Goal: Transaction & Acquisition: Subscribe to service/newsletter

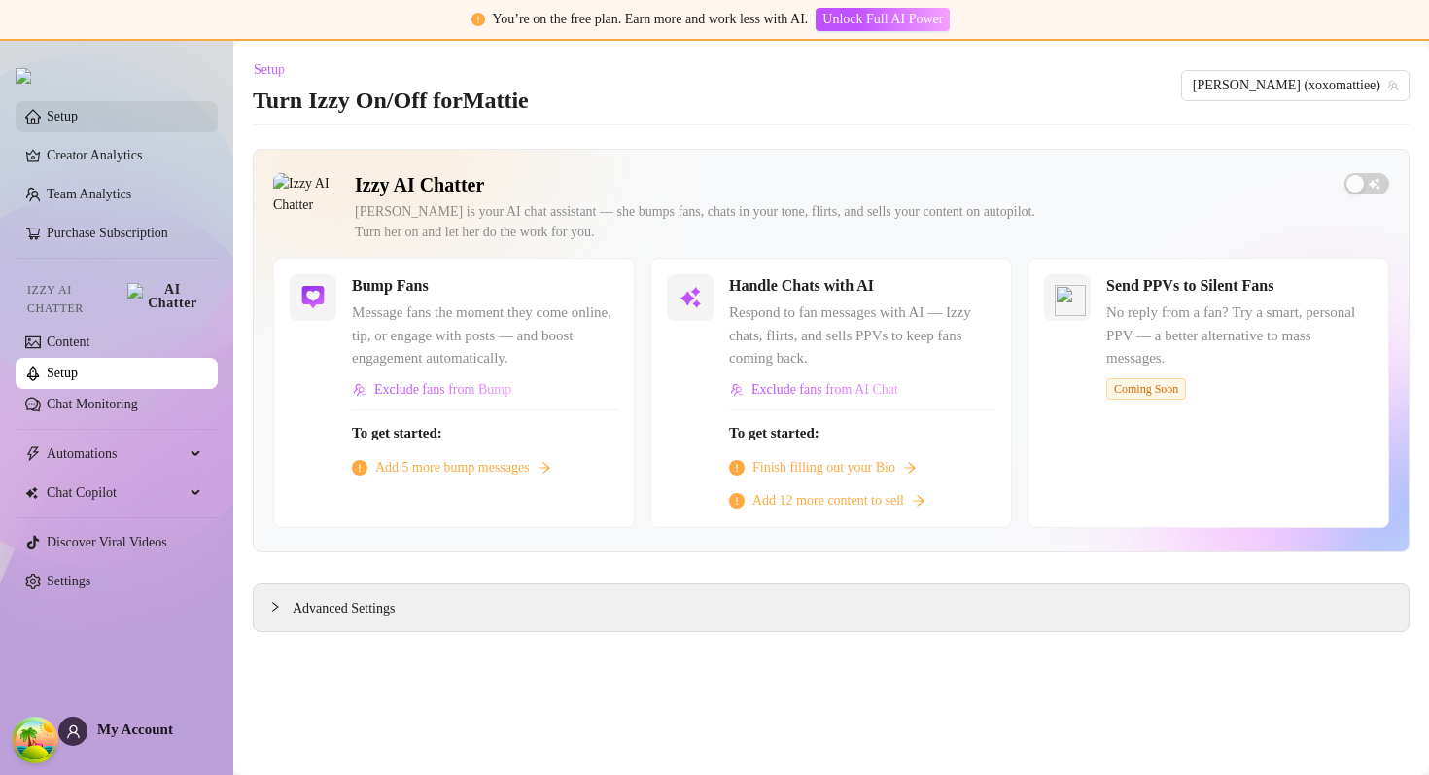
click at [78, 118] on link "Setup" at bounding box center [62, 116] width 31 height 15
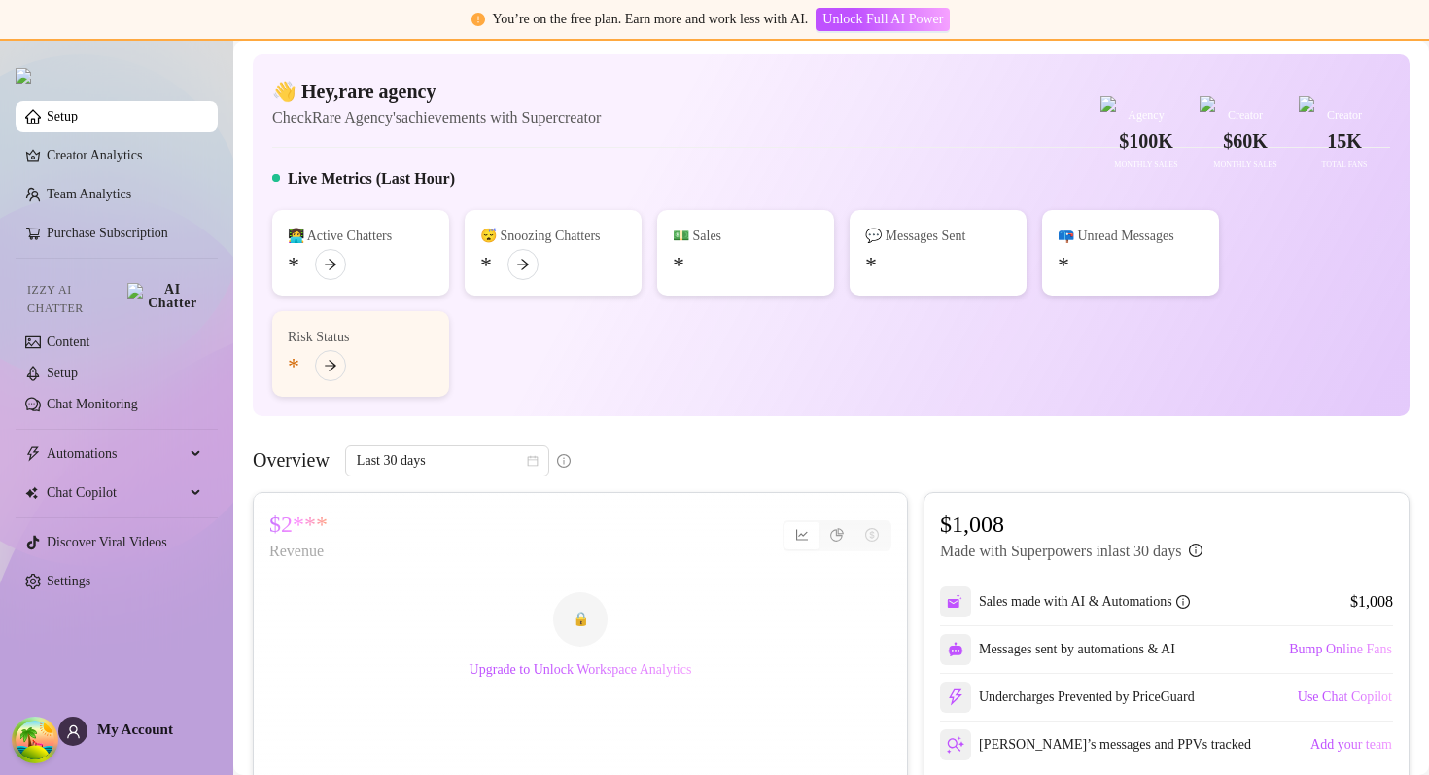
scroll to position [220, 0]
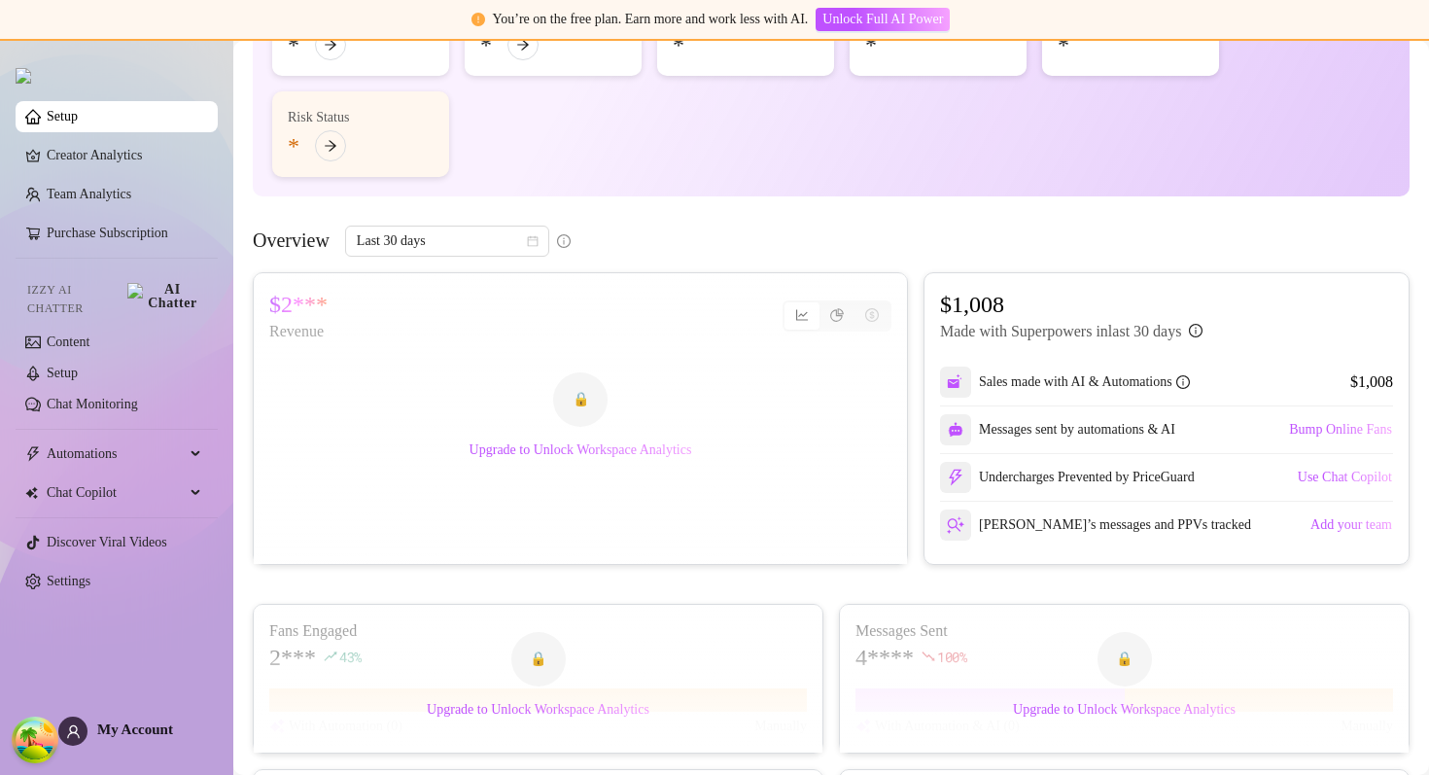
click at [843, 364] on div "🔒 Upgrade to Unlock Workspace Analytics" at bounding box center [580, 418] width 653 height 291
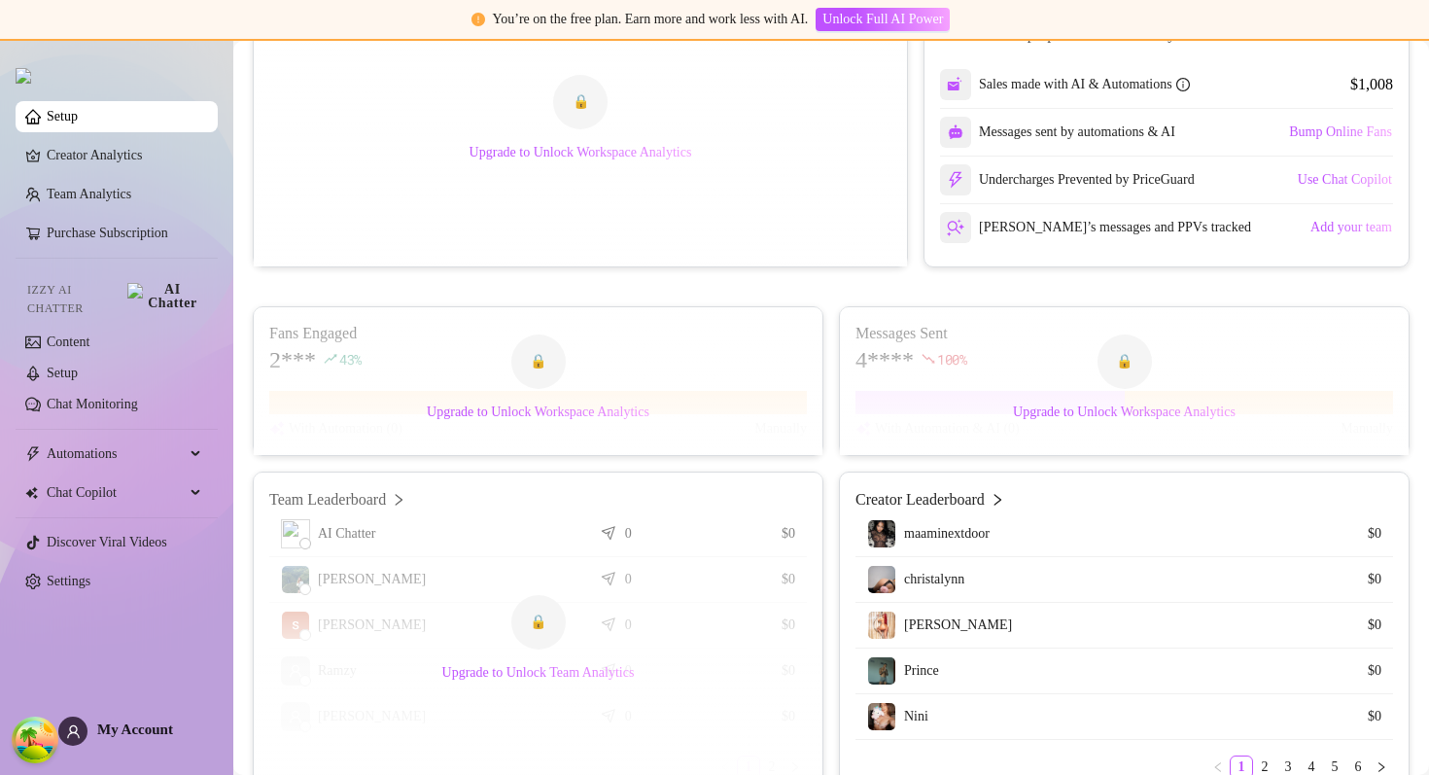
scroll to position [727, 0]
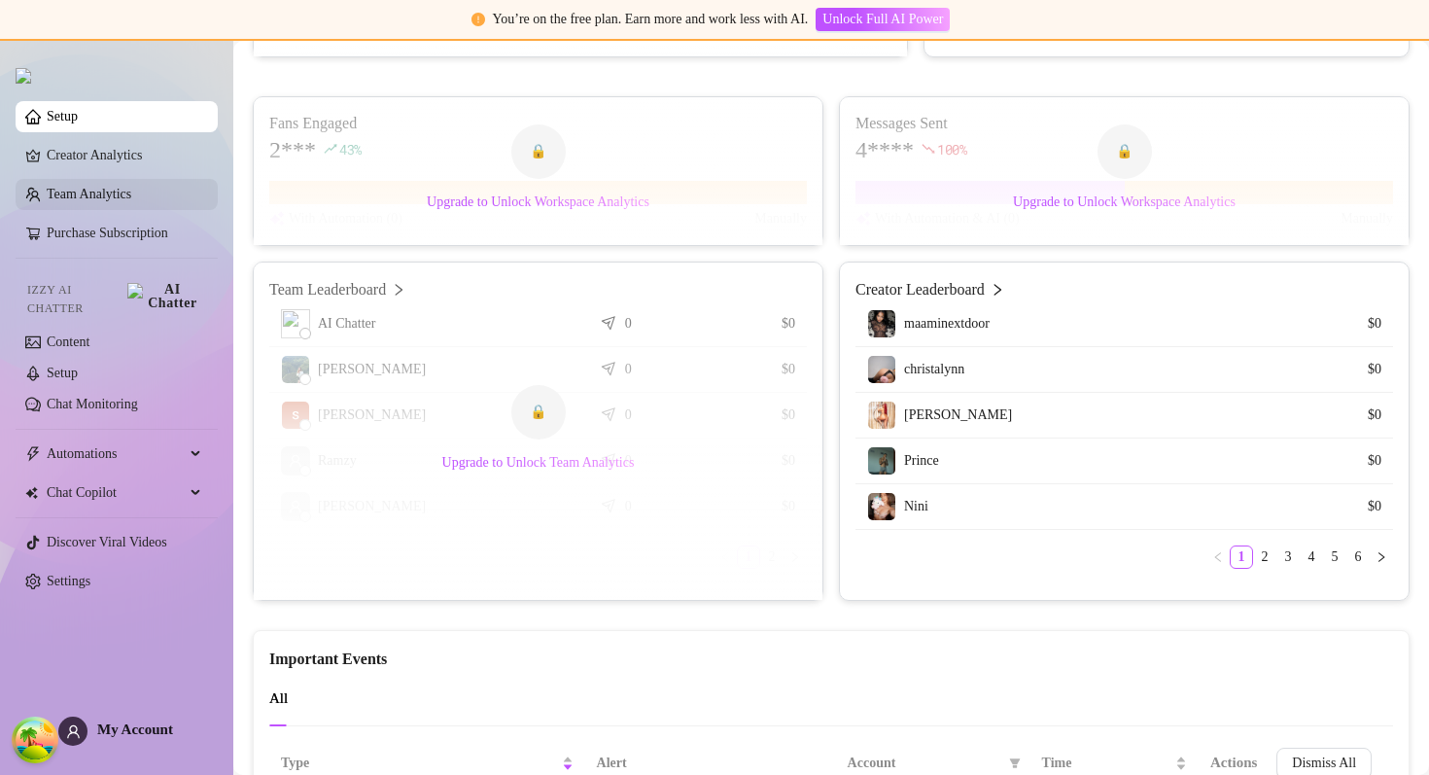
click at [75, 200] on link "Team Analytics" at bounding box center [89, 194] width 85 height 15
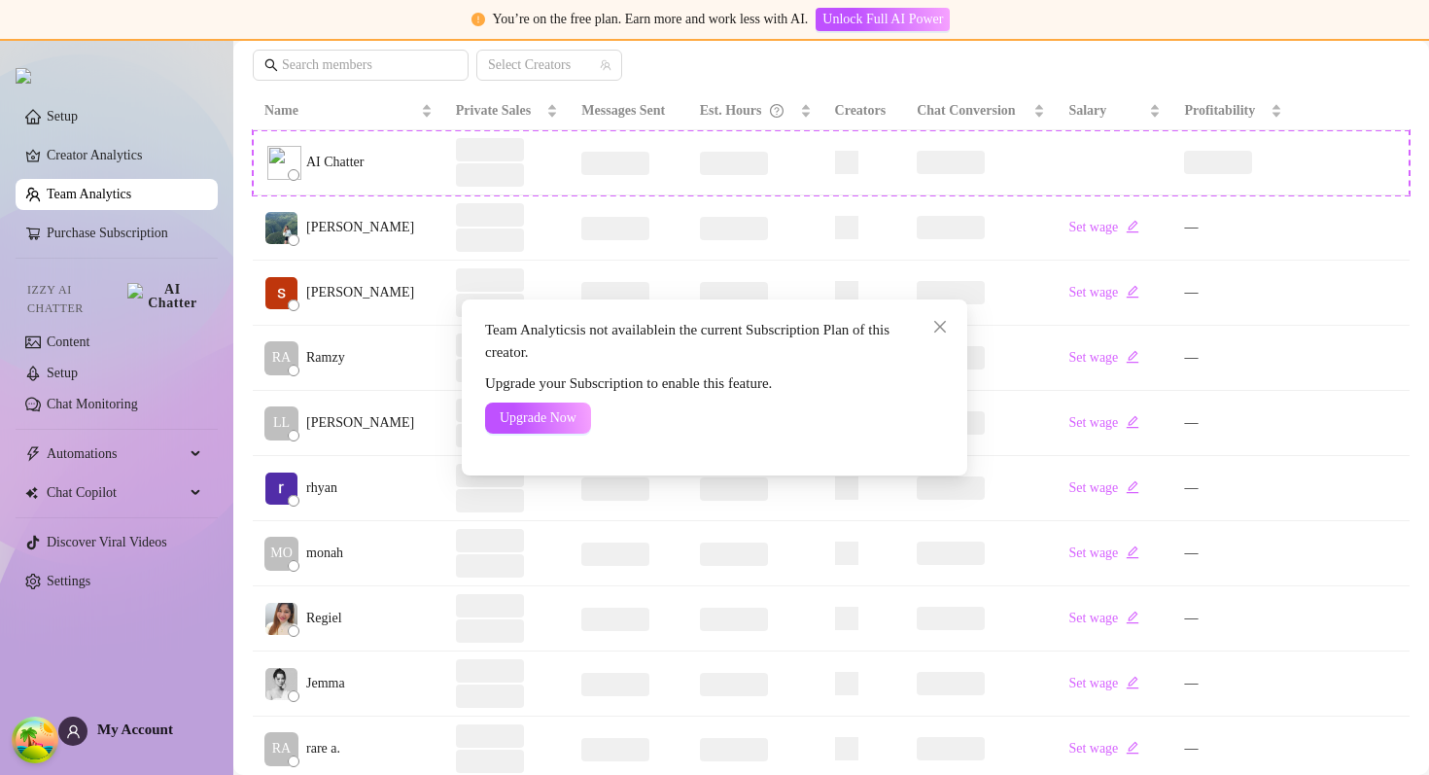
scroll to position [477, 0]
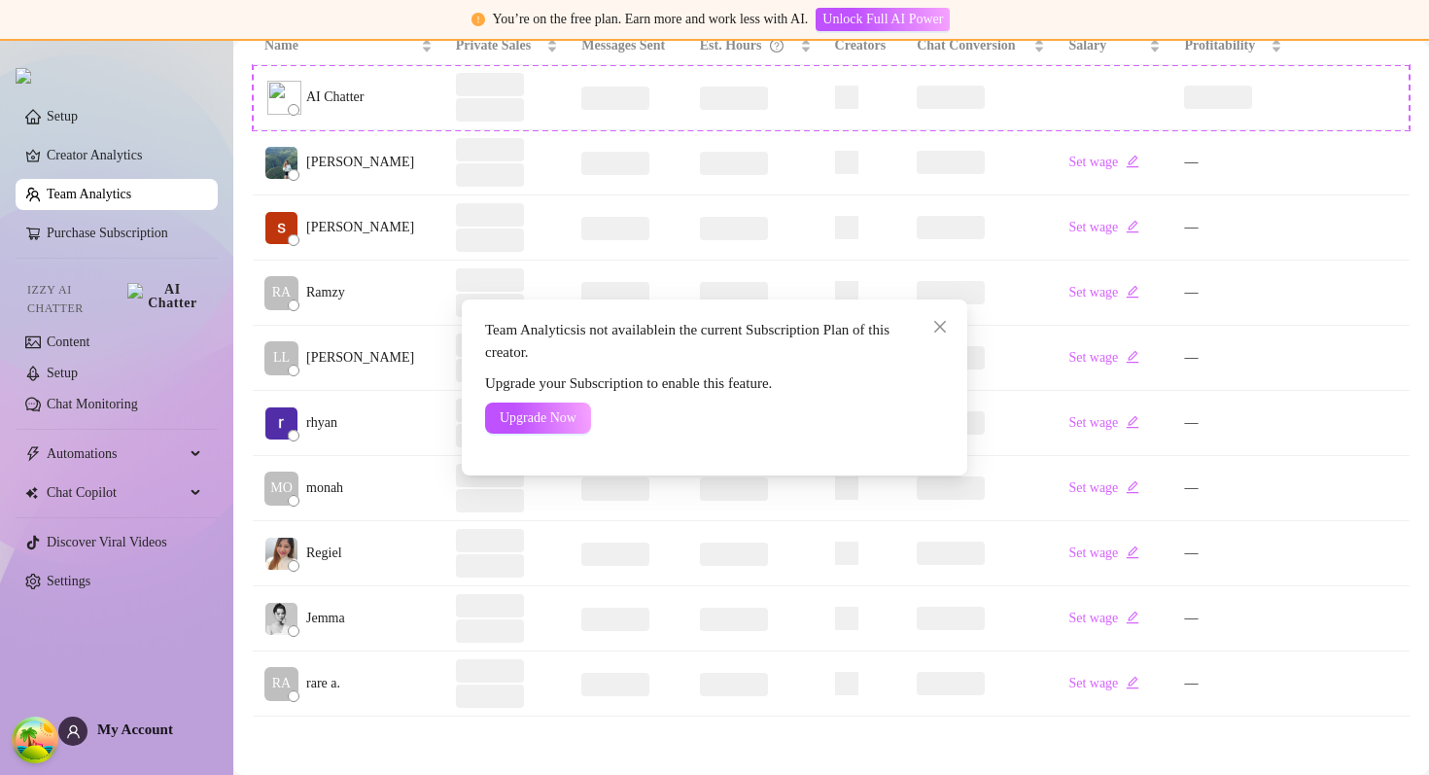
click at [75, 200] on div "Team Analytics is not available in the current Subscription Plan of this creato…" at bounding box center [714, 387] width 1429 height 775
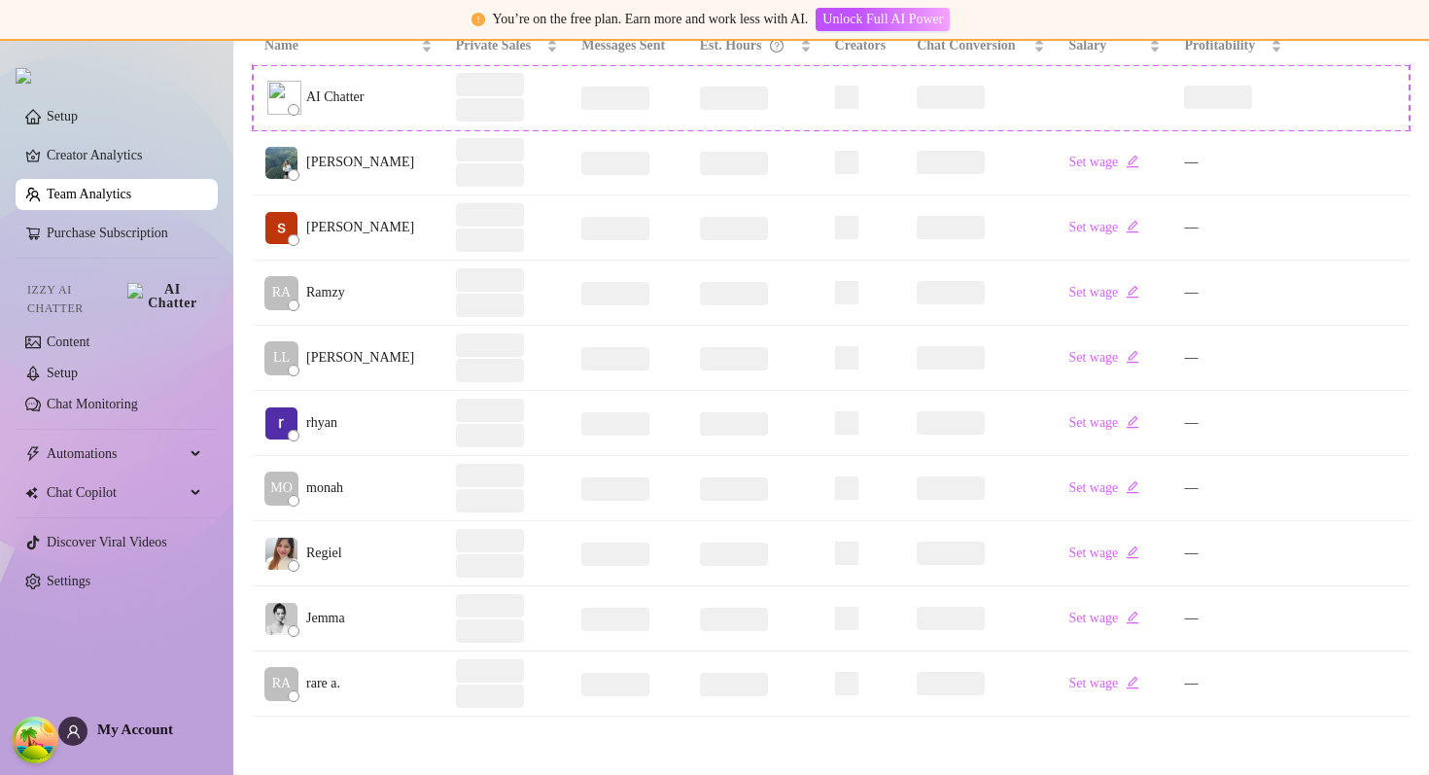
click at [75, 200] on div "Team Analytics is not available in the current Subscription Plan of this creato…" at bounding box center [714, 387] width 1429 height 775
click at [91, 158] on link "Creator Analytics" at bounding box center [125, 155] width 156 height 31
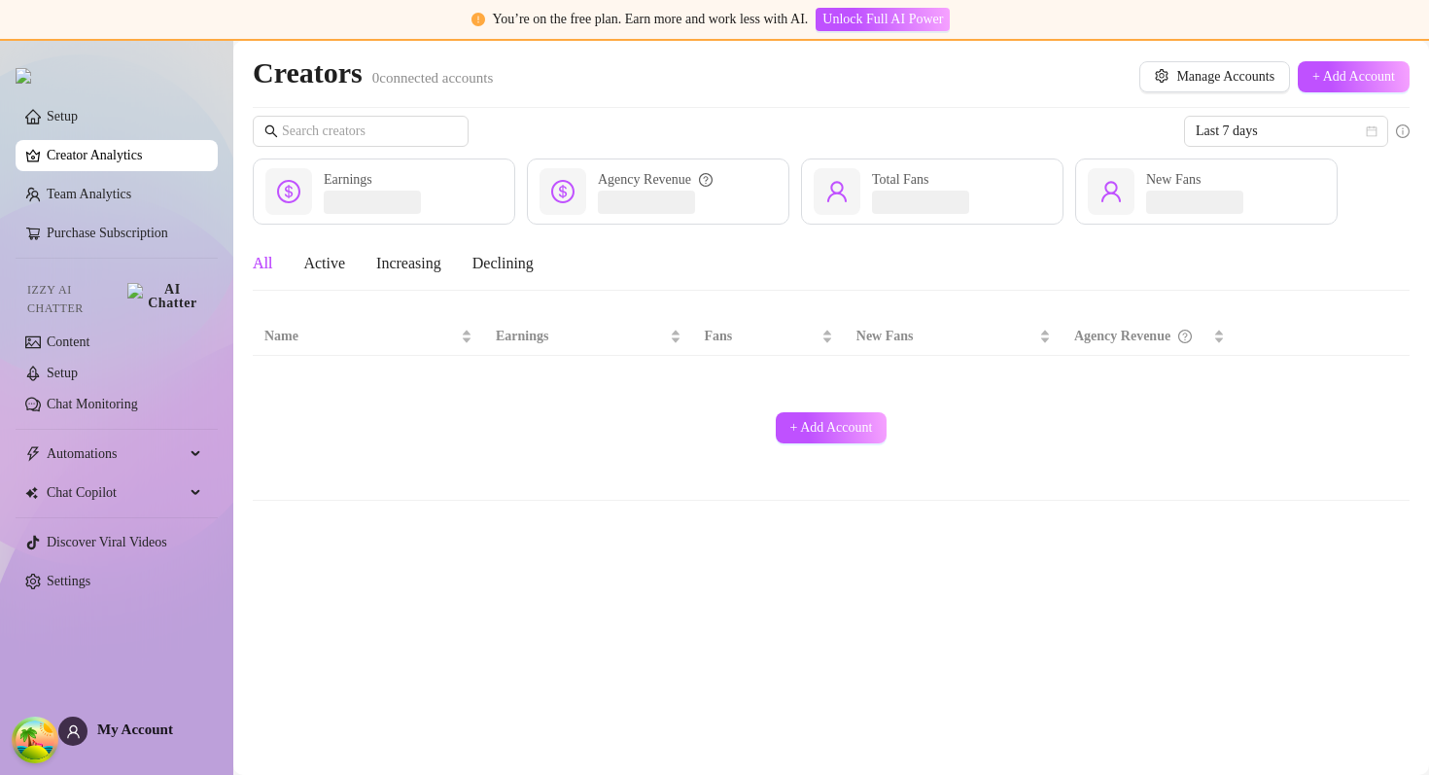
click at [91, 158] on link "Creator Analytics" at bounding box center [125, 155] width 156 height 31
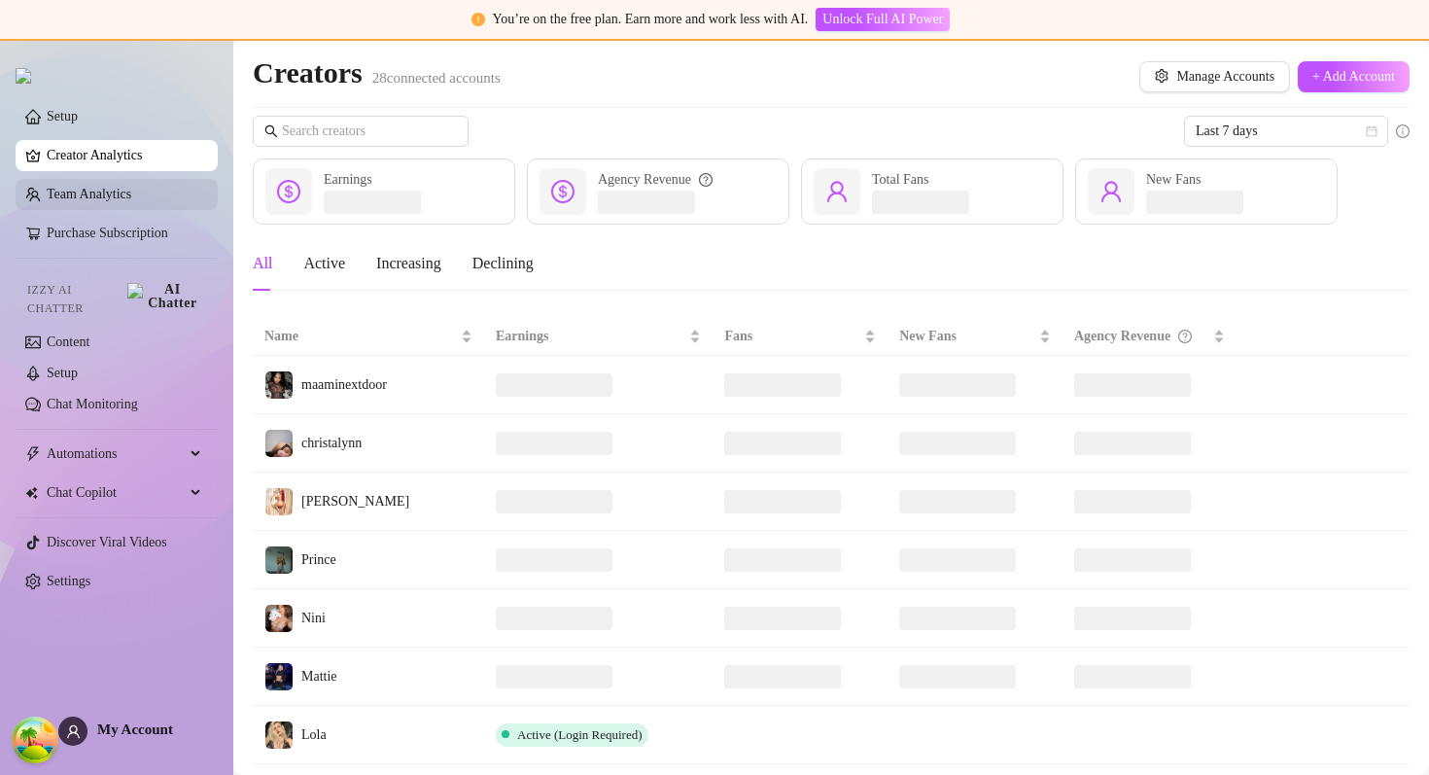
click at [80, 192] on link "Team Analytics" at bounding box center [89, 194] width 85 height 15
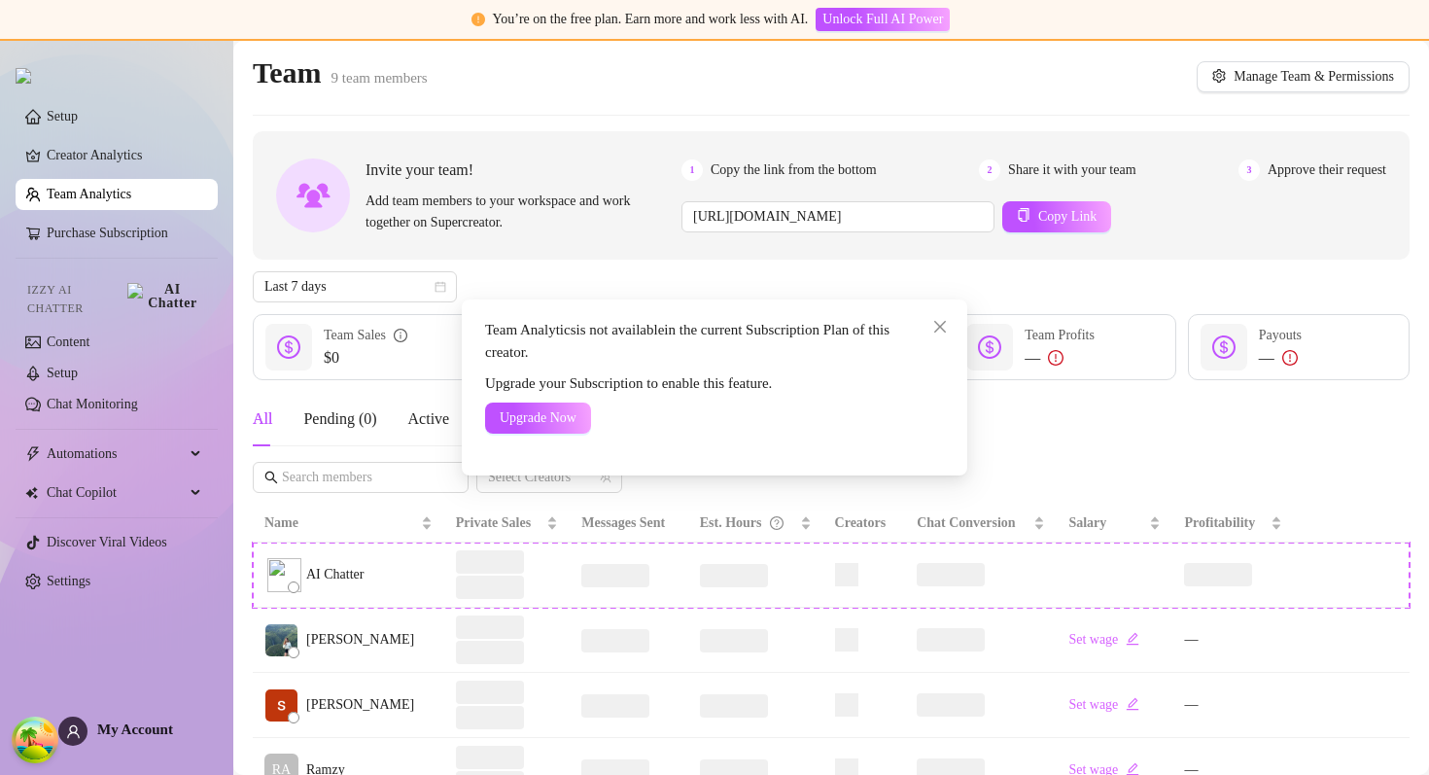
click at [80, 192] on div "Team Analytics is not available in the current Subscription Plan of this creato…" at bounding box center [714, 387] width 1429 height 775
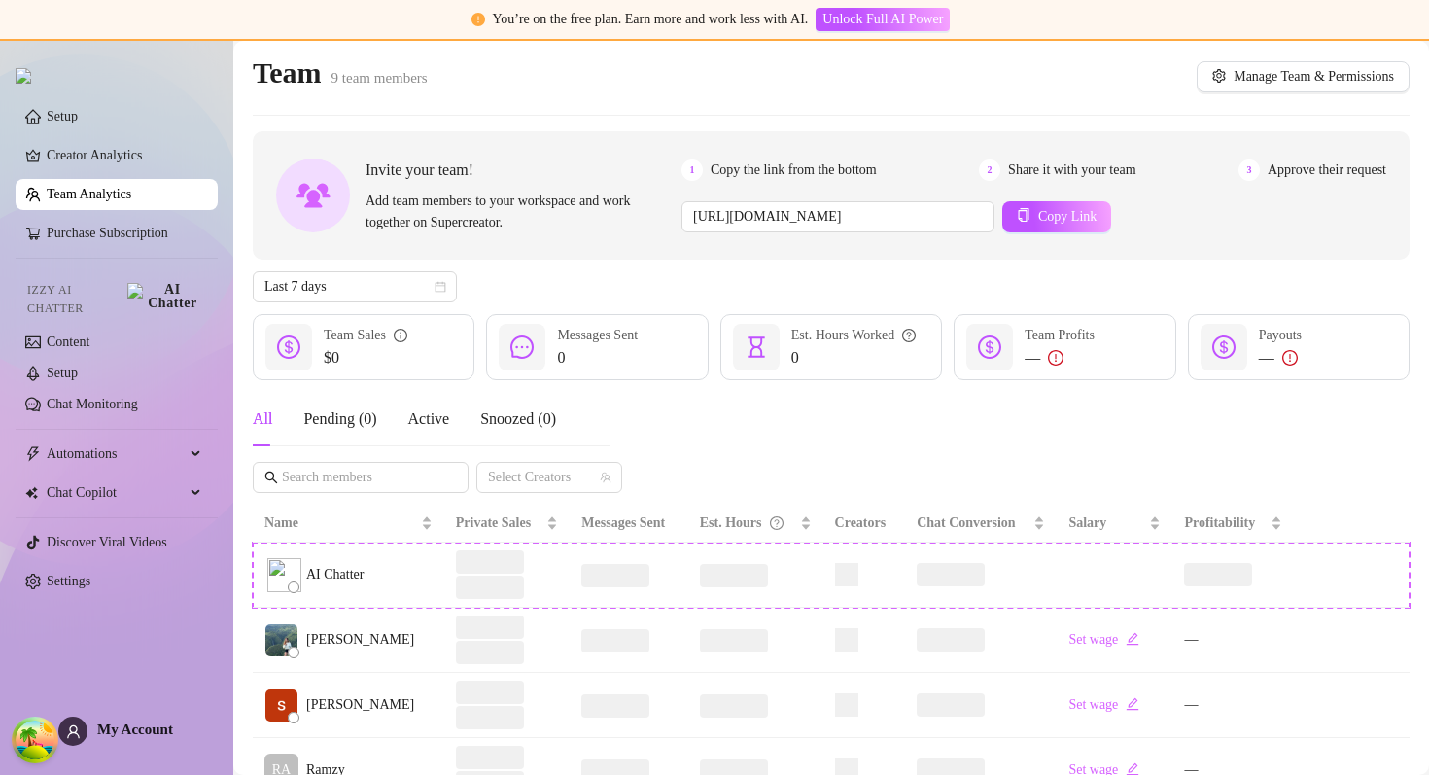
click at [80, 192] on link "Team Analytics" at bounding box center [89, 194] width 85 height 15
click at [80, 191] on link "Team Analytics" at bounding box center [89, 194] width 85 height 15
click at [115, 188] on link "Team Analytics" at bounding box center [89, 194] width 85 height 15
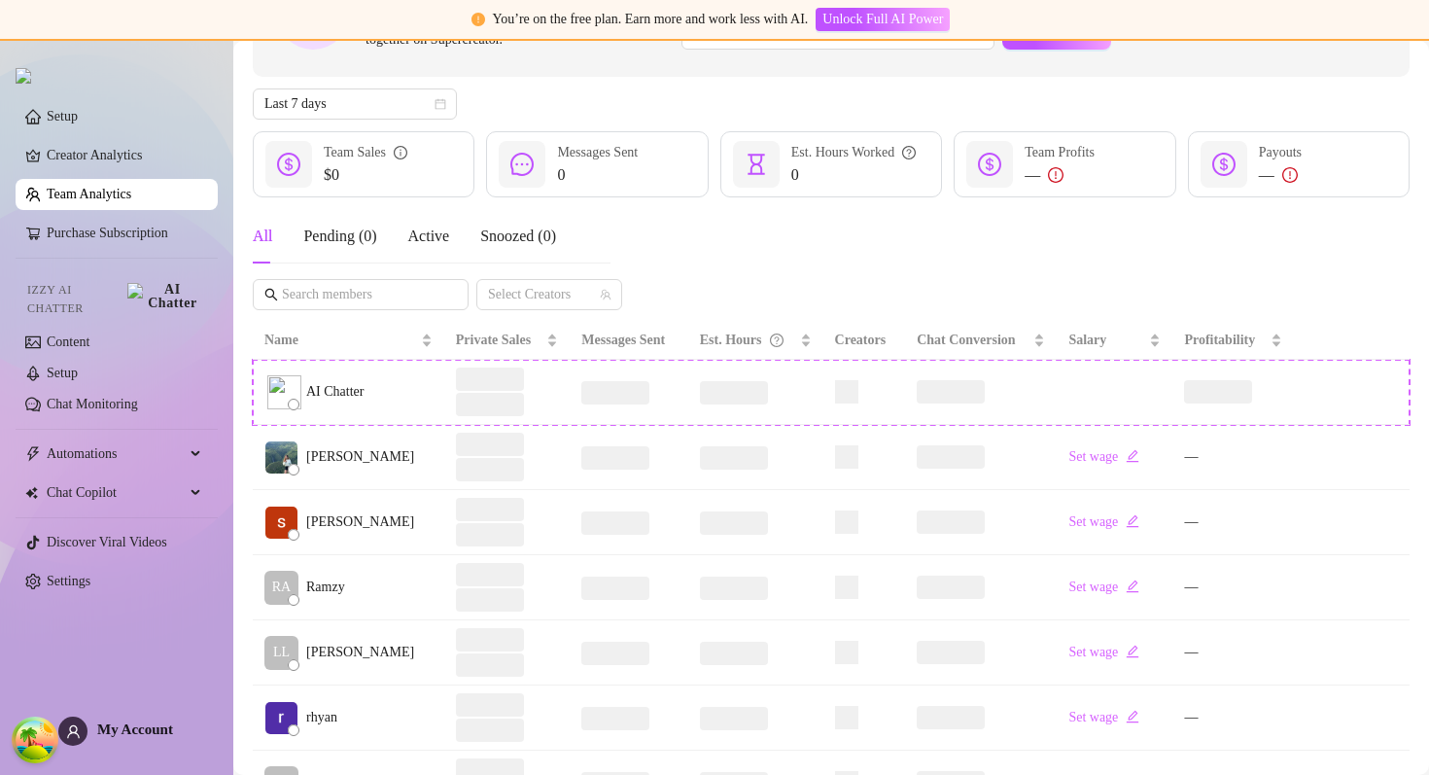
scroll to position [178, 0]
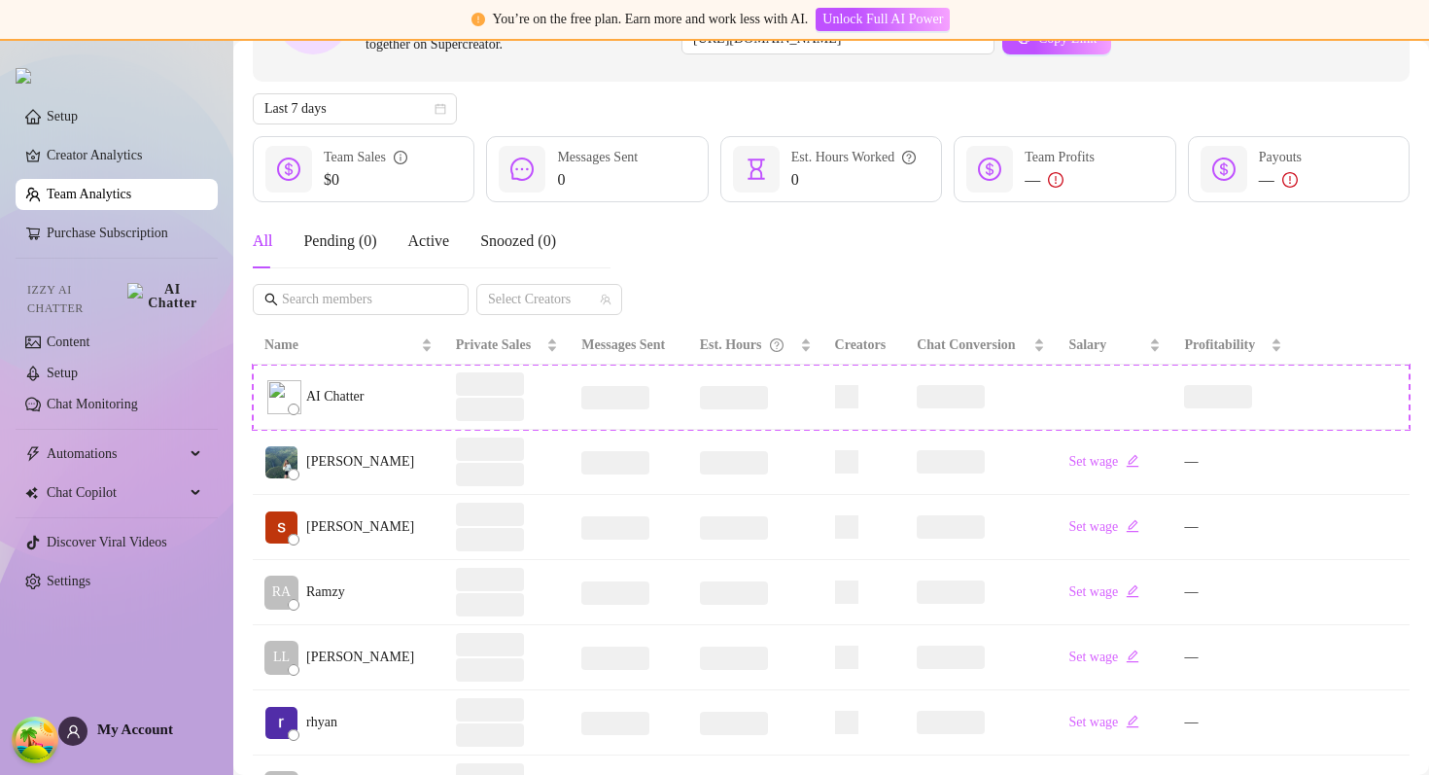
click at [131, 193] on link "Team Analytics" at bounding box center [89, 194] width 85 height 15
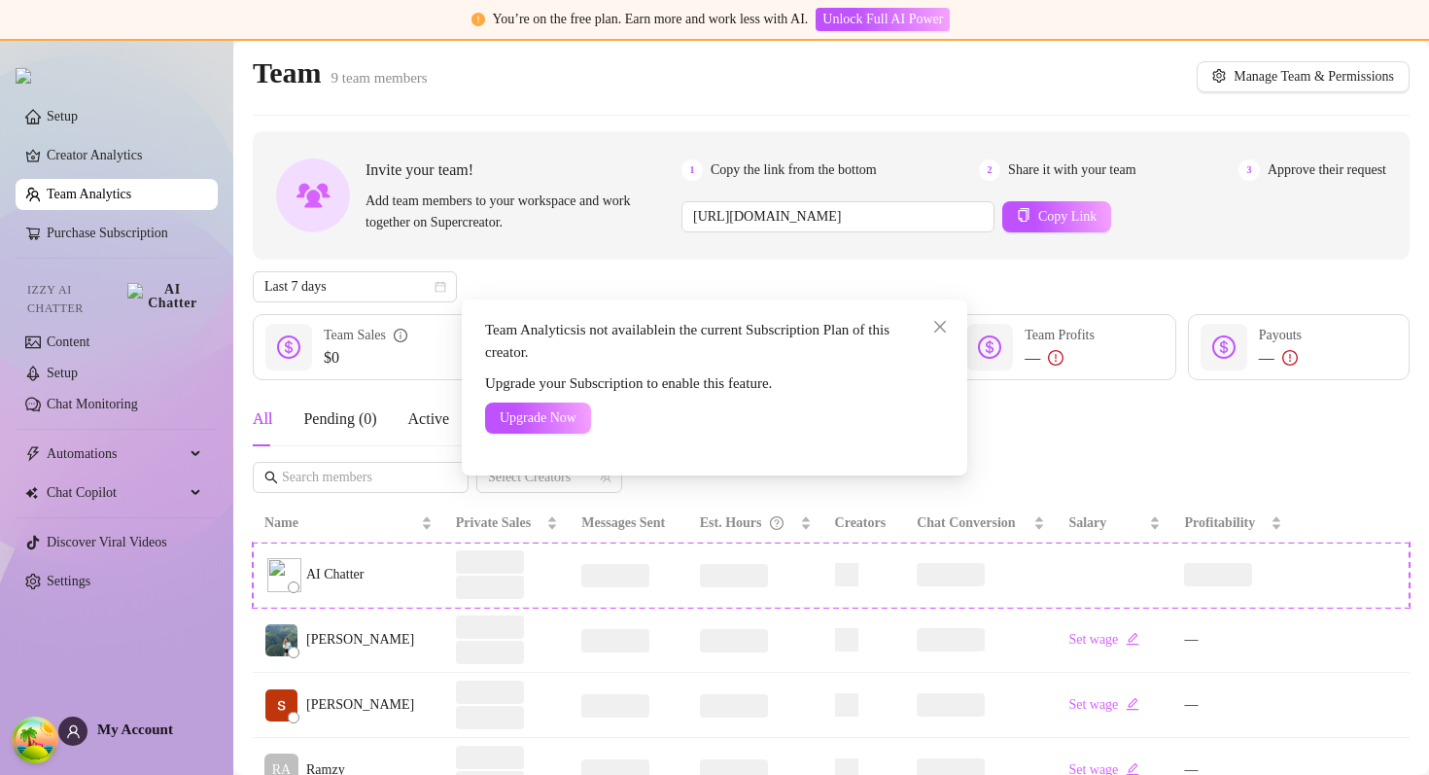
click at [606, 334] on span "Team Analytics is not available in the current Subscription Plan of this creato…" at bounding box center [706, 342] width 443 height 46
click at [532, 373] on div "Upgrade your Subscription to enable this feature." at bounding box center [714, 383] width 459 height 23
drag, startPoint x: 532, startPoint y: 373, endPoint x: 710, endPoint y: 377, distance: 178.9
click at [710, 378] on div "Upgrade your Subscription to enable this feature." at bounding box center [714, 383] width 459 height 23
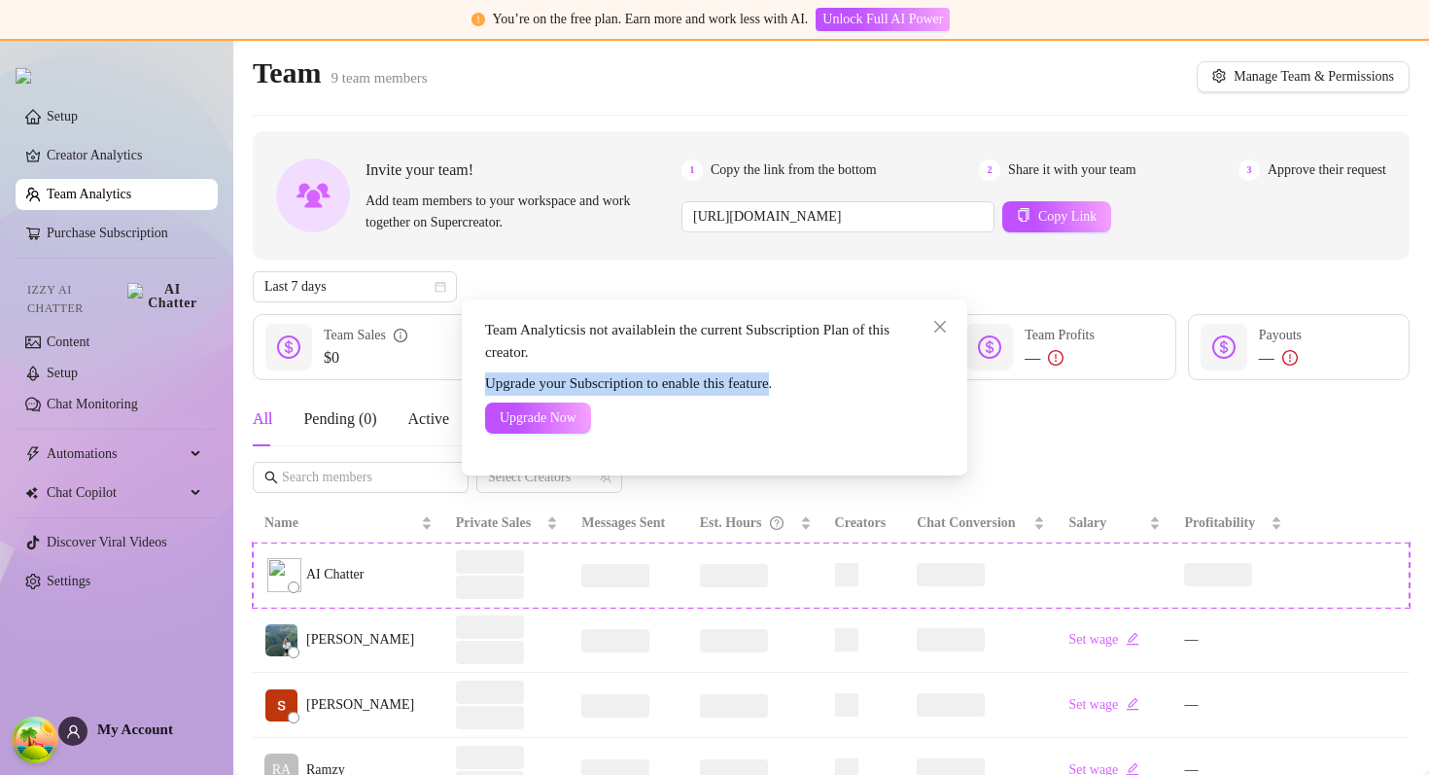
copy span "Upgrade your Subscription to enable this feature"
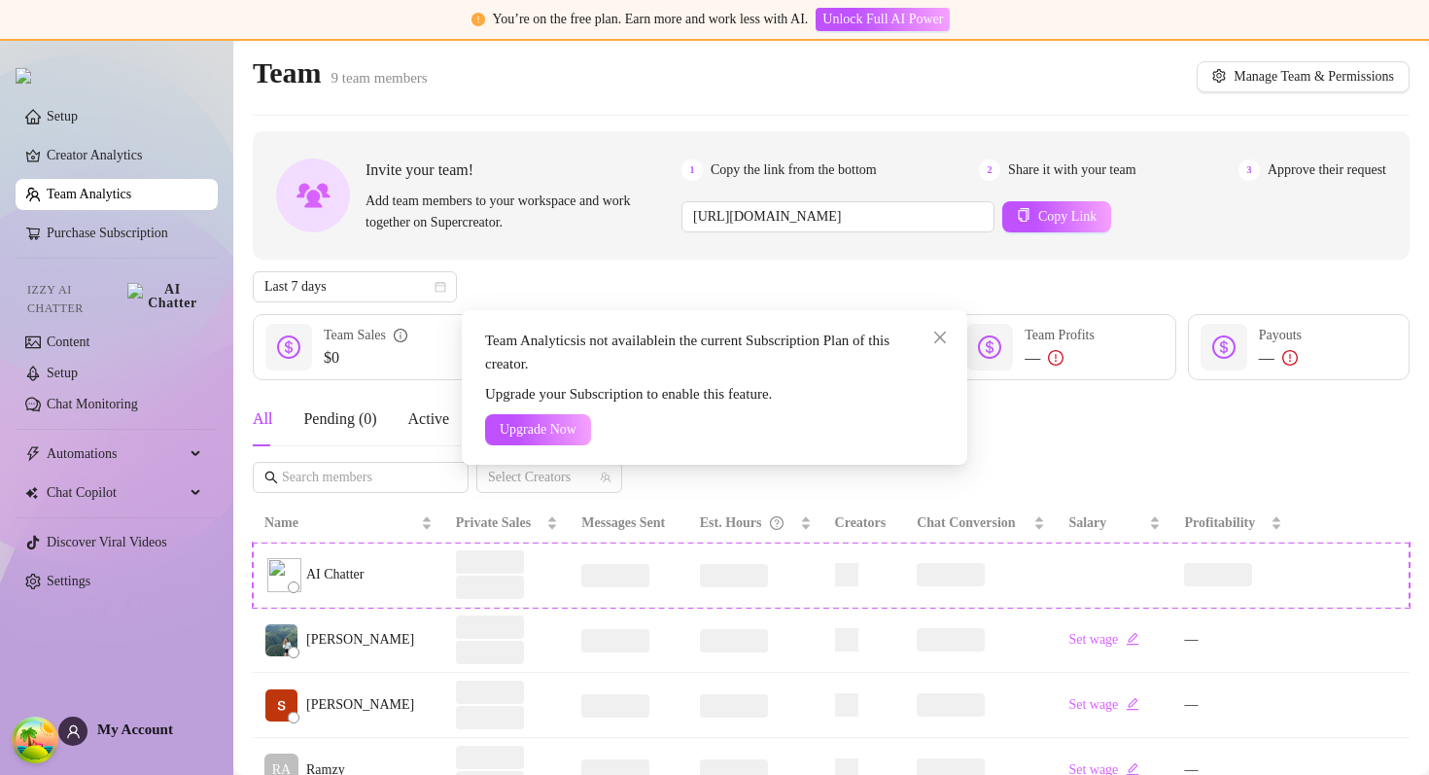
click at [809, 230] on div "Team Analytics is not available in the current Subscription Plan of this creato…" at bounding box center [714, 387] width 1429 height 775
click at [628, 262] on div "Team Analytics is not available in the current Subscription Plan of this creato…" at bounding box center [714, 387] width 1429 height 775
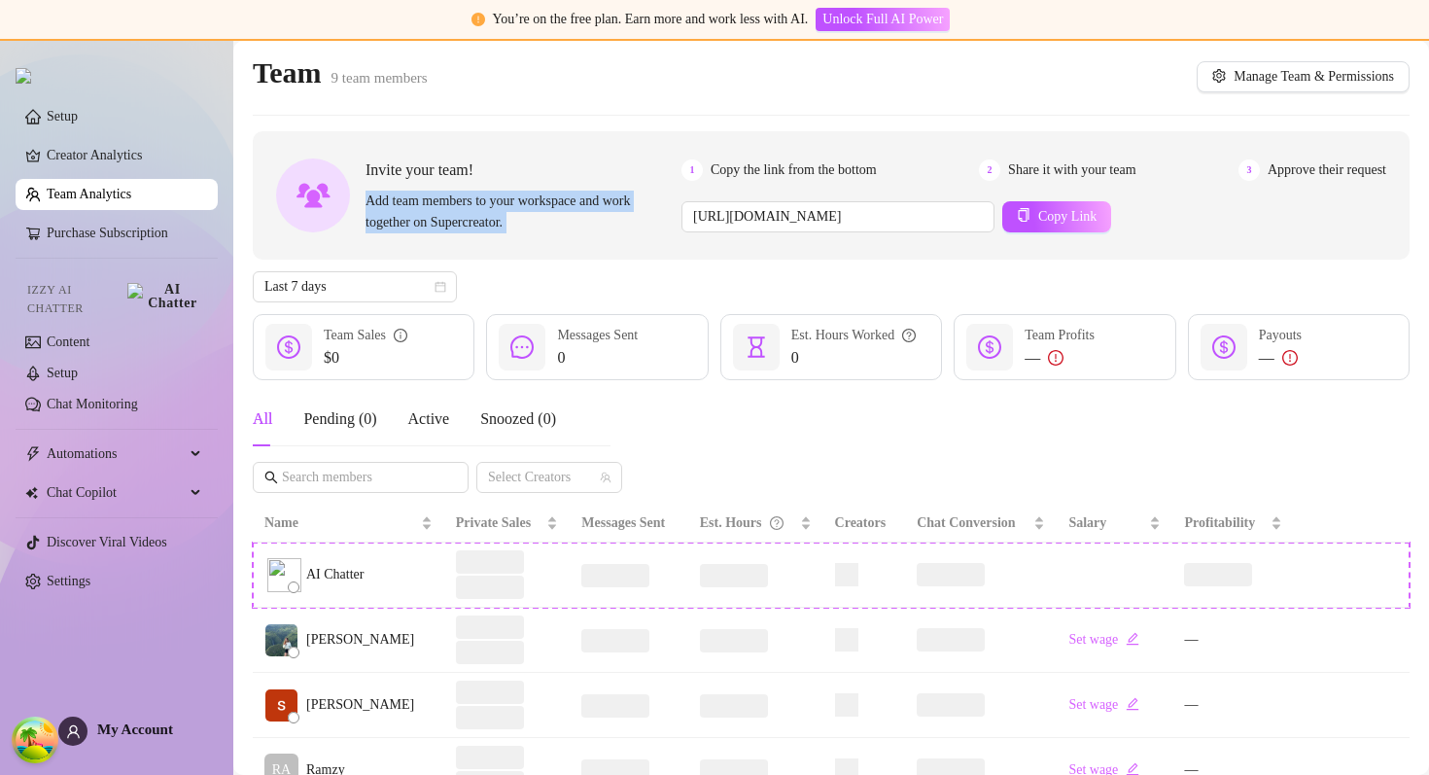
click at [628, 262] on div "Invite your team! Add team members to your workspace and work together on Super…" at bounding box center [831, 662] width 1157 height 1062
click at [641, 242] on div "Invite your team! Add team members to your workspace and work together on Super…" at bounding box center [831, 195] width 1157 height 128
click at [89, 201] on link "Team Analytics" at bounding box center [89, 194] width 85 height 15
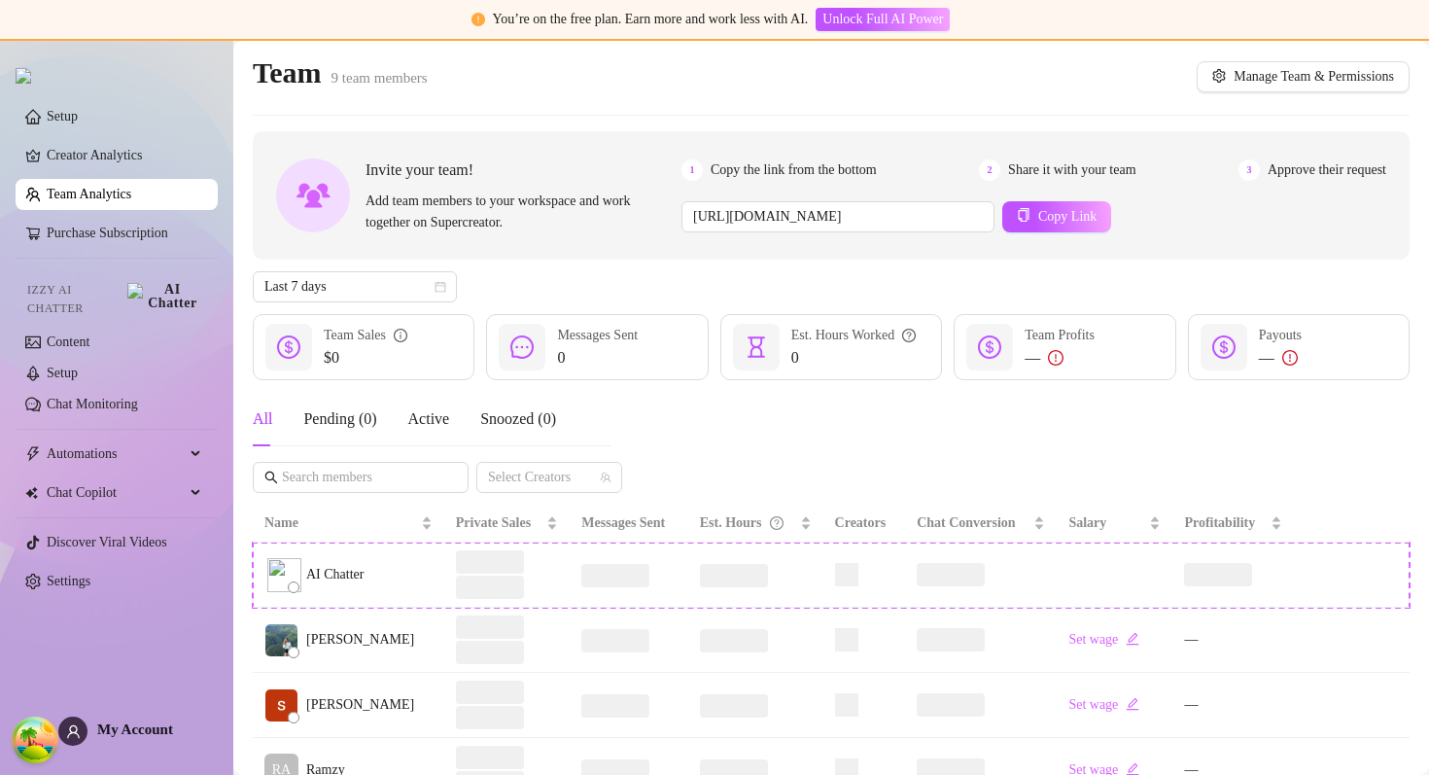
click at [89, 201] on link "Team Analytics" at bounding box center [89, 194] width 85 height 15
click at [111, 140] on ul "Setup Creator Analytics Team Analytics Purchase Subscription Izzy AI Chatter Co…" at bounding box center [117, 348] width 202 height 511
click at [101, 153] on link "Creator Analytics" at bounding box center [125, 155] width 156 height 31
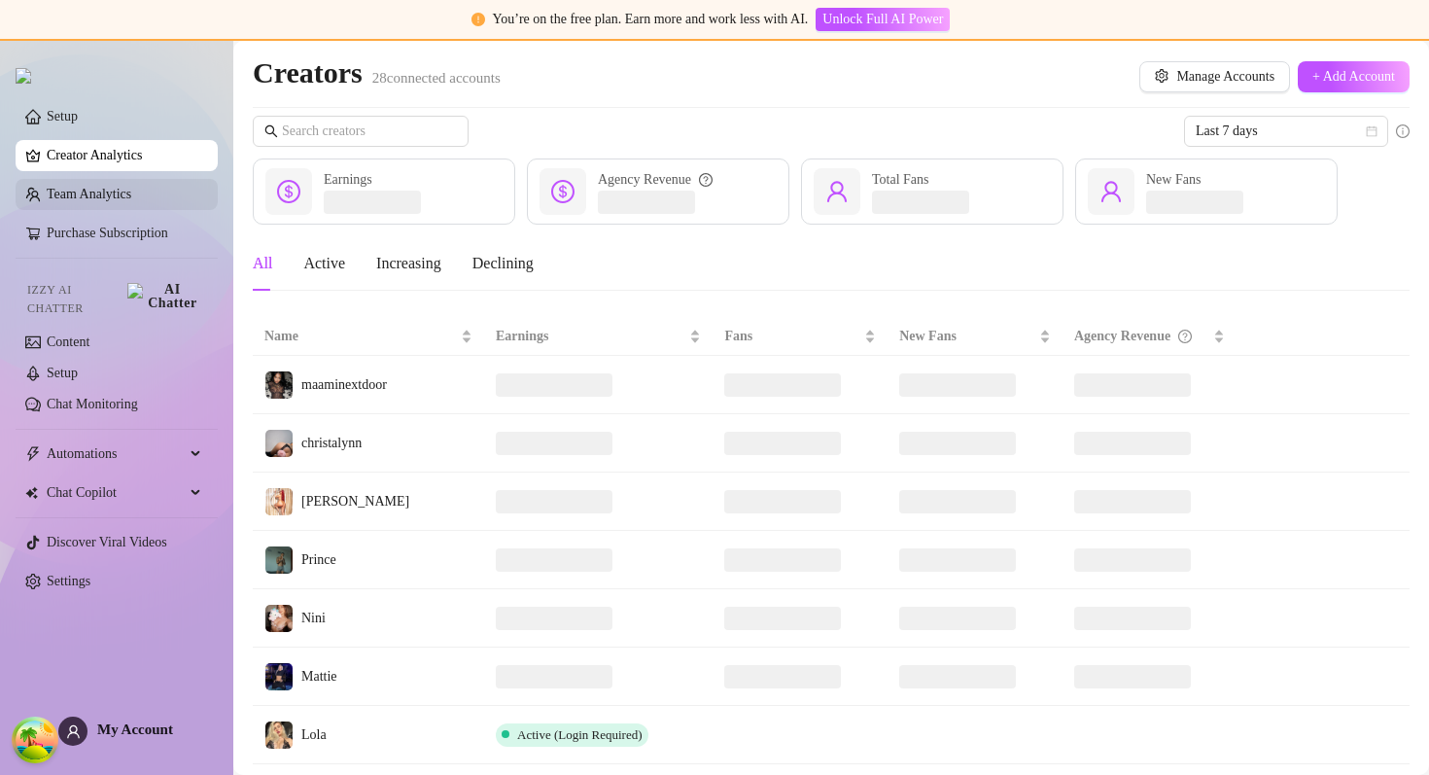
click at [87, 198] on link "Team Analytics" at bounding box center [89, 194] width 85 height 15
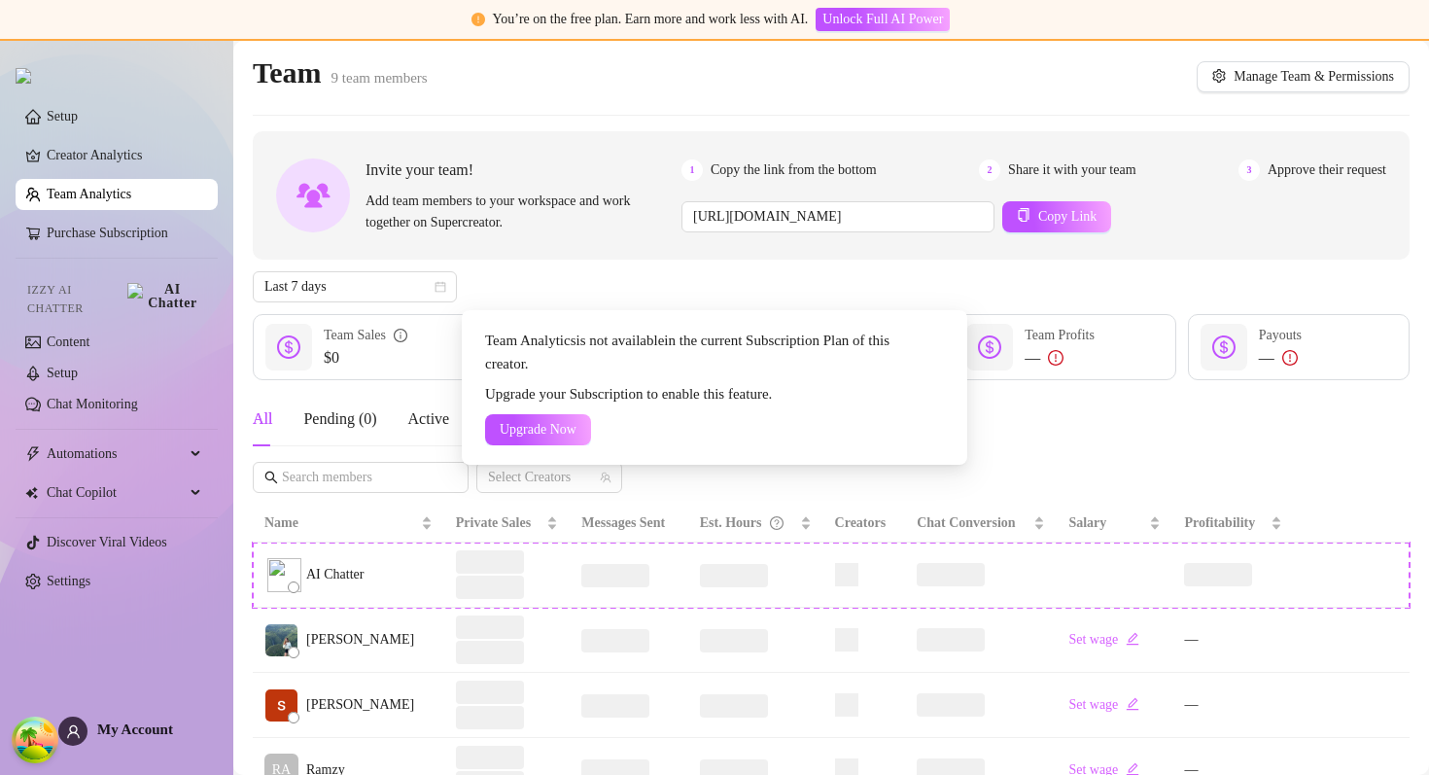
click at [87, 198] on div "Team Analytics is not available in the current Subscription Plan of this creato…" at bounding box center [714, 387] width 1429 height 775
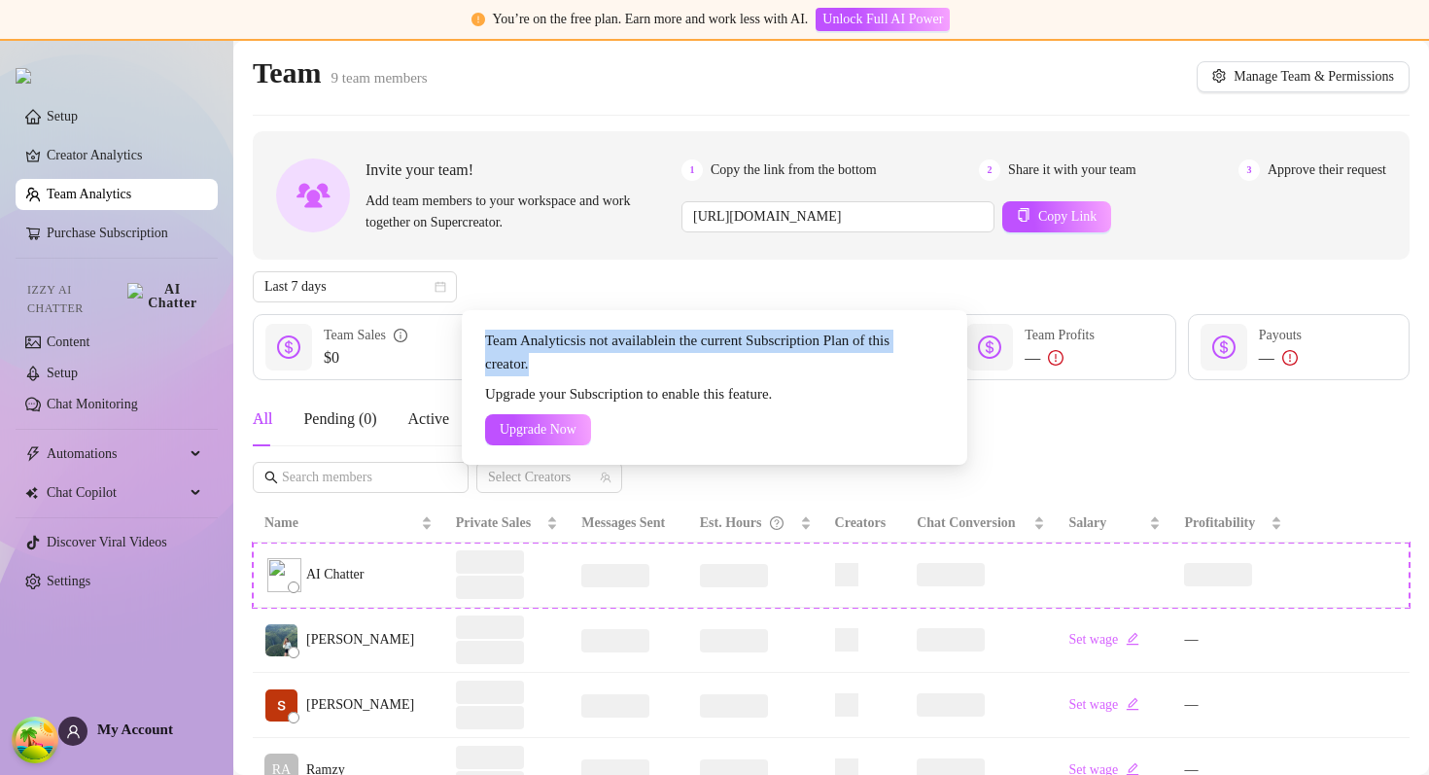
click at [87, 198] on div "Team Analytics is not available in the current Subscription Plan of this creato…" at bounding box center [714, 387] width 1429 height 775
click at [426, 243] on div "Team Analytics is not available in the current Subscription Plan of this creato…" at bounding box center [714, 387] width 1429 height 775
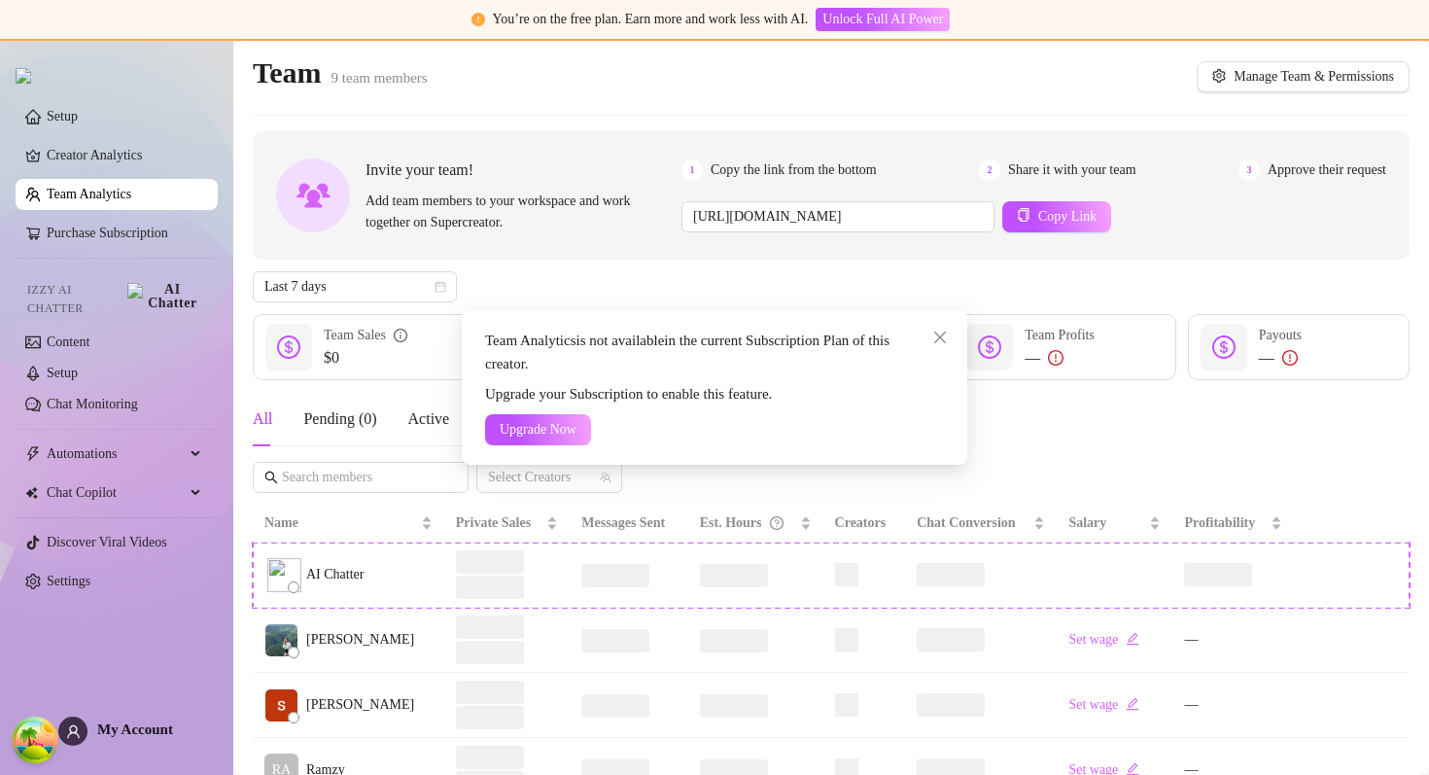
click at [134, 198] on div "Team Analytics is not available in the current Subscription Plan of this creato…" at bounding box center [714, 387] width 1429 height 775
click at [895, 268] on div "Team Analytics is not available in the current Subscription Plan of this creato…" at bounding box center [714, 387] width 1429 height 775
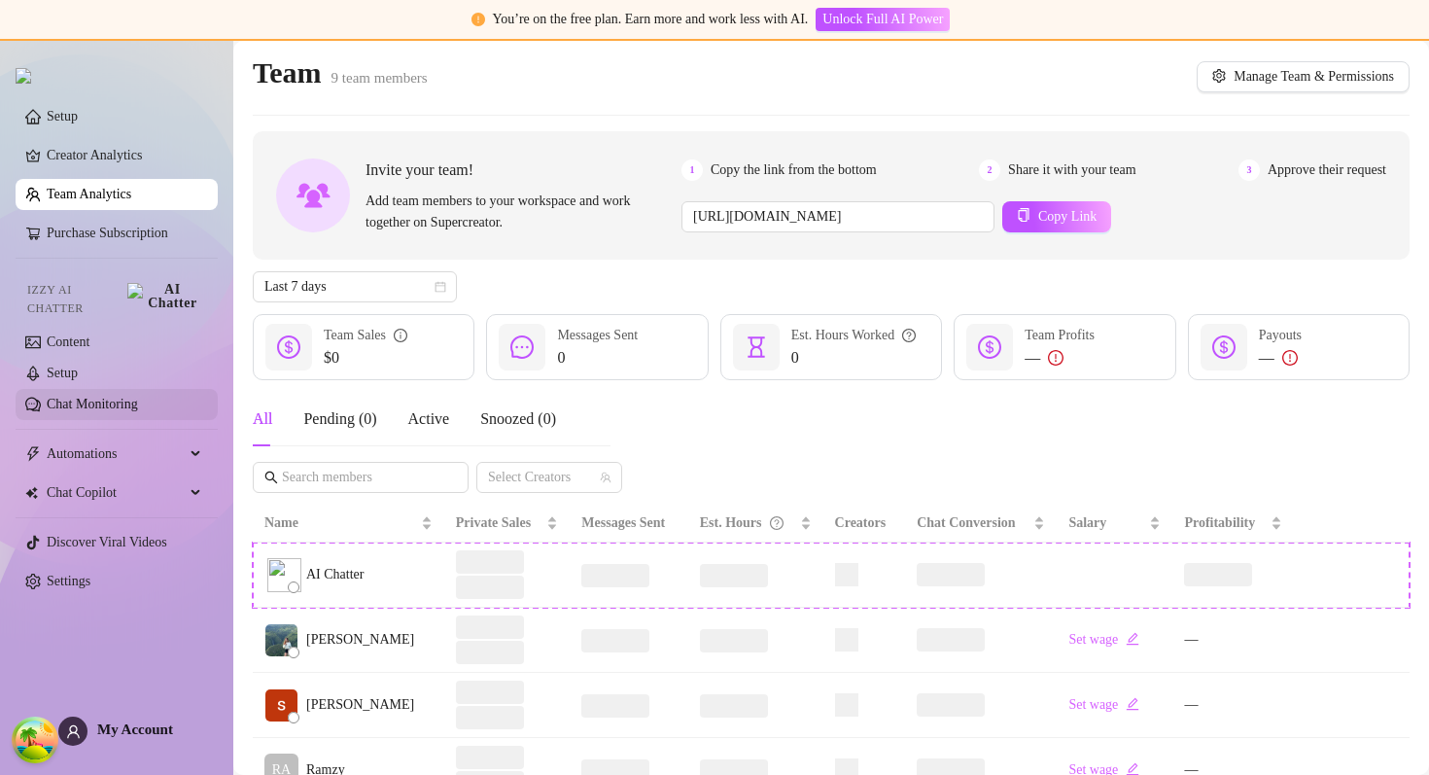
click at [111, 397] on link "Chat Monitoring" at bounding box center [92, 404] width 91 height 15
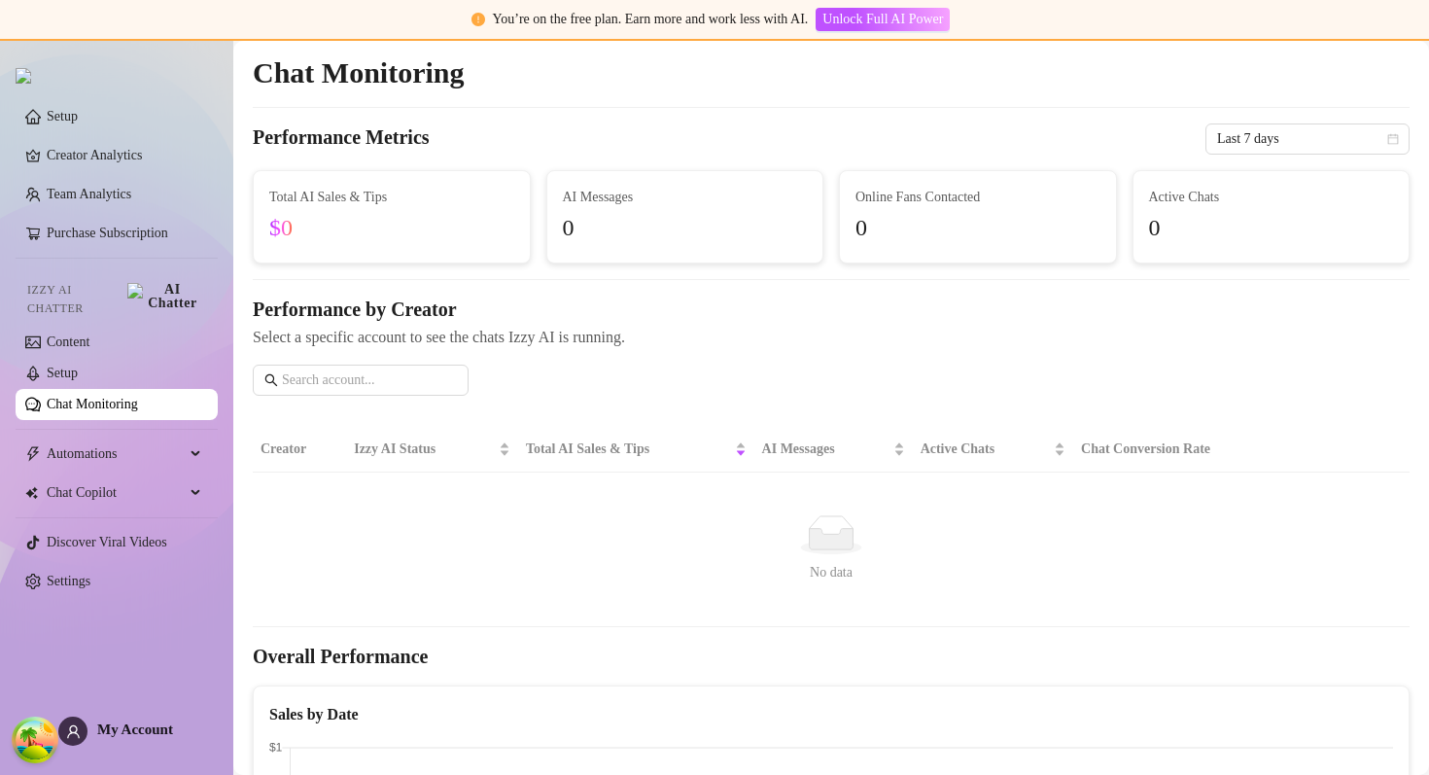
click at [124, 464] on ul "Setup Creator Analytics Team Analytics Purchase Subscription Izzy AI Chatter Co…" at bounding box center [117, 348] width 202 height 511
click at [125, 446] on span "Automations" at bounding box center [116, 453] width 138 height 31
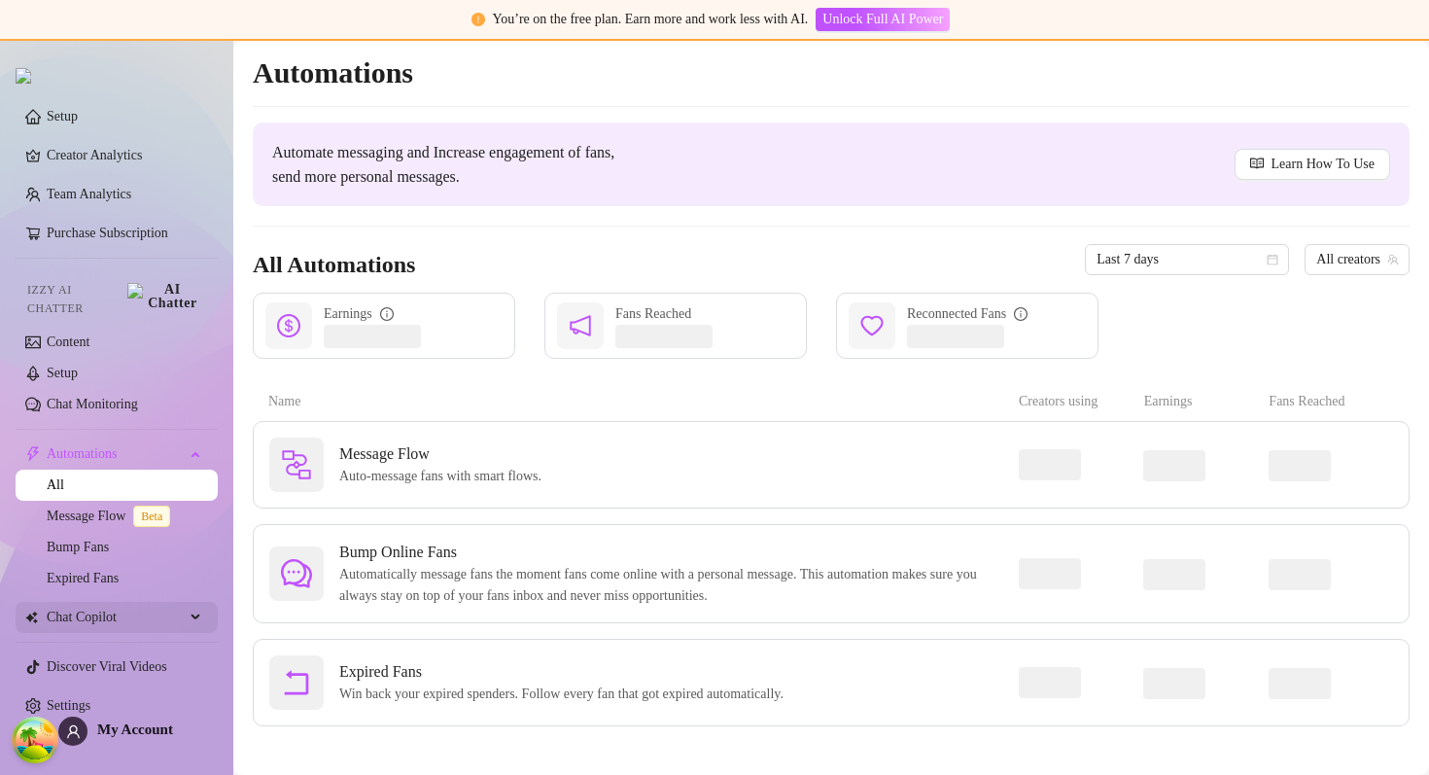
click at [93, 610] on span "Chat Copilot" at bounding box center [116, 617] width 138 height 31
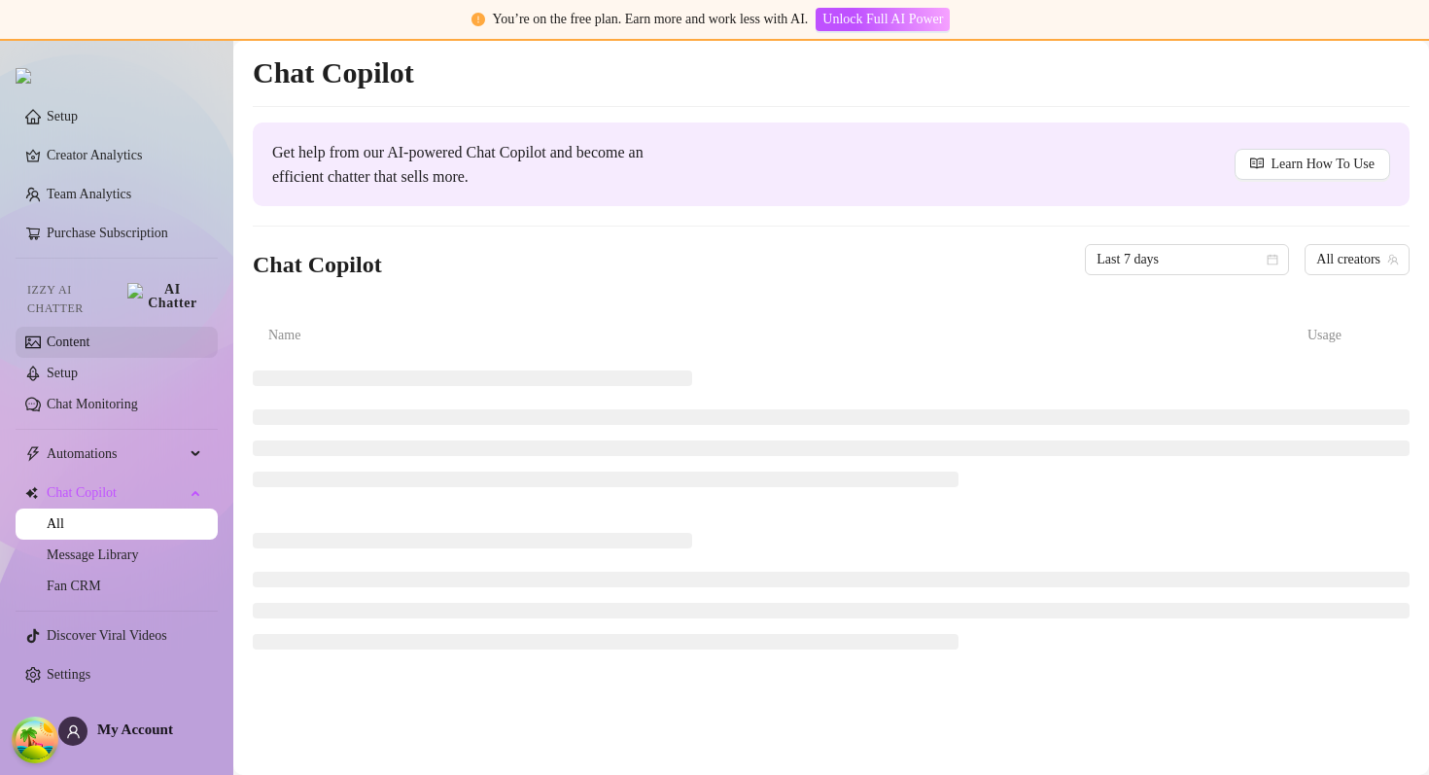
click at [89, 343] on link "Content" at bounding box center [68, 341] width 43 height 15
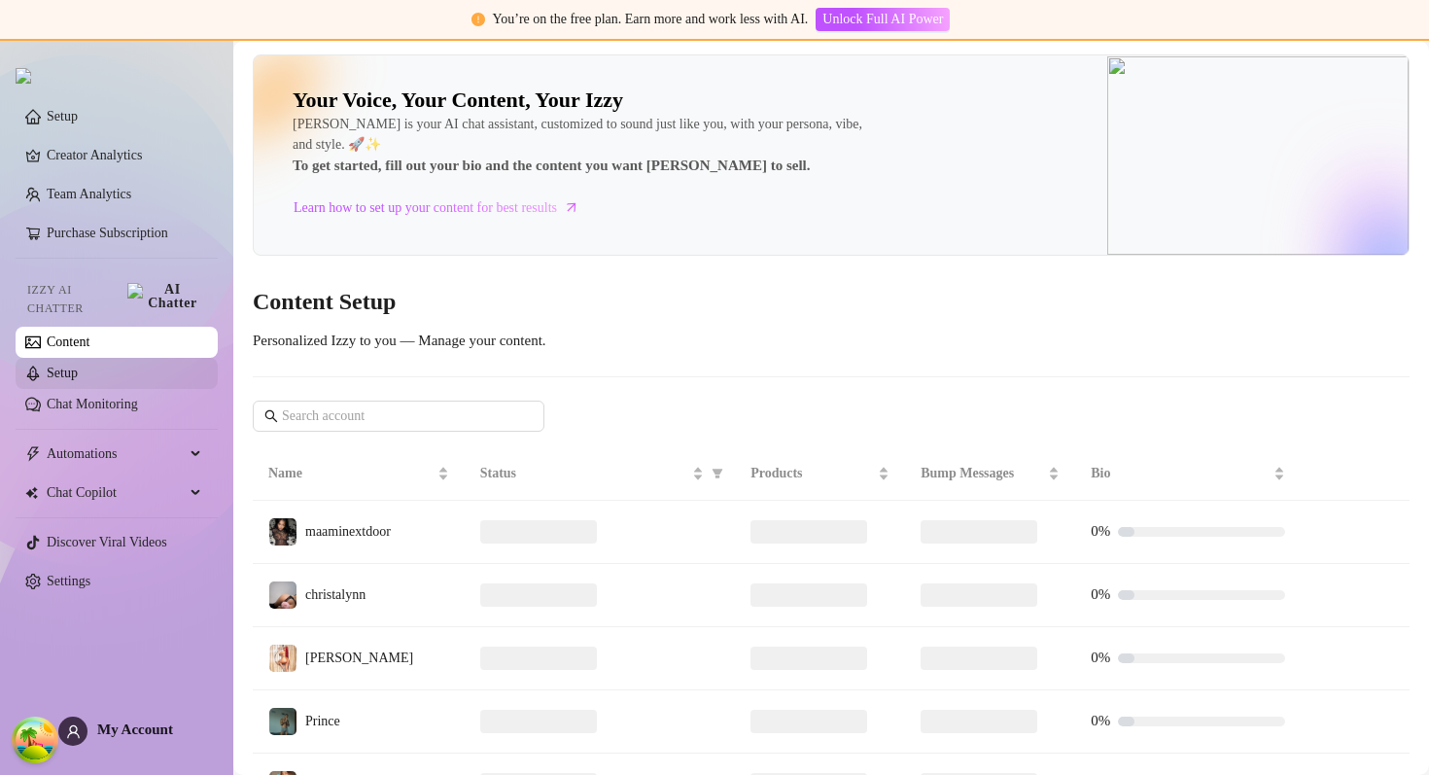
click at [78, 365] on link "Setup" at bounding box center [62, 372] width 31 height 15
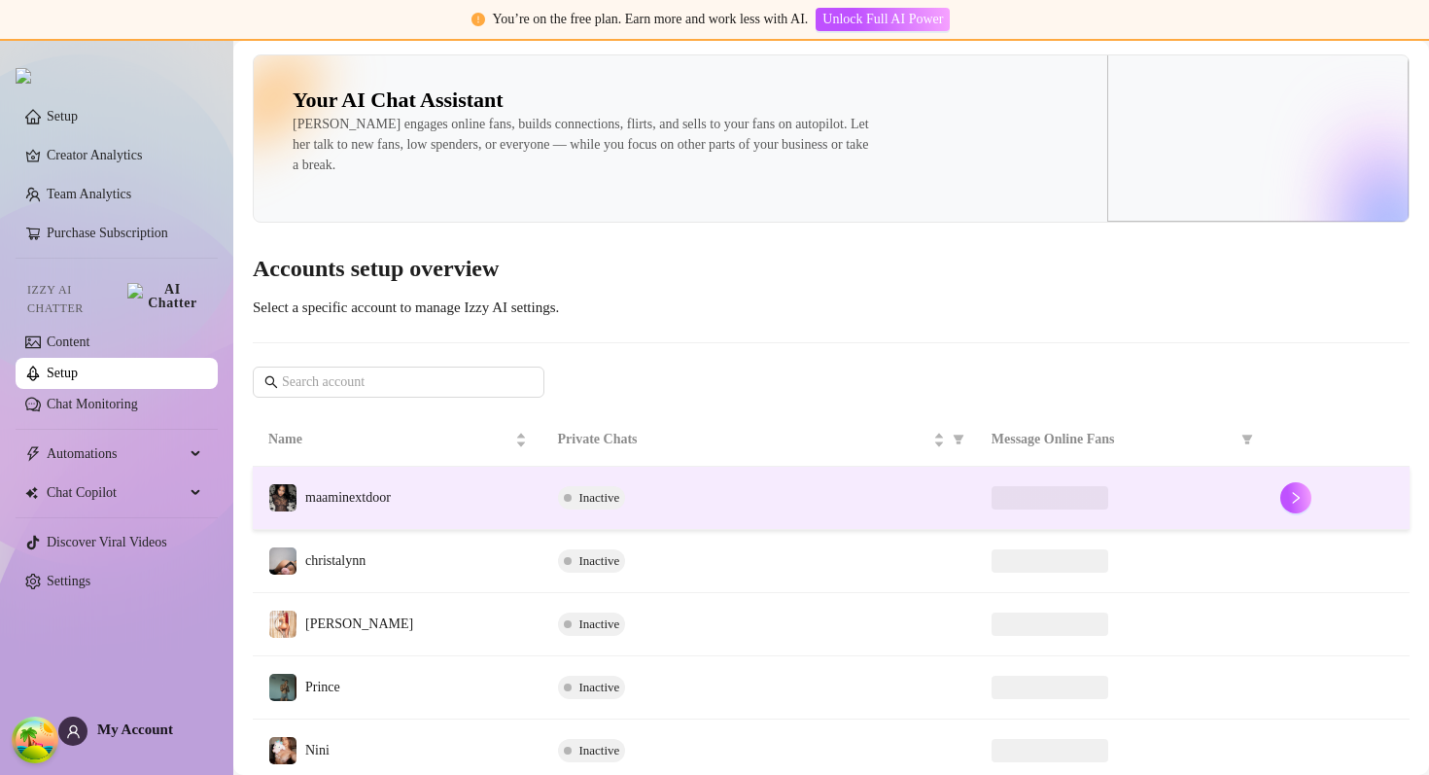
click at [416, 489] on td "maaminextdoor" at bounding box center [398, 498] width 290 height 63
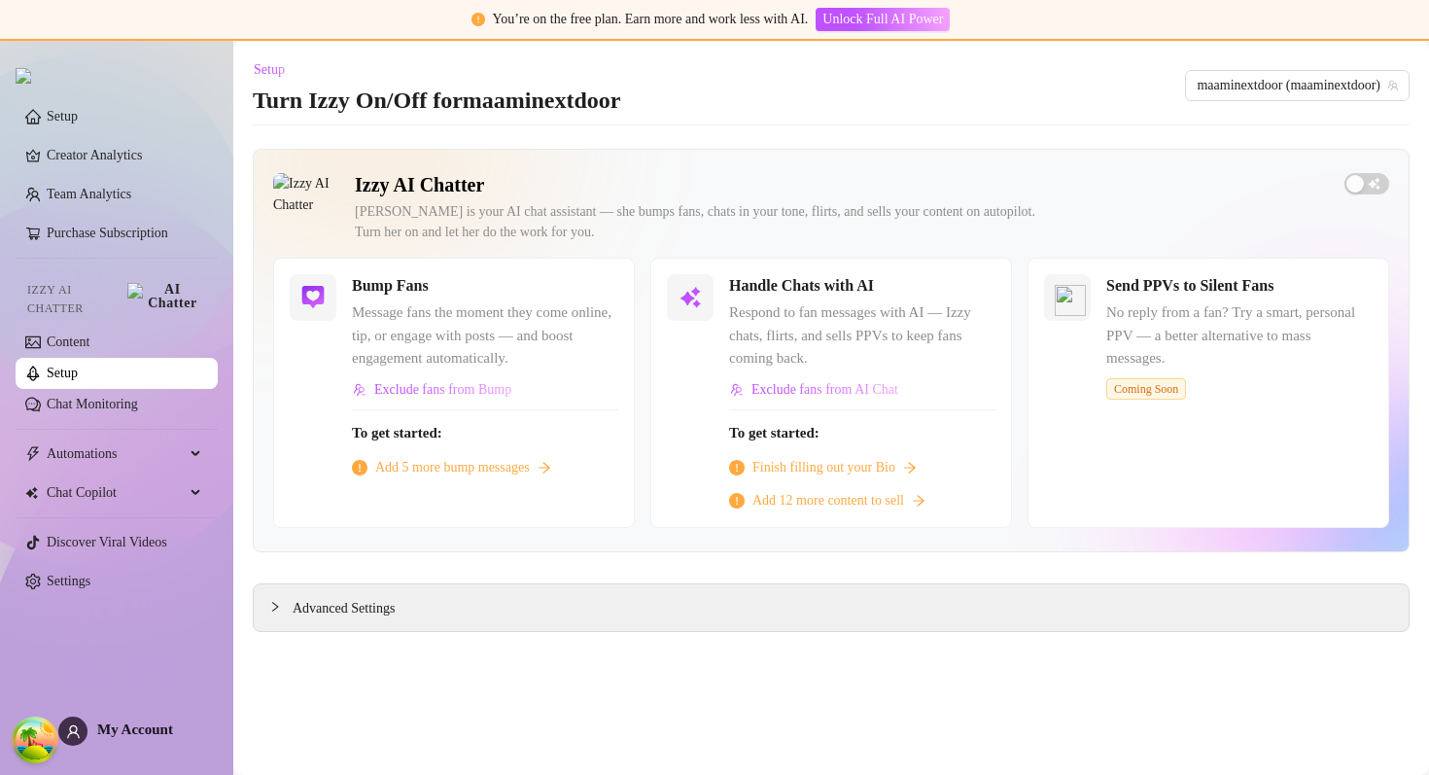
click at [382, 311] on span "Message fans the moment they come online, tip, or engage with posts — and boost…" at bounding box center [485, 335] width 266 height 69
drag, startPoint x: 382, startPoint y: 311, endPoint x: 514, endPoint y: 311, distance: 132.2
click at [514, 311] on span "Message fans the moment they come online, tip, or engage with posts — and boost…" at bounding box center [485, 335] width 266 height 69
copy span "Message fans the moment"
click at [539, 281] on div "Bump Fans" at bounding box center [485, 285] width 266 height 23
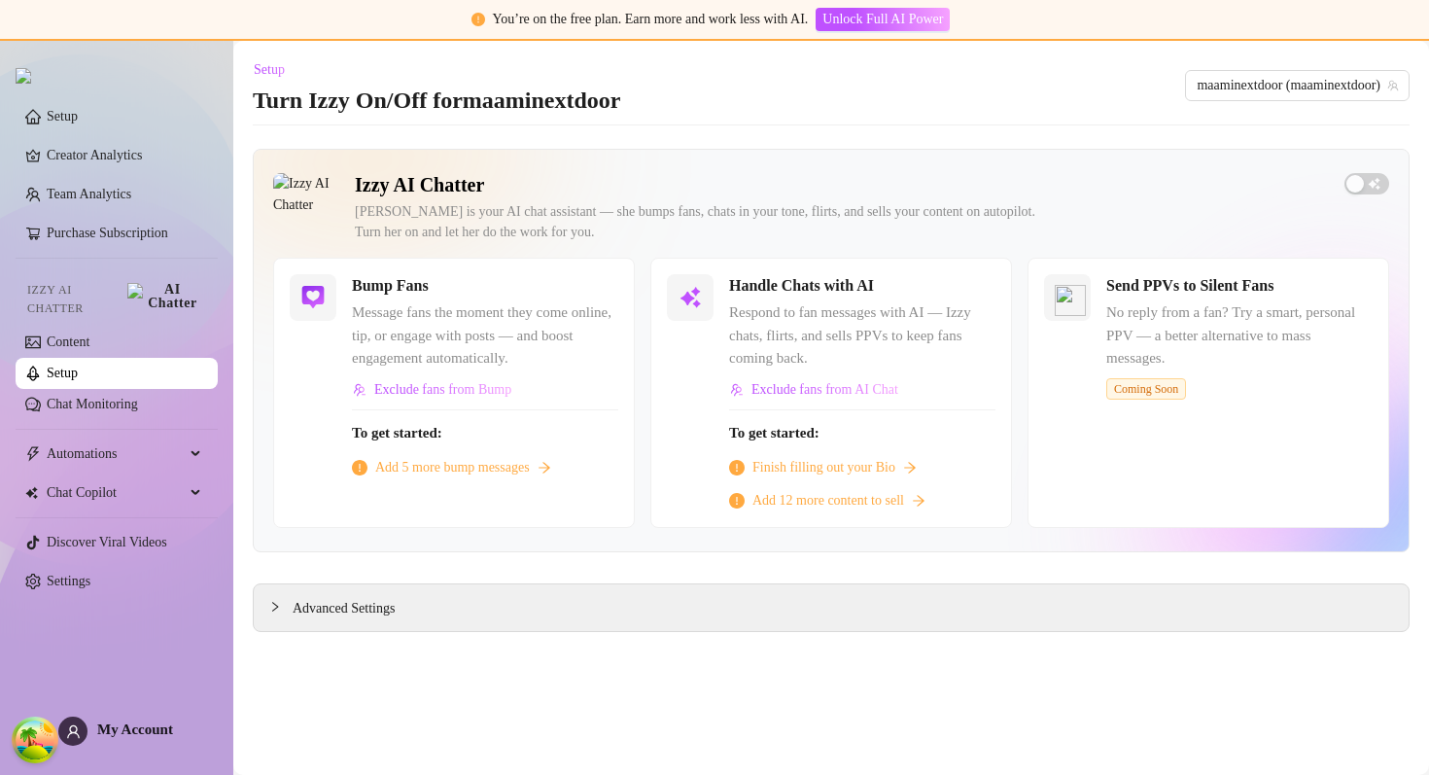
click at [593, 302] on span "Message fans the moment they come online, tip, or engage with posts — and boost…" at bounding box center [485, 335] width 266 height 69
click at [593, 266] on div "Bump Fans Message fans the moment they come online, tip, or engage with posts —…" at bounding box center [454, 392] width 362 height 269
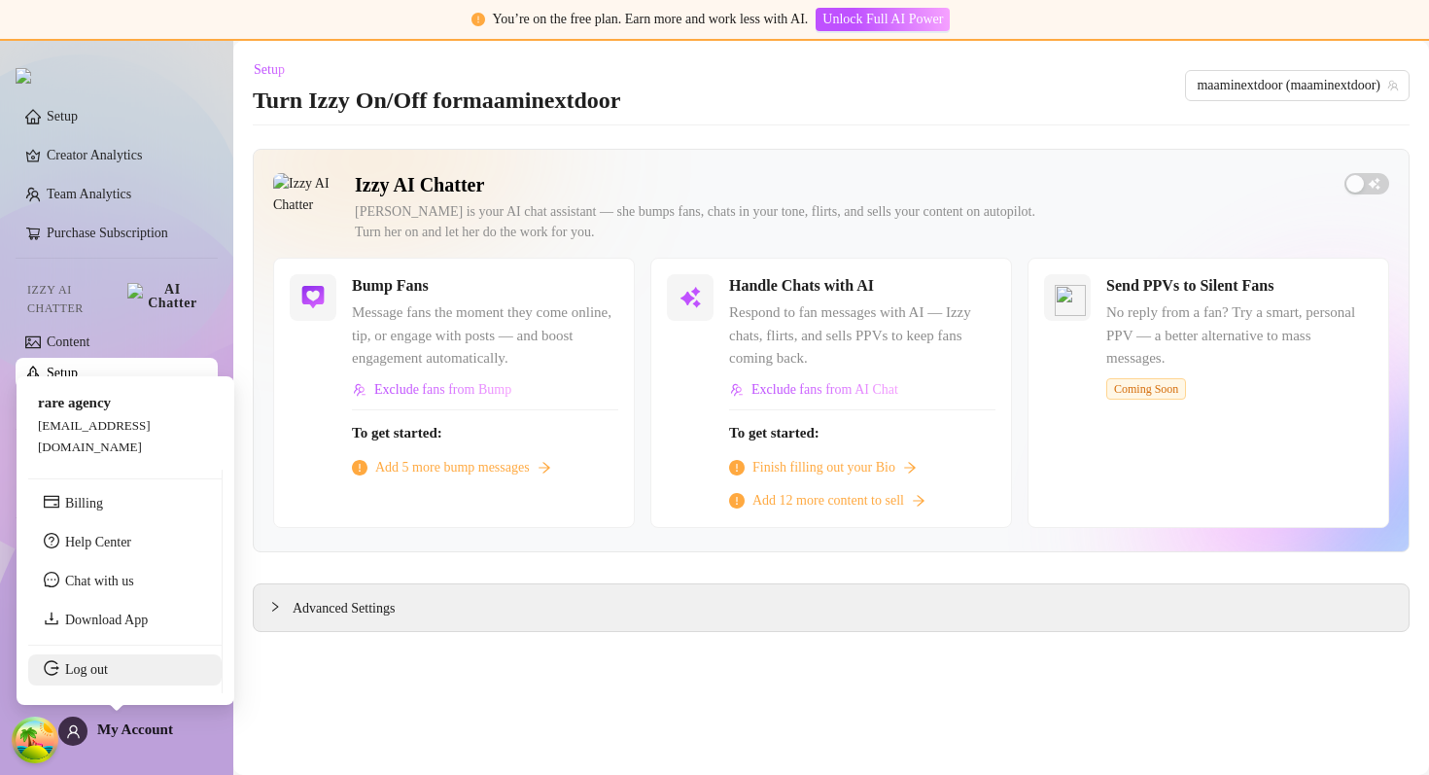
click at [108, 676] on link "Log out" at bounding box center [86, 669] width 43 height 15
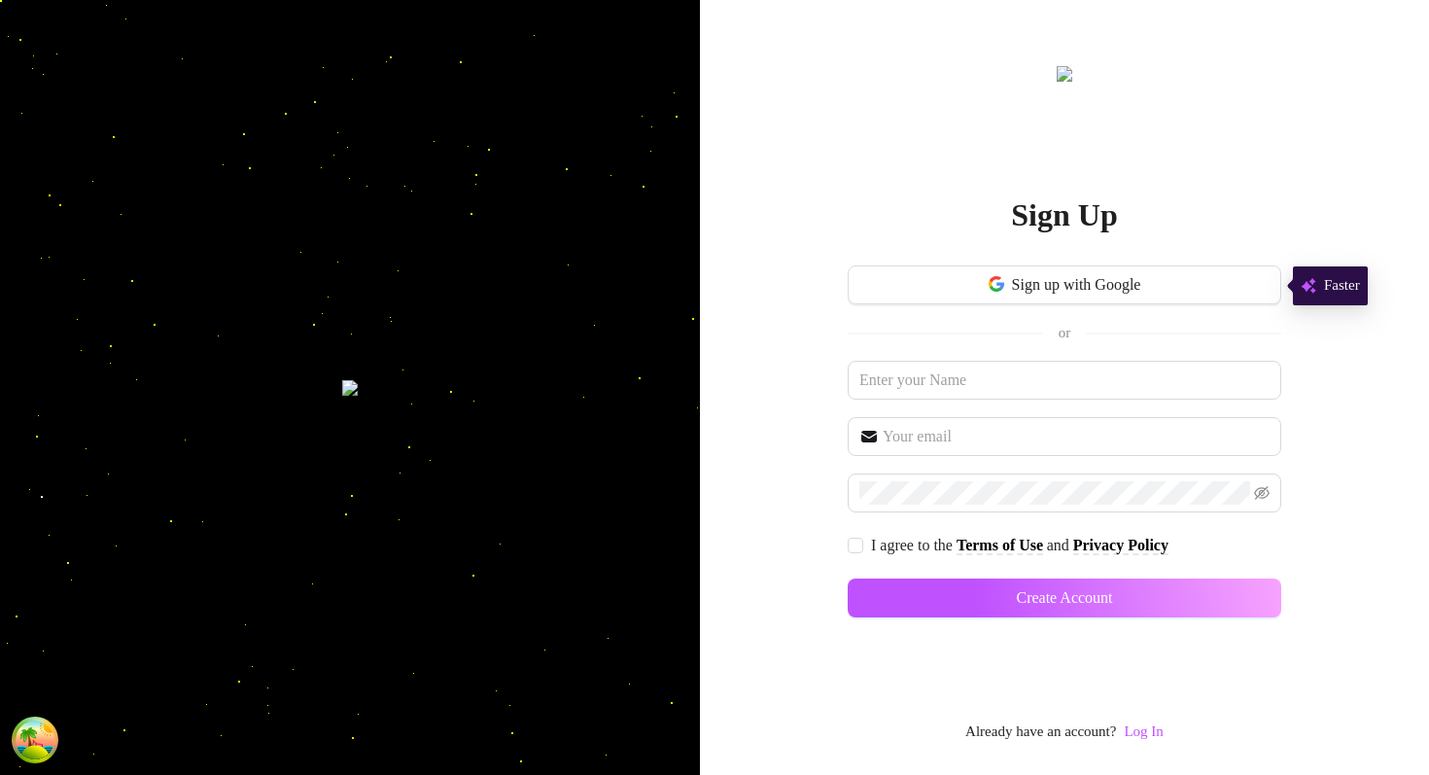
click at [1188, 736] on div "Sign Up Sign up with Google or I agree to the Terms of Use and Privacy Policy C…" at bounding box center [1064, 402] width 433 height 681
click at [1162, 733] on link "Log In" at bounding box center [1143, 731] width 39 height 16
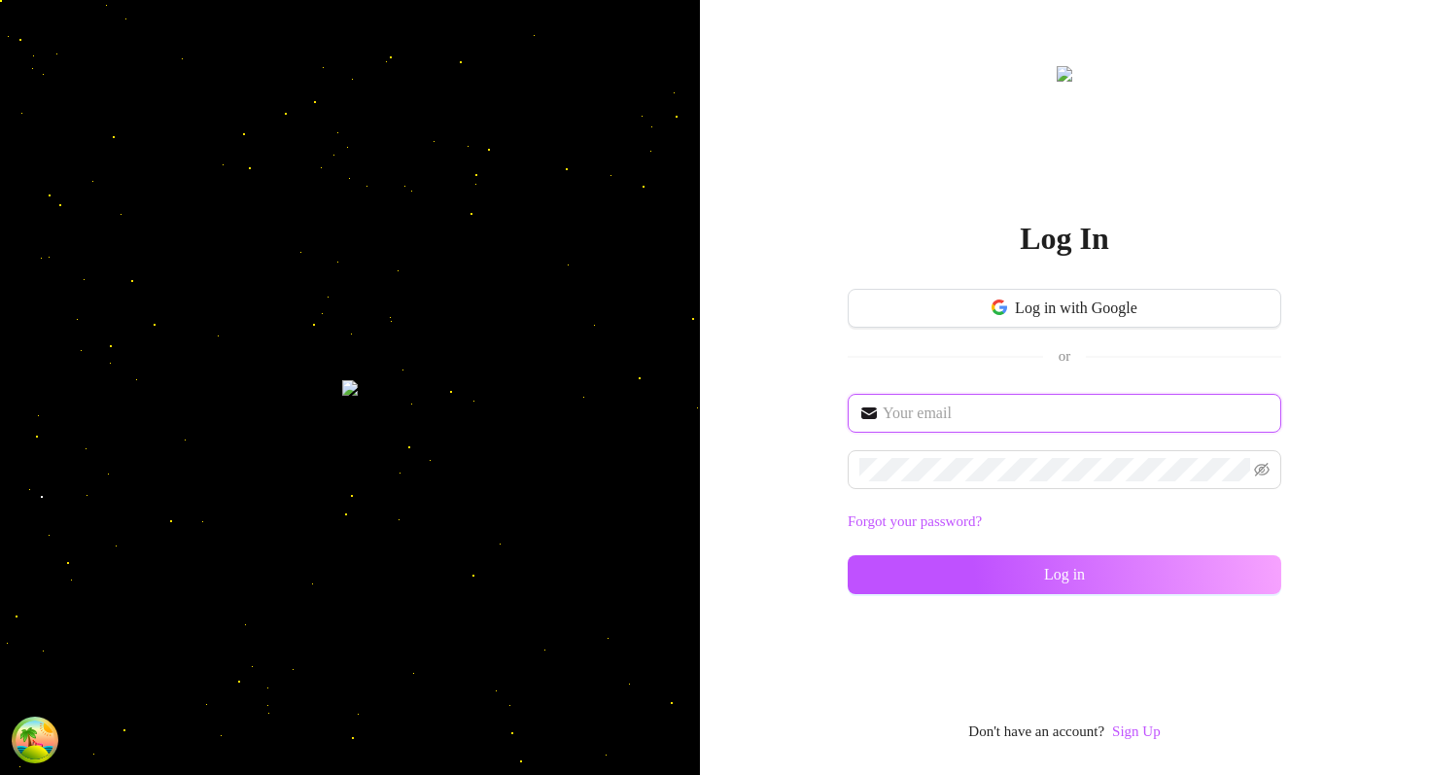
type input "[EMAIL_ADDRESS][DOMAIN_NAME]"
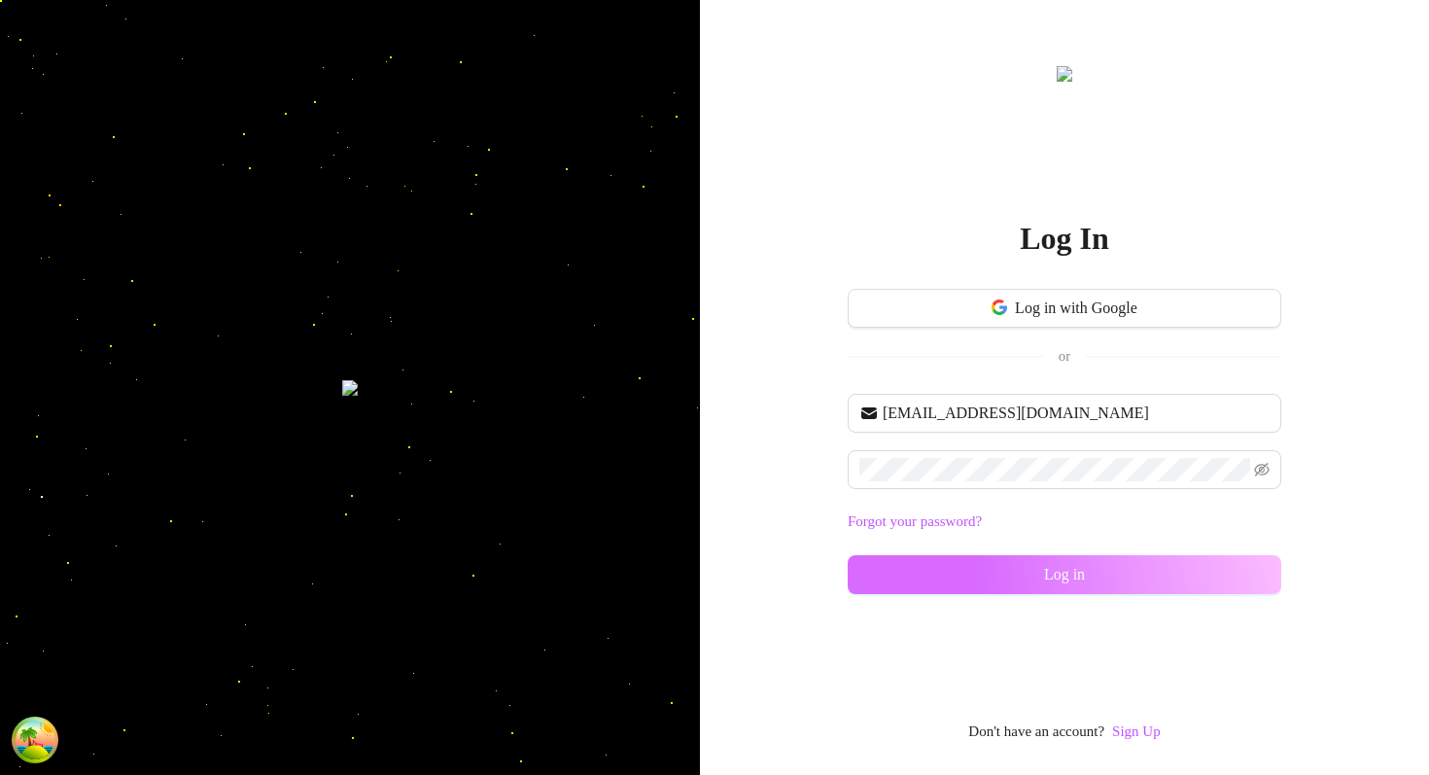
click at [858, 563] on button "Log in" at bounding box center [1064, 574] width 433 height 39
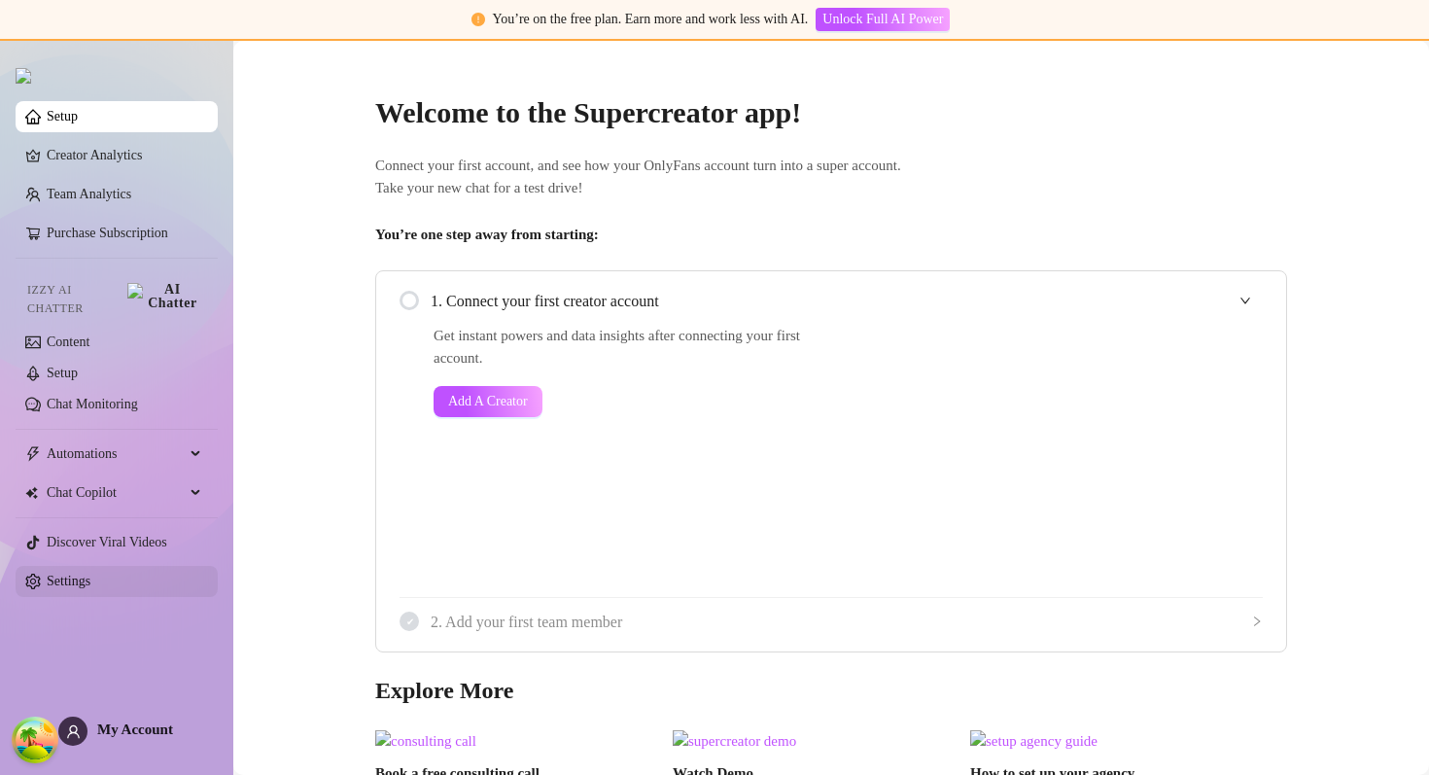
click at [90, 573] on link "Settings" at bounding box center [69, 580] width 44 height 15
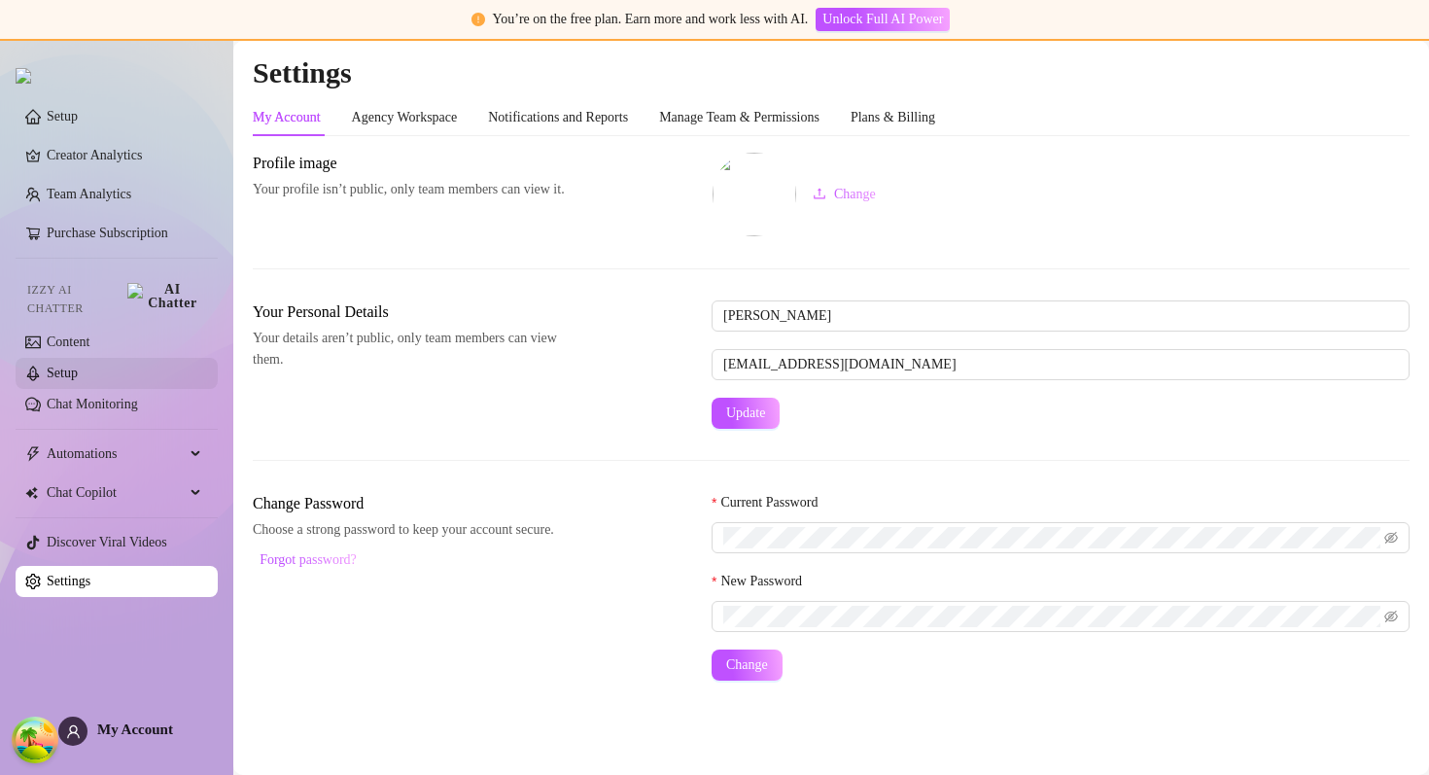
click at [47, 367] on link "Setup" at bounding box center [62, 372] width 31 height 15
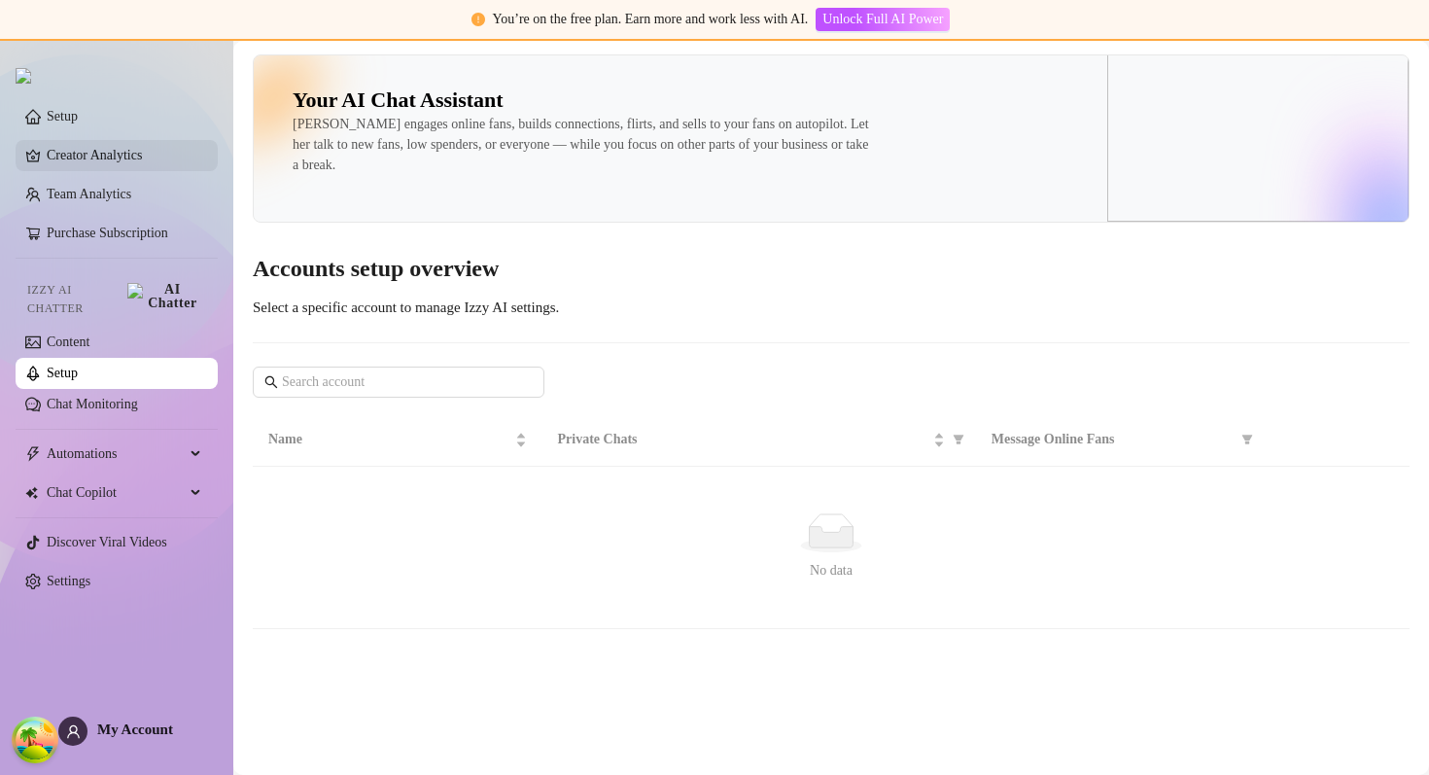
click at [133, 155] on link "Creator Analytics" at bounding box center [125, 155] width 156 height 31
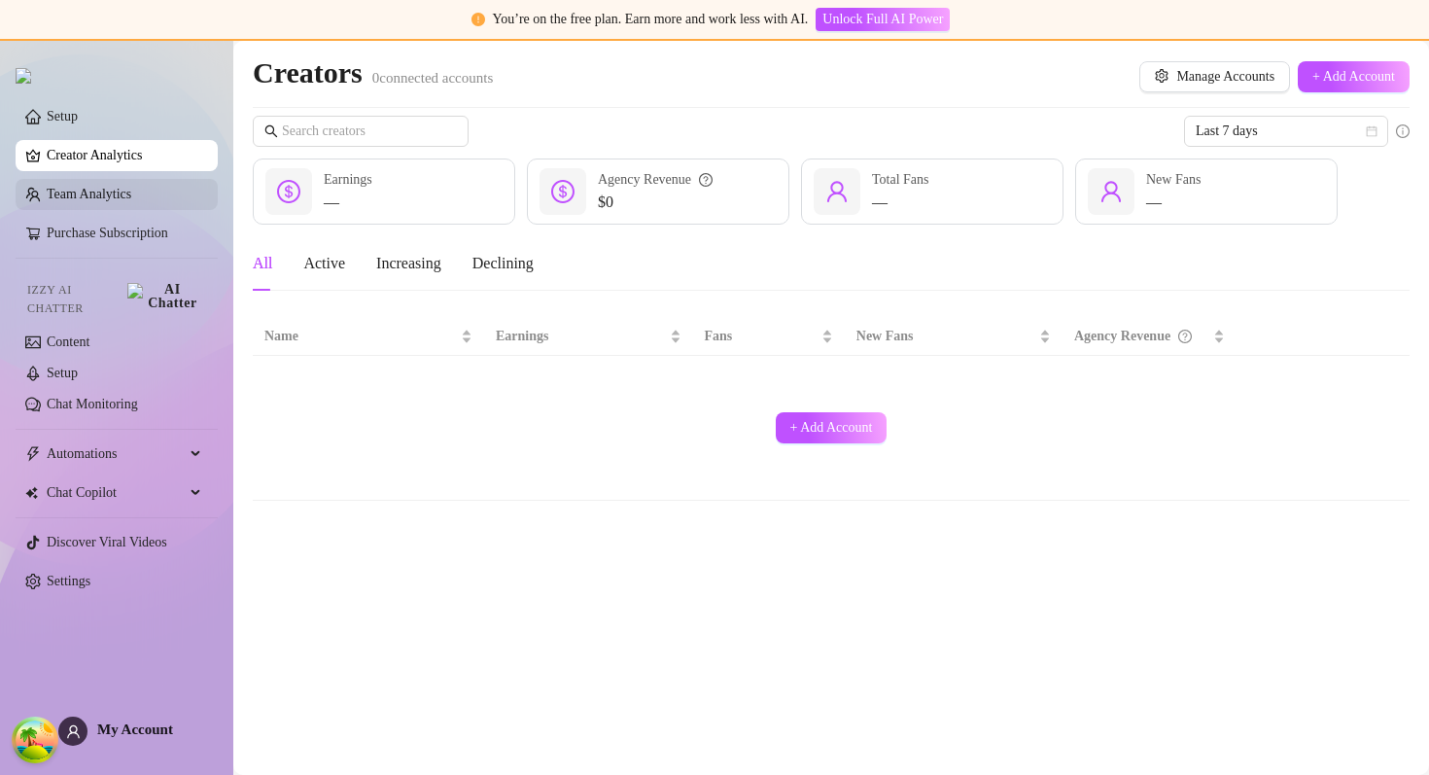
click at [114, 201] on link "Team Analytics" at bounding box center [89, 194] width 85 height 15
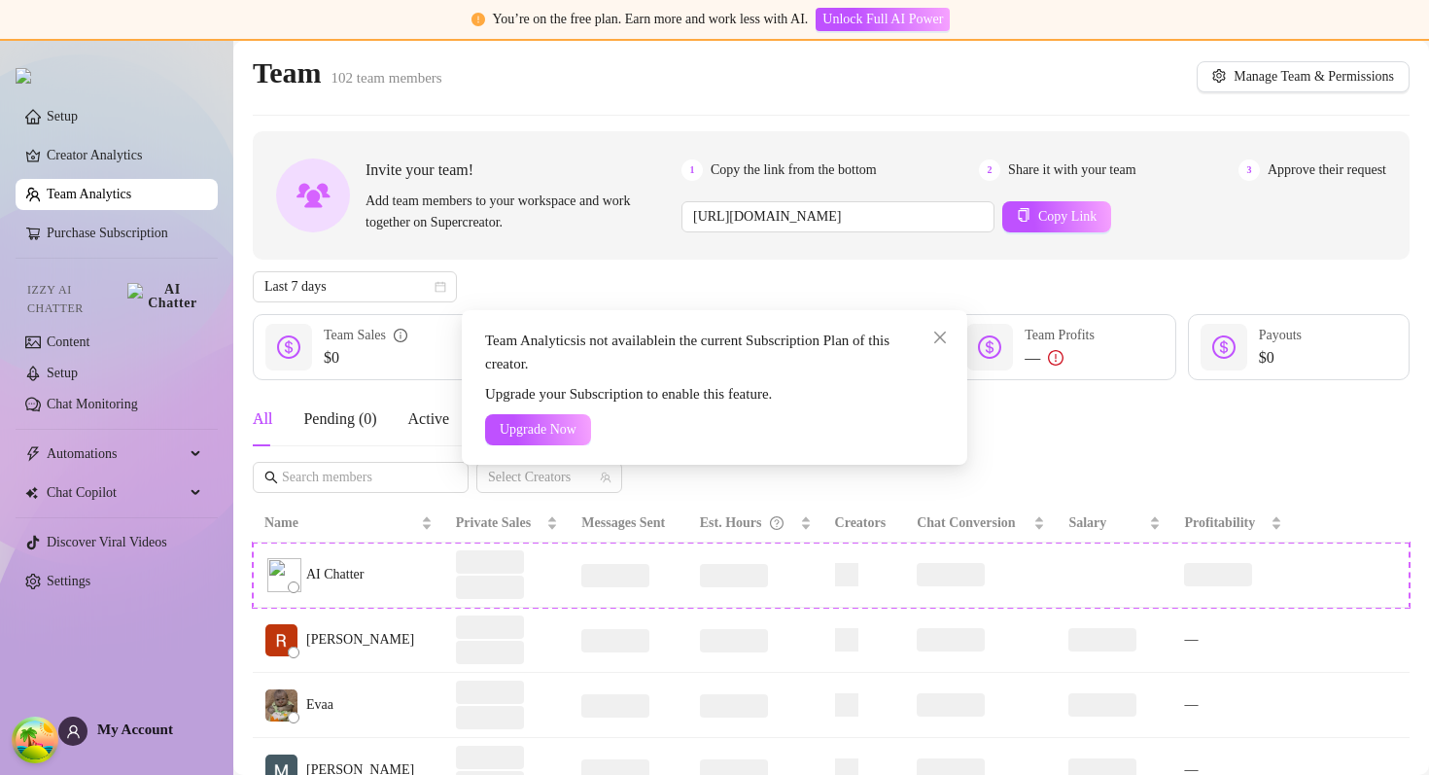
click at [85, 675] on div "Team Analytics is not available in the current Subscription Plan of this creato…" at bounding box center [714, 387] width 1429 height 775
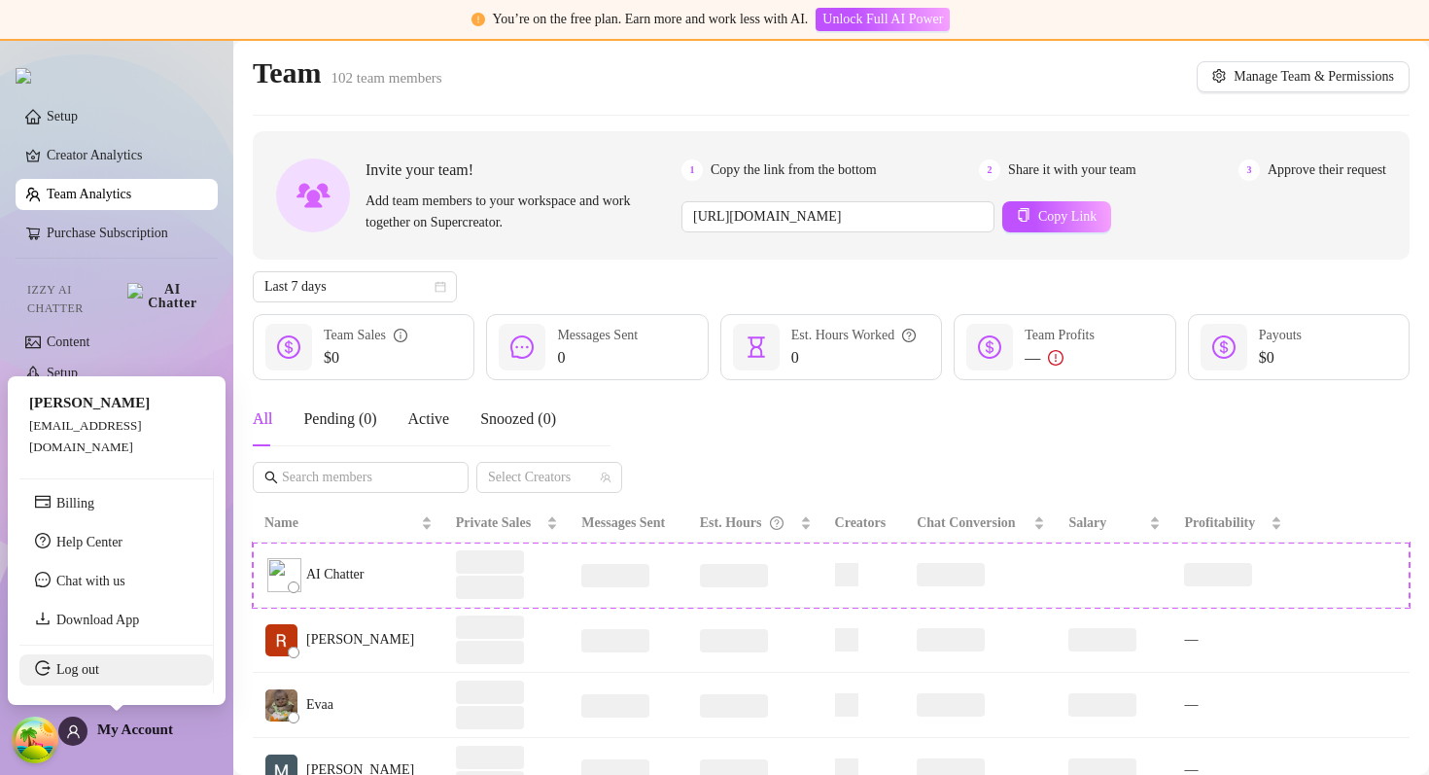
click at [89, 673] on link "Log out" at bounding box center [77, 669] width 43 height 15
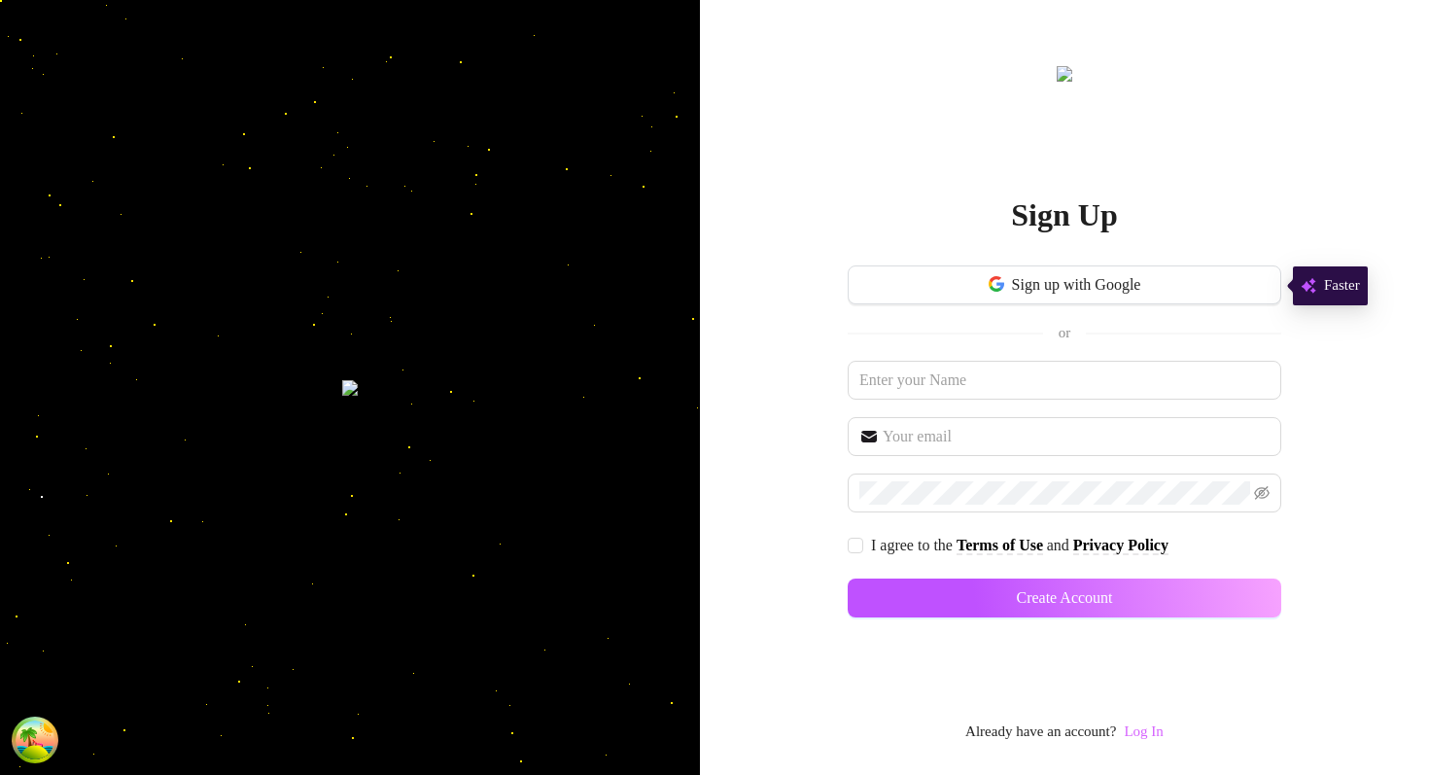
click at [1145, 729] on link "Log In" at bounding box center [1143, 731] width 39 height 16
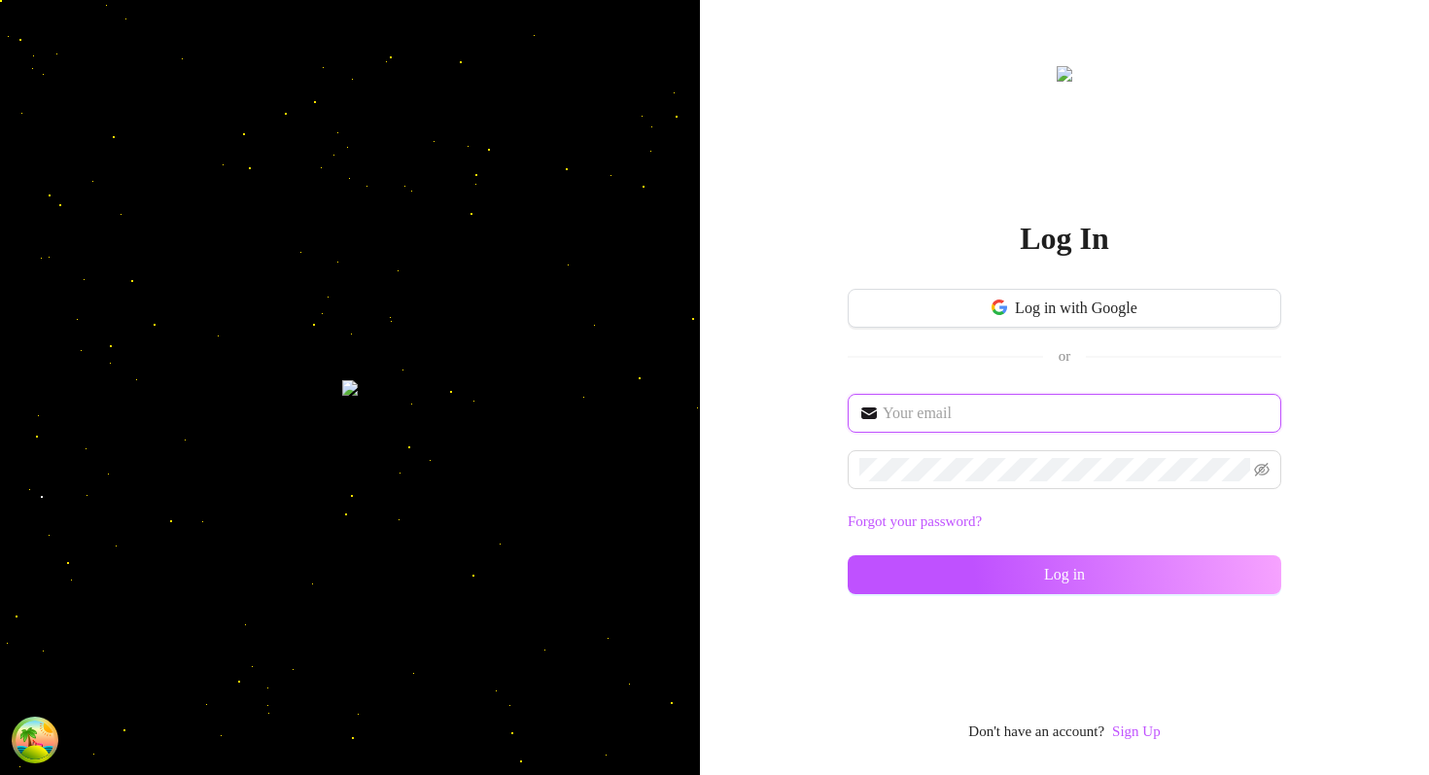
type input "[EMAIL_ADDRESS][DOMAIN_NAME]"
click at [887, 596] on div "im@supercreator.app Forgot your password? Log in" at bounding box center [1064, 503] width 433 height 218
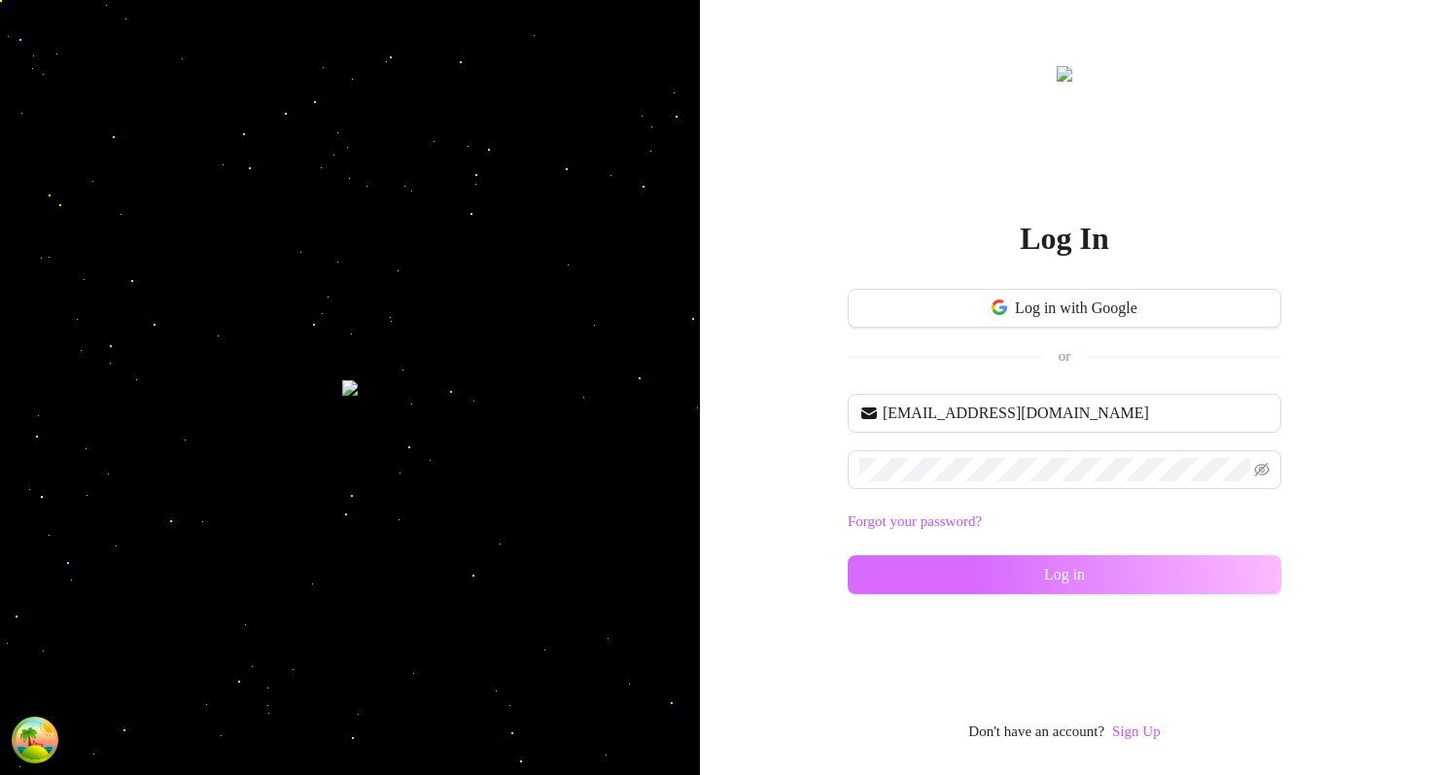
click at [887, 573] on button "Log in" at bounding box center [1064, 574] width 433 height 39
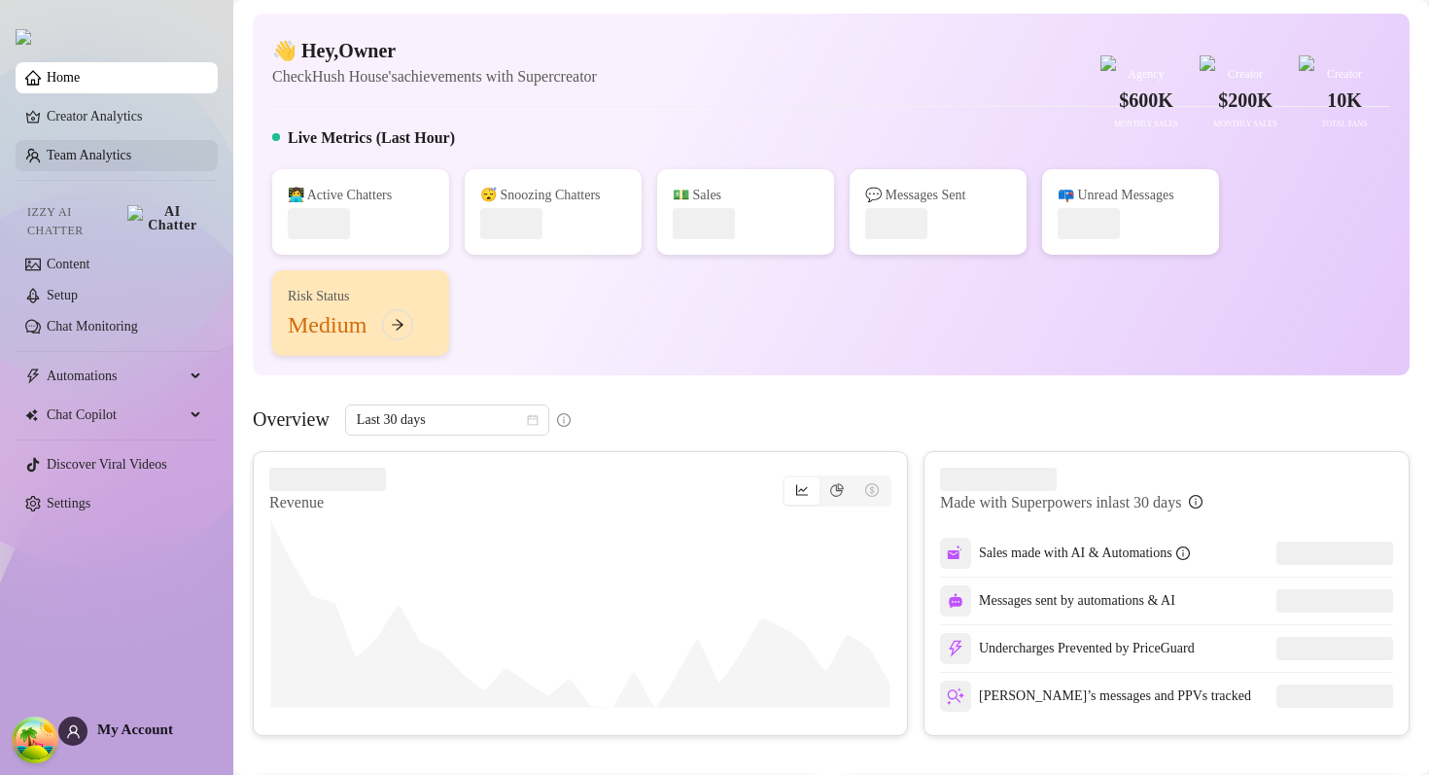
click at [114, 155] on link "Team Analytics" at bounding box center [89, 155] width 85 height 15
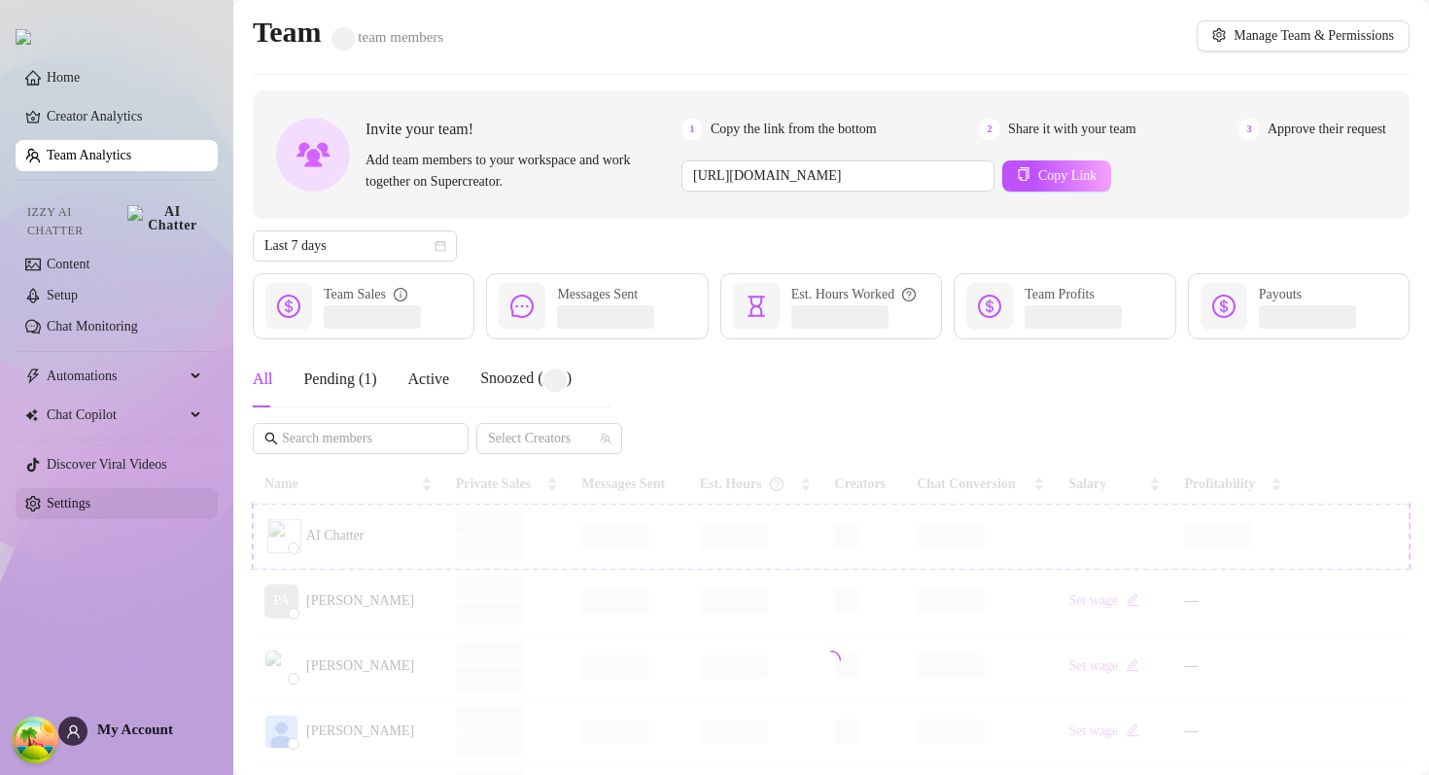
click at [90, 496] on link "Settings" at bounding box center [69, 503] width 44 height 15
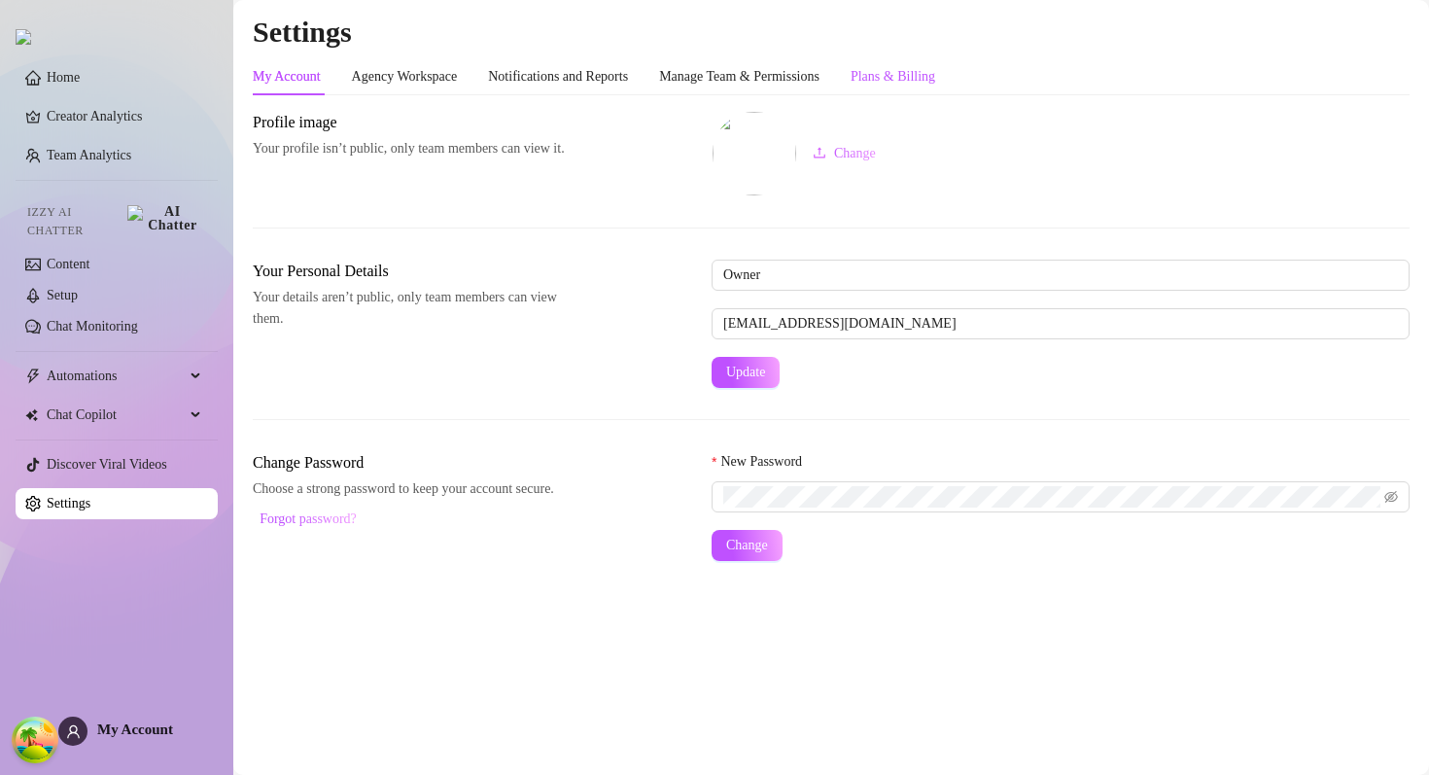
click at [898, 72] on div "Plans & Billing" at bounding box center [892, 76] width 85 height 21
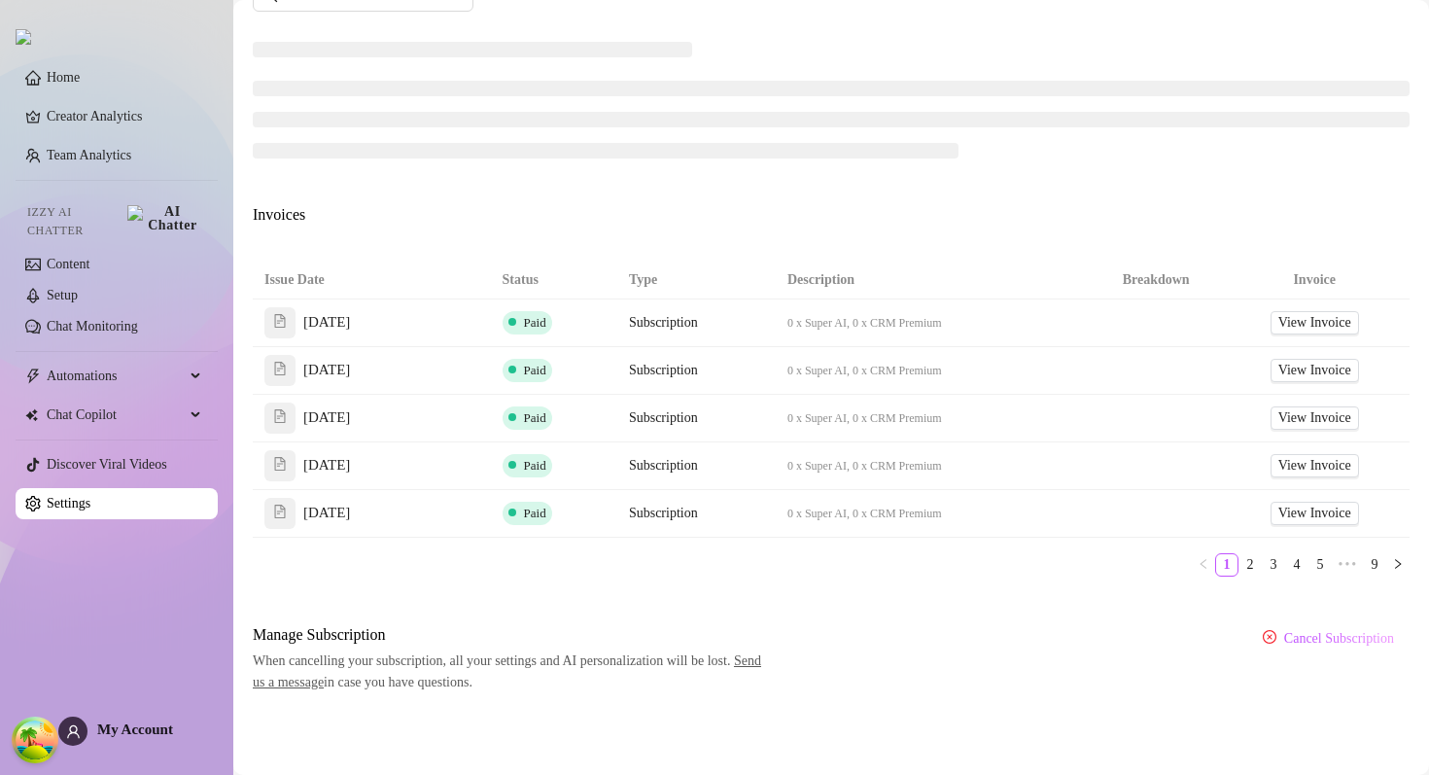
scroll to position [736, 0]
click at [1275, 321] on link "View Invoice" at bounding box center [1314, 323] width 88 height 23
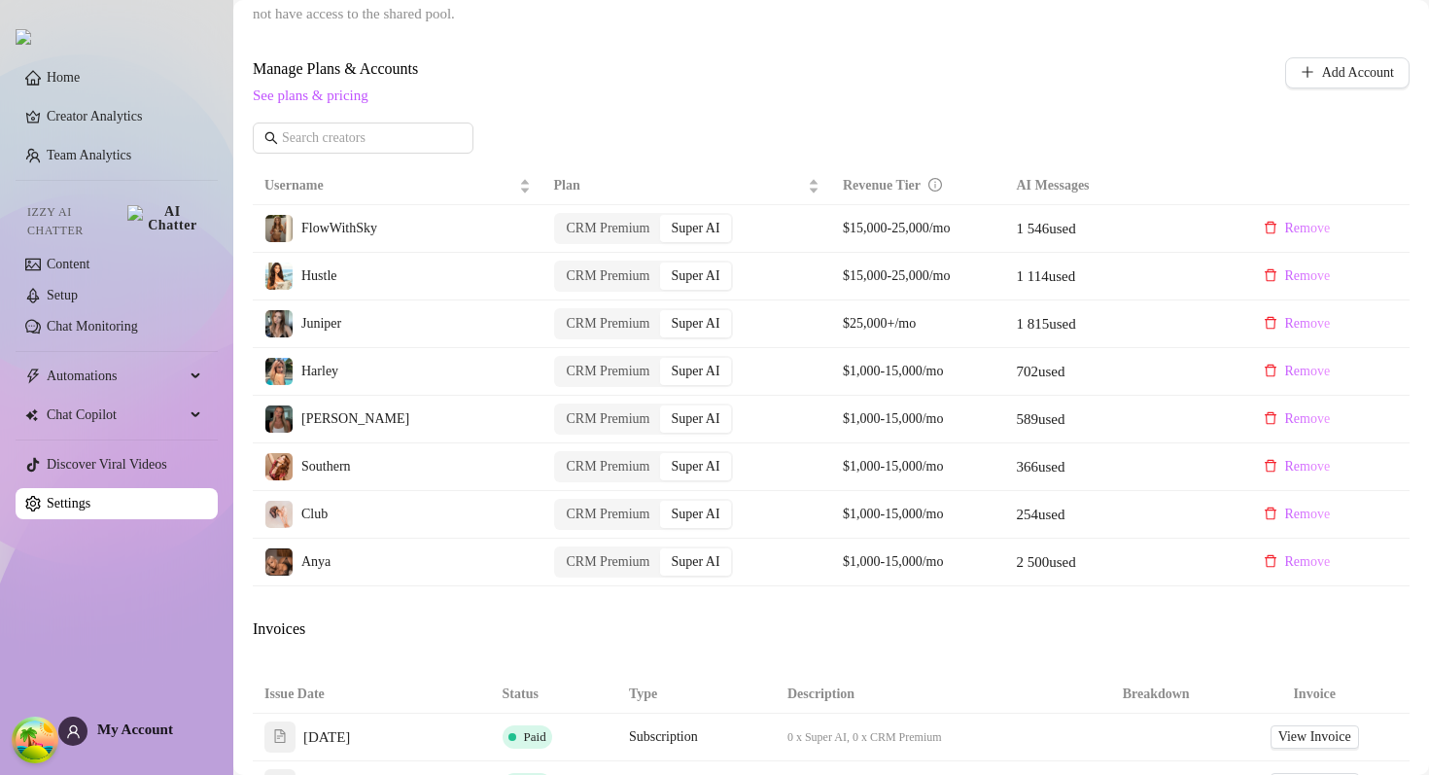
scroll to position [554, 0]
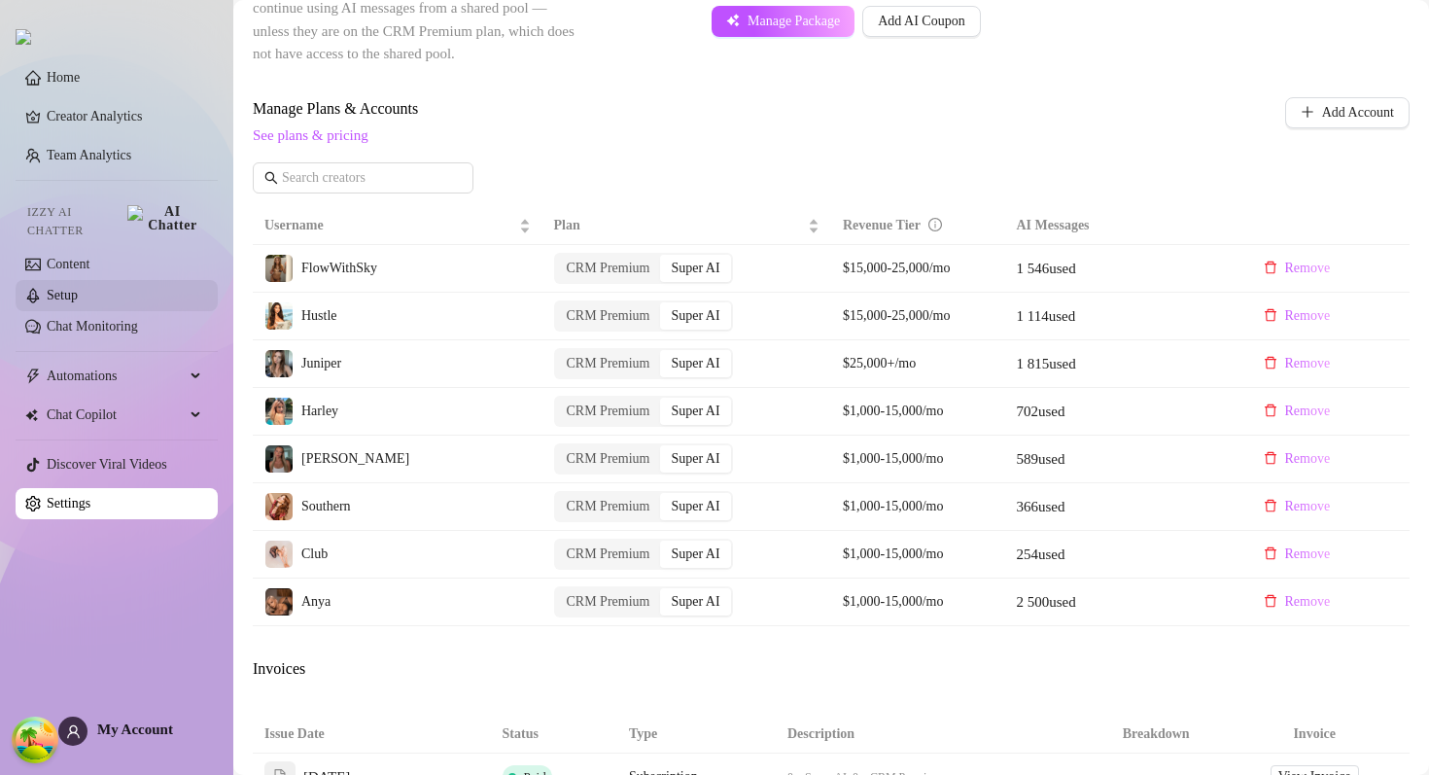
click at [78, 288] on link "Setup" at bounding box center [62, 295] width 31 height 15
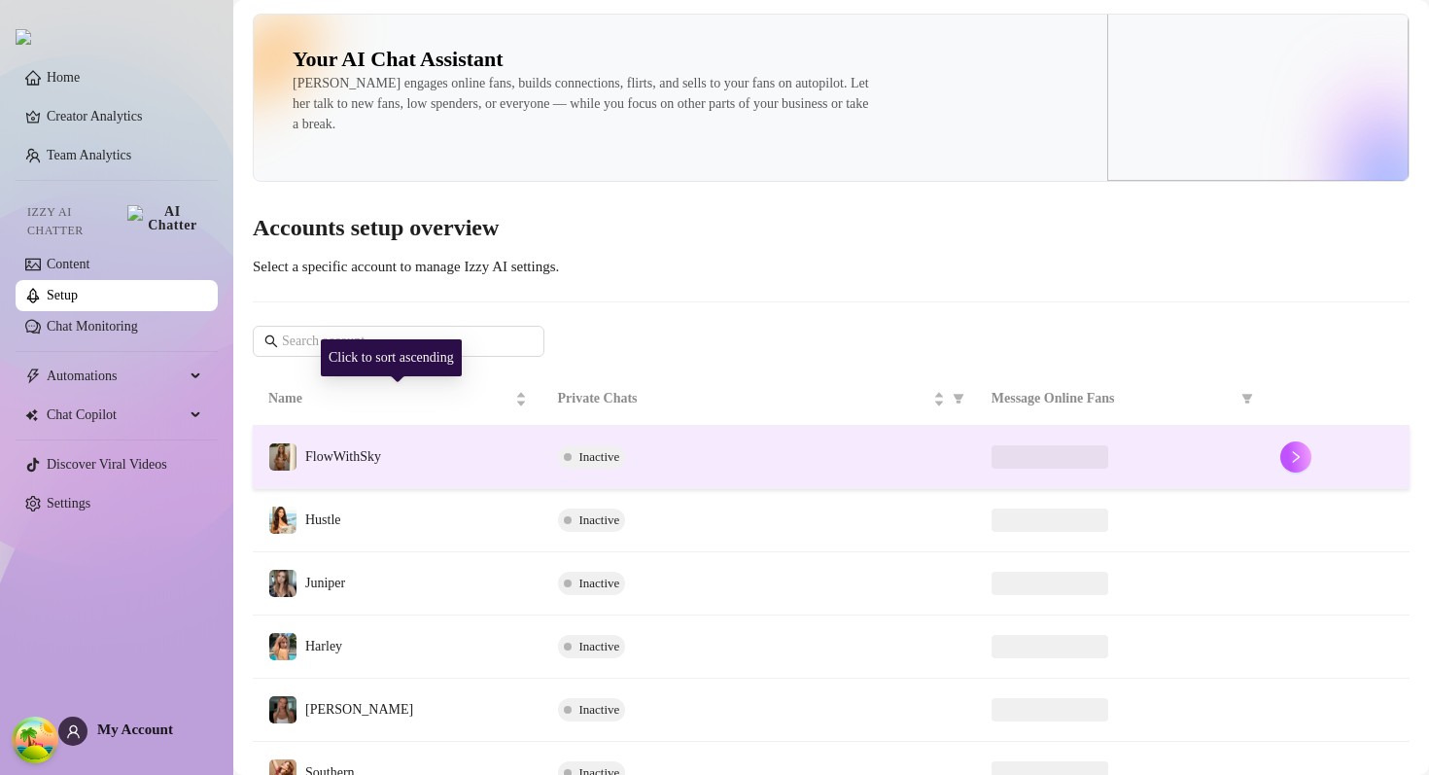
click at [441, 440] on td "FlowWithSky" at bounding box center [398, 457] width 290 height 63
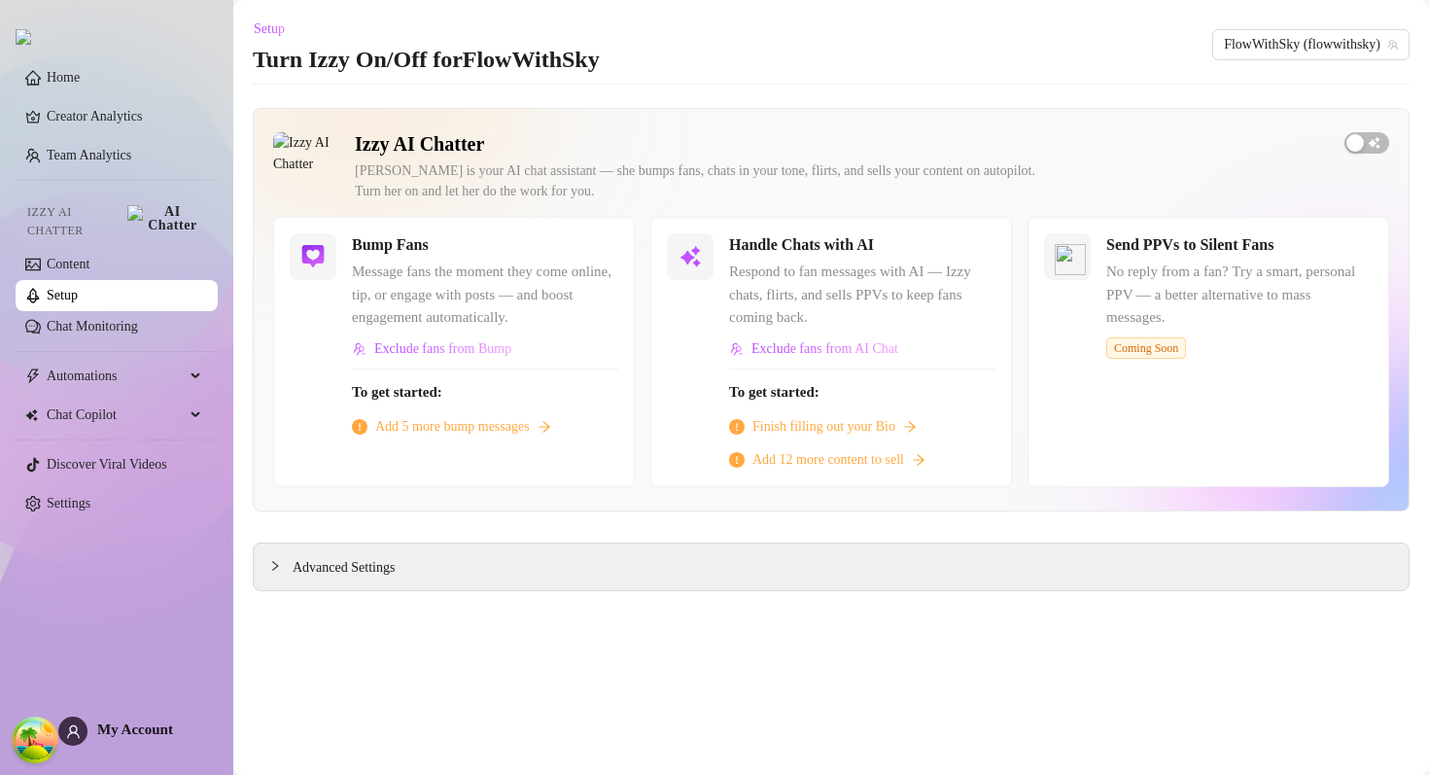
click at [595, 250] on div "Bump Fans" at bounding box center [485, 244] width 266 height 23
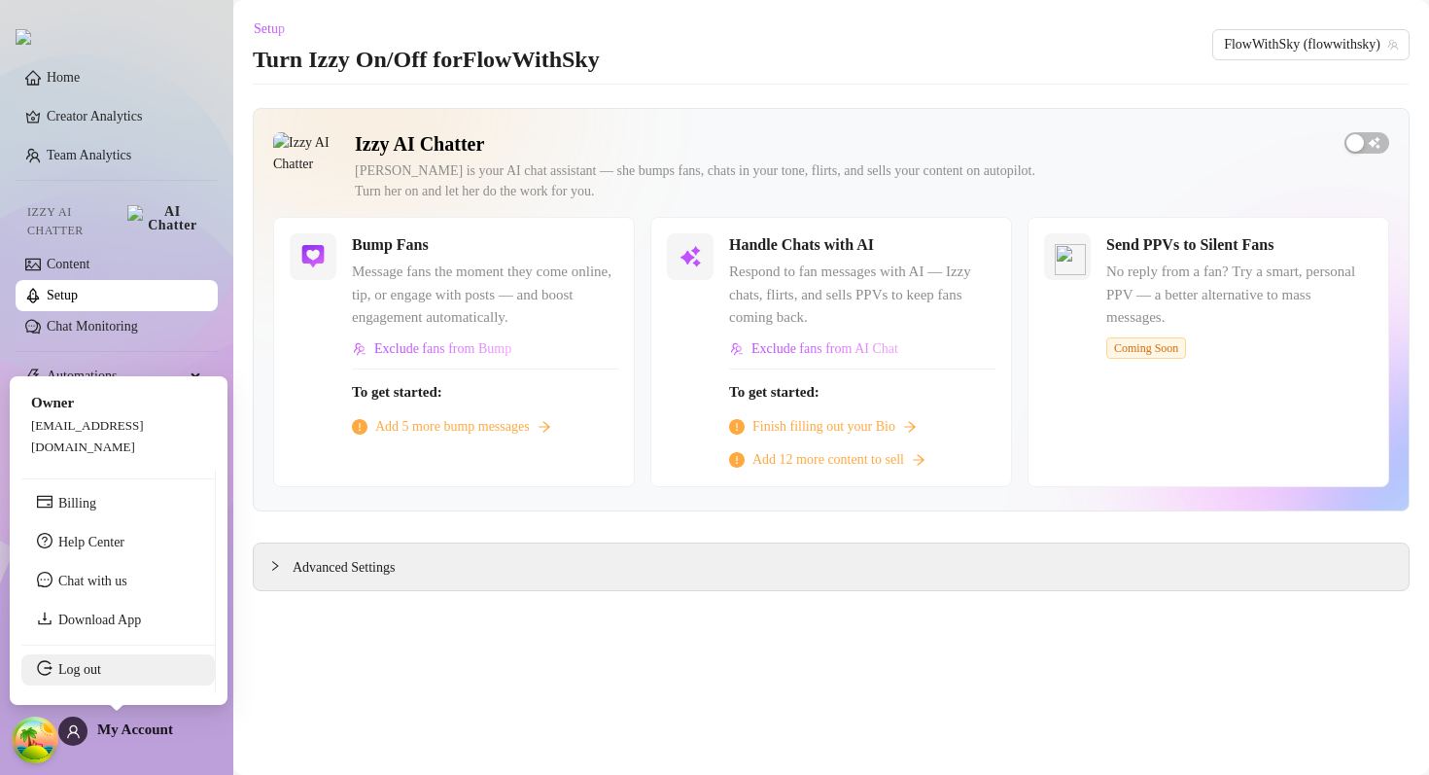
click at [96, 665] on link "Log out" at bounding box center [79, 669] width 43 height 15
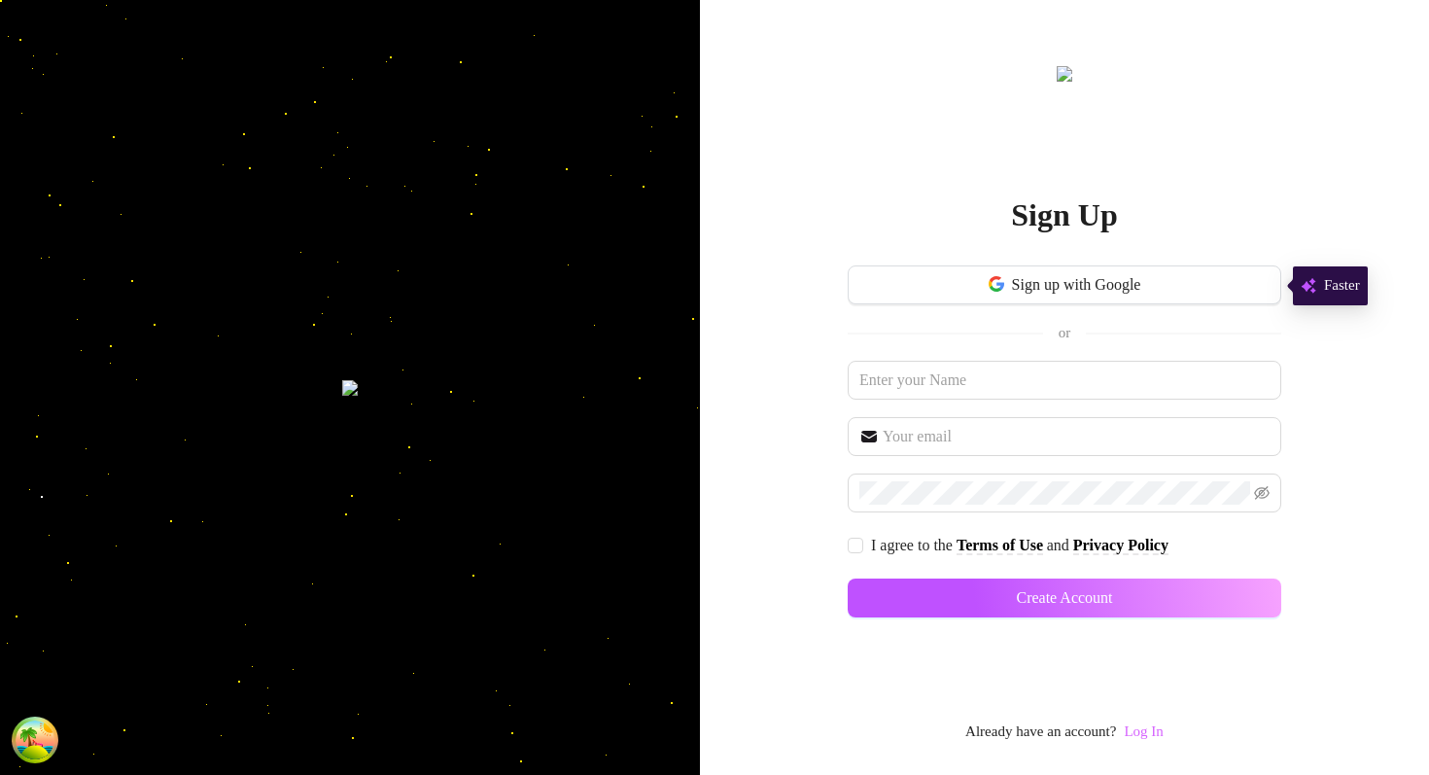
click at [1150, 739] on link "Log In" at bounding box center [1143, 731] width 39 height 16
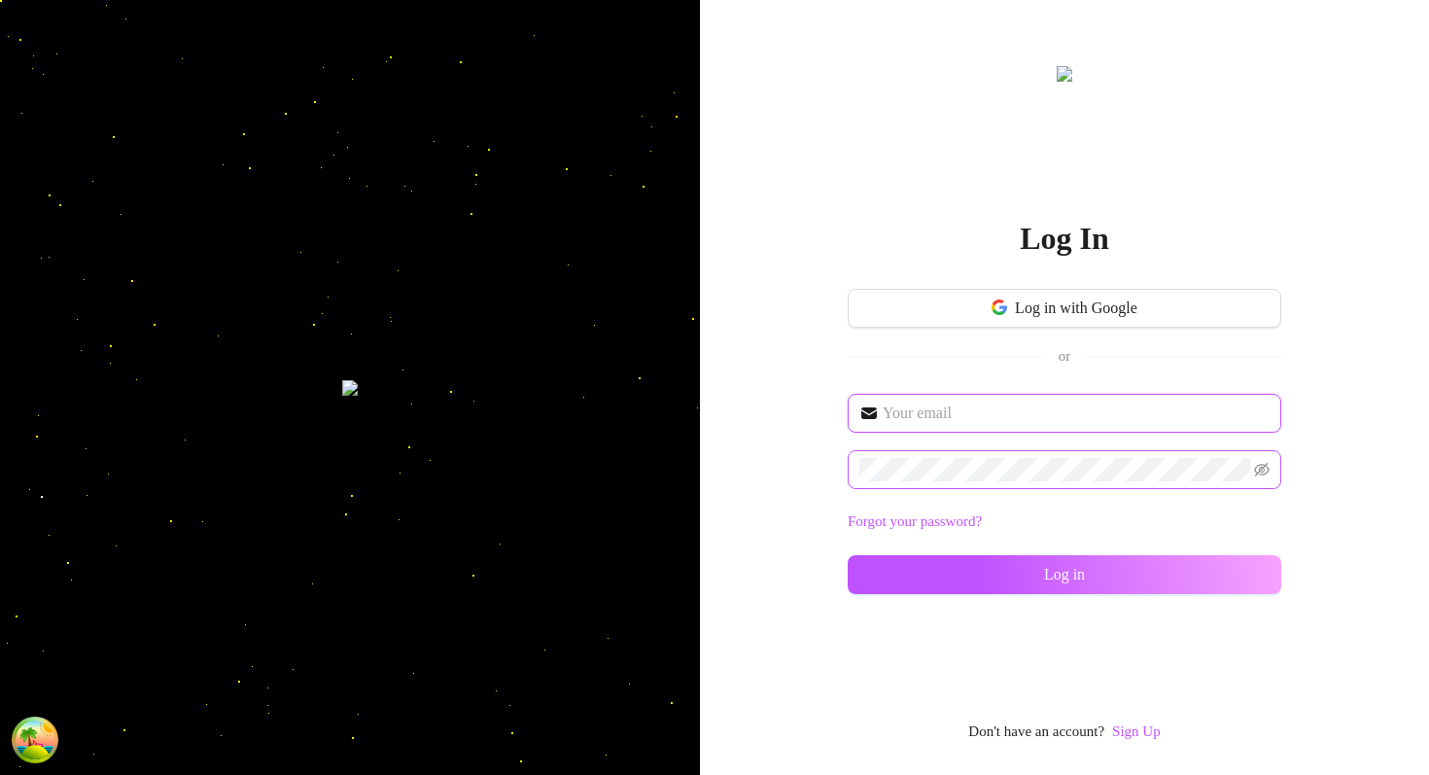
type input "dev@supercreator.app"
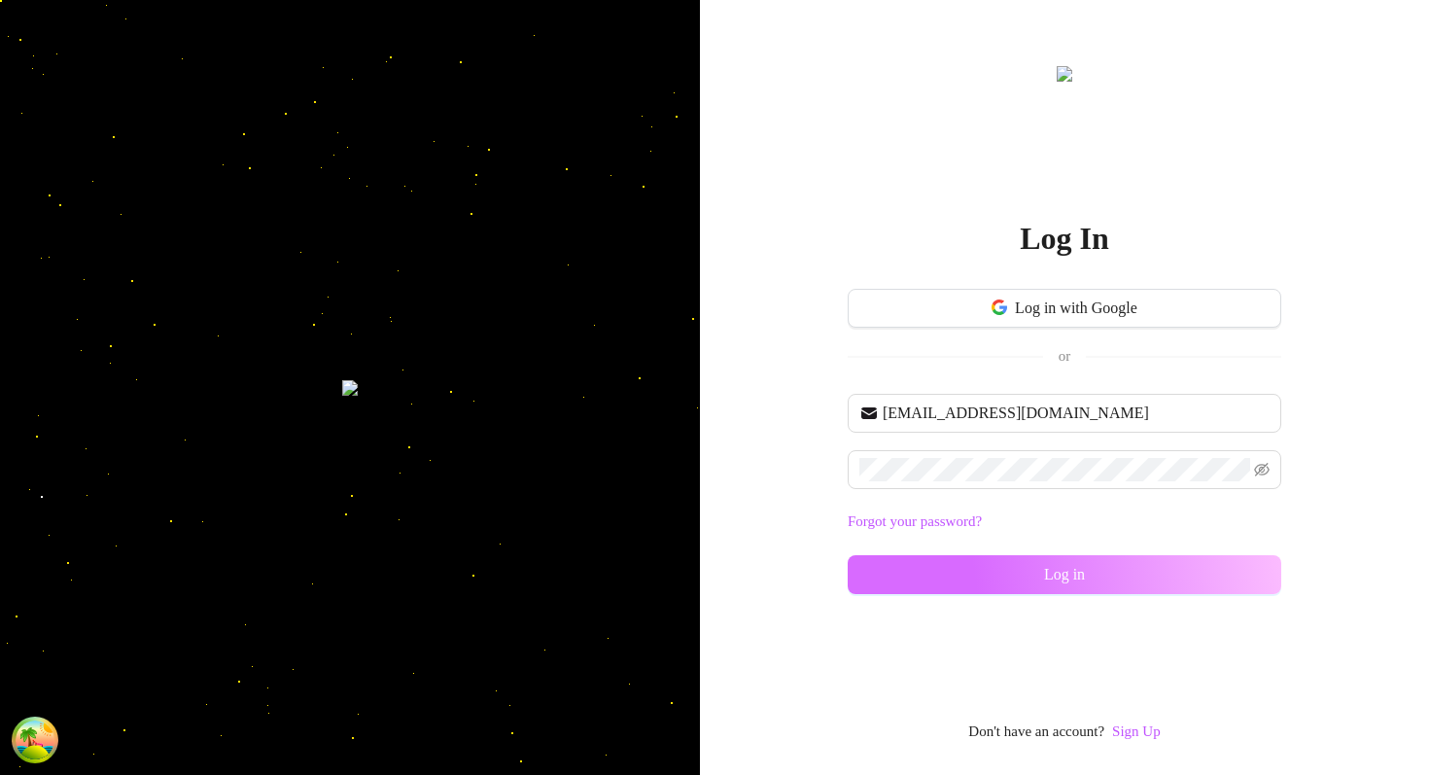
click at [1025, 574] on button "Log in" at bounding box center [1064, 574] width 433 height 39
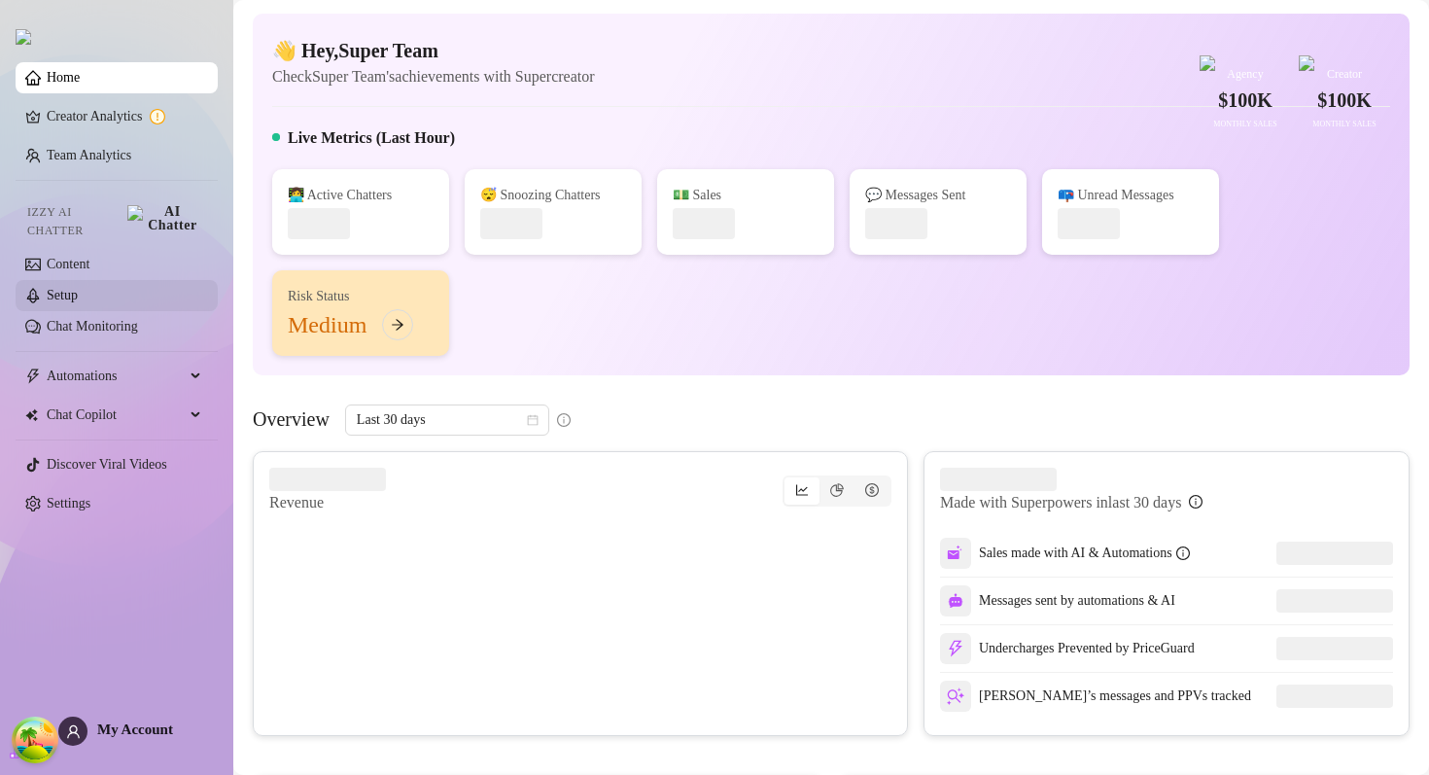
click at [78, 289] on link "Setup" at bounding box center [62, 295] width 31 height 15
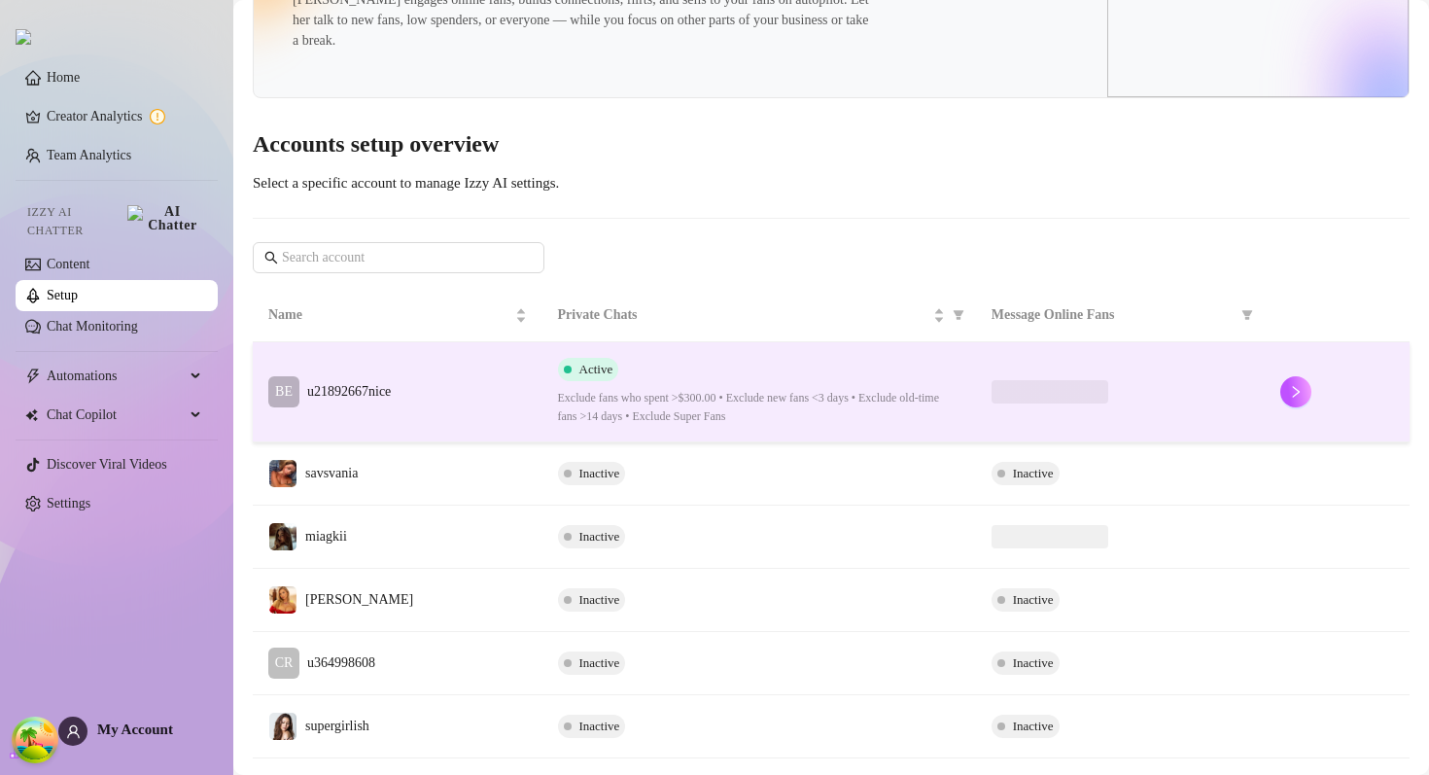
scroll to position [125, 0]
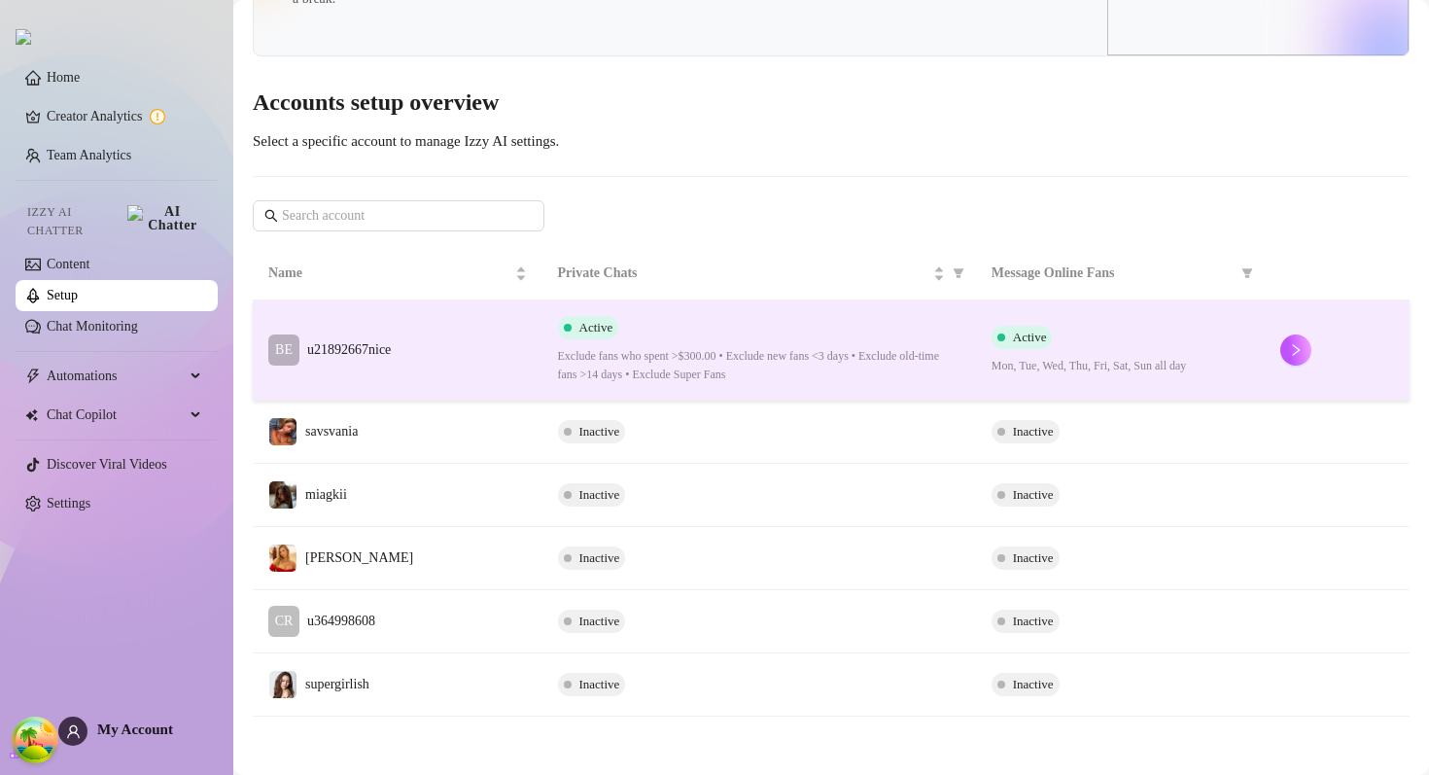
click at [514, 359] on td "BE u21892667nice" at bounding box center [398, 350] width 290 height 100
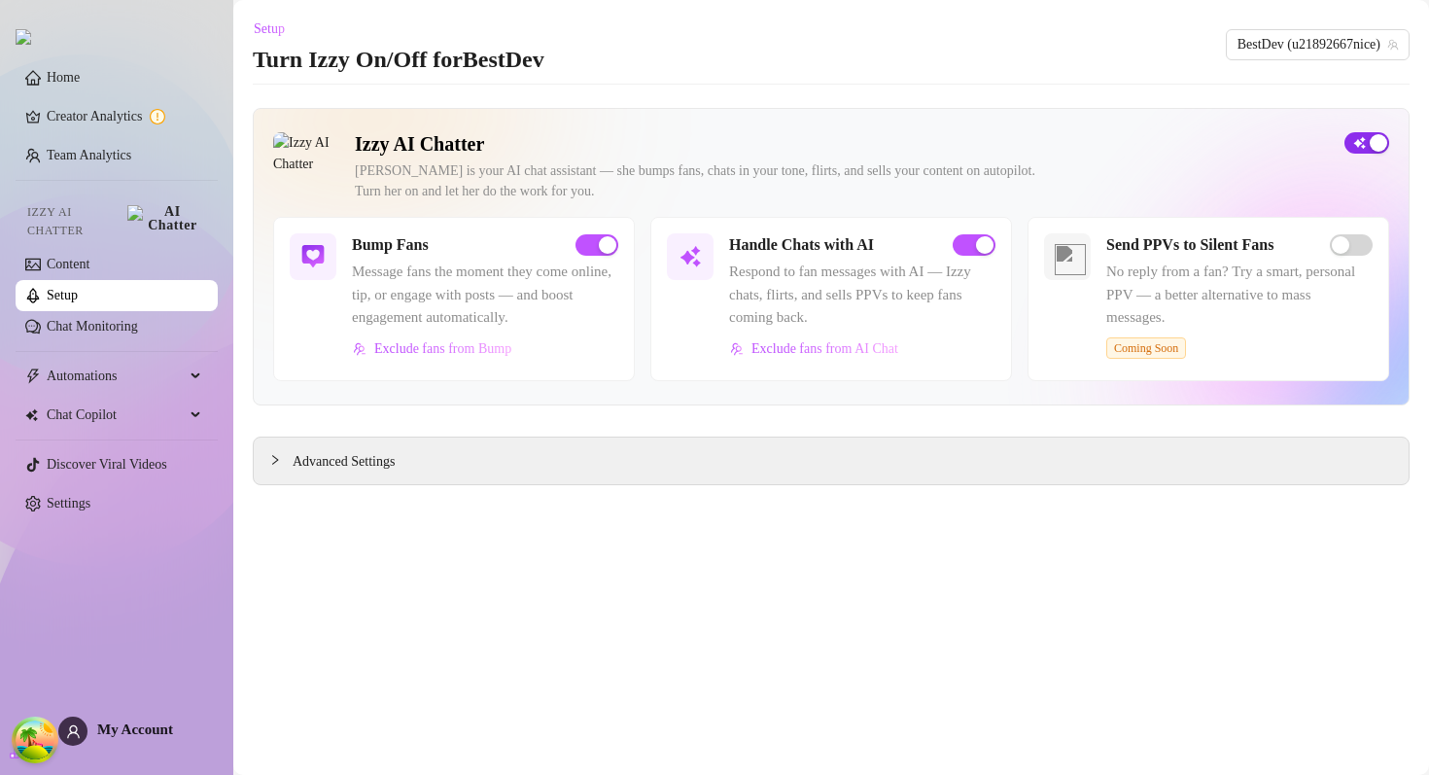
click at [1369, 149] on div "button" at bounding box center [1377, 142] width 17 height 17
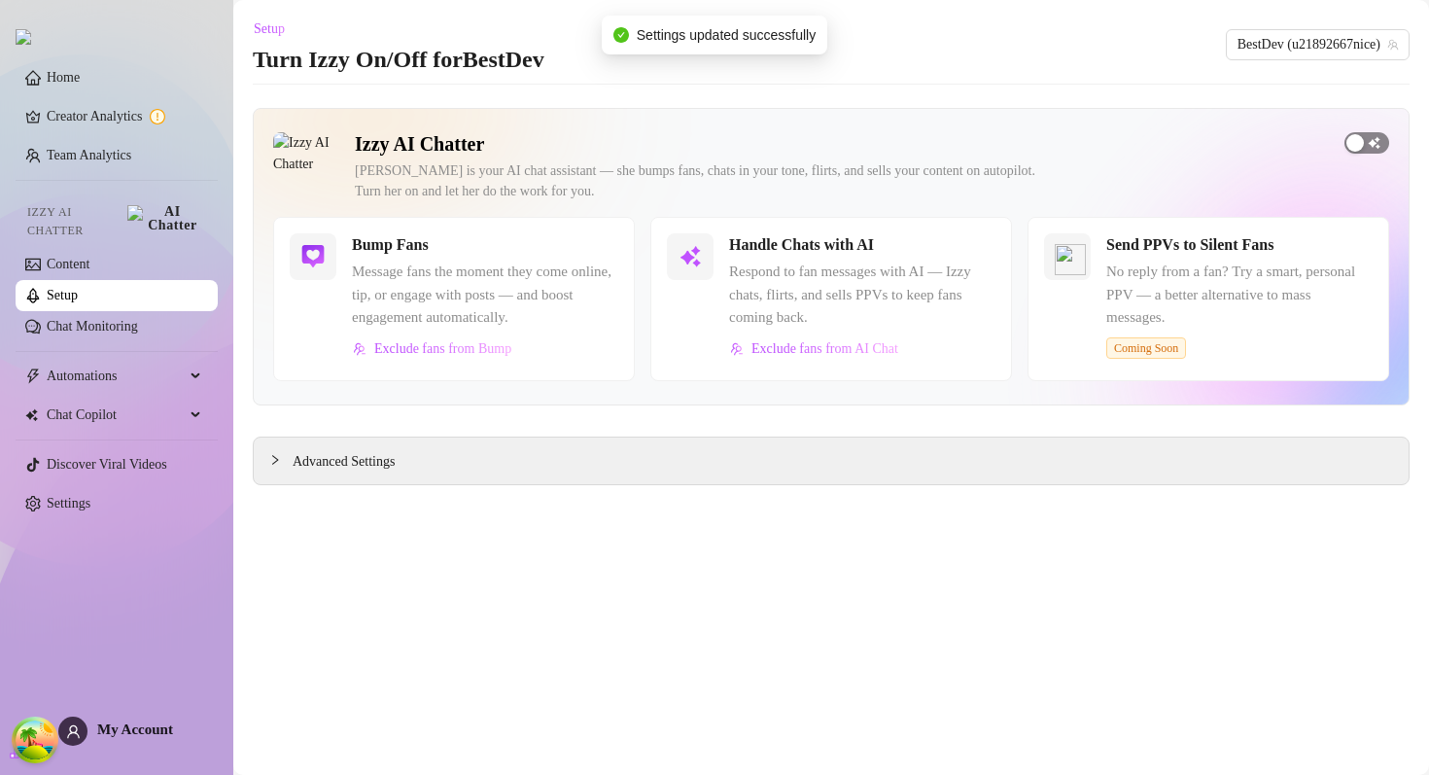
click at [1368, 141] on span "button" at bounding box center [1366, 142] width 45 height 21
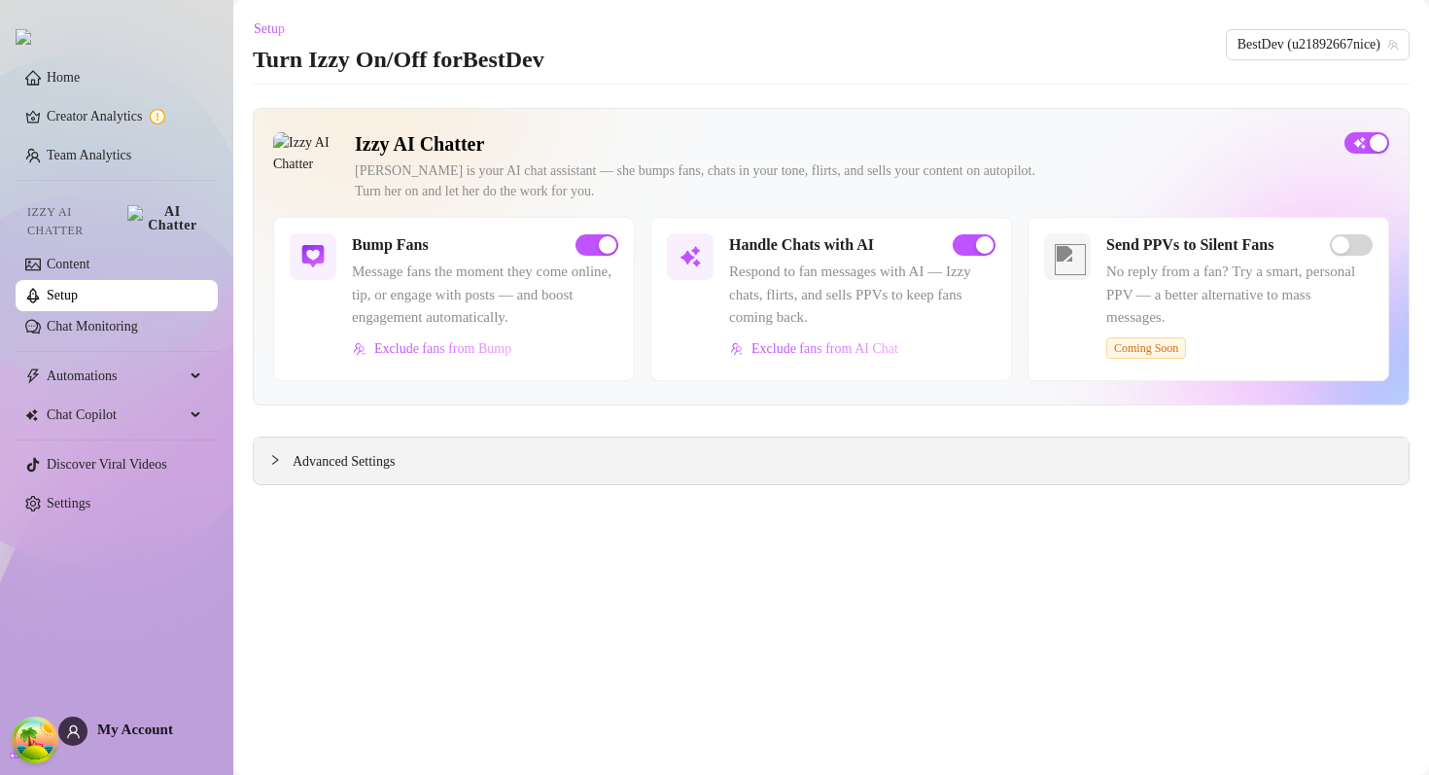
click at [275, 464] on icon "collapsed" at bounding box center [275, 460] width 12 height 12
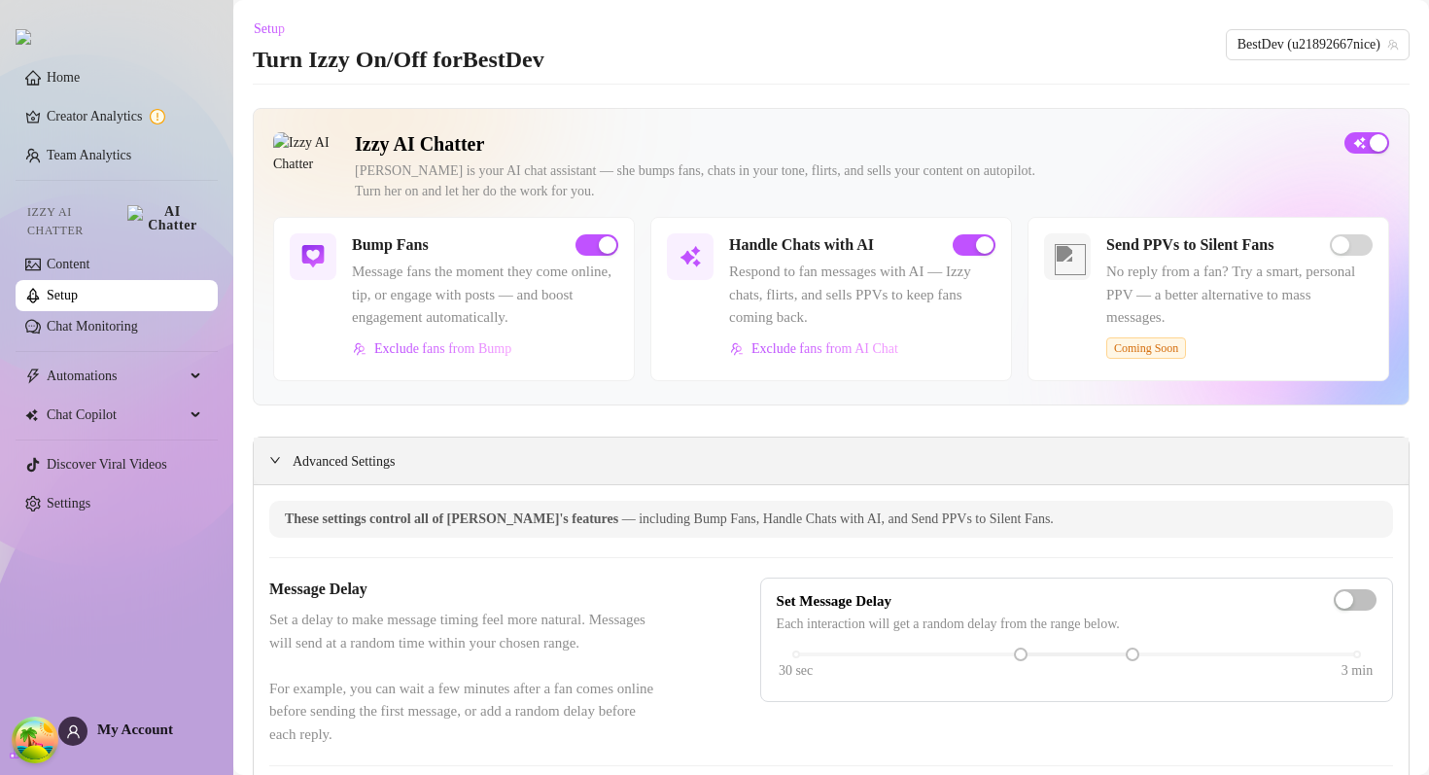
click at [277, 458] on icon "expanded" at bounding box center [275, 460] width 12 height 12
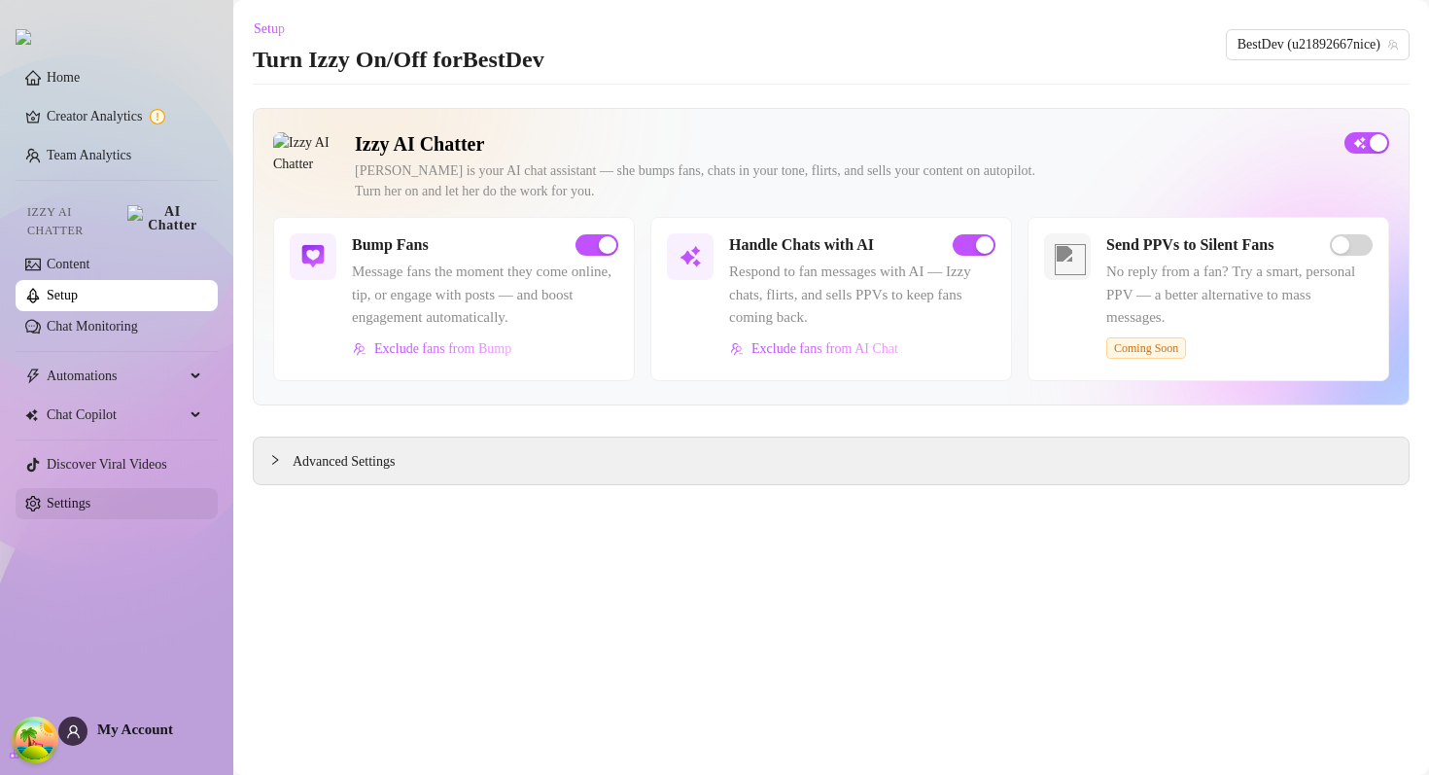
click at [87, 496] on link "Settings" at bounding box center [69, 503] width 44 height 15
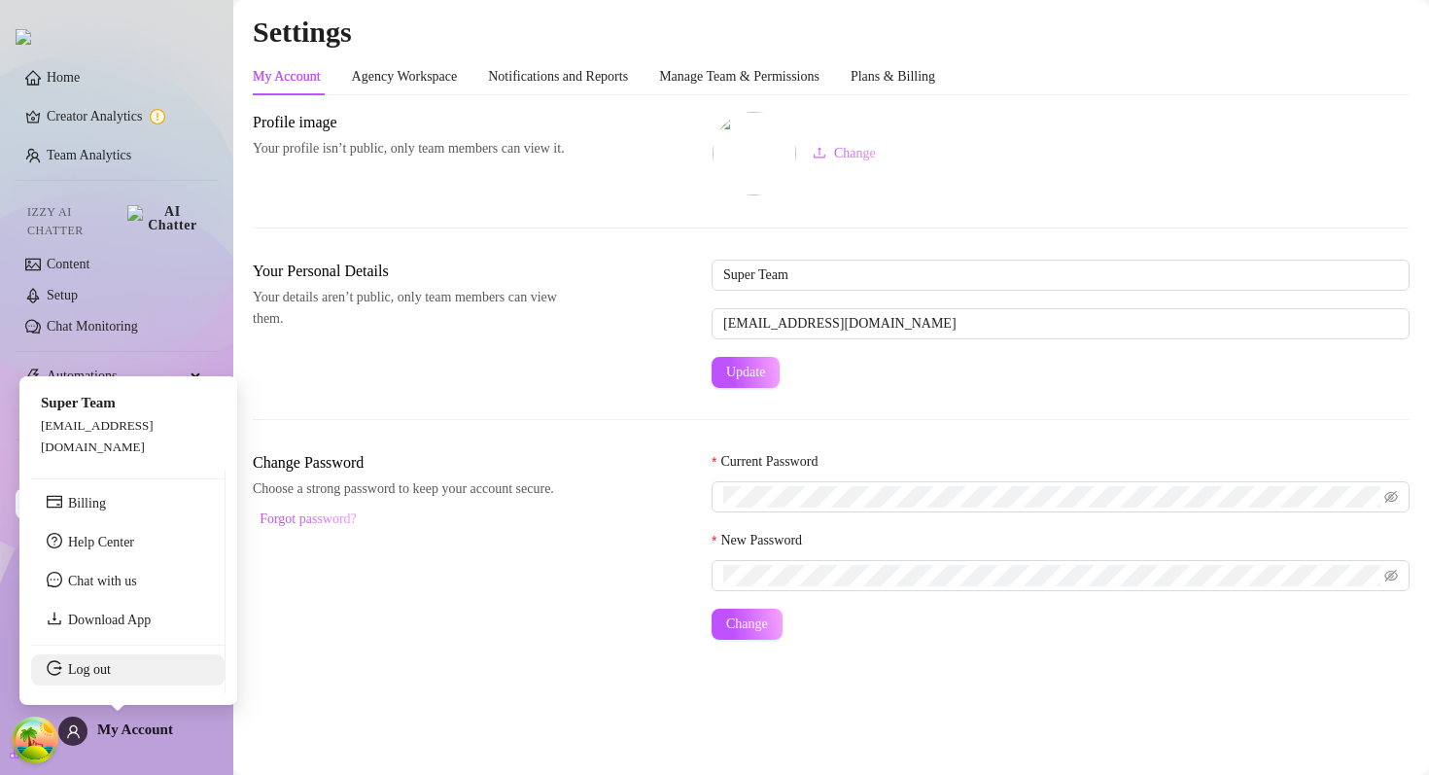
click at [94, 676] on link "Log out" at bounding box center [89, 669] width 43 height 15
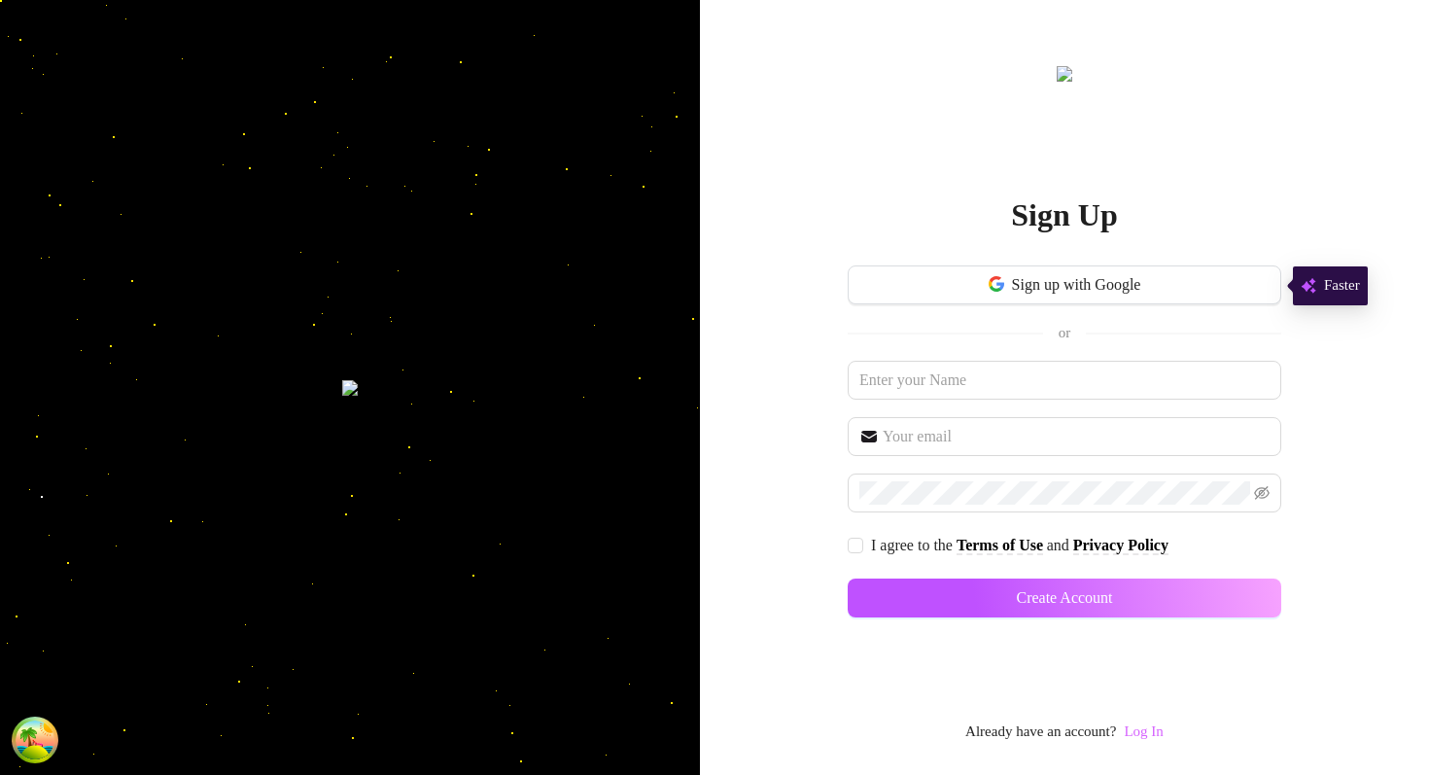
click at [1157, 734] on link "Log In" at bounding box center [1143, 731] width 39 height 16
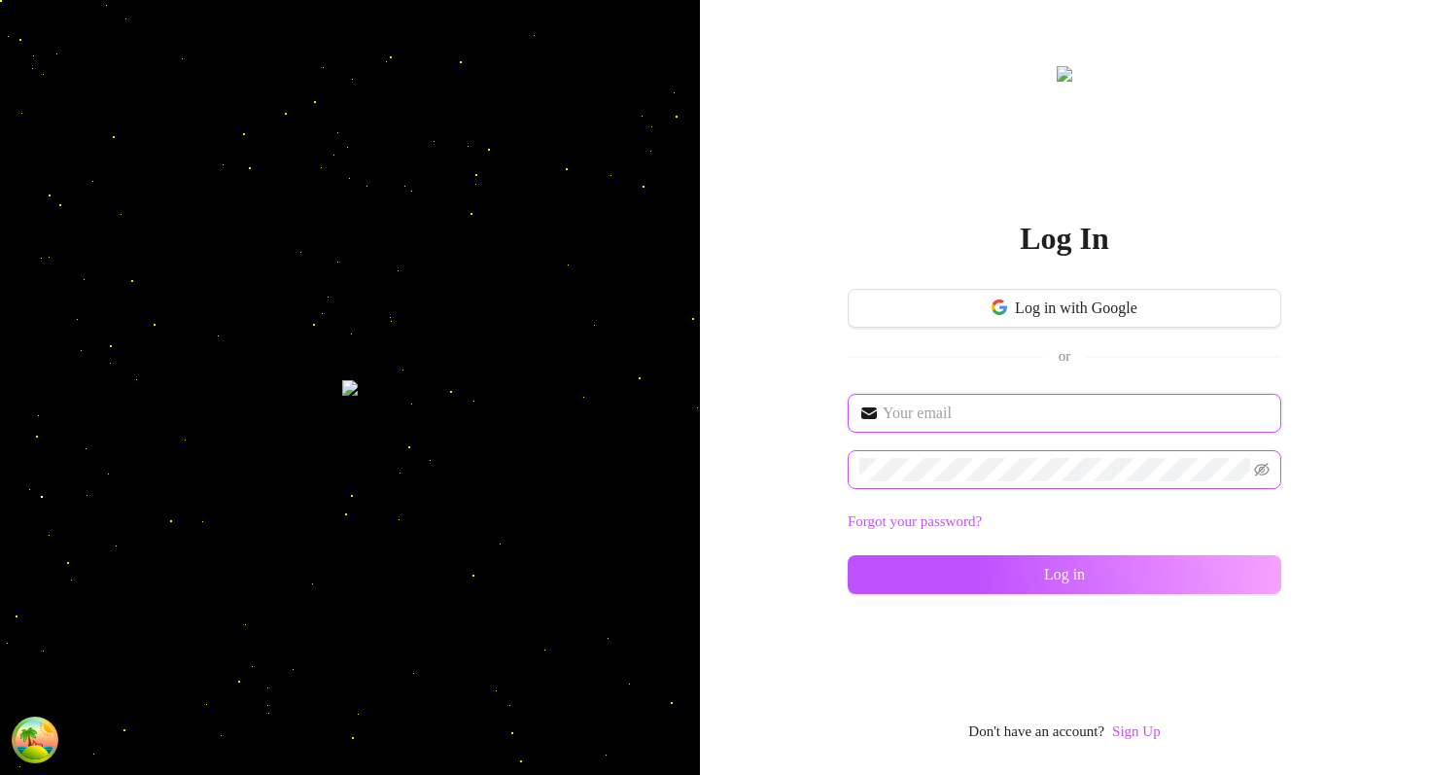
type input "im@supercreator.app"
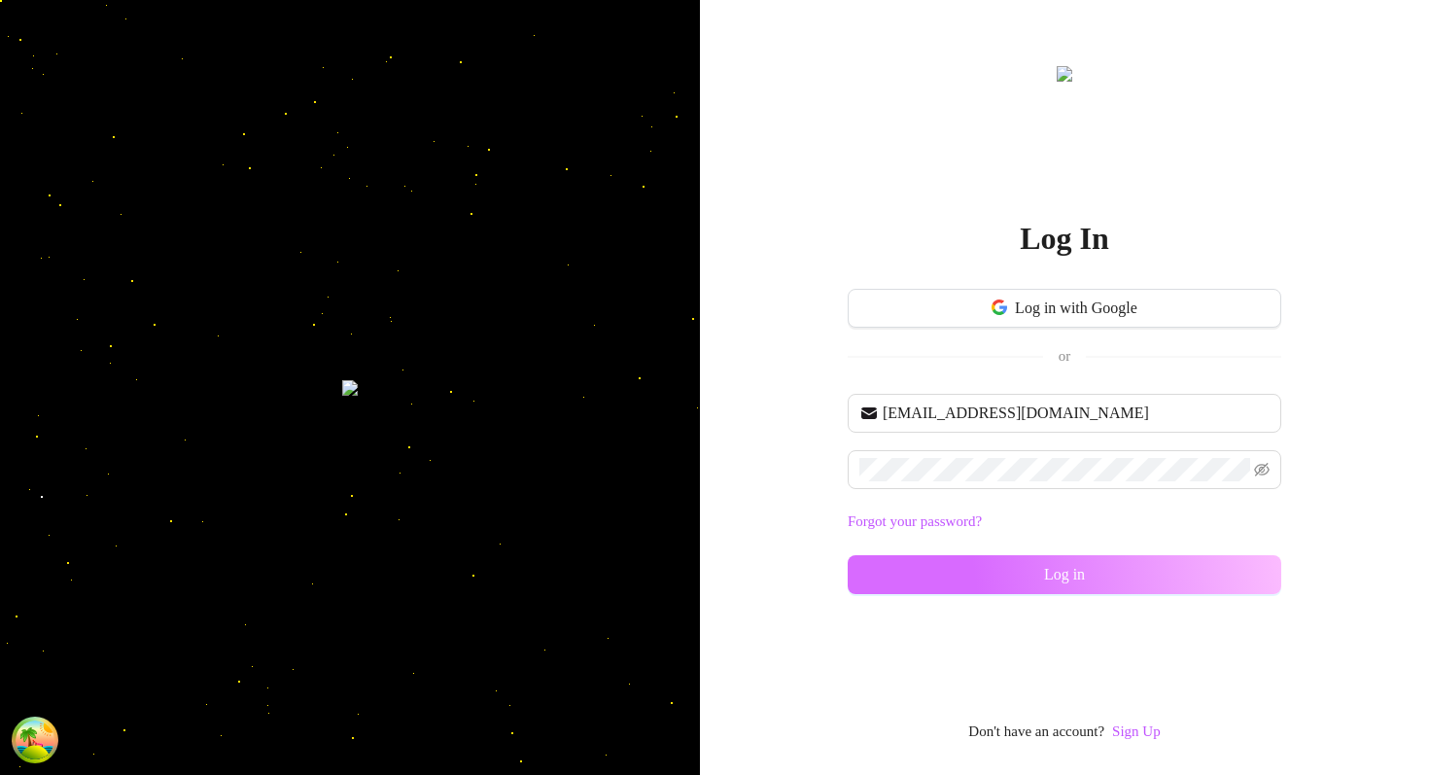
click at [1055, 571] on span "Log in" at bounding box center [1064, 574] width 41 height 17
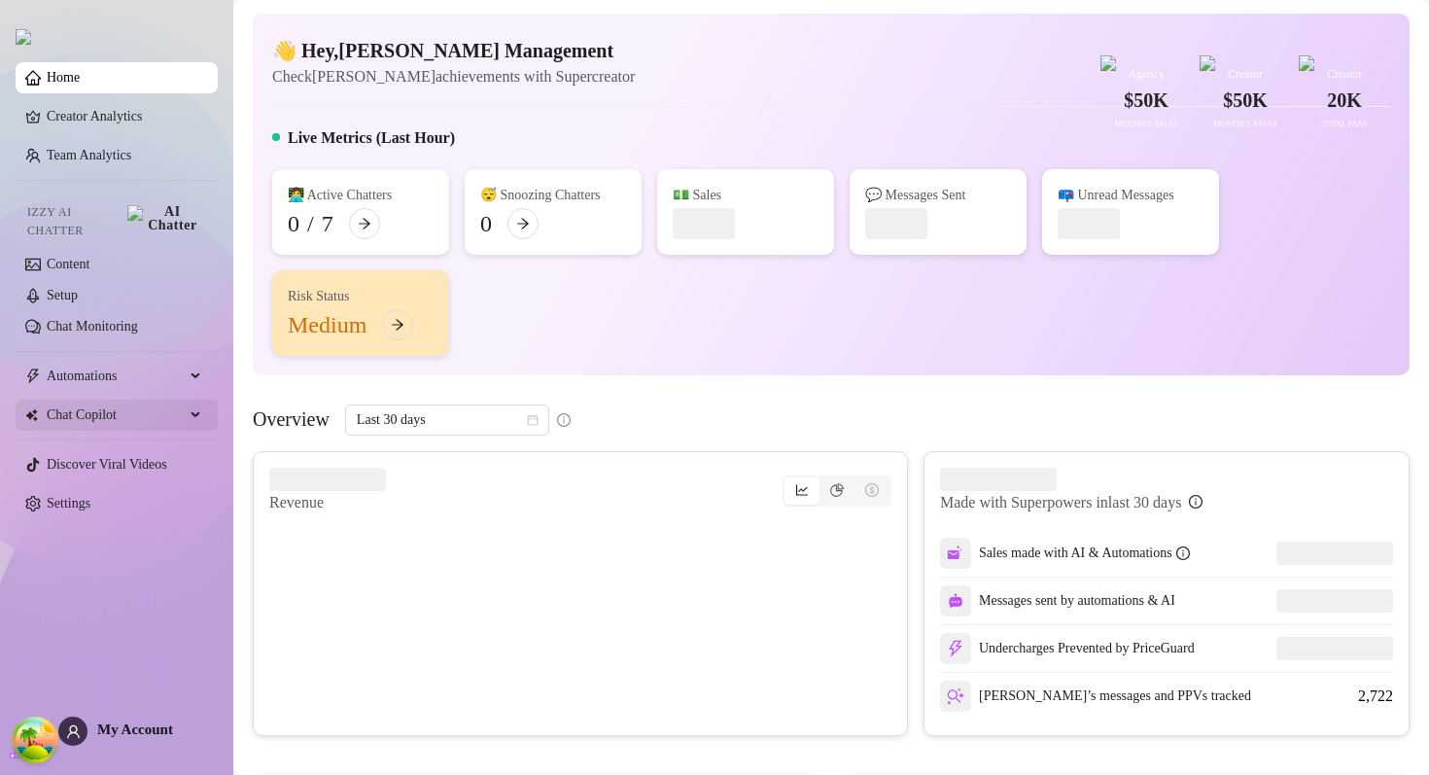
click at [131, 403] on span "Chat Copilot" at bounding box center [116, 414] width 138 height 31
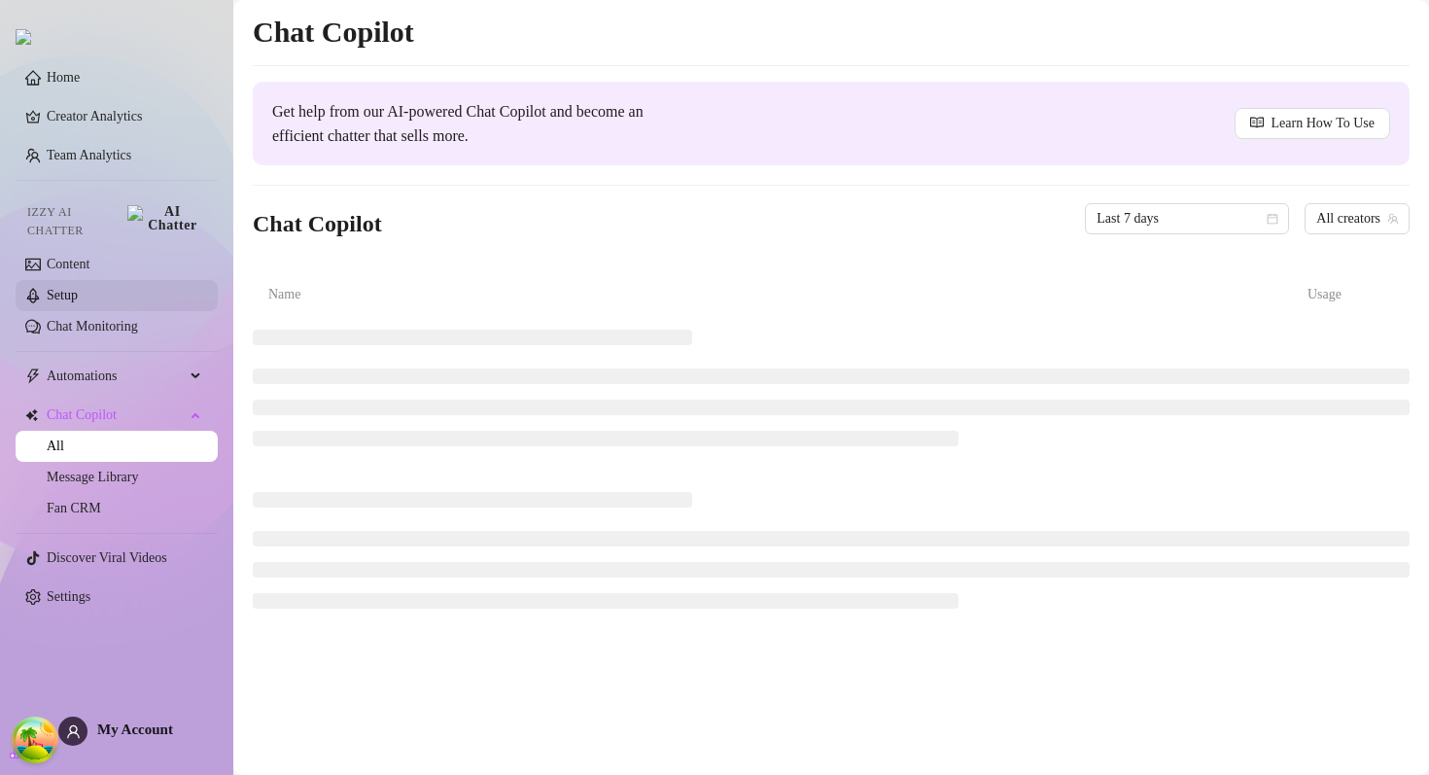
click at [78, 288] on link "Setup" at bounding box center [62, 295] width 31 height 15
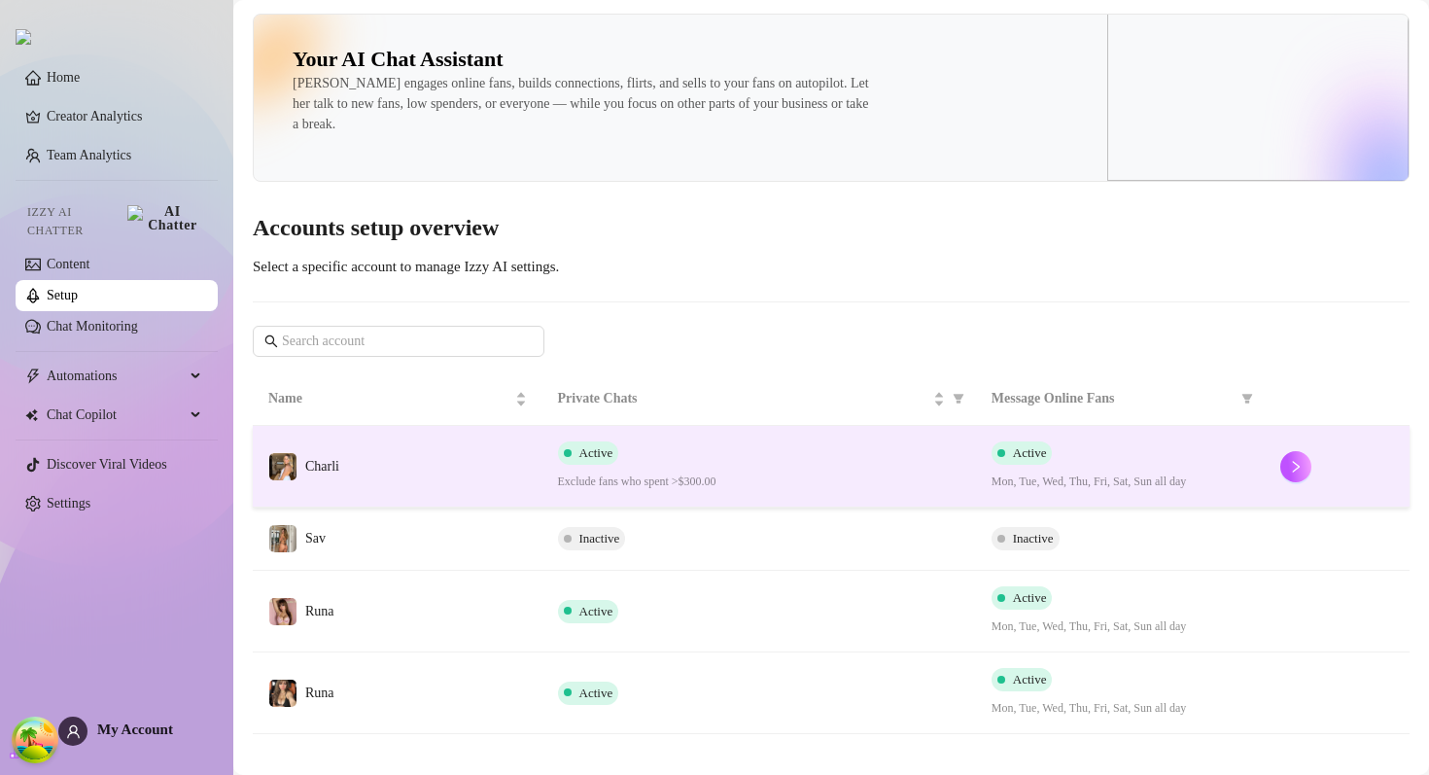
click at [1021, 453] on span "Active" at bounding box center [1030, 452] width 34 height 15
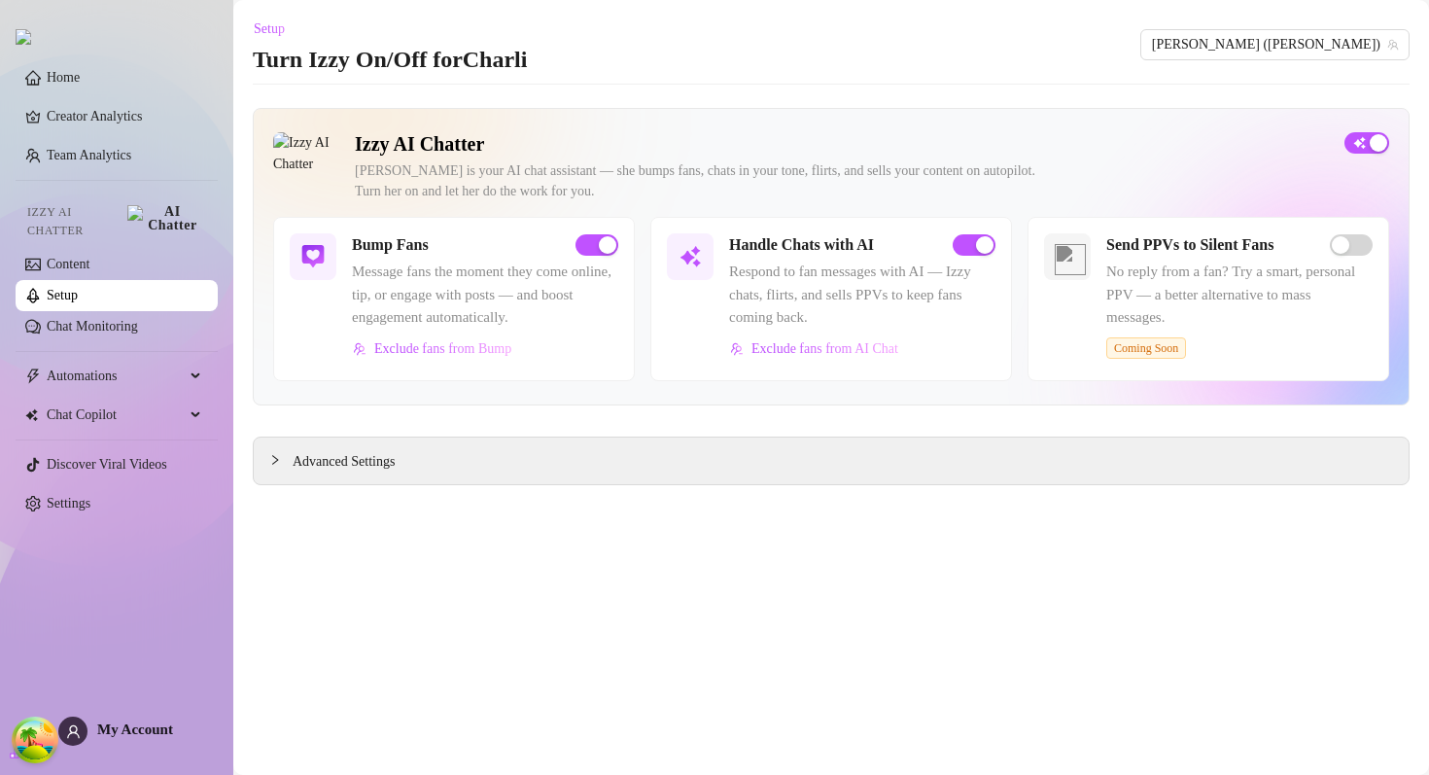
click at [78, 288] on link "Setup" at bounding box center [62, 295] width 31 height 15
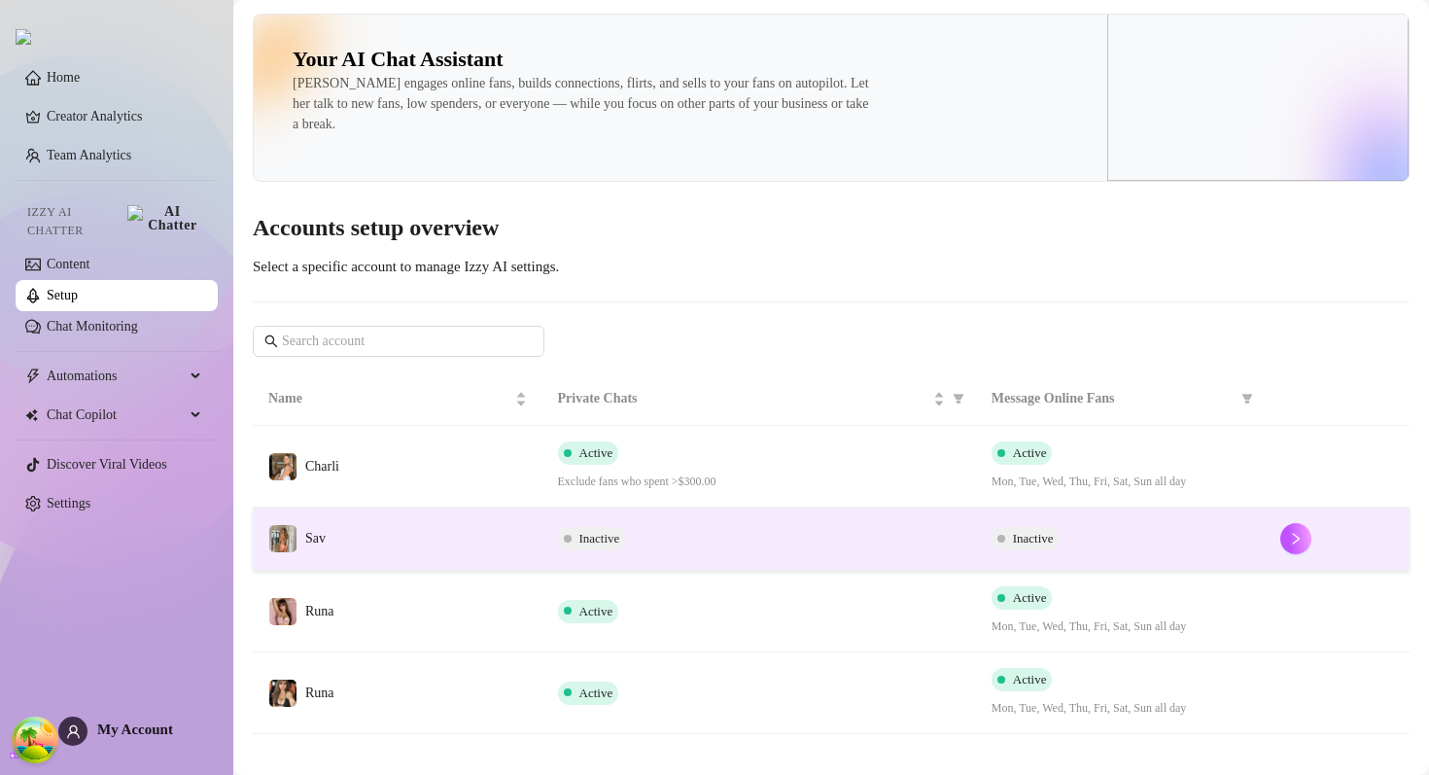
click at [377, 542] on td "Sav" at bounding box center [398, 538] width 290 height 63
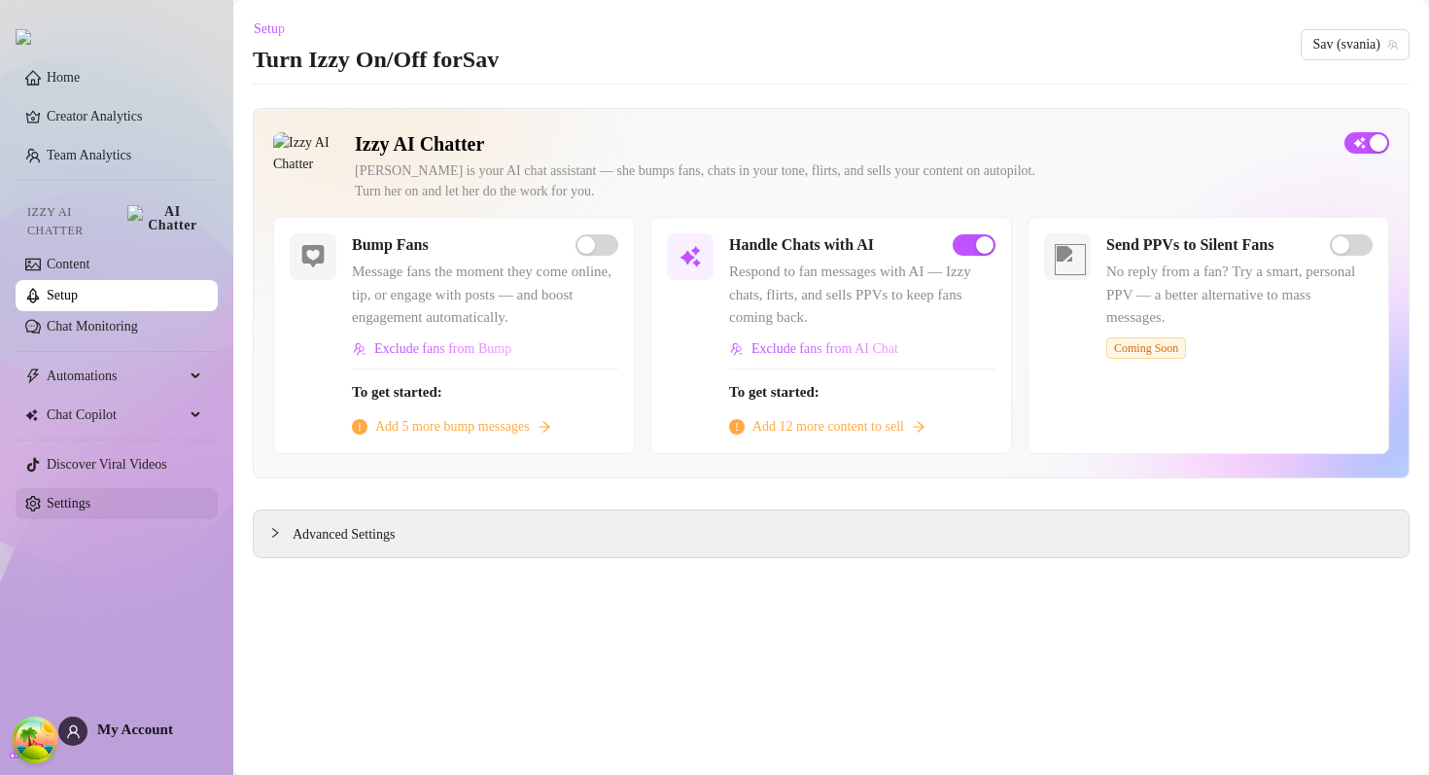
click at [47, 504] on link "Settings" at bounding box center [69, 503] width 44 height 15
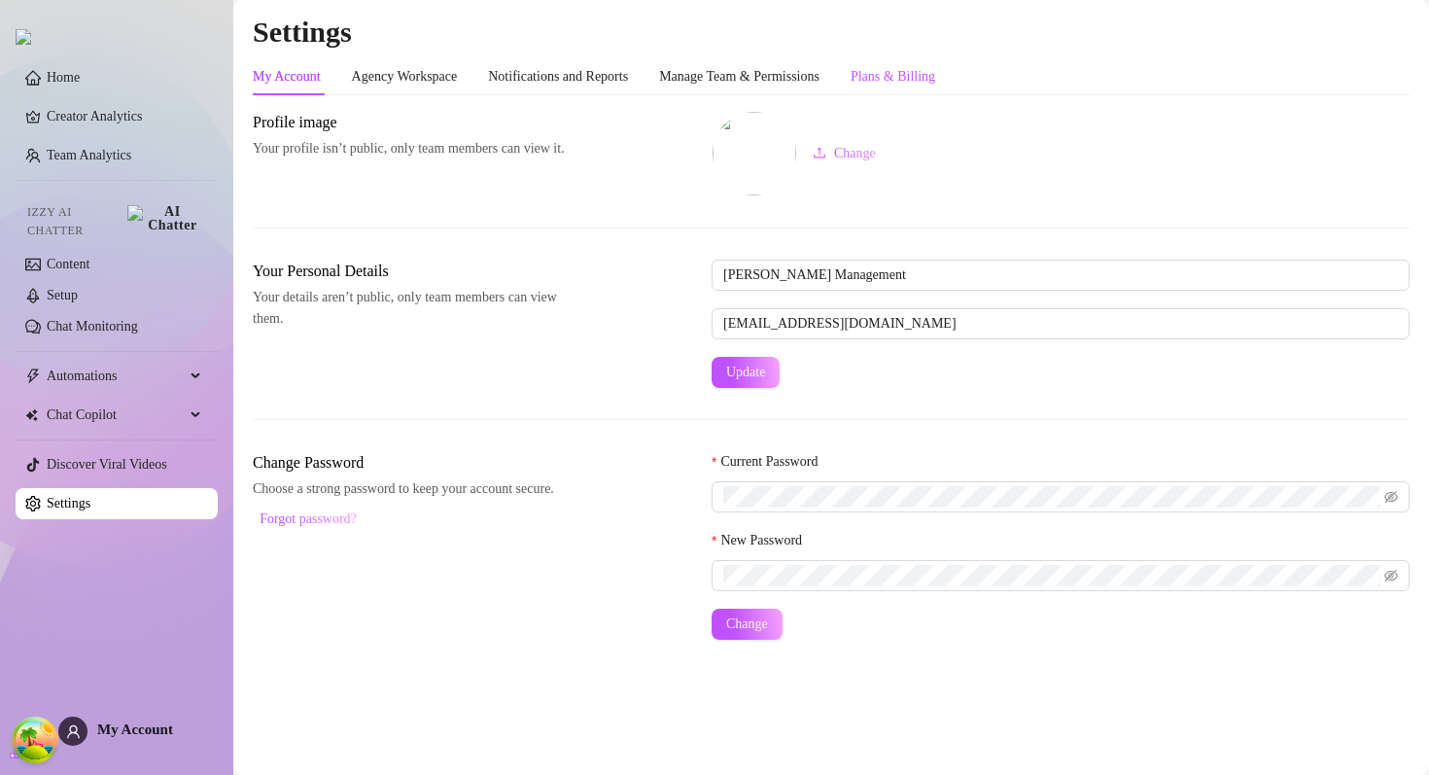
click at [928, 74] on div "Plans & Billing" at bounding box center [892, 76] width 85 height 21
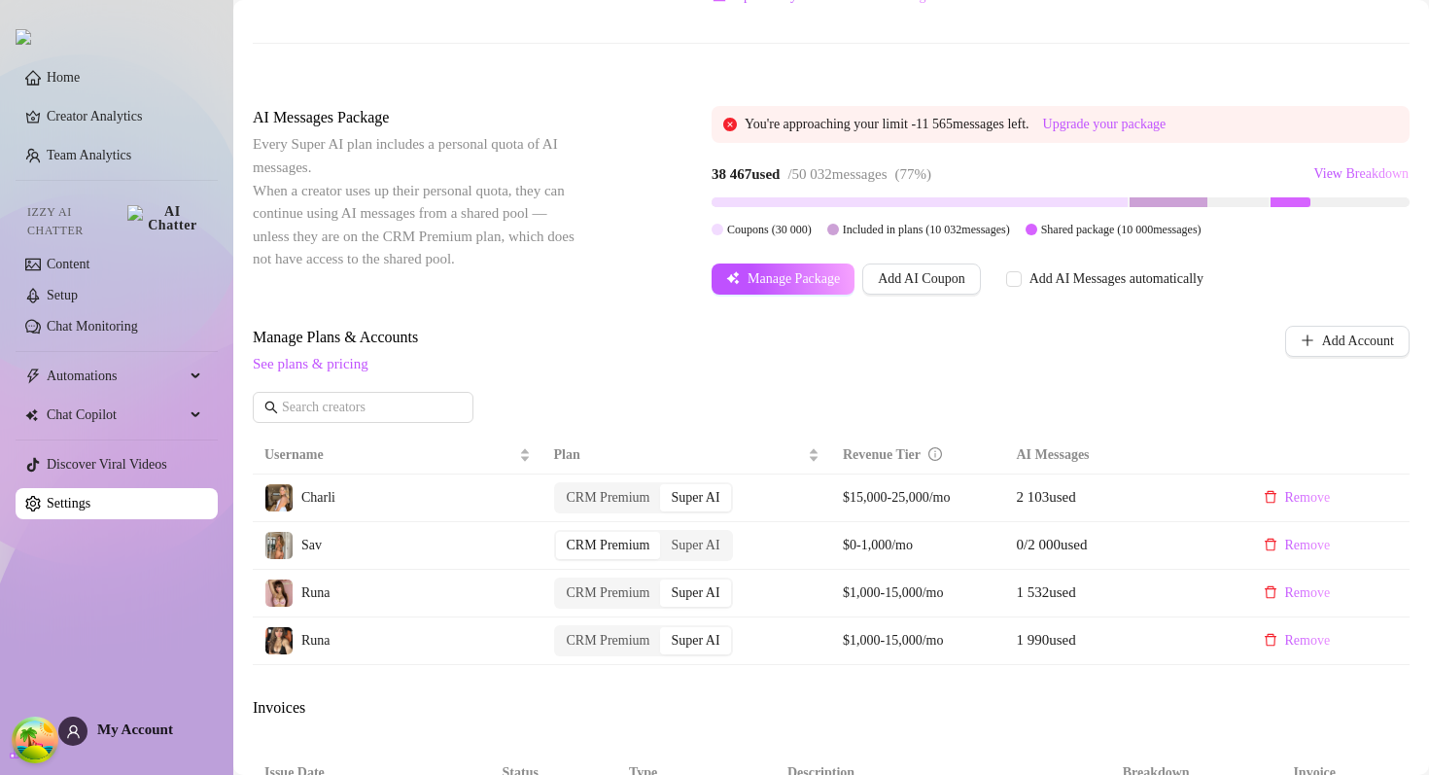
scroll to position [348, 0]
click at [78, 288] on link "Setup" at bounding box center [62, 295] width 31 height 15
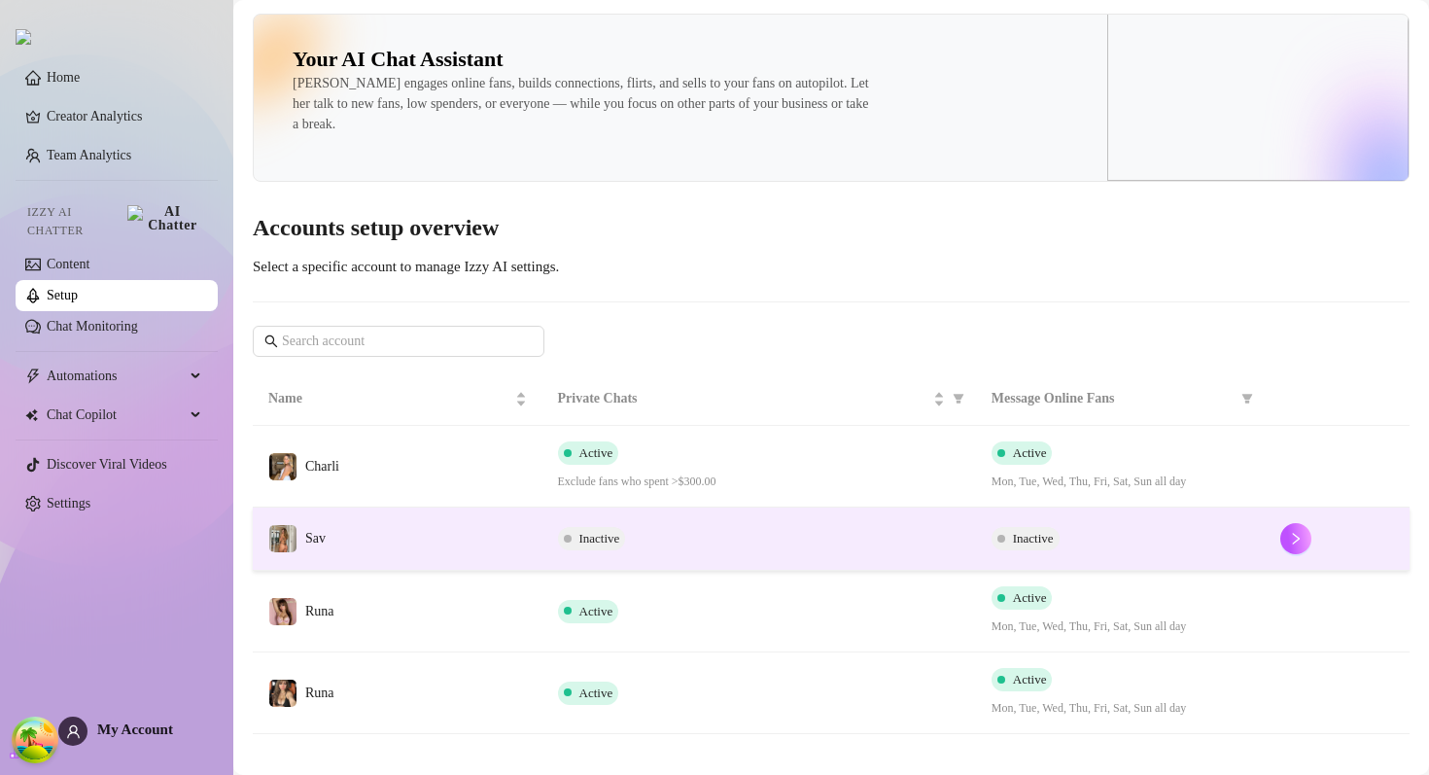
click at [693, 535] on div "Inactive" at bounding box center [759, 538] width 402 height 23
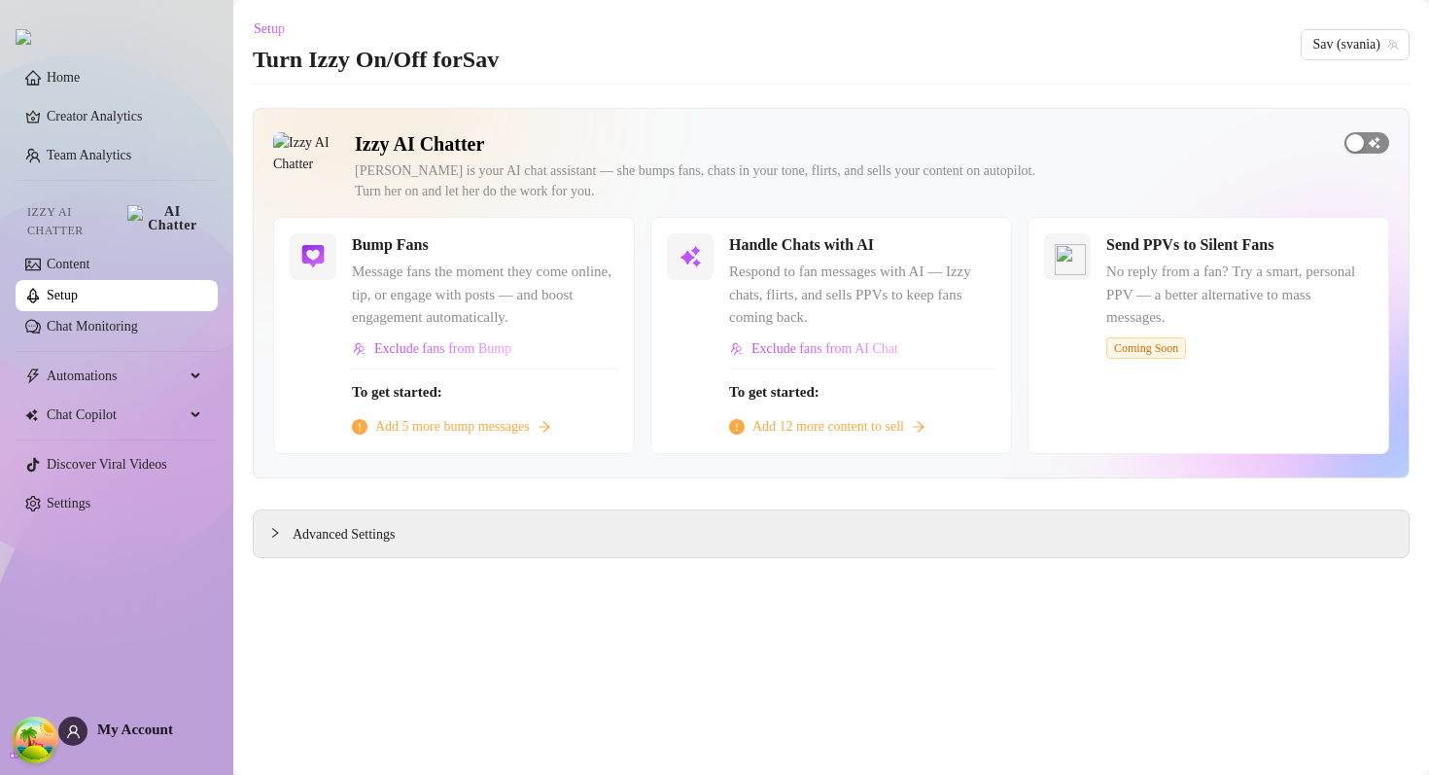
click at [1367, 145] on button "button" at bounding box center [1366, 142] width 45 height 21
click at [1372, 140] on div "button" at bounding box center [1377, 142] width 17 height 17
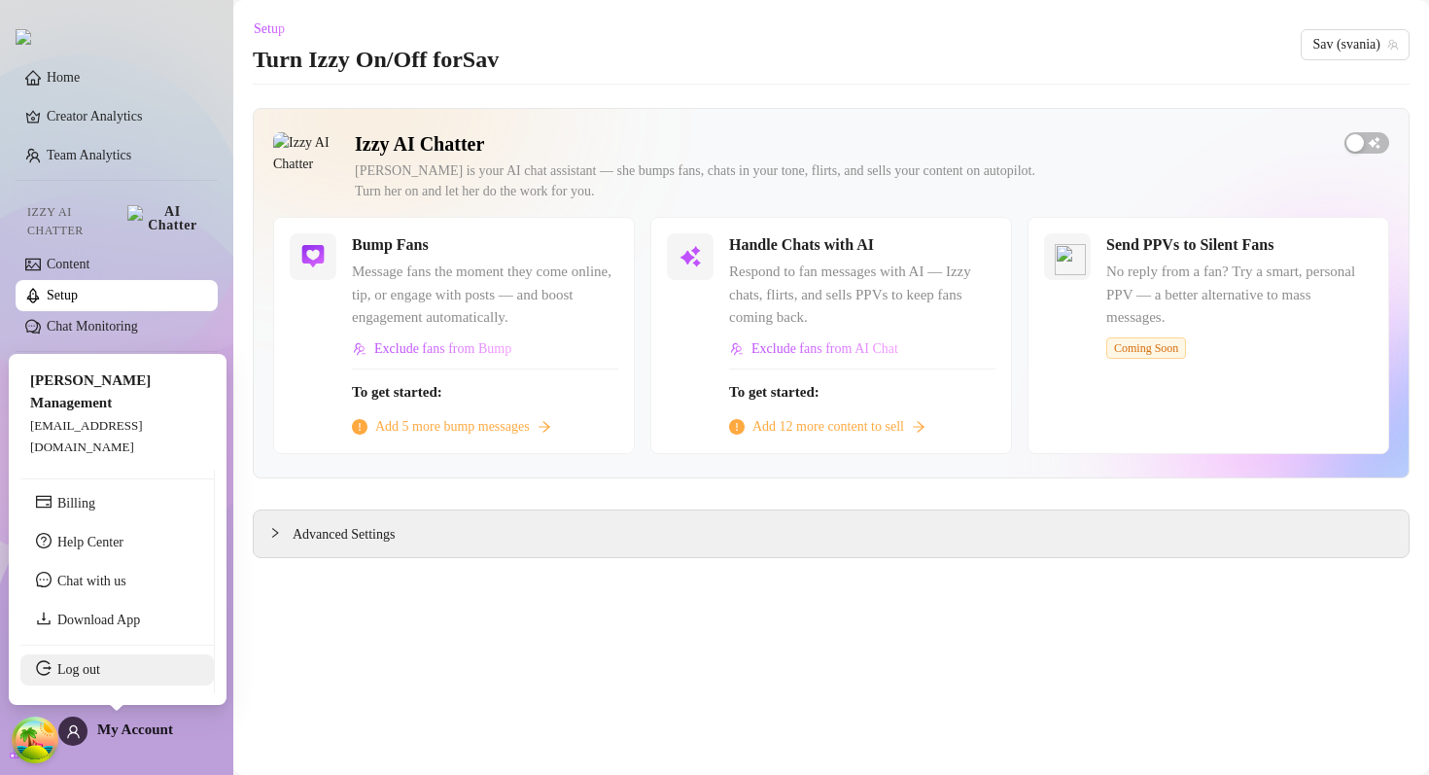
click at [97, 672] on link "Log out" at bounding box center [78, 669] width 43 height 15
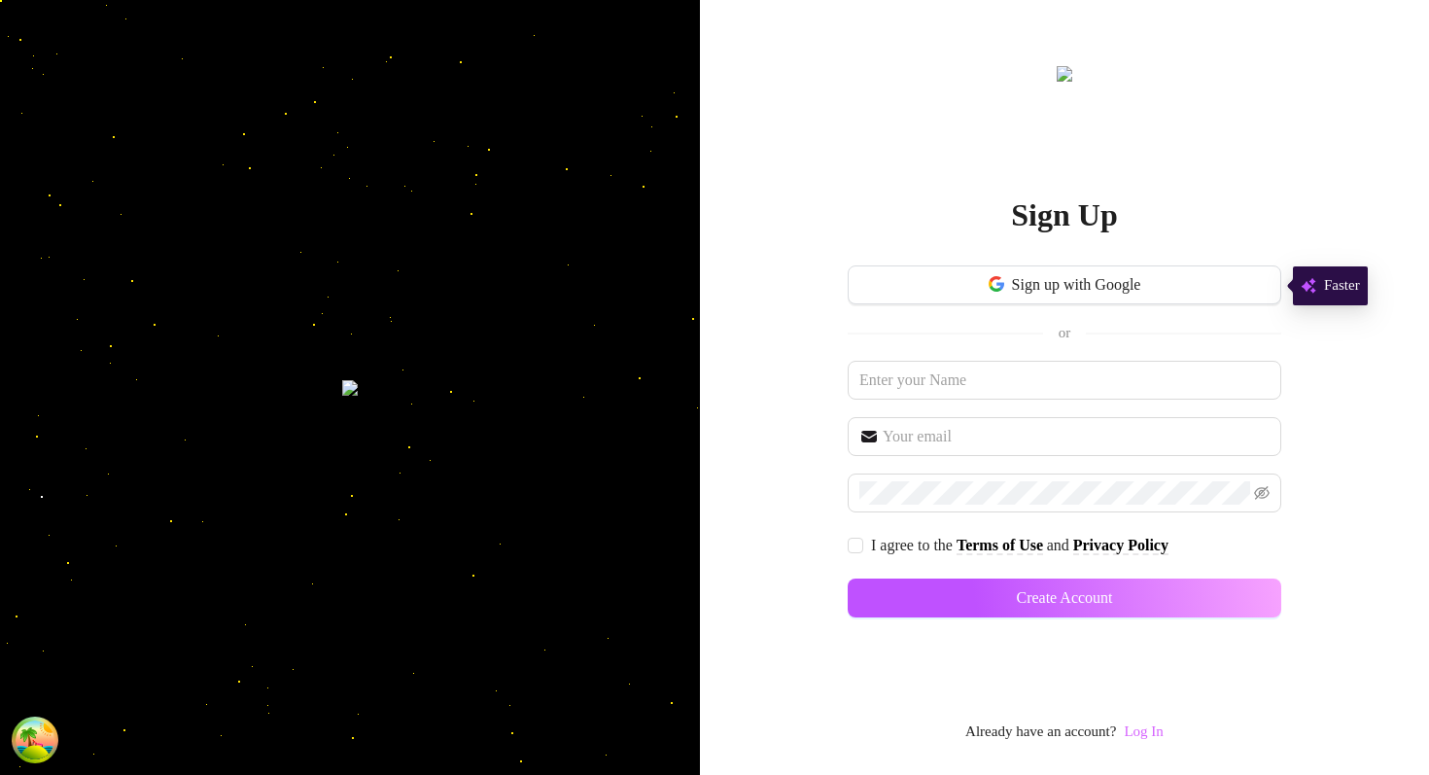
click at [1136, 731] on link "Log In" at bounding box center [1143, 731] width 39 height 16
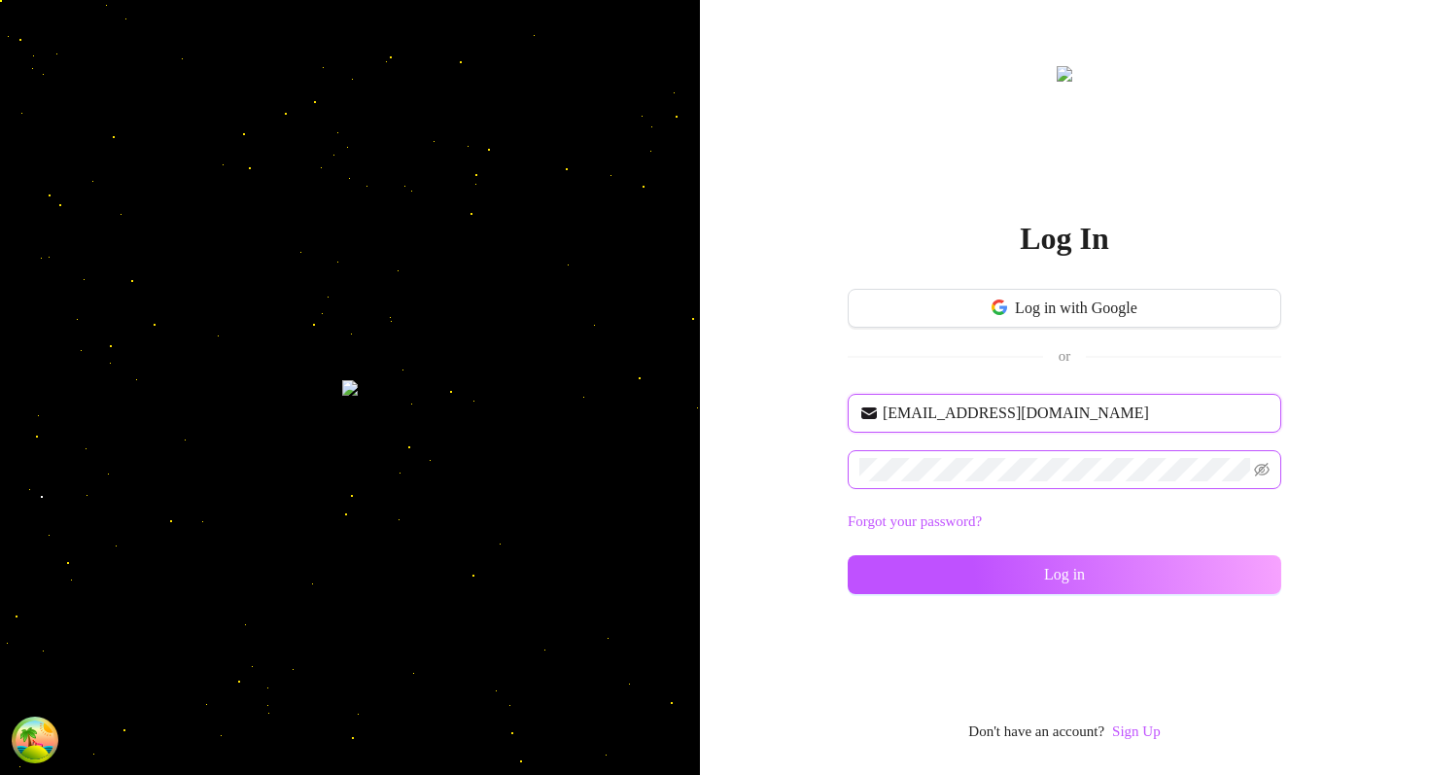
type input "dev@supercreator.app"
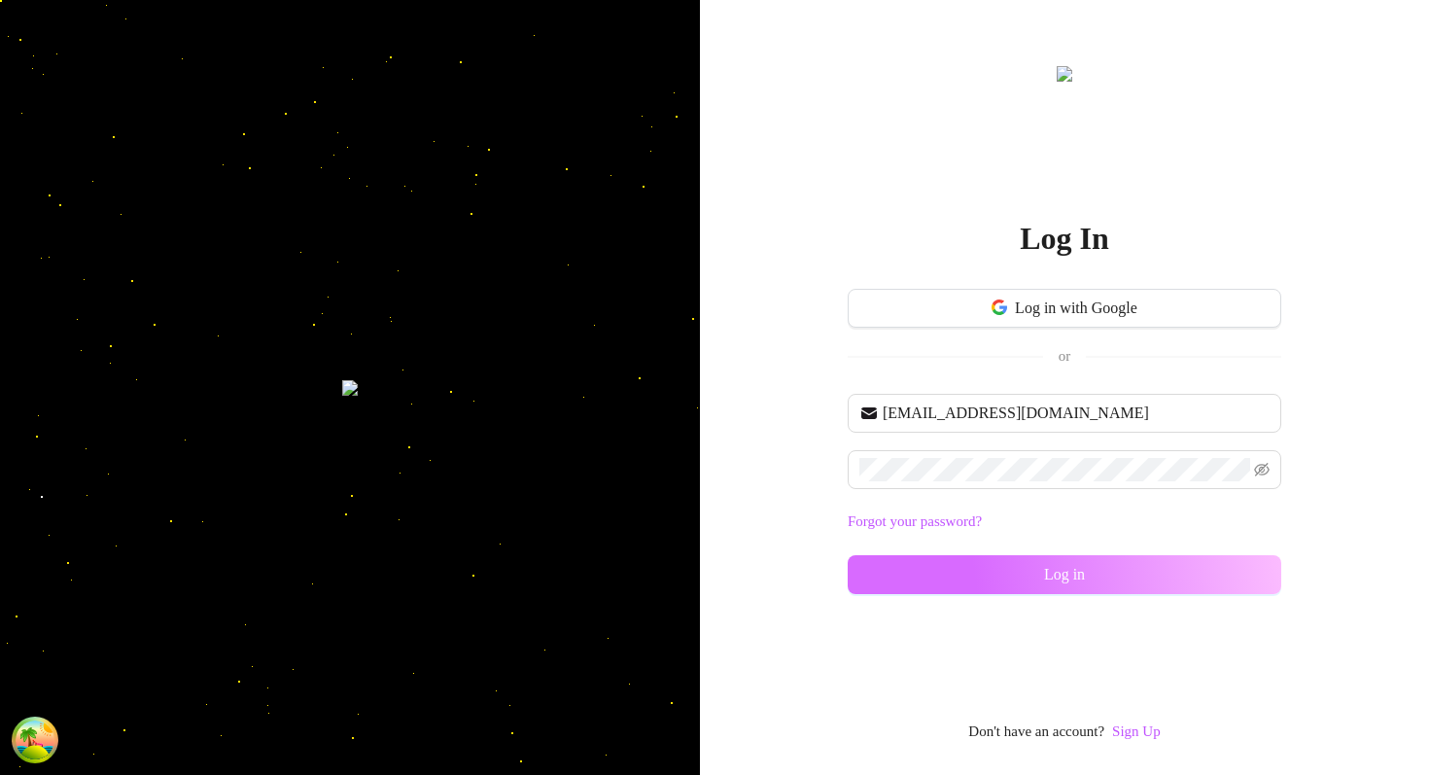
click at [1022, 561] on button "Log in" at bounding box center [1064, 574] width 433 height 39
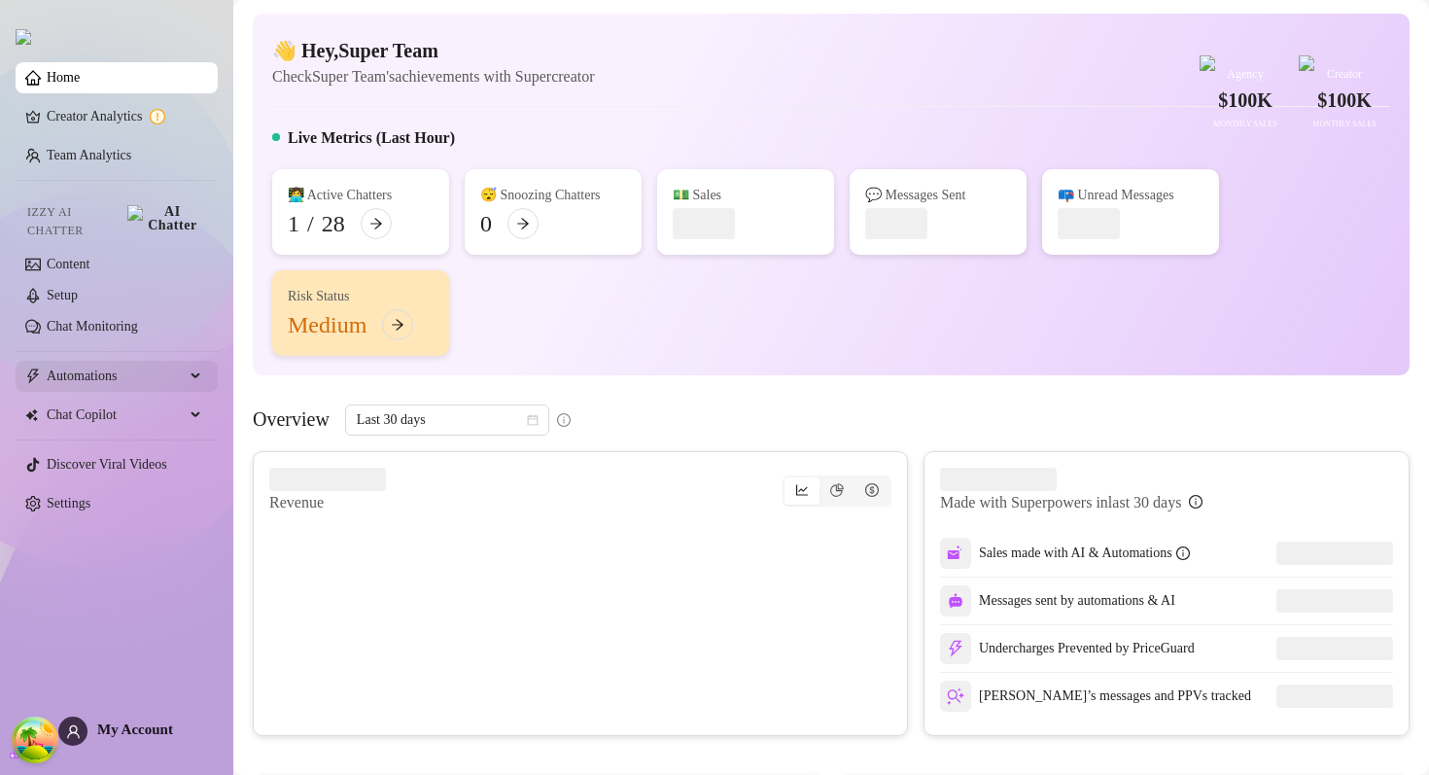
click at [115, 361] on span "Automations" at bounding box center [116, 376] width 138 height 31
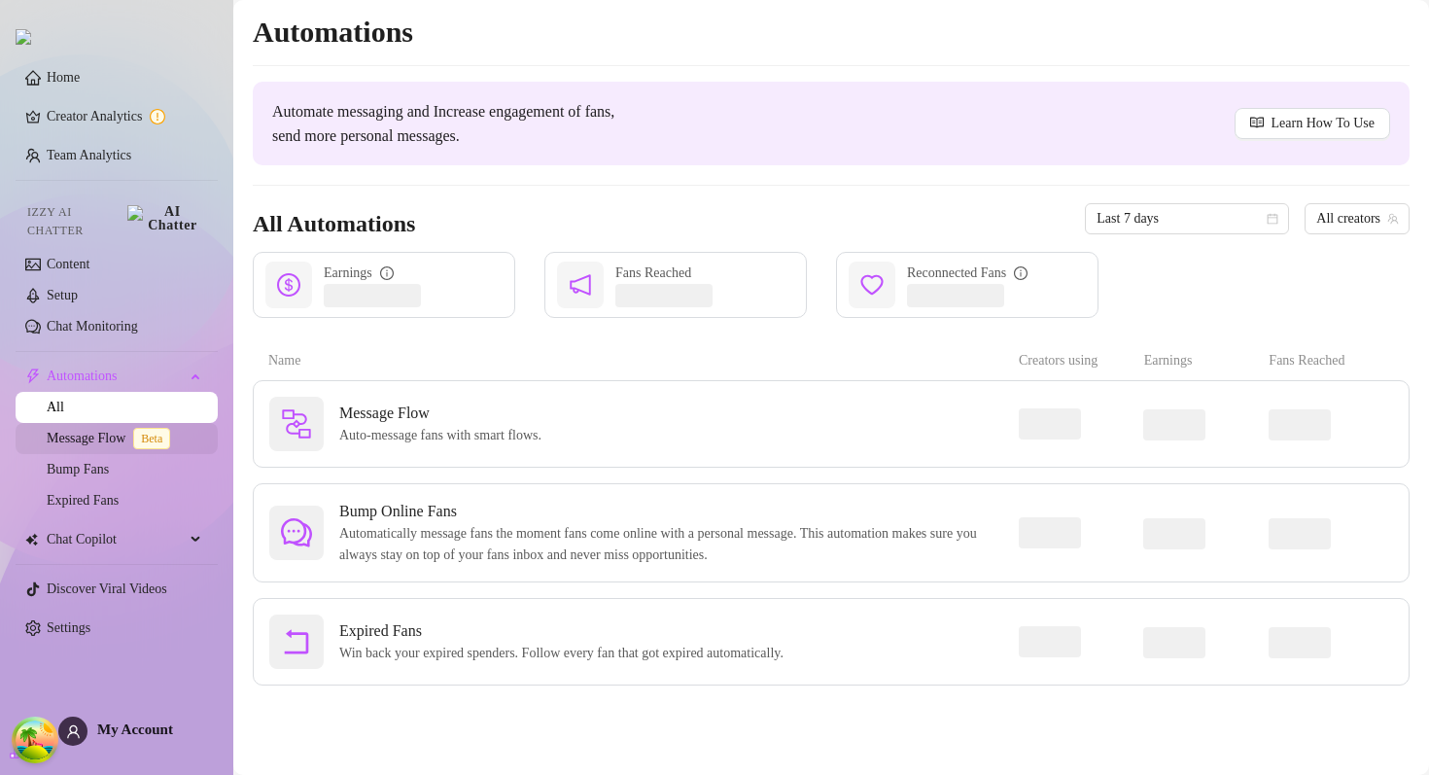
click at [117, 436] on link "Message Flow Beta" at bounding box center [112, 438] width 131 height 15
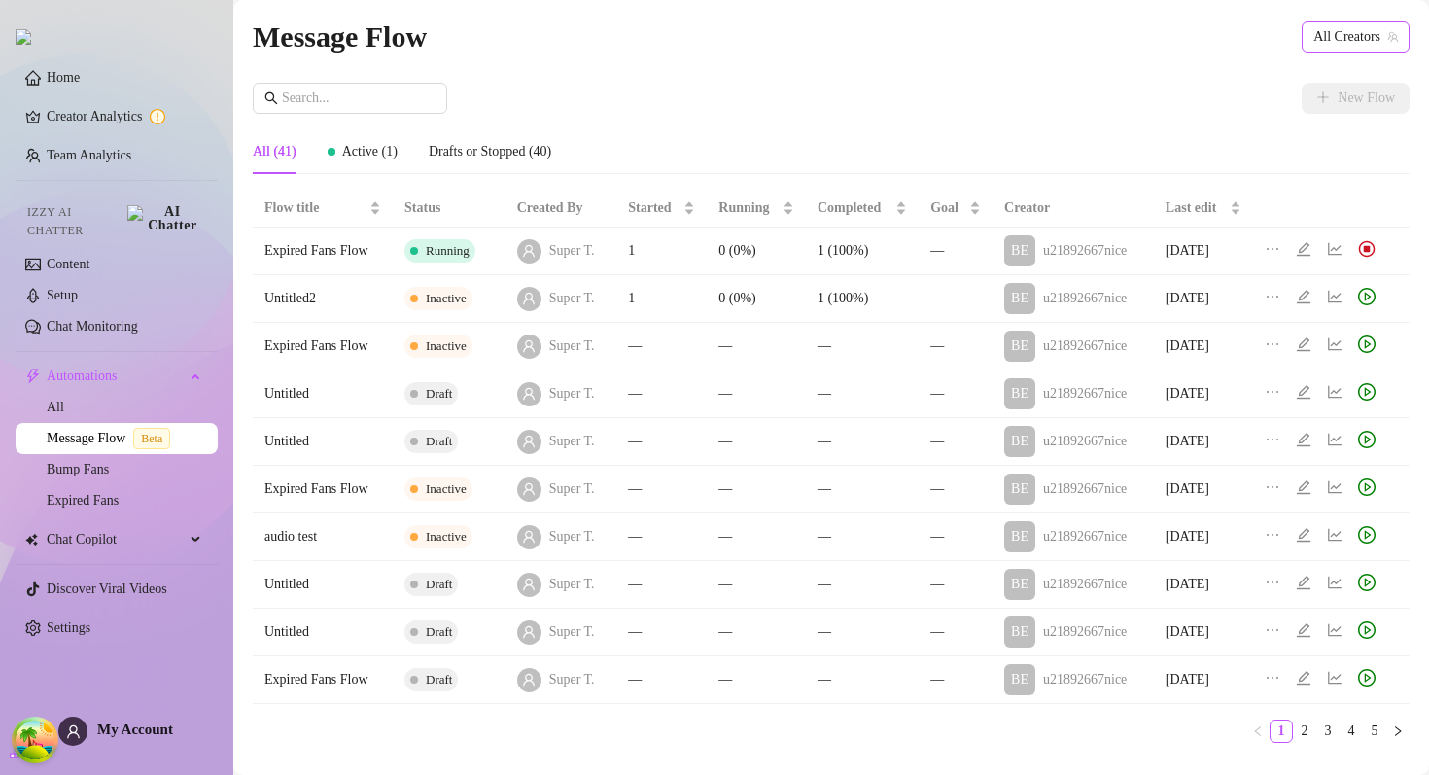
click at [1348, 44] on span "All Creators" at bounding box center [1355, 36] width 85 height 29
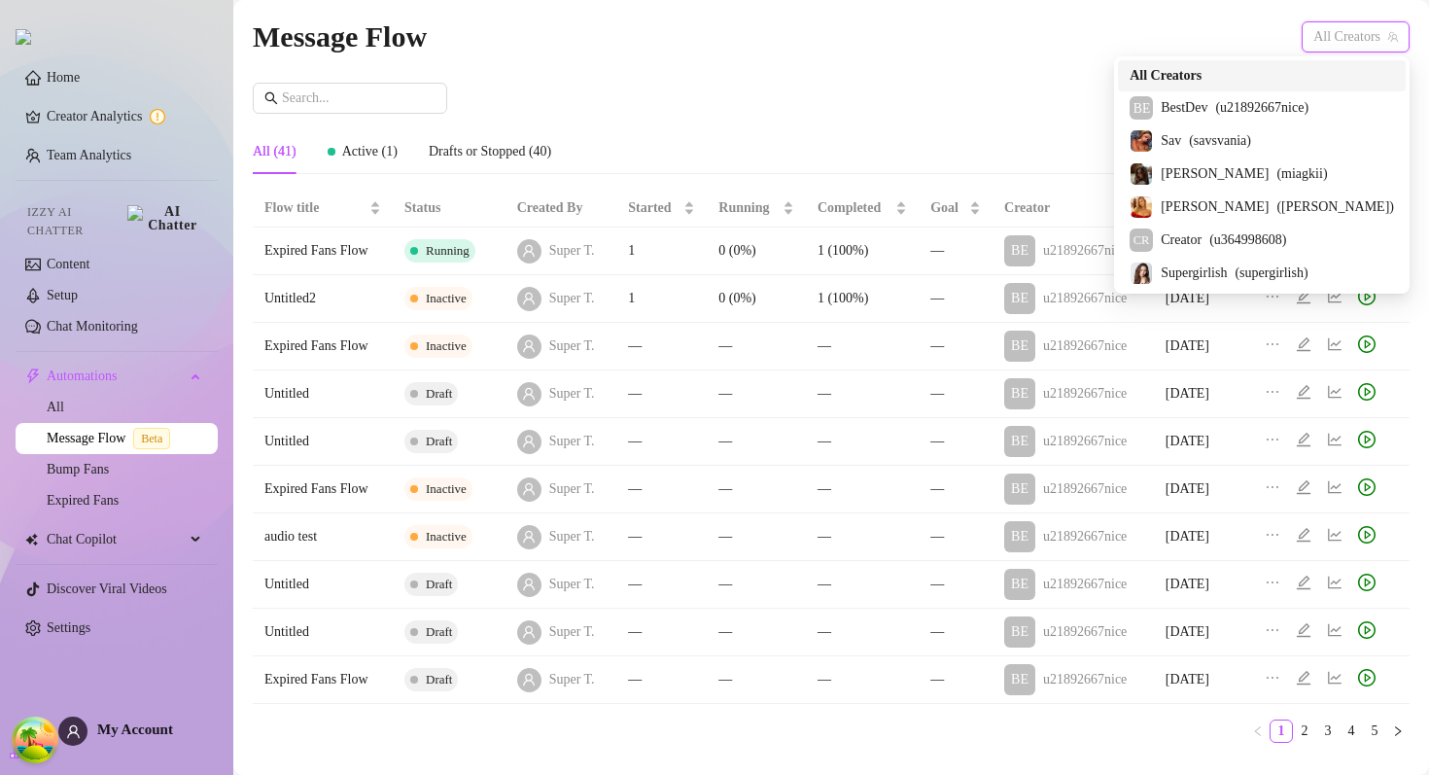
click at [1273, 75] on div "All Creators" at bounding box center [1261, 75] width 264 height 21
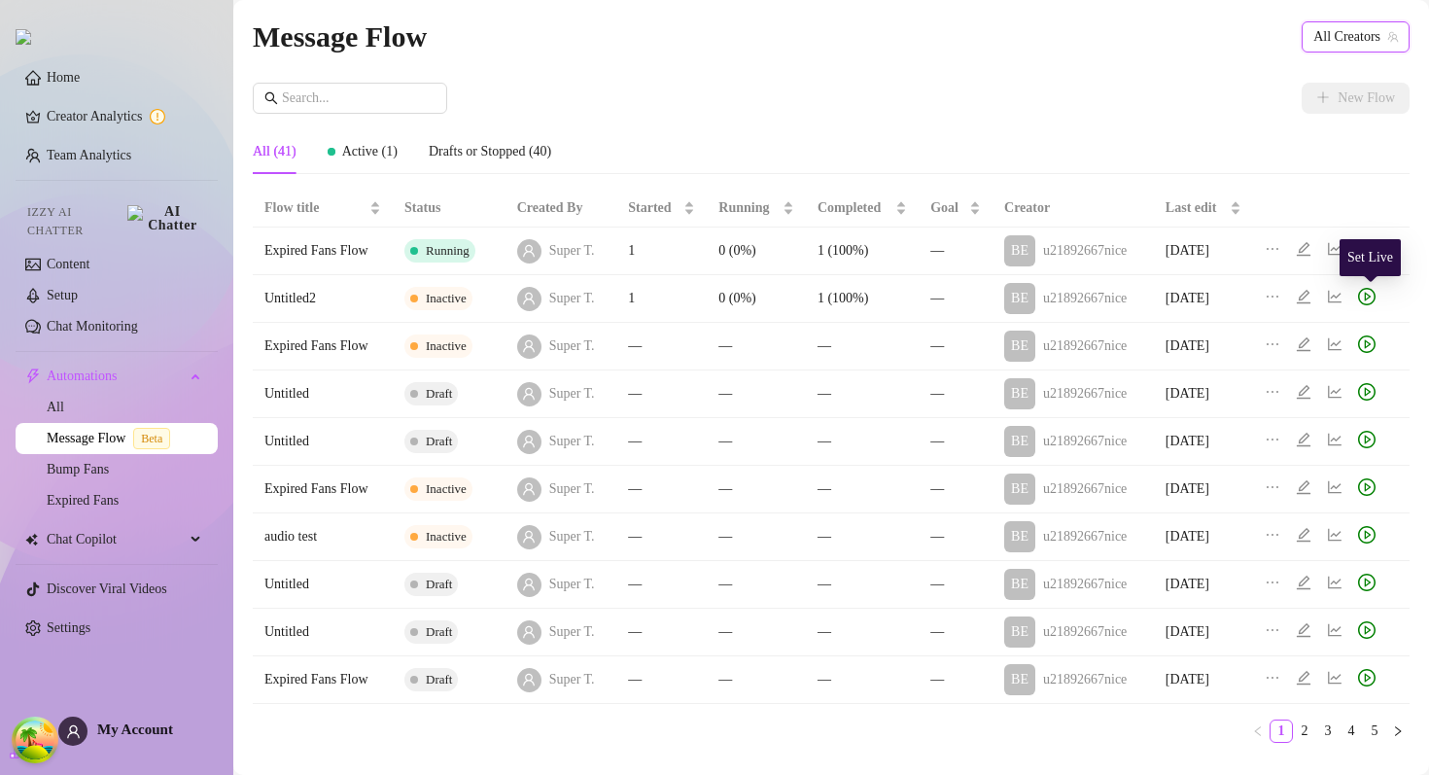
click at [1368, 294] on icon "play-circle" at bounding box center [1368, 296] width 7 height 9
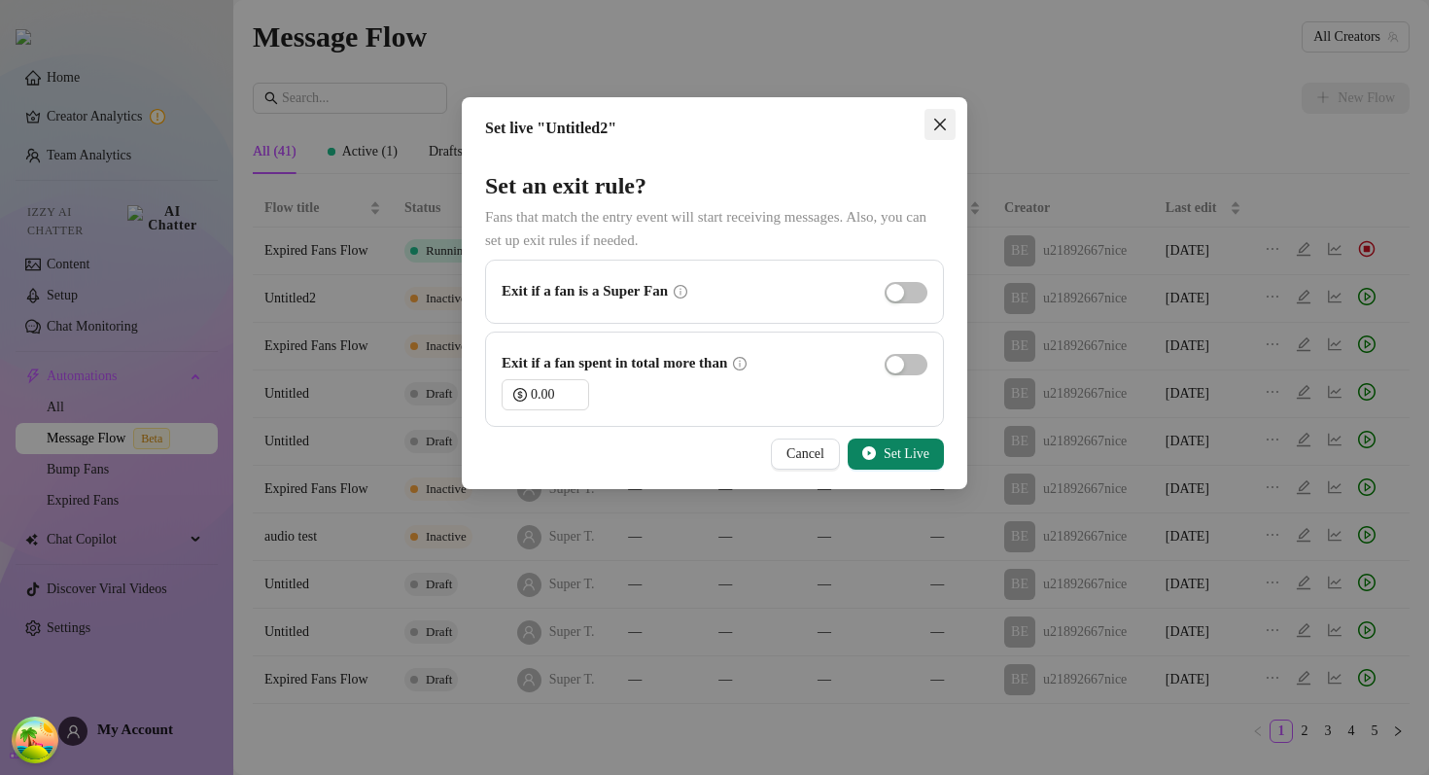
click at [950, 116] on button "Close" at bounding box center [939, 124] width 31 height 31
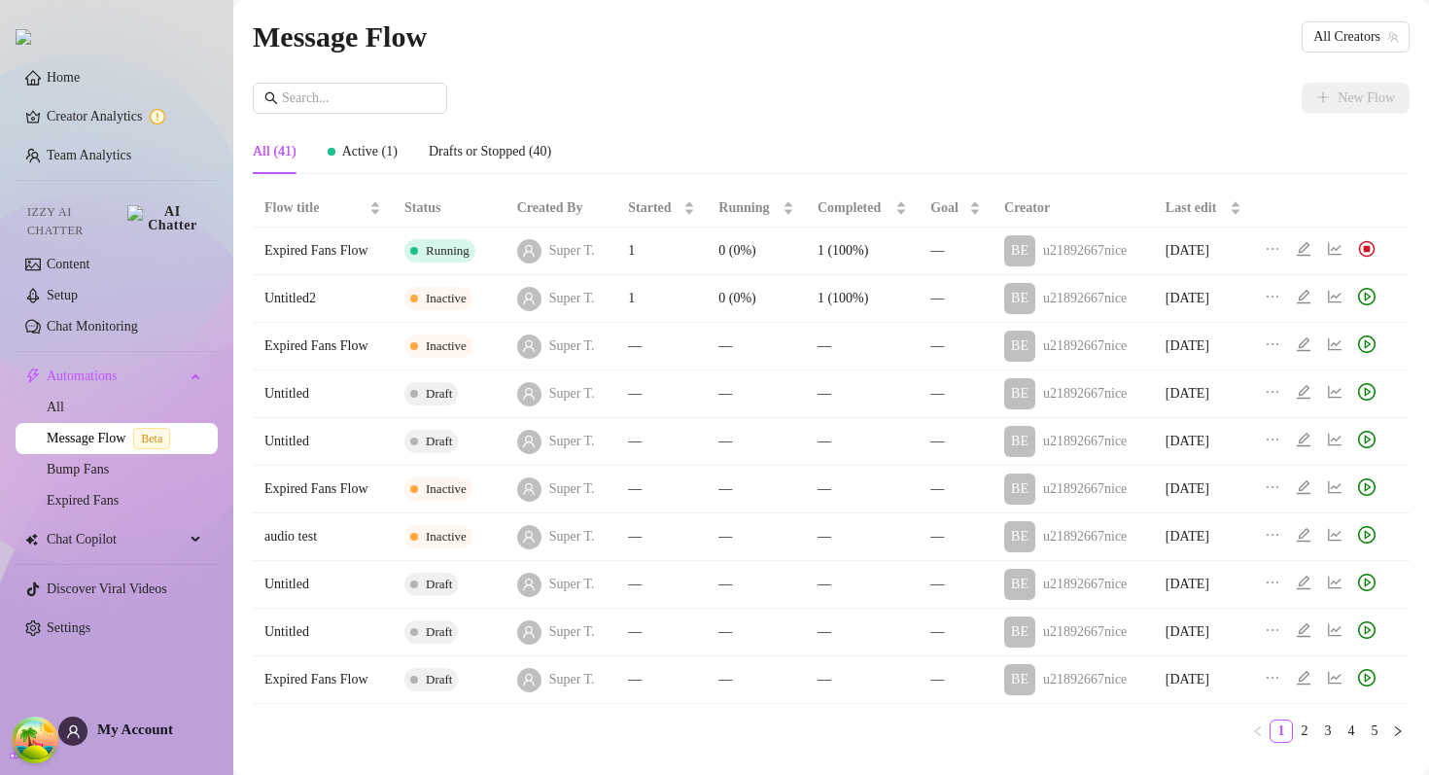
click at [1375, 575] on icon "play-circle" at bounding box center [1366, 581] width 17 height 17
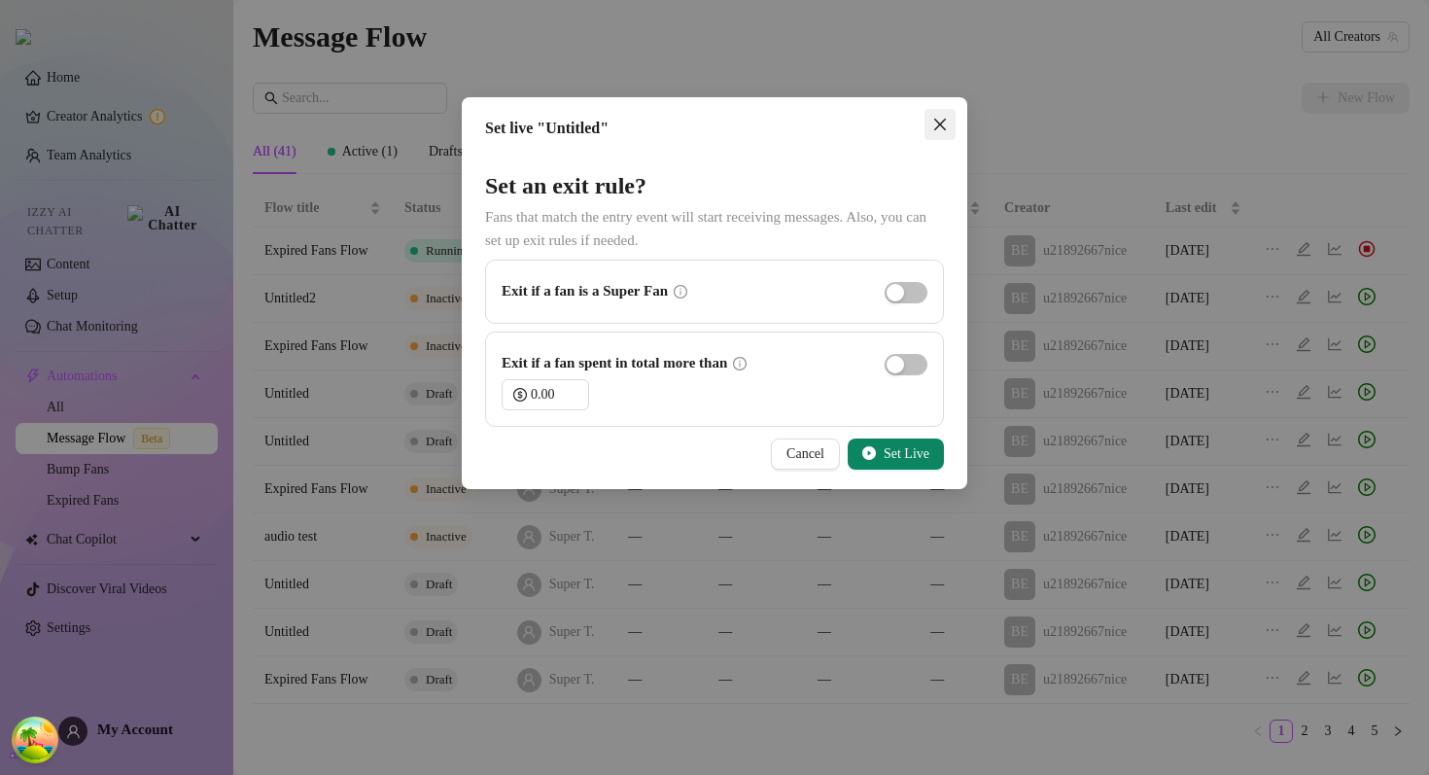
click at [944, 127] on icon "close" at bounding box center [940, 125] width 16 height 16
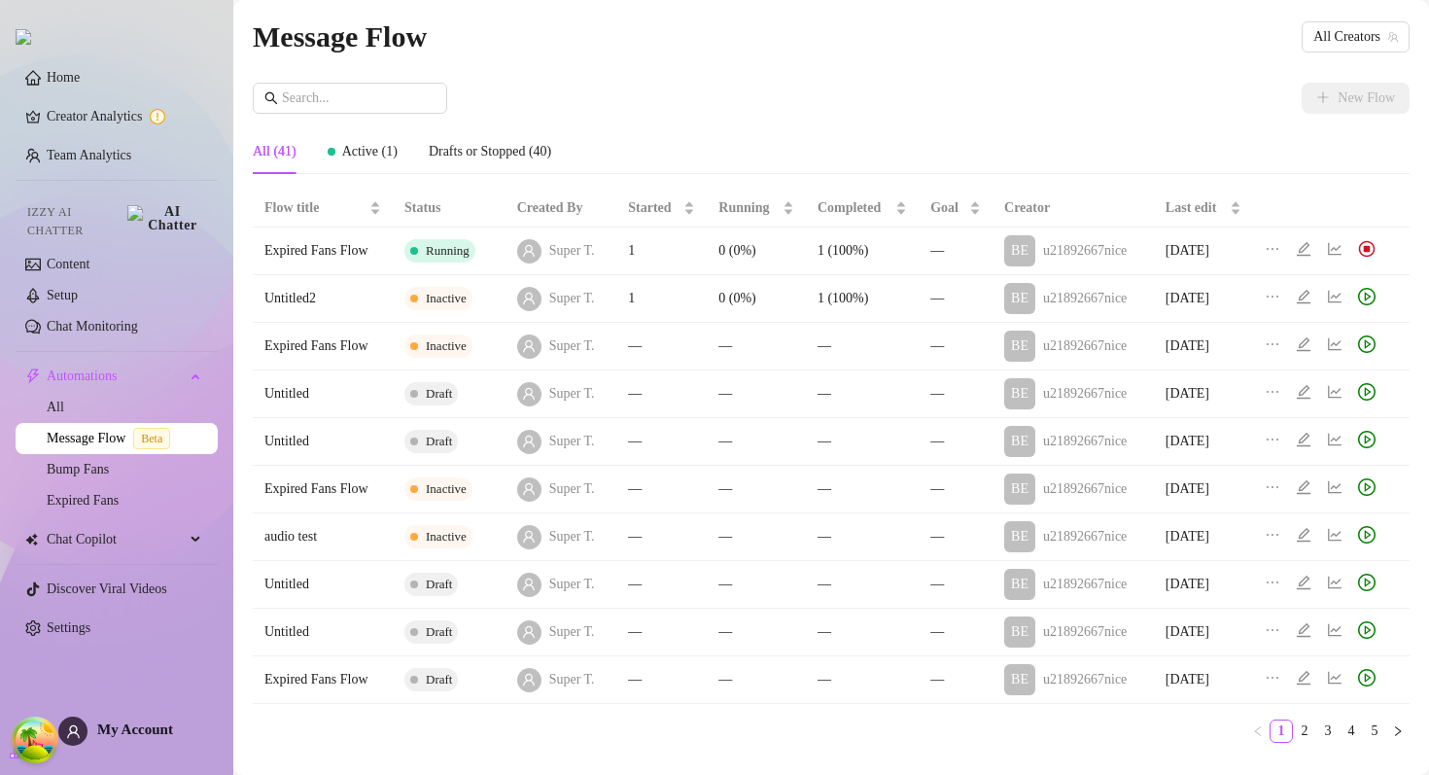
click at [1331, 55] on div "Message Flow All Creators" at bounding box center [831, 37] width 1157 height 46
click at [1331, 47] on span "All Creators" at bounding box center [1355, 36] width 85 height 29
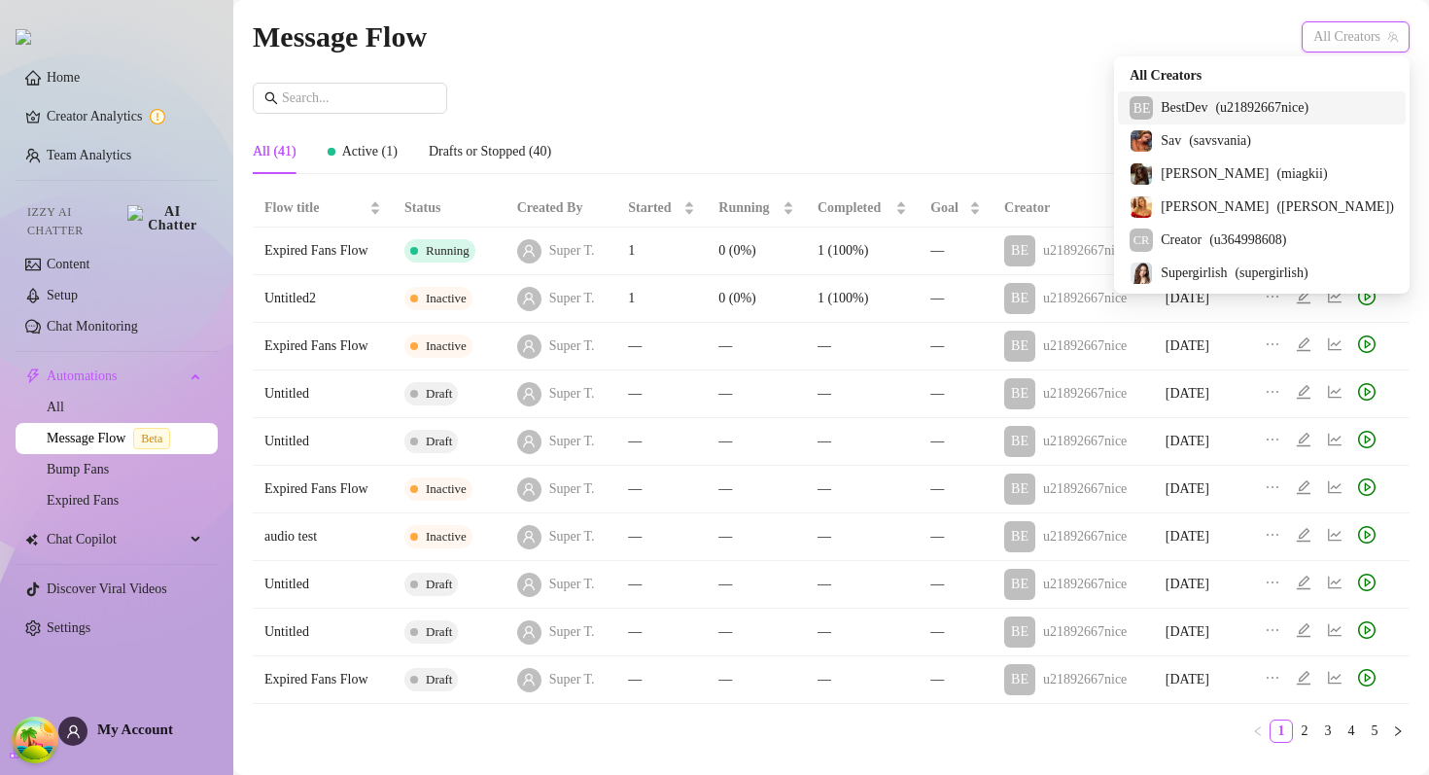
click at [1284, 117] on span "( u21892667nice )" at bounding box center [1261, 107] width 93 height 21
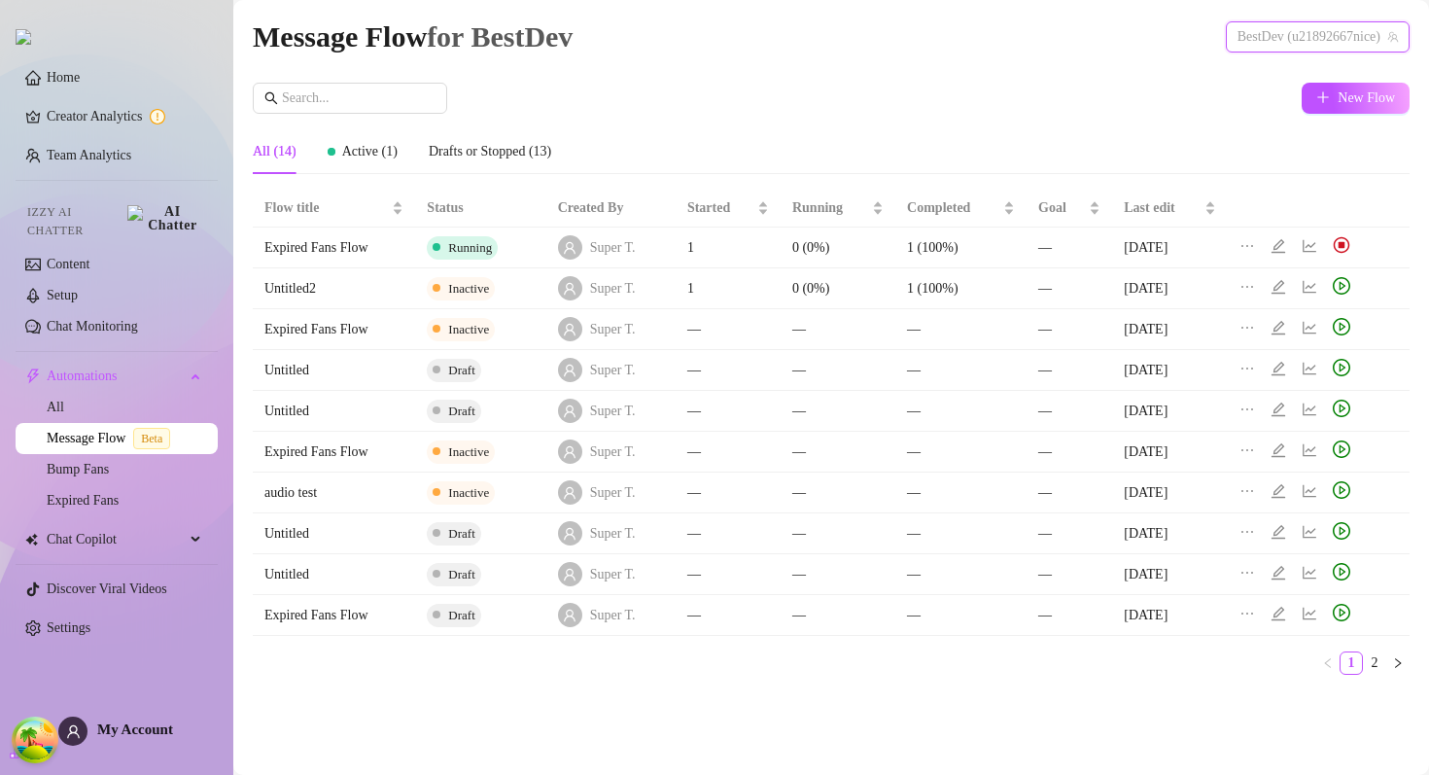
click at [1322, 51] on div "BestDev (u21892667nice)" at bounding box center [1318, 36] width 184 height 31
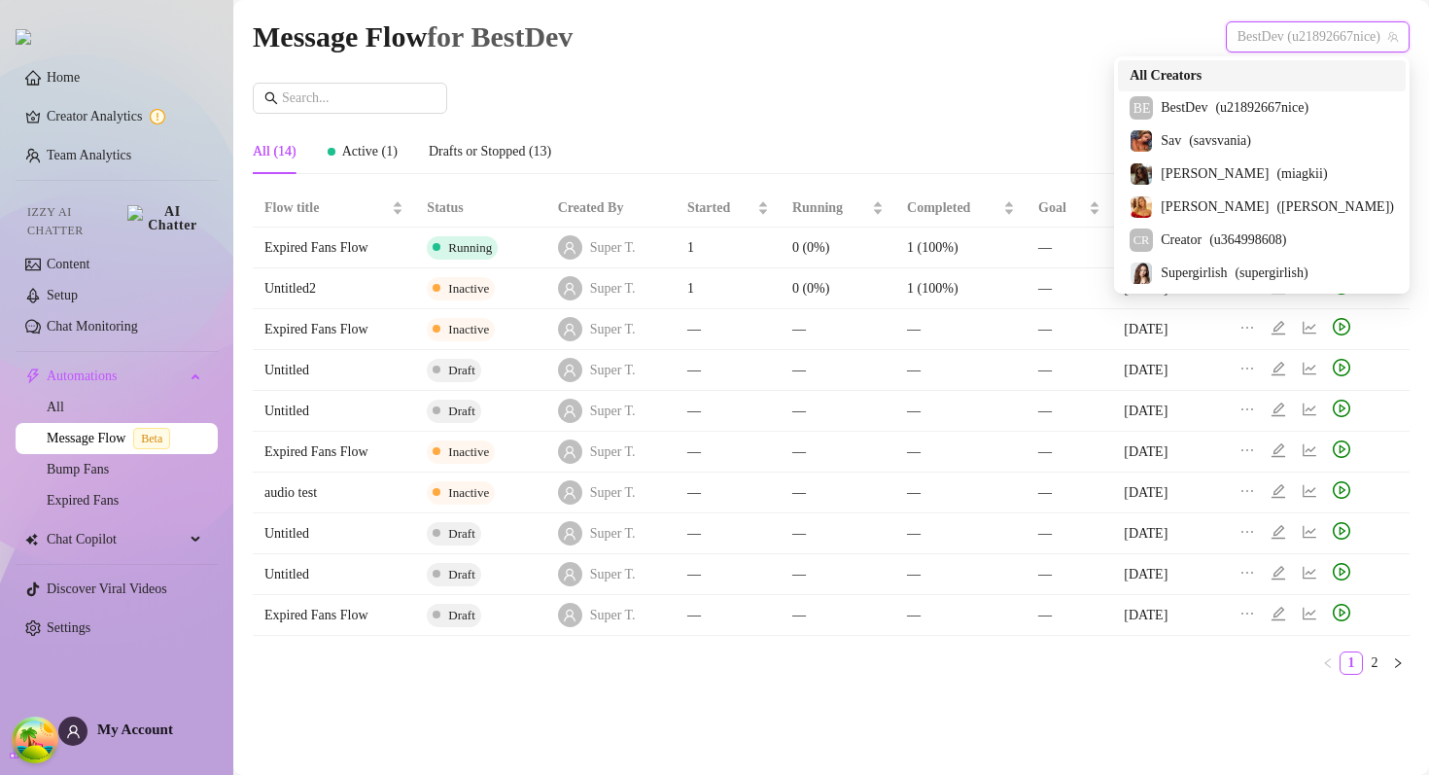
click at [1280, 80] on div "All Creators" at bounding box center [1261, 75] width 264 height 21
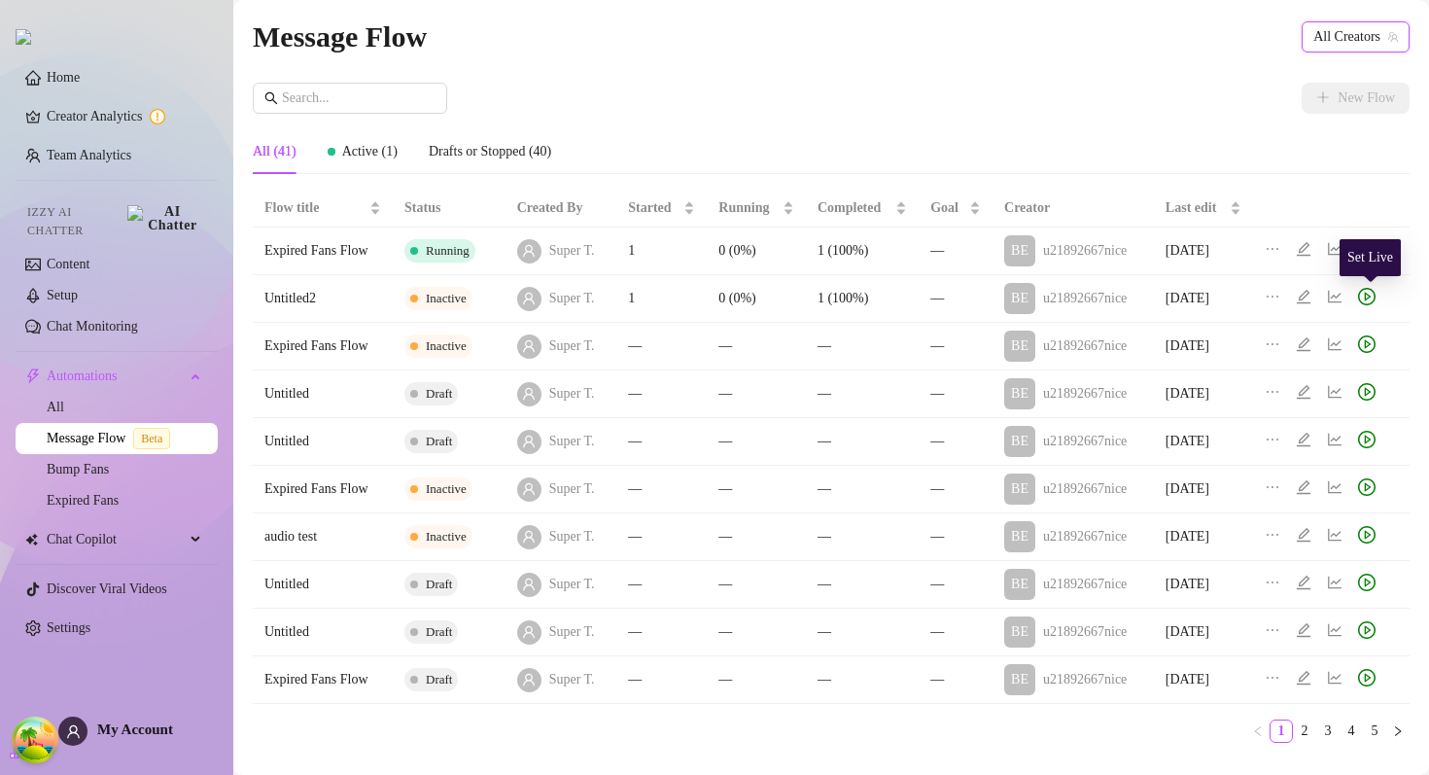
click at [1375, 290] on icon "play-circle" at bounding box center [1366, 296] width 17 height 17
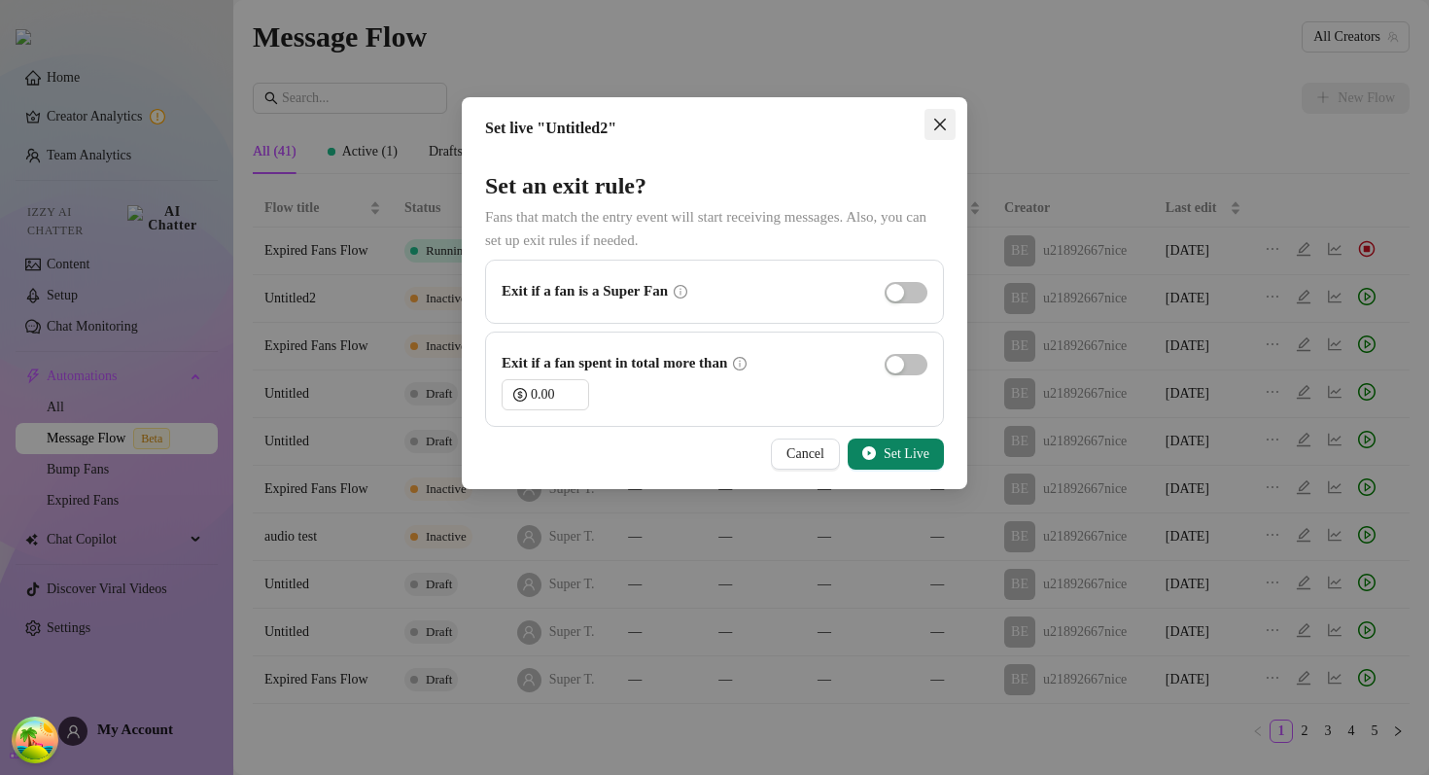
click at [932, 121] on icon "close" at bounding box center [940, 125] width 16 height 16
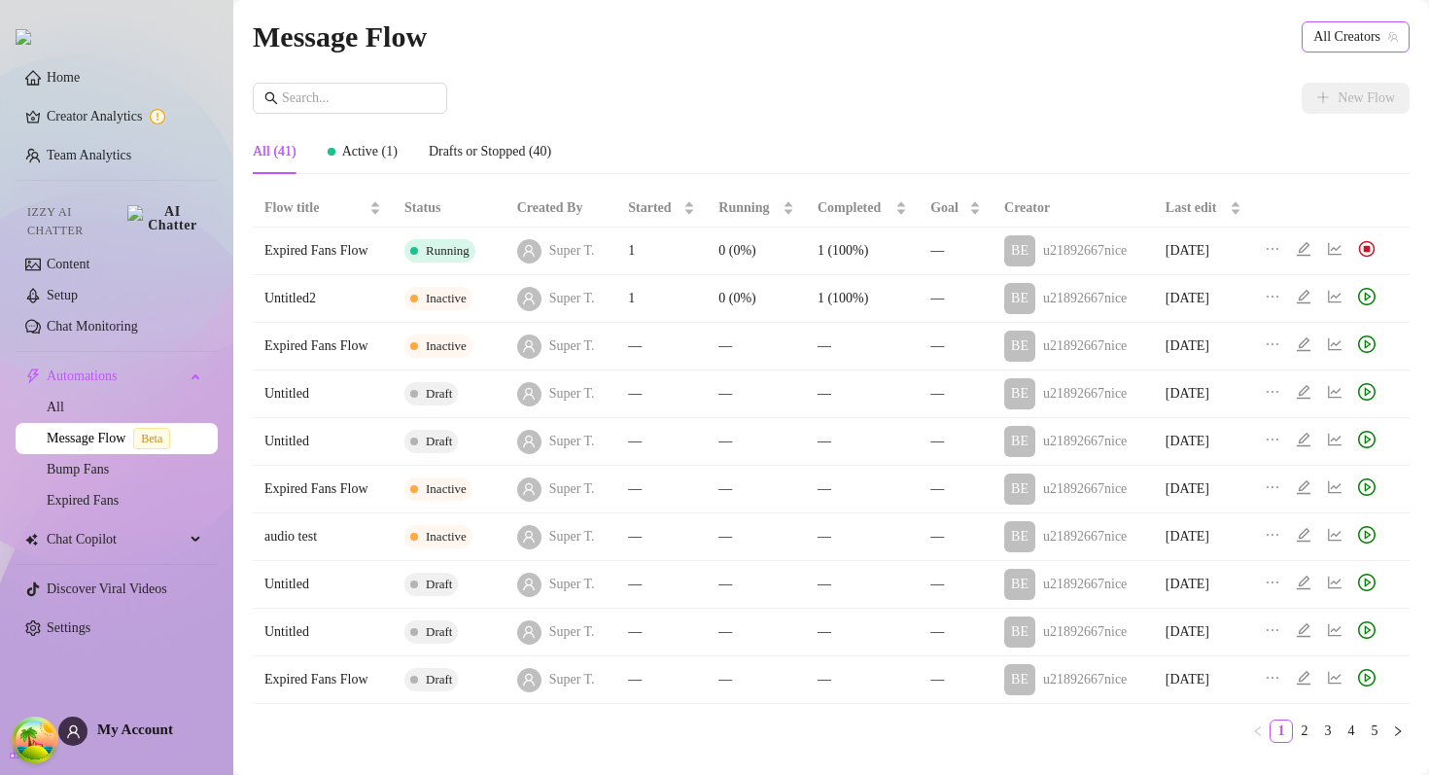
click at [1361, 50] on span "All Creators" at bounding box center [1355, 36] width 85 height 29
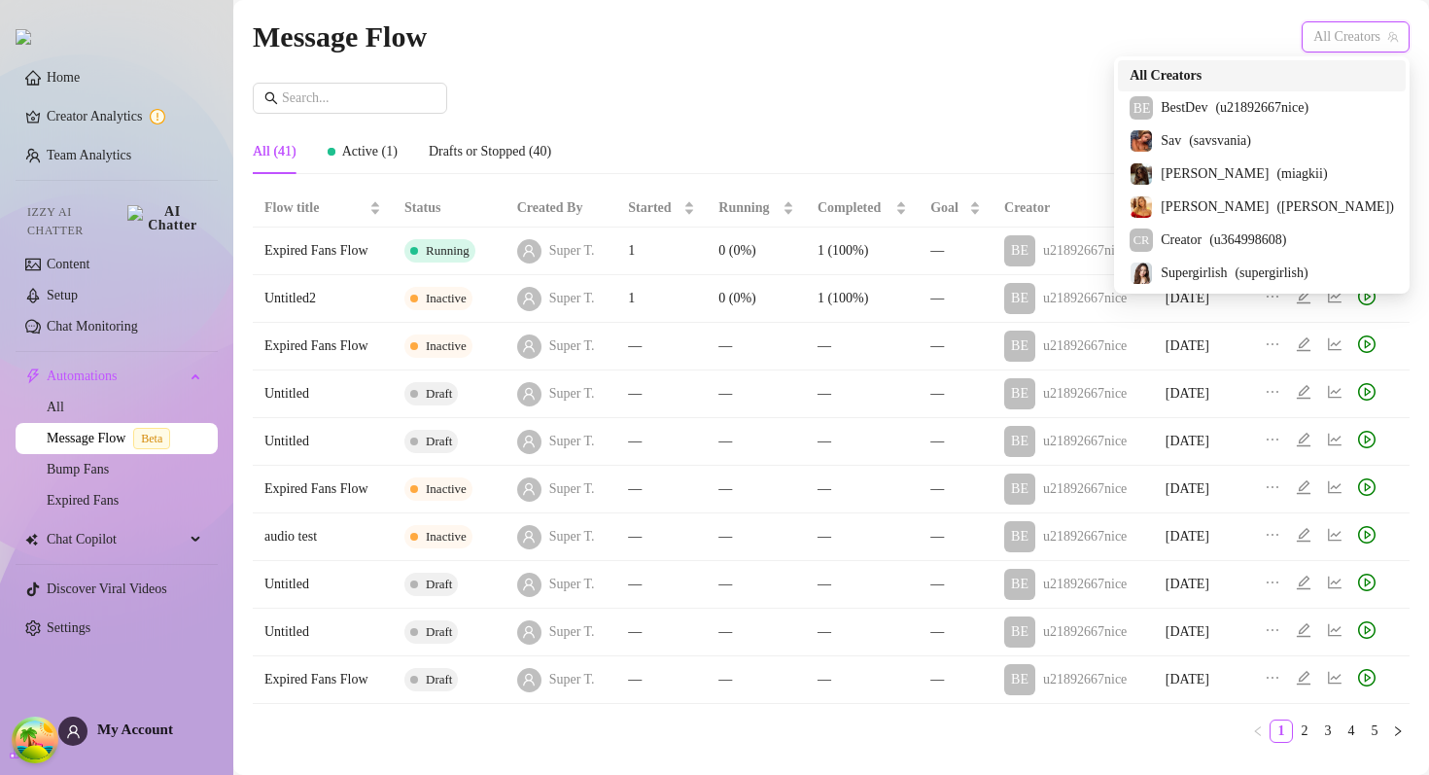
click at [1281, 76] on div "All Creators" at bounding box center [1261, 75] width 264 height 21
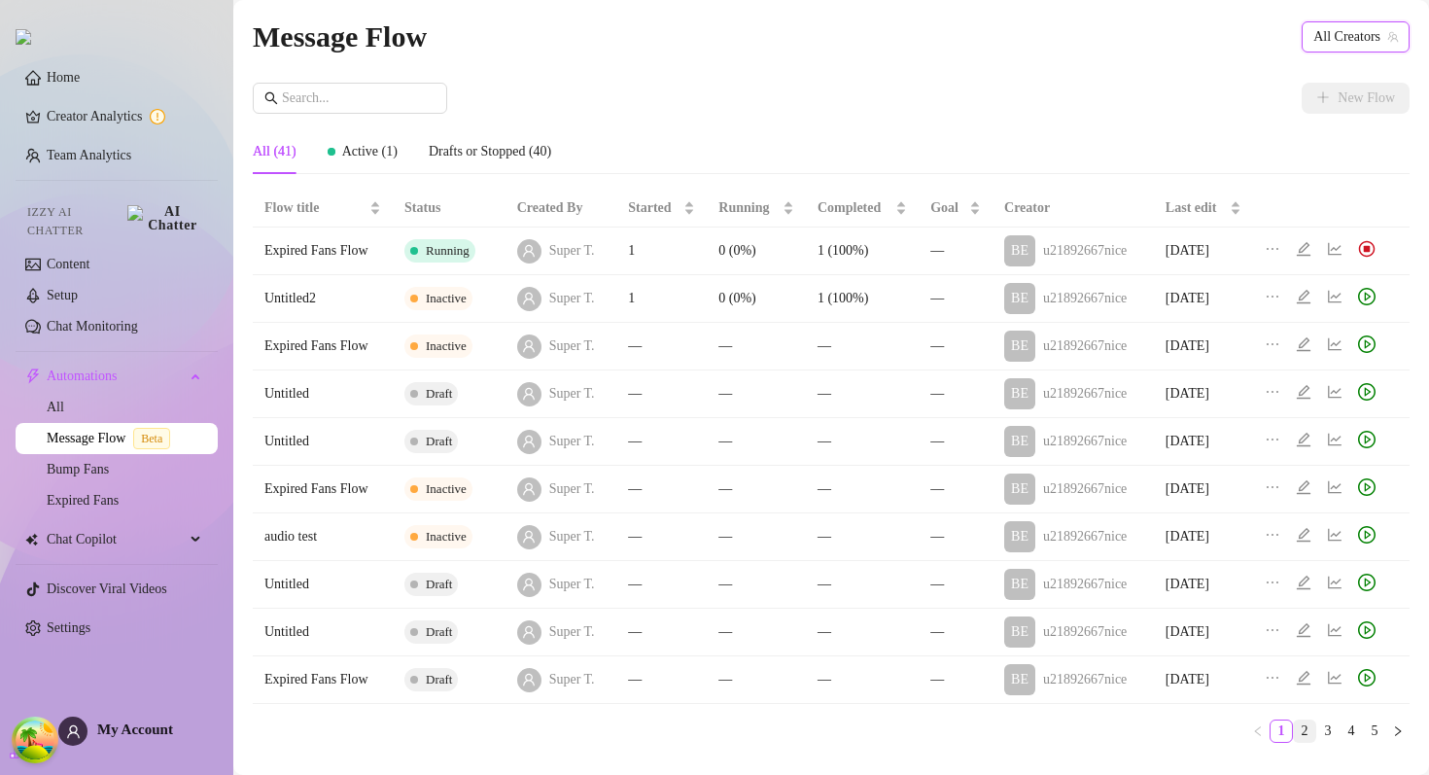
click at [1301, 731] on link "2" at bounding box center [1304, 730] width 21 height 21
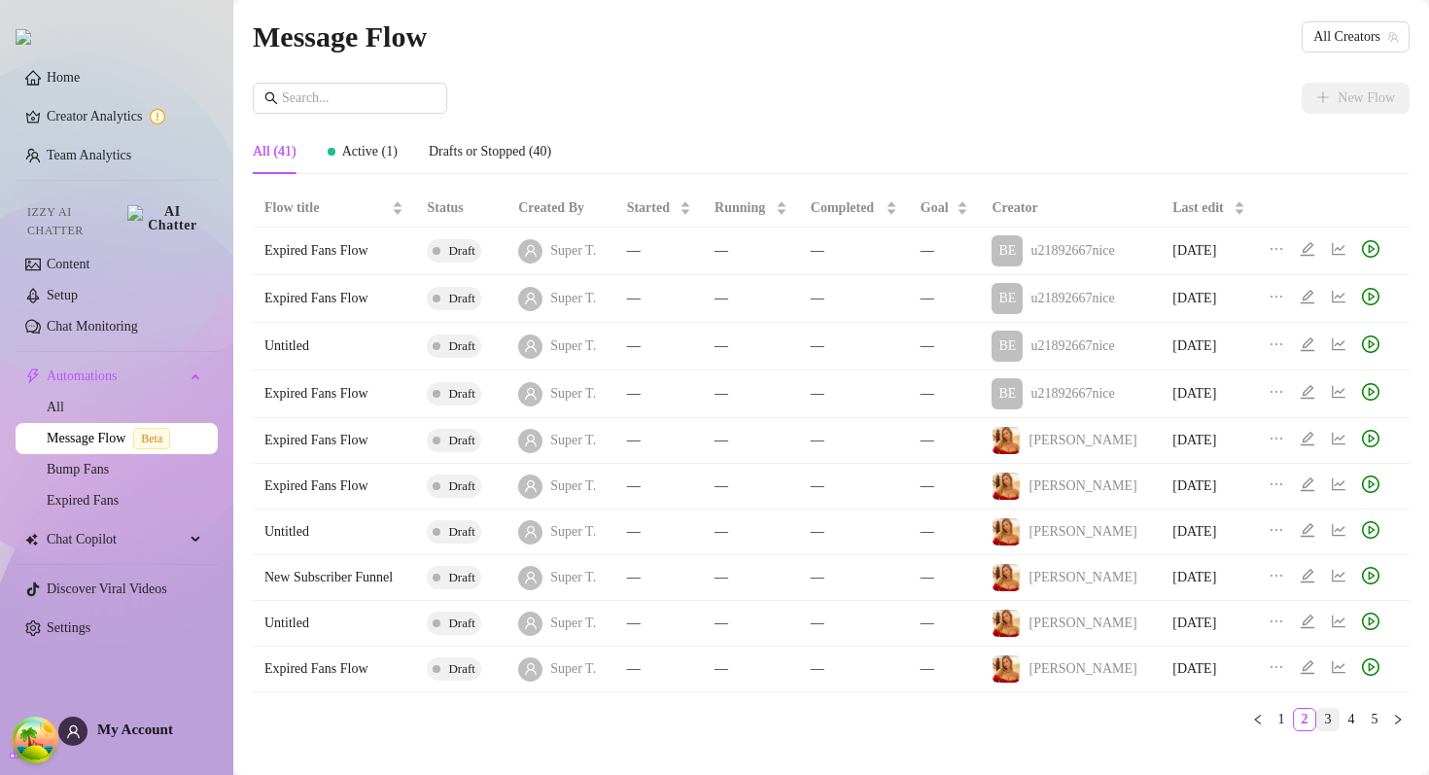
click at [1322, 721] on link "3" at bounding box center [1327, 719] width 21 height 21
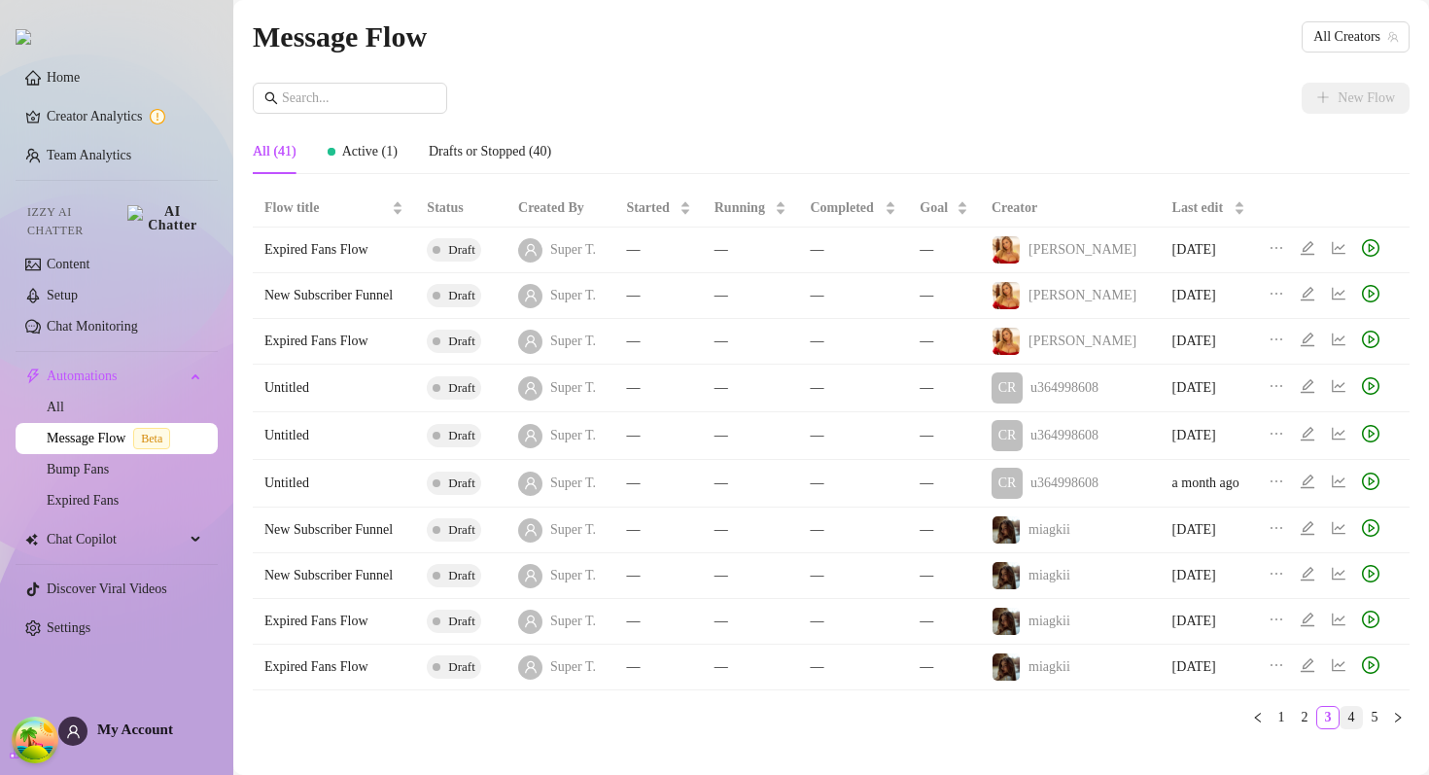
click at [1352, 717] on link "4" at bounding box center [1350, 717] width 21 height 21
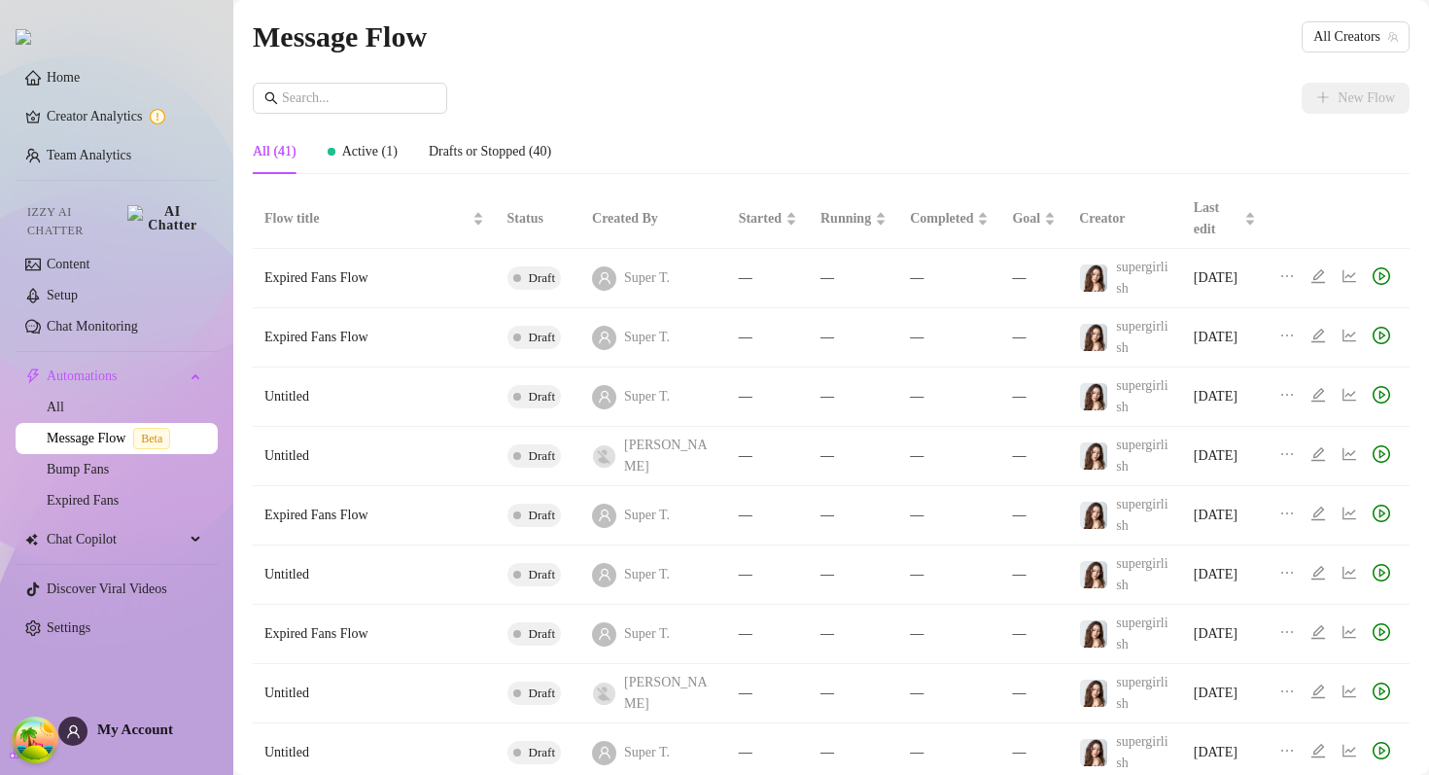
scroll to position [158, 0]
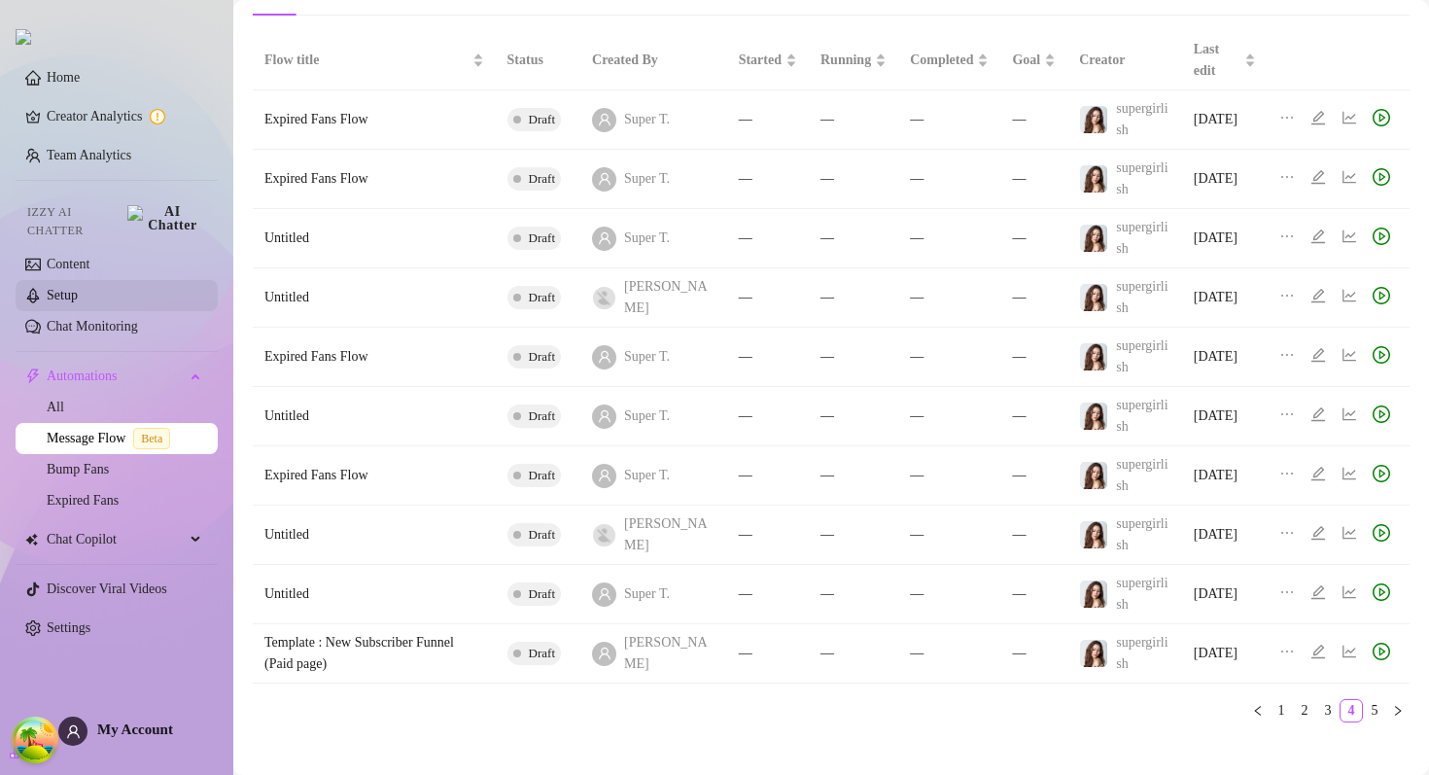
click at [78, 288] on link "Setup" at bounding box center [62, 295] width 31 height 15
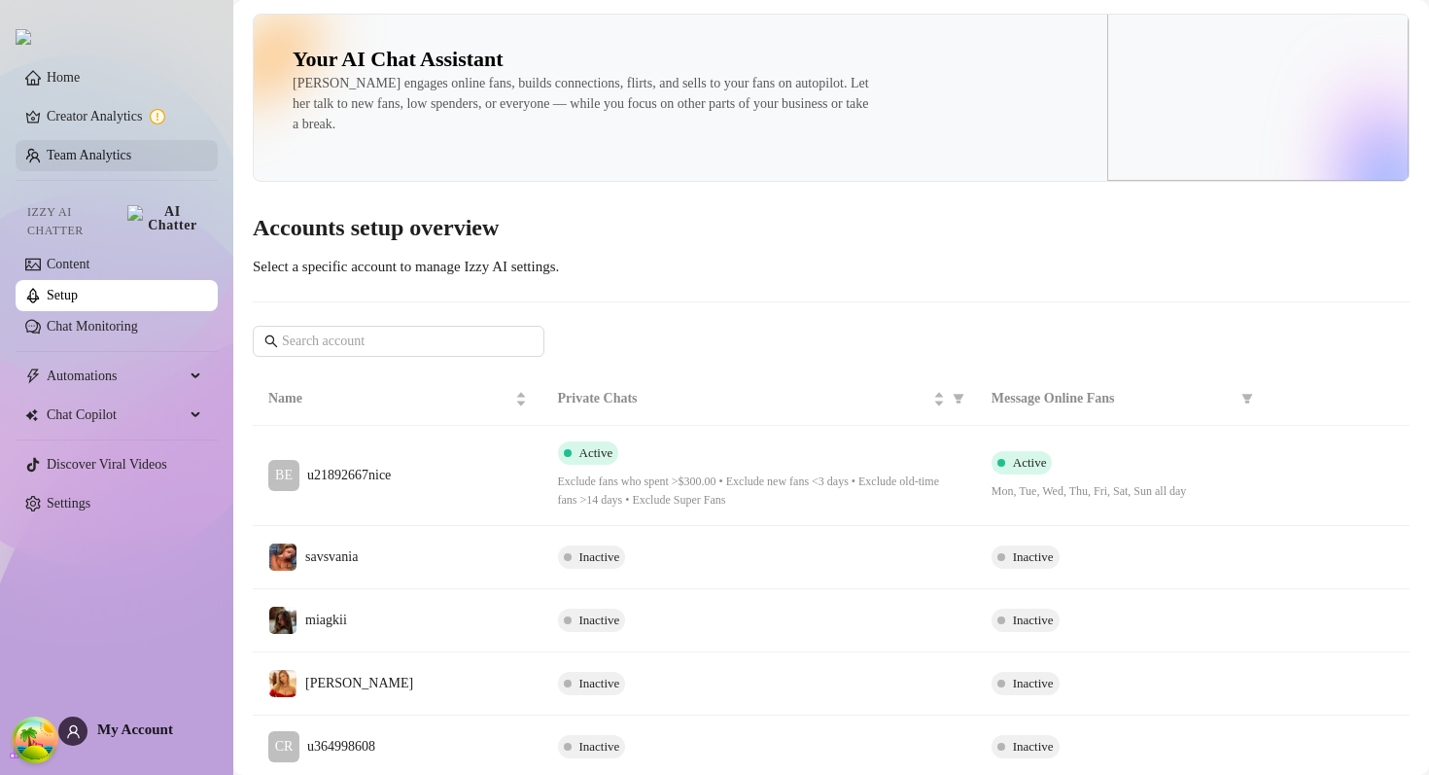
click at [115, 159] on link "Team Analytics" at bounding box center [89, 155] width 85 height 15
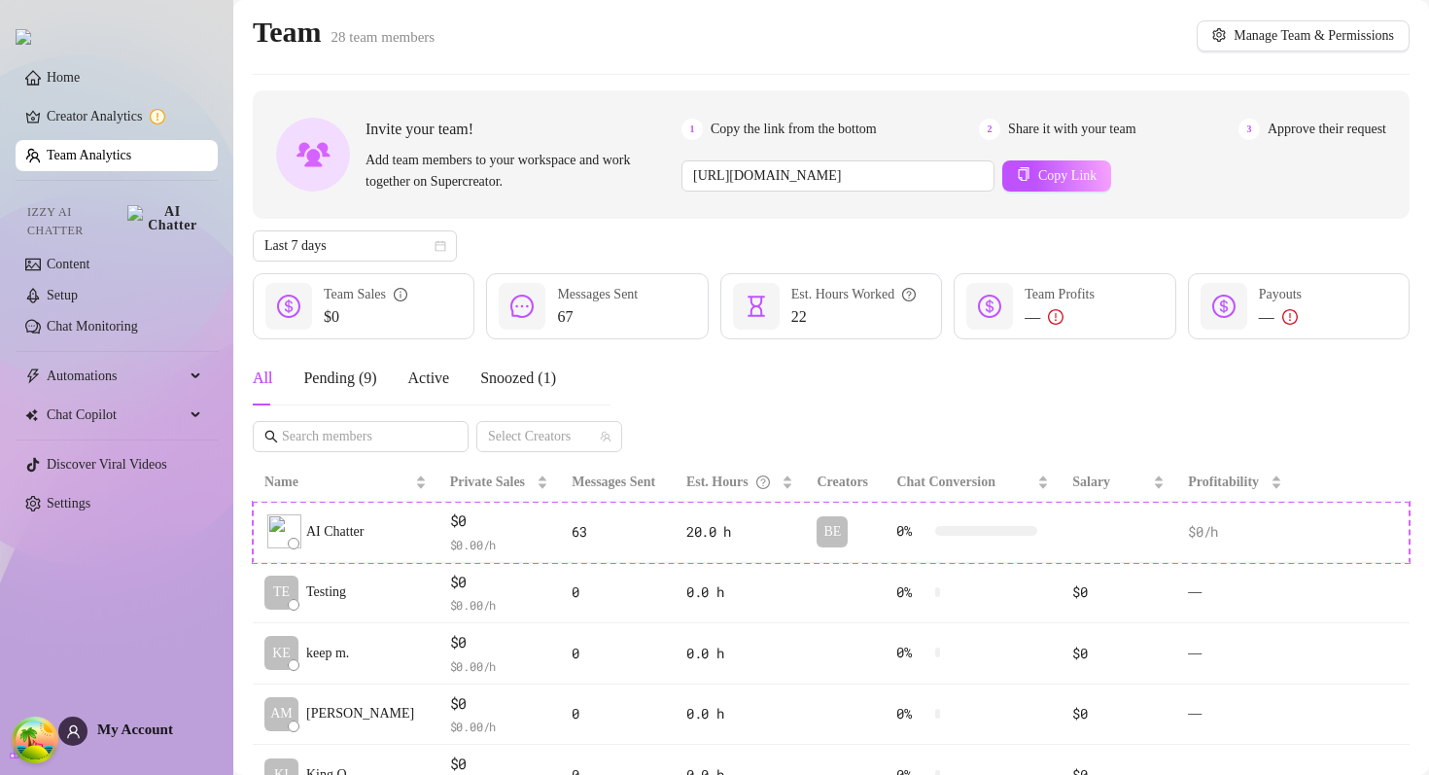
click at [89, 673] on div "Home Creator Analytics Team Analytics Izzy AI Chatter Content Setup Chat Monito…" at bounding box center [117, 378] width 202 height 757
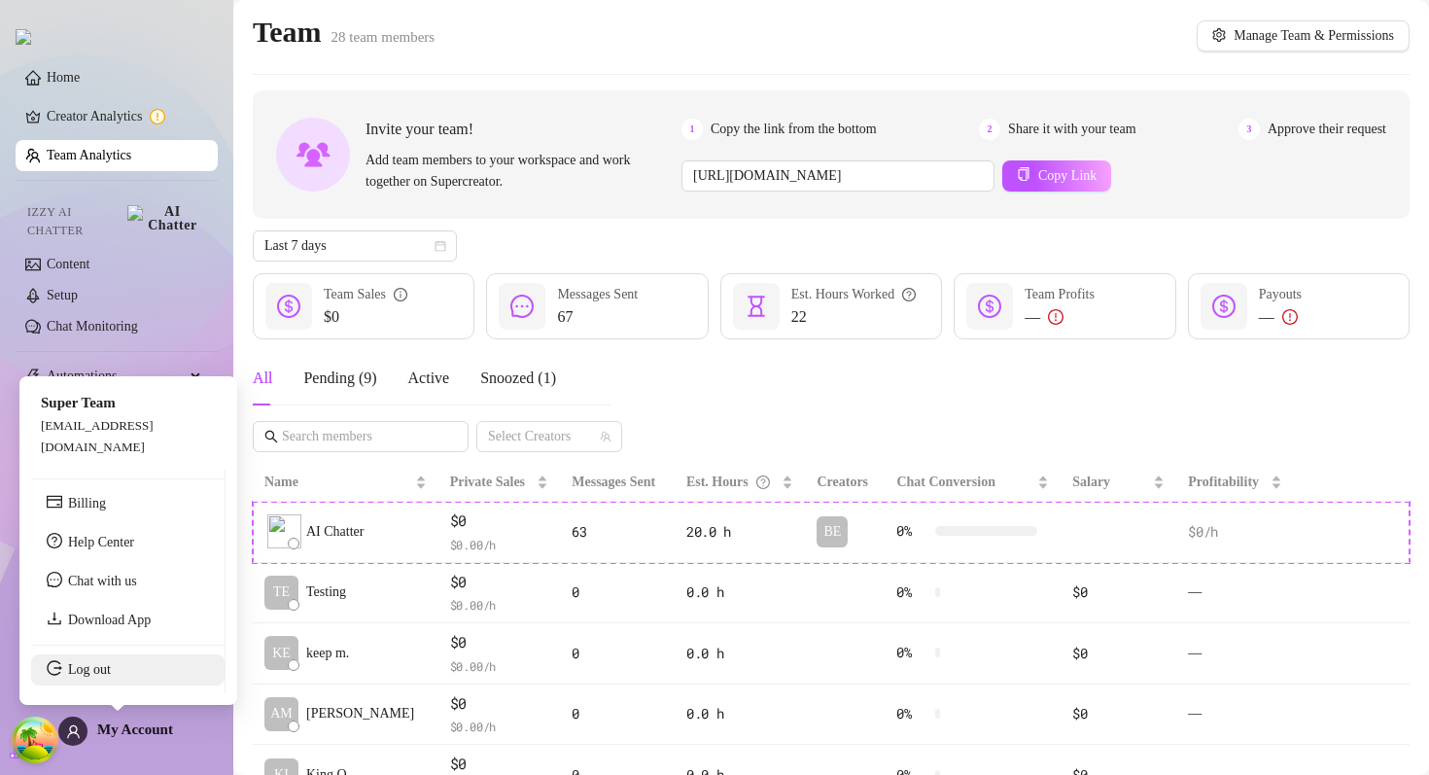
click at [86, 676] on link "Log out" at bounding box center [89, 669] width 43 height 15
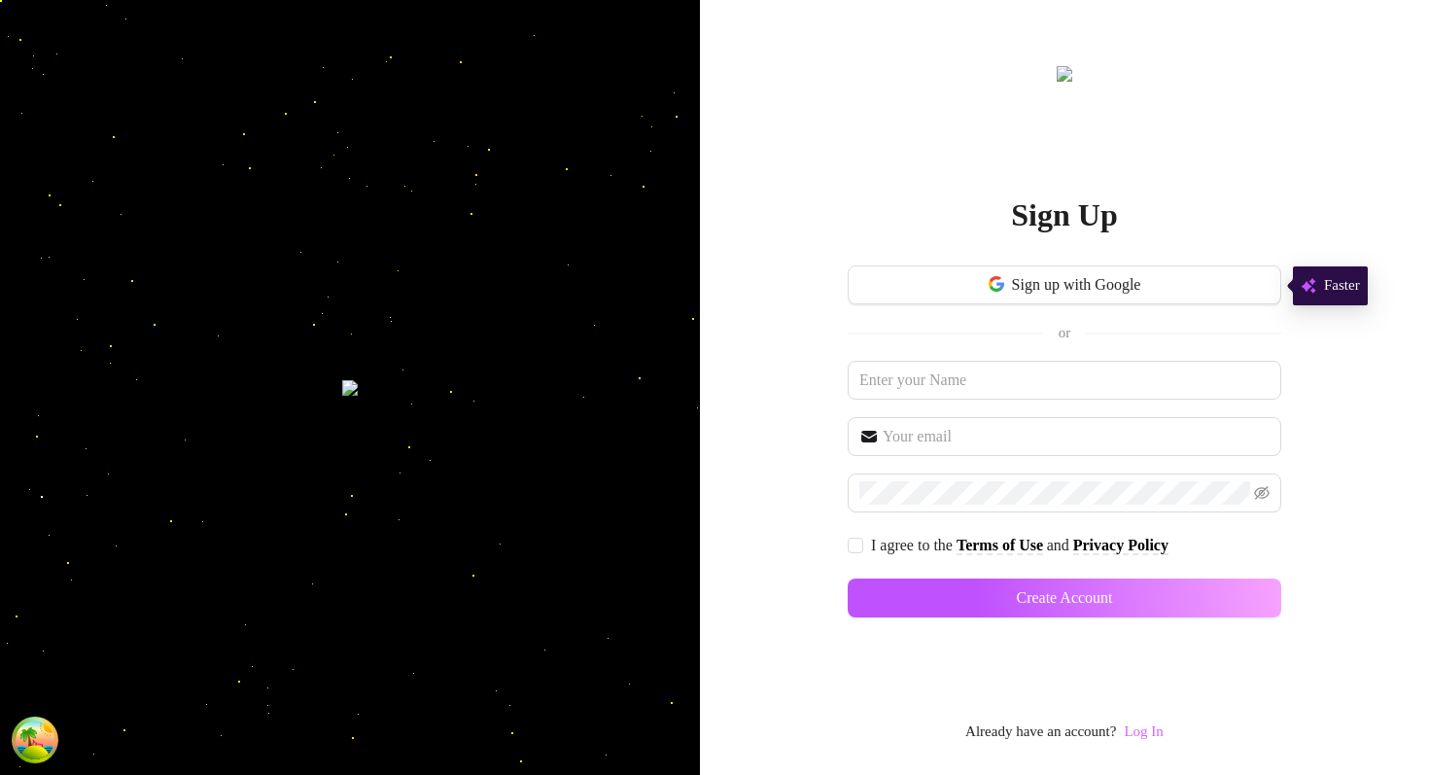
click at [1139, 732] on link "Log In" at bounding box center [1143, 731] width 39 height 16
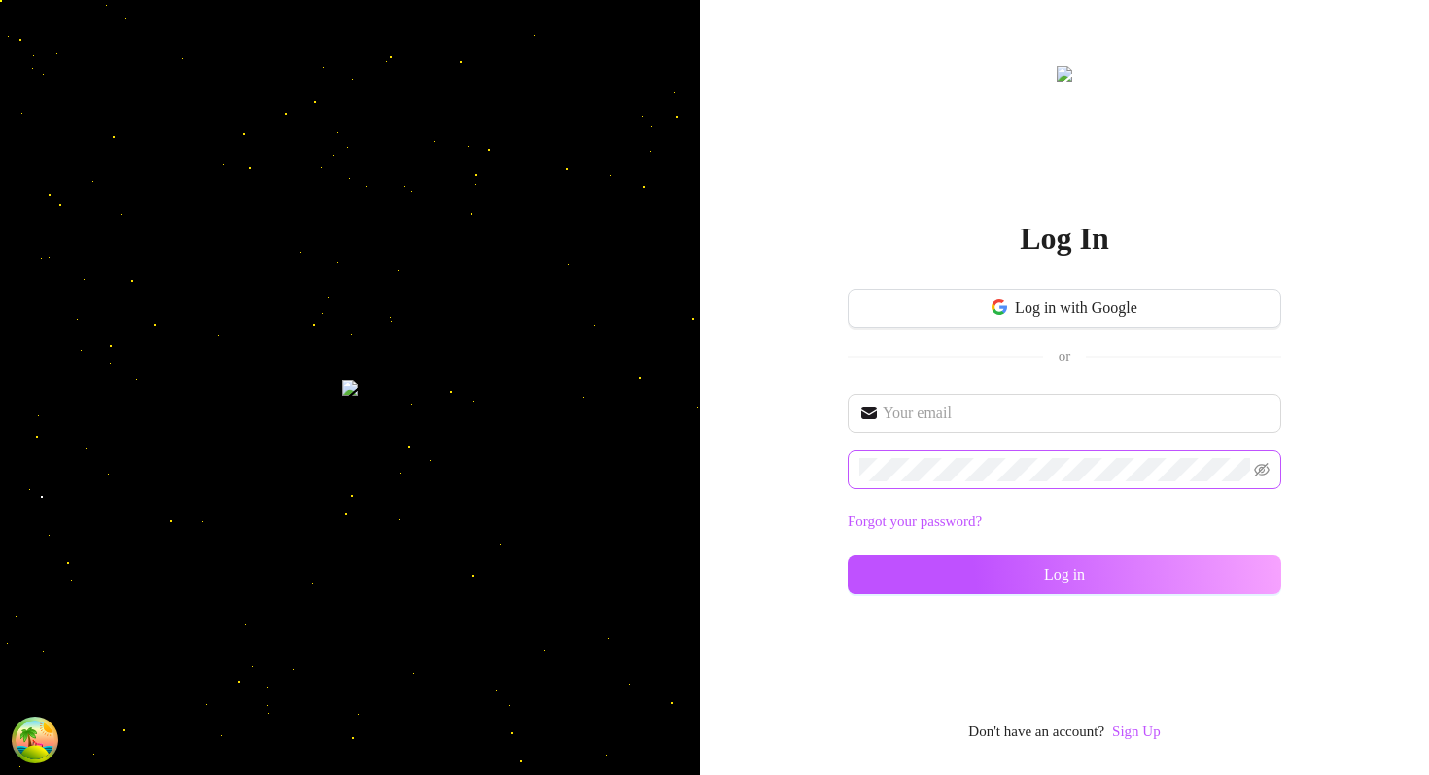
click at [948, 456] on span at bounding box center [1064, 469] width 433 height 39
type input "[EMAIL_ADDRESS][DOMAIN_NAME]"
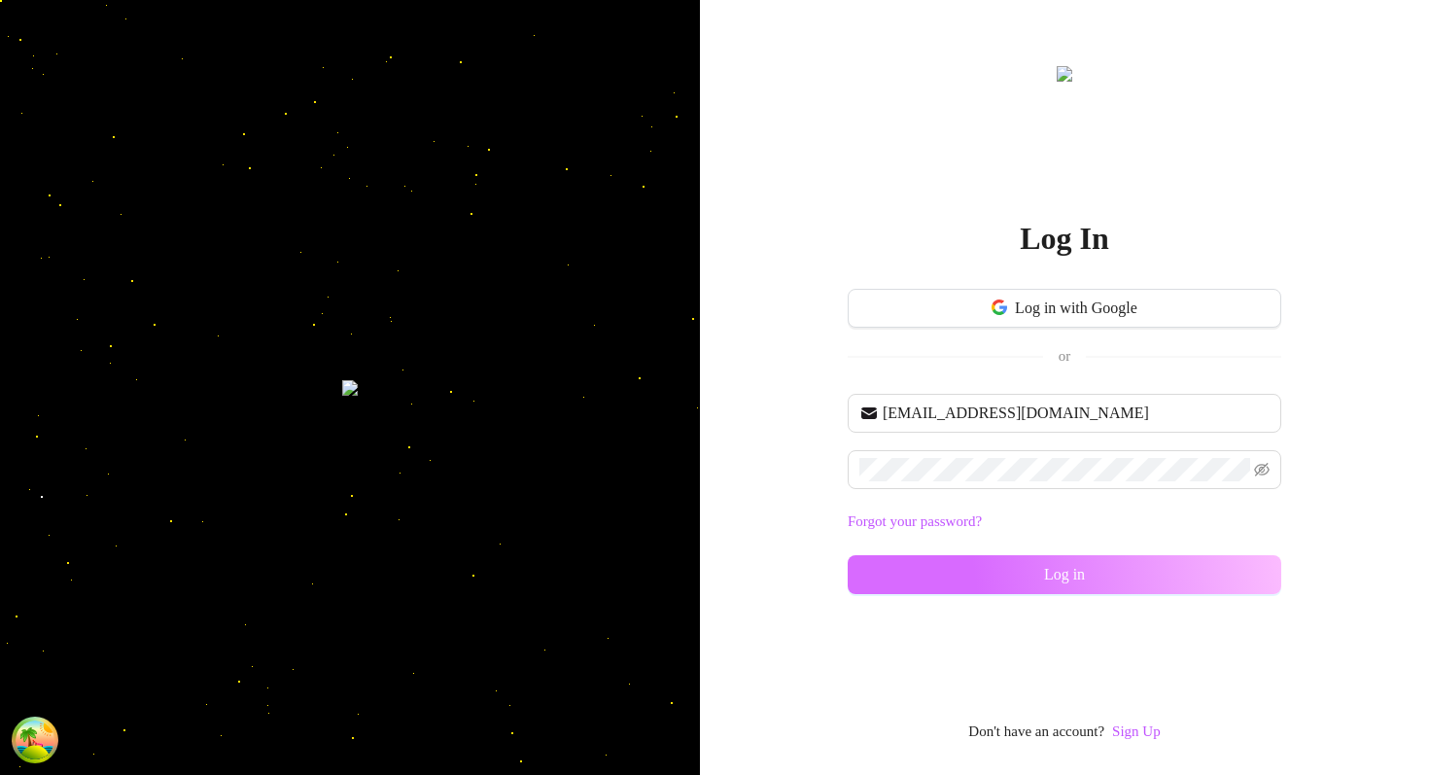
click at [907, 578] on button "Log in" at bounding box center [1064, 574] width 433 height 39
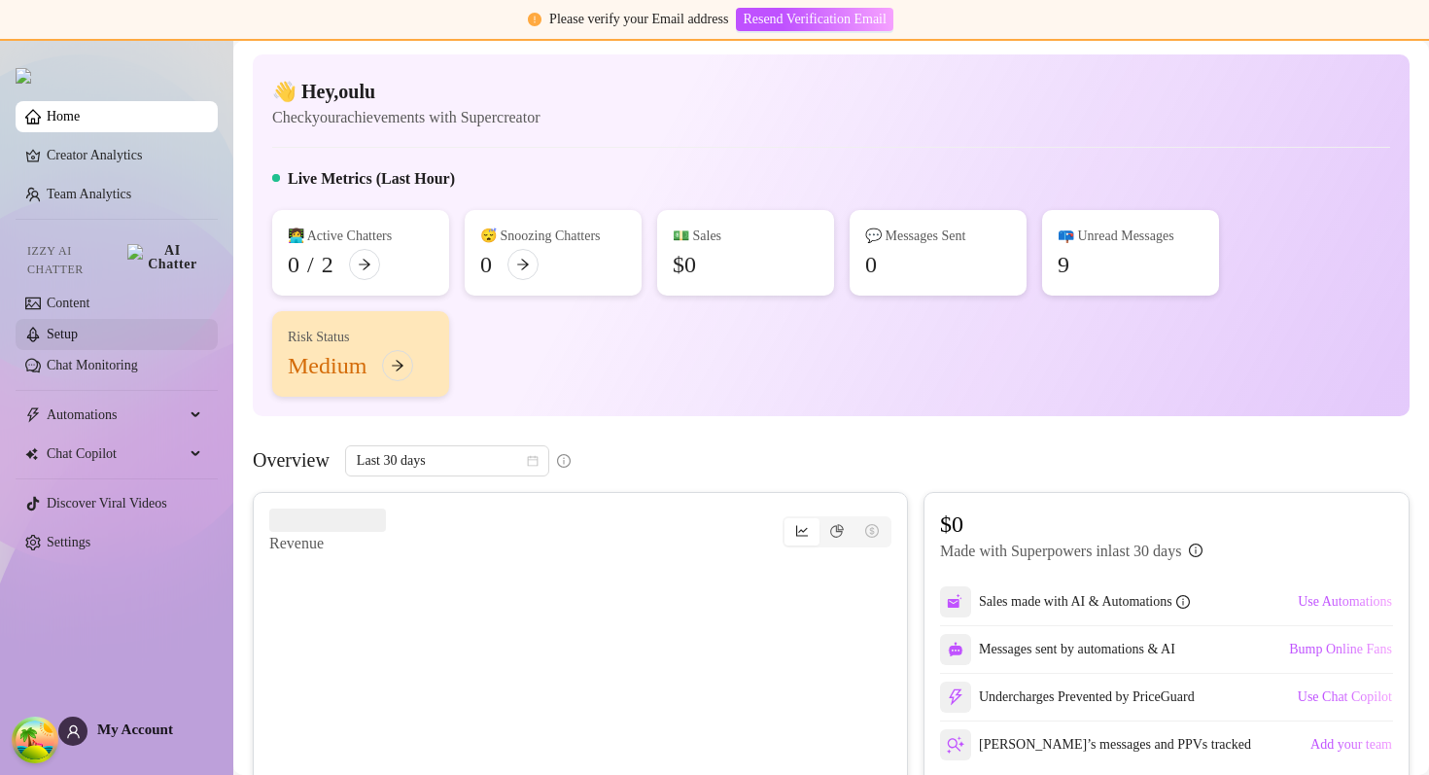
click at [78, 327] on link "Setup" at bounding box center [62, 334] width 31 height 15
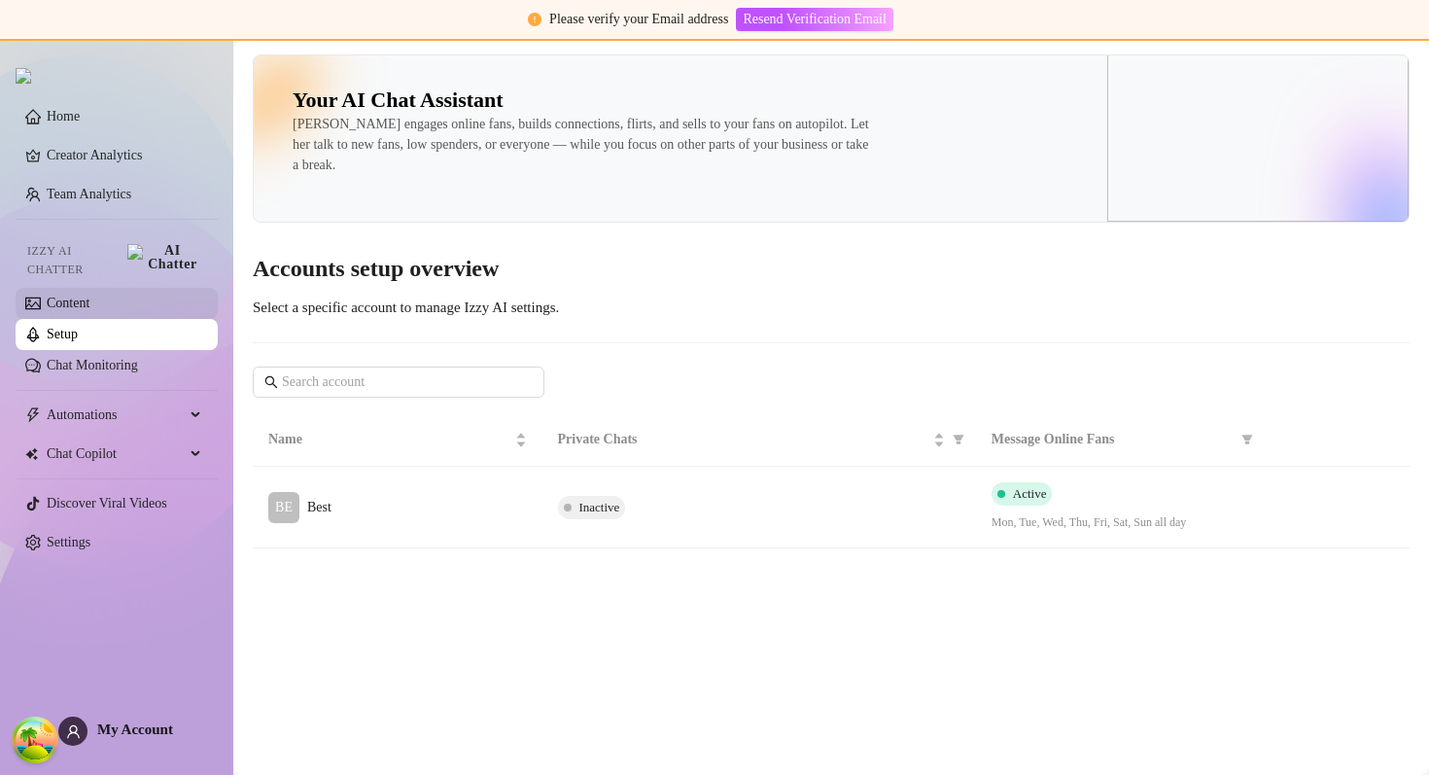
click at [82, 295] on link "Content" at bounding box center [68, 302] width 43 height 15
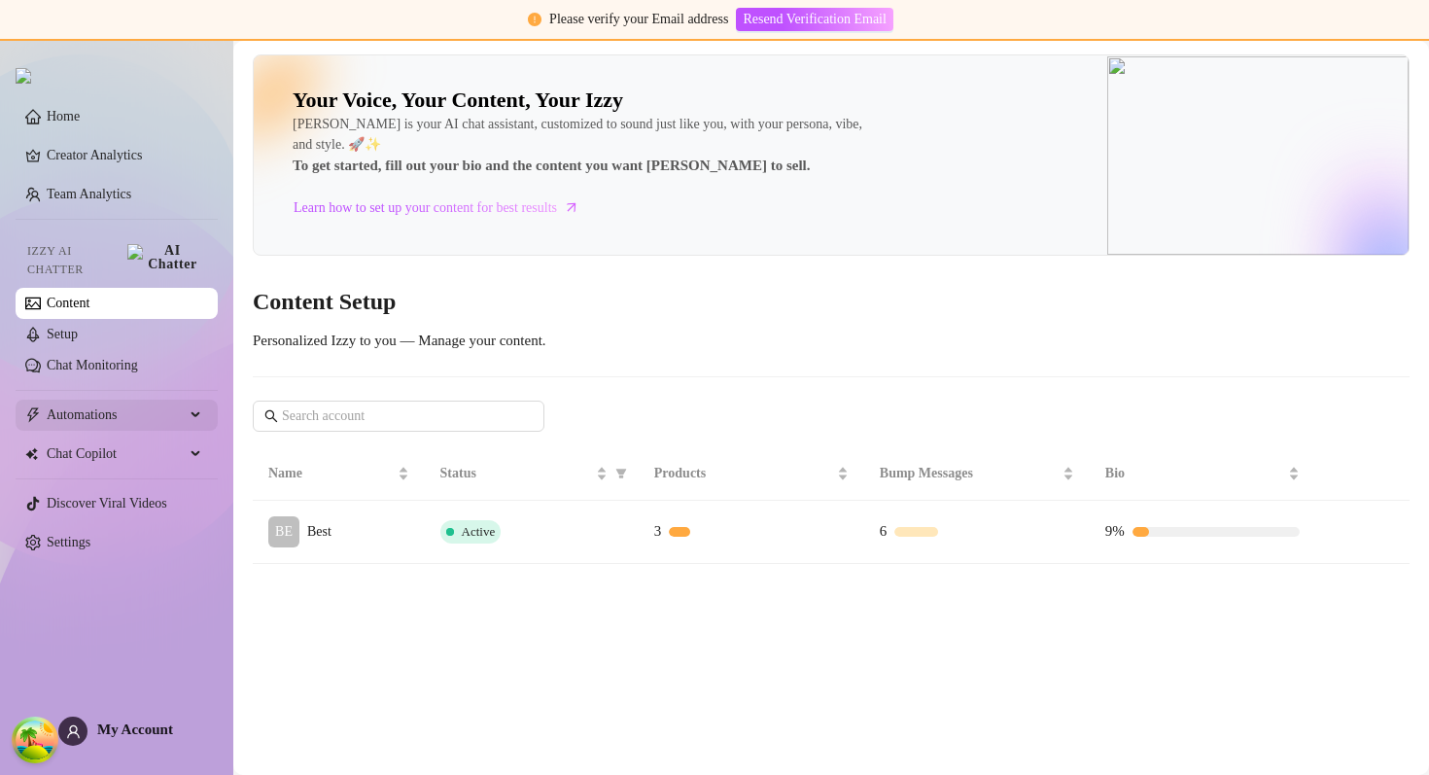
click at [126, 411] on span "Automations" at bounding box center [116, 414] width 138 height 31
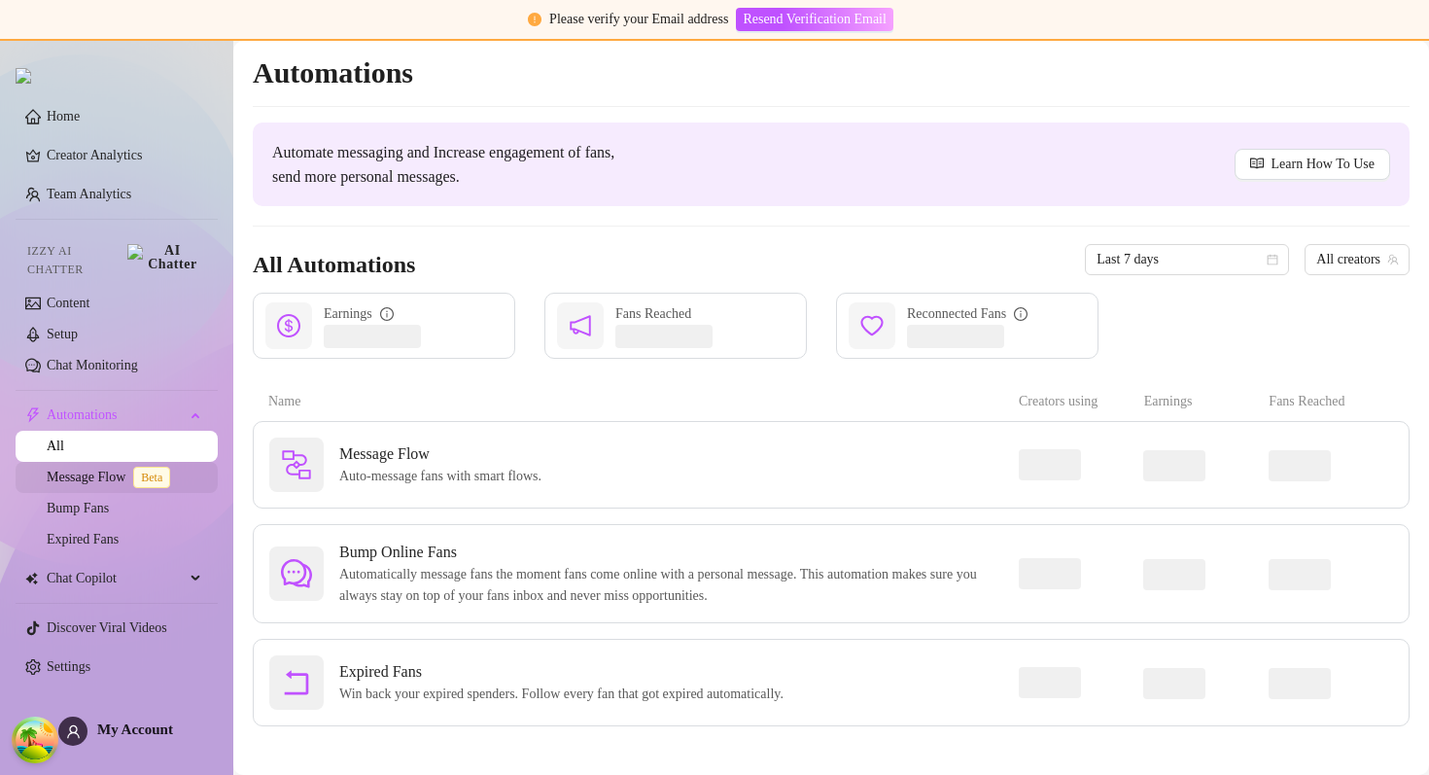
click at [101, 469] on link "Message Flow Beta" at bounding box center [112, 476] width 131 height 15
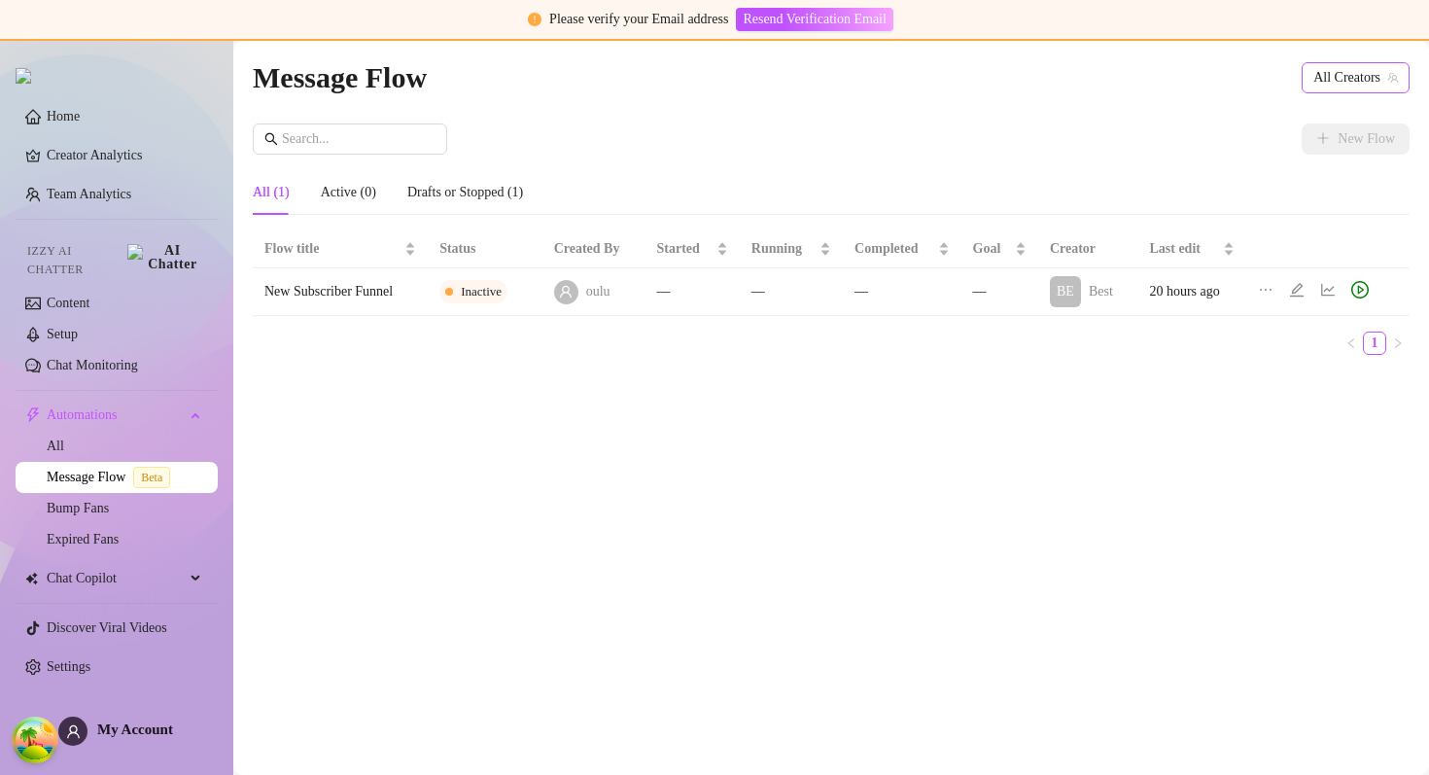
click at [1359, 63] on span "All Creators" at bounding box center [1355, 77] width 85 height 29
click at [1358, 63] on span "All Creators" at bounding box center [1355, 77] width 85 height 29
click at [90, 662] on link "Settings" at bounding box center [69, 666] width 44 height 15
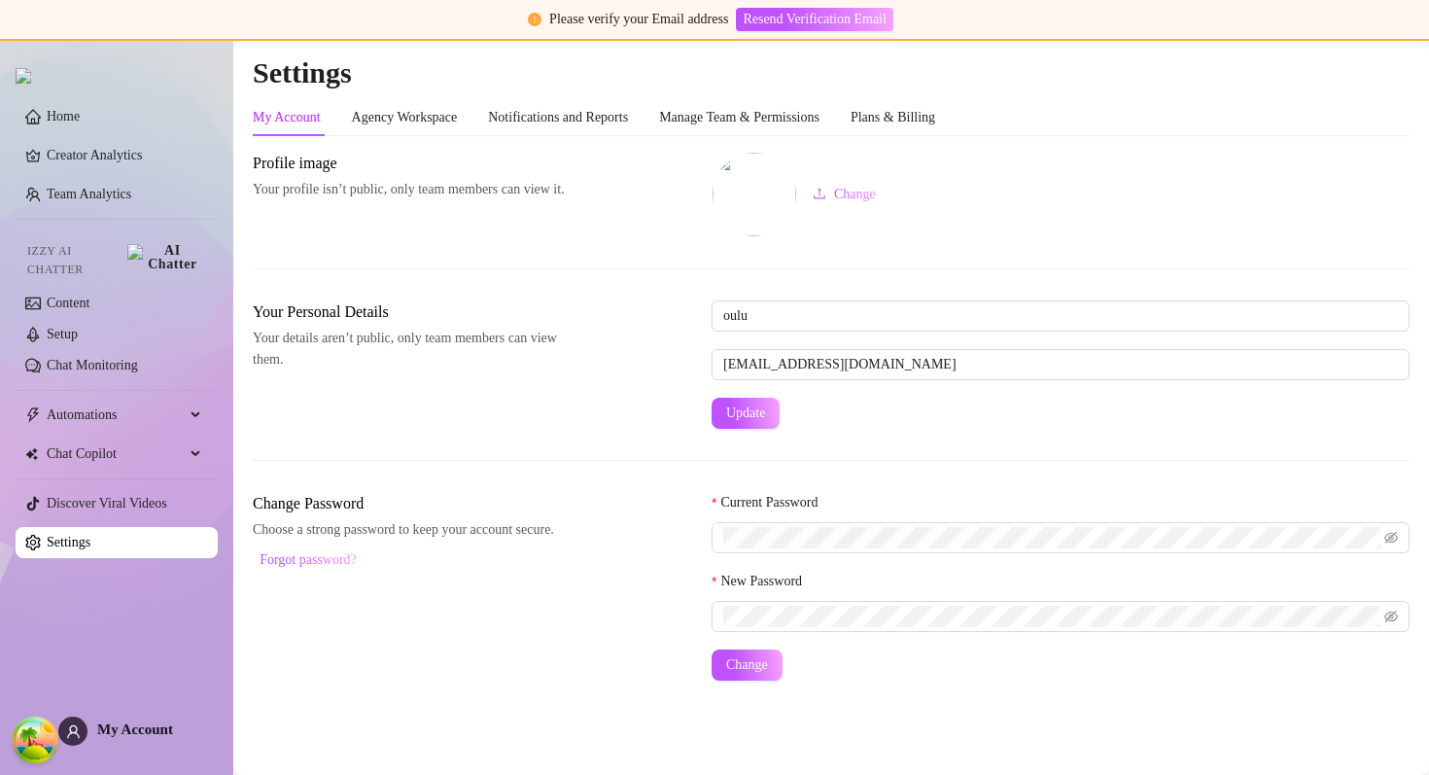
click at [993, 119] on div "My Account Agency Workspace Notifications and Reports Manage Team & Permissions…" at bounding box center [831, 117] width 1157 height 37
click at [935, 119] on div "Plans & Billing" at bounding box center [892, 117] width 85 height 21
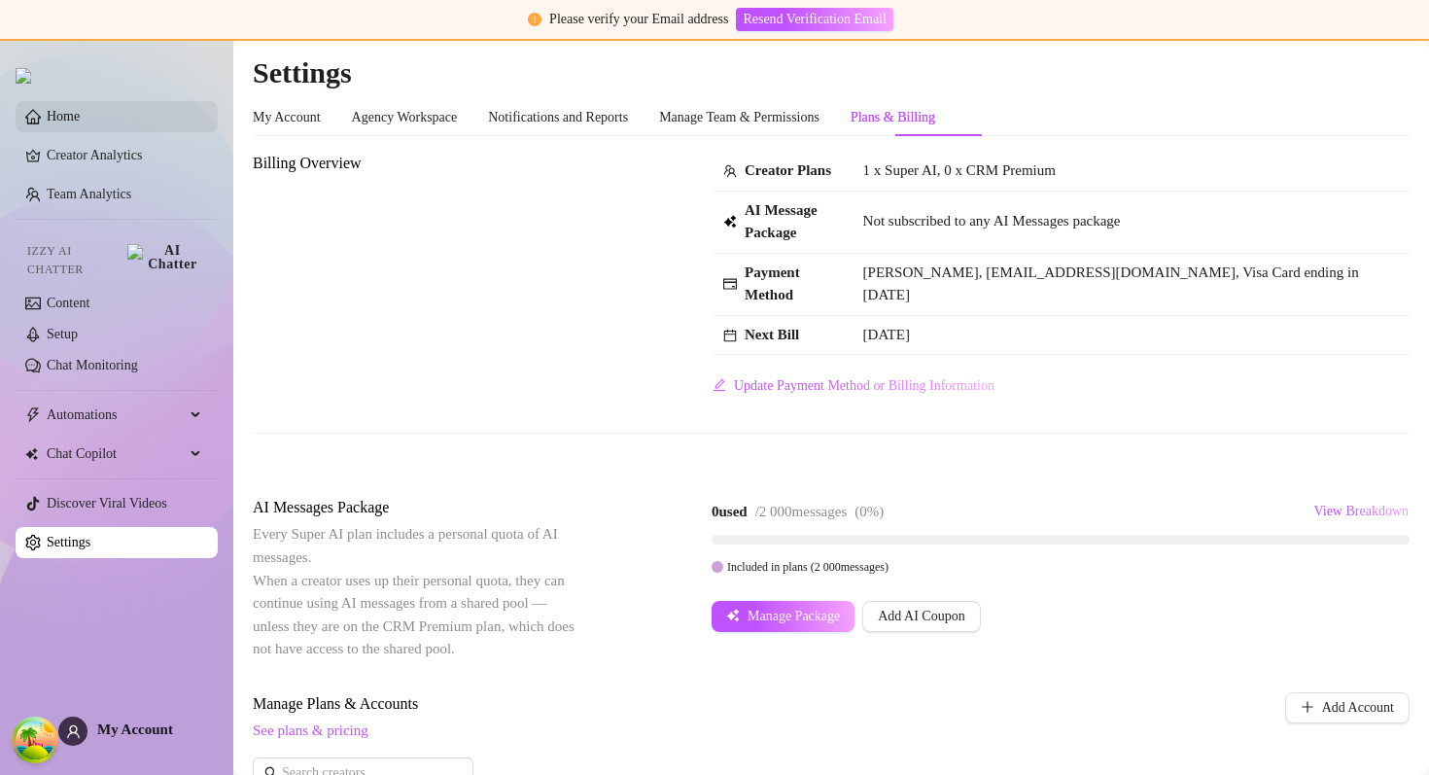
click at [80, 115] on link "Home" at bounding box center [63, 116] width 33 height 15
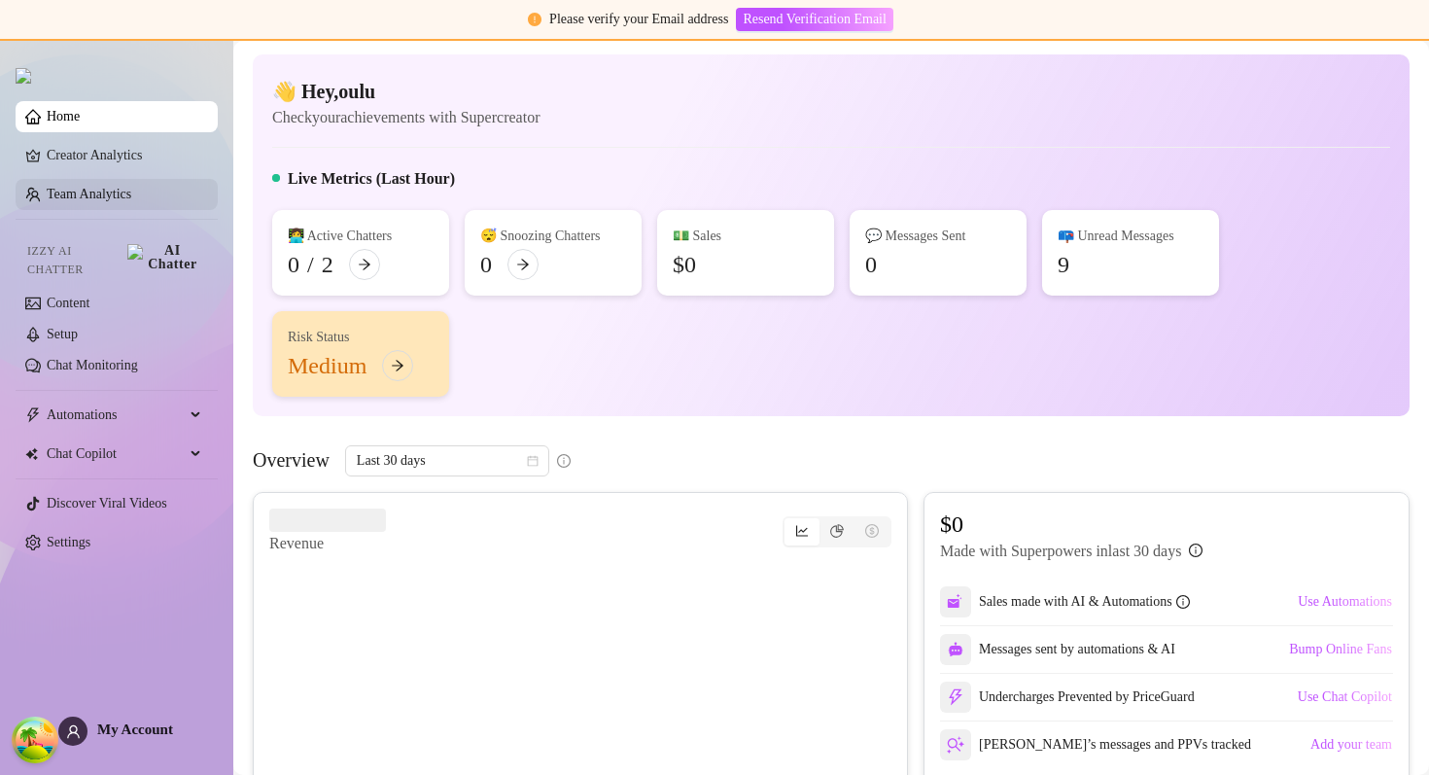
click at [131, 201] on link "Team Analytics" at bounding box center [89, 194] width 85 height 15
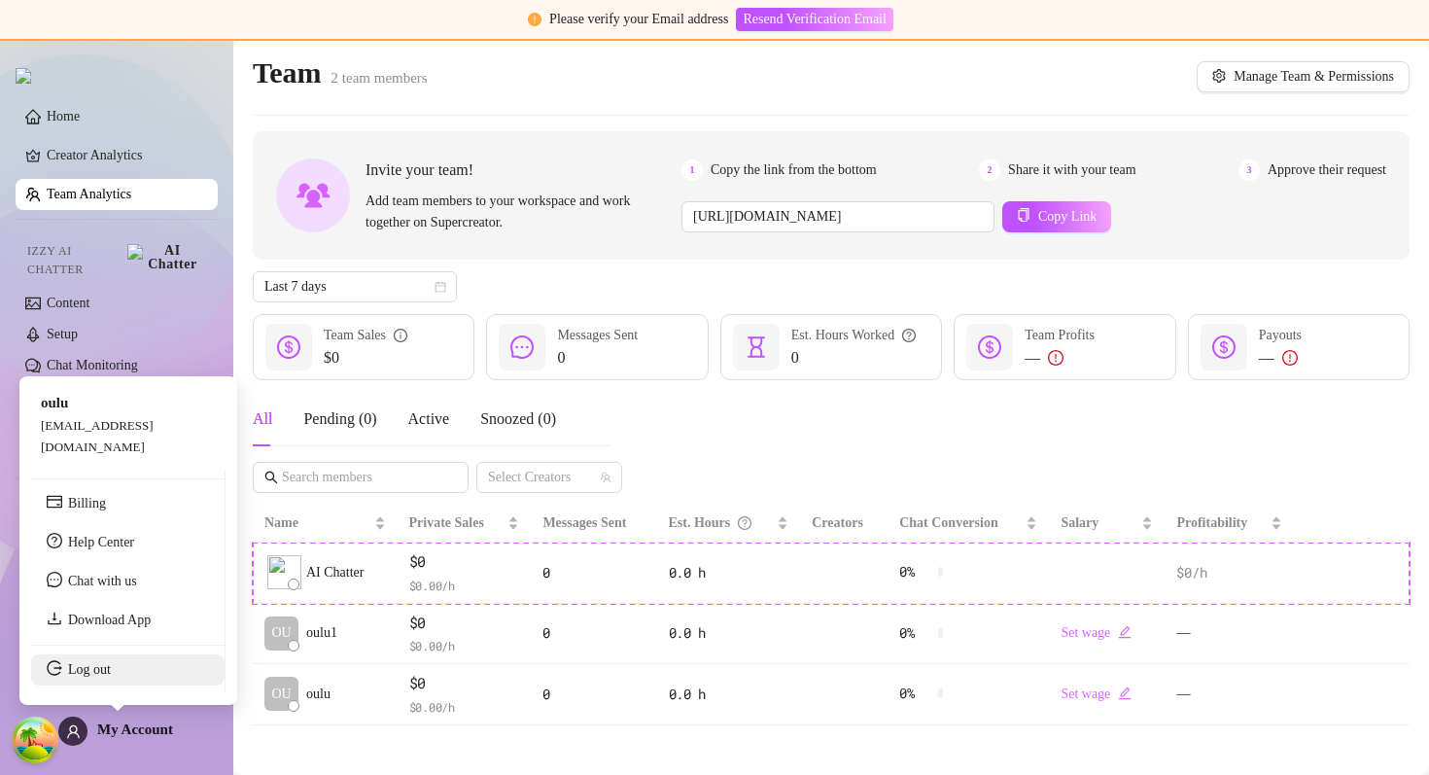
click at [108, 674] on link "Log out" at bounding box center [89, 669] width 43 height 15
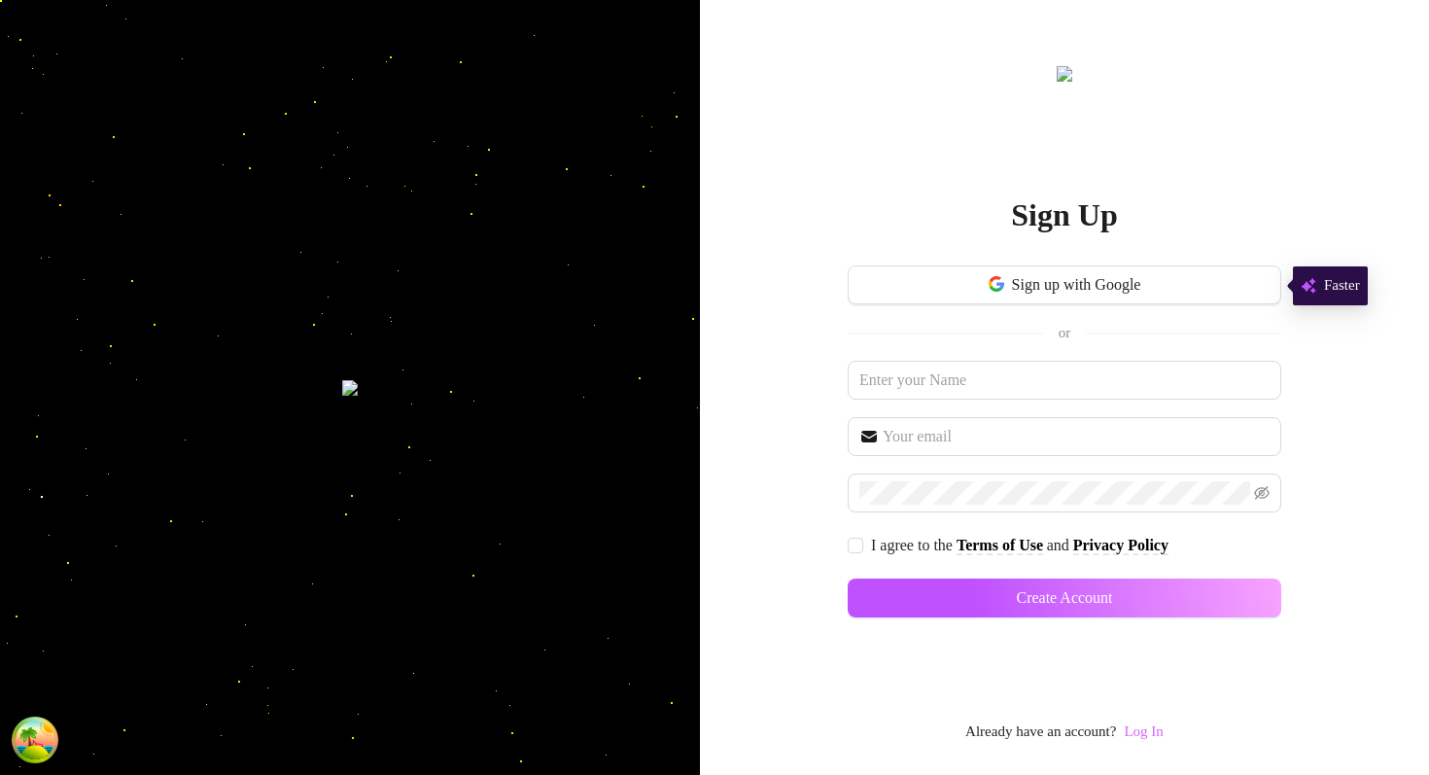
click at [1136, 729] on link "Log In" at bounding box center [1143, 731] width 39 height 16
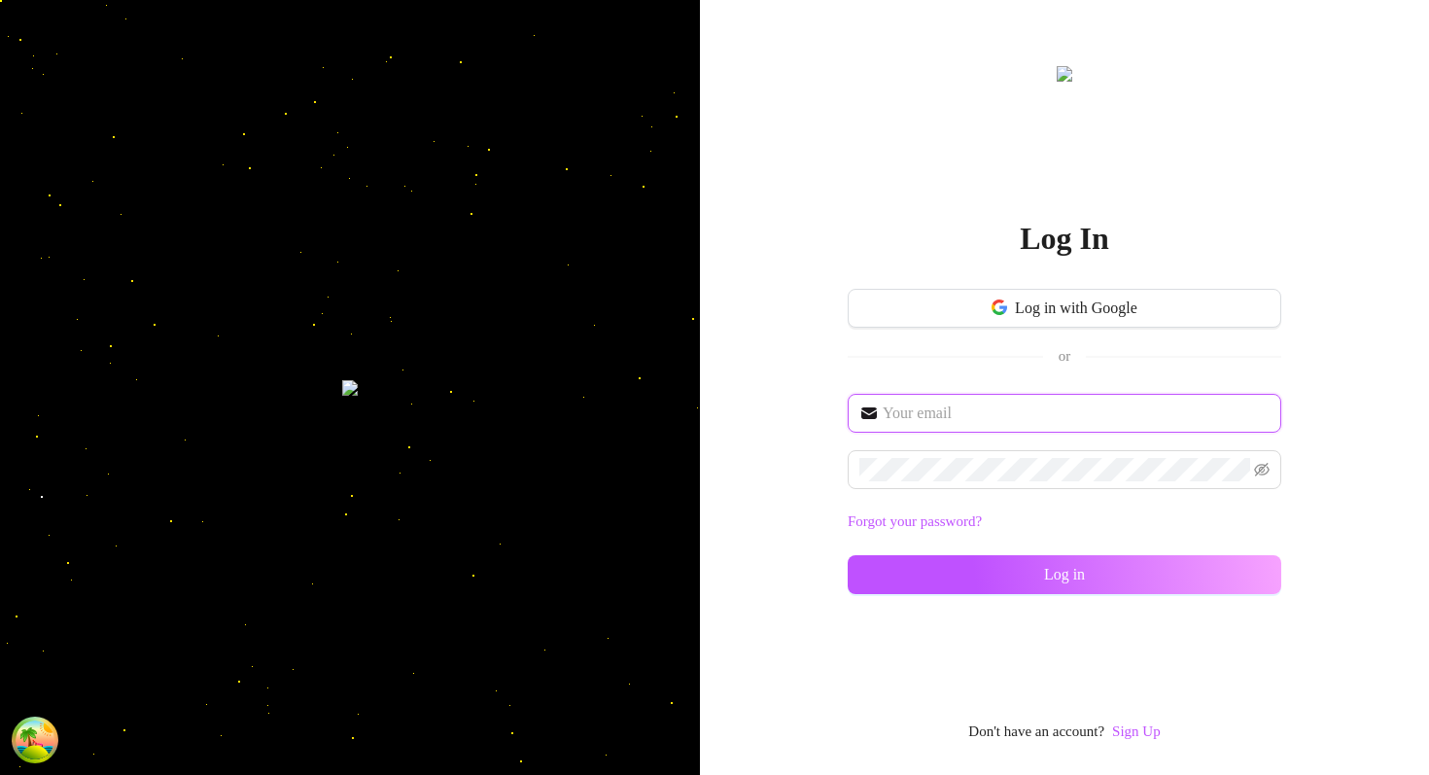
type input "[EMAIL_ADDRESS][DOMAIN_NAME]"
click at [906, 484] on span at bounding box center [1064, 469] width 433 height 39
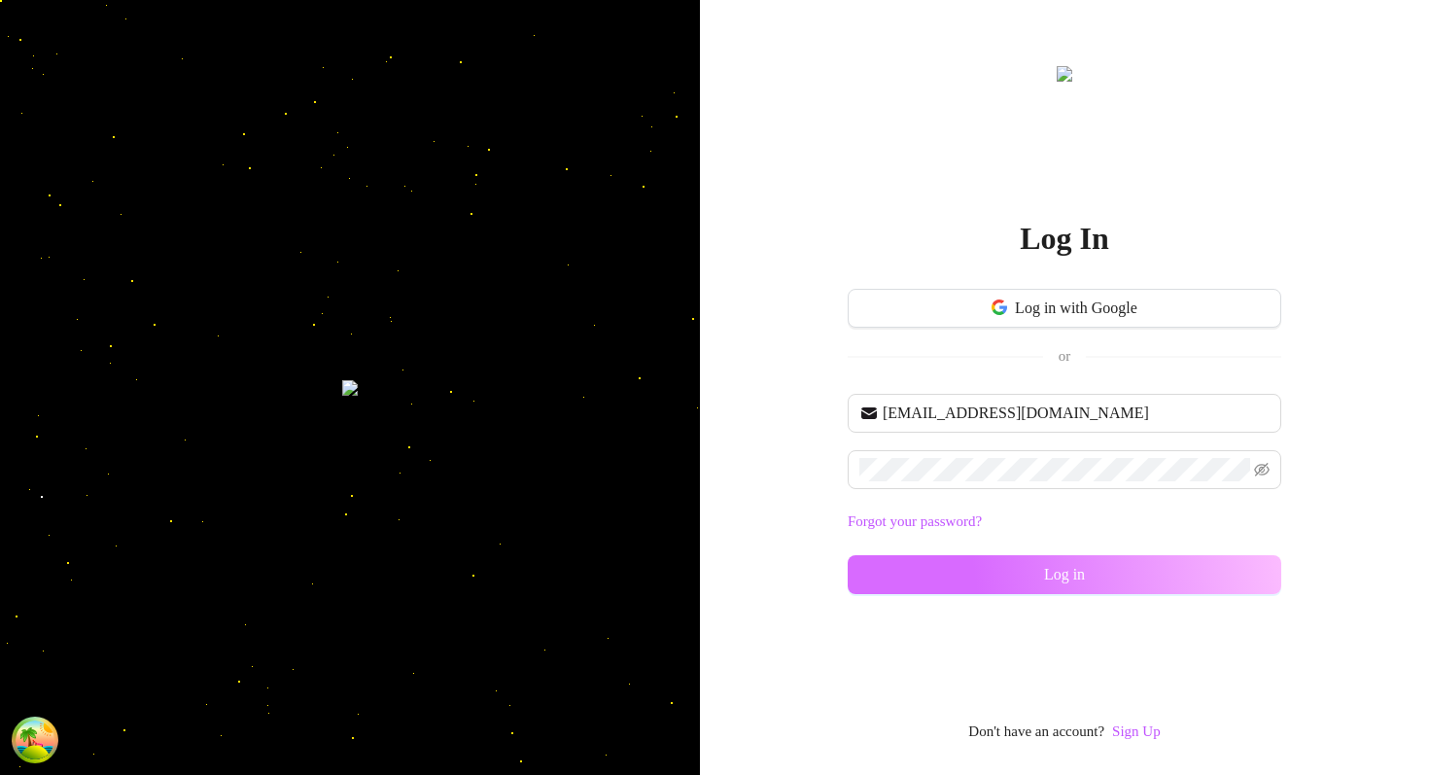
click at [890, 566] on button "Log in" at bounding box center [1064, 574] width 433 height 39
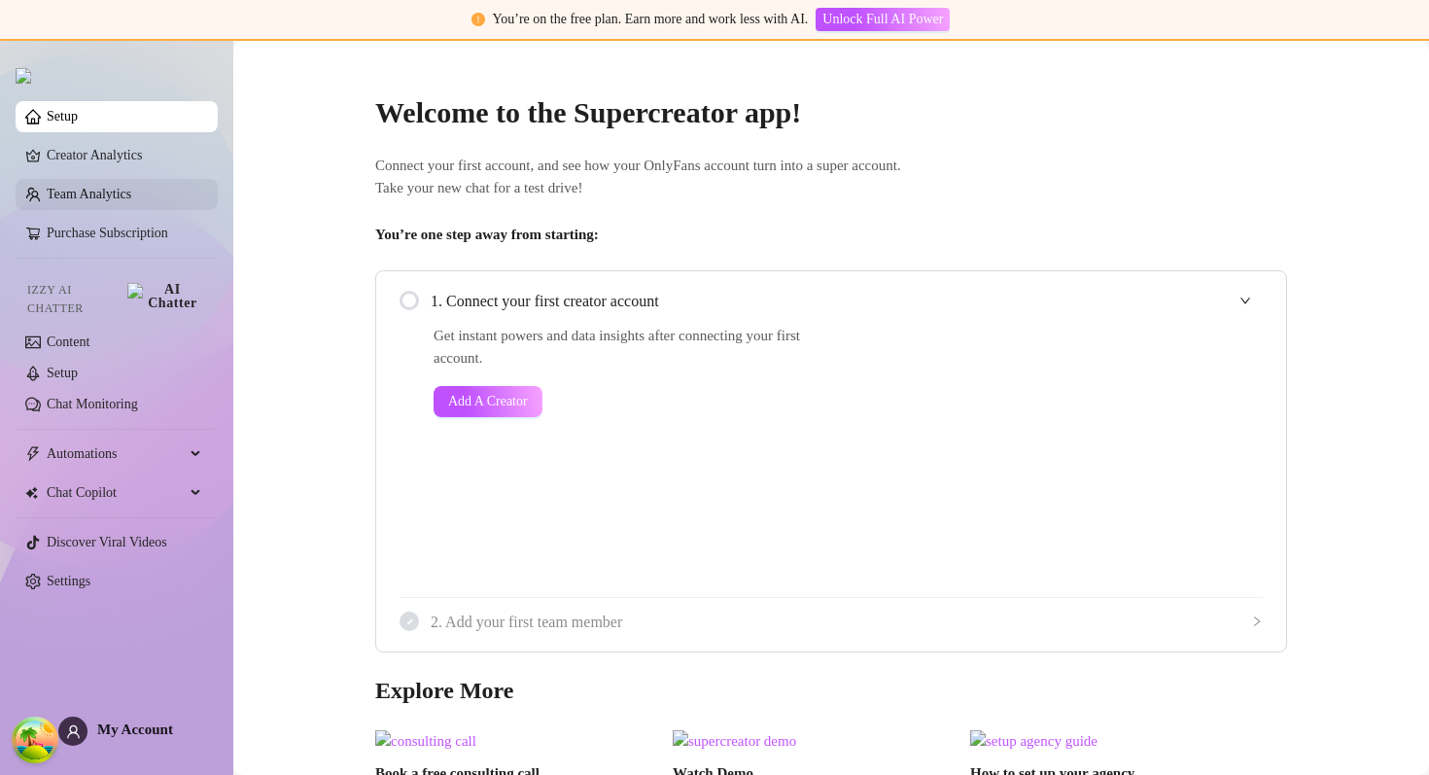
click at [107, 198] on link "Team Analytics" at bounding box center [89, 194] width 85 height 15
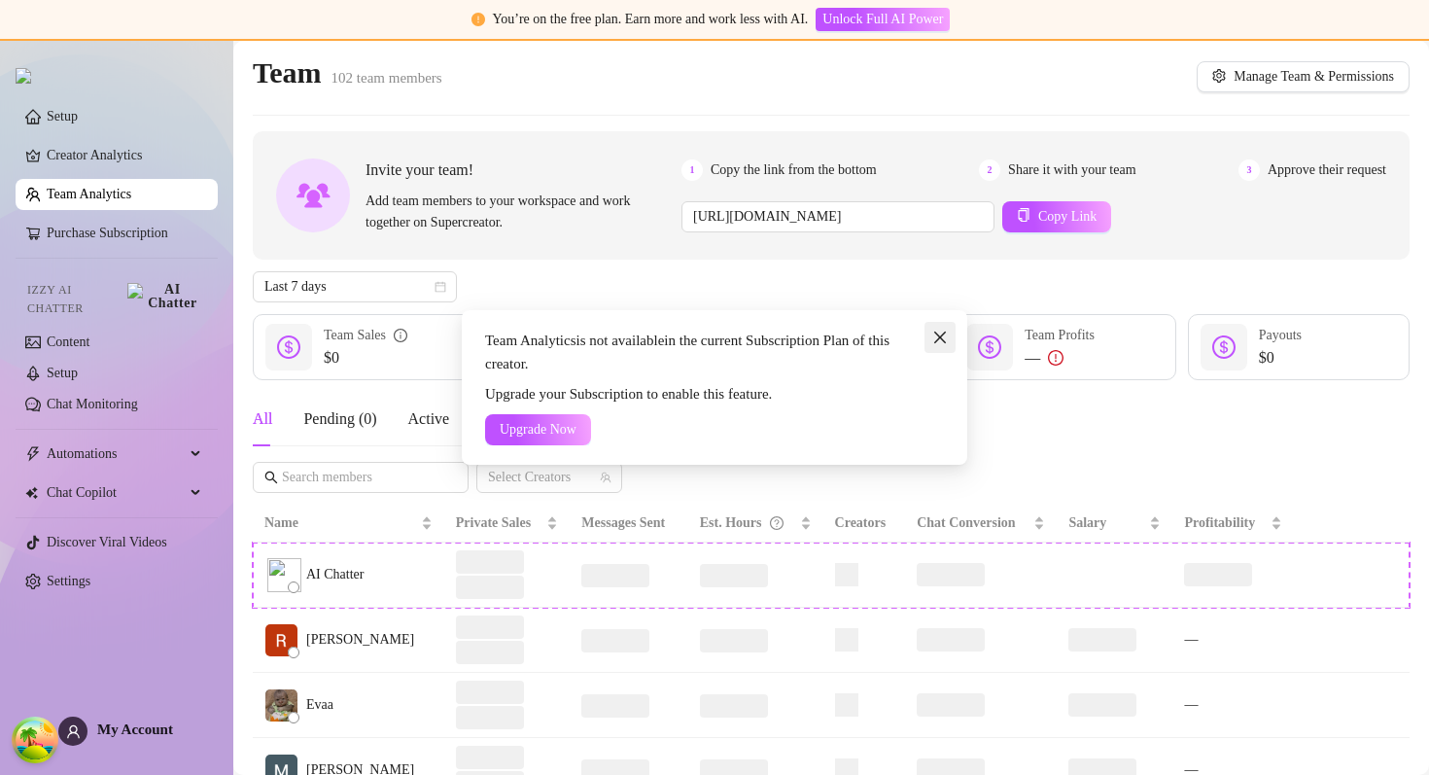
click at [937, 339] on icon "close" at bounding box center [940, 337] width 12 height 12
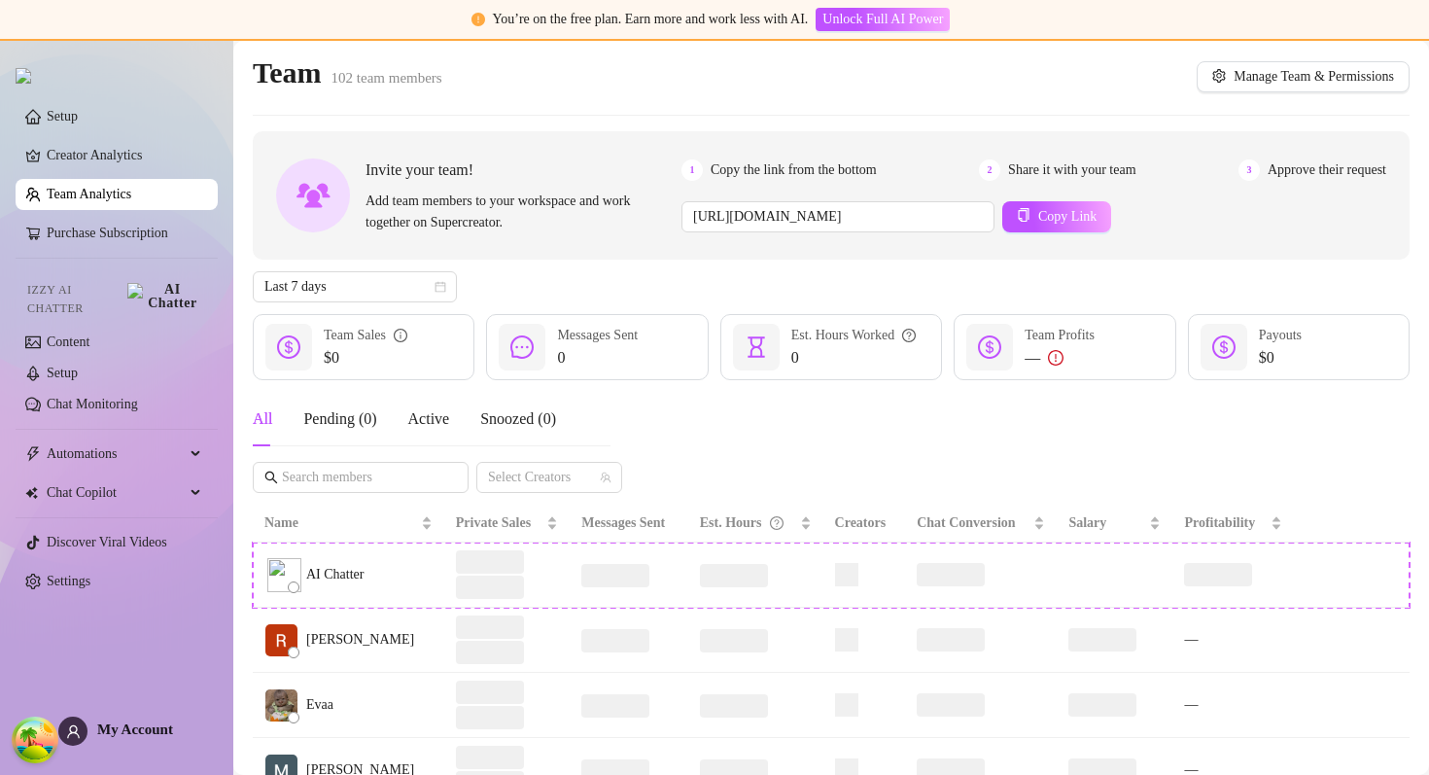
click at [118, 201] on link "Team Analytics" at bounding box center [89, 194] width 85 height 15
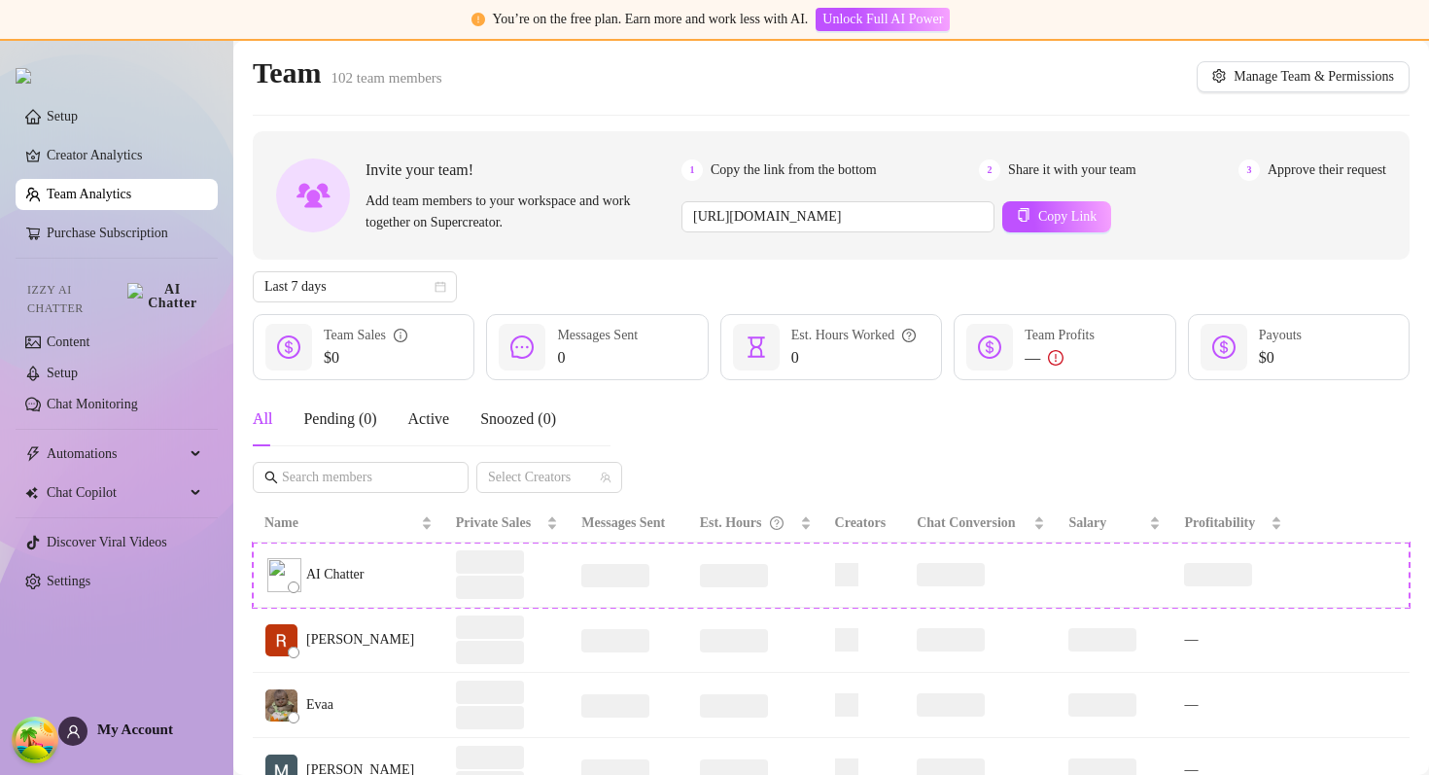
click at [118, 201] on link "Team Analytics" at bounding box center [89, 194] width 85 height 15
click at [118, 178] on ul "Setup Creator Analytics Team Analytics Purchase Subscription Izzy AI Chatter Co…" at bounding box center [117, 348] width 202 height 511
click at [118, 171] on link "Creator Analytics" at bounding box center [125, 155] width 156 height 31
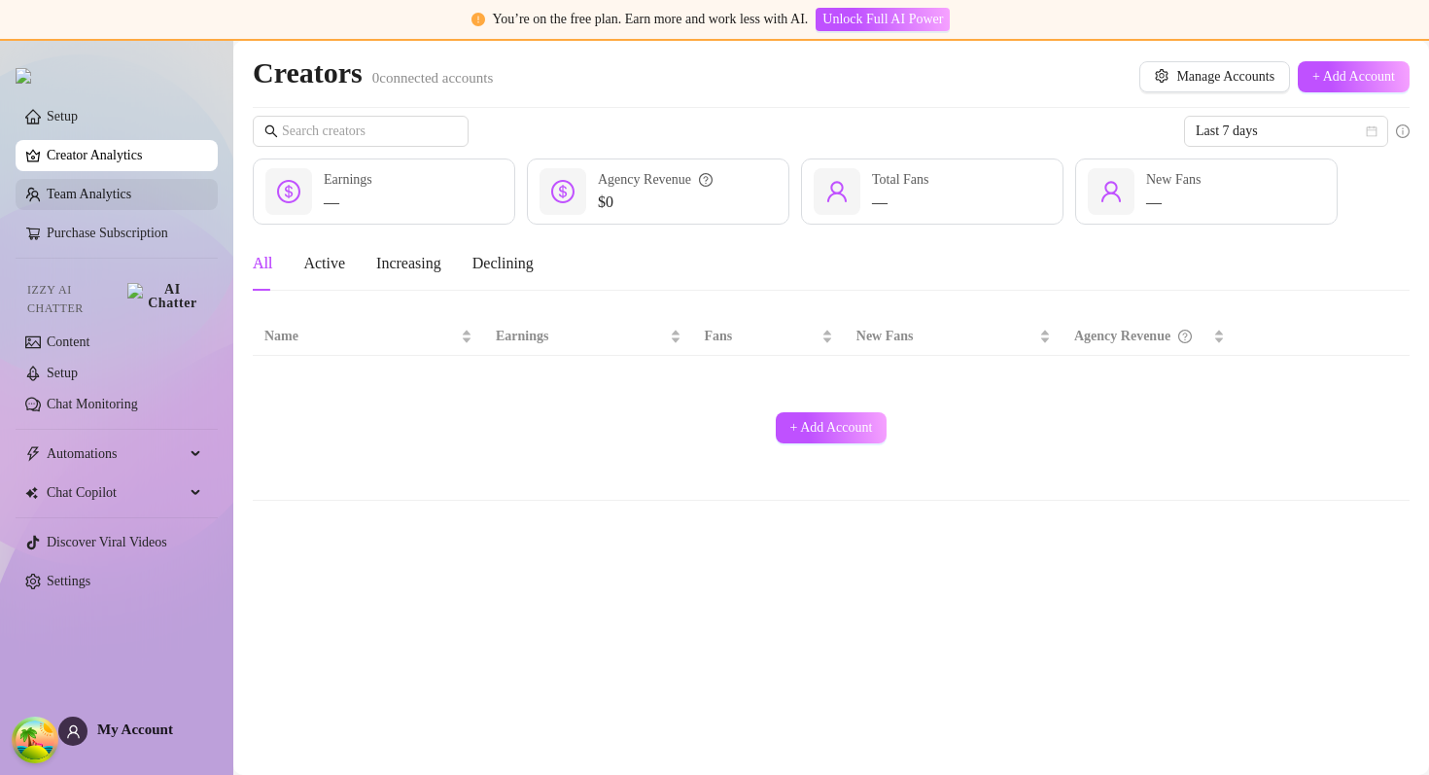
click at [104, 201] on link "Team Analytics" at bounding box center [89, 194] width 85 height 15
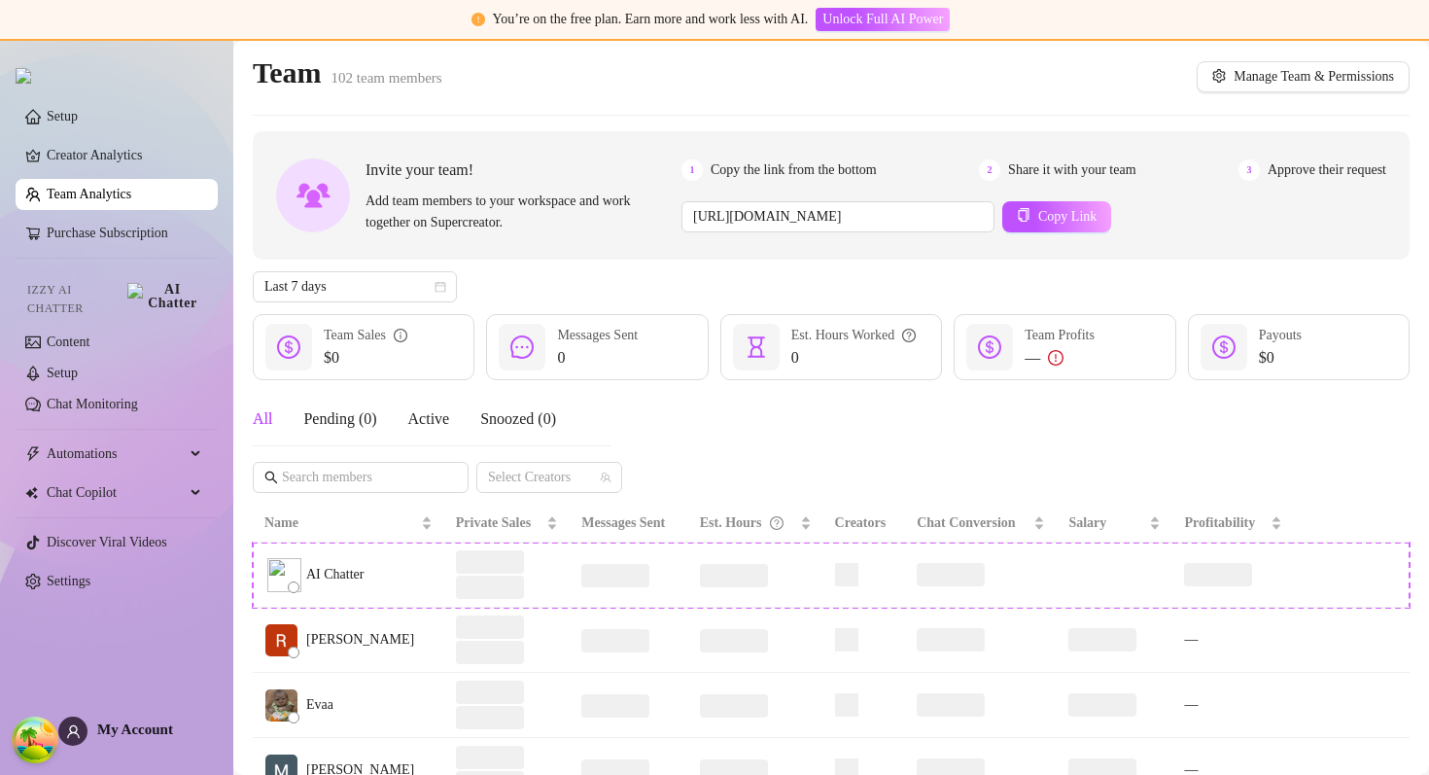
click at [104, 210] on div "Team Analytics is not available in the current Subscription Plan of this creato…" at bounding box center [714, 387] width 1429 height 775
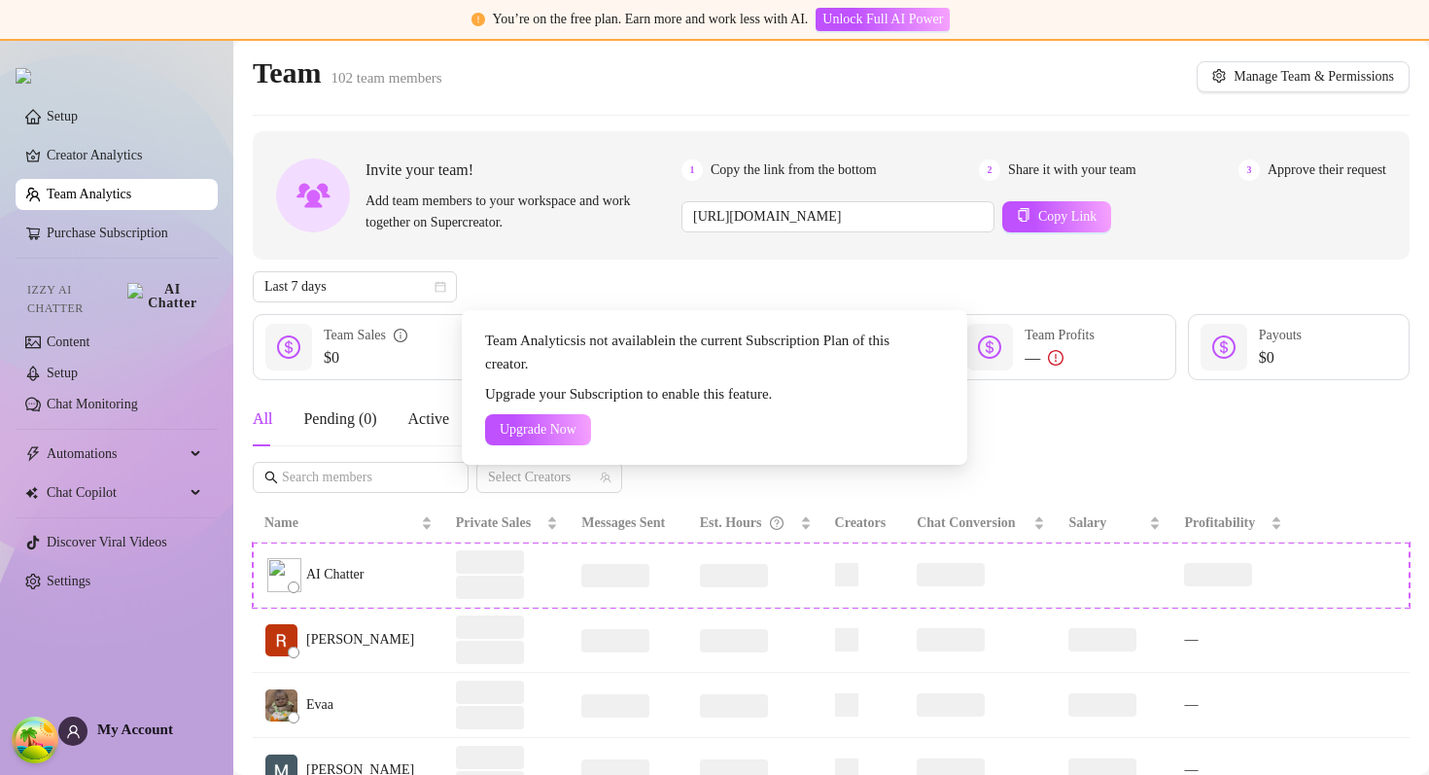
click at [104, 210] on div "Team Analytics is not available in the current Subscription Plan of this creato…" at bounding box center [714, 387] width 1429 height 775
click at [104, 205] on div "Team Analytics is not available in the current Subscription Plan of this creato…" at bounding box center [714, 387] width 1429 height 775
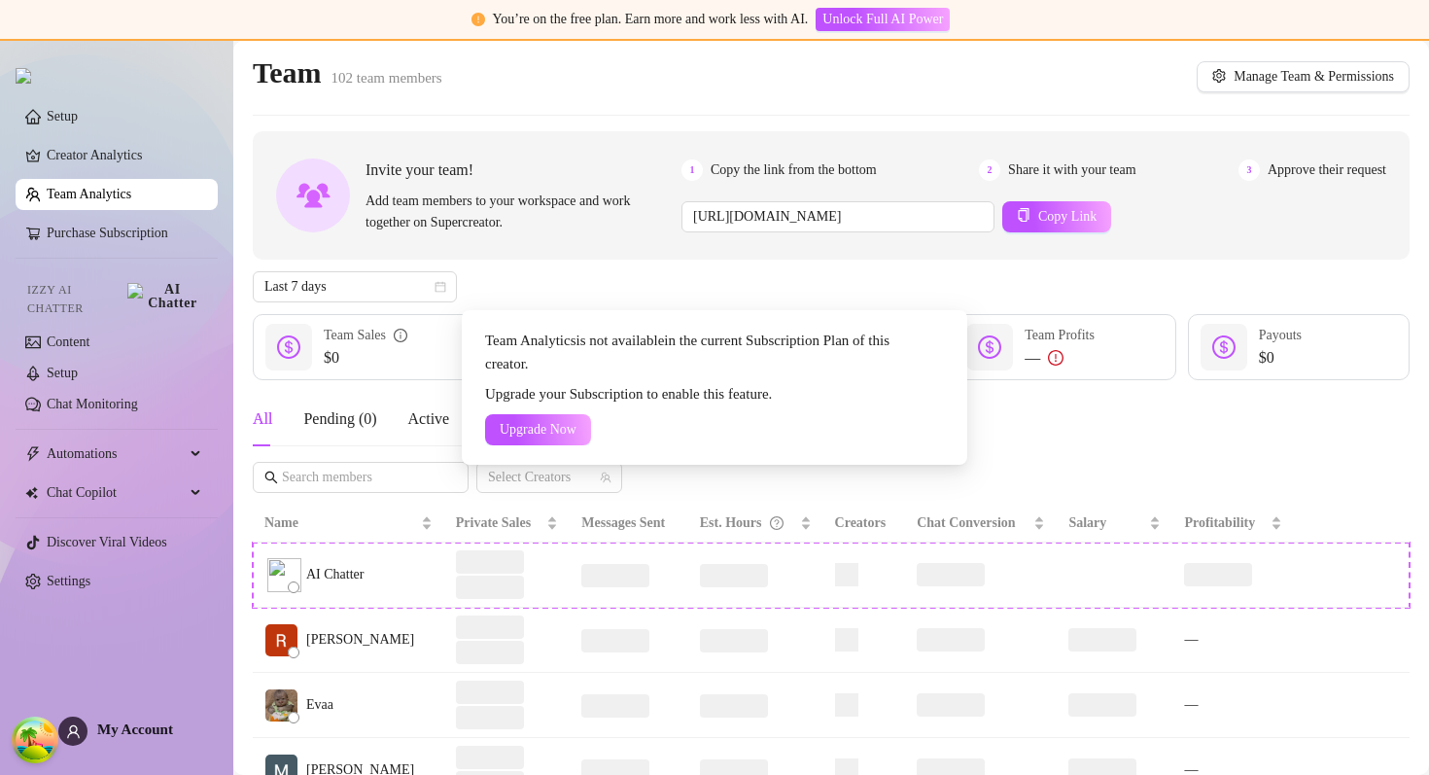
click at [112, 186] on div "Team Analytics is not available in the current Subscription Plan of this creato…" at bounding box center [714, 387] width 1429 height 775
click at [503, 341] on span "Team Analytics is not available in the current Subscription Plan of this creato…" at bounding box center [706, 352] width 443 height 46
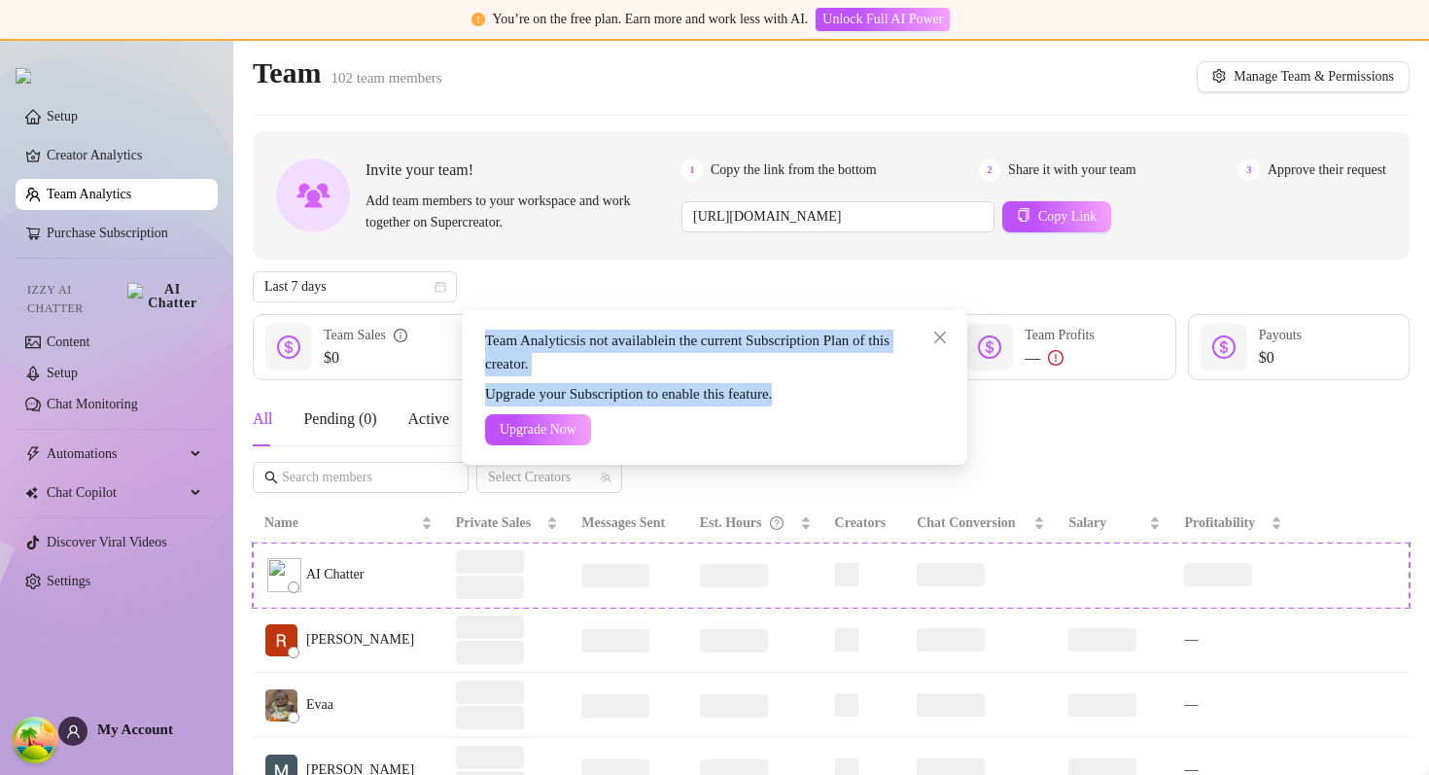
drag, startPoint x: 503, startPoint y: 341, endPoint x: 825, endPoint y: 395, distance: 326.1
click at [825, 395] on div "Team Analytics is not available in the current Subscription Plan of this creato…" at bounding box center [714, 387] width 459 height 116
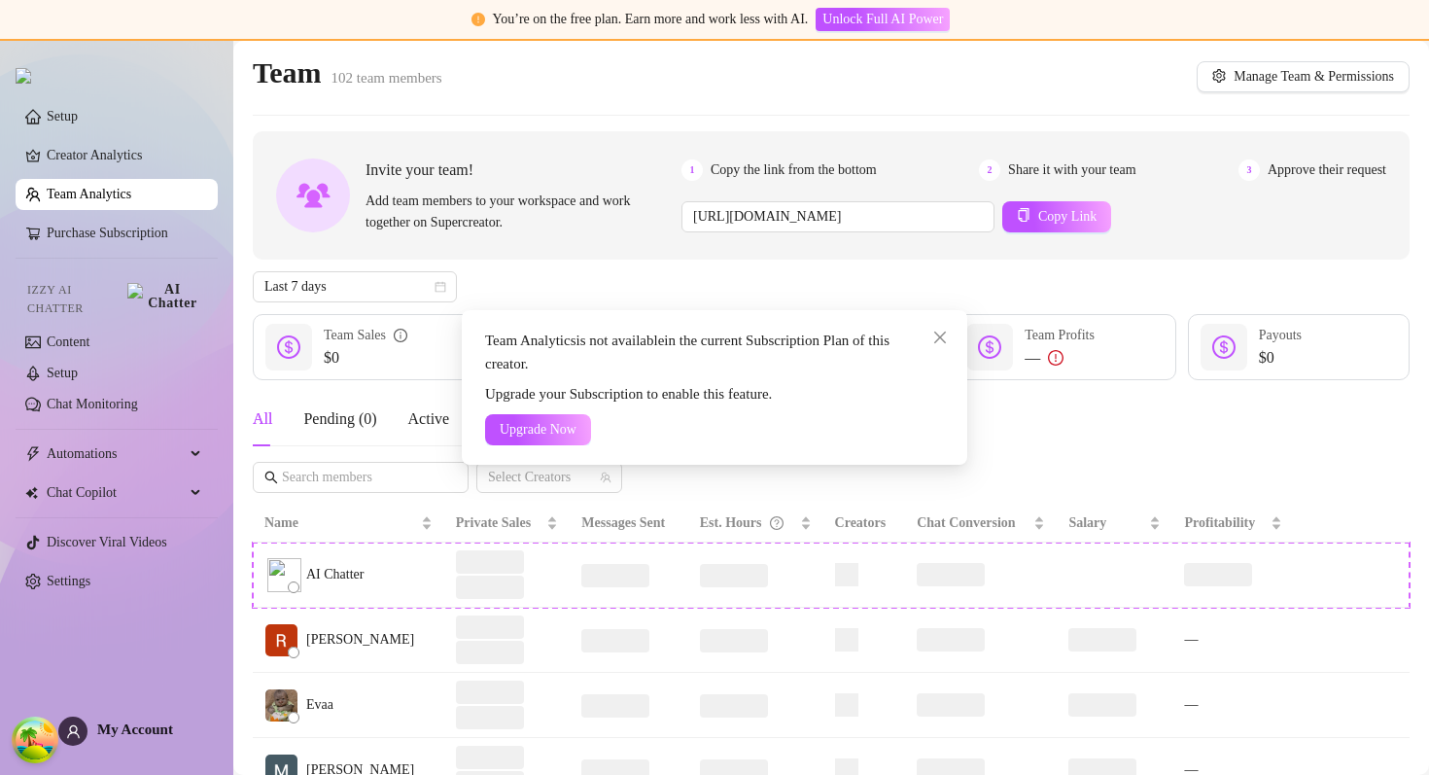
click at [842, 389] on div "Upgrade your Subscription to enable this feature." at bounding box center [714, 394] width 459 height 23
click at [650, 336] on span "Team Analytics is not available in the current Subscription Plan of this creato…" at bounding box center [706, 352] width 443 height 46
click at [814, 319] on div "Team Analytics is not available in the current Subscription Plan of this creato…" at bounding box center [714, 387] width 505 height 155
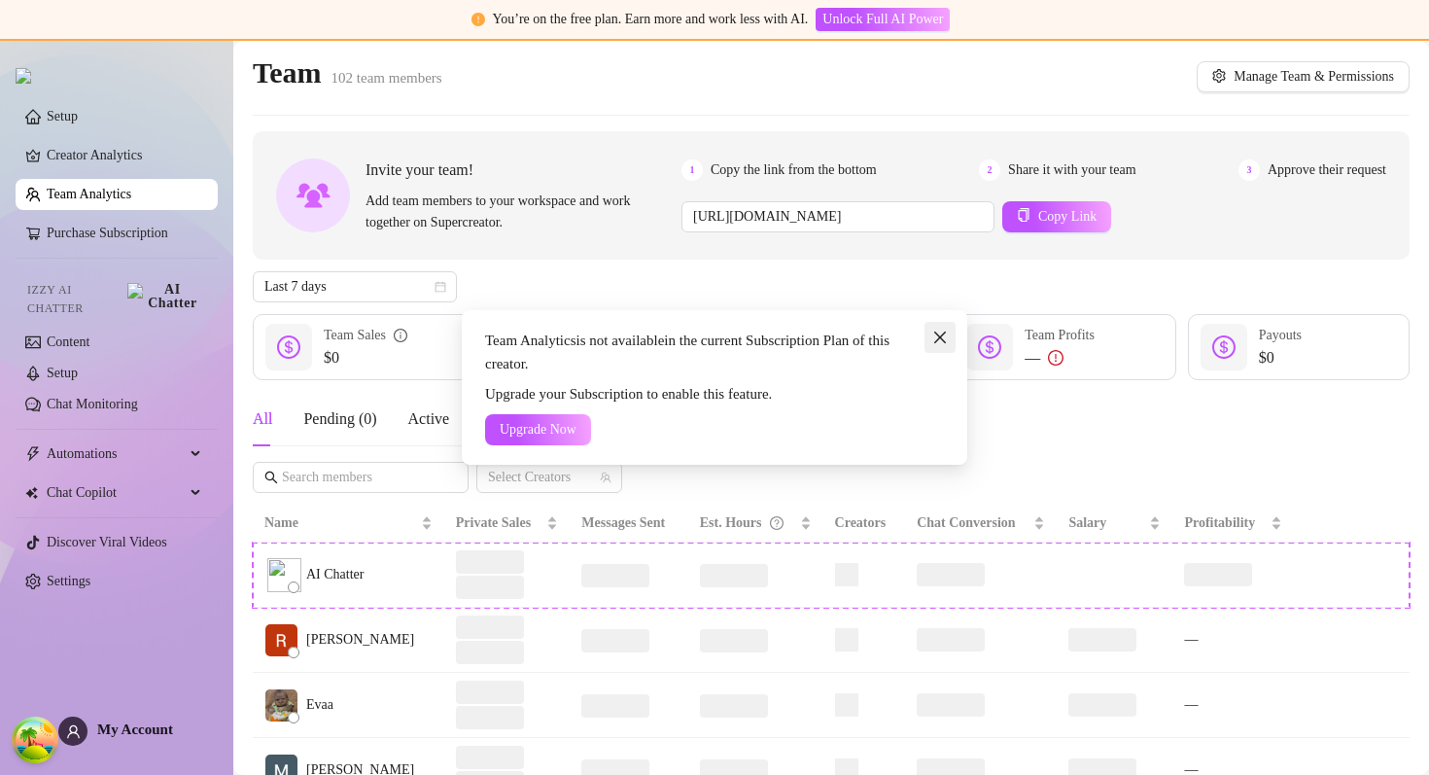
click at [942, 334] on icon "close" at bounding box center [940, 337] width 12 height 12
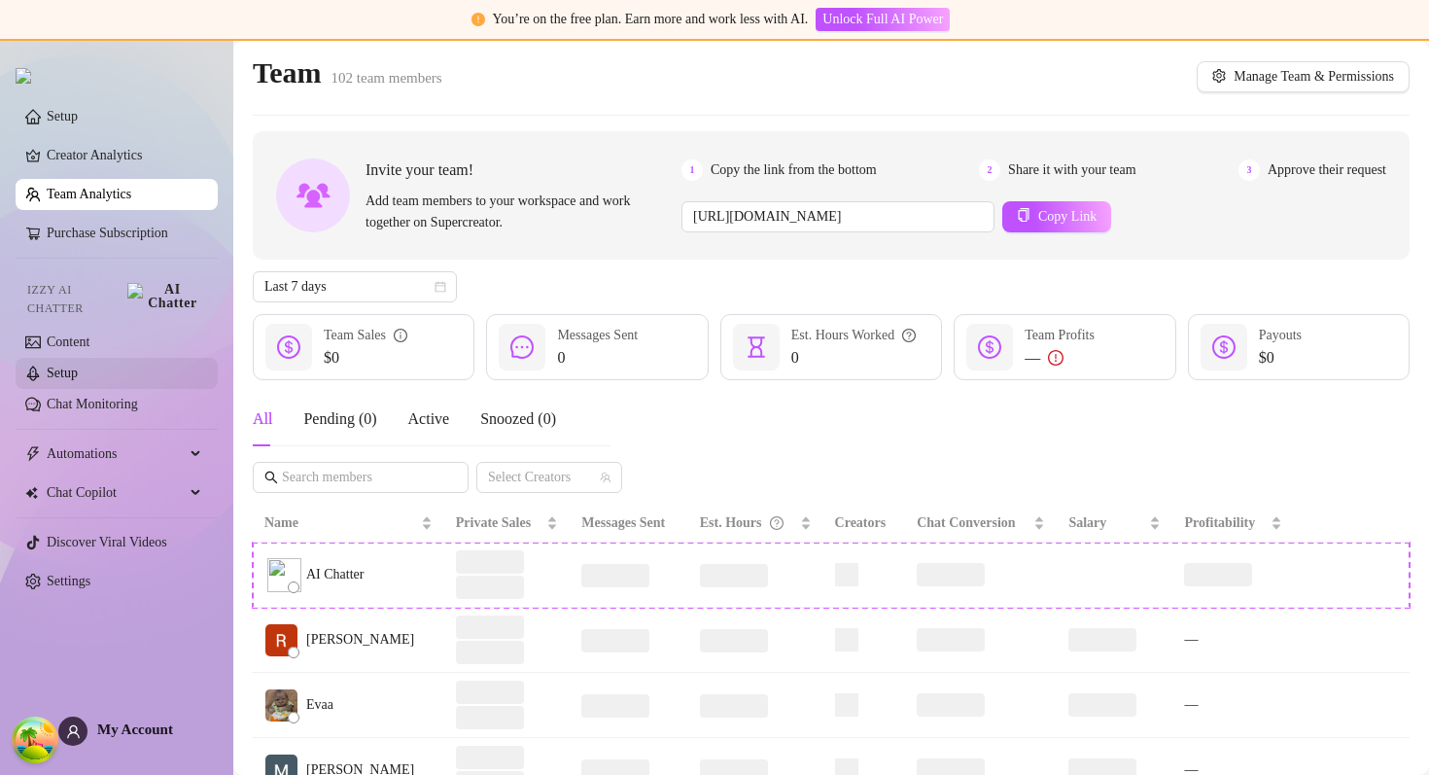
click at [78, 365] on link "Setup" at bounding box center [62, 372] width 31 height 15
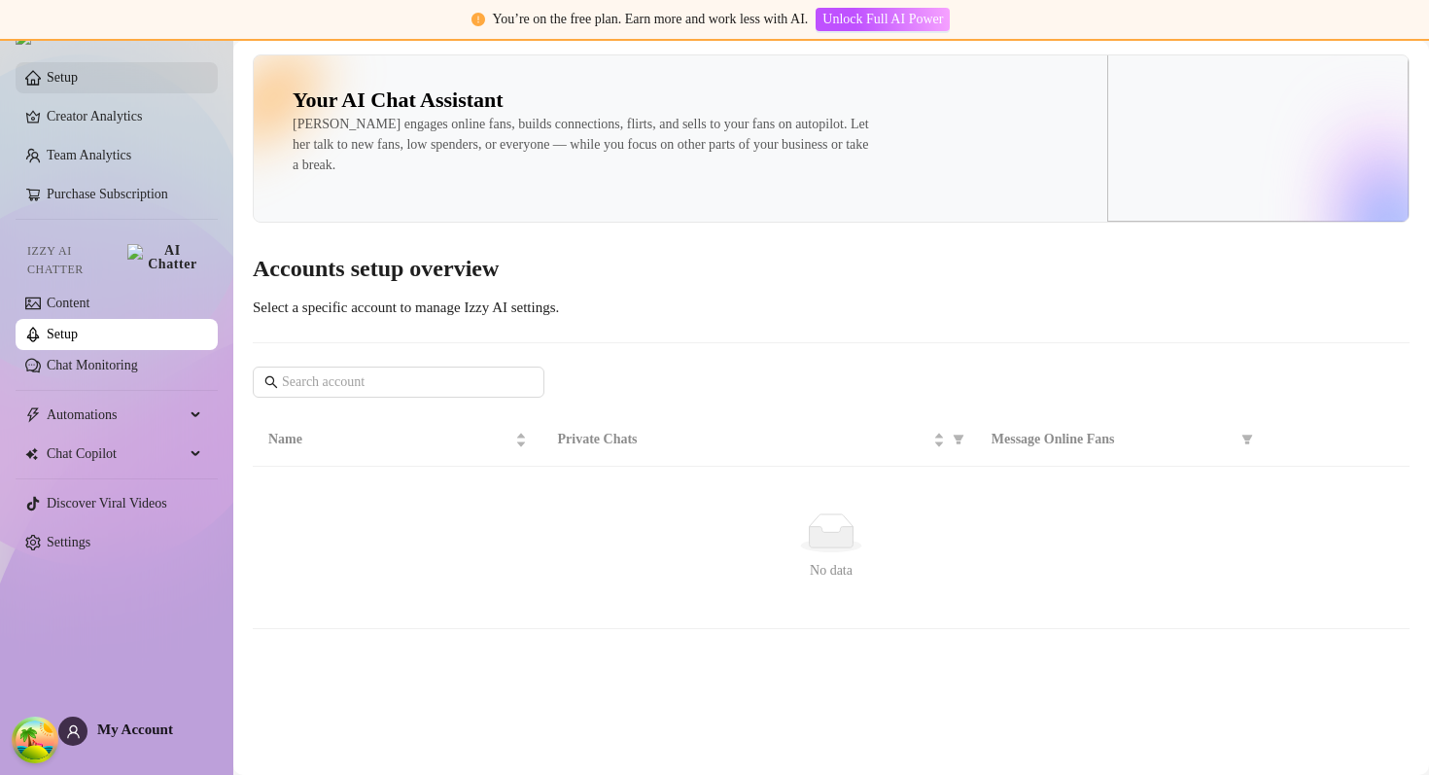
click at [78, 80] on link "Setup" at bounding box center [62, 77] width 31 height 15
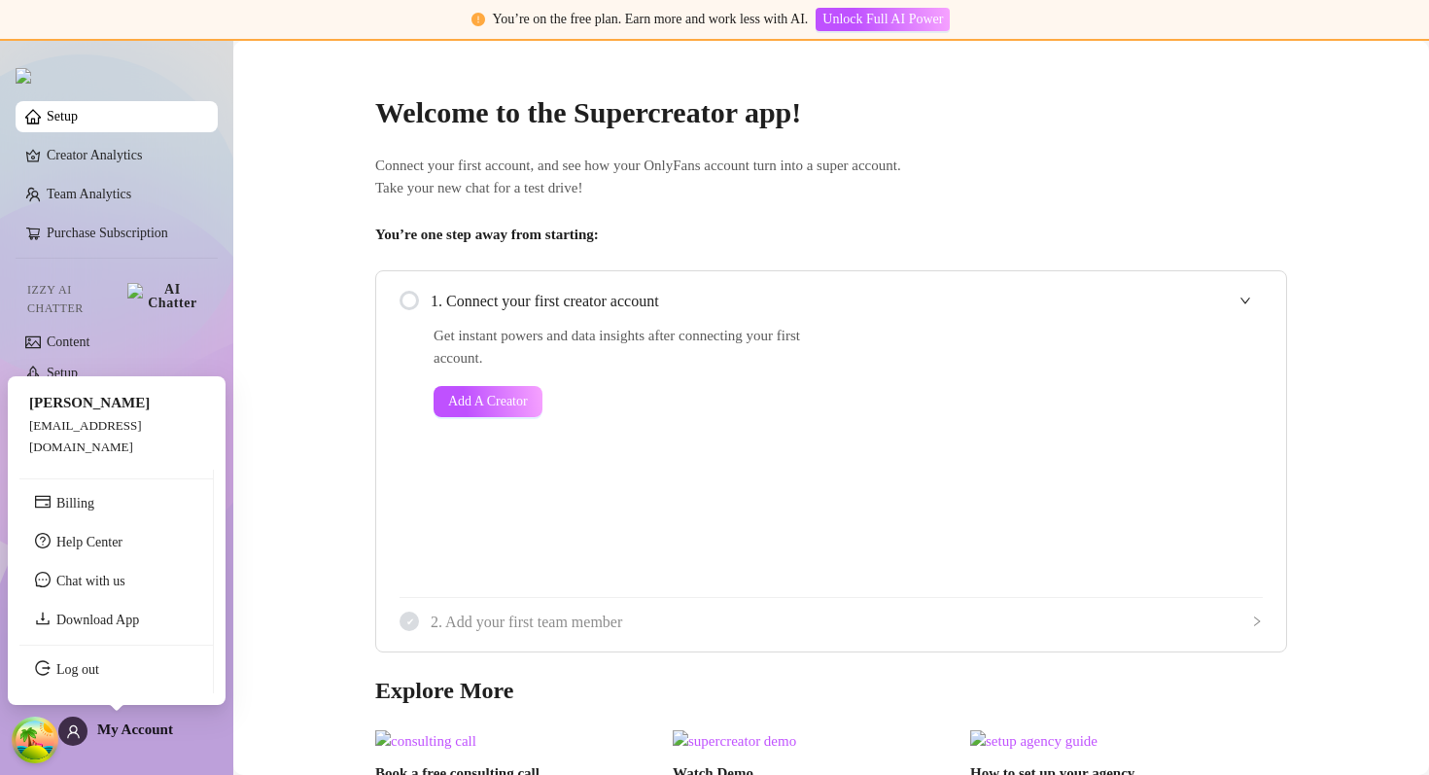
click at [87, 691] on ul "Billing Help Center Chat with us Download App Log out" at bounding box center [116, 581] width 194 height 224
click at [87, 675] on link "Log out" at bounding box center [77, 669] width 43 height 15
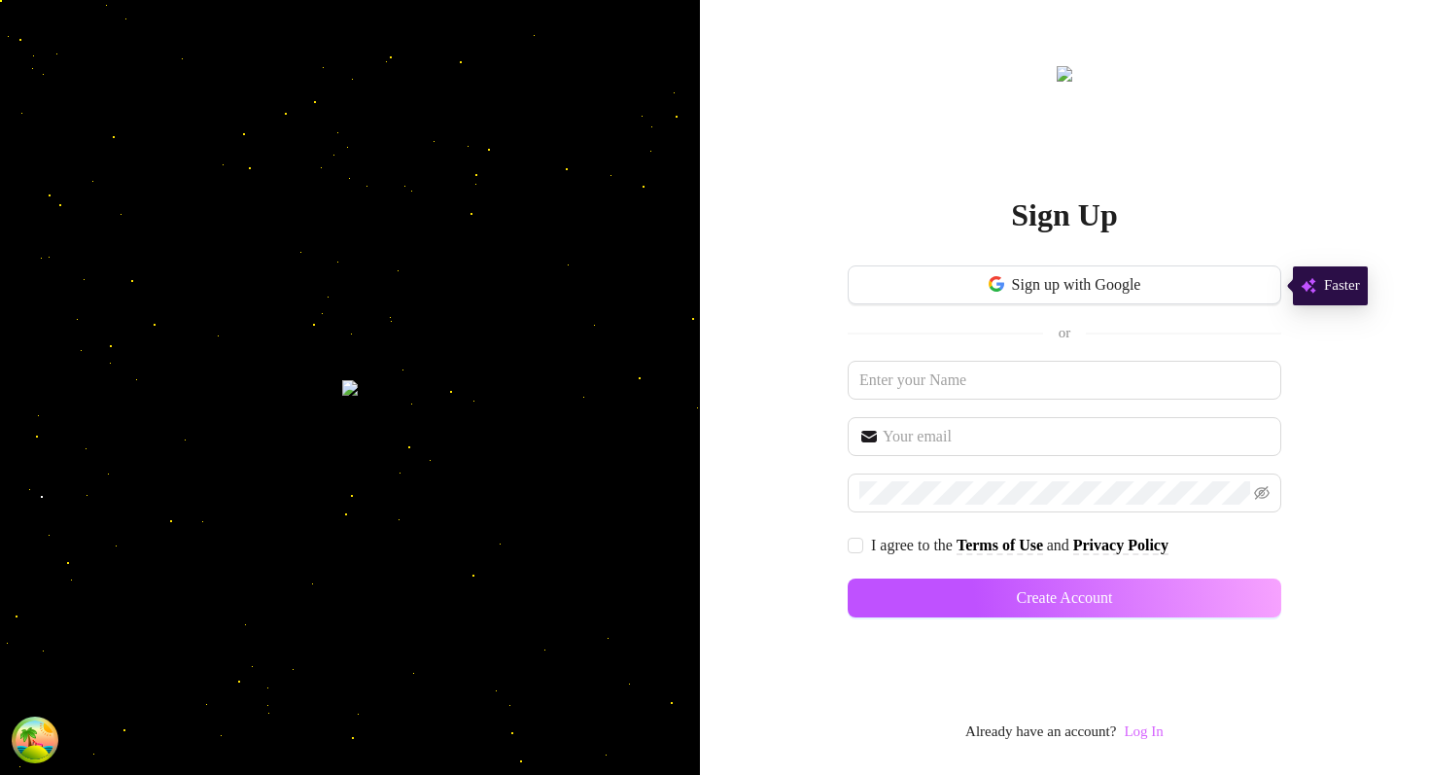
click at [1137, 732] on link "Log In" at bounding box center [1143, 731] width 39 height 16
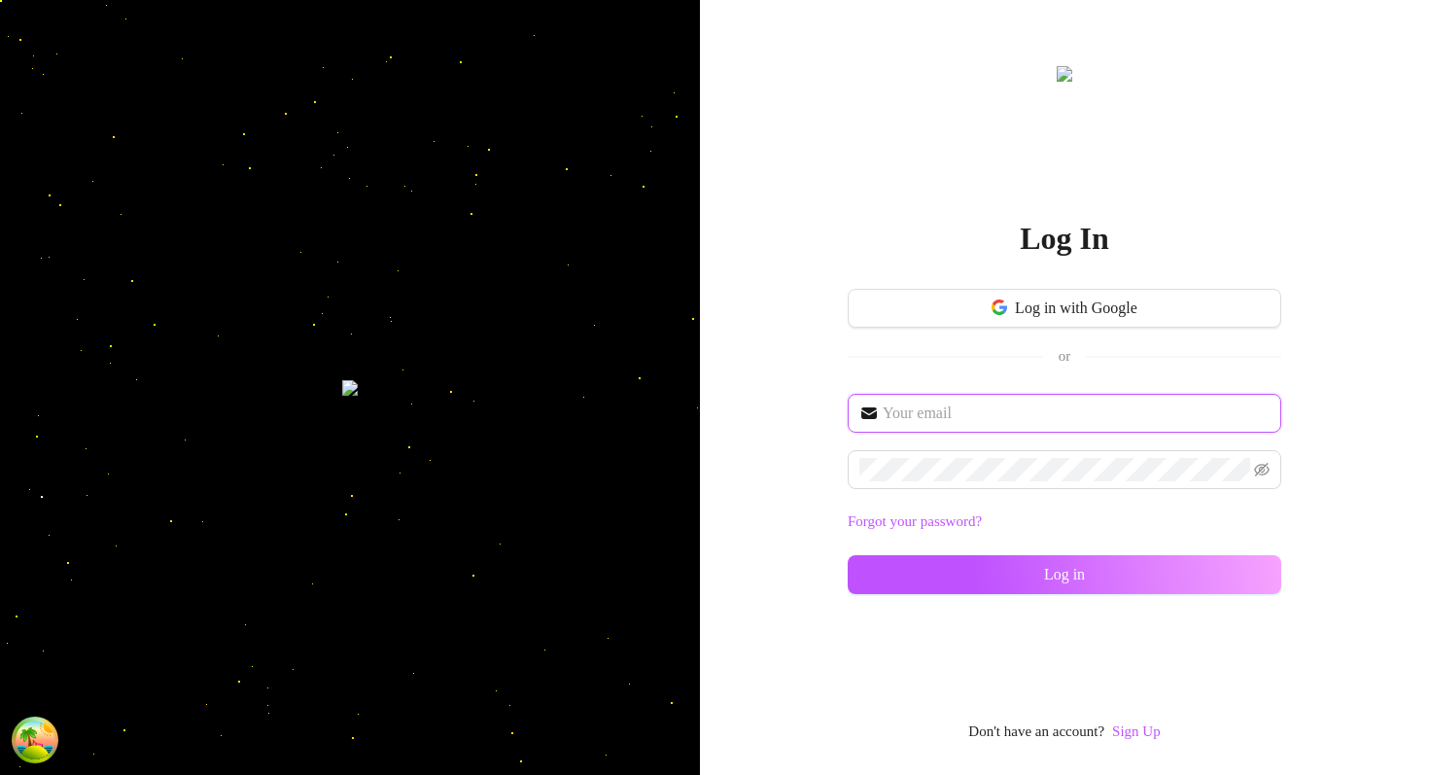
type input "im@supercreator.app"
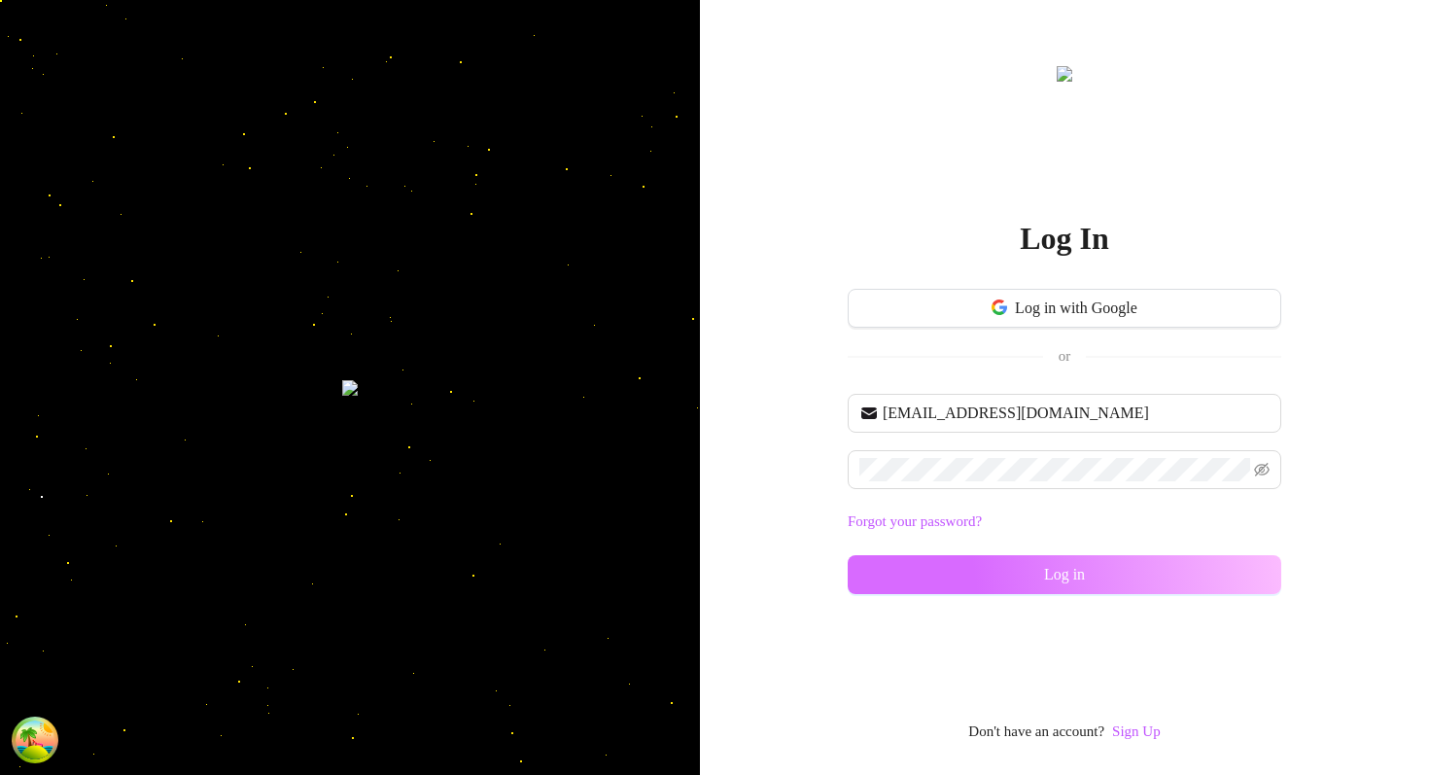
click at [908, 578] on button "Log in" at bounding box center [1064, 574] width 433 height 39
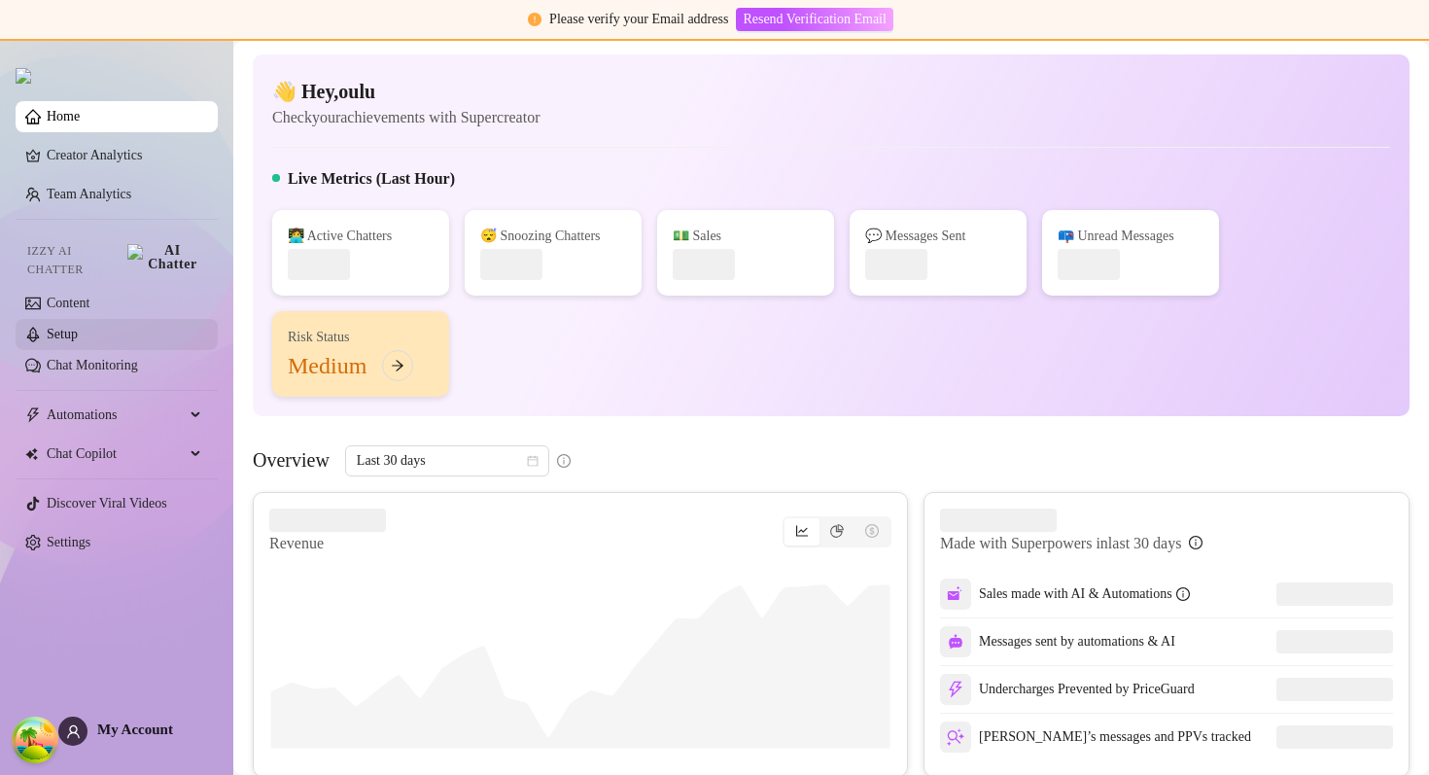
click at [78, 327] on link "Setup" at bounding box center [62, 334] width 31 height 15
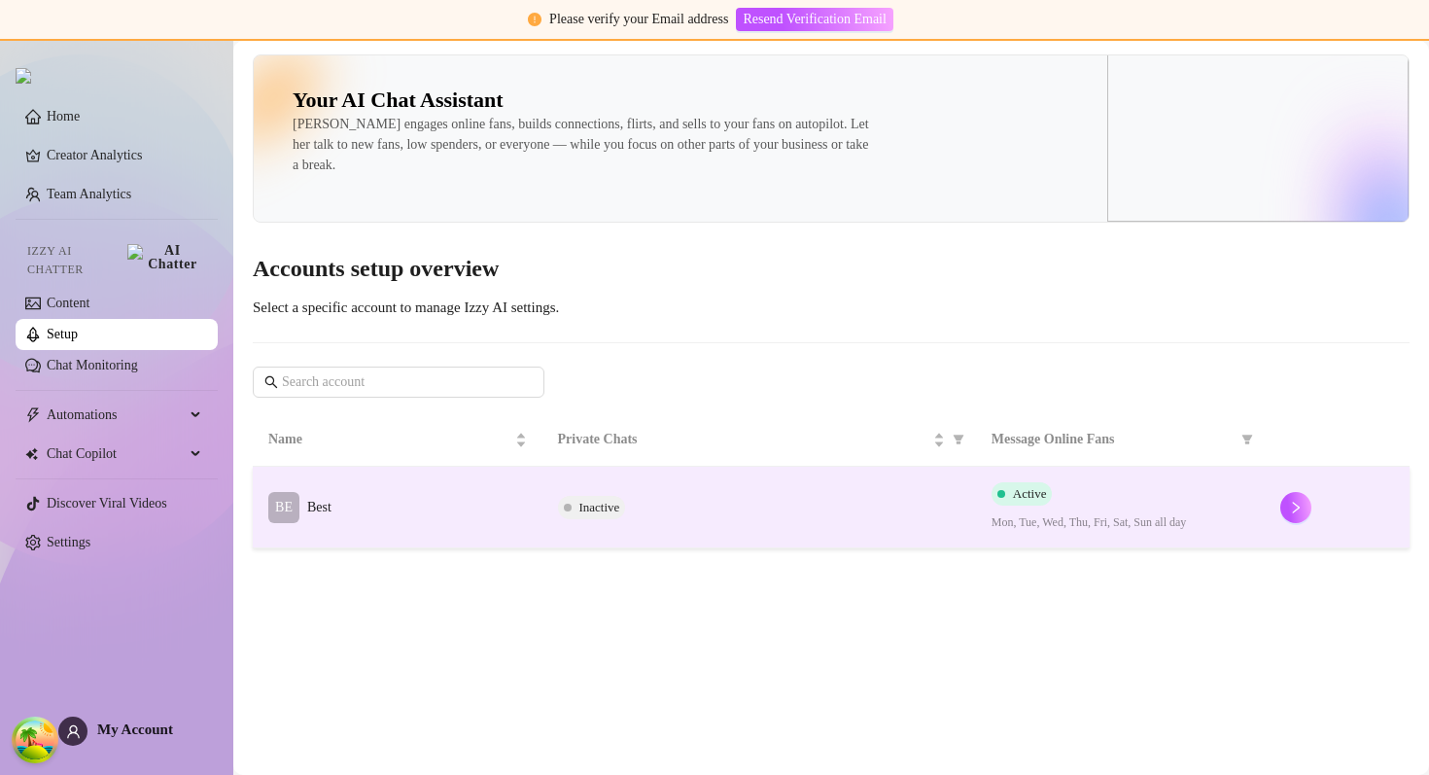
click at [866, 518] on div "Inactive" at bounding box center [759, 507] width 402 height 23
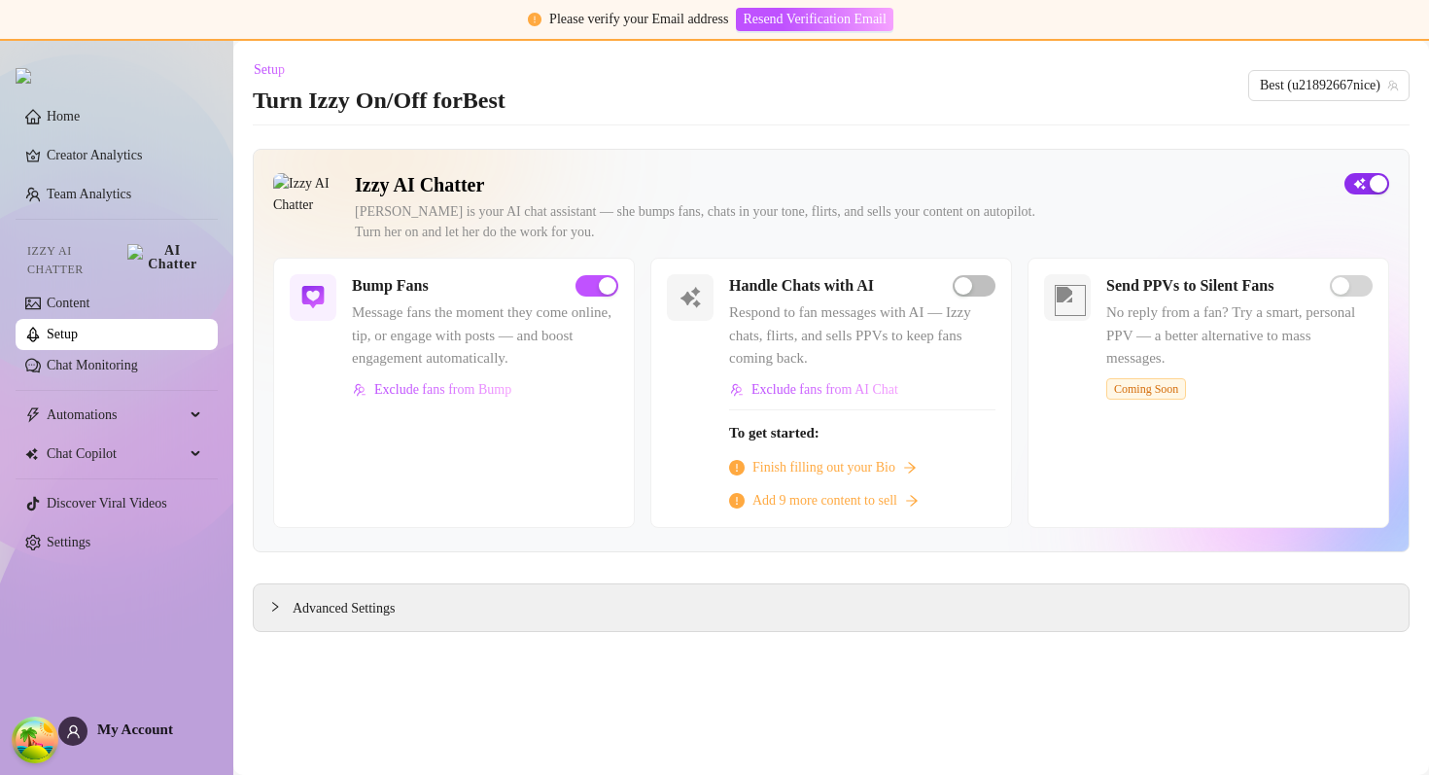
click at [1357, 190] on span "button" at bounding box center [1366, 183] width 45 height 21
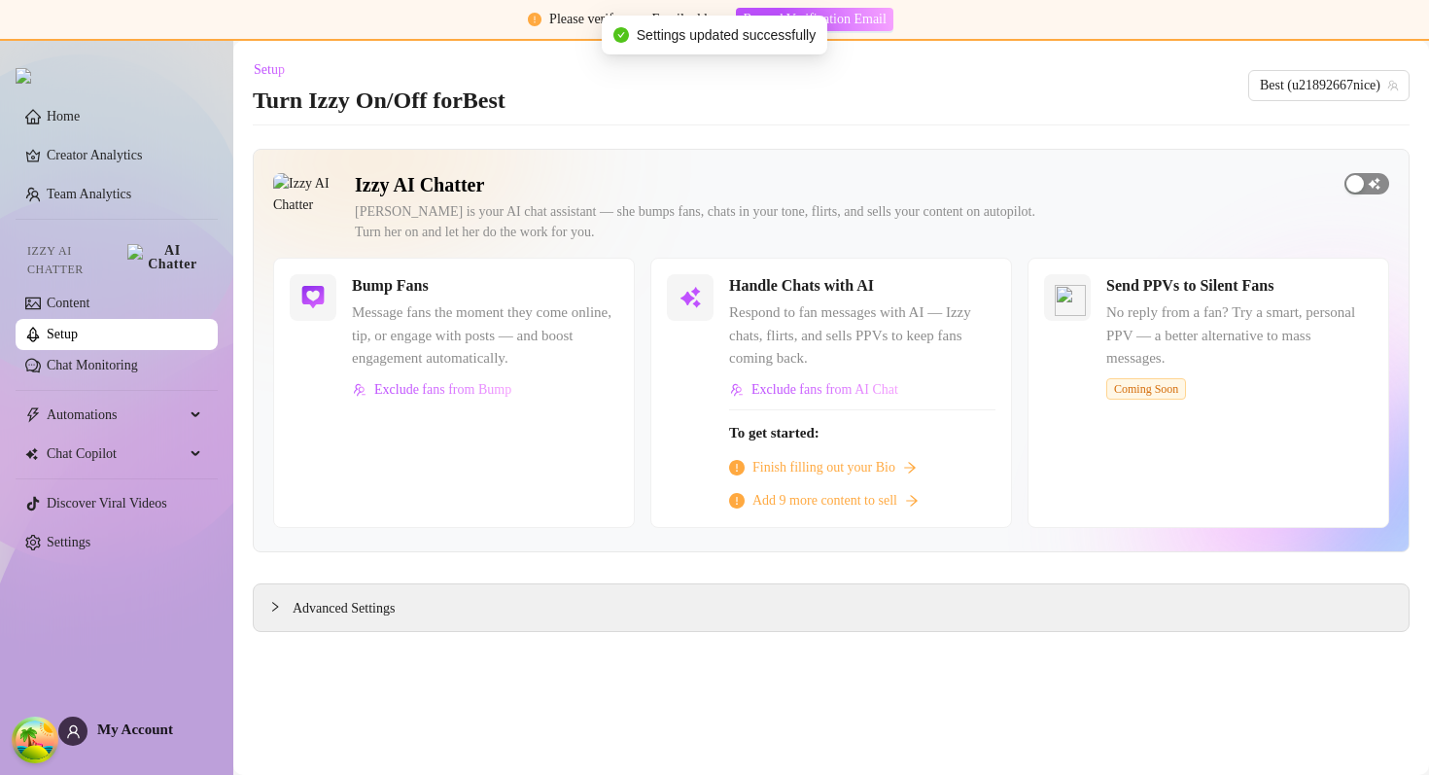
click at [1364, 189] on span "button" at bounding box center [1366, 183] width 45 height 21
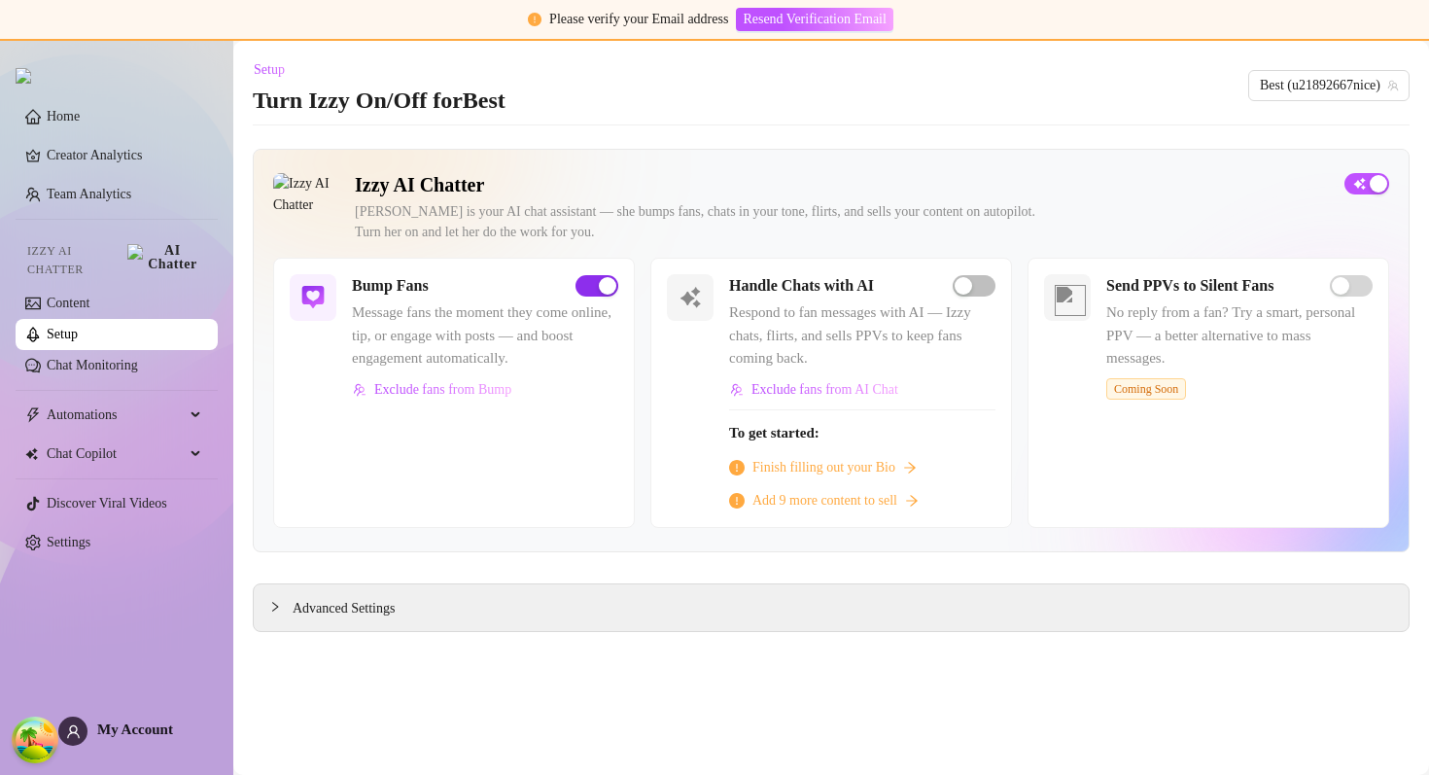
click at [599, 286] on div "button" at bounding box center [607, 285] width 17 height 17
click at [1370, 182] on span "button" at bounding box center [1366, 183] width 45 height 21
click at [1354, 179] on span "button" at bounding box center [1366, 183] width 45 height 21
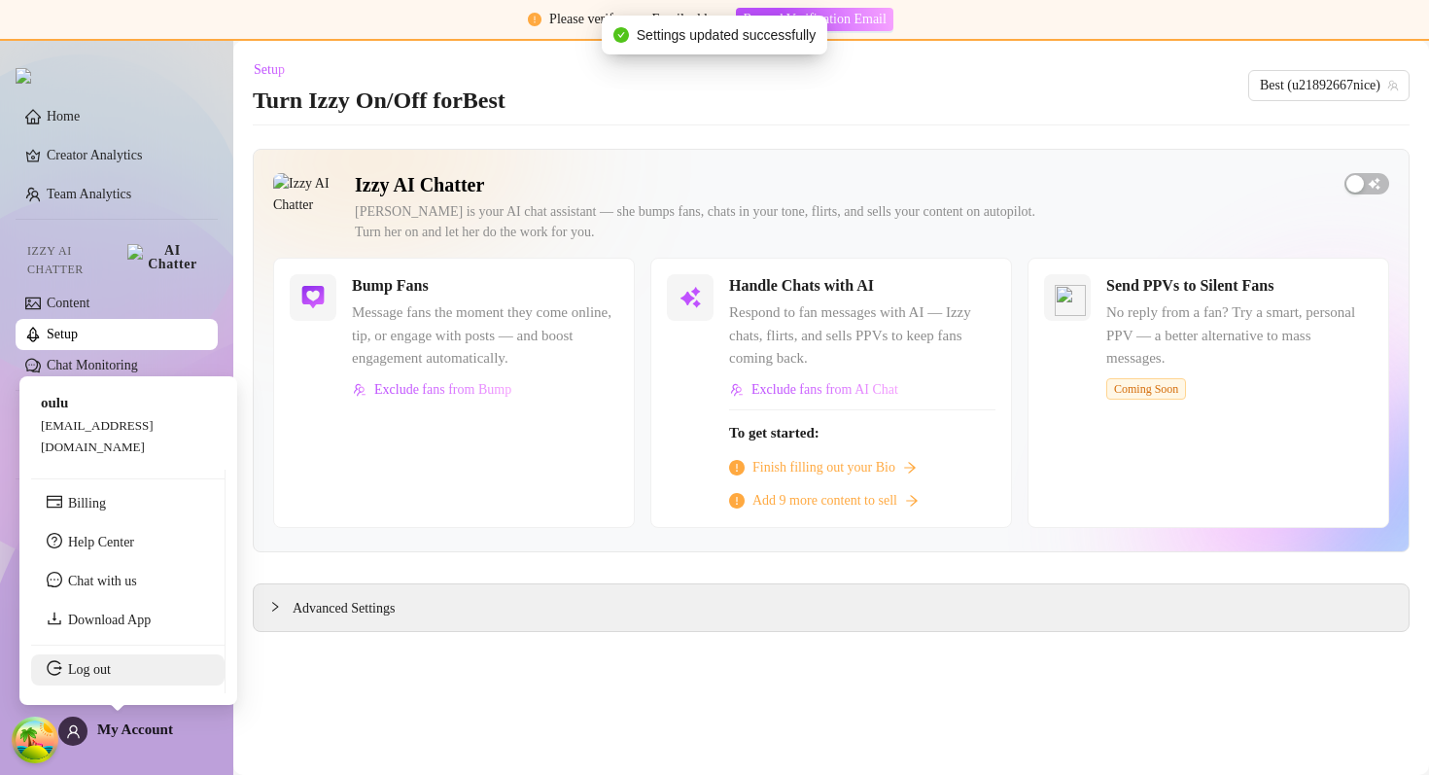
click at [109, 668] on link "Log out" at bounding box center [89, 669] width 43 height 15
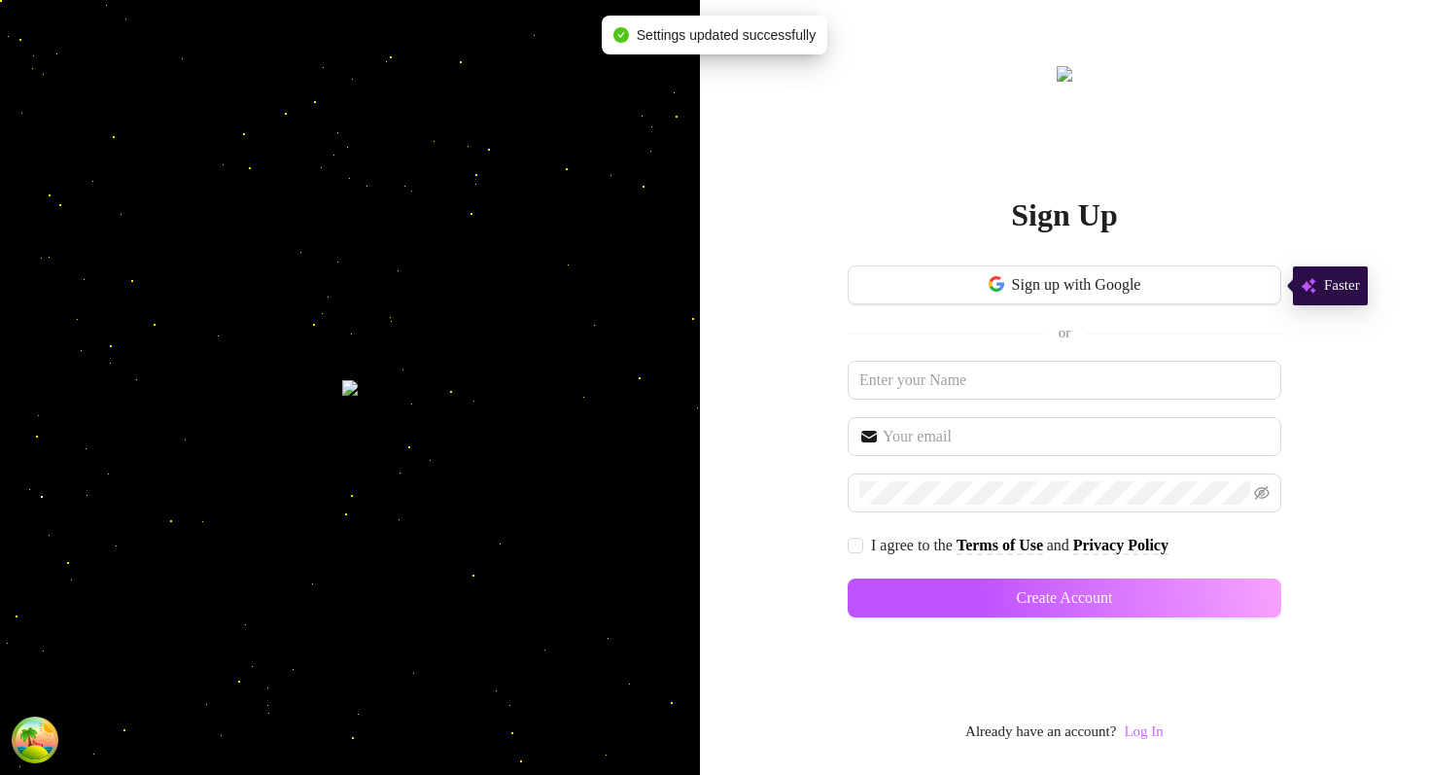
click at [1141, 733] on link "Log In" at bounding box center [1143, 731] width 39 height 16
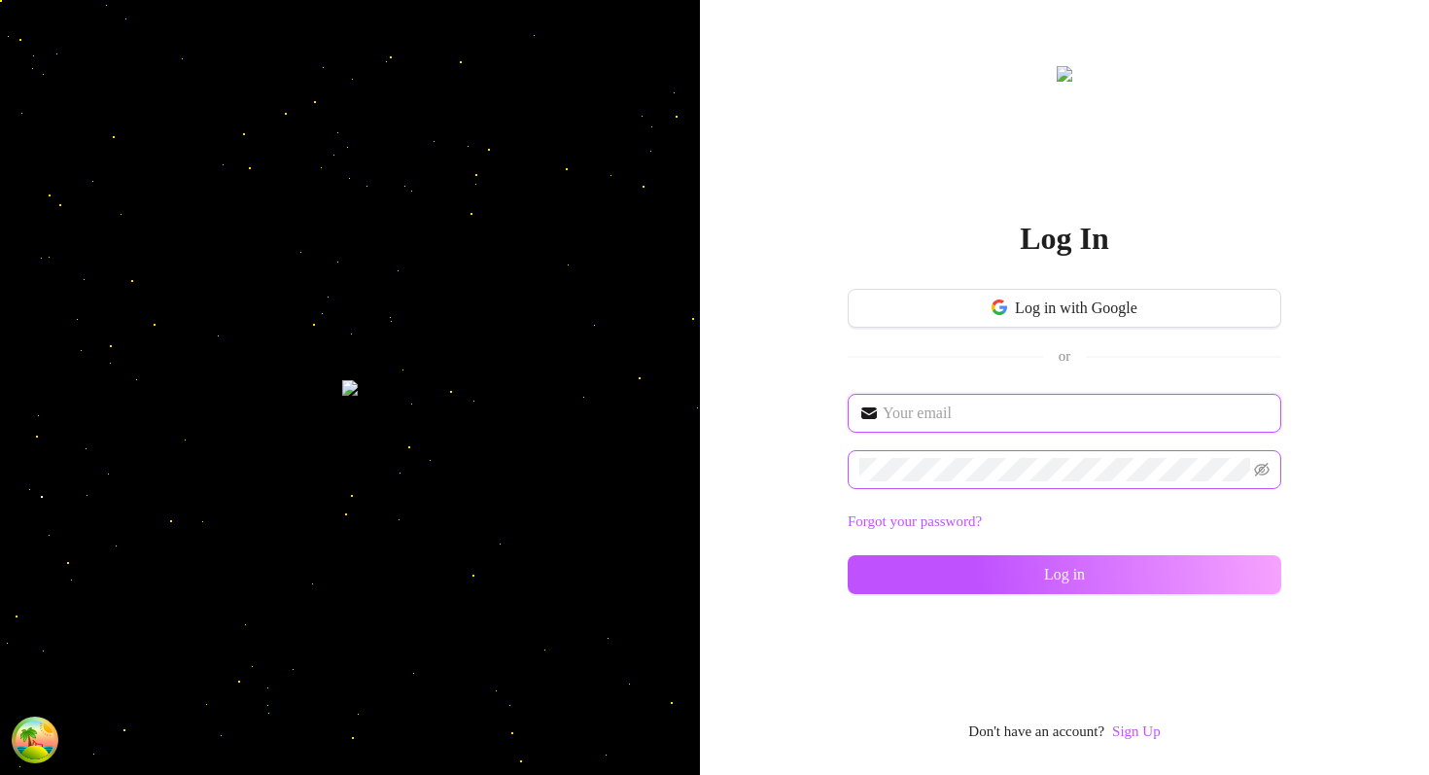
type input "[EMAIL_ADDRESS][DOMAIN_NAME]"
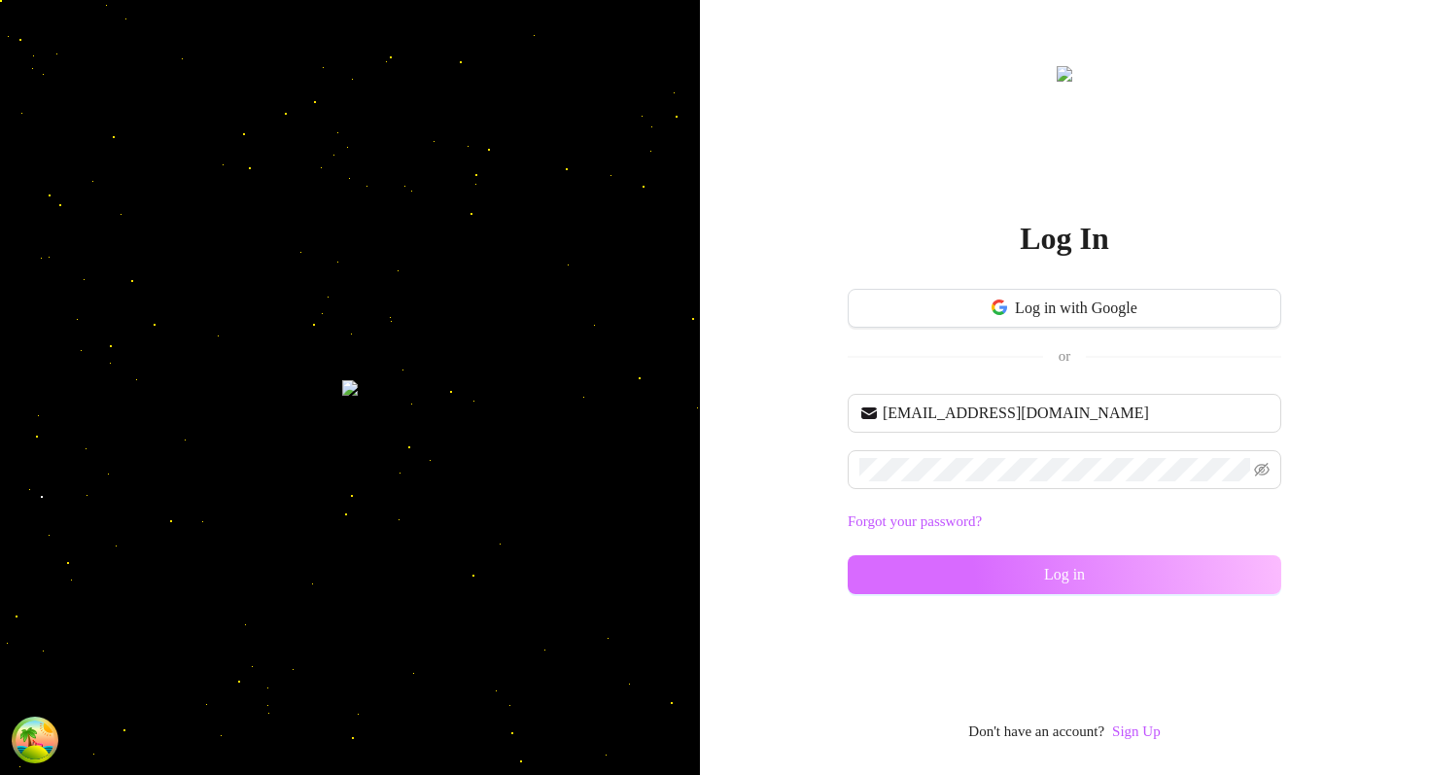
click at [997, 582] on button "Log in" at bounding box center [1064, 574] width 433 height 39
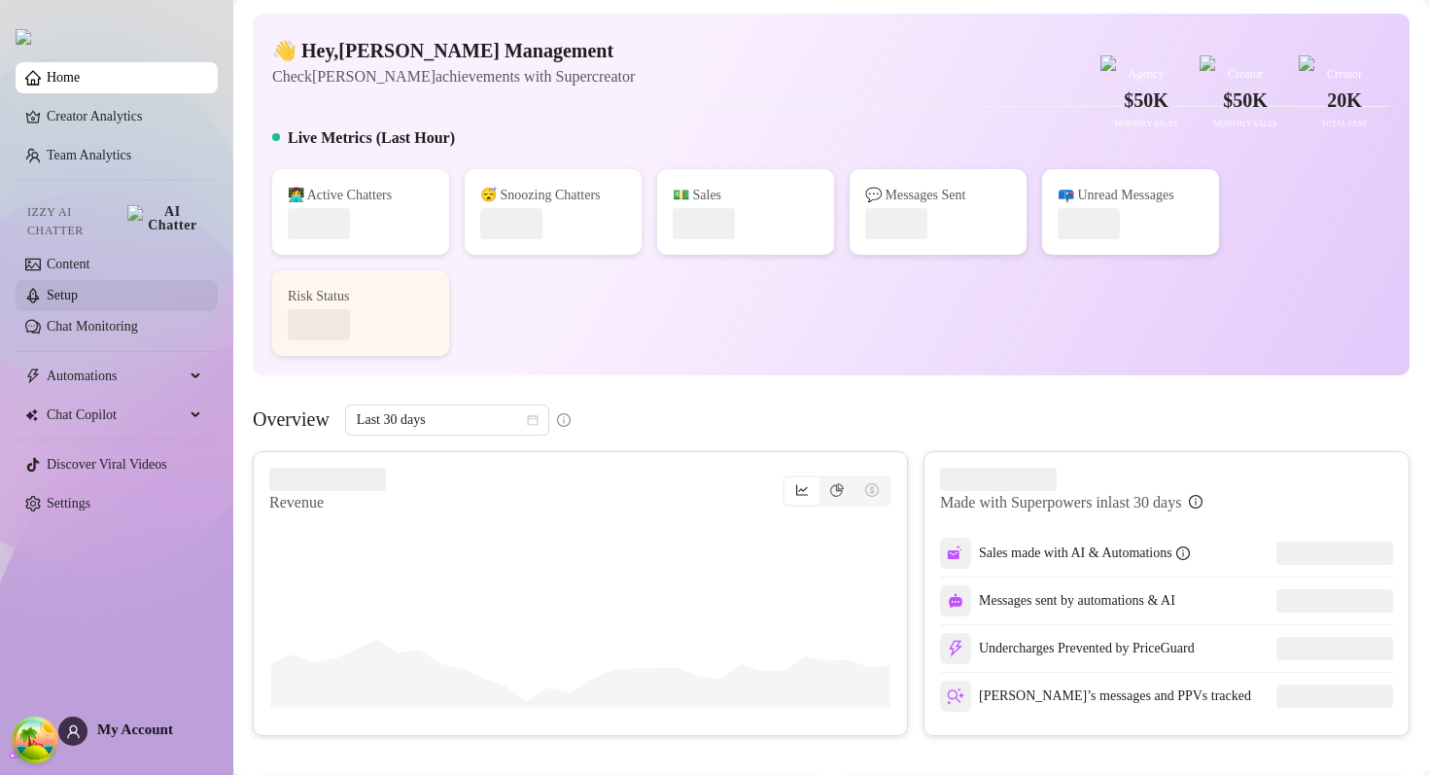
click at [78, 288] on link "Setup" at bounding box center [62, 295] width 31 height 15
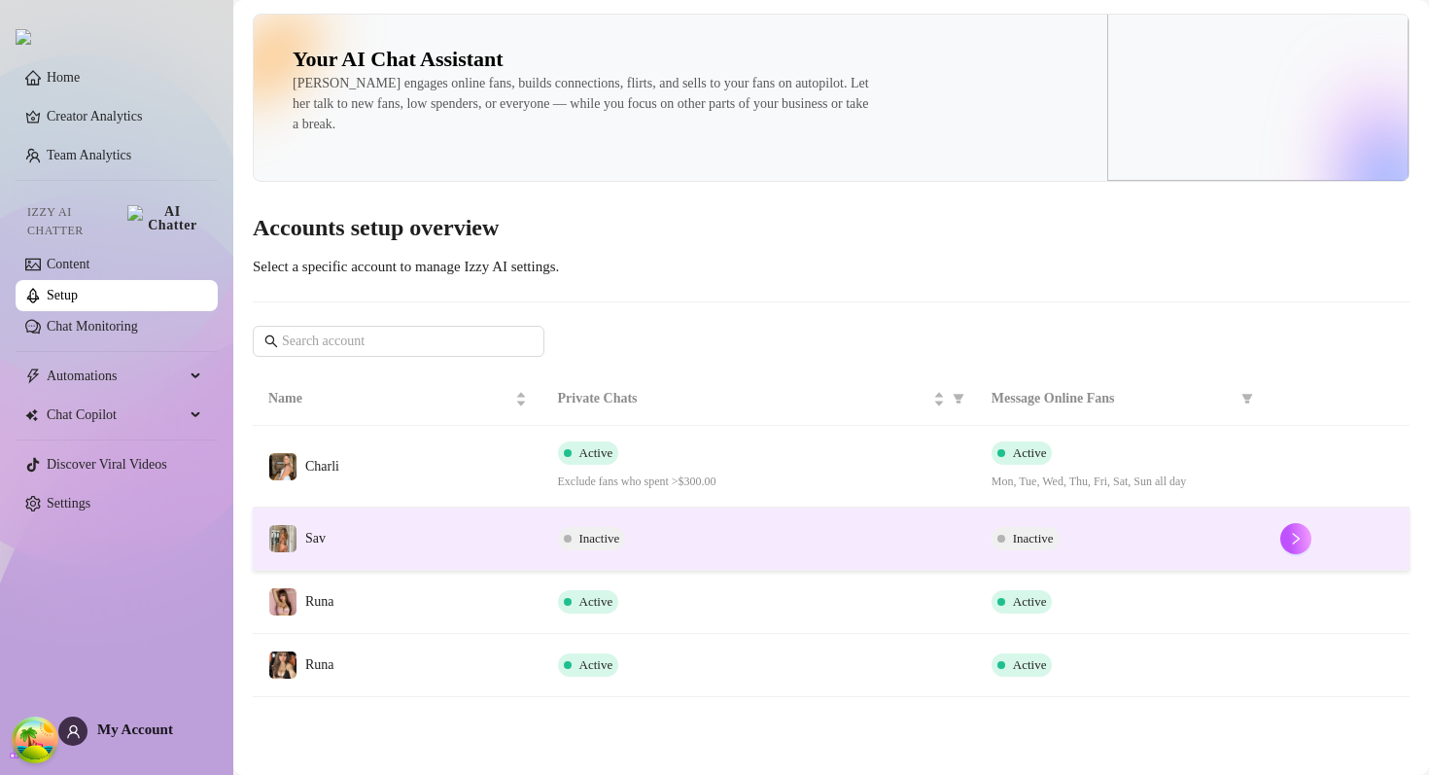
click at [506, 518] on td "Sav" at bounding box center [398, 538] width 290 height 63
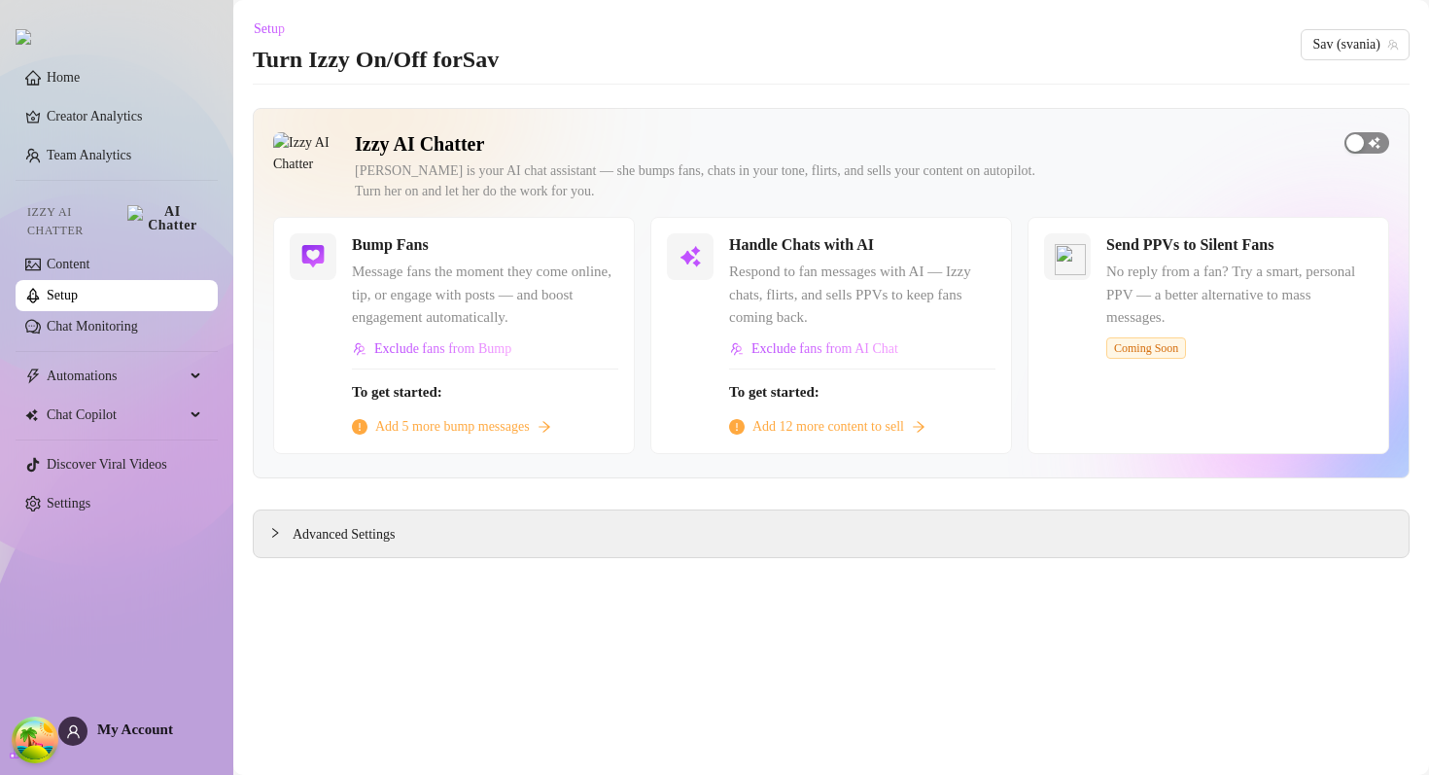
click at [1359, 145] on div "button" at bounding box center [1354, 142] width 17 height 17
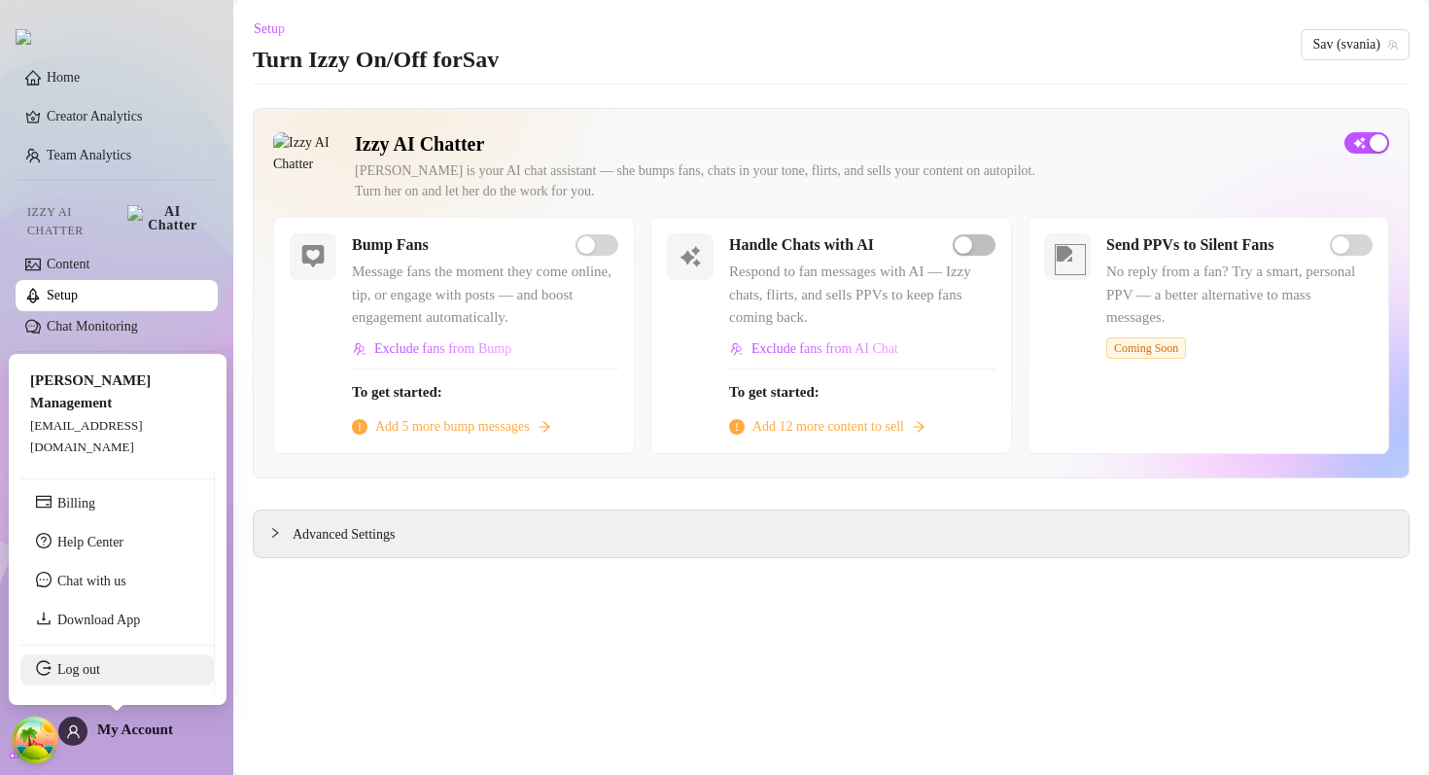
click at [100, 676] on link "Log out" at bounding box center [78, 669] width 43 height 15
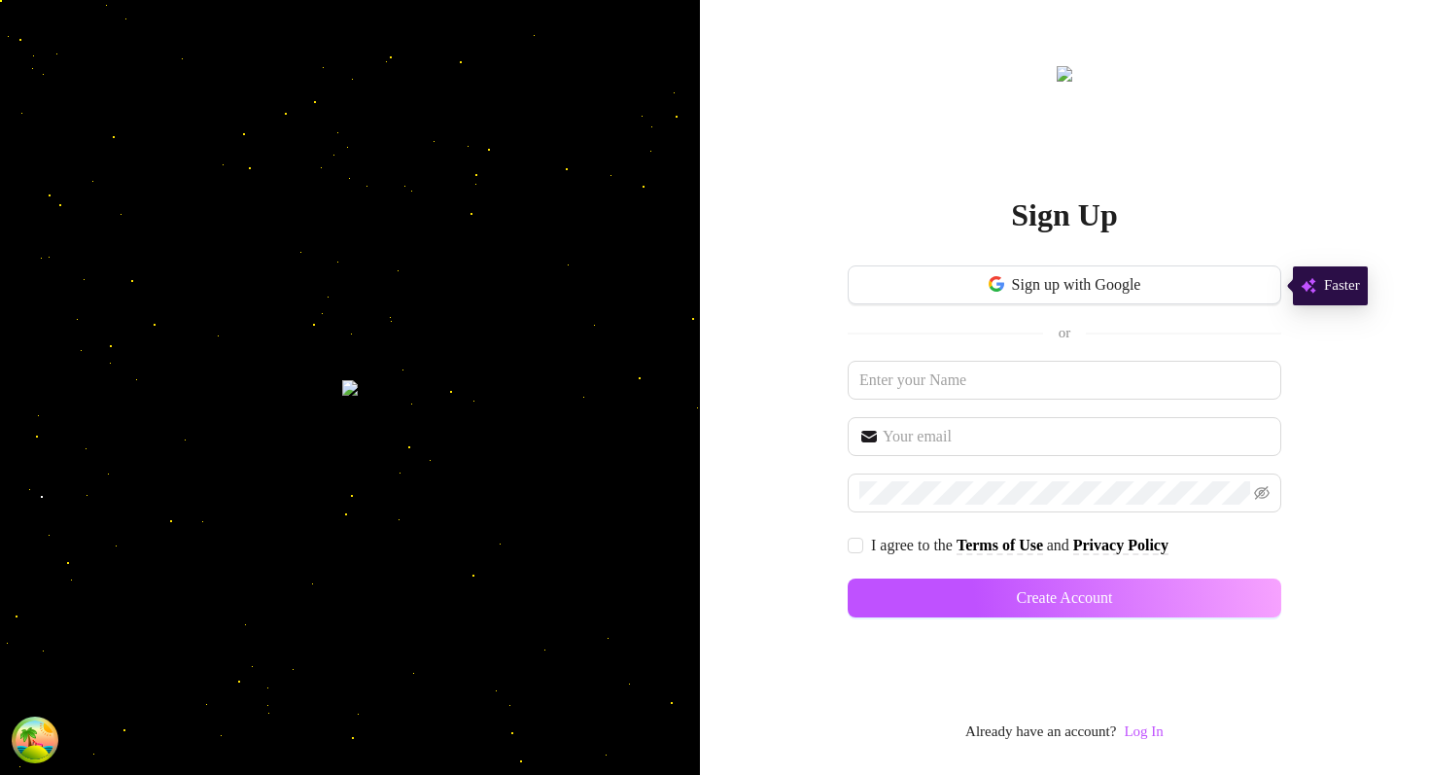
click at [1125, 726] on div "Already have an account? Log In" at bounding box center [1064, 731] width 198 height 23
click at [1138, 741] on link "Log In" at bounding box center [1143, 731] width 39 height 23
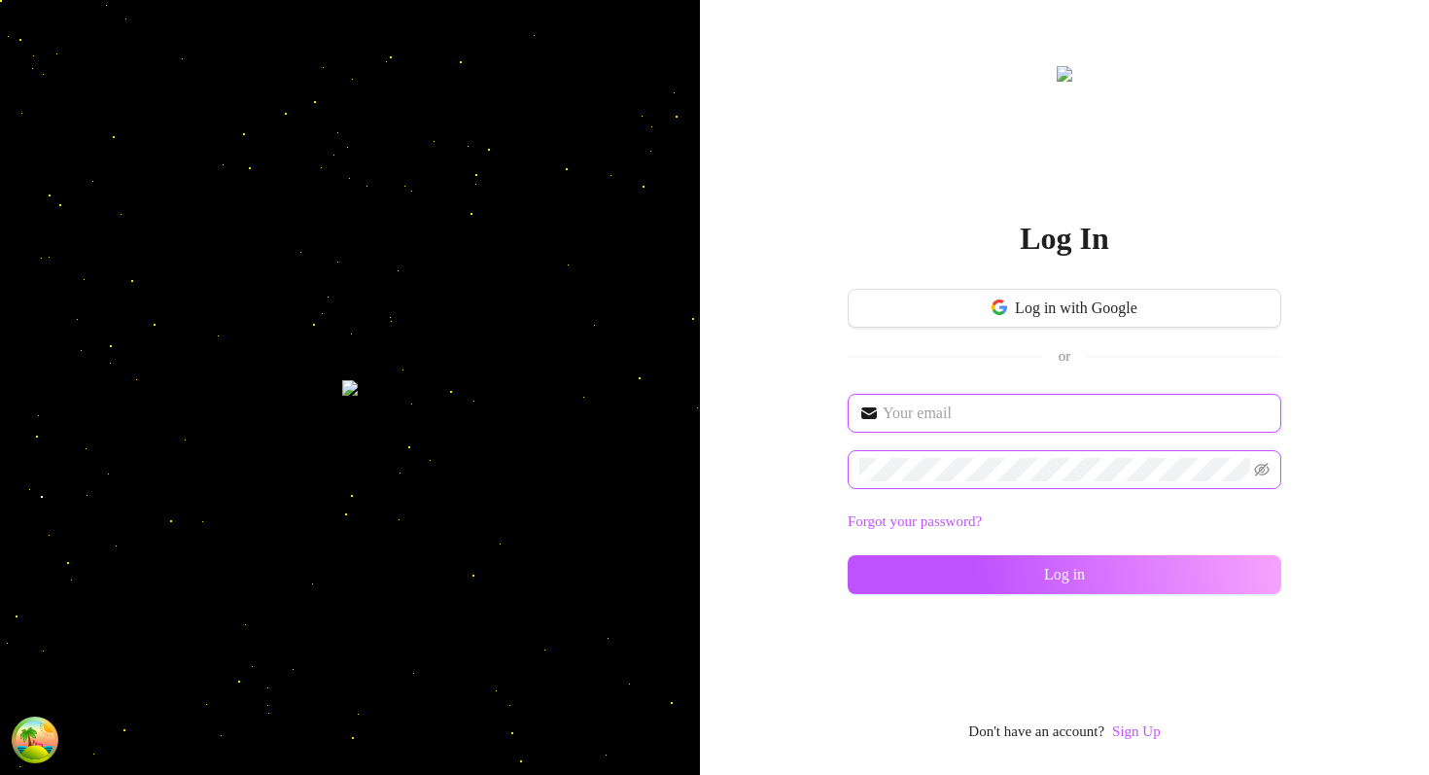
type input "[EMAIL_ADDRESS][DOMAIN_NAME]"
click at [886, 455] on span at bounding box center [1064, 469] width 433 height 39
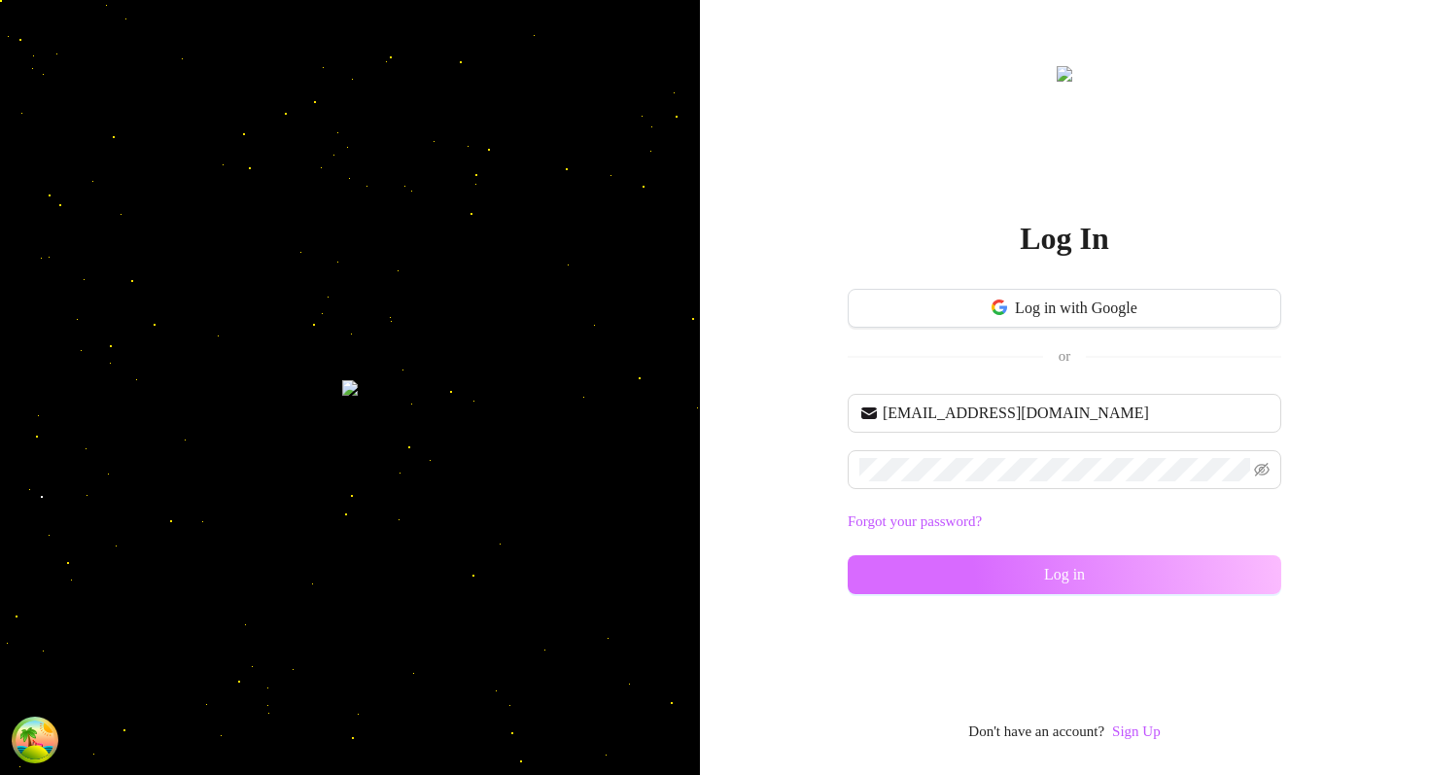
click at [896, 577] on button "Log in" at bounding box center [1064, 574] width 433 height 39
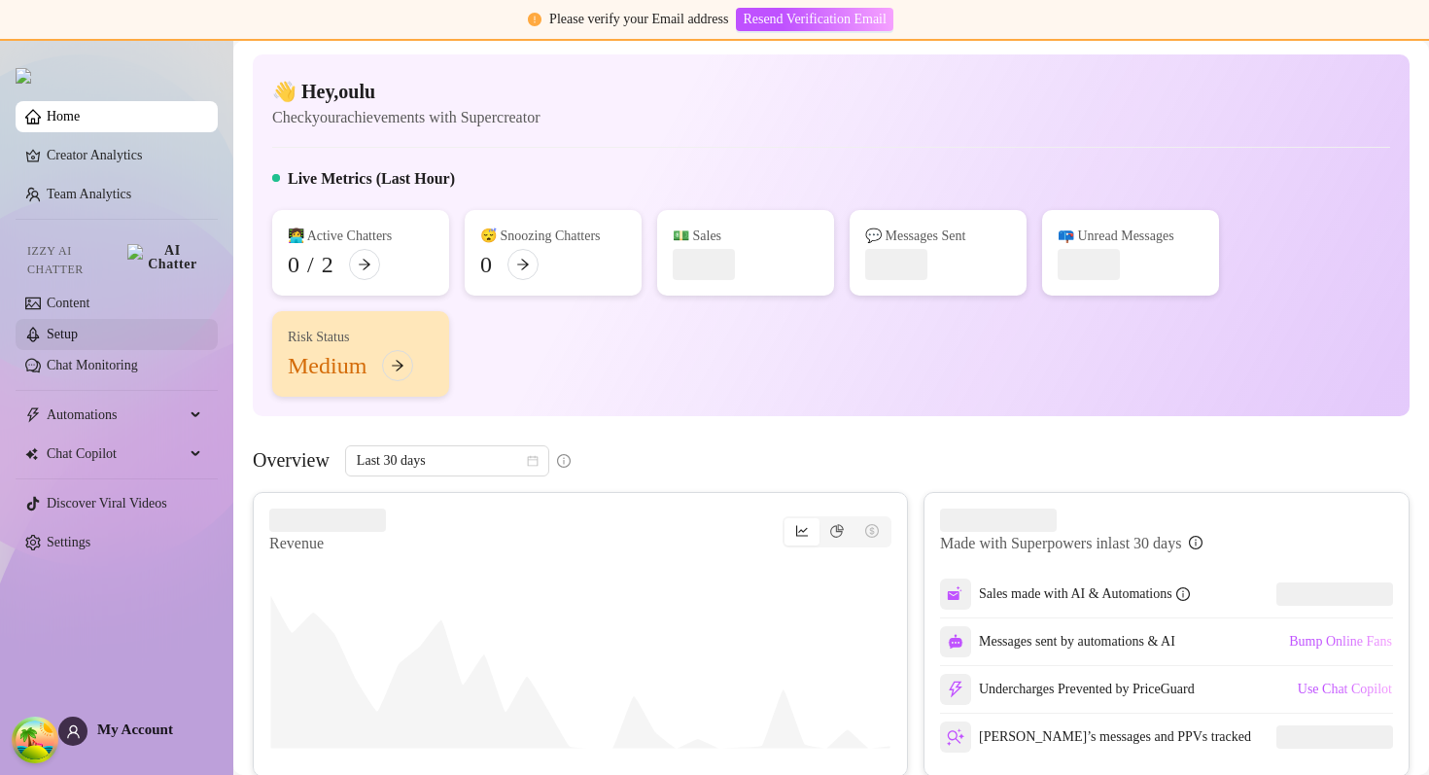
click at [78, 327] on link "Setup" at bounding box center [62, 334] width 31 height 15
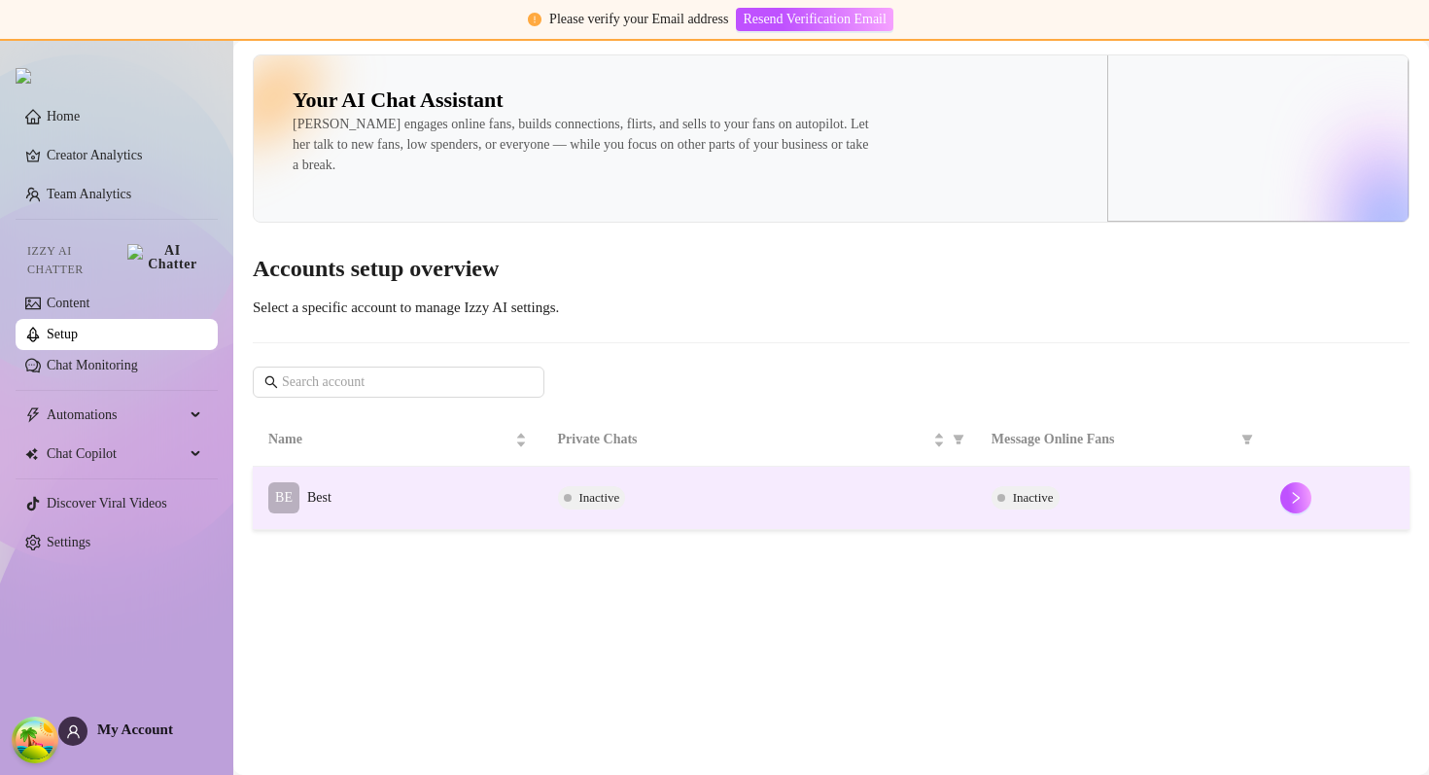
click at [486, 493] on td "BE Best" at bounding box center [398, 498] width 290 height 63
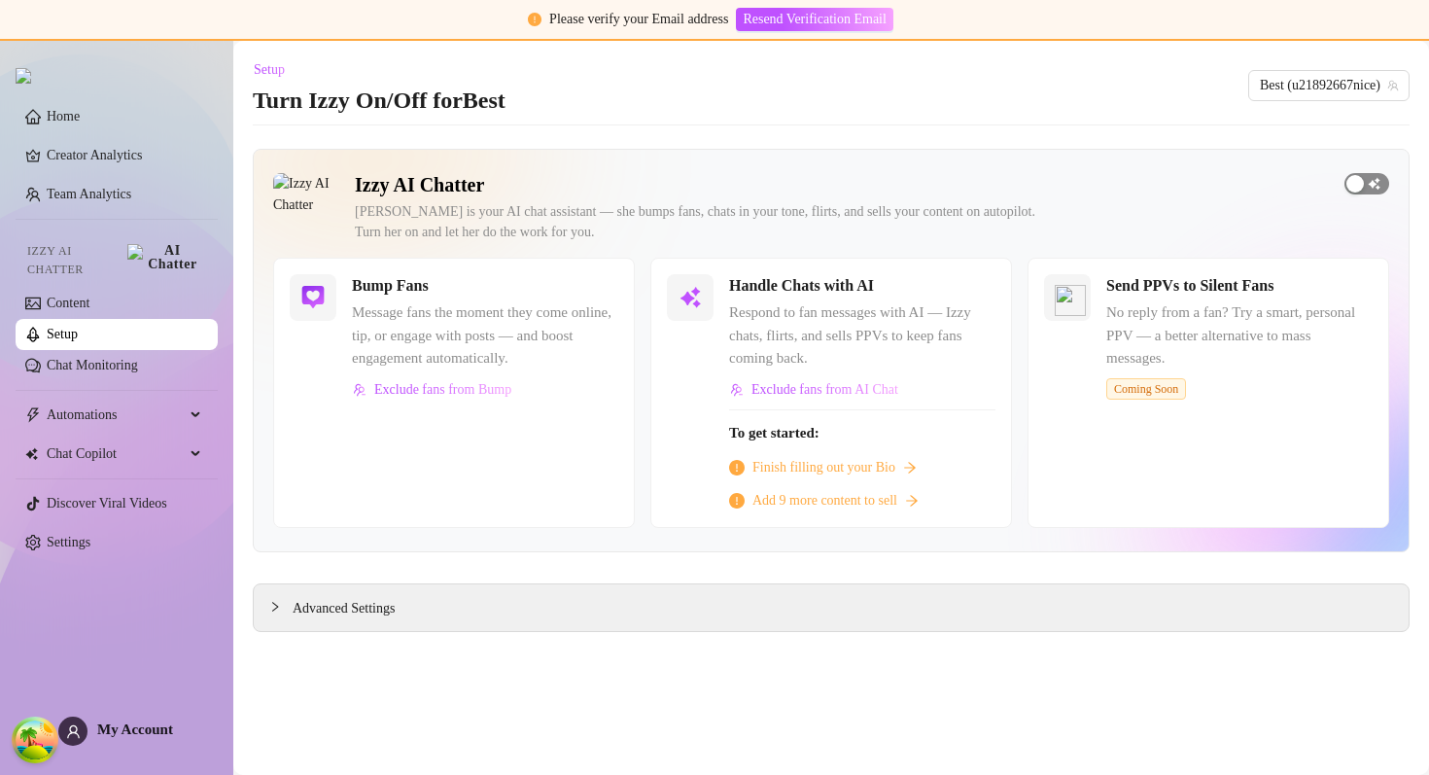
click at [1364, 179] on button "button" at bounding box center [1366, 183] width 45 height 21
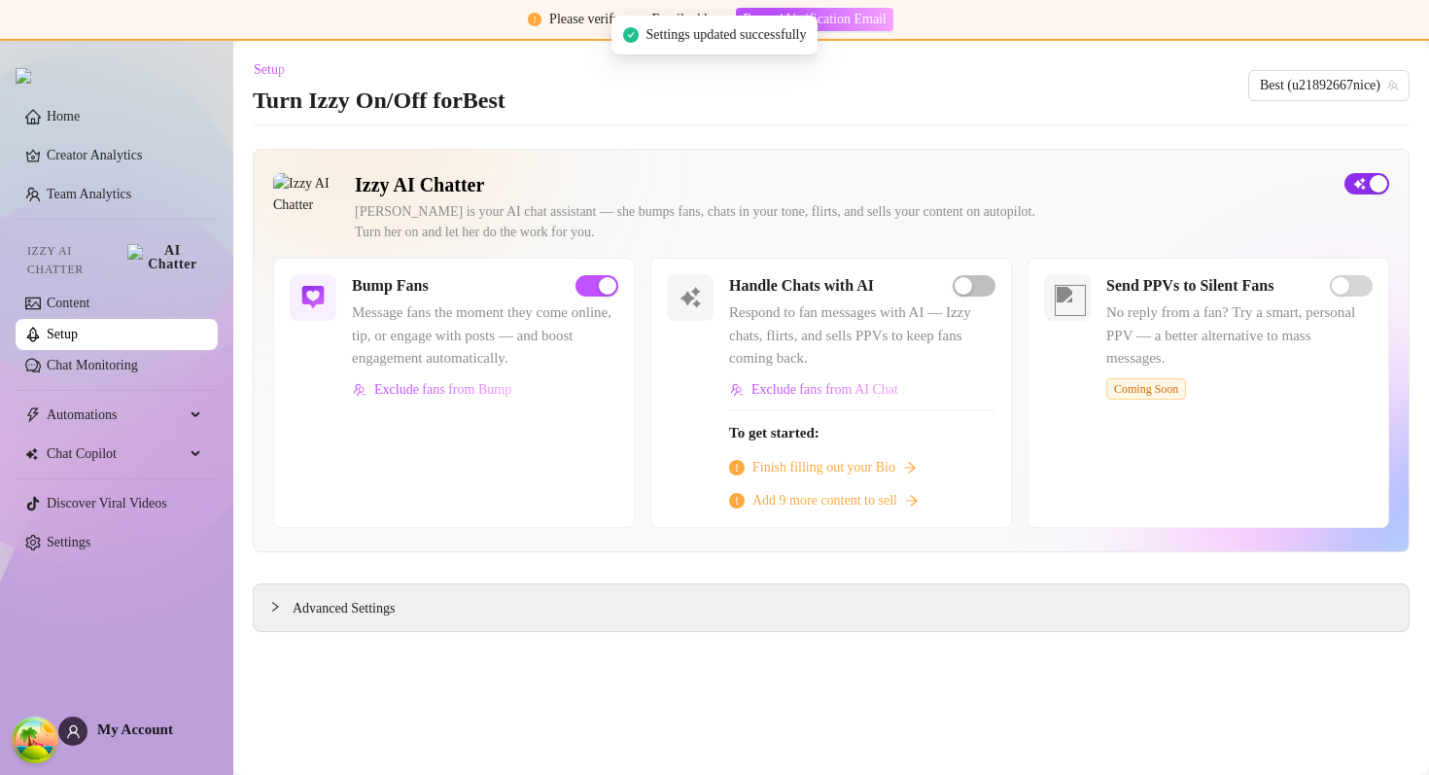
click at [1371, 184] on div "button" at bounding box center [1377, 183] width 17 height 17
click at [90, 535] on link "Settings" at bounding box center [69, 542] width 44 height 15
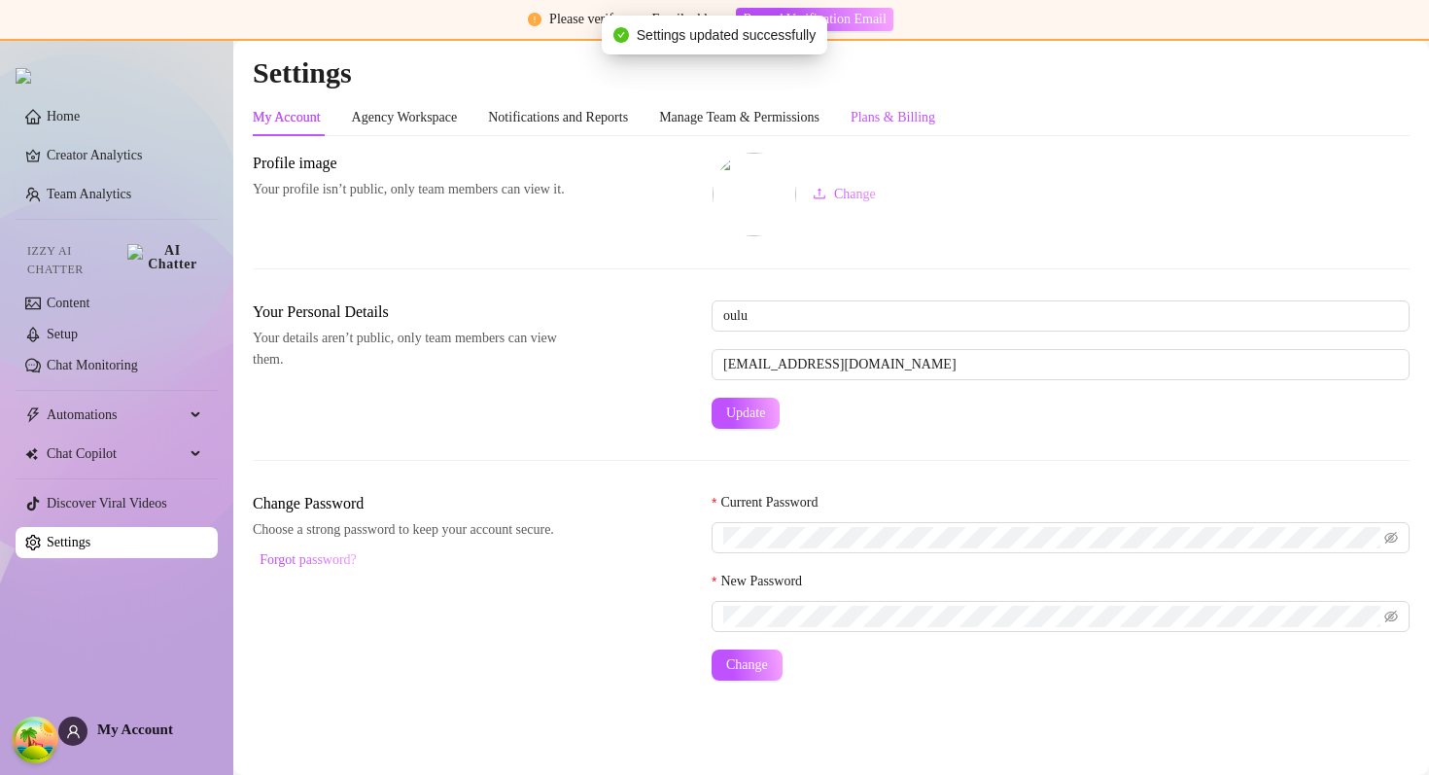
click at [929, 108] on div "Plans & Billing" at bounding box center [892, 117] width 85 height 21
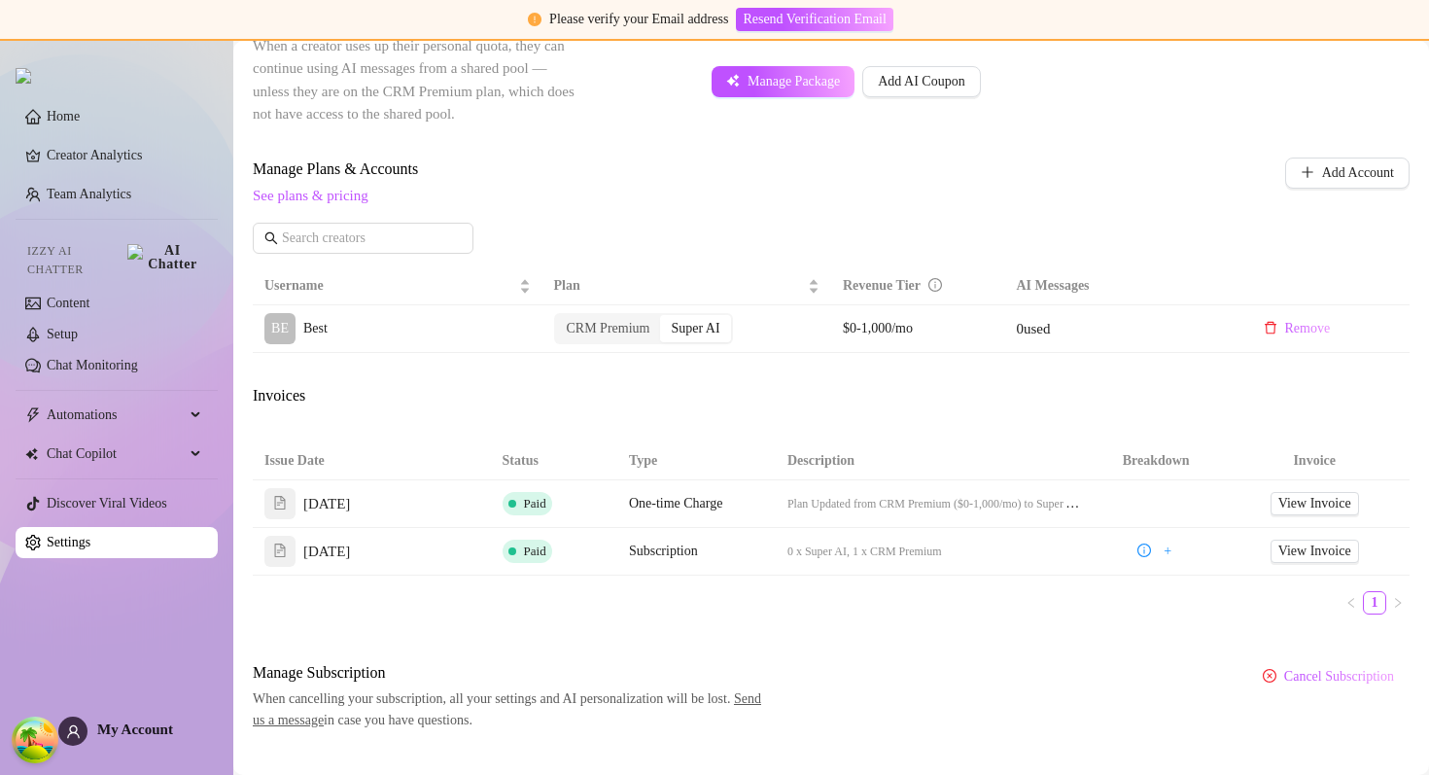
scroll to position [542, 0]
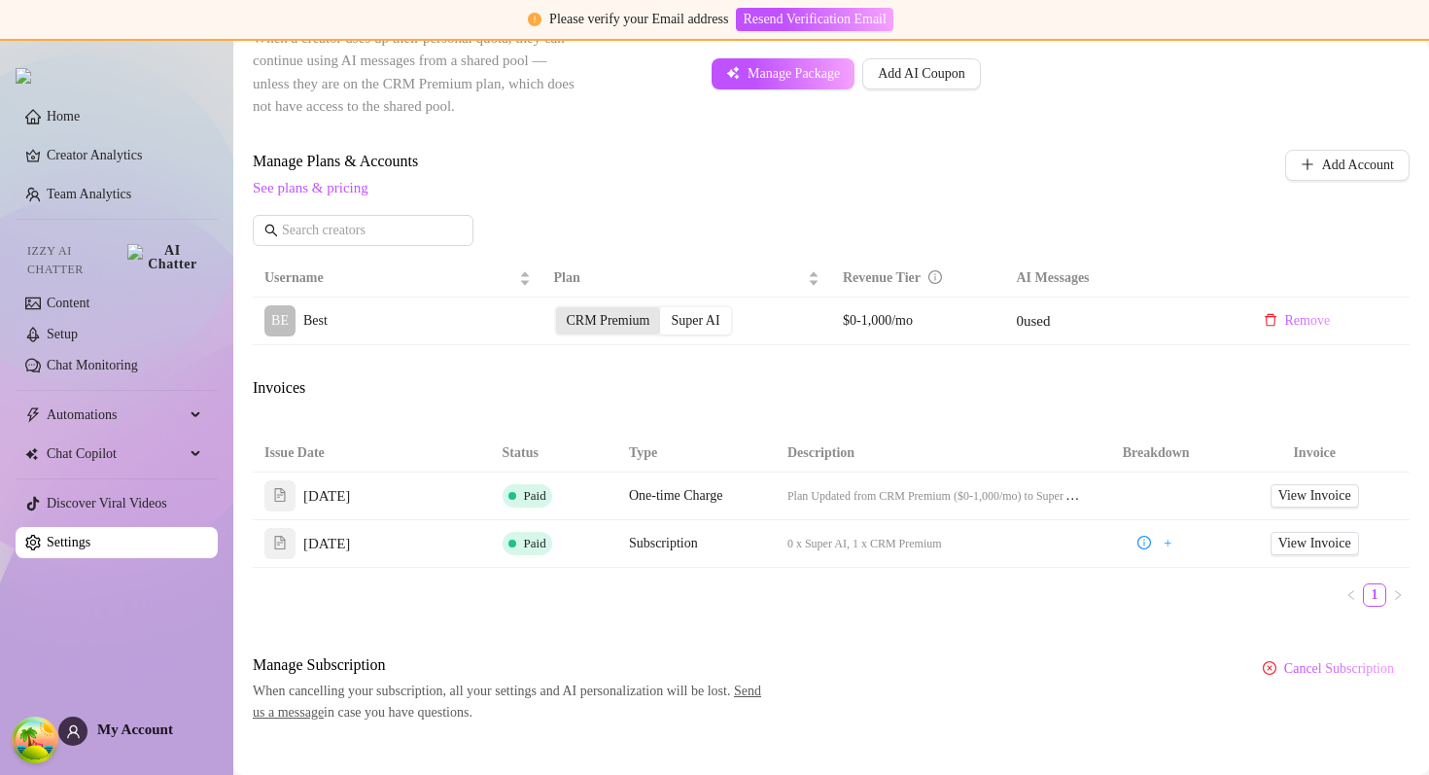
click at [608, 321] on div "CRM Premium" at bounding box center [608, 320] width 105 height 27
click at [561, 310] on input "CRM Premium" at bounding box center [561, 310] width 0 height 0
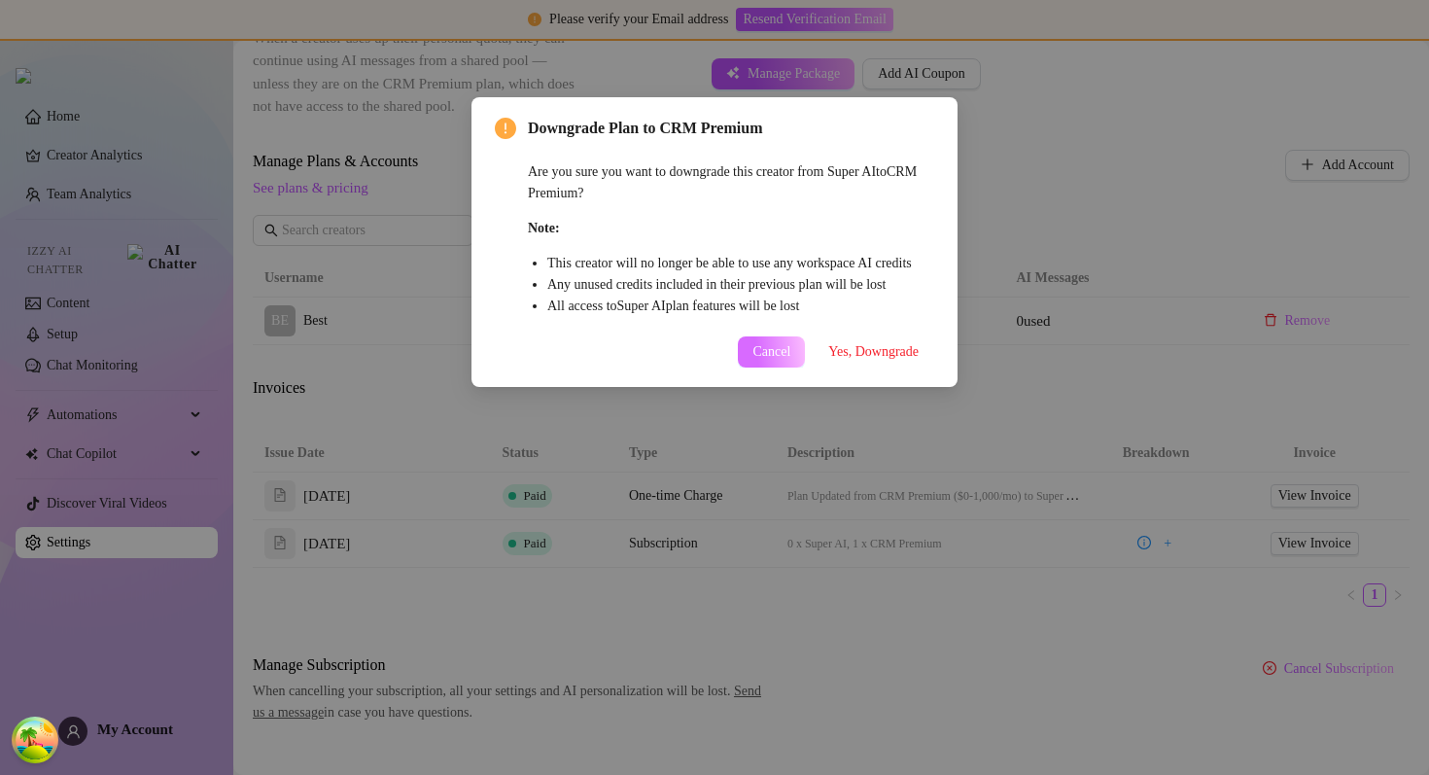
scroll to position [543, 0]
click at [848, 360] on span "Yes, Downgrade" at bounding box center [873, 352] width 90 height 16
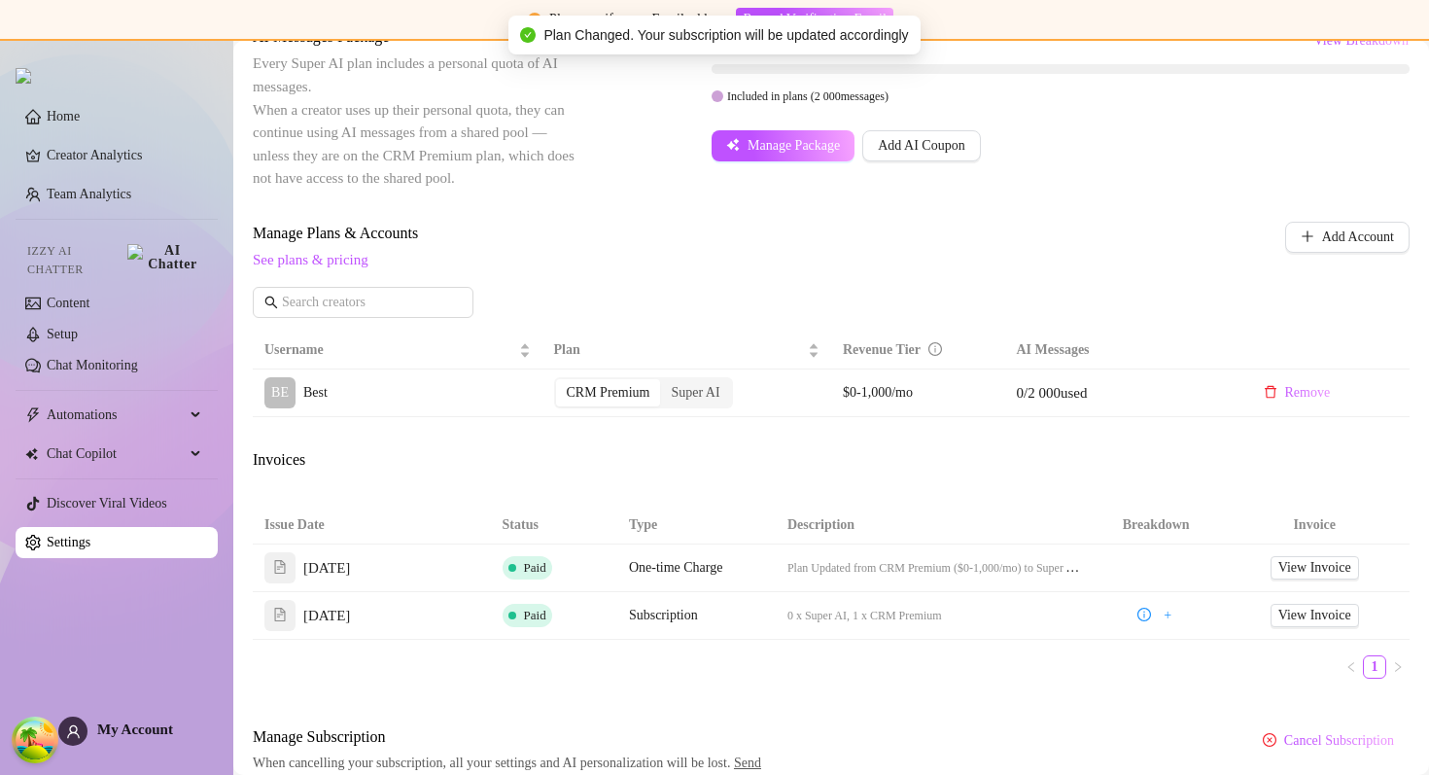
scroll to position [469, 0]
click at [78, 329] on link "Setup" at bounding box center [62, 334] width 31 height 15
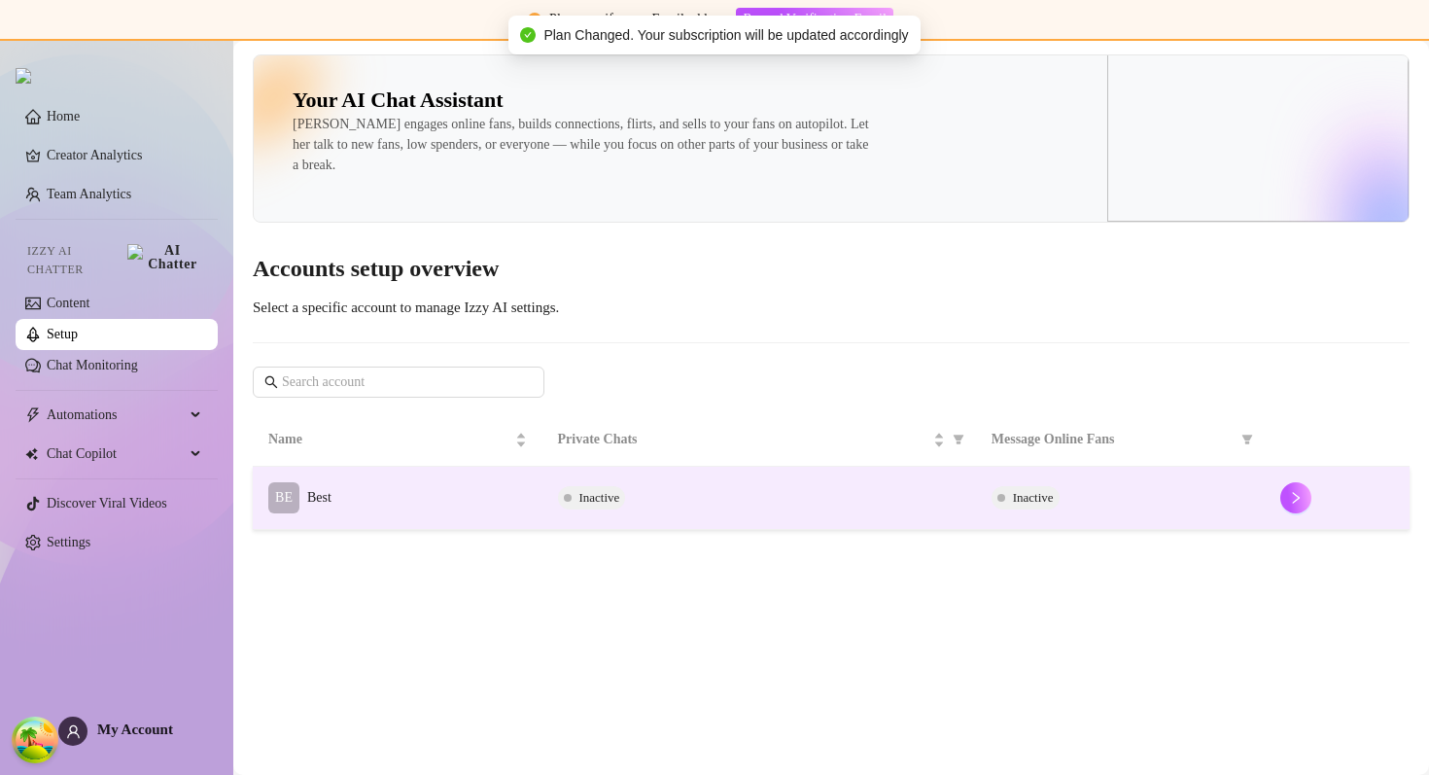
click at [873, 477] on td "Inactive" at bounding box center [758, 498] width 433 height 63
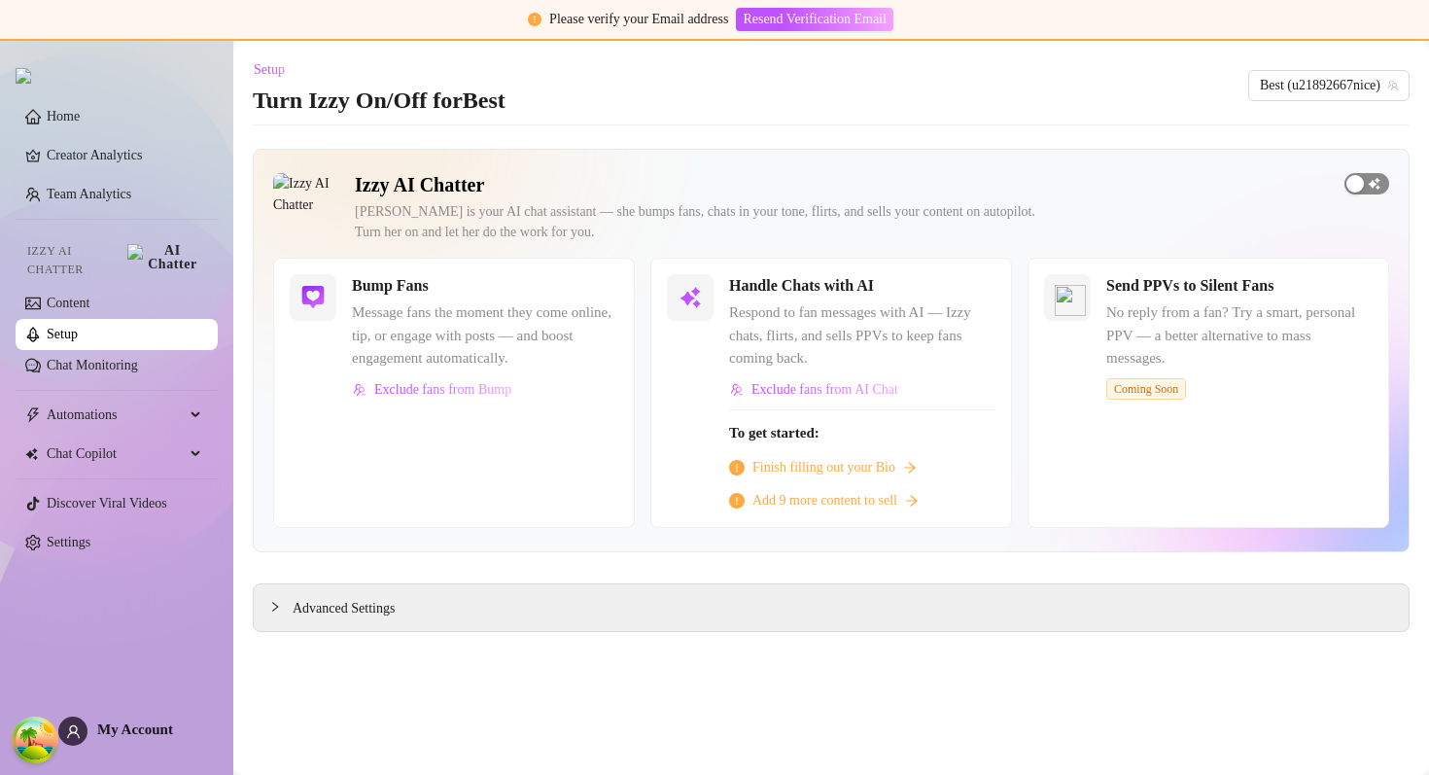
click at [1363, 182] on div "button" at bounding box center [1354, 183] width 17 height 17
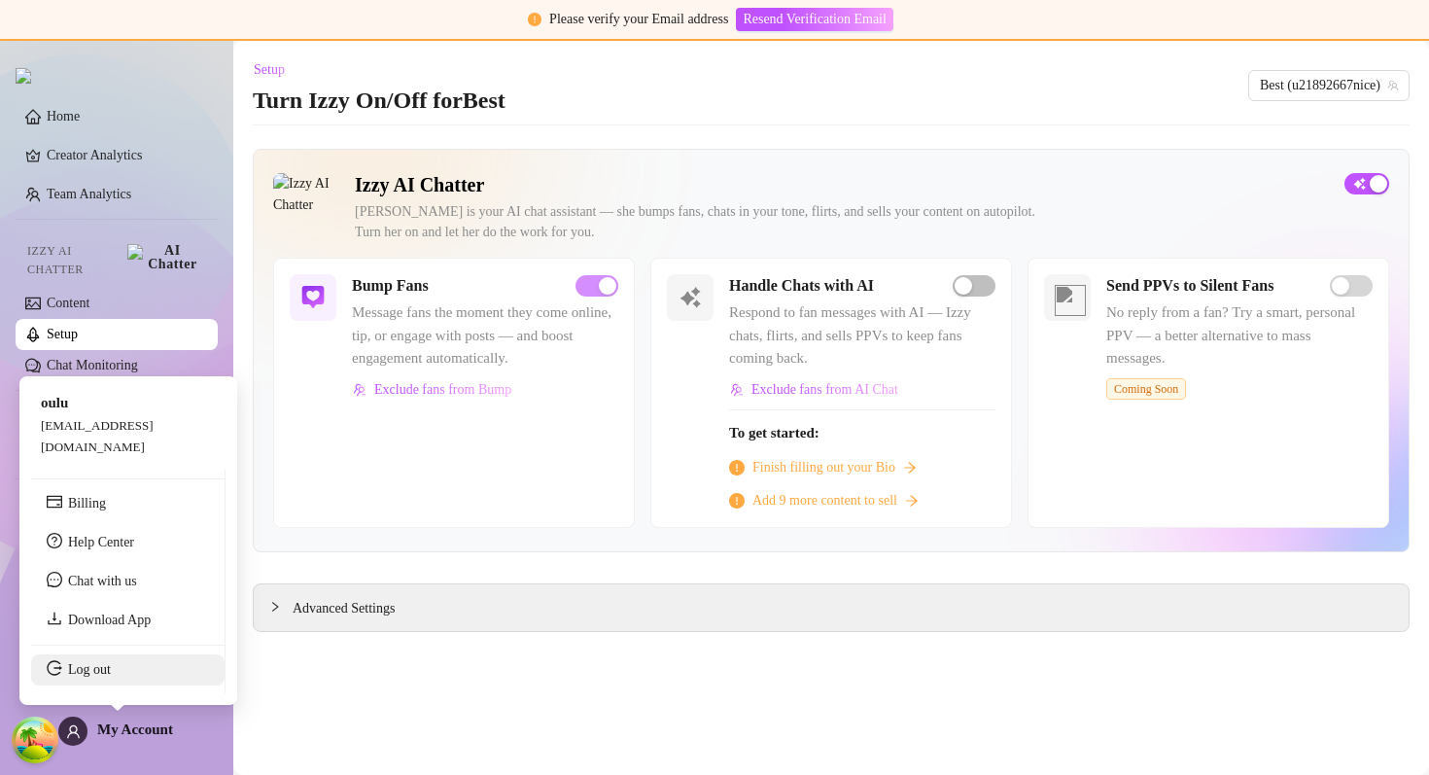
click at [82, 676] on link "Log out" at bounding box center [89, 669] width 43 height 15
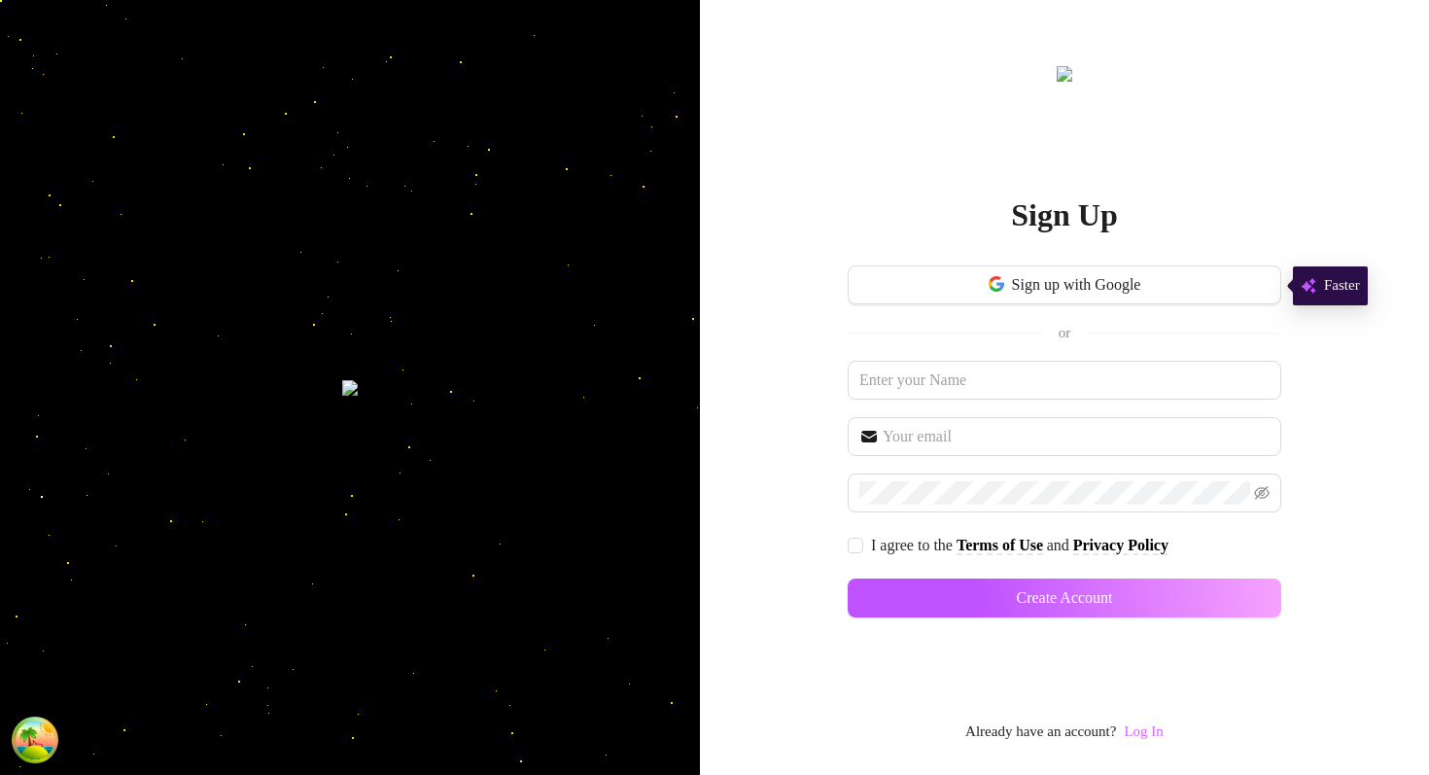
click at [1143, 734] on link "Log In" at bounding box center [1143, 731] width 39 height 16
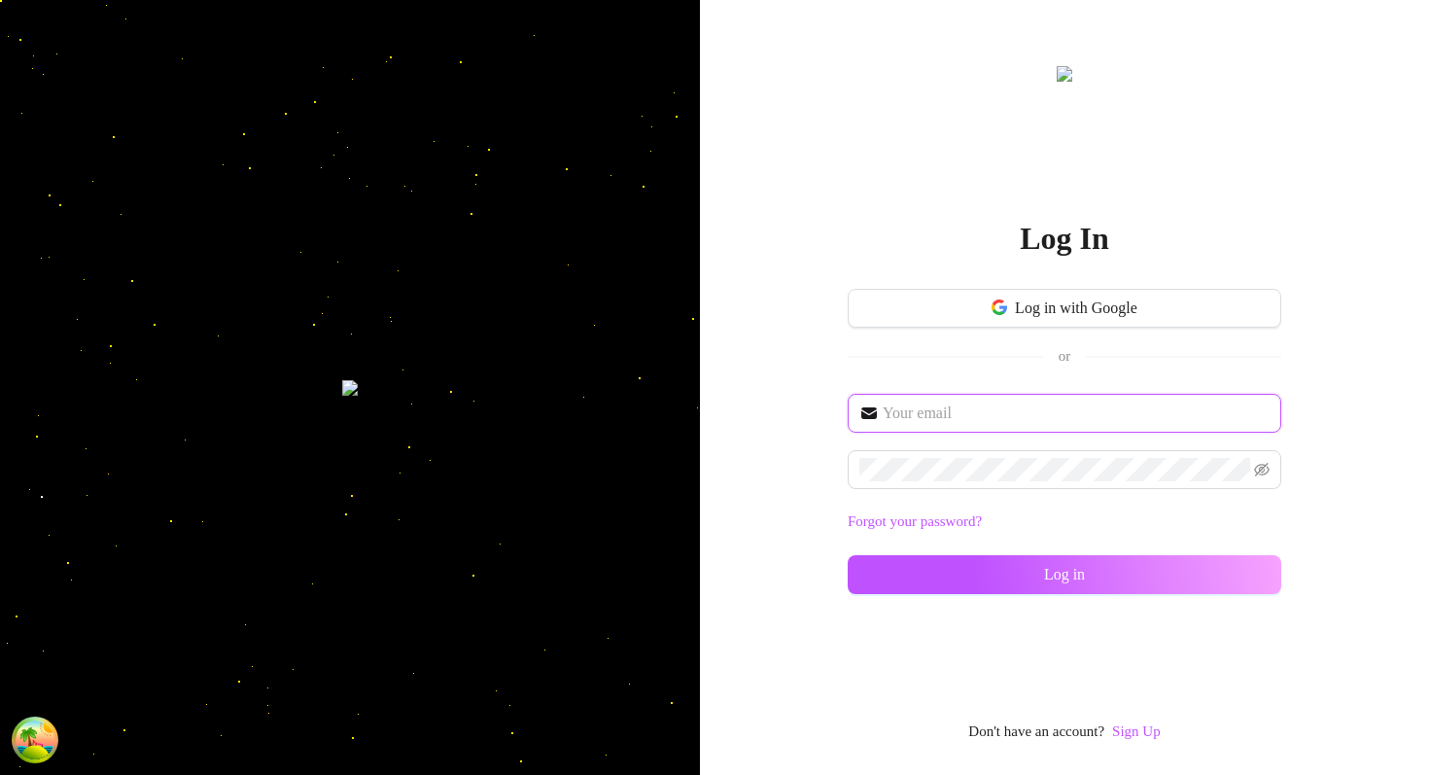
type input "[EMAIL_ADDRESS][DOMAIN_NAME]"
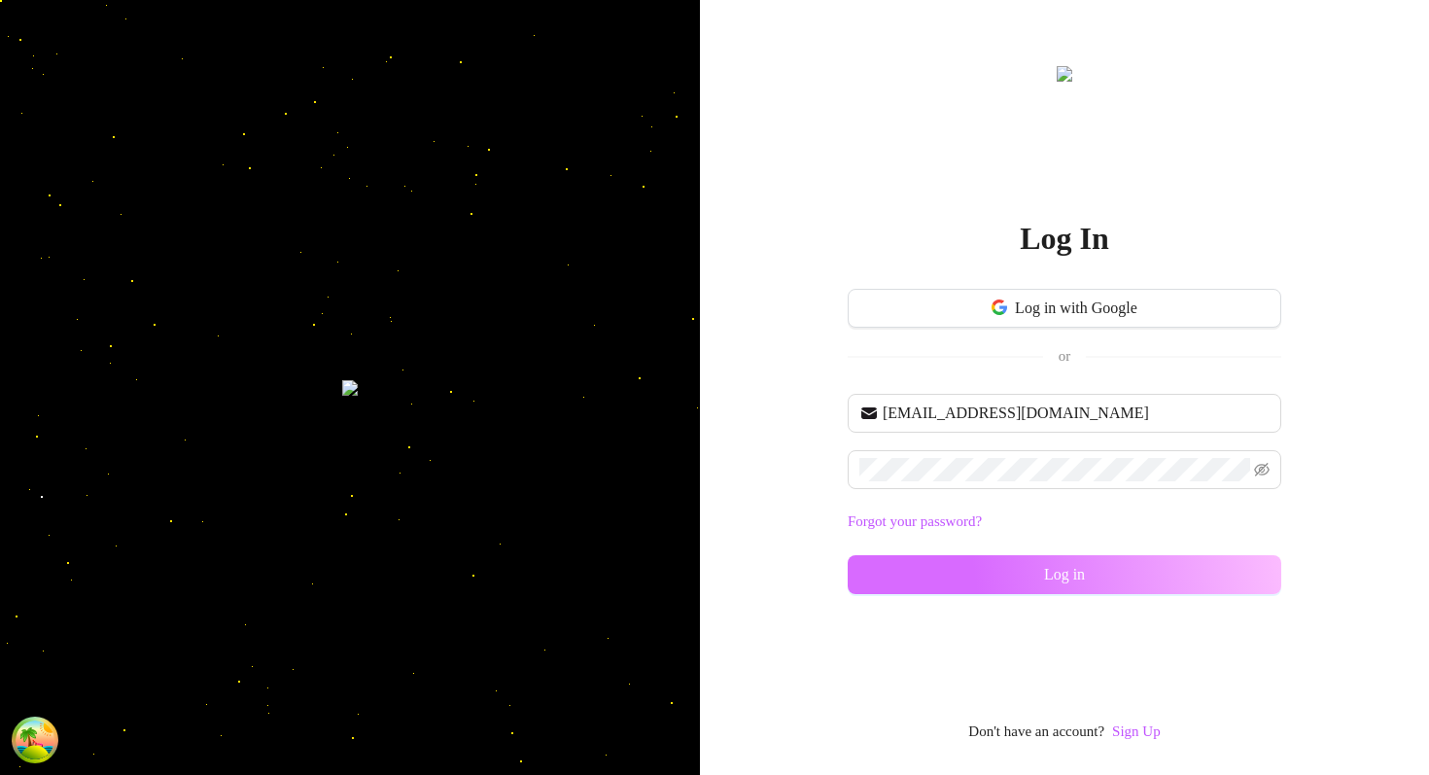
click at [990, 577] on button "Log in" at bounding box center [1064, 574] width 433 height 39
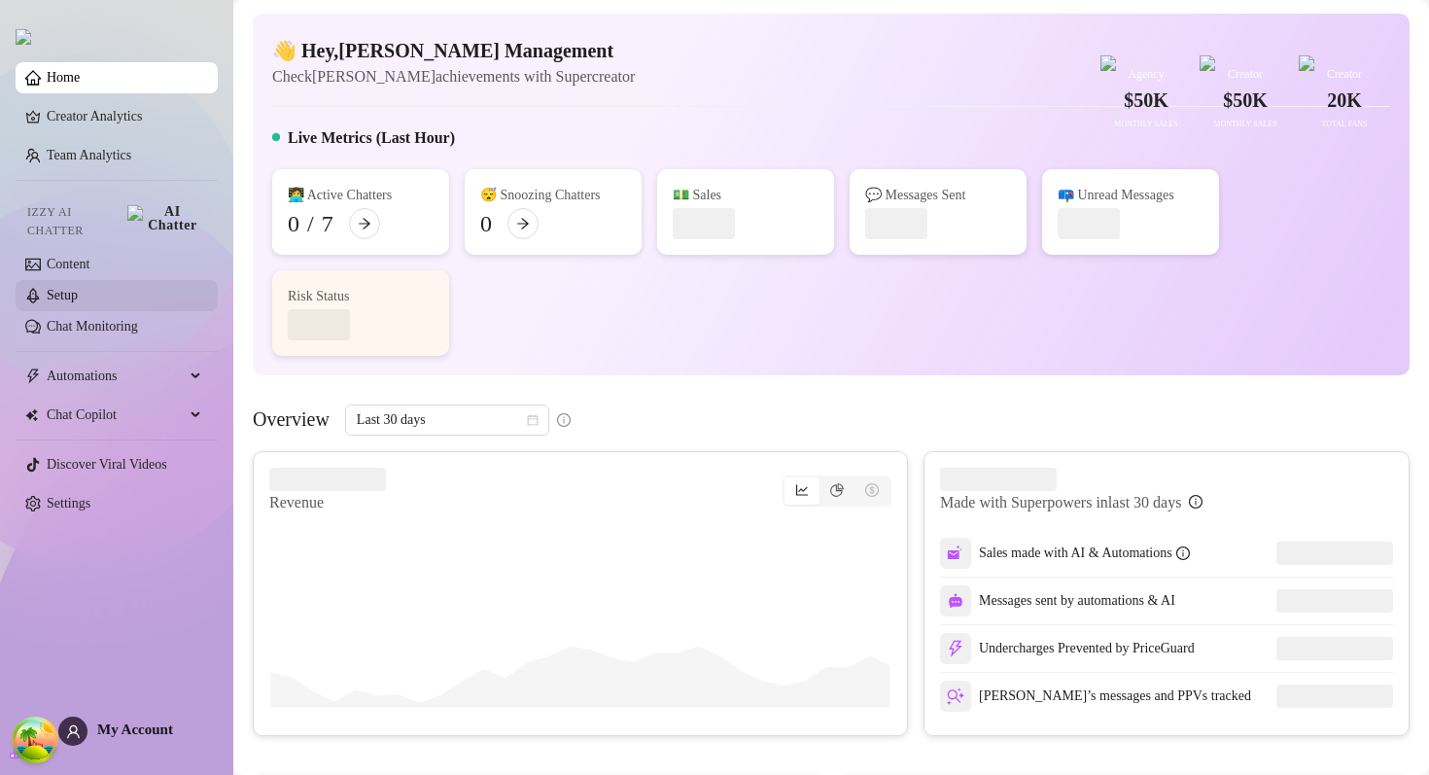
click at [78, 288] on link "Setup" at bounding box center [62, 295] width 31 height 15
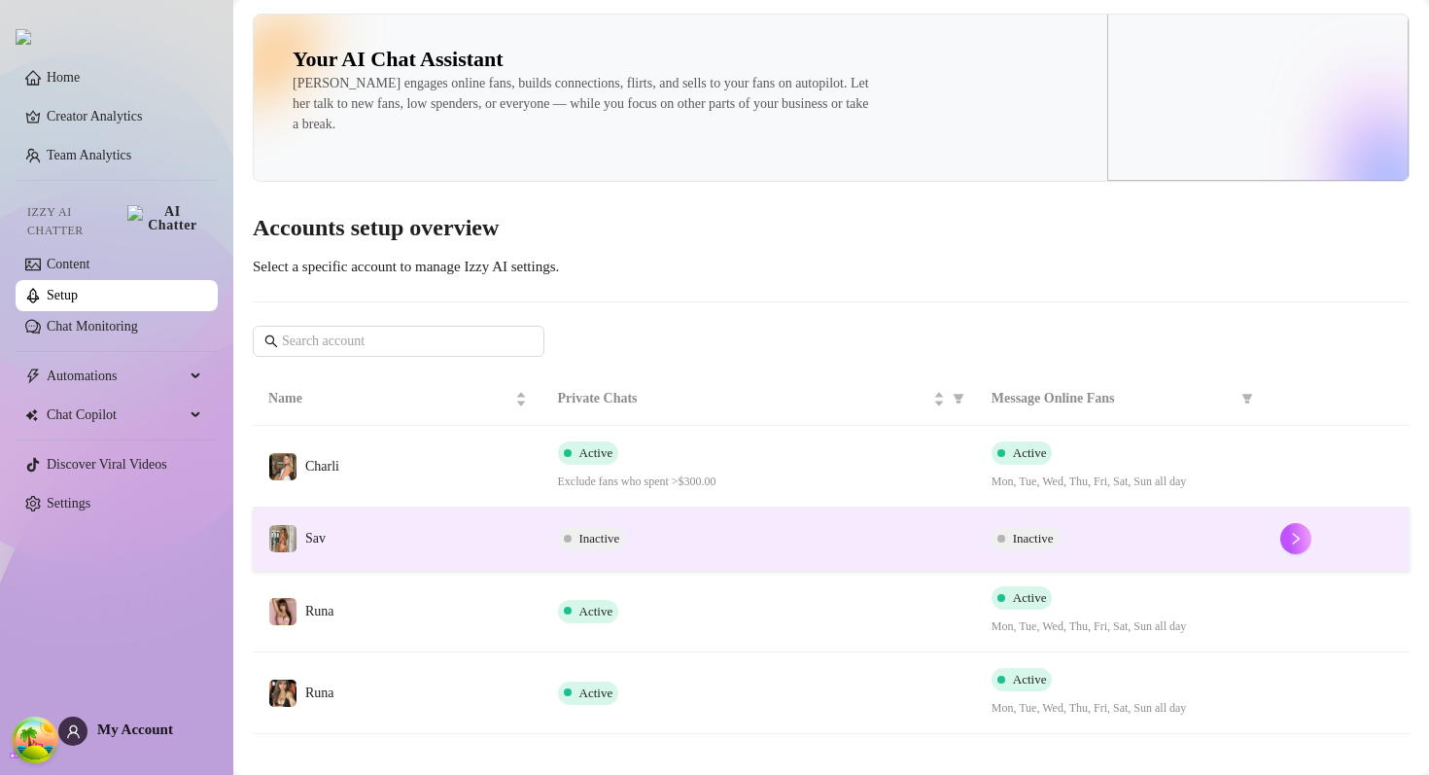
click at [728, 553] on td "Inactive" at bounding box center [758, 538] width 433 height 63
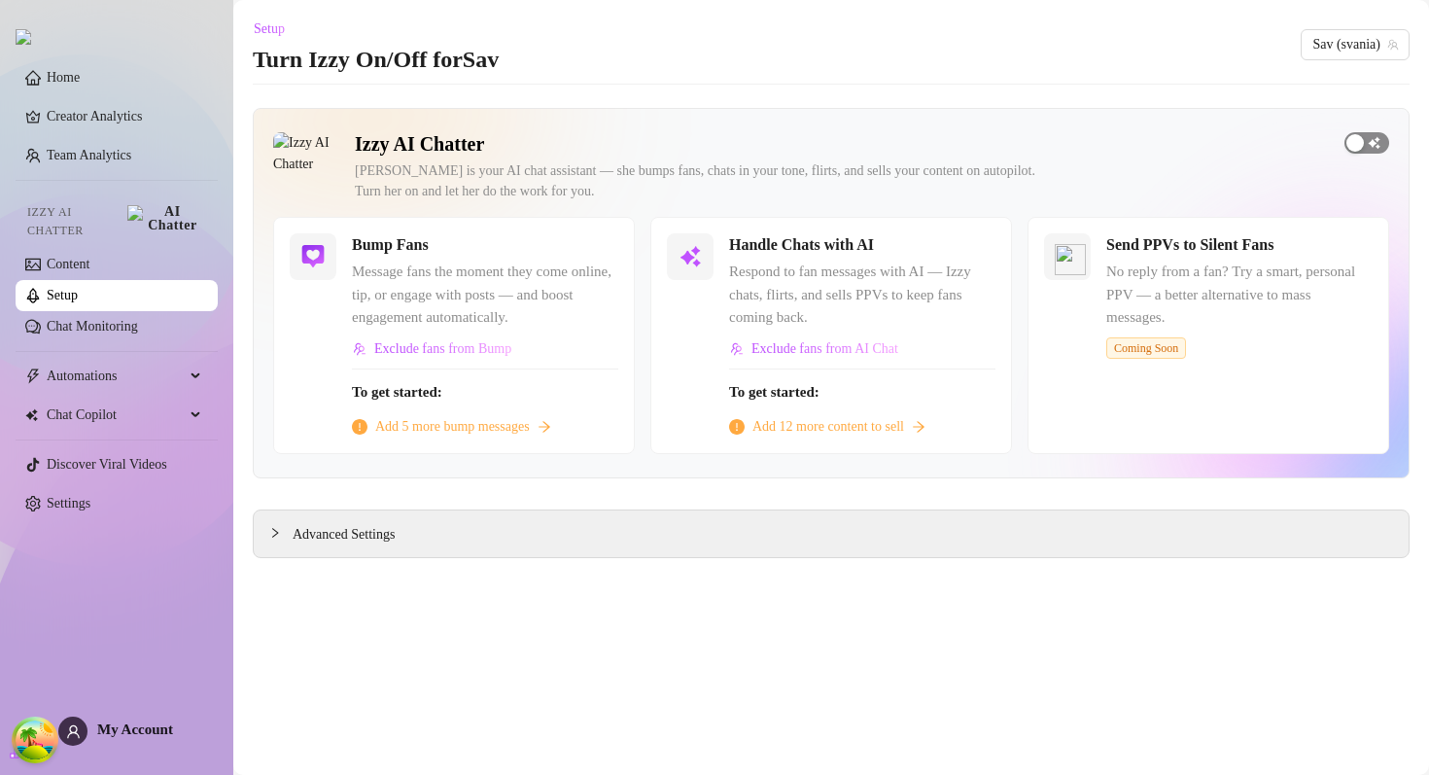
click at [1379, 140] on span "button" at bounding box center [1366, 142] width 45 height 21
click at [1362, 148] on span "button" at bounding box center [1366, 142] width 45 height 21
click at [88, 661] on div "Home Creator Analytics Team Analytics Izzy AI Chatter Content Setup Chat Monito…" at bounding box center [117, 378] width 202 height 757
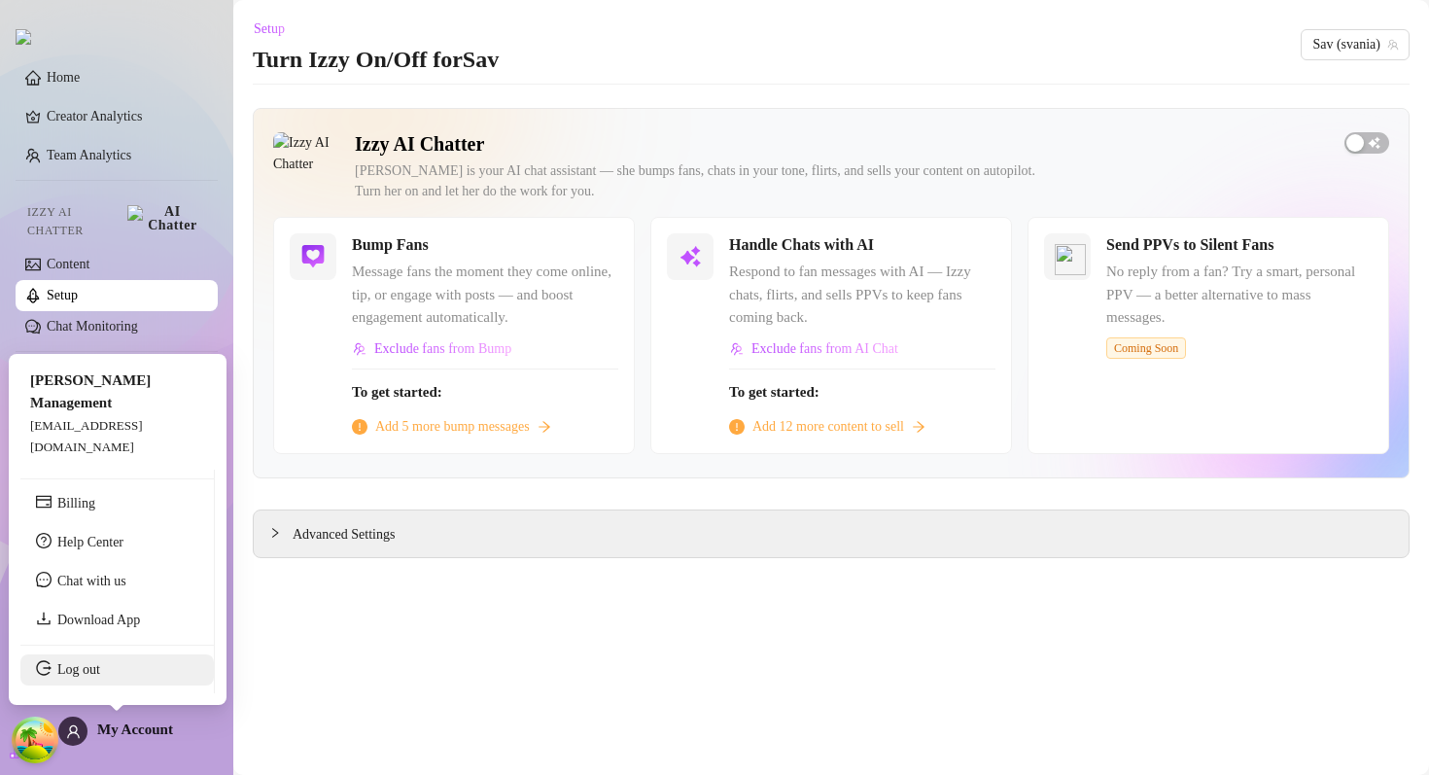
click at [83, 676] on link "Log out" at bounding box center [78, 669] width 43 height 15
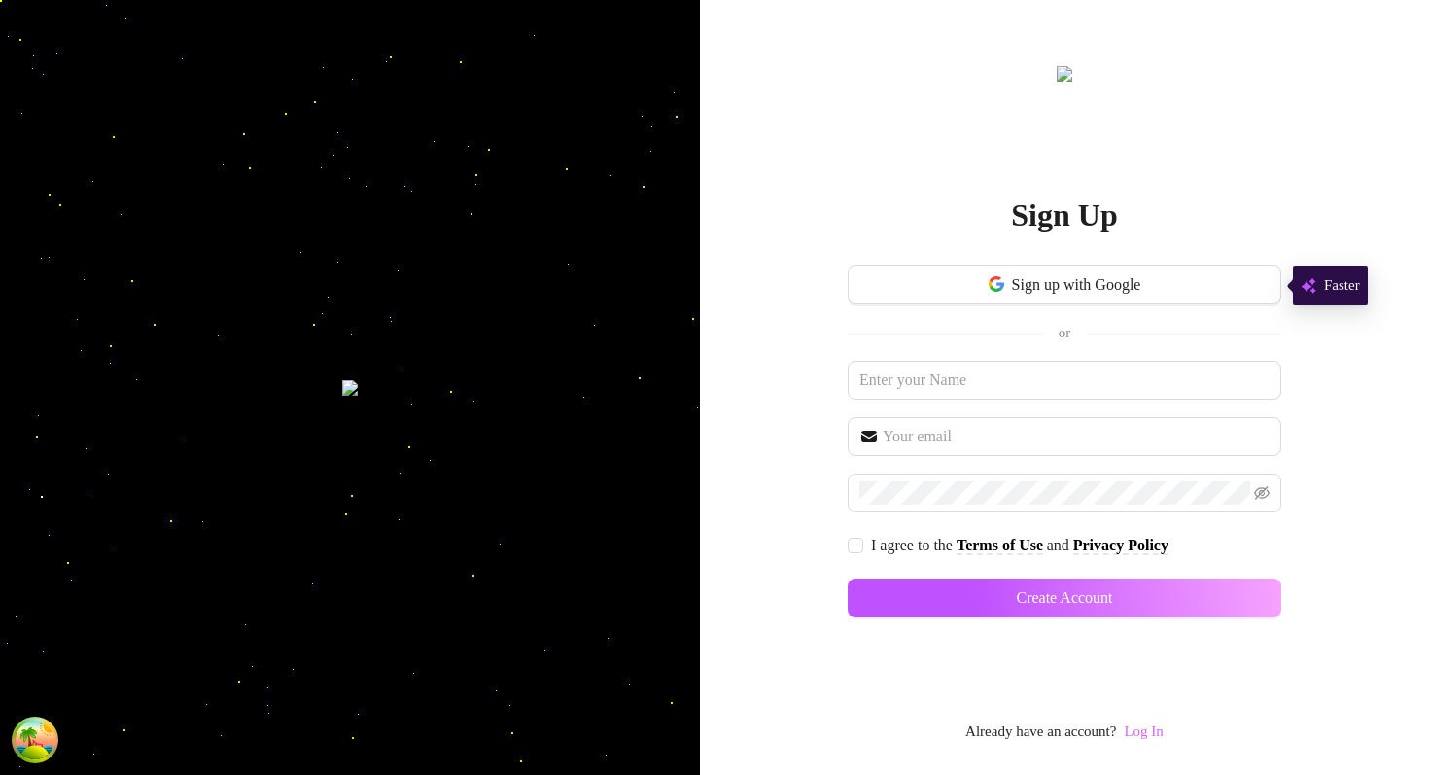
click at [1148, 730] on link "Log In" at bounding box center [1143, 731] width 39 height 16
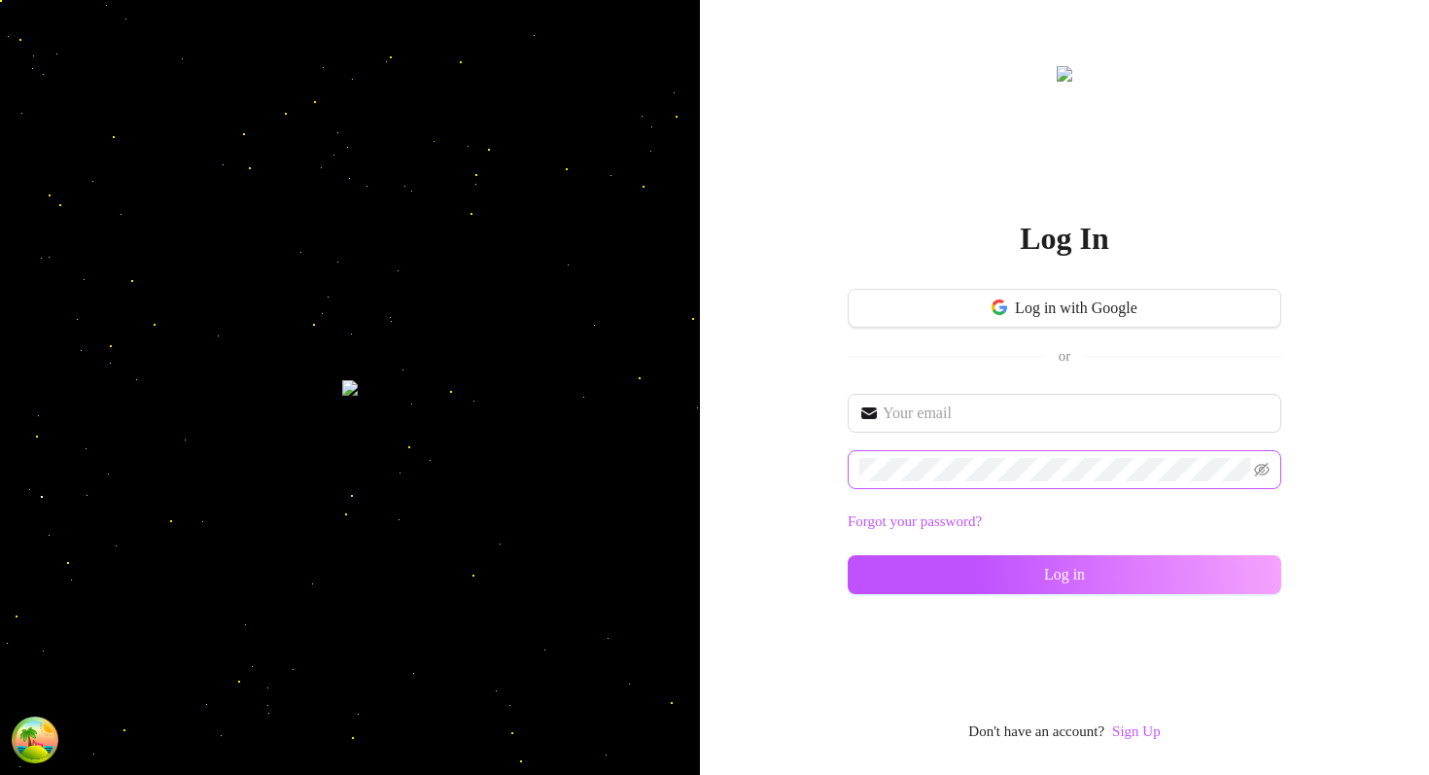
click at [953, 481] on span at bounding box center [1064, 469] width 433 height 39
type input "[EMAIL_ADDRESS][DOMAIN_NAME]"
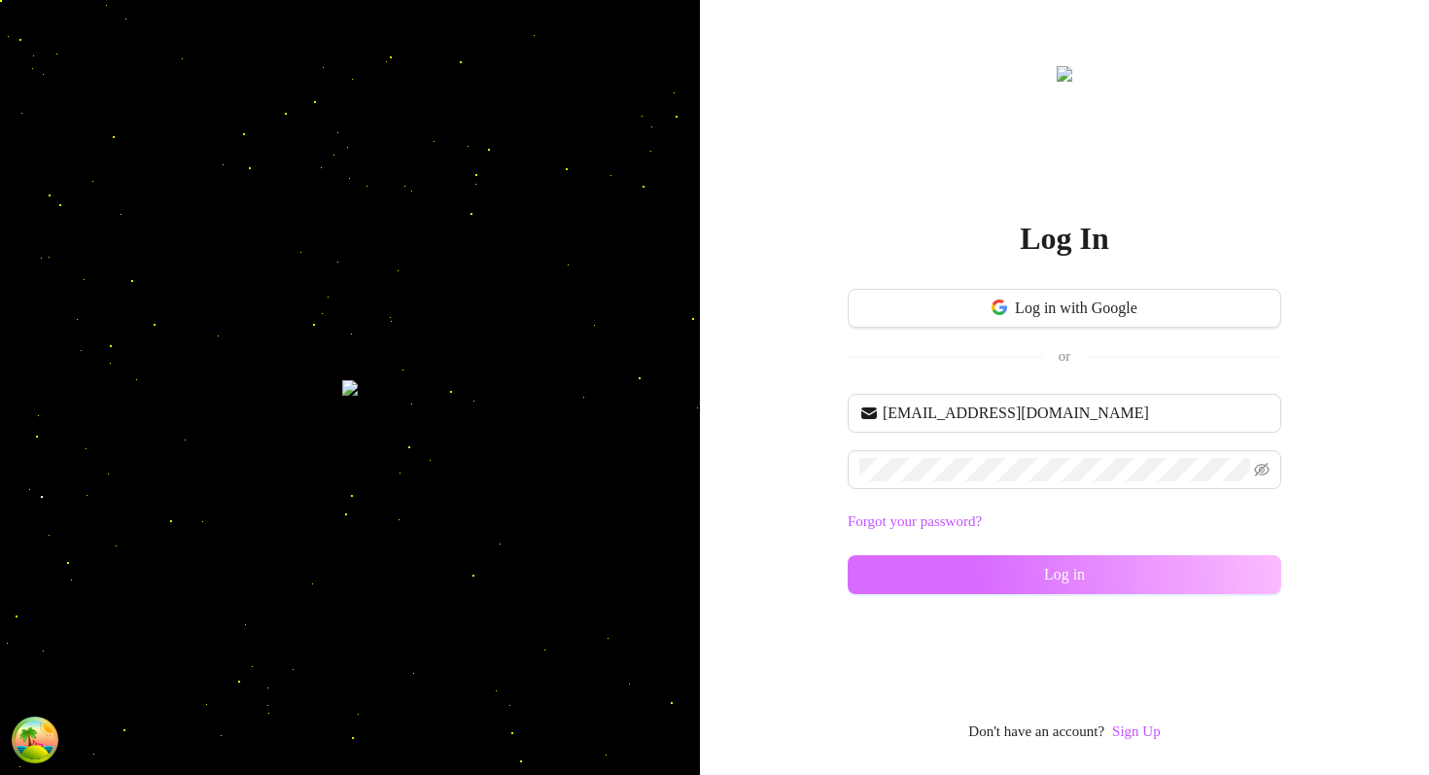
click at [910, 574] on button "Log in" at bounding box center [1064, 574] width 433 height 39
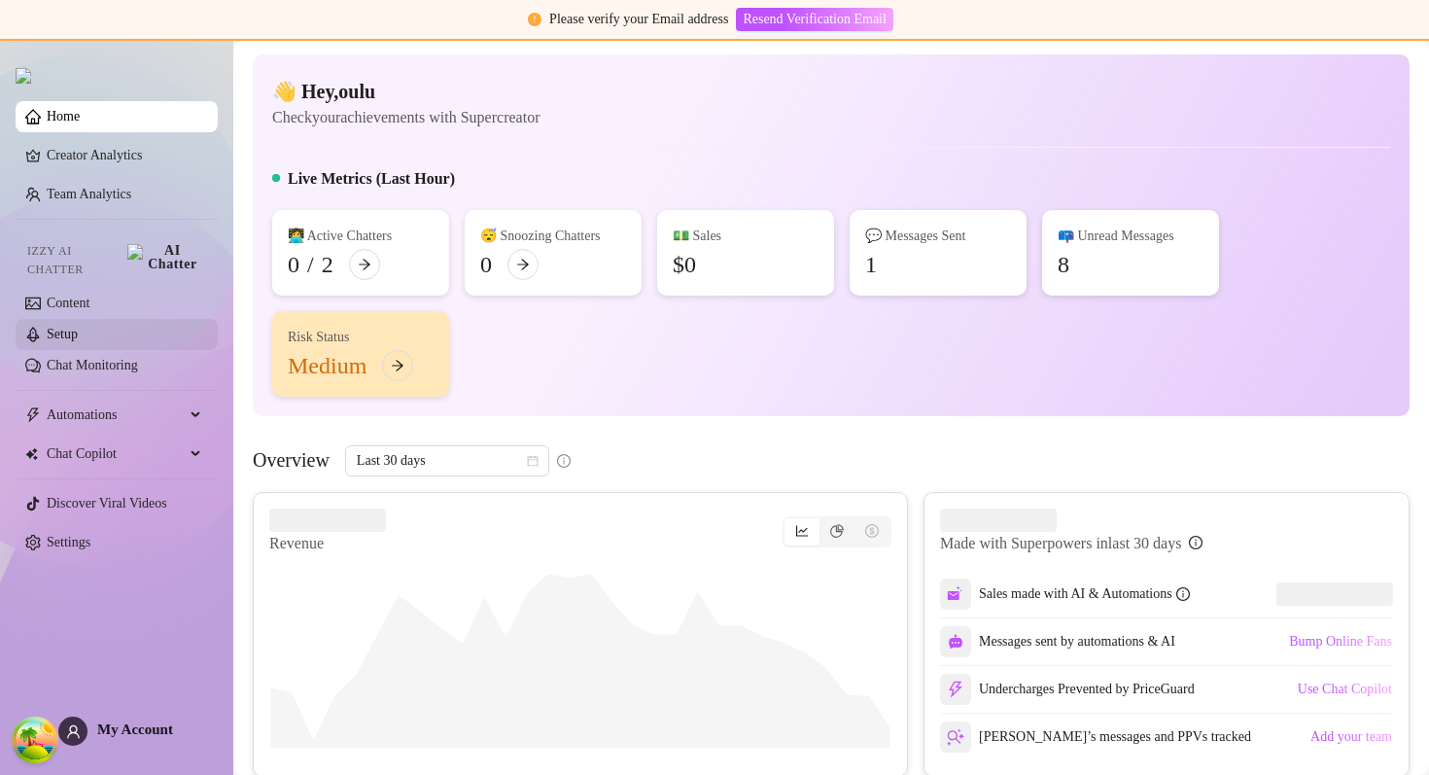
click at [78, 327] on link "Setup" at bounding box center [62, 334] width 31 height 15
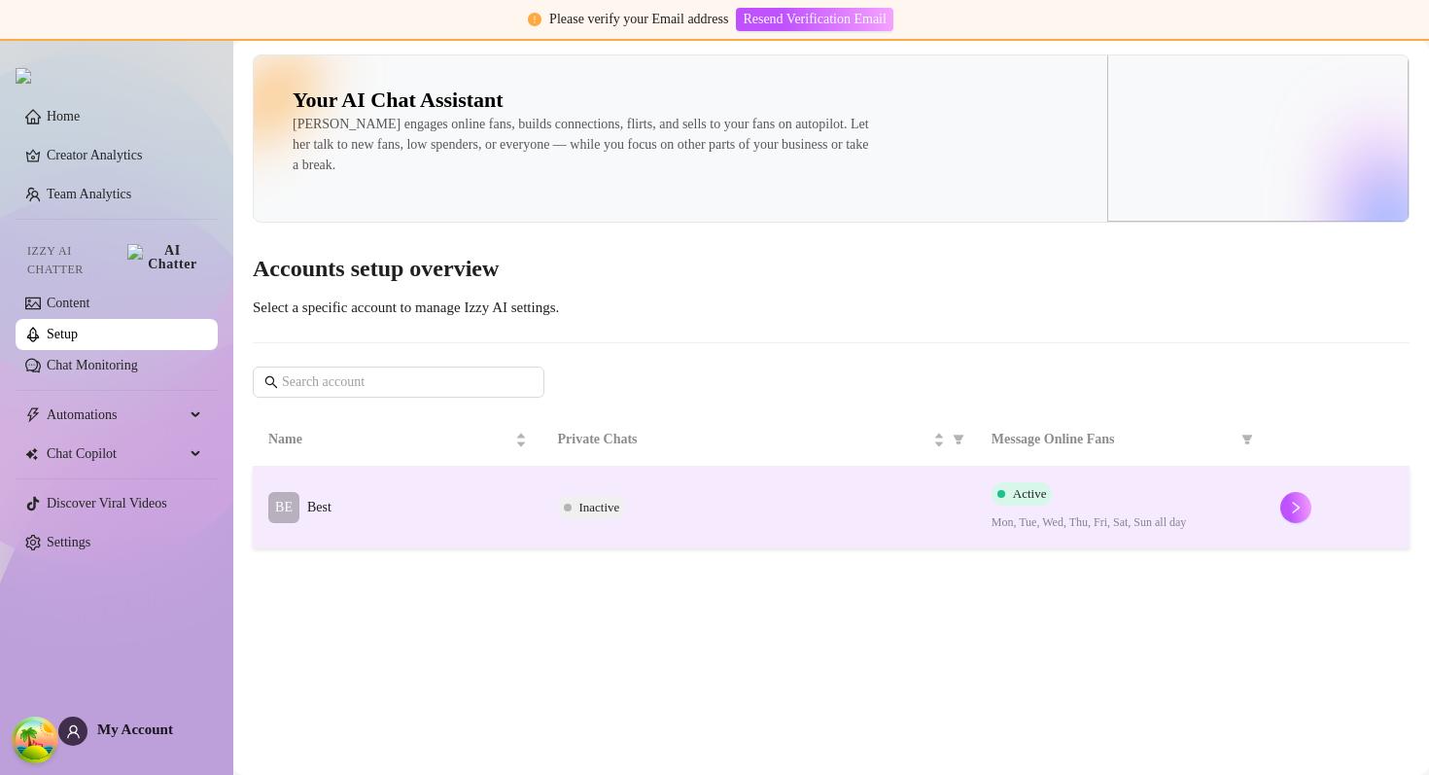
click at [796, 475] on td "Inactive" at bounding box center [758, 508] width 433 height 82
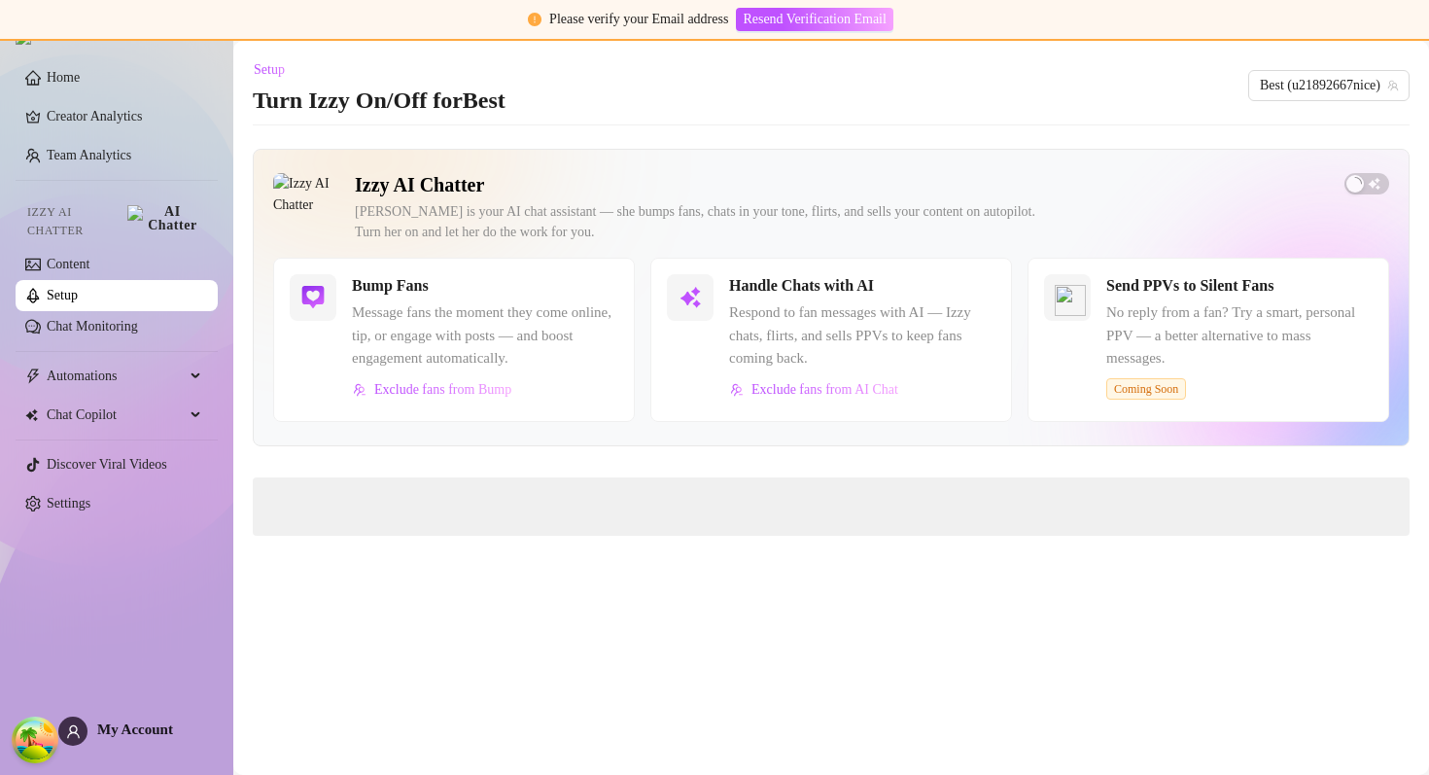
click at [810, 121] on main "Setup Turn Izzy On/Off for Best Best (u21892667nice) Izzy AI Chatter Izzy is yo…" at bounding box center [830, 408] width 1195 height 734
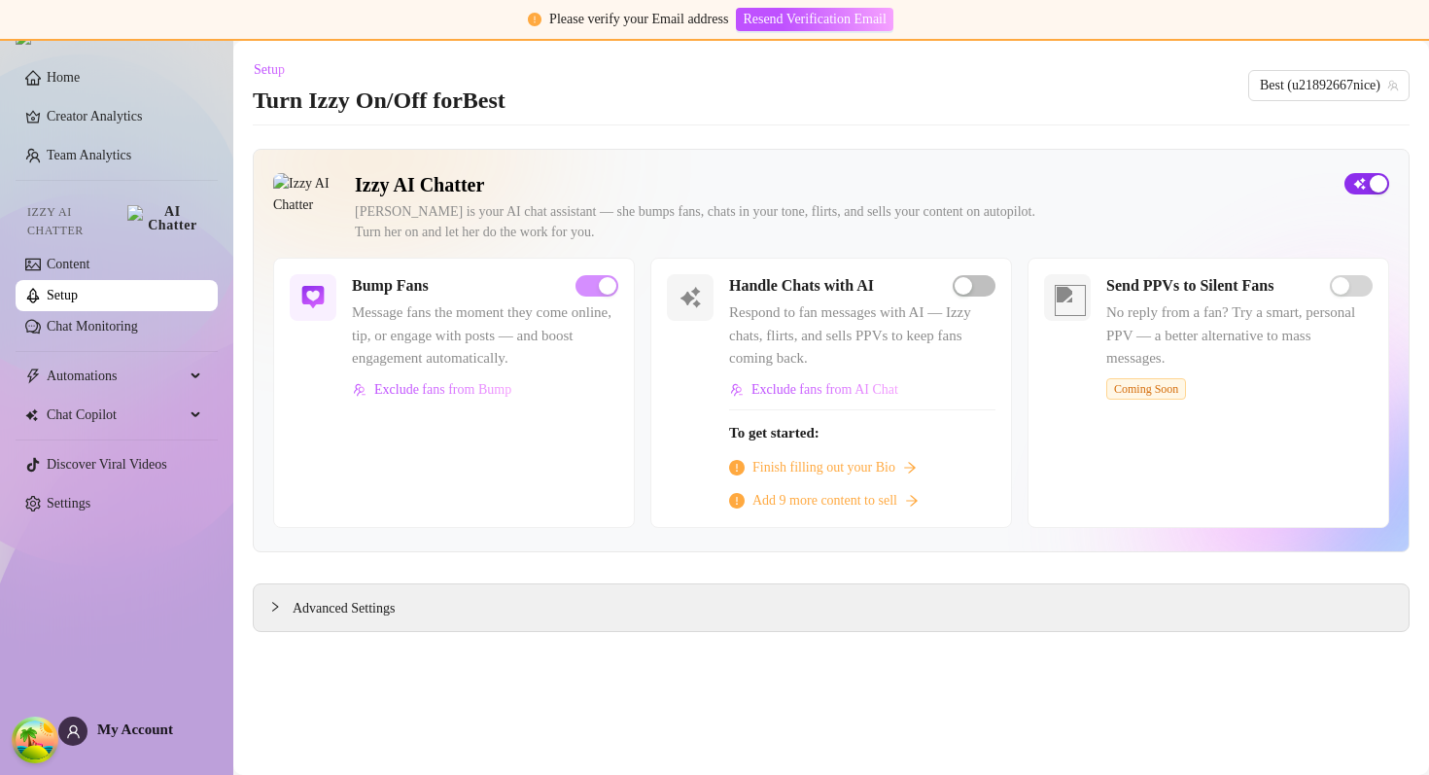
click at [1366, 186] on span "button" at bounding box center [1366, 183] width 45 height 21
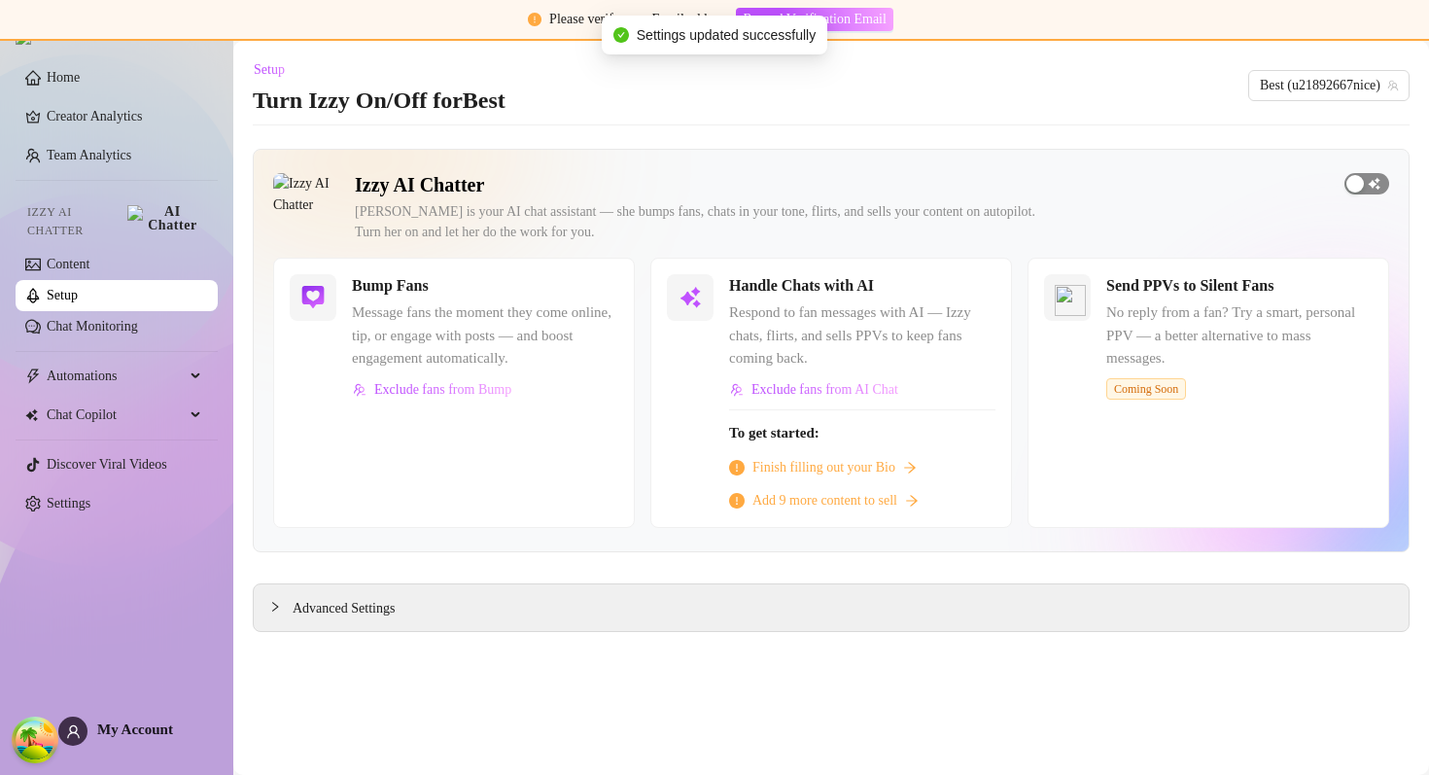
click at [1367, 185] on span "button" at bounding box center [1366, 183] width 45 height 21
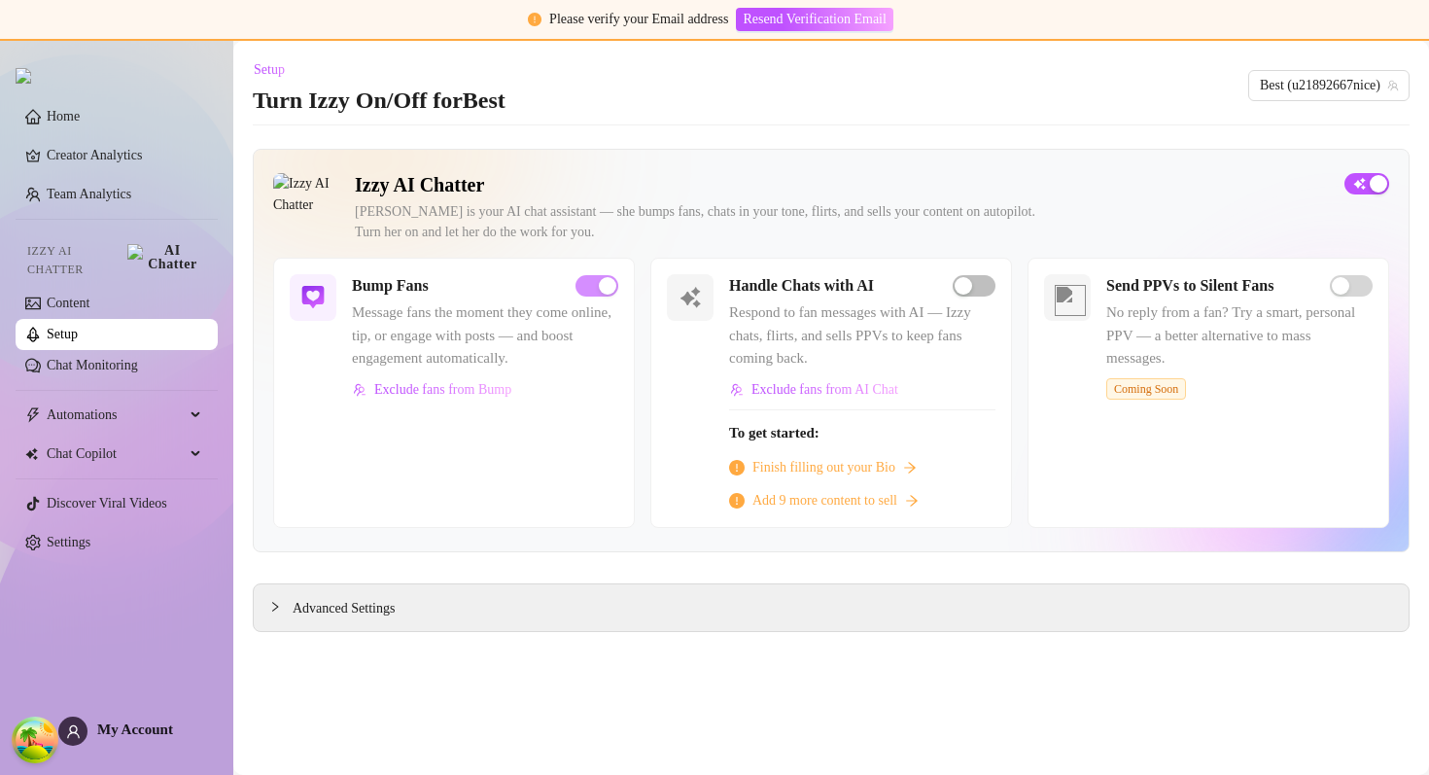
click at [675, 122] on main "Setup Turn Izzy On/Off for Best Best (u21892667nice) Izzy AI Chatter Izzy is yo…" at bounding box center [830, 408] width 1195 height 734
click at [79, 295] on link "Content" at bounding box center [68, 302] width 43 height 15
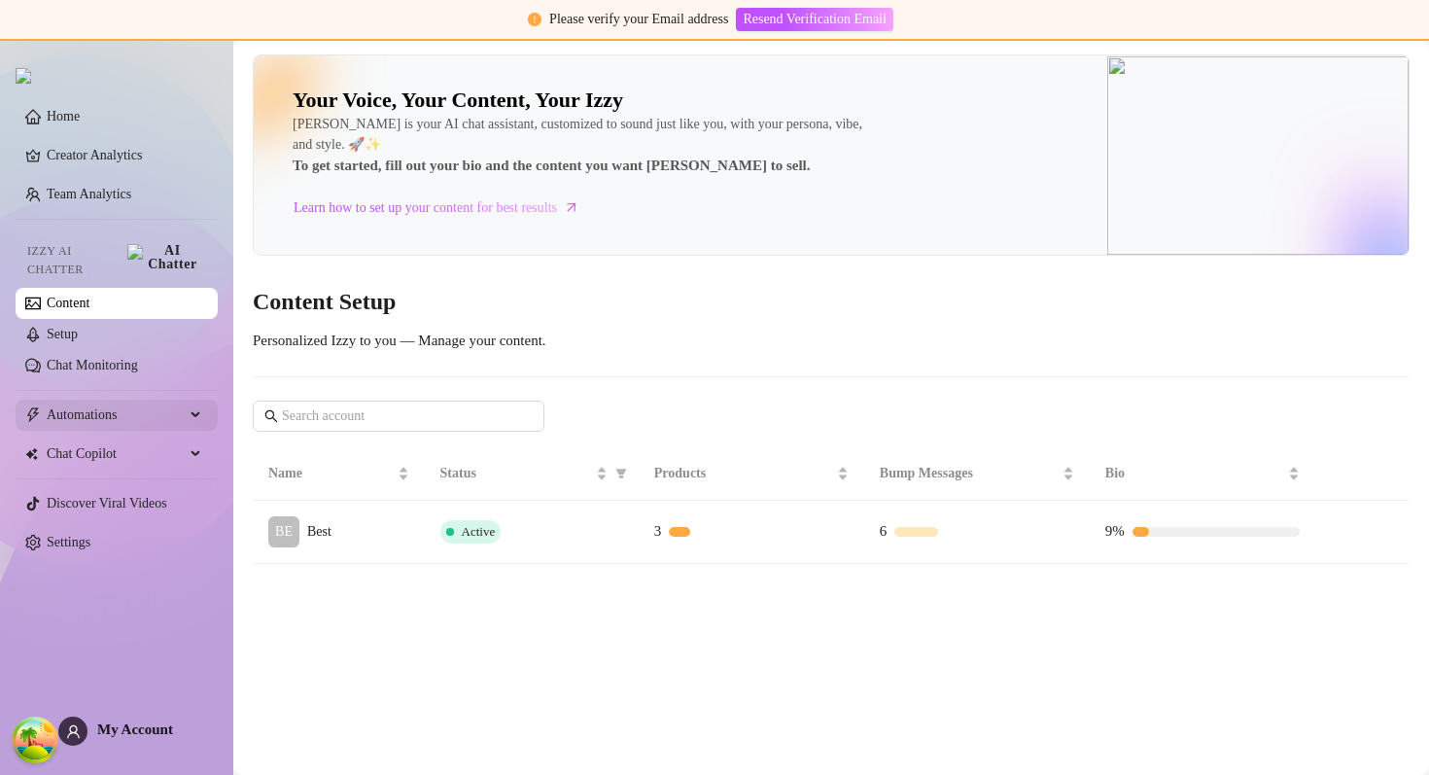
click at [92, 410] on span "Automations" at bounding box center [116, 414] width 138 height 31
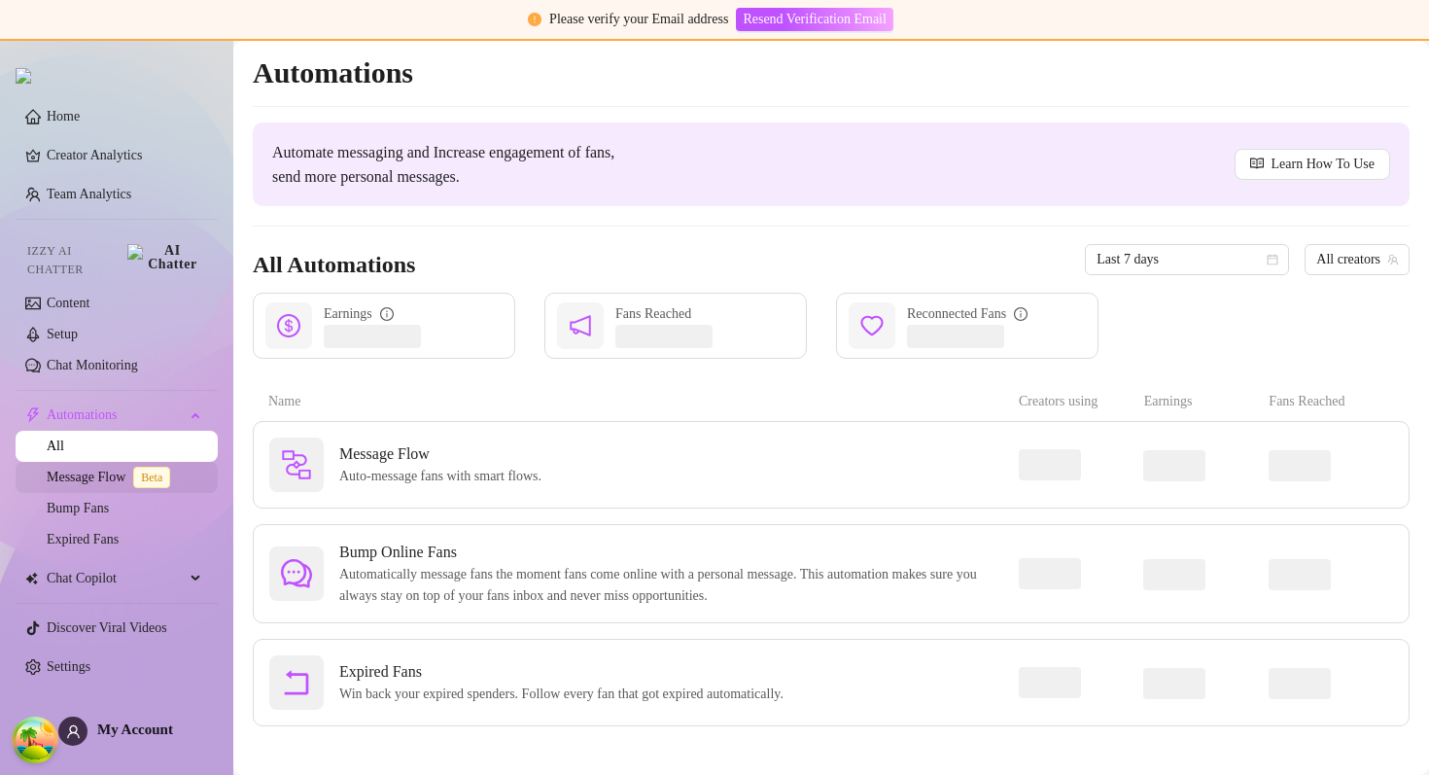
click at [109, 472] on link "Message Flow Beta" at bounding box center [112, 476] width 131 height 15
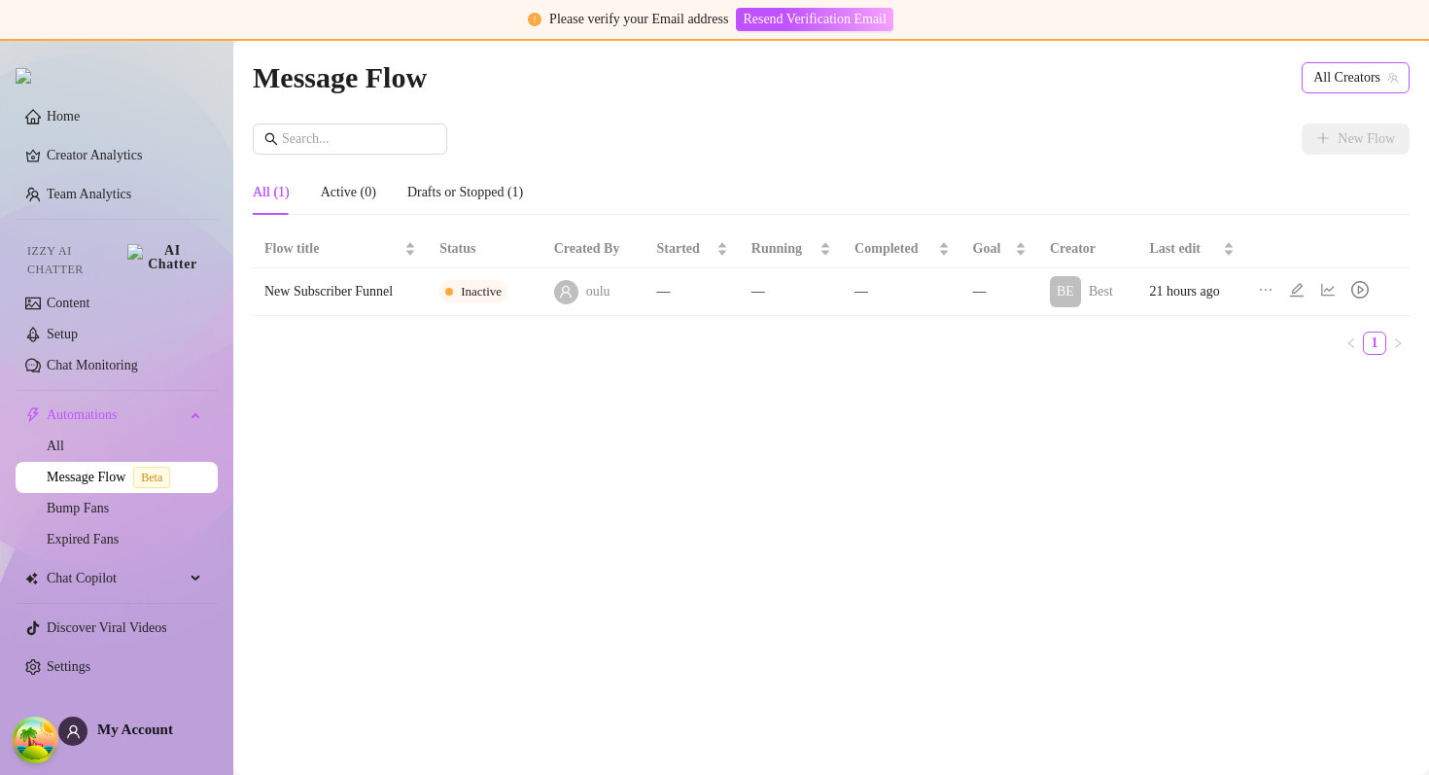
click at [1352, 87] on span "All Creators" at bounding box center [1355, 77] width 85 height 29
click at [1321, 139] on span "( u21892667nice )" at bounding box center [1346, 148] width 93 height 21
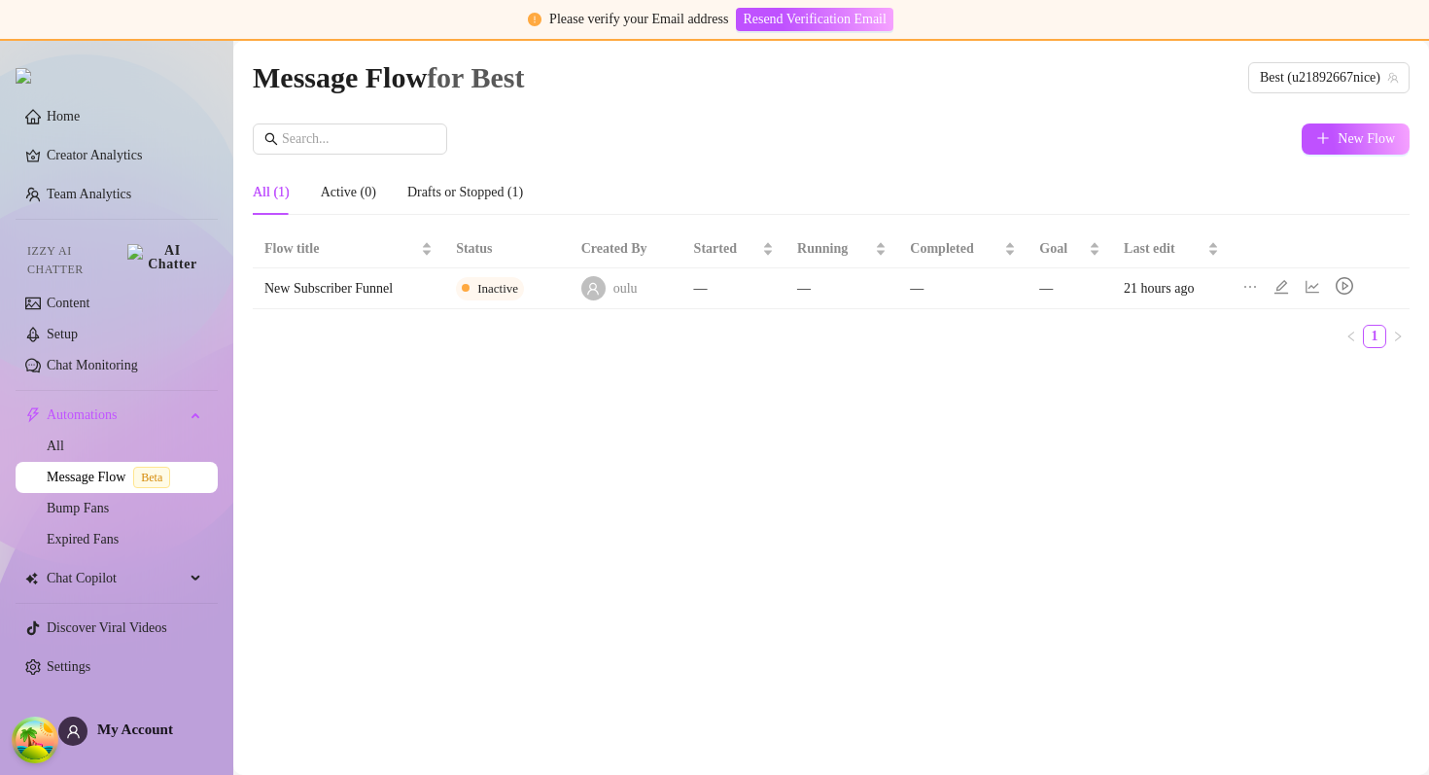
click at [892, 121] on div "Message Flow for Best Best (u21892667nice) New Flow All (1) Active (0) Drafts o…" at bounding box center [831, 385] width 1157 height 662
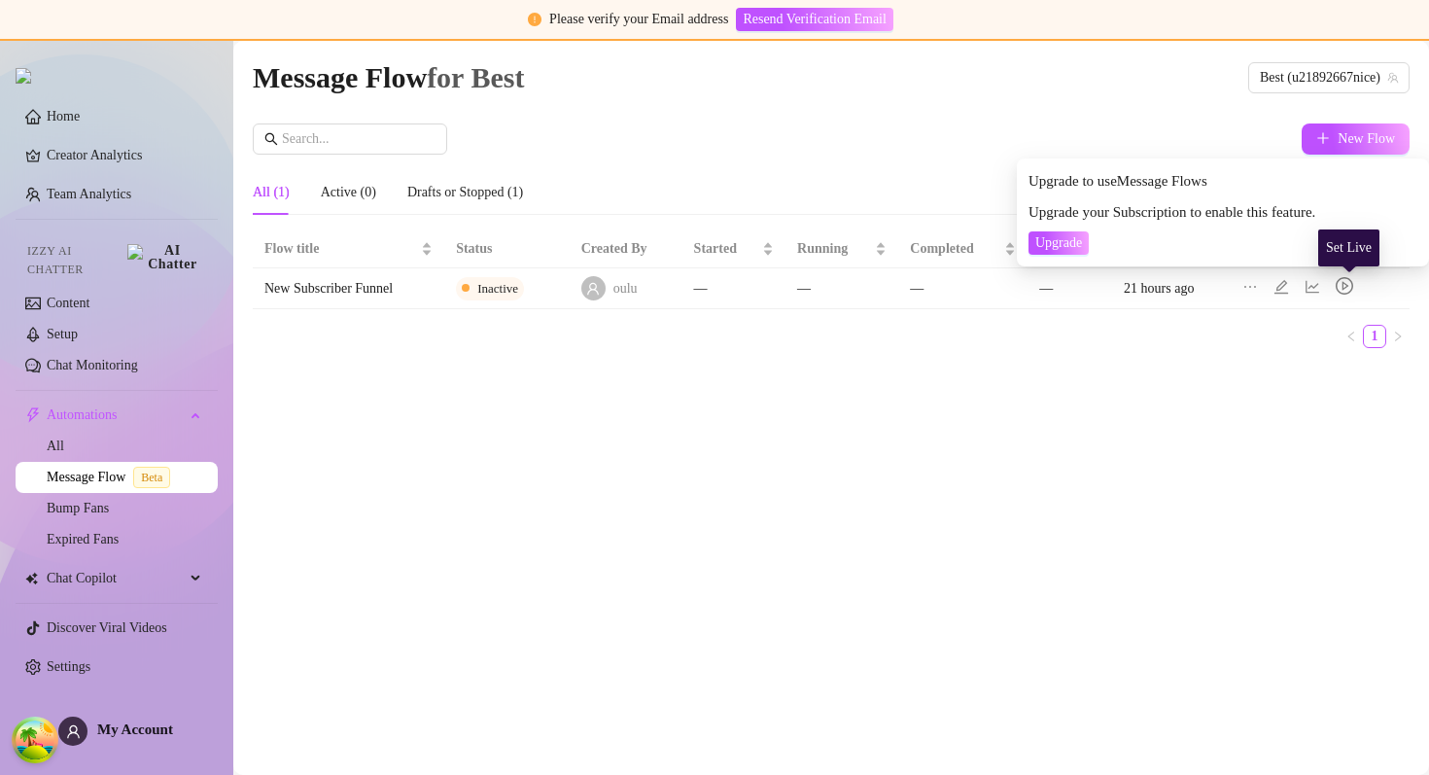
click at [1348, 287] on icon "play-circle" at bounding box center [1344, 286] width 7 height 9
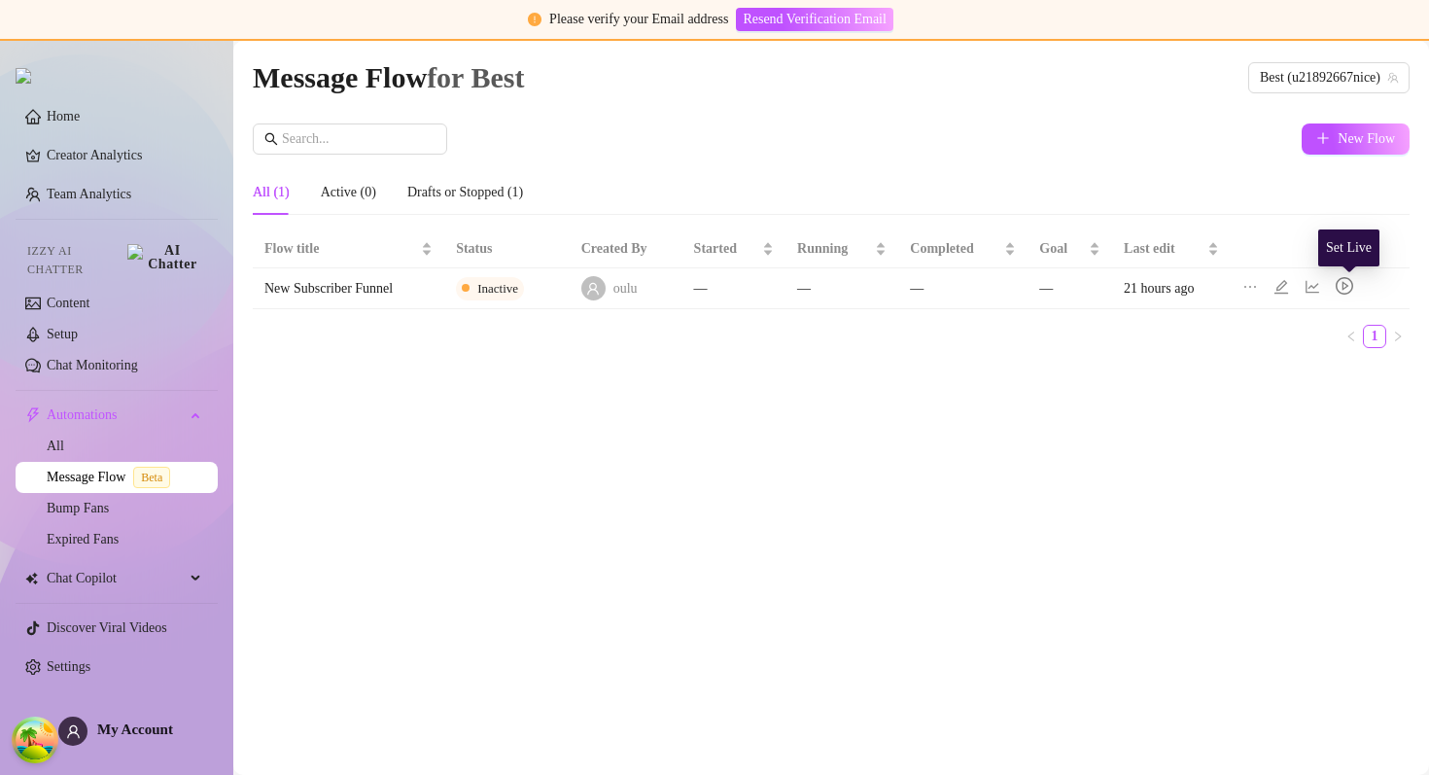
click at [1348, 287] on icon "play-circle" at bounding box center [1344, 286] width 7 height 9
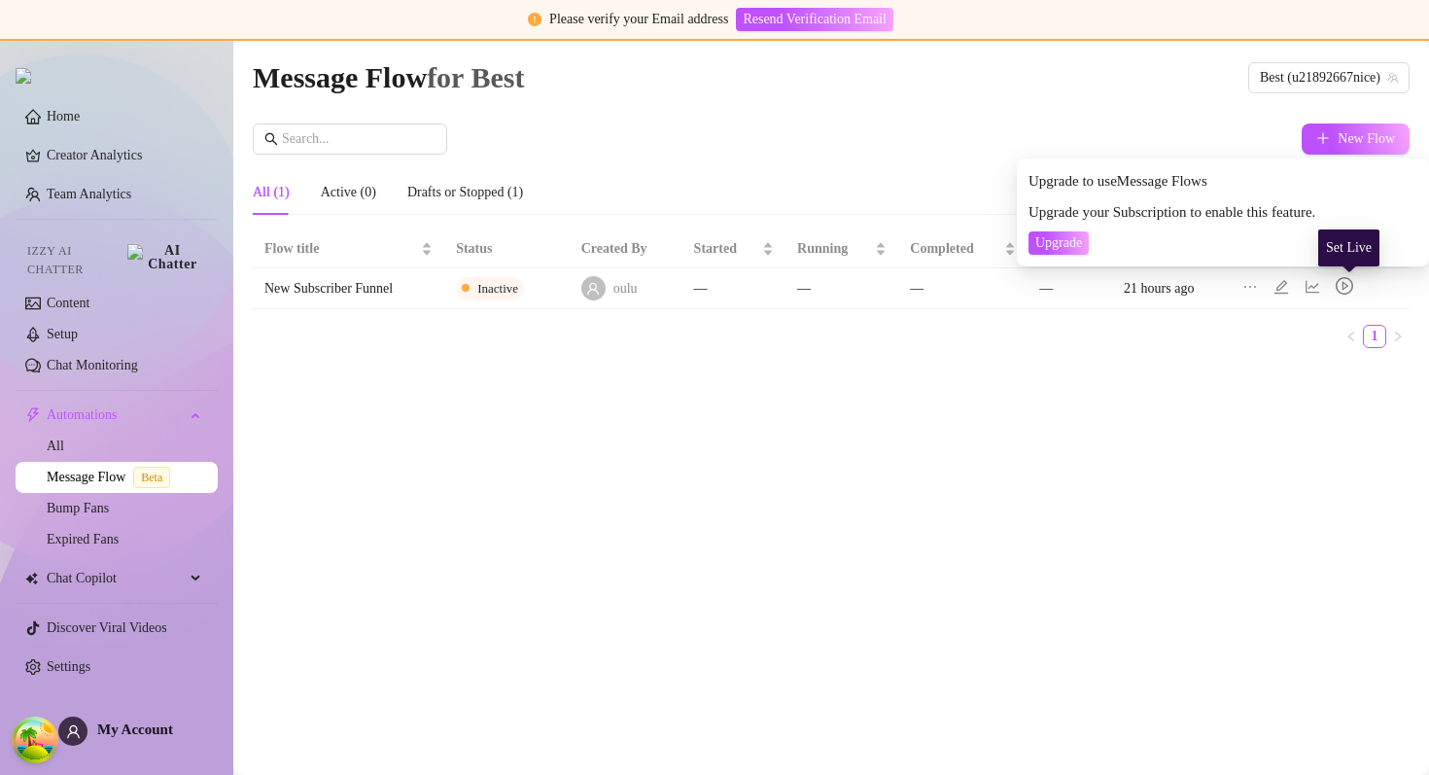
click at [1348, 287] on icon "play-circle" at bounding box center [1344, 286] width 7 height 9
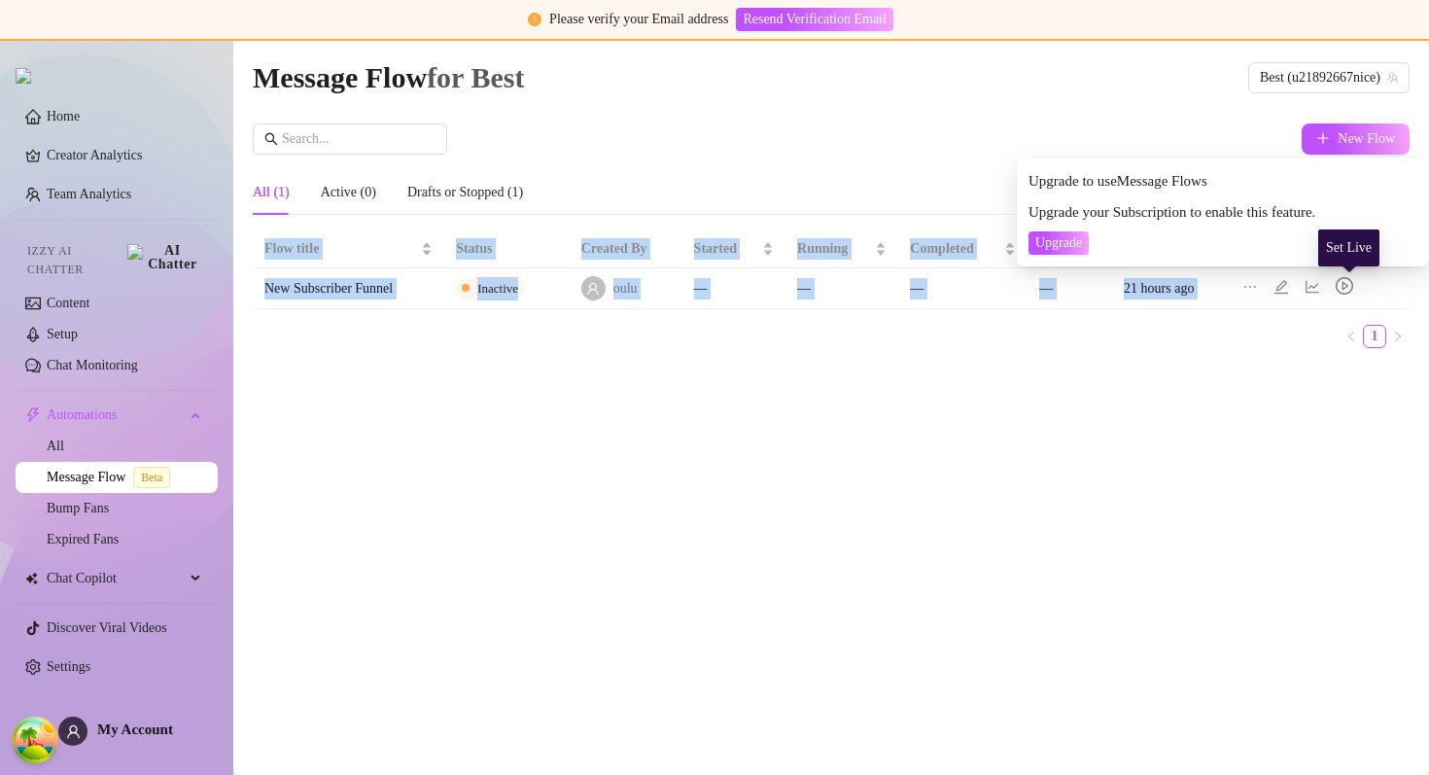
click at [1348, 287] on icon "play-circle" at bounding box center [1344, 286] width 7 height 9
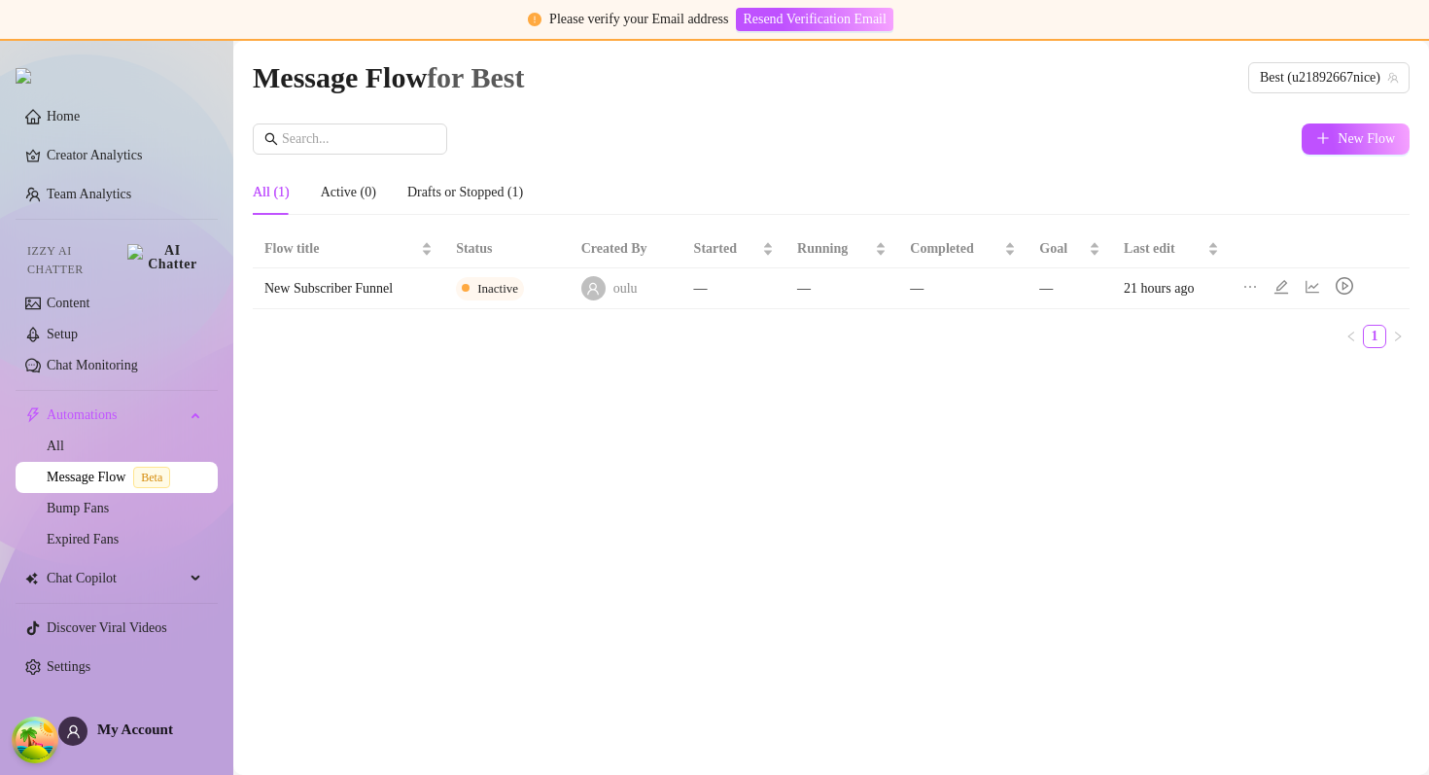
click at [1005, 366] on div "Message Flow for Best Best (u21892667nice) New Flow All (1) Active (0) Drafts o…" at bounding box center [831, 385] width 1157 height 662
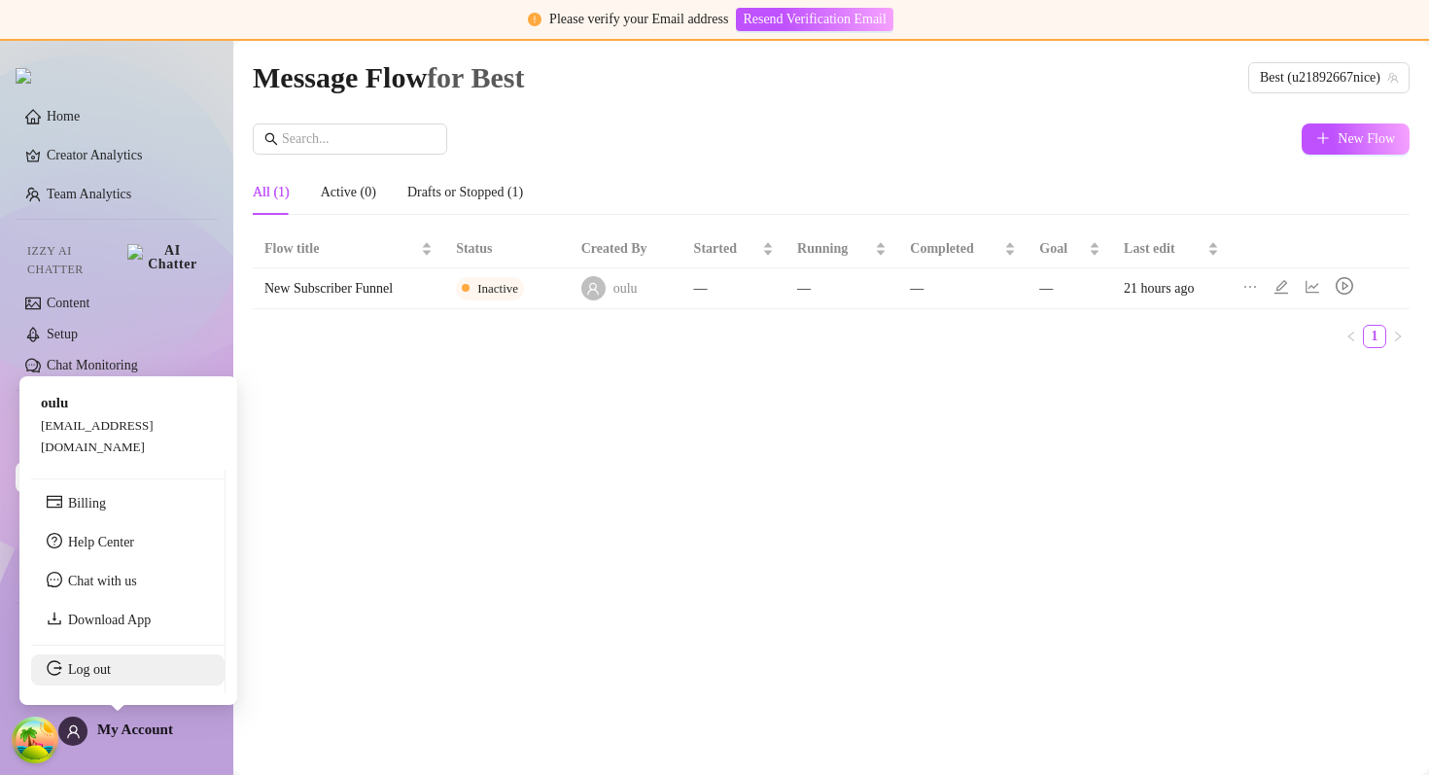
click at [105, 676] on link "Log out" at bounding box center [89, 669] width 43 height 15
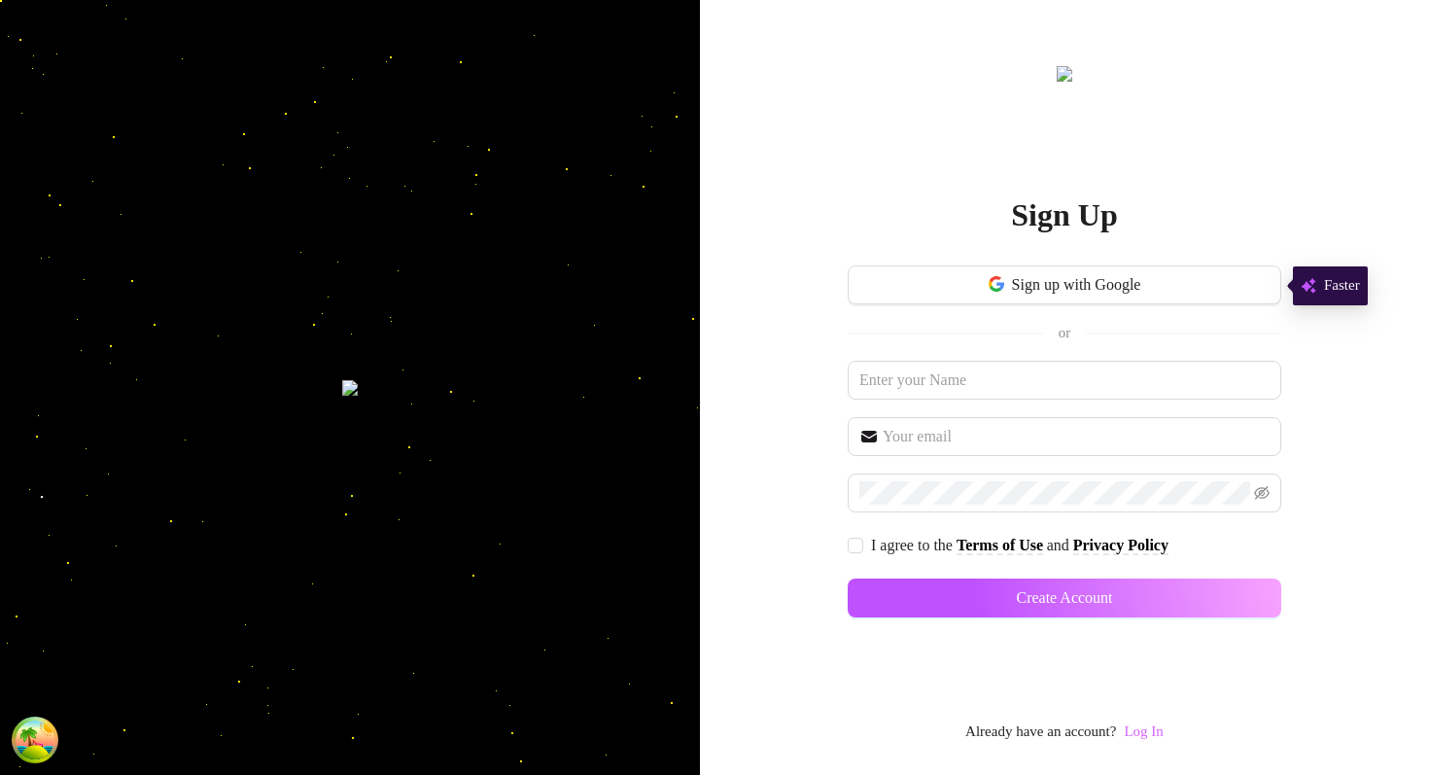
click at [1141, 735] on link "Log In" at bounding box center [1143, 731] width 39 height 16
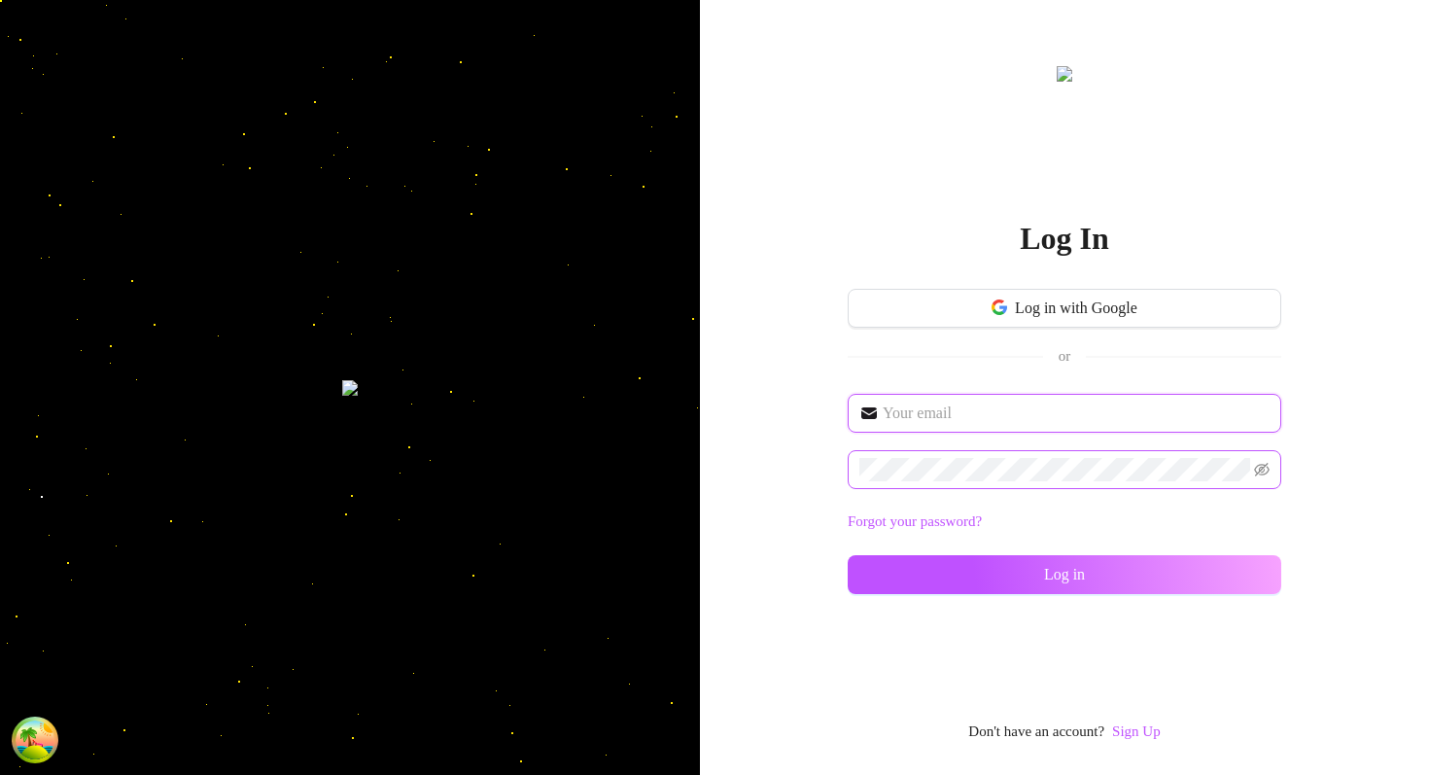
type input "im@supercreator.app"
click at [1024, 480] on span at bounding box center [1064, 469] width 433 height 39
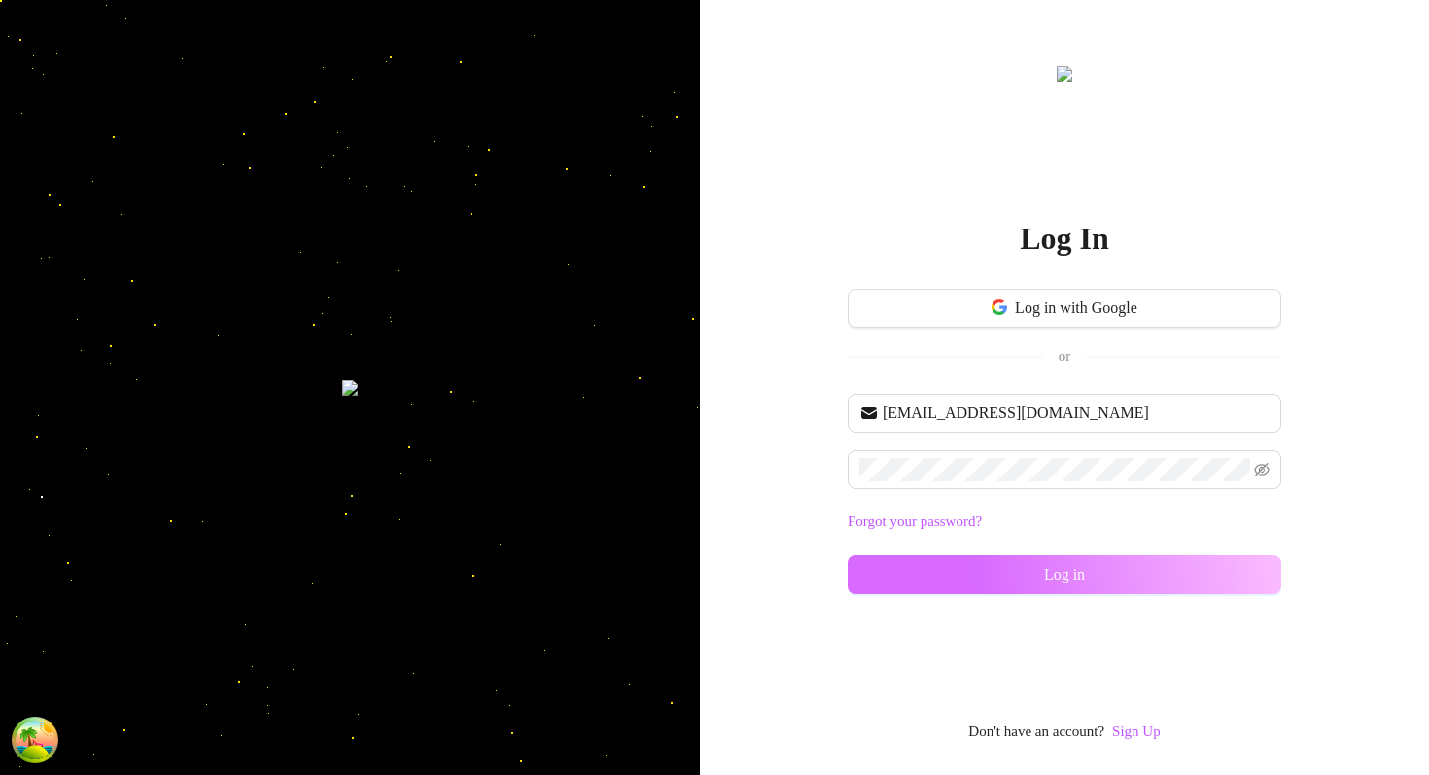
click at [904, 576] on button "Log in" at bounding box center [1064, 574] width 433 height 39
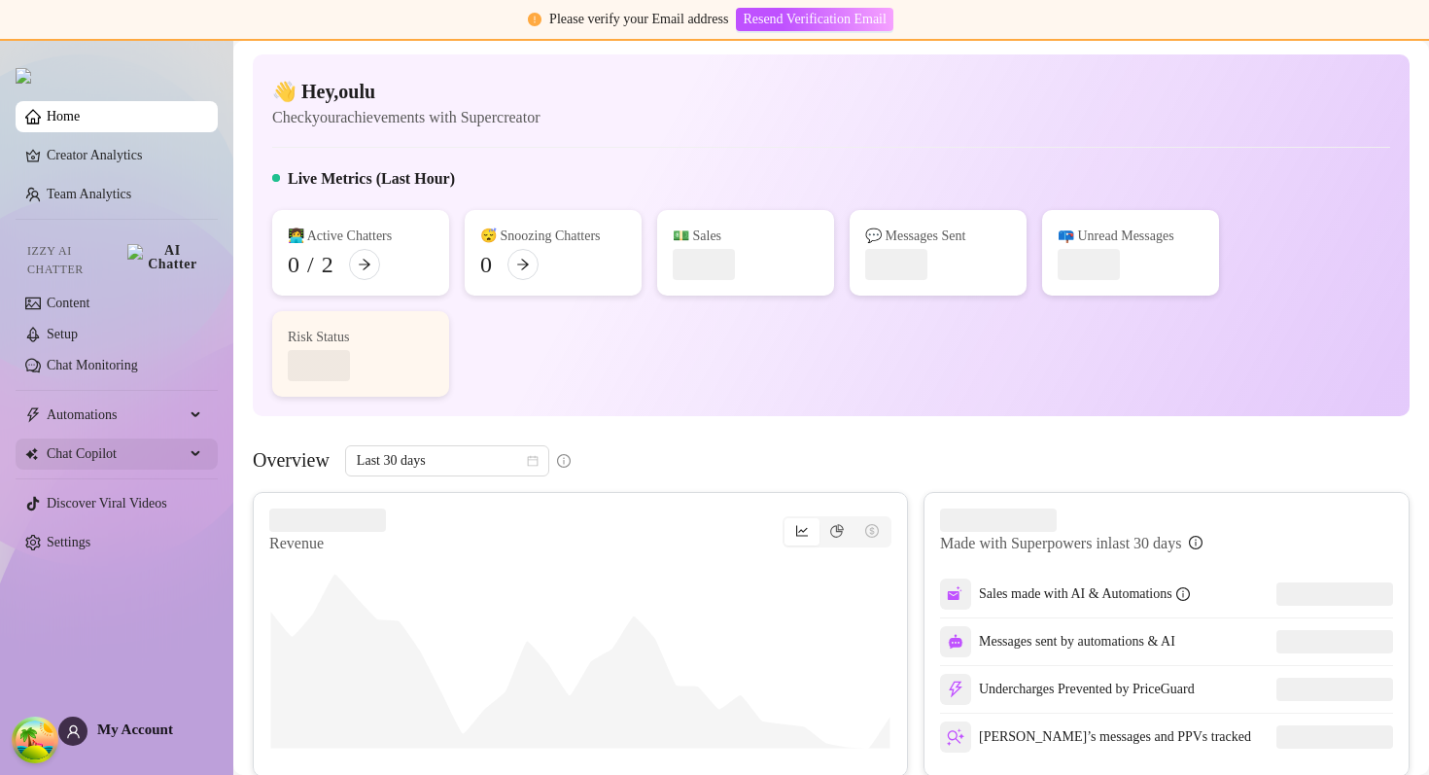
click at [117, 438] on span "Chat Copilot" at bounding box center [116, 453] width 138 height 31
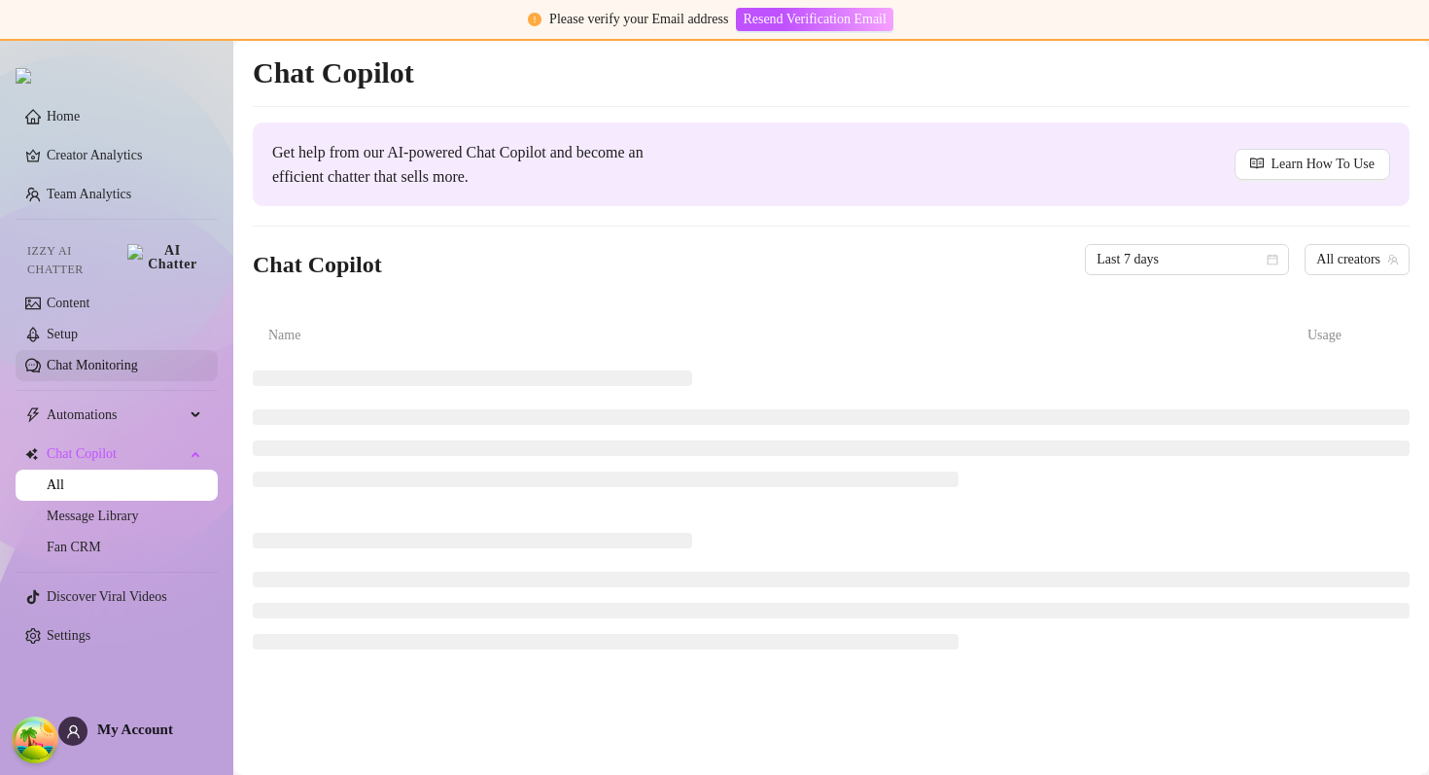
click at [129, 358] on link "Chat Monitoring" at bounding box center [92, 365] width 91 height 15
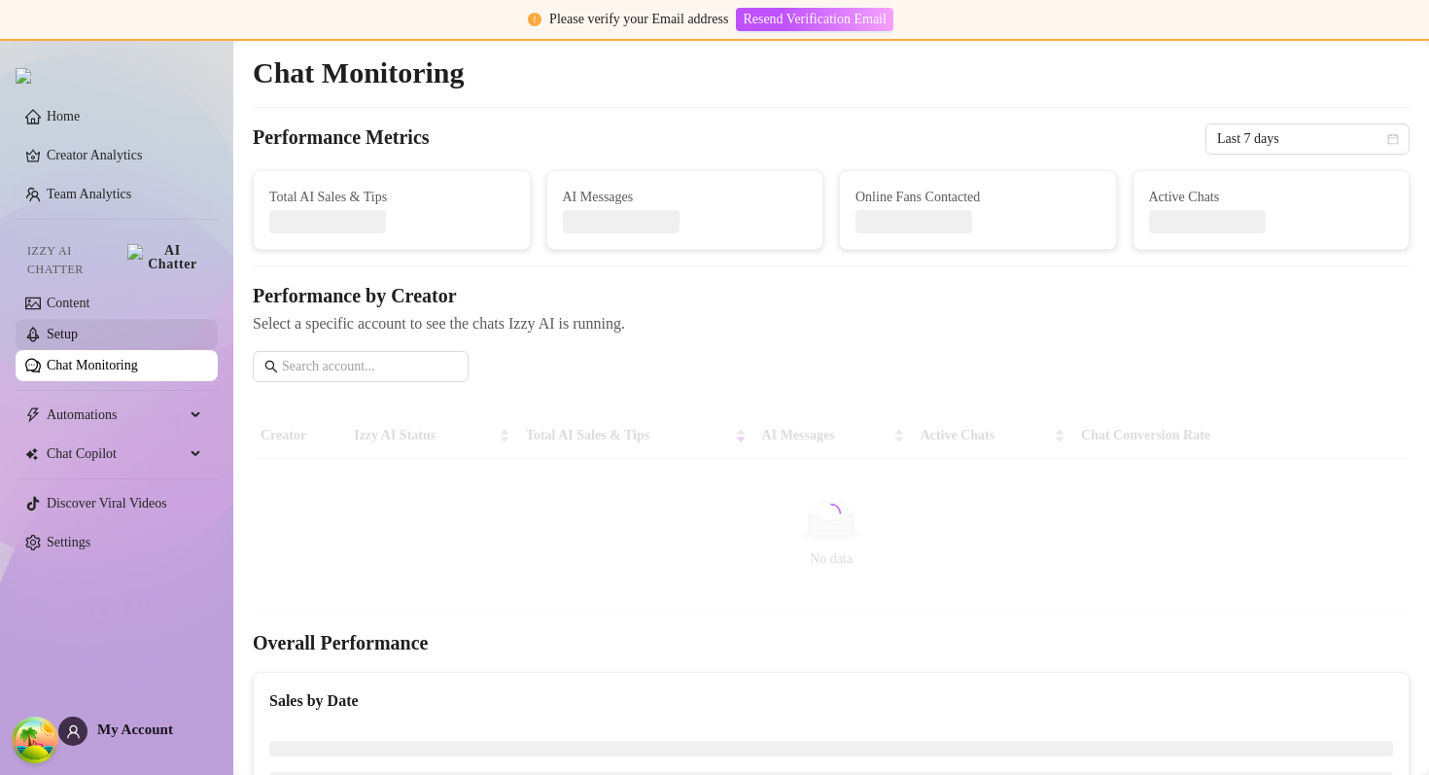
click at [78, 327] on link "Setup" at bounding box center [62, 334] width 31 height 15
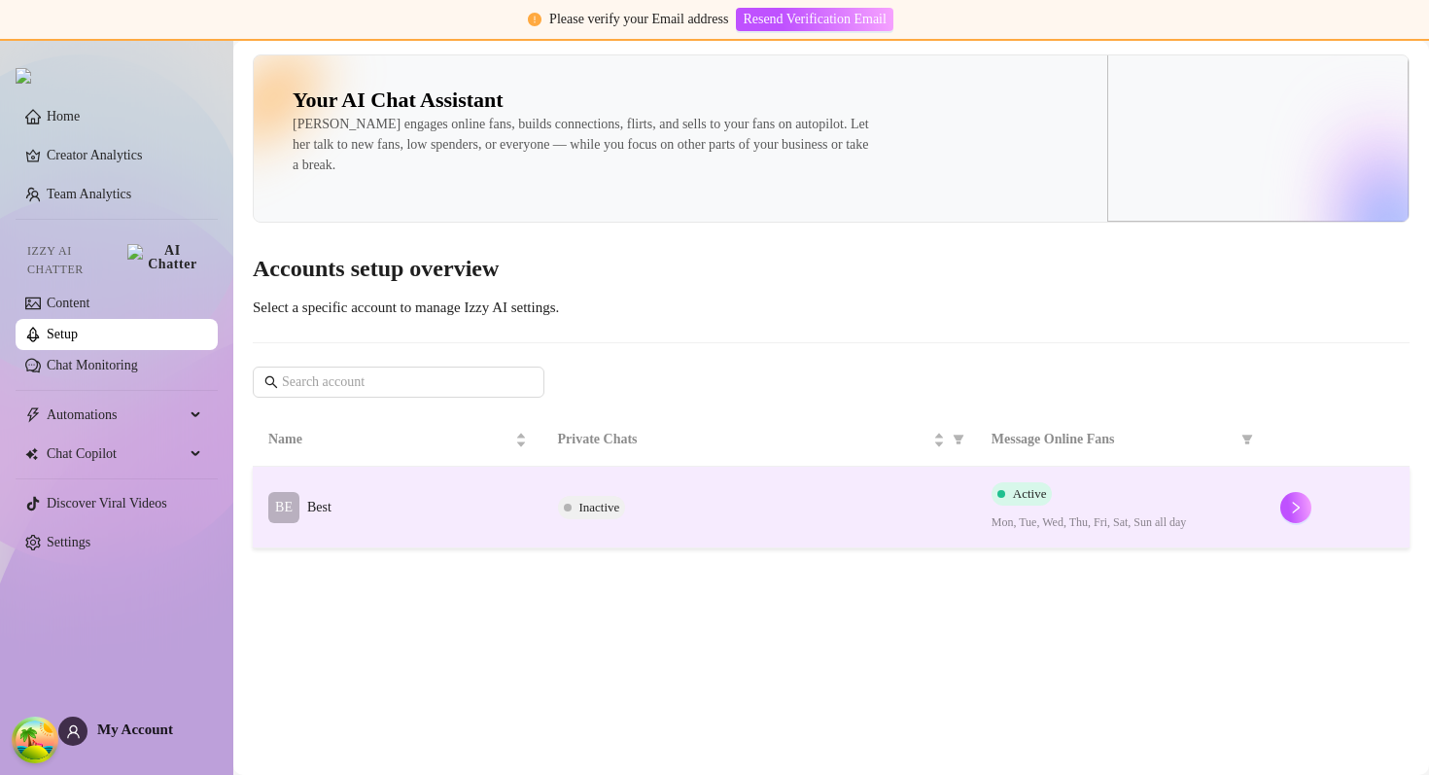
click at [707, 519] on td "Inactive" at bounding box center [758, 508] width 433 height 82
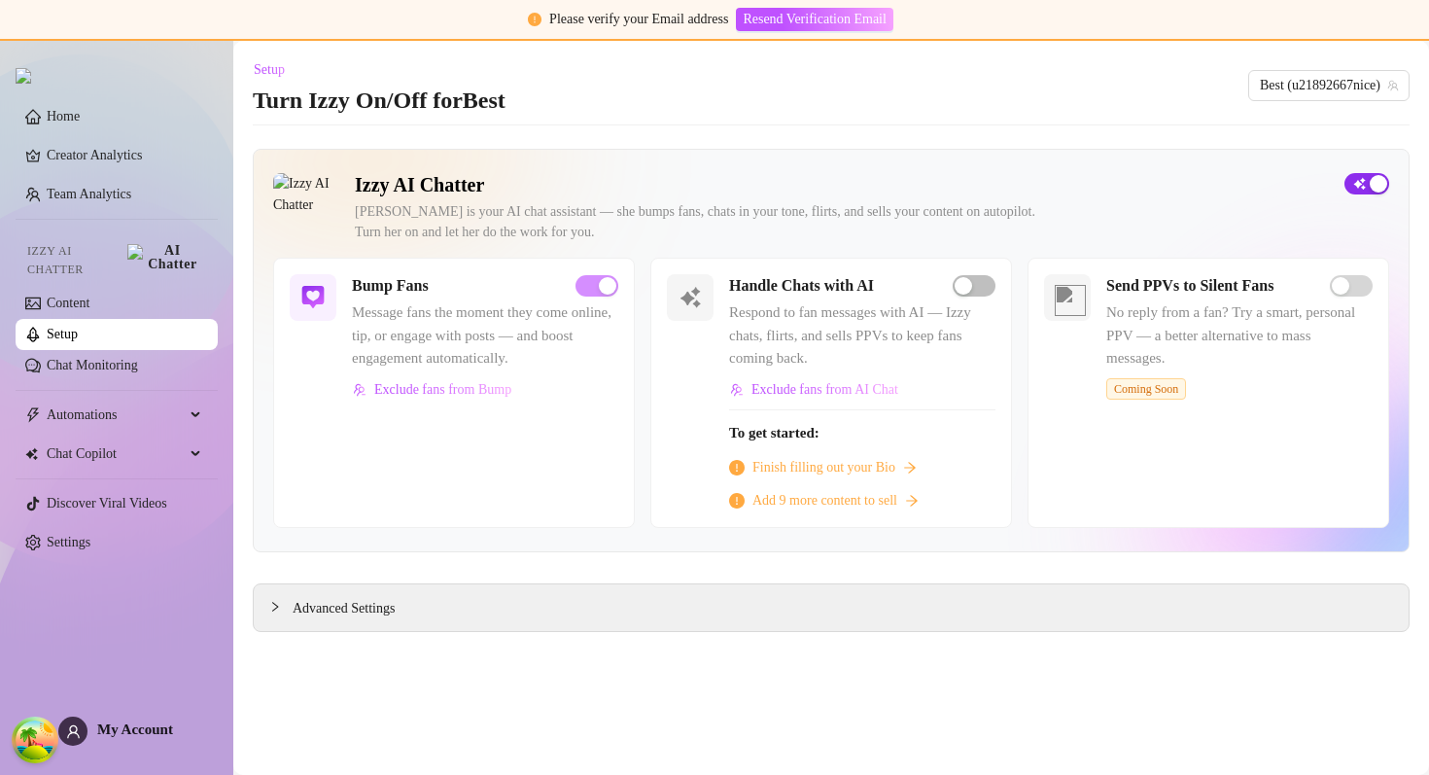
click at [1354, 190] on span "button" at bounding box center [1366, 183] width 45 height 21
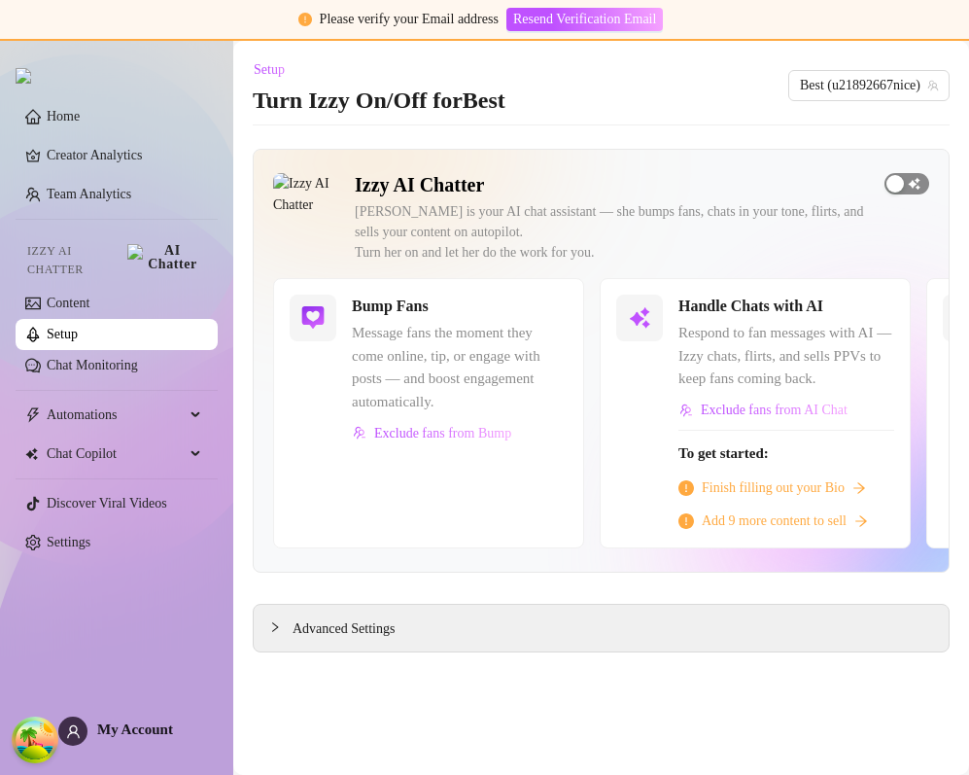
click at [904, 177] on span "button" at bounding box center [906, 183] width 45 height 21
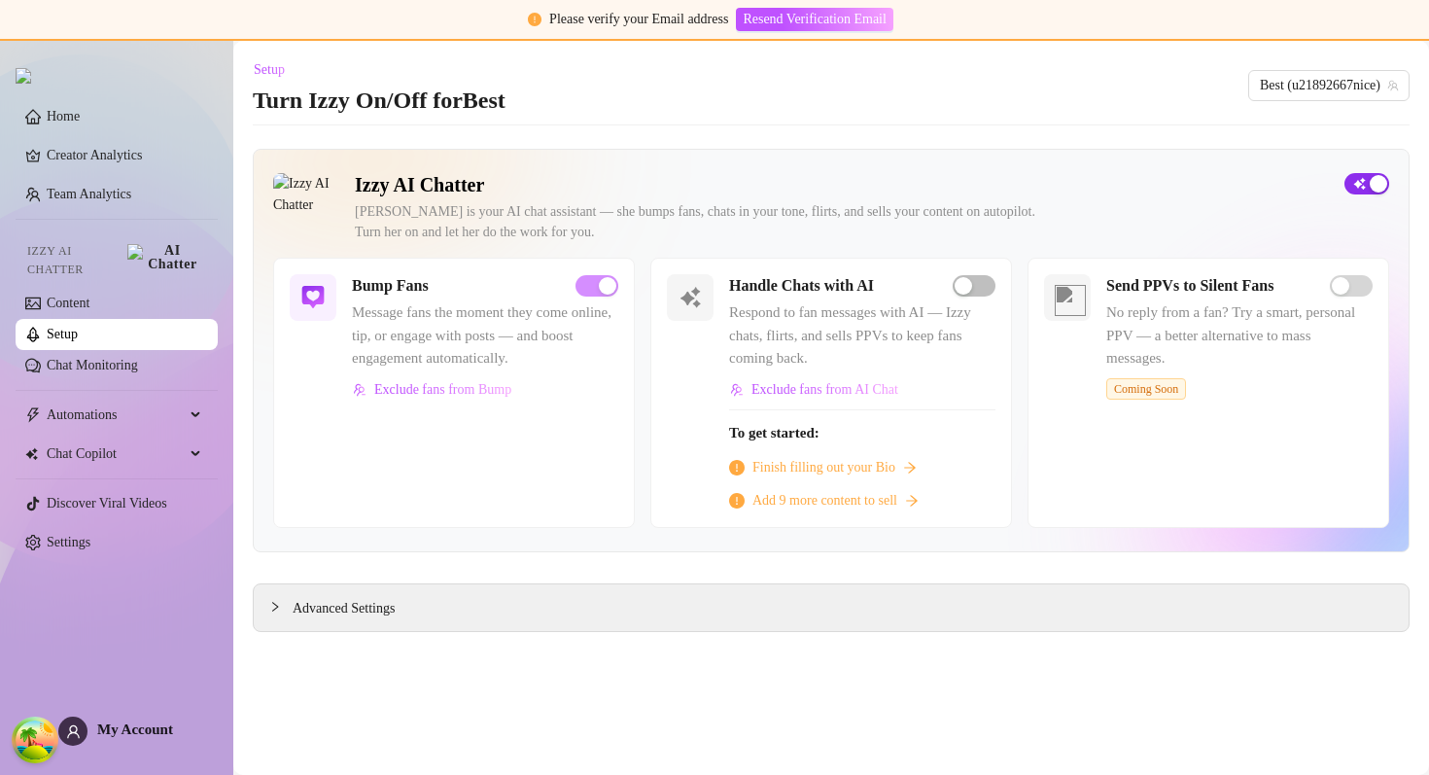
click at [1361, 185] on span "button" at bounding box center [1366, 183] width 45 height 21
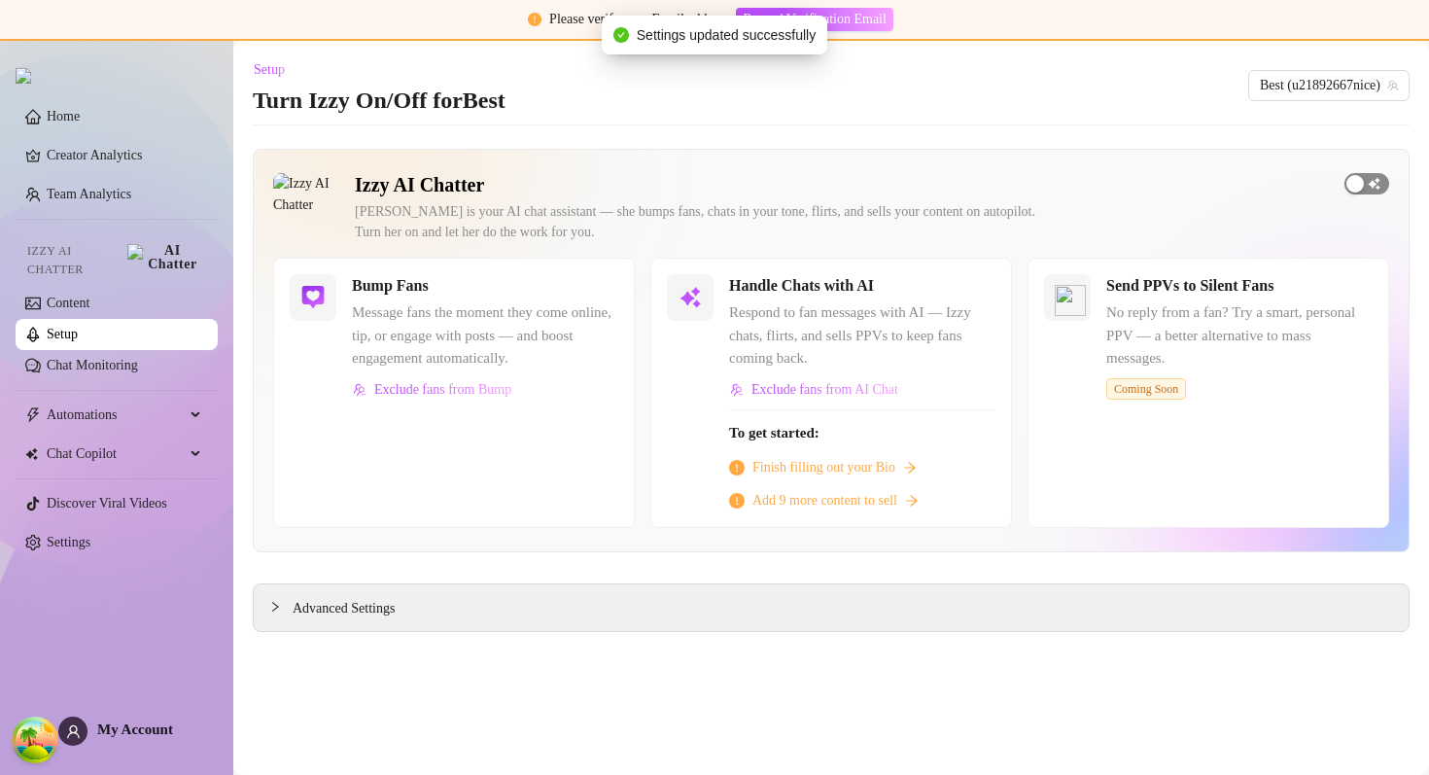
click at [1369, 180] on span "button" at bounding box center [1366, 183] width 45 height 21
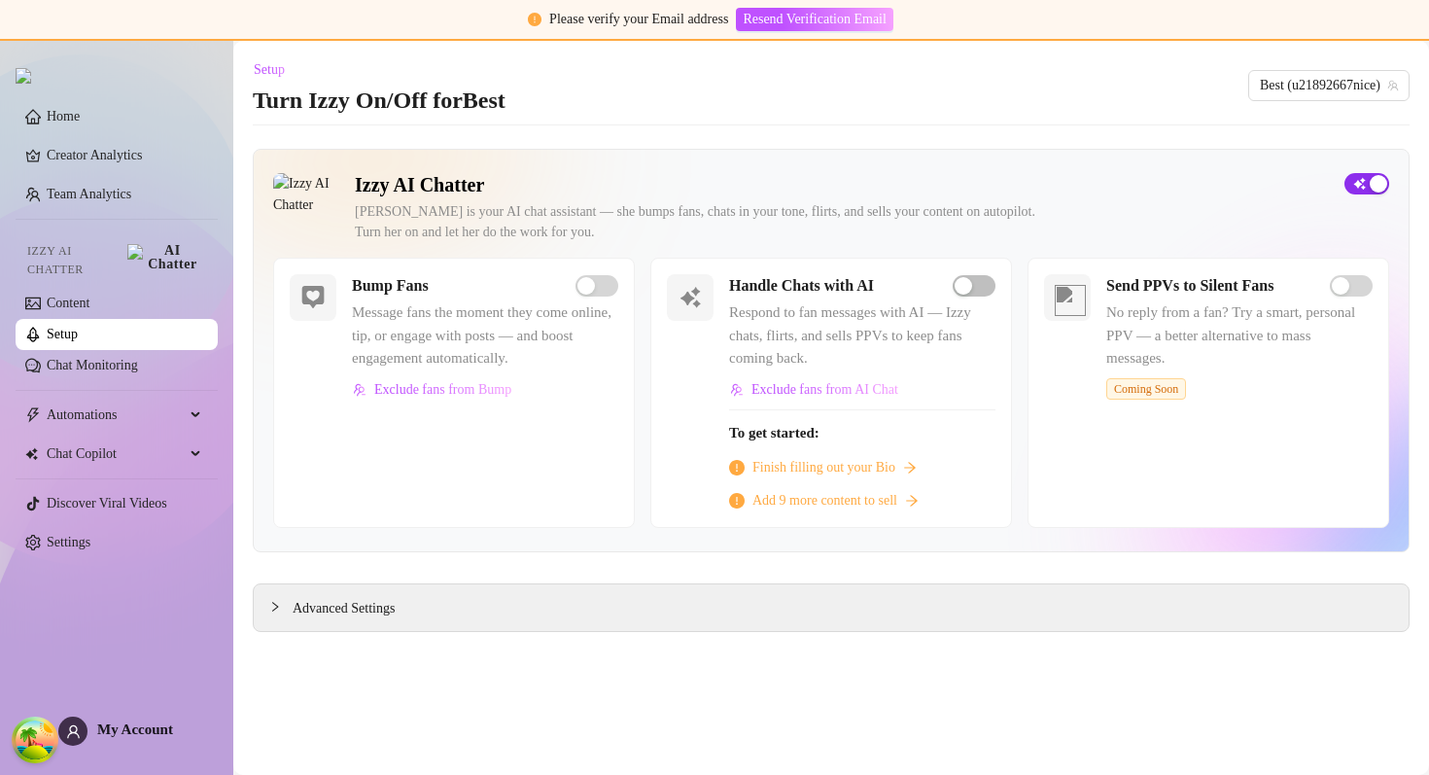
click at [1372, 179] on div "button" at bounding box center [1377, 183] width 17 height 17
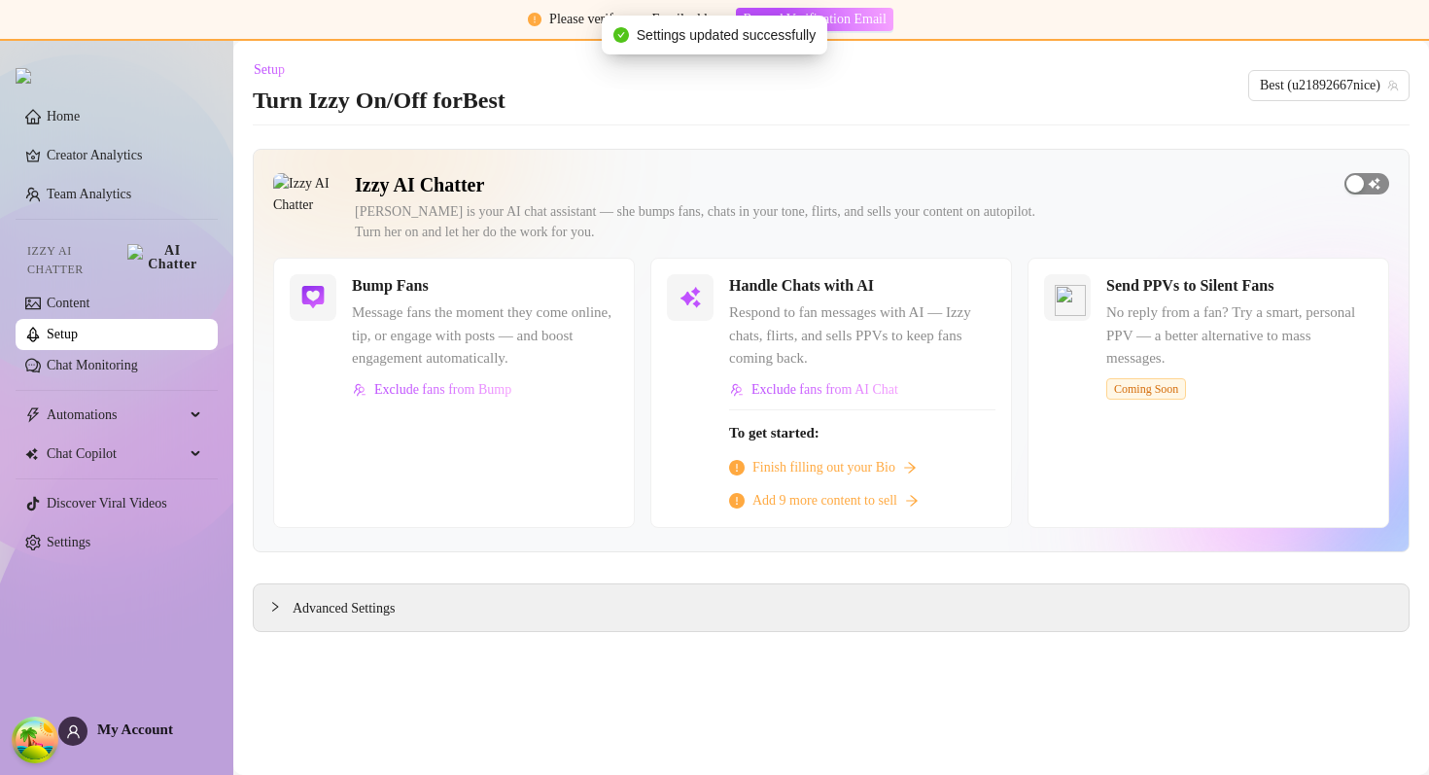
click at [1363, 189] on div "button" at bounding box center [1354, 183] width 17 height 17
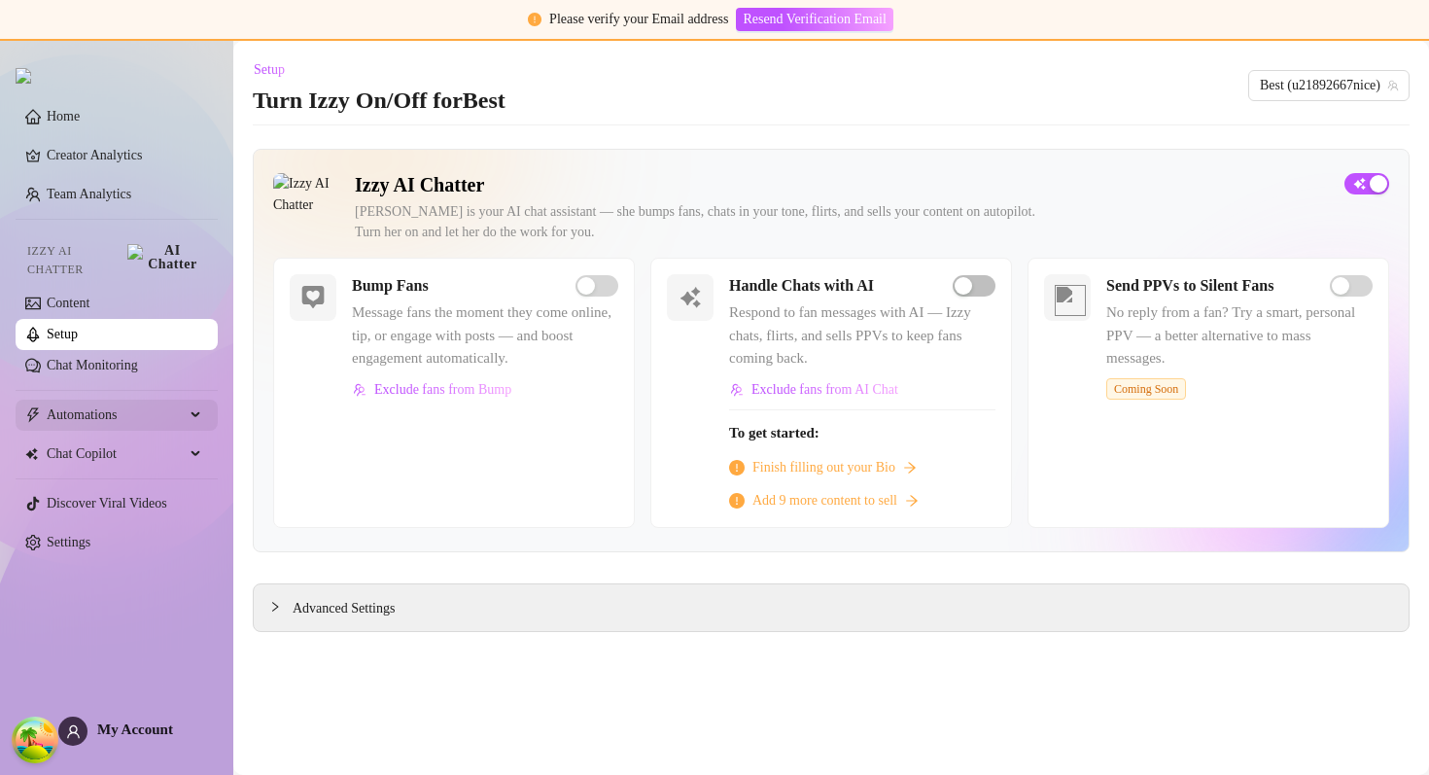
click at [159, 405] on span "Automations" at bounding box center [116, 414] width 138 height 31
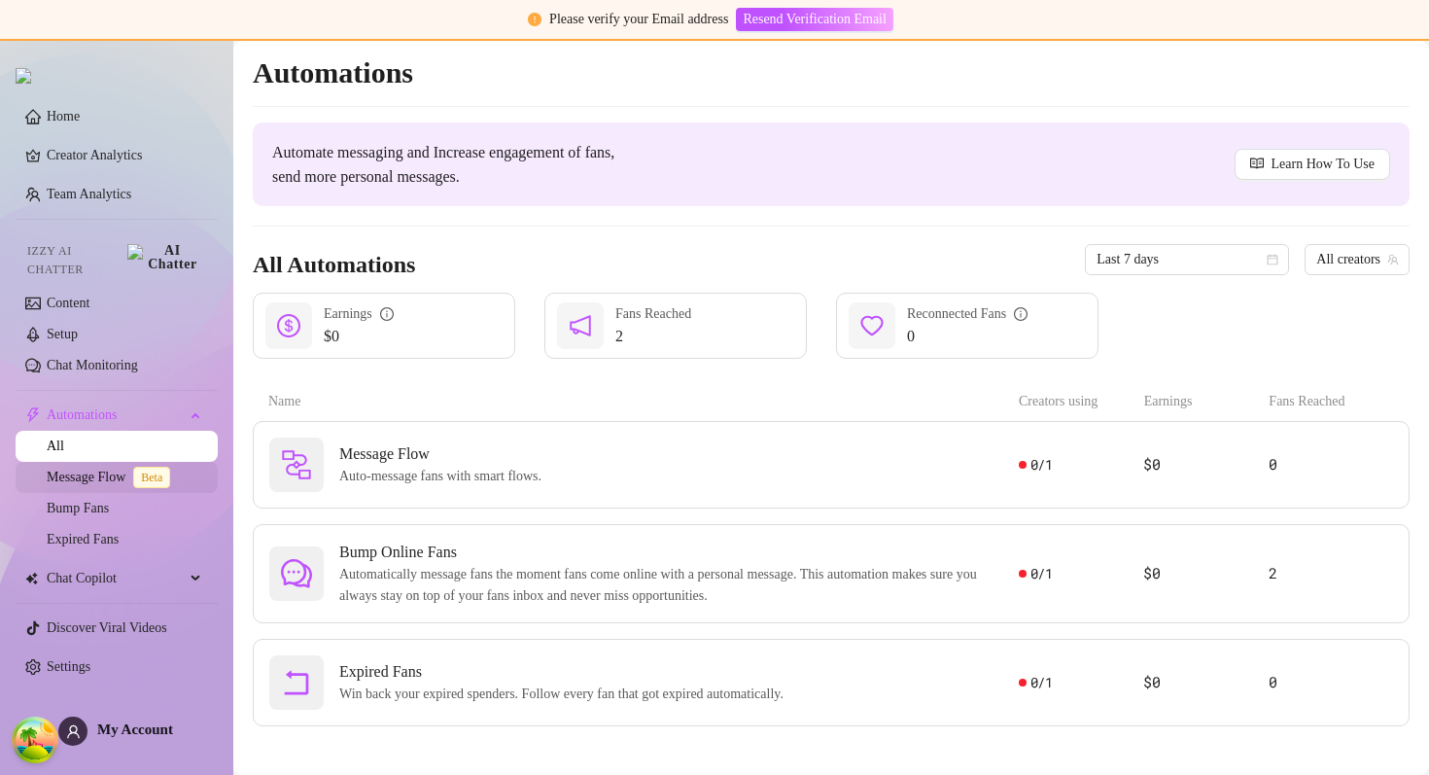
click at [118, 469] on link "Message Flow Beta" at bounding box center [112, 476] width 131 height 15
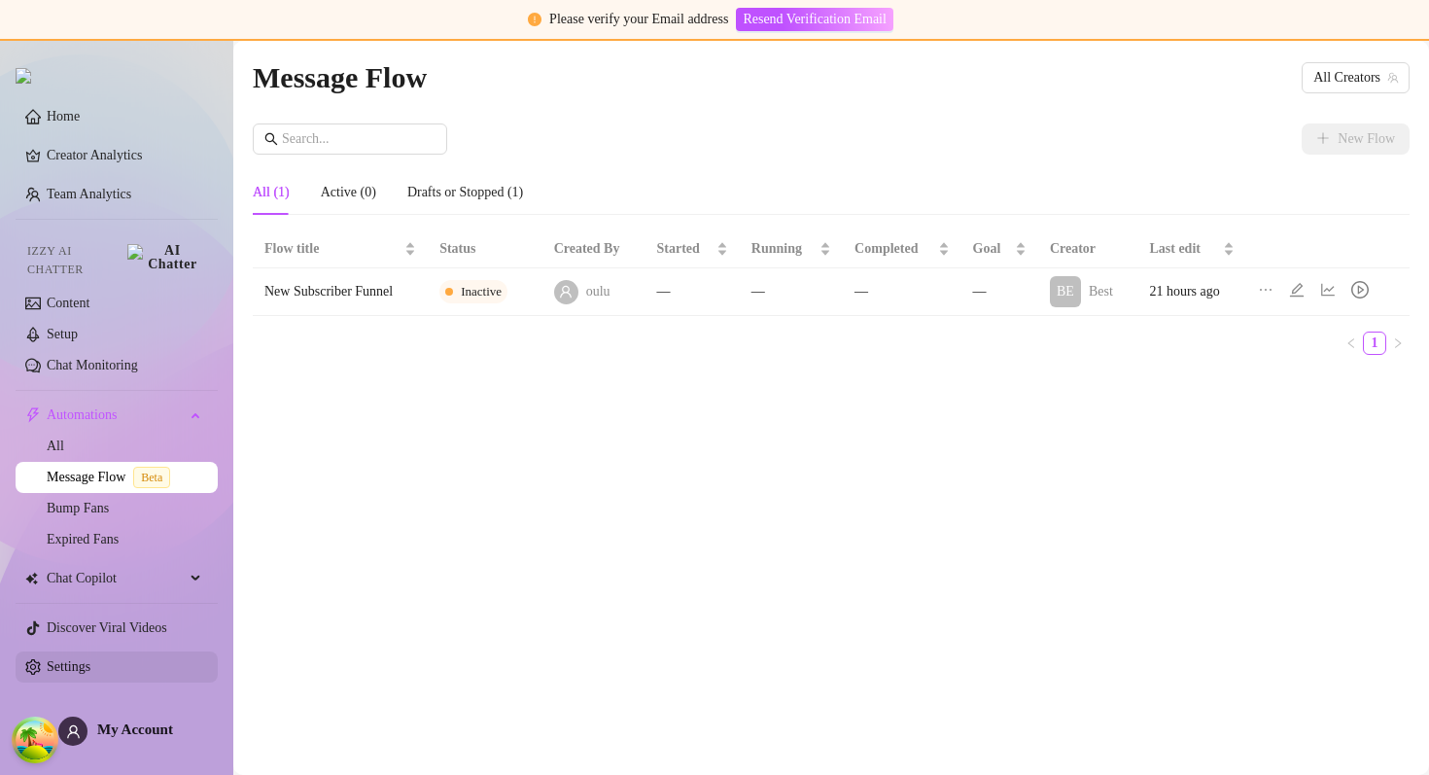
click at [47, 659] on link "Settings" at bounding box center [69, 666] width 44 height 15
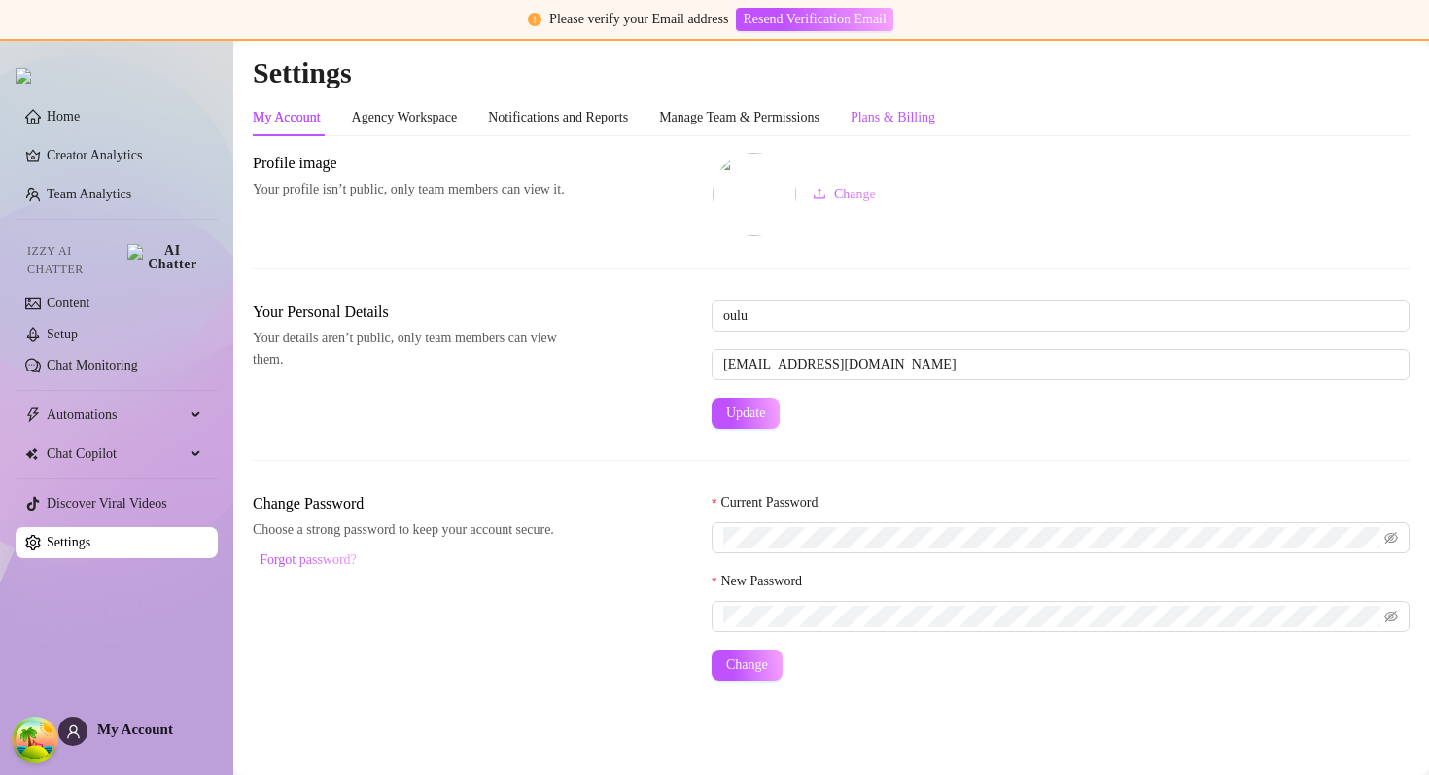
click at [901, 116] on div "Plans & Billing" at bounding box center [892, 117] width 85 height 21
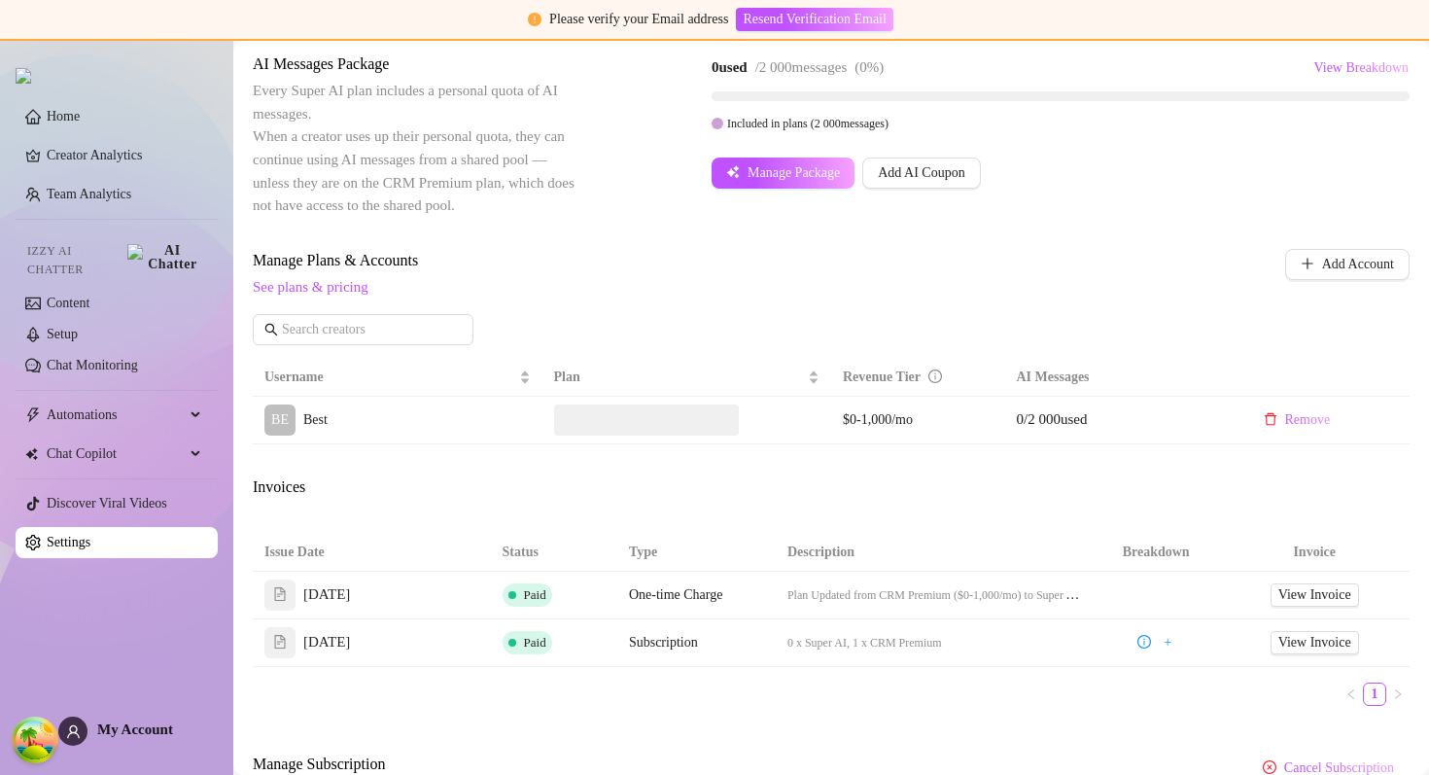
scroll to position [438, 0]
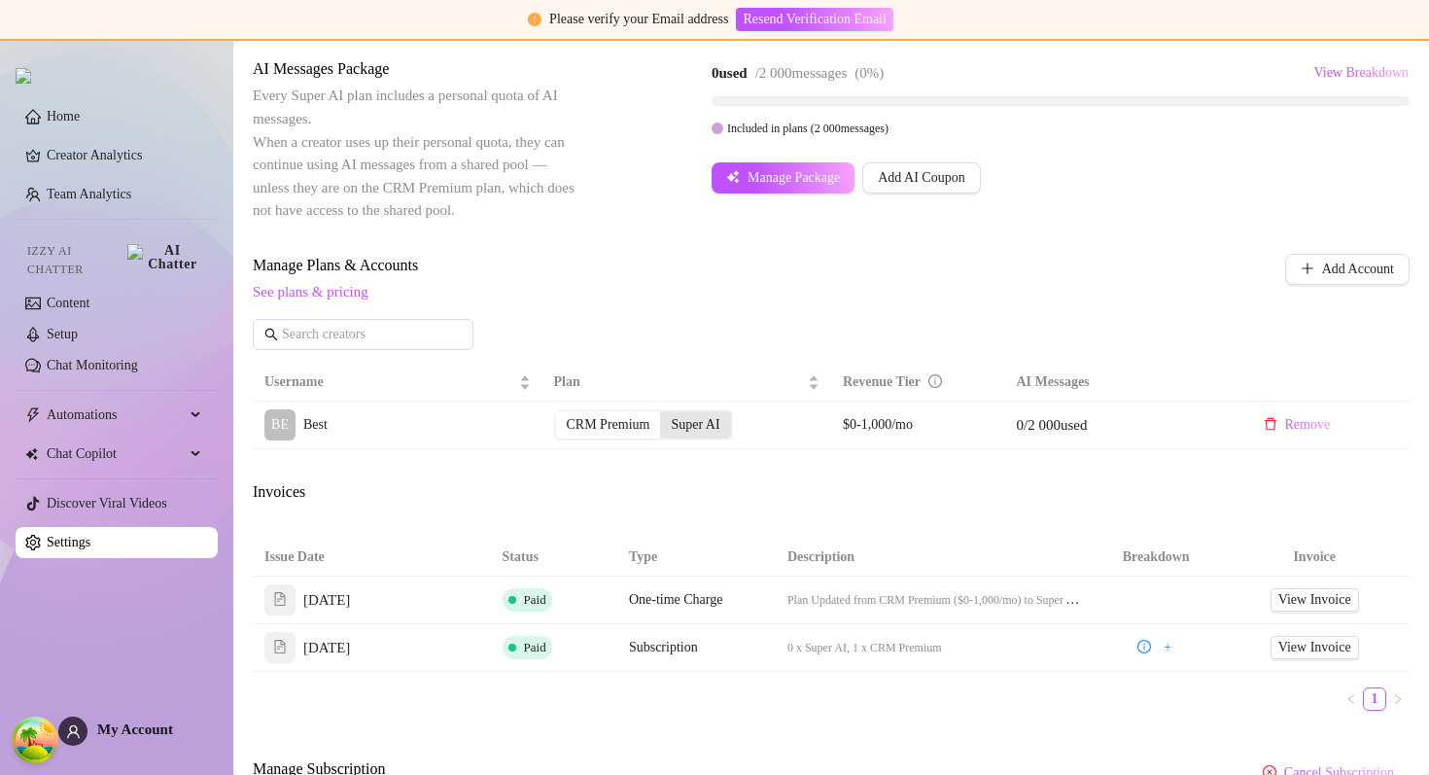
click at [730, 419] on div "Super AI" at bounding box center [695, 424] width 70 height 27
click at [665, 414] on input "Super AI" at bounding box center [665, 414] width 0 height 0
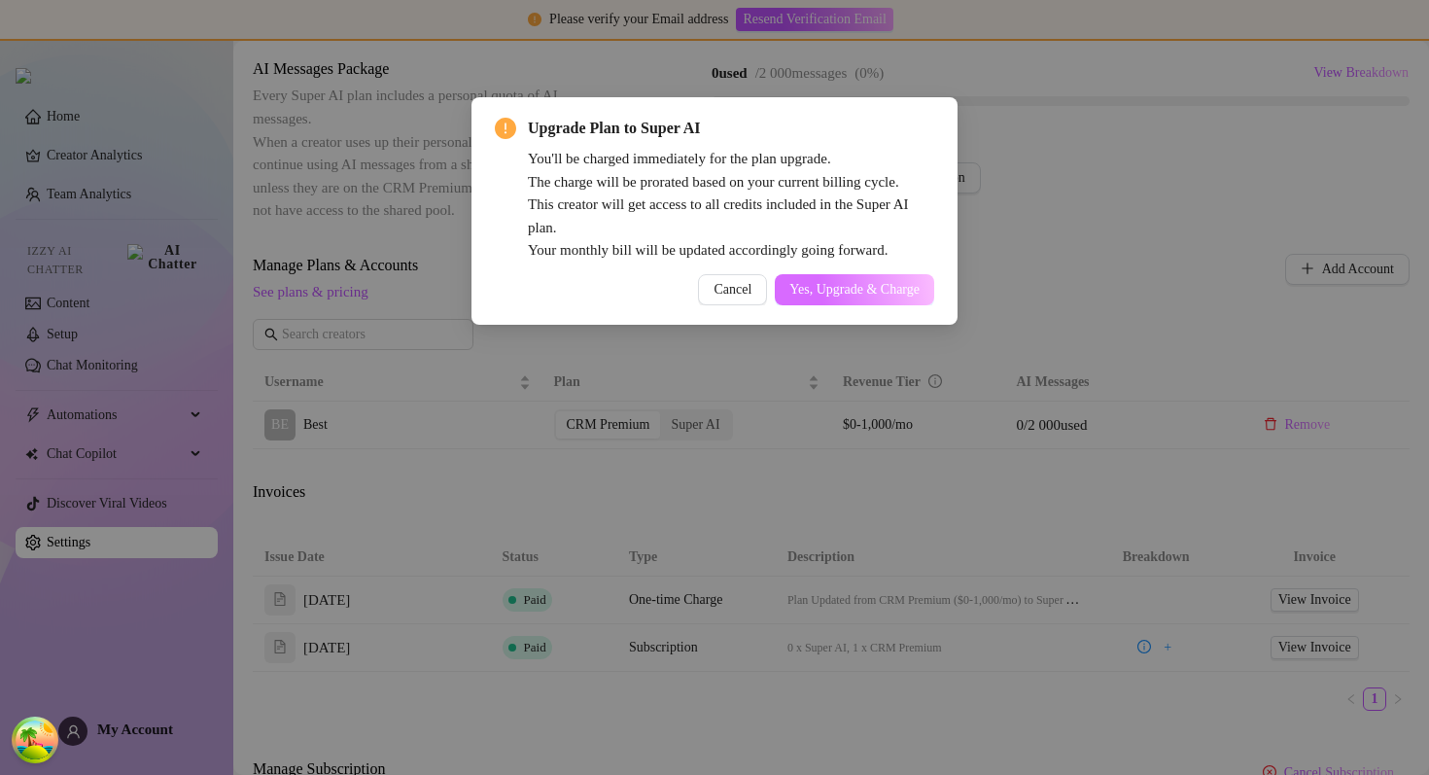
click at [904, 283] on span "Yes, Upgrade & Charge" at bounding box center [854, 290] width 130 height 16
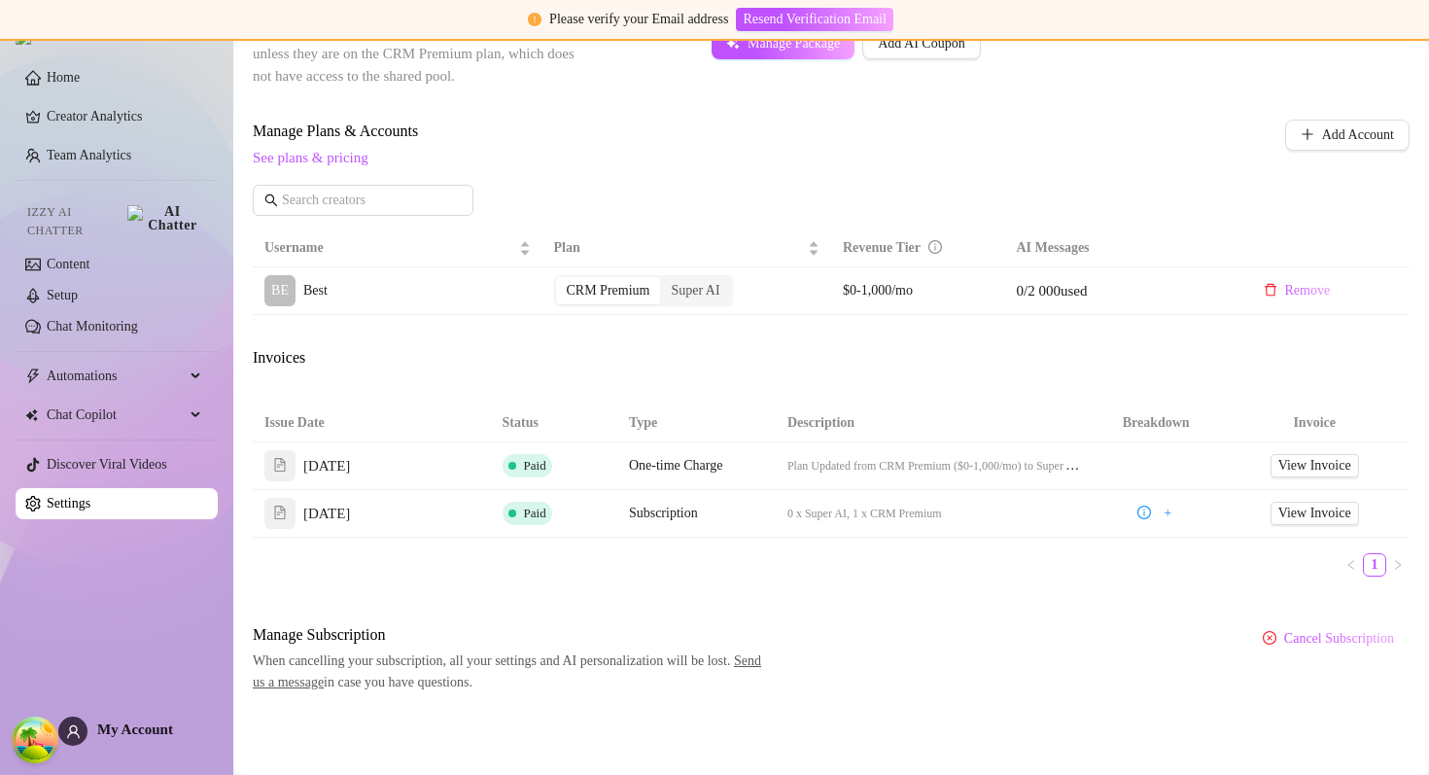
scroll to position [572, 0]
click at [705, 285] on div "Super AI" at bounding box center [695, 290] width 70 height 27
click at [665, 280] on input "Super AI" at bounding box center [665, 280] width 0 height 0
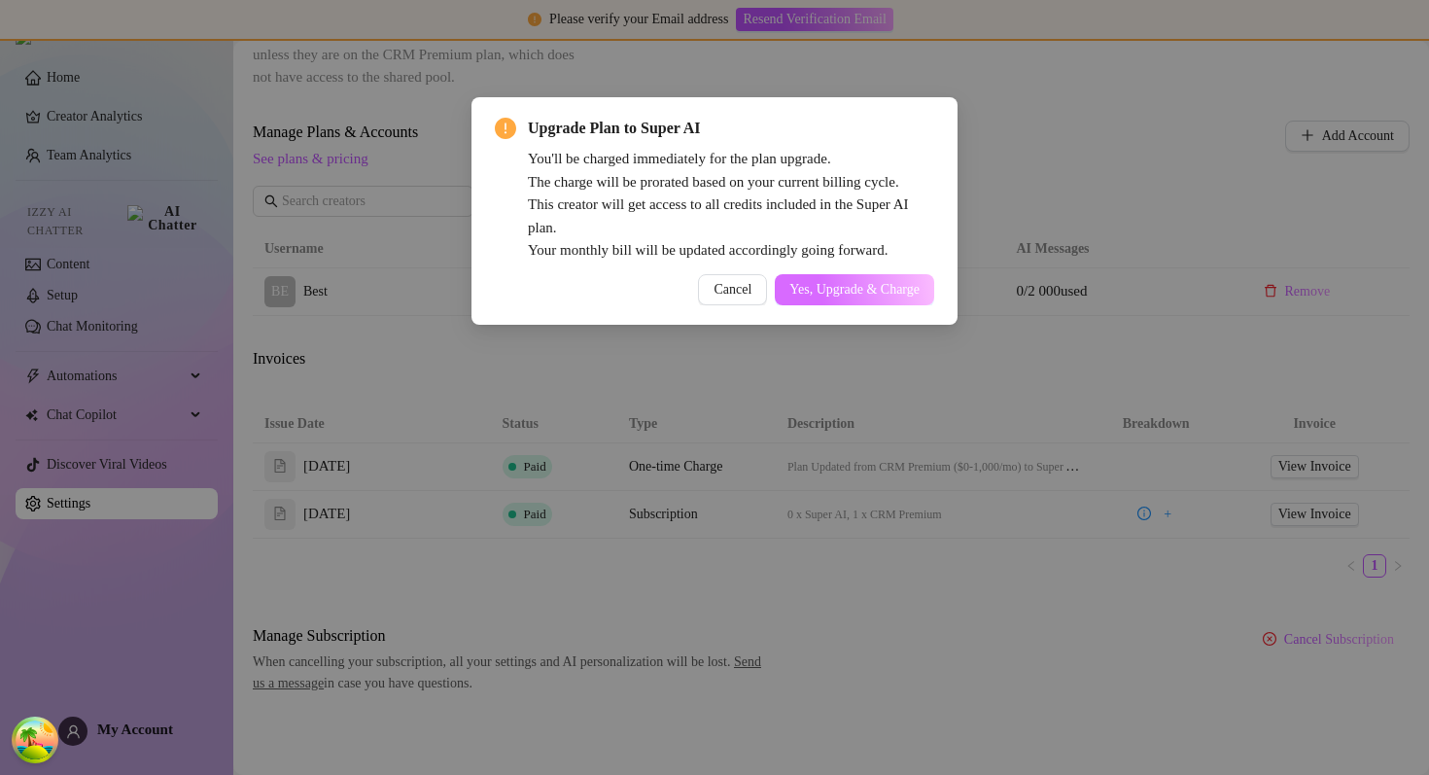
scroll to position [573, 0]
click at [872, 282] on span "Yes, Upgrade & Charge" at bounding box center [854, 290] width 130 height 16
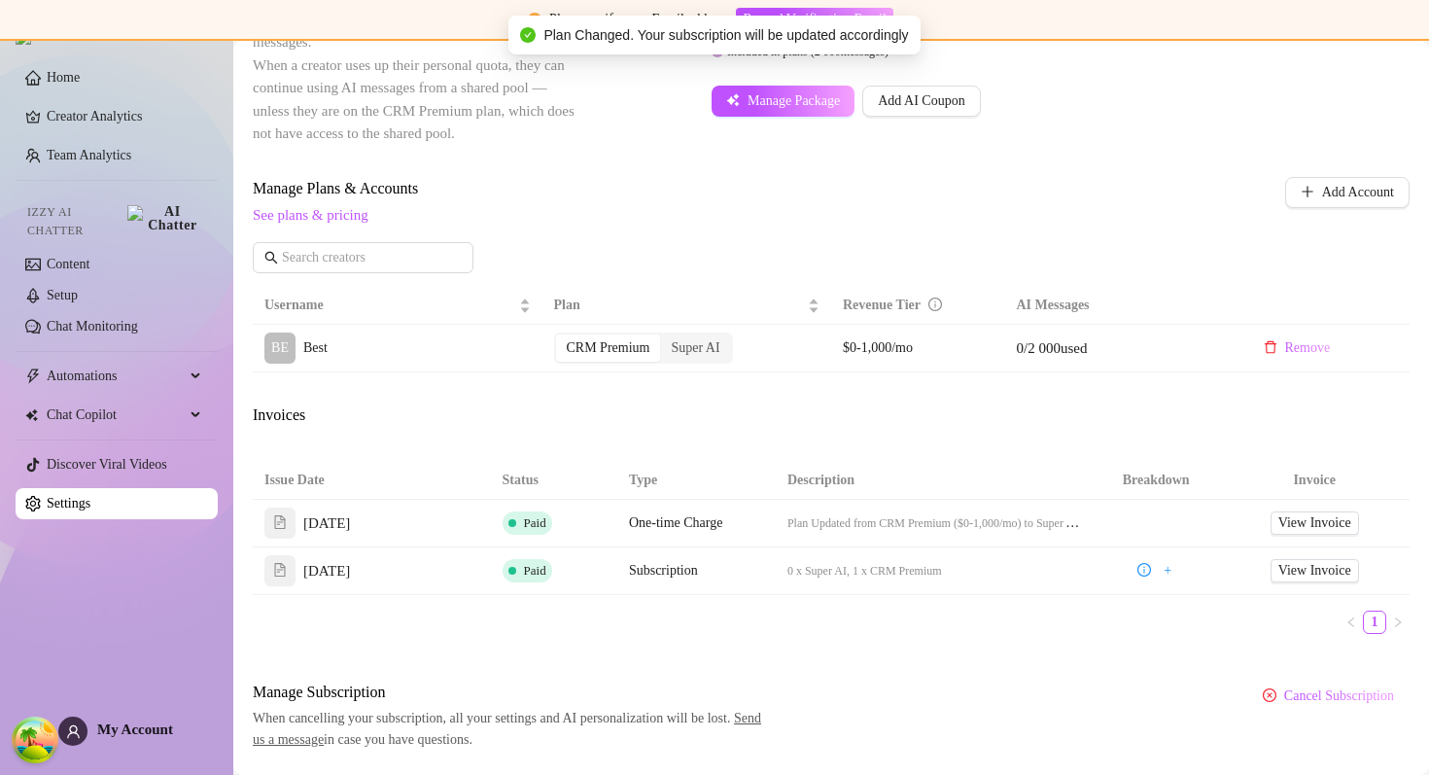
scroll to position [514, 0]
click at [136, 319] on link "Chat Monitoring" at bounding box center [92, 326] width 91 height 15
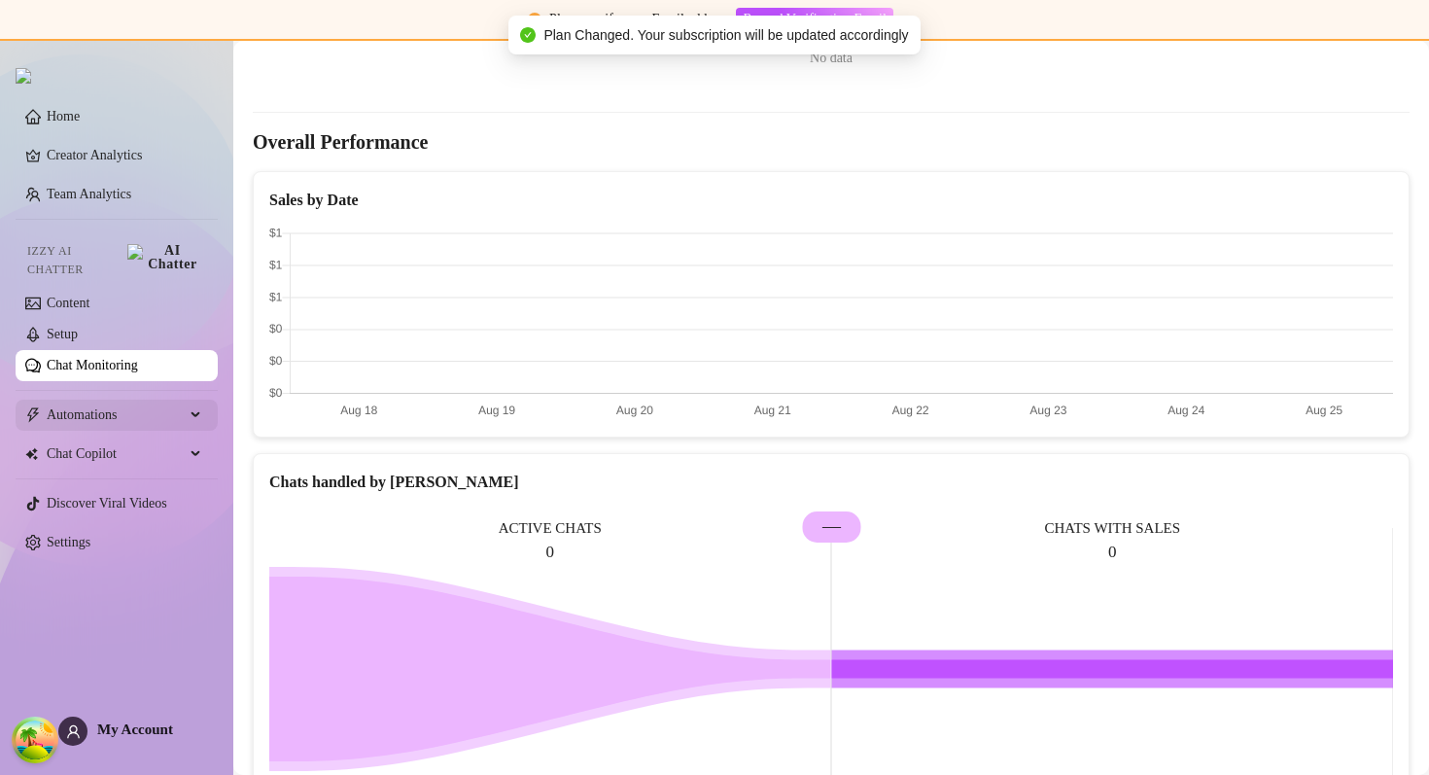
click at [161, 416] on span "Automations" at bounding box center [116, 414] width 138 height 31
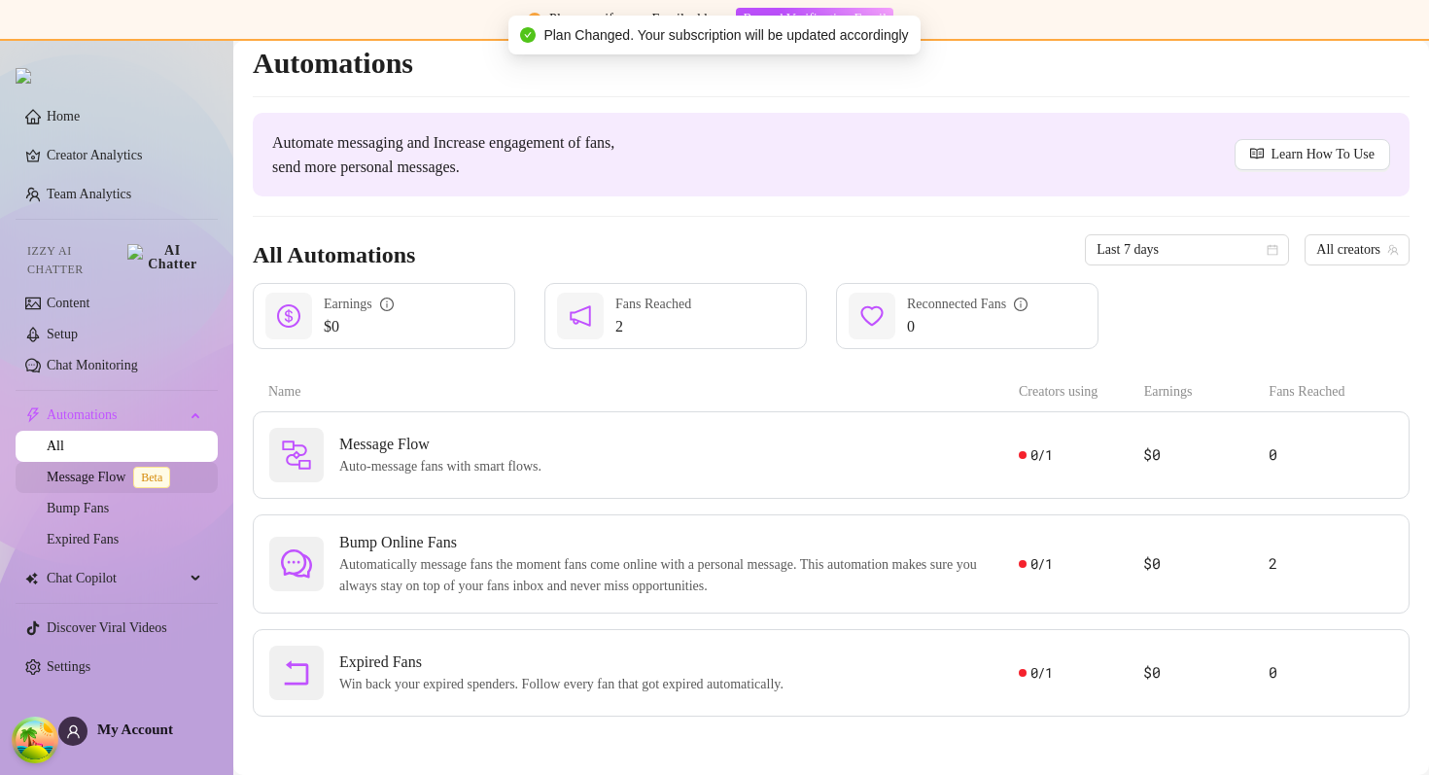
click at [129, 469] on link "Message Flow Beta" at bounding box center [112, 476] width 131 height 15
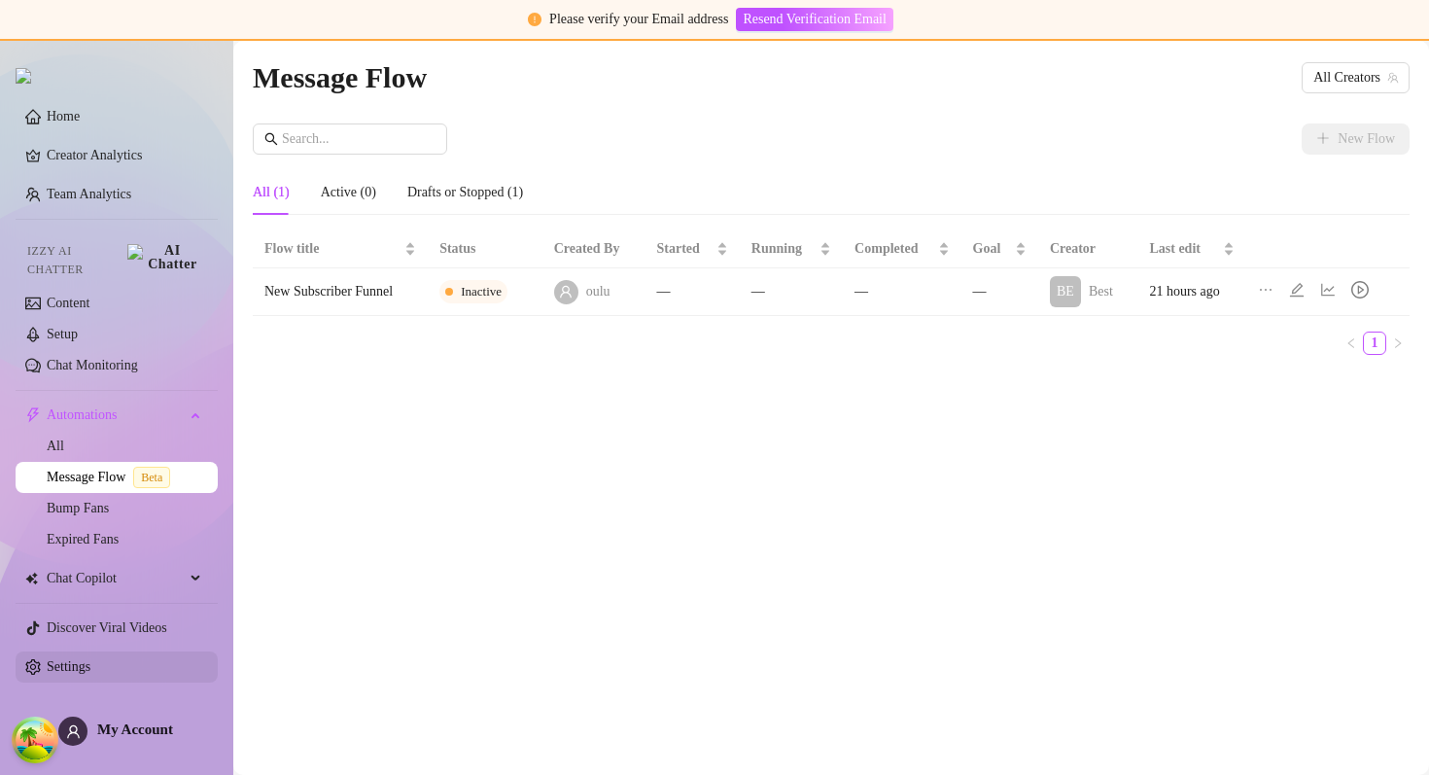
click at [80, 659] on link "Settings" at bounding box center [69, 666] width 44 height 15
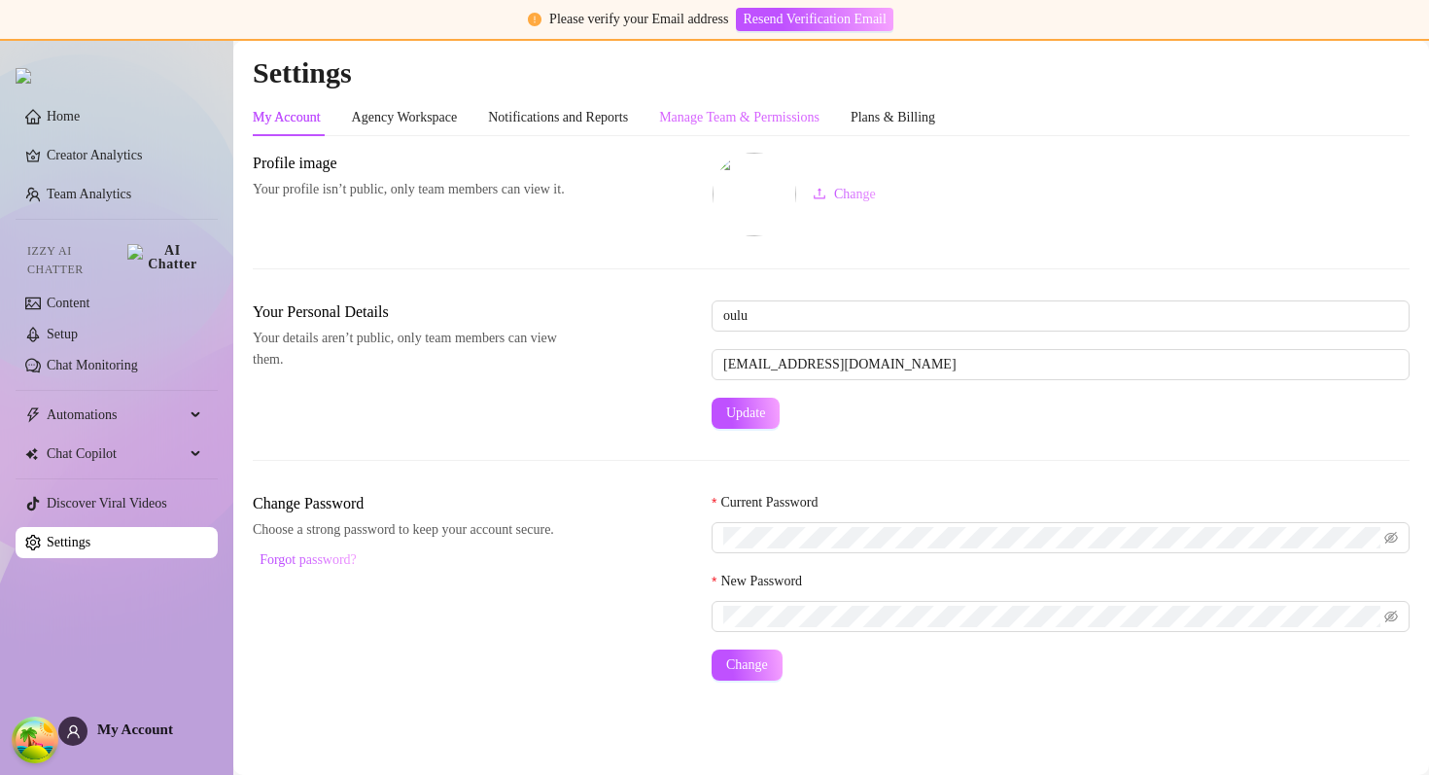
click at [803, 102] on div "Manage Team & Permissions" at bounding box center [739, 117] width 160 height 37
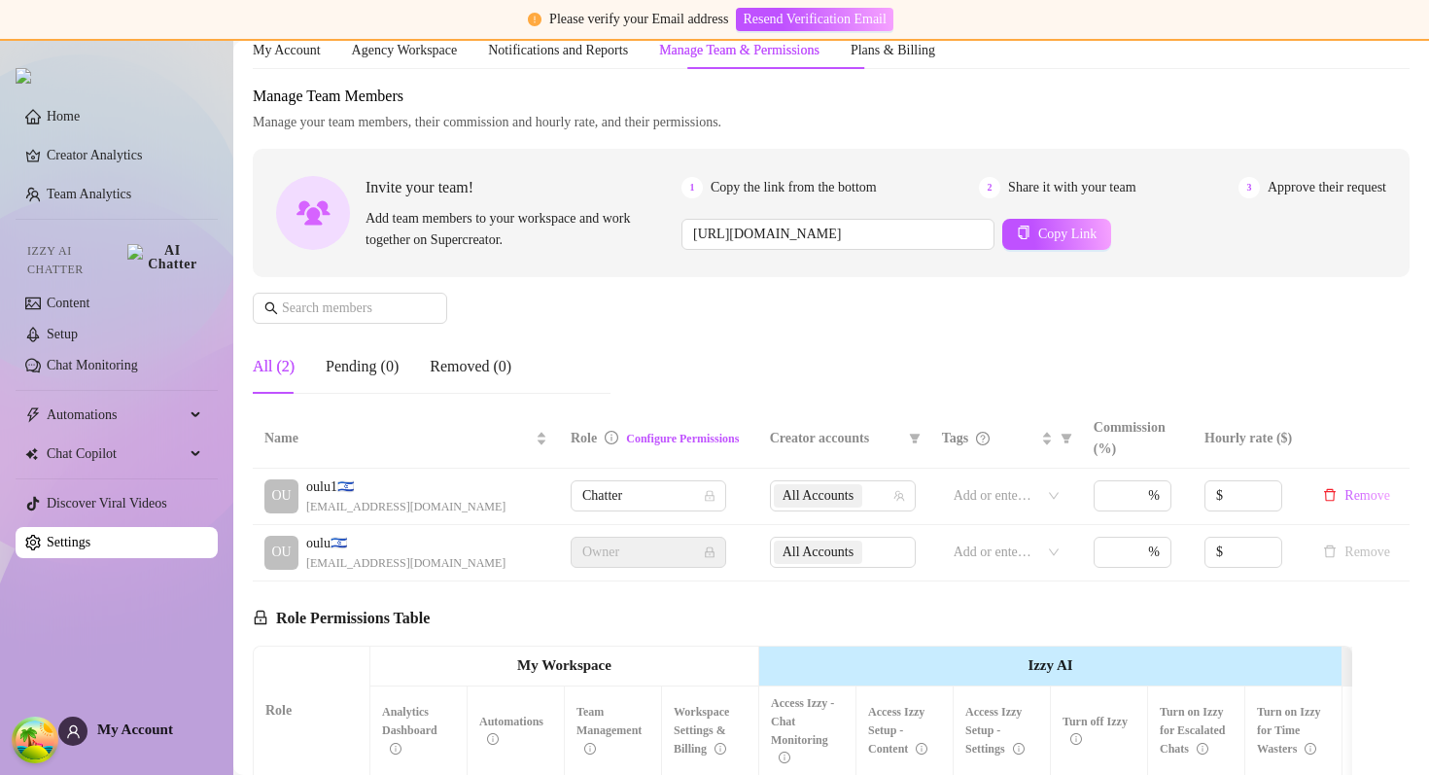
scroll to position [73, 0]
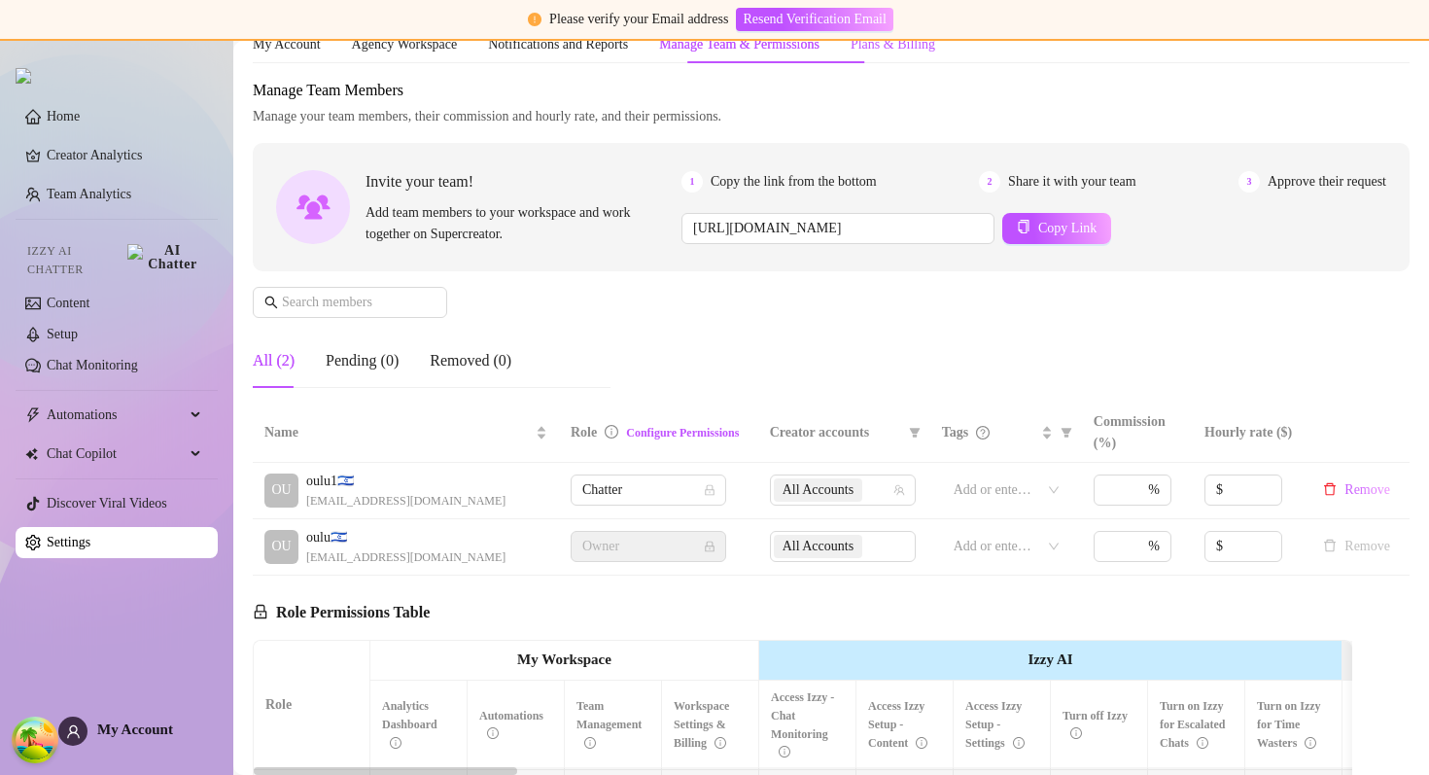
click at [935, 42] on div "Plans & Billing" at bounding box center [892, 44] width 85 height 21
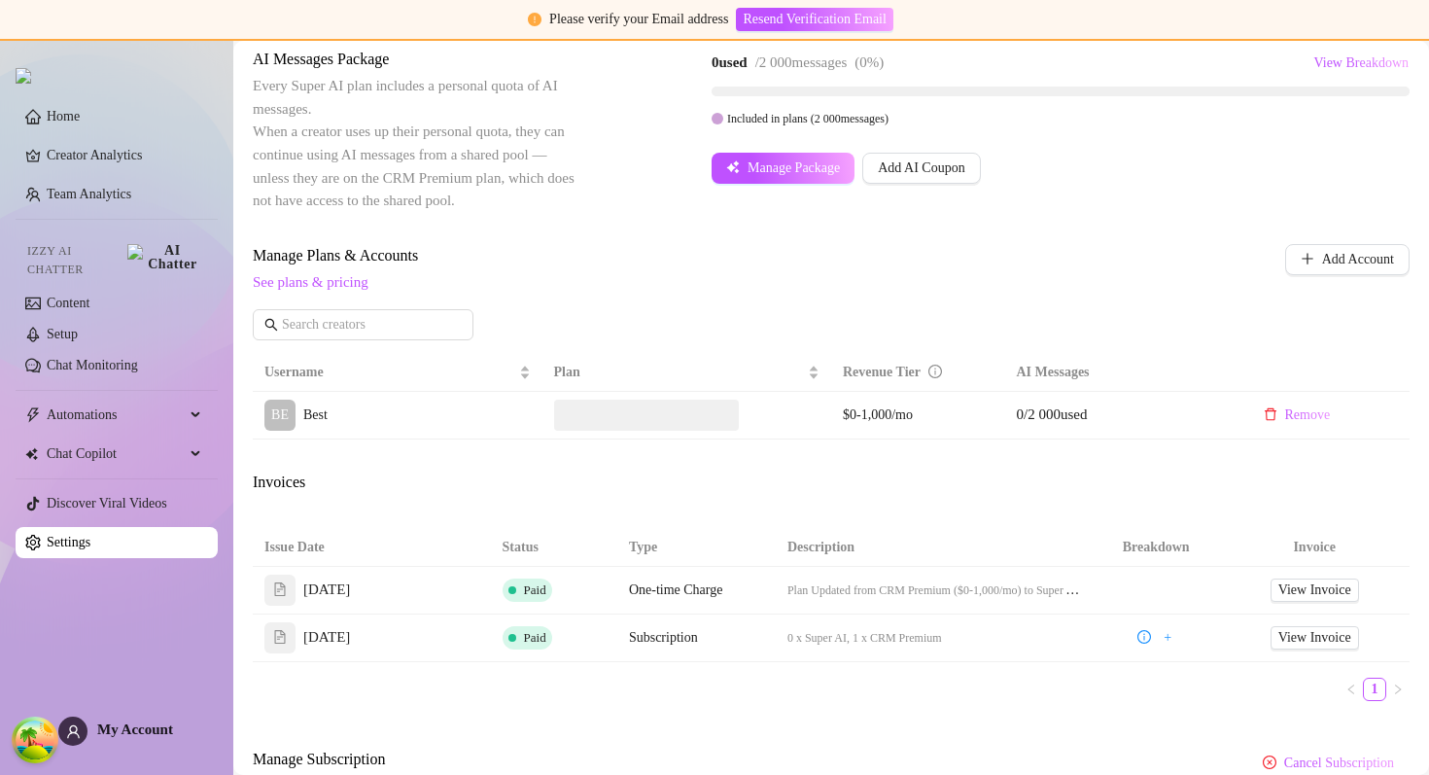
scroll to position [448, 0]
click at [683, 413] on div "Super AI" at bounding box center [695, 414] width 70 height 27
click at [665, 404] on input "Super AI" at bounding box center [665, 404] width 0 height 0
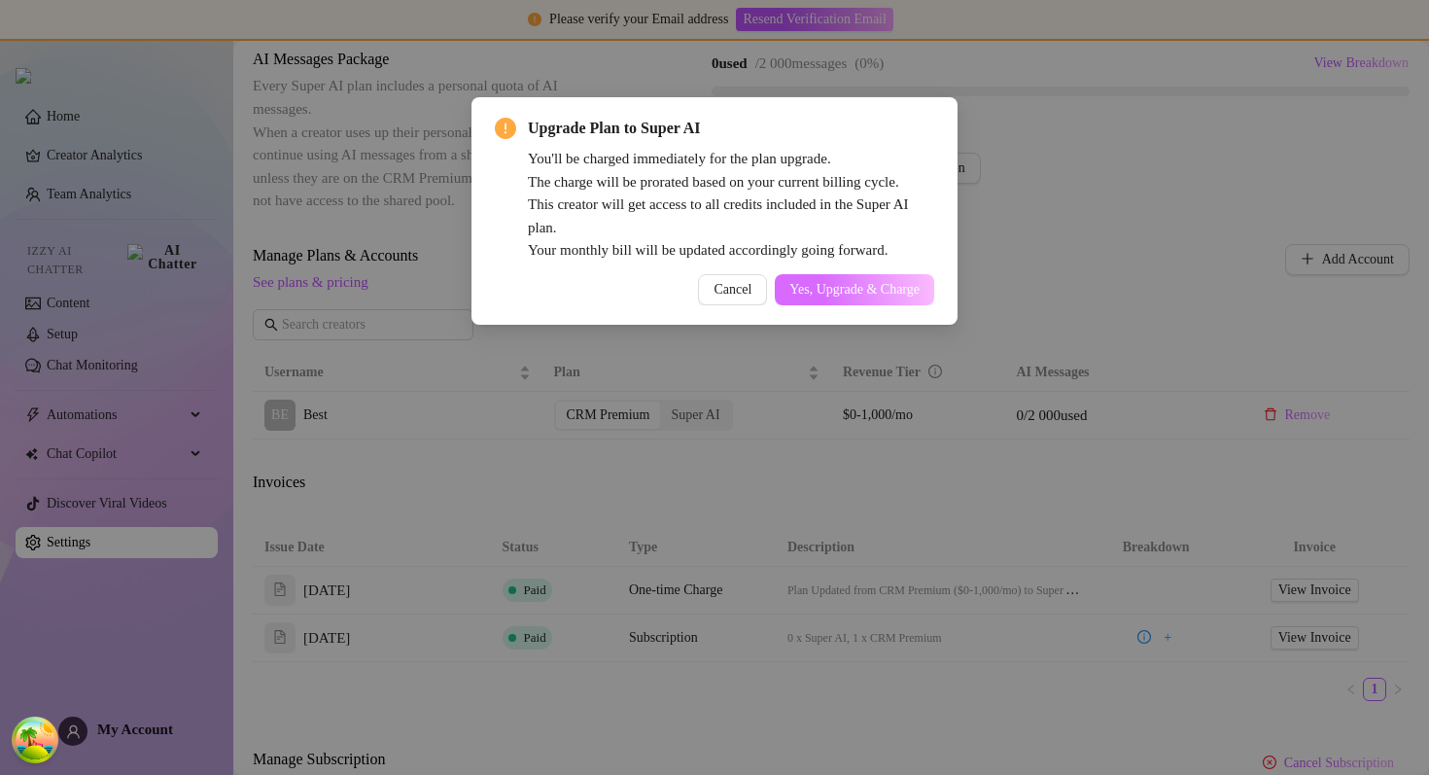
click at [864, 291] on span "Yes, Upgrade & Charge" at bounding box center [854, 290] width 130 height 16
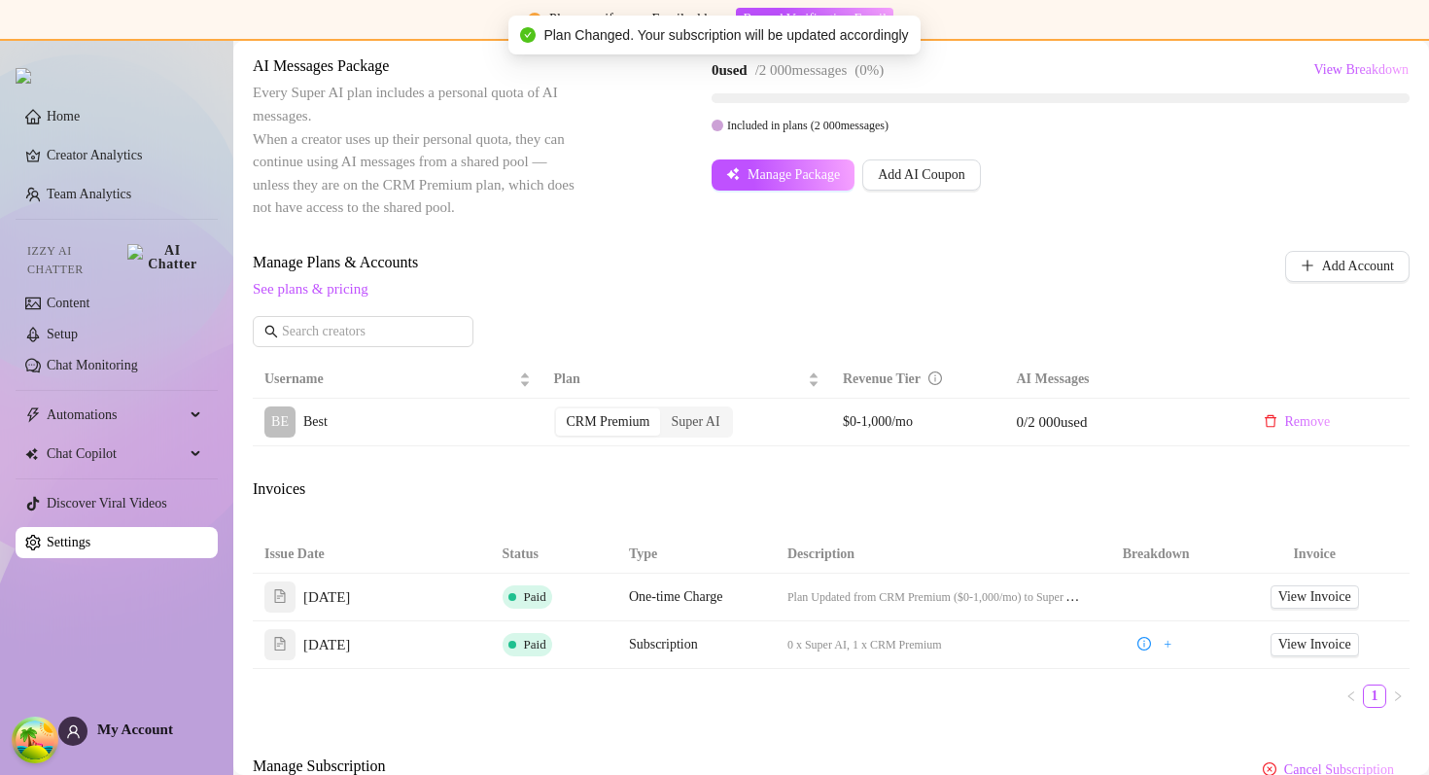
scroll to position [440, 0]
click at [687, 425] on div "Super AI" at bounding box center [695, 422] width 70 height 27
click at [665, 412] on input "Super AI" at bounding box center [665, 412] width 0 height 0
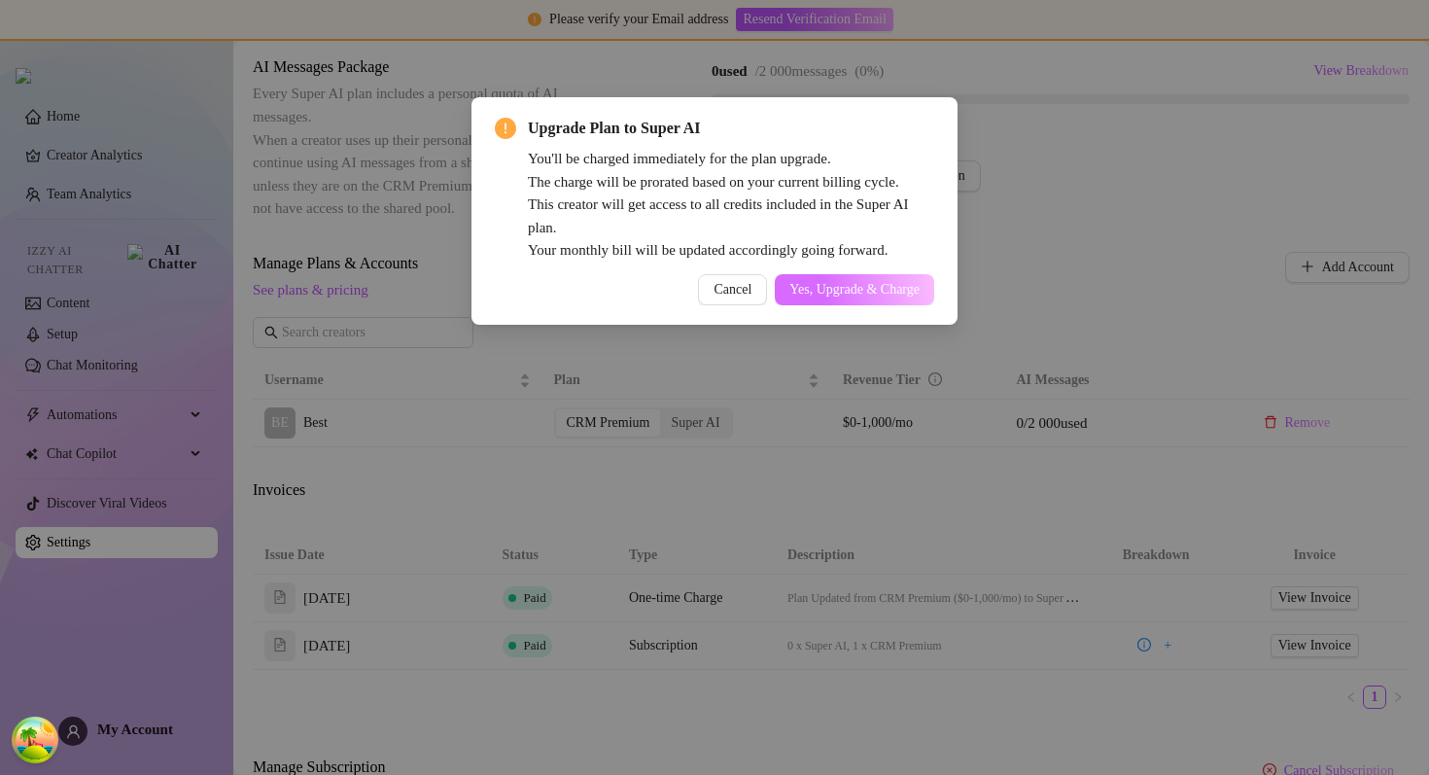
click at [821, 288] on span "Yes, Upgrade & Charge" at bounding box center [854, 290] width 130 height 16
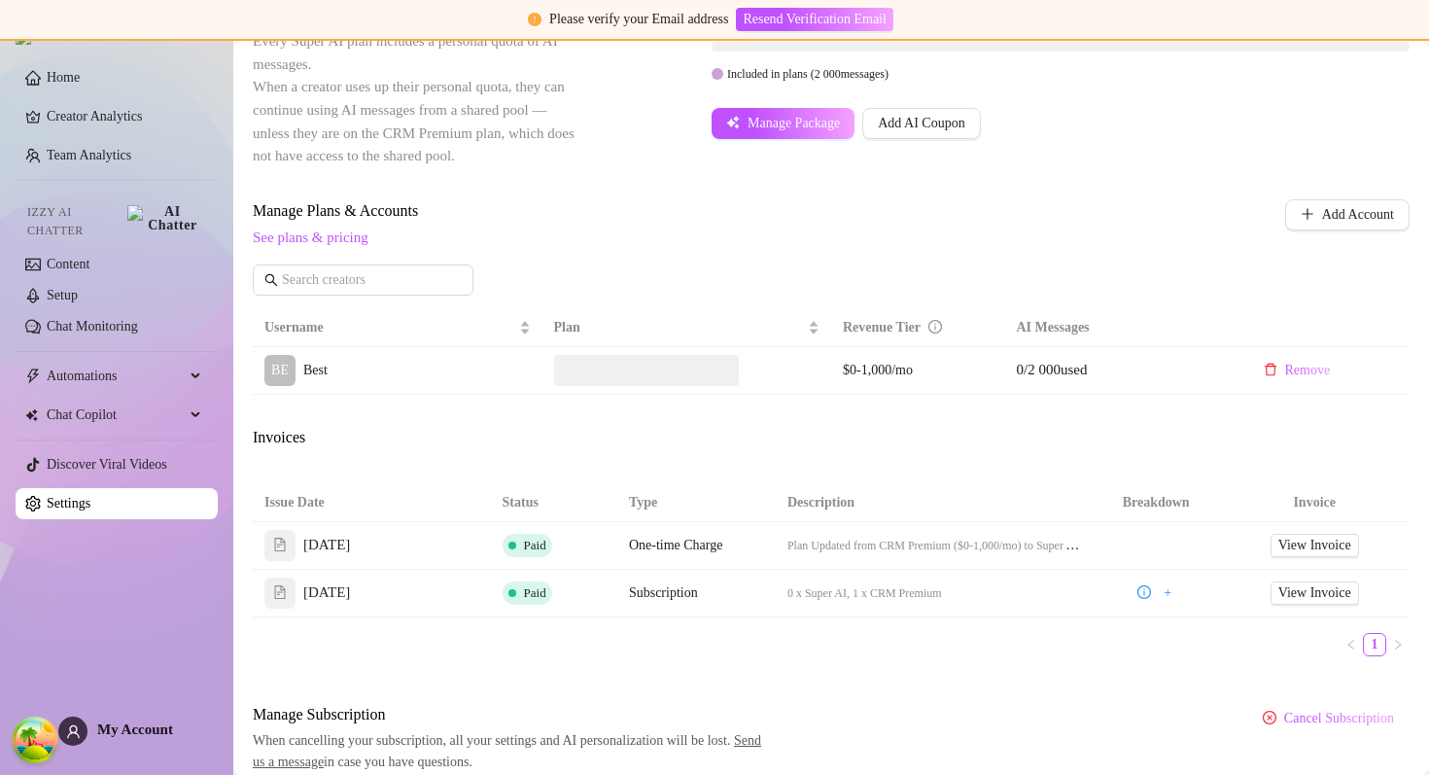
scroll to position [493, 0]
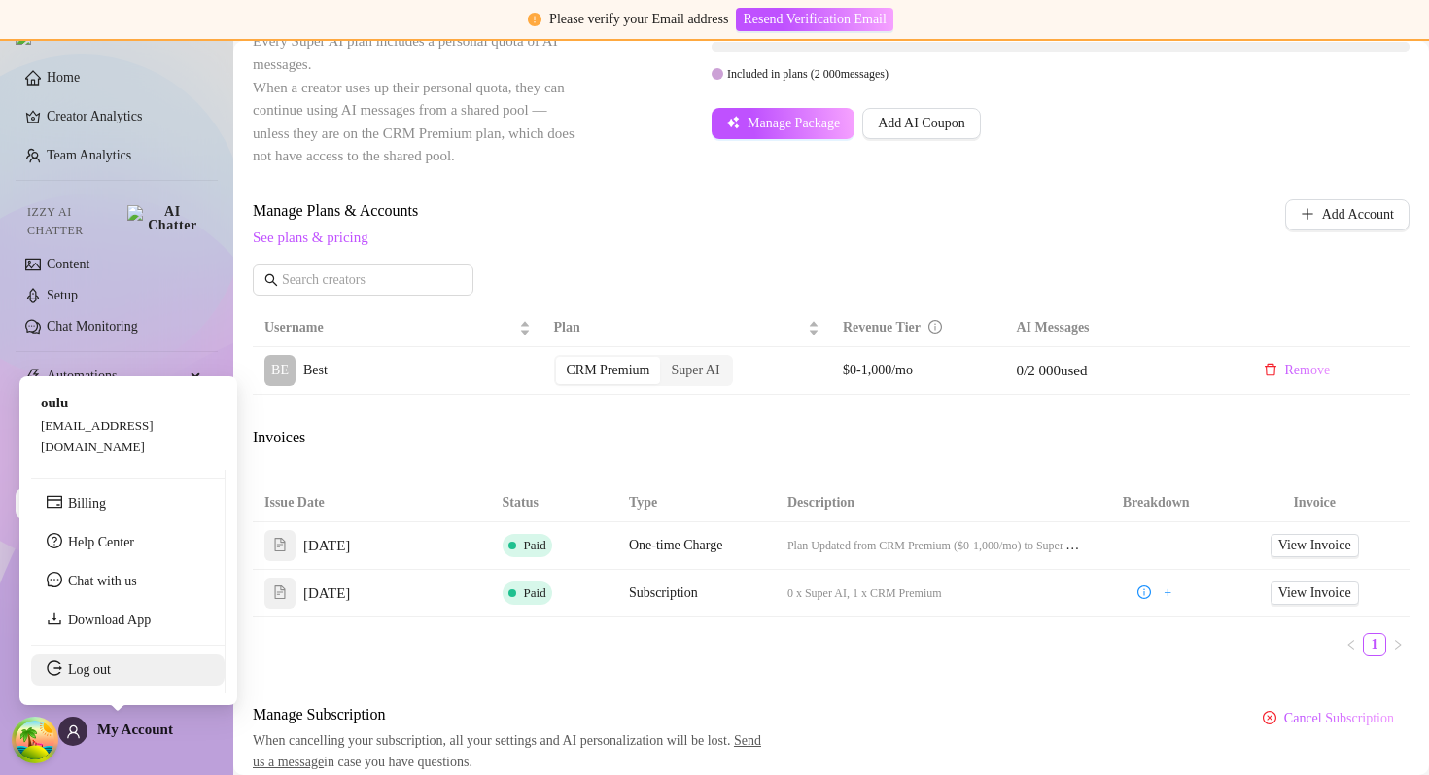
click at [111, 676] on link "Log out" at bounding box center [89, 669] width 43 height 15
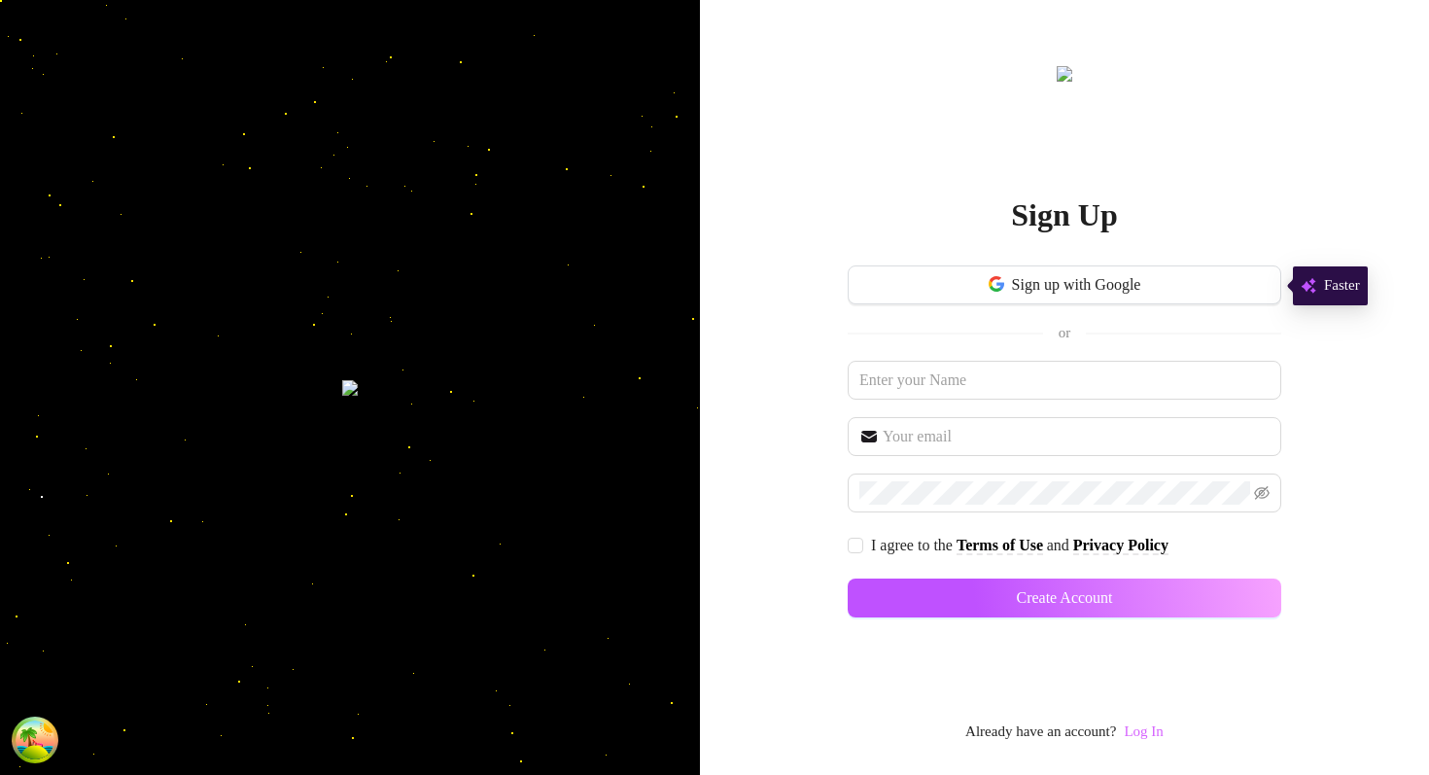
click at [1130, 726] on link "Log In" at bounding box center [1143, 731] width 39 height 16
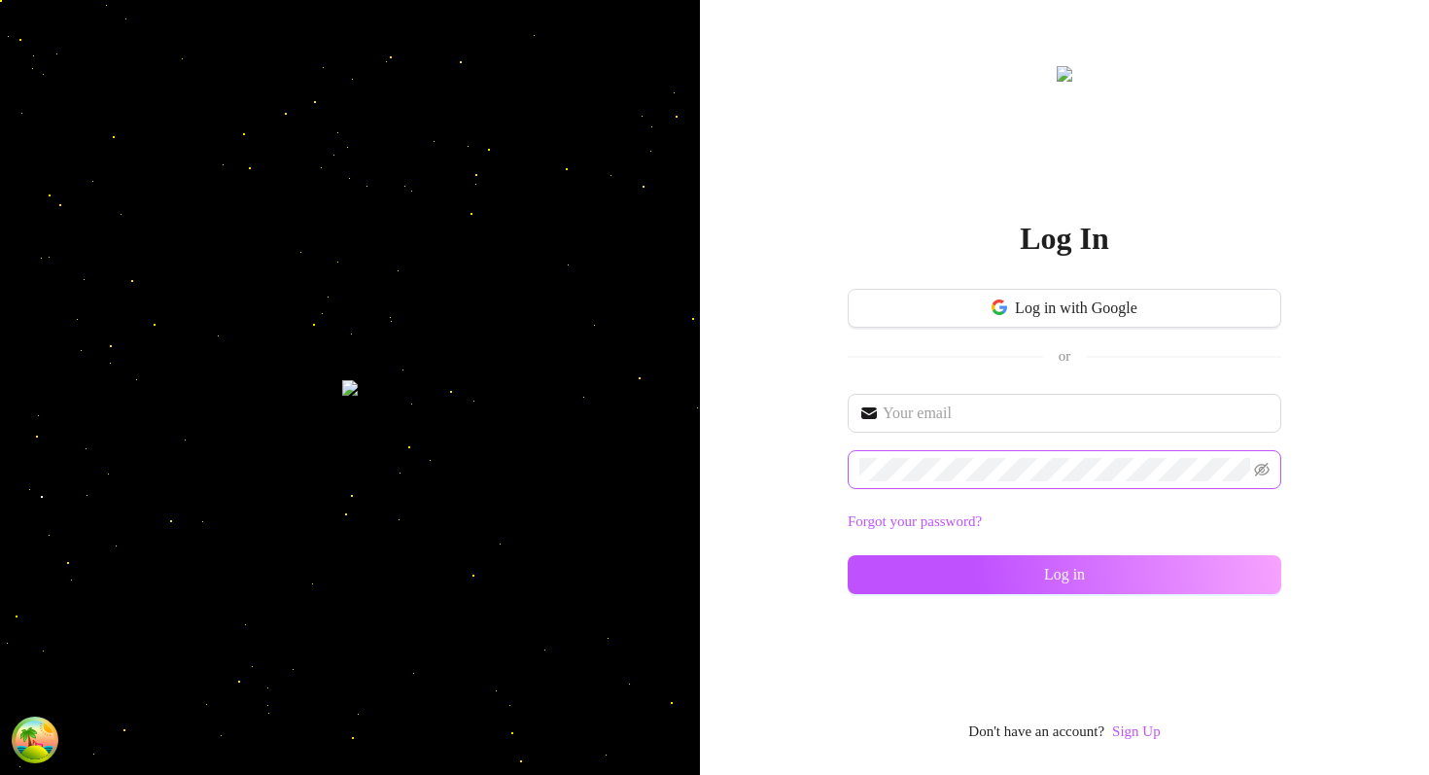
click at [969, 453] on span at bounding box center [1064, 469] width 433 height 39
type input "[EMAIL_ADDRESS][DOMAIN_NAME]"
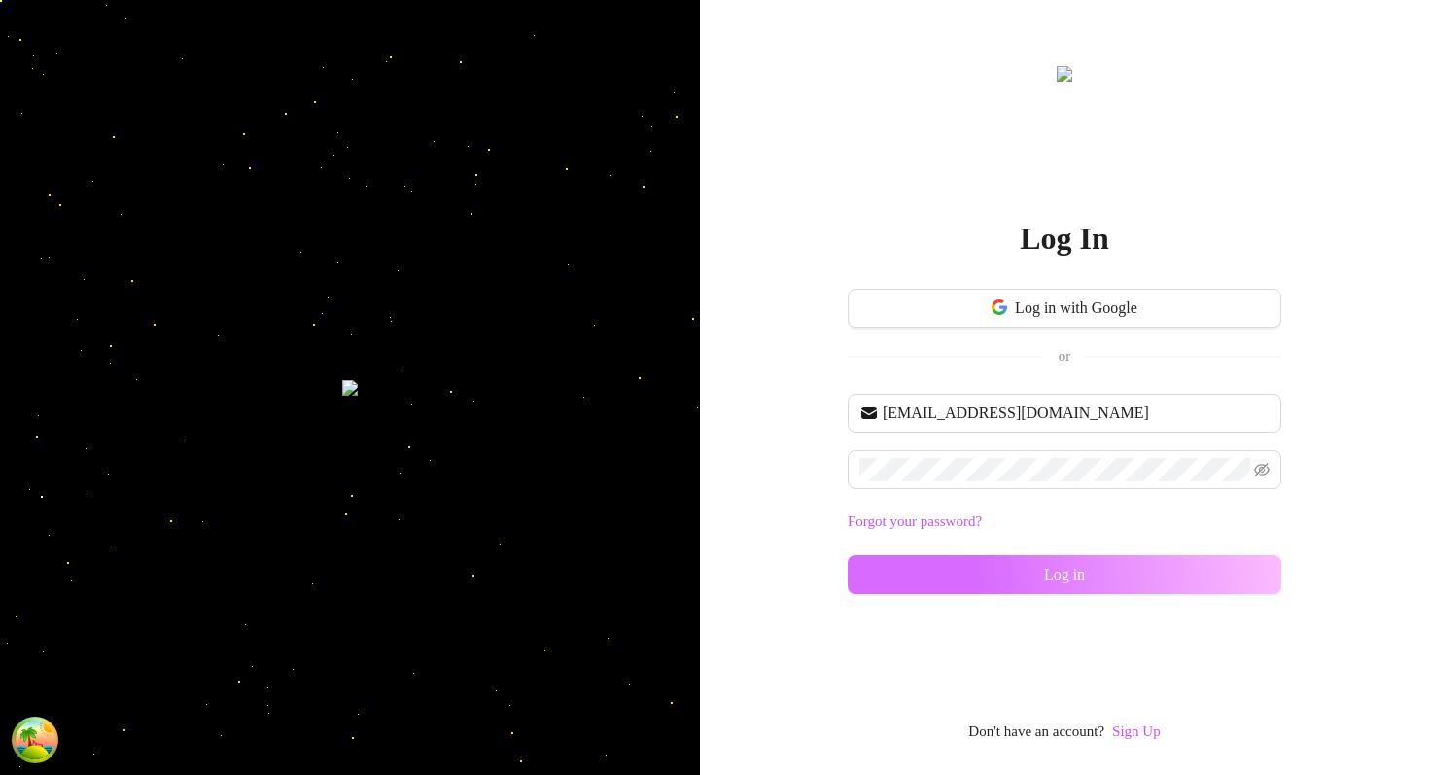
click at [979, 589] on button "Log in" at bounding box center [1064, 574] width 433 height 39
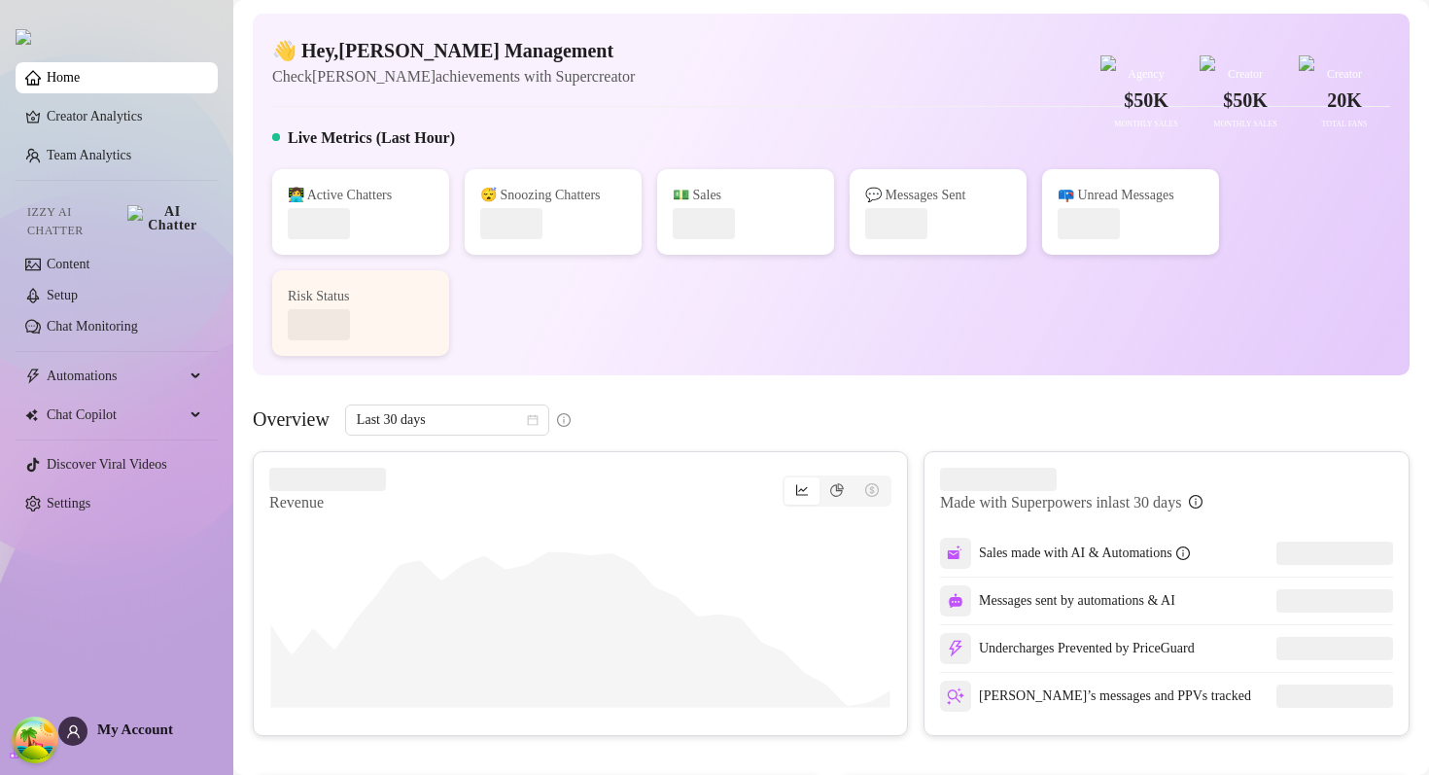
click at [118, 382] on ul "Home Creator Analytics Team Analytics Izzy AI Chatter Content Setup Chat Monito…" at bounding box center [117, 290] width 202 height 472
click at [115, 400] on span "Chat Copilot" at bounding box center [116, 414] width 138 height 31
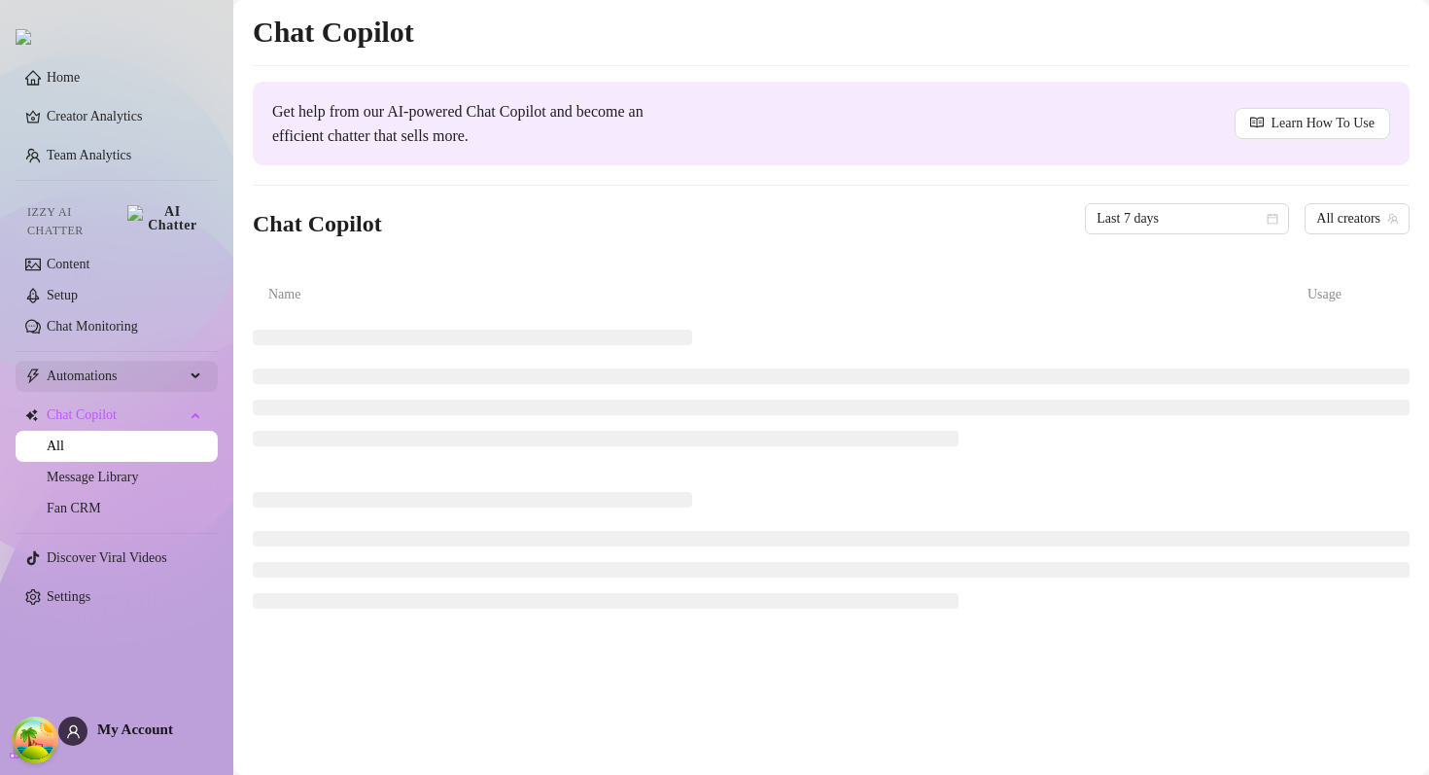
click at [110, 379] on span "Automations" at bounding box center [116, 376] width 138 height 31
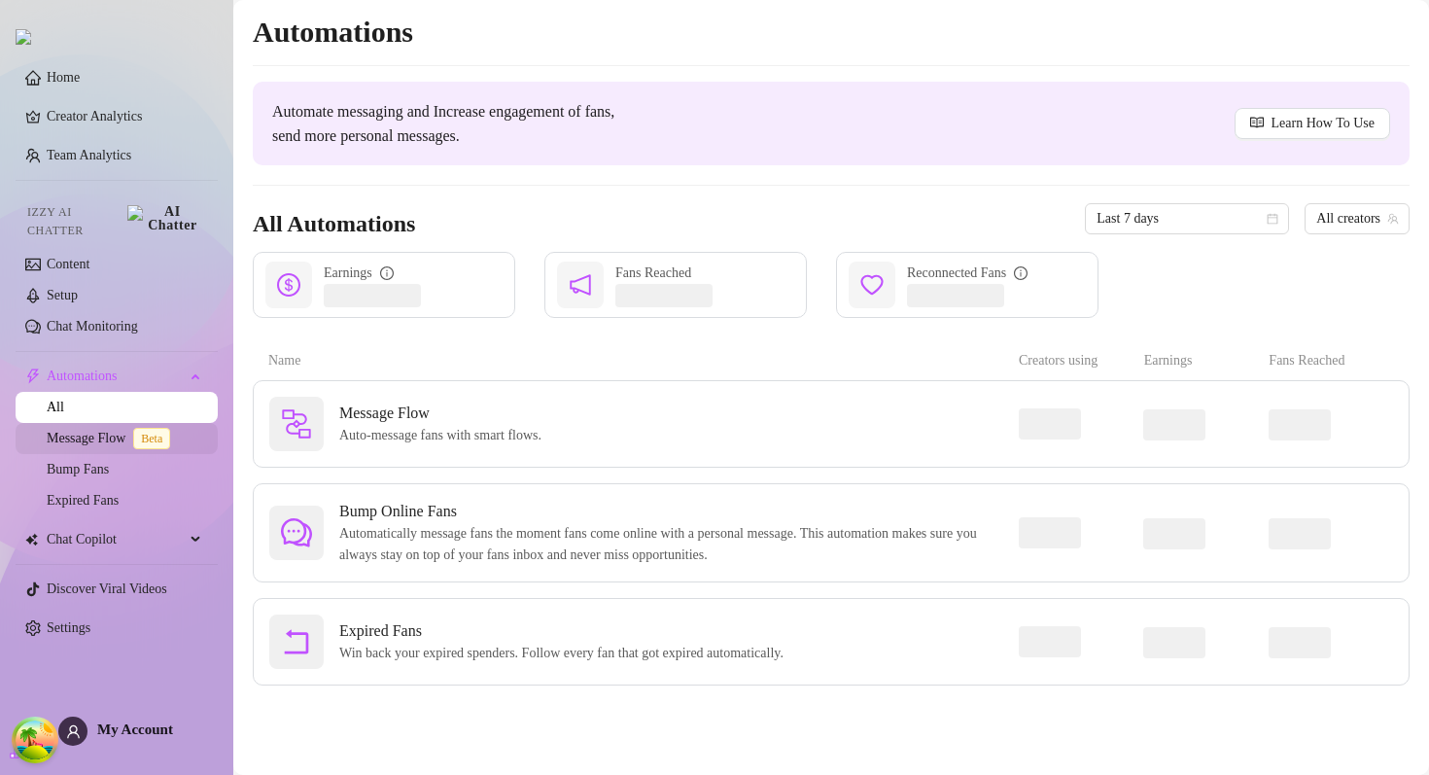
click at [108, 431] on link "Message Flow Beta" at bounding box center [112, 438] width 131 height 15
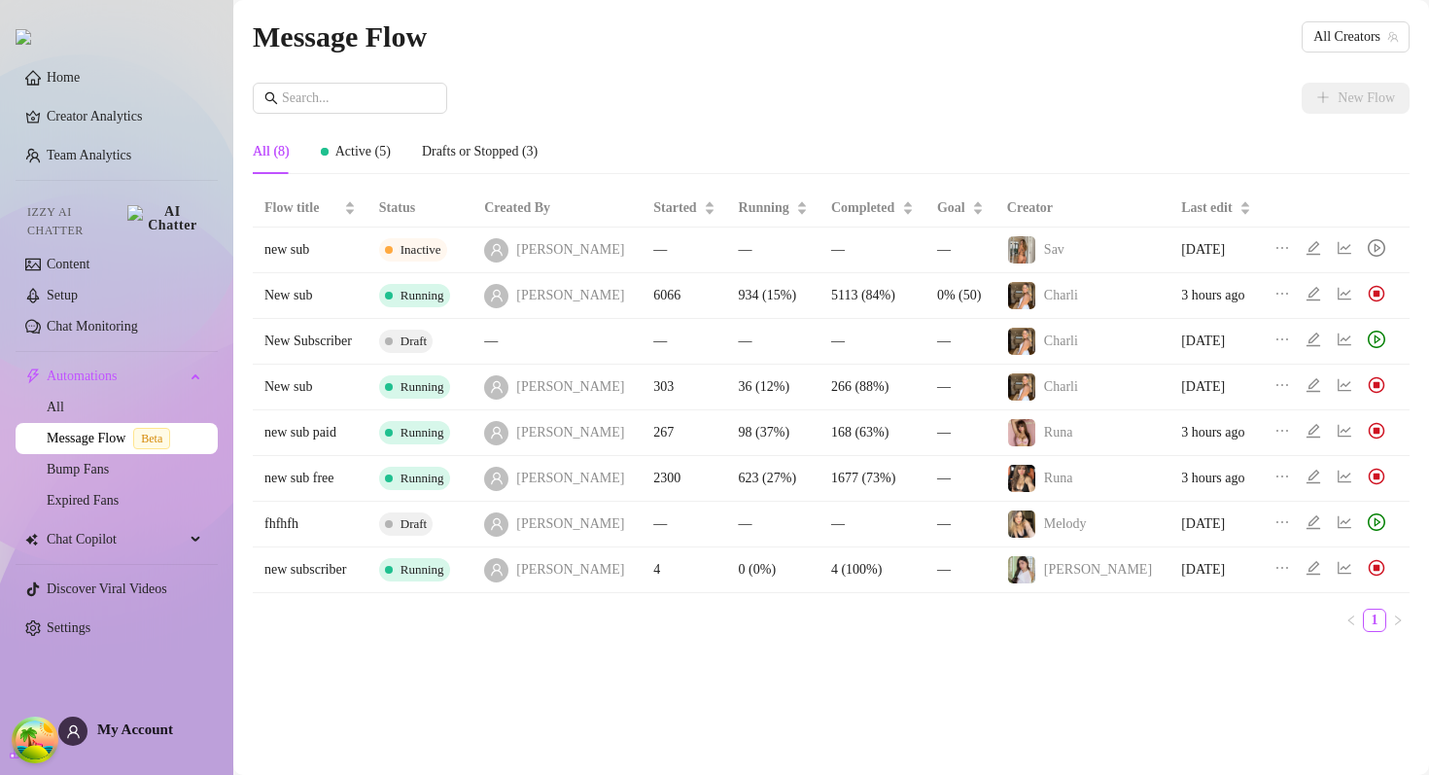
click at [750, 76] on div "Message Flow All Creators New Flow All (8) Active (5) Drafts or Stopped (3) Flo…" at bounding box center [831, 365] width 1157 height 703
click at [90, 623] on link "Settings" at bounding box center [69, 627] width 44 height 15
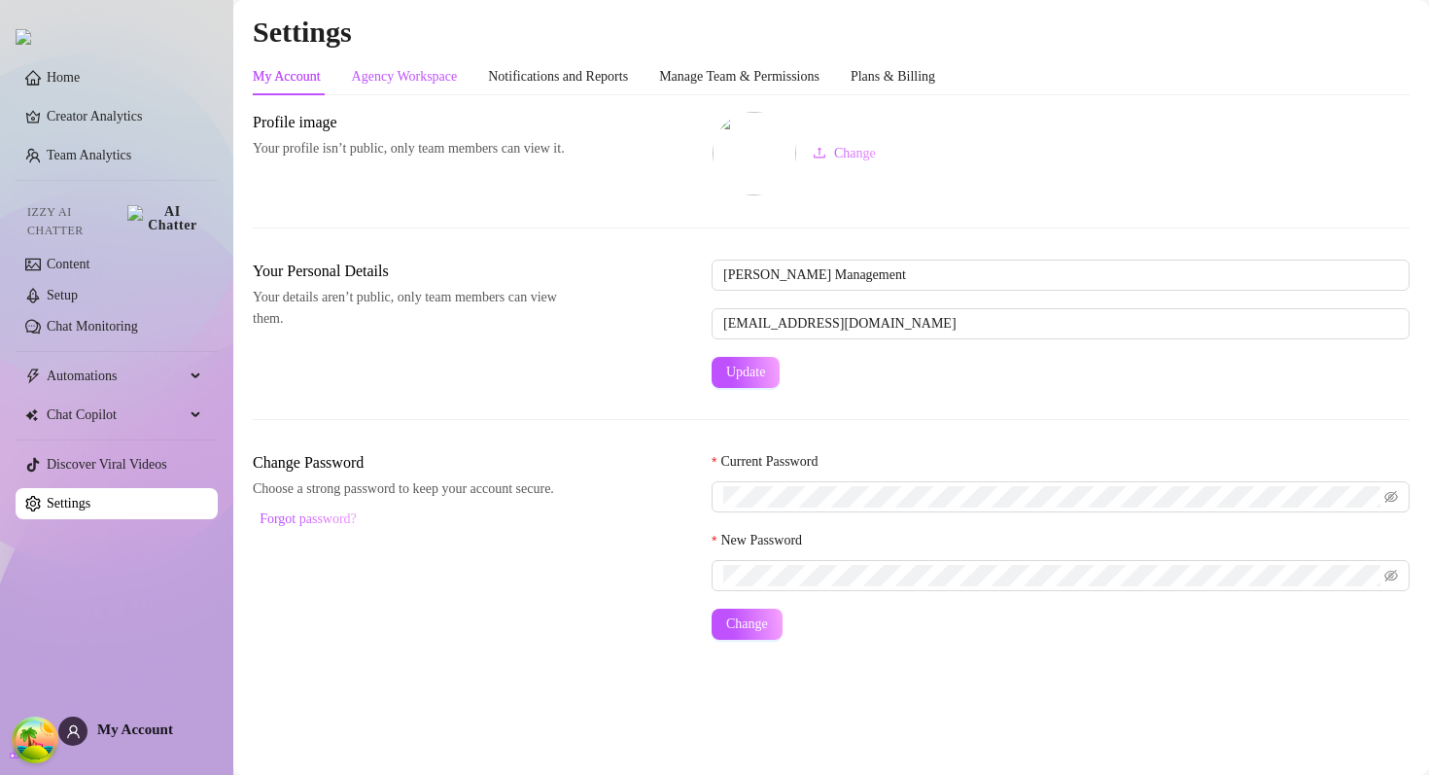
click at [447, 67] on div "Agency Workspace" at bounding box center [405, 76] width 106 height 21
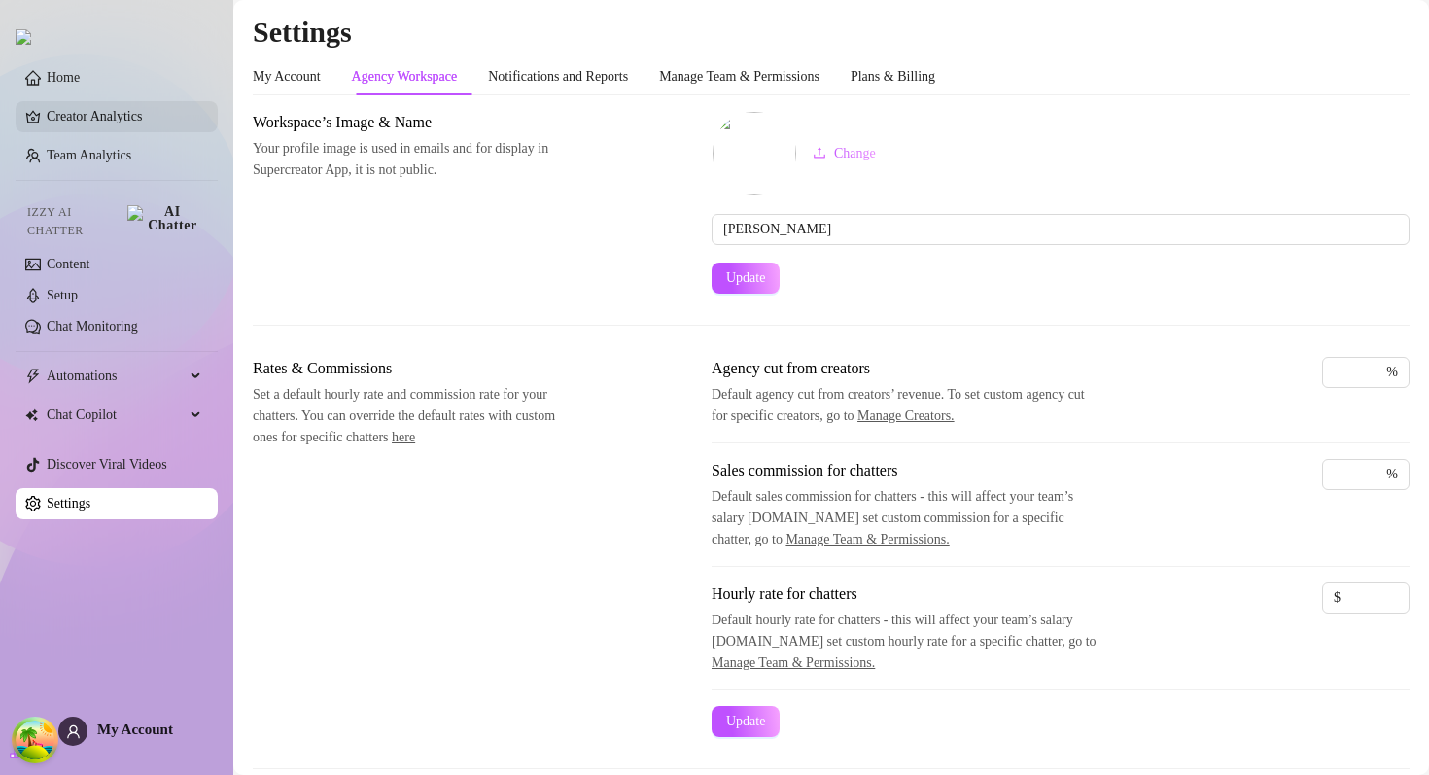
click at [120, 116] on link "Creator Analytics" at bounding box center [125, 116] width 156 height 31
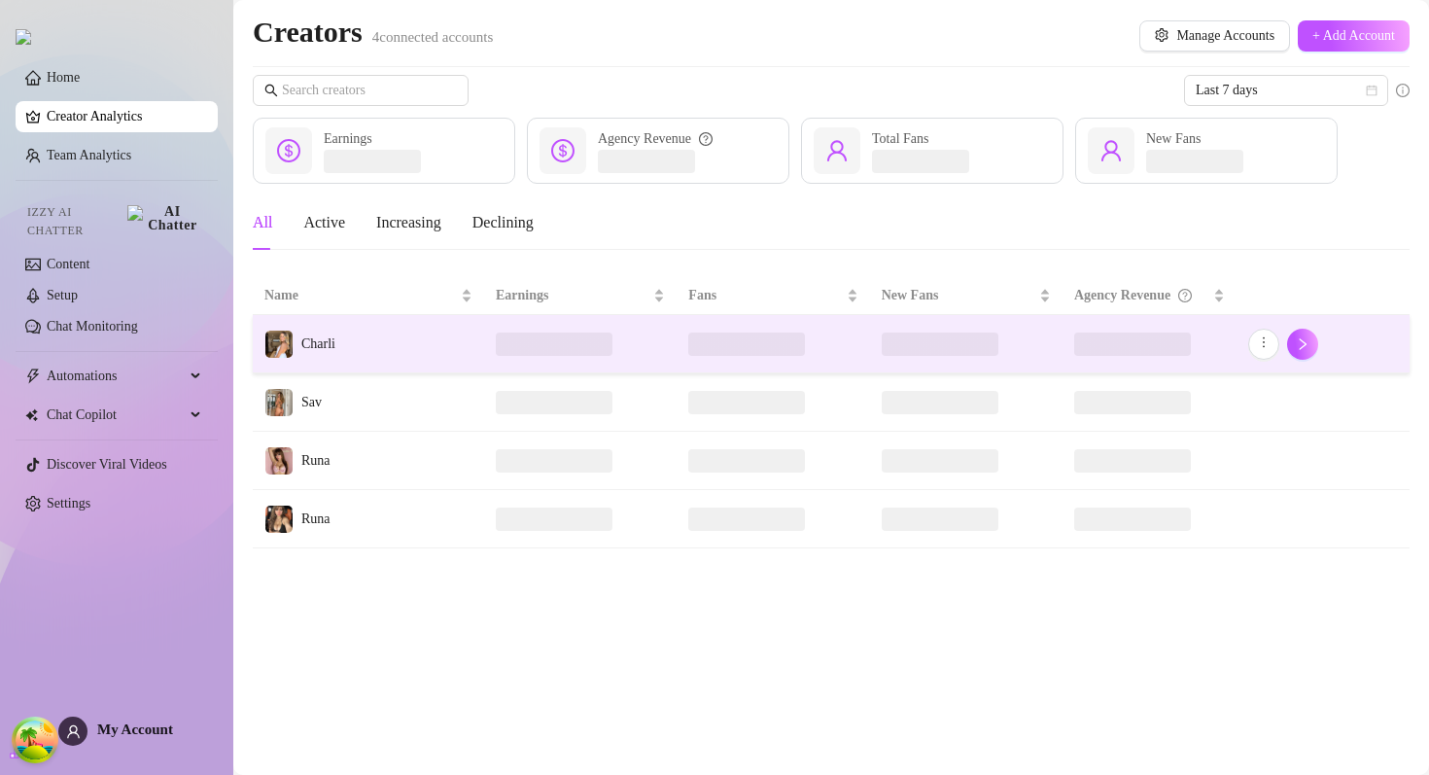
click at [433, 343] on td "Charli" at bounding box center [368, 344] width 231 height 58
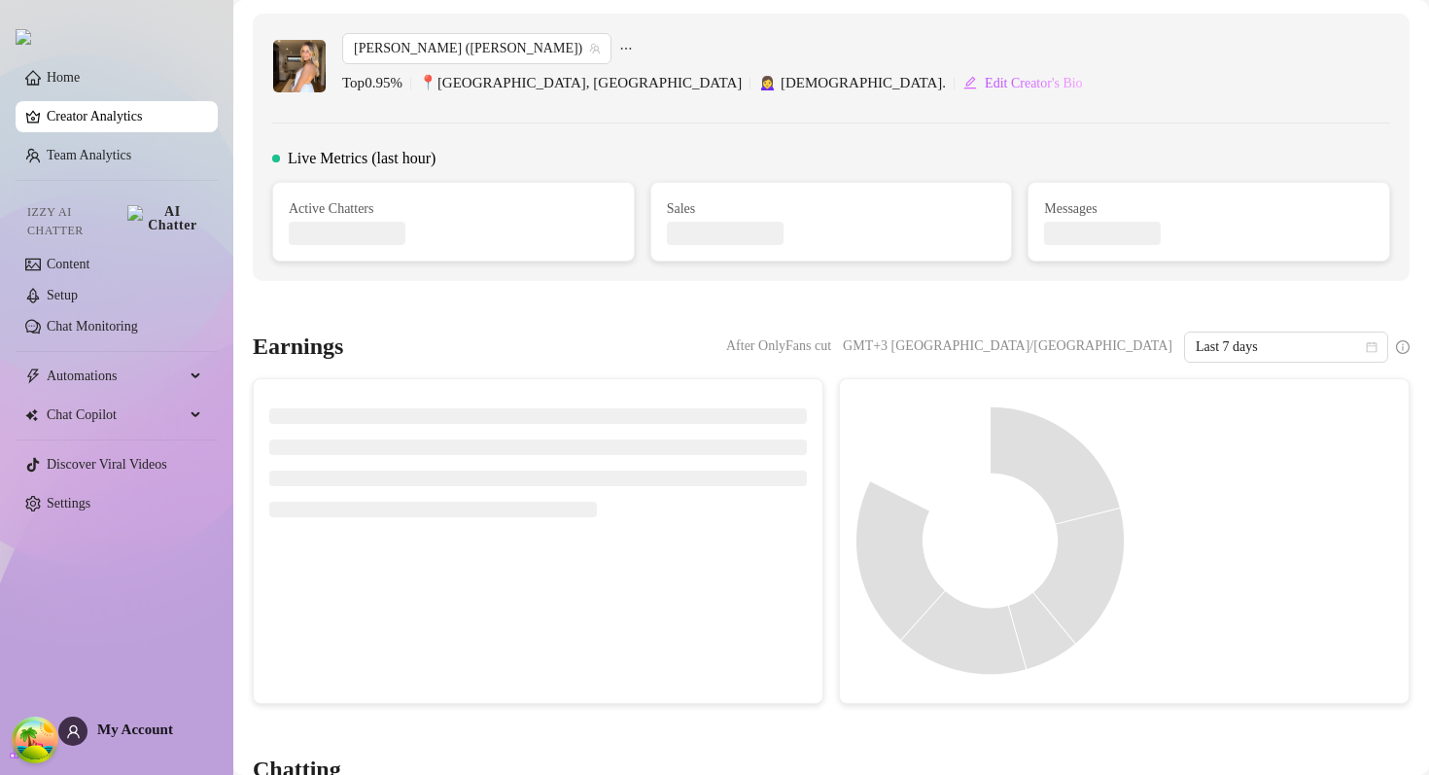
click at [526, 45] on div "[PERSON_NAME] ([PERSON_NAME])" at bounding box center [713, 48] width 742 height 31
click at [619, 45] on icon "ellipsis" at bounding box center [626, 49] width 14 height 14
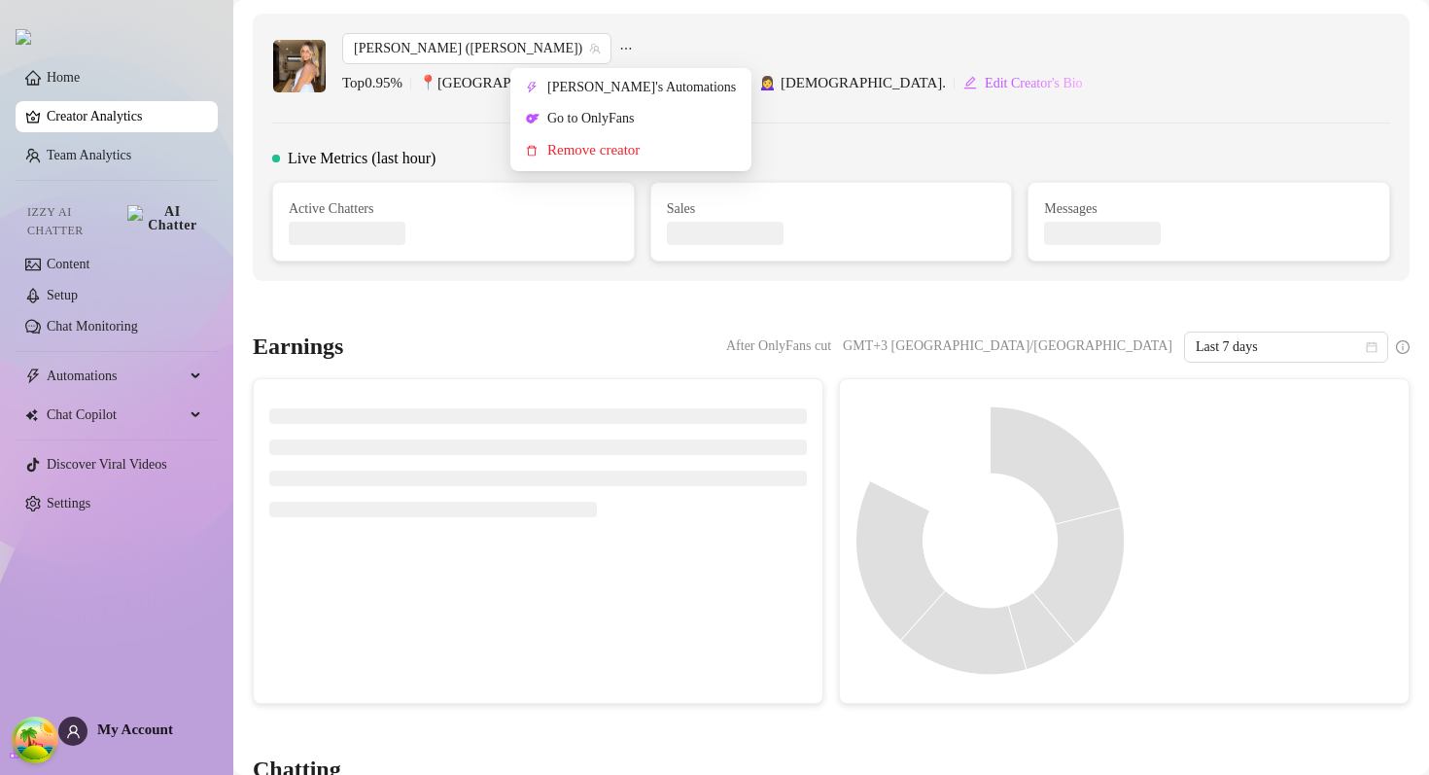
click at [619, 45] on icon "ellipsis" at bounding box center [626, 49] width 14 height 14
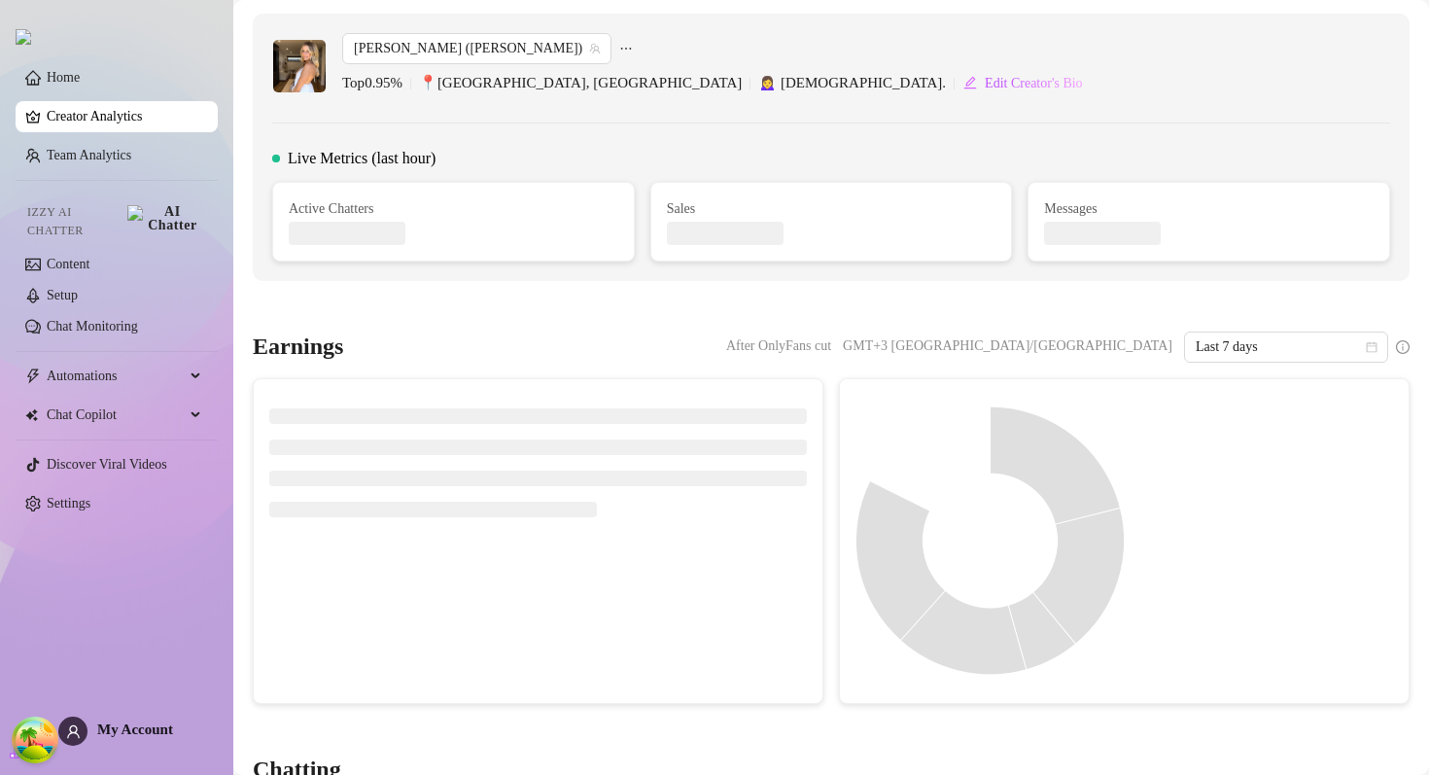
click at [866, 52] on div "[PERSON_NAME] (charlisayshi) Top 0.95 % 📍 [GEOGRAPHIC_DATA], [GEOGRAPHIC_DATA] …" at bounding box center [831, 66] width 1118 height 66
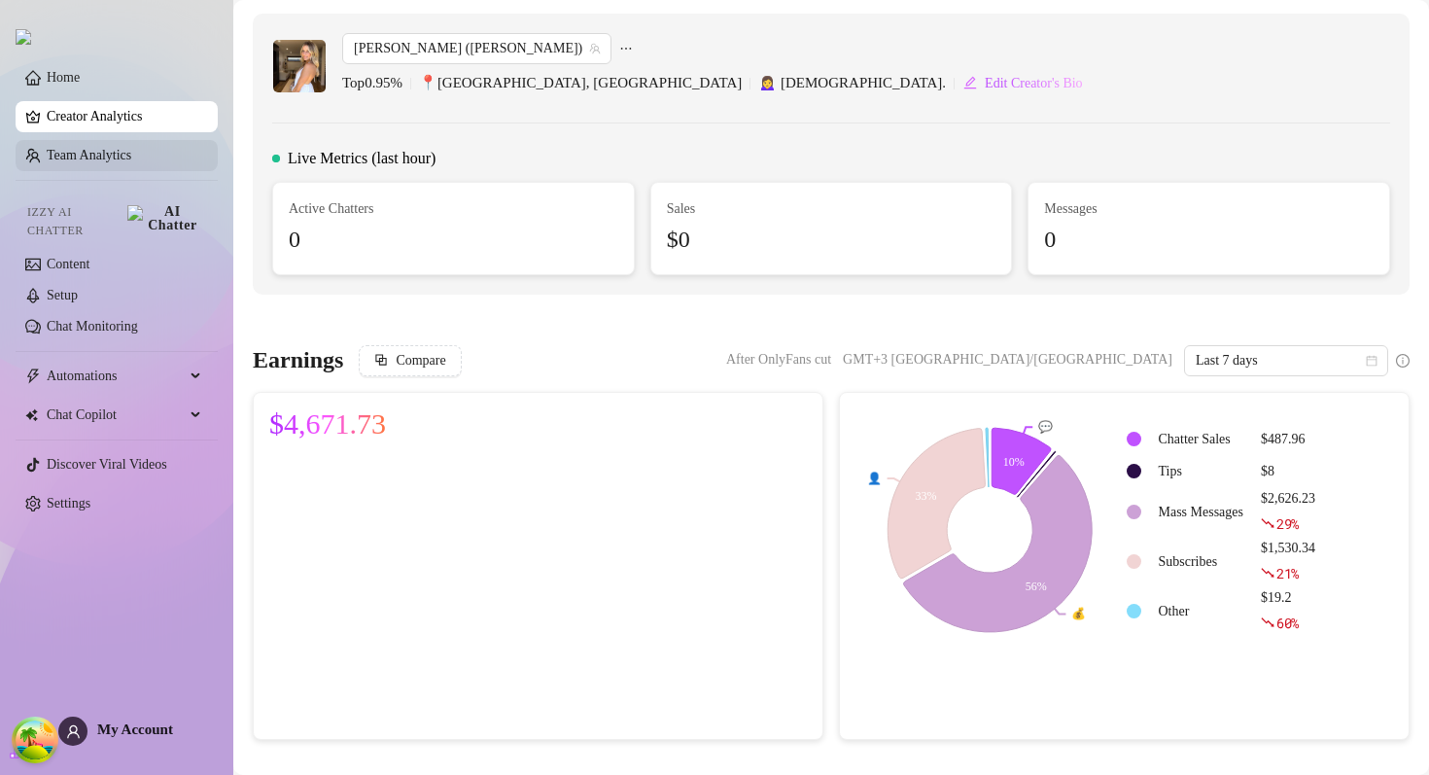
click at [129, 161] on link "Team Analytics" at bounding box center [89, 155] width 85 height 15
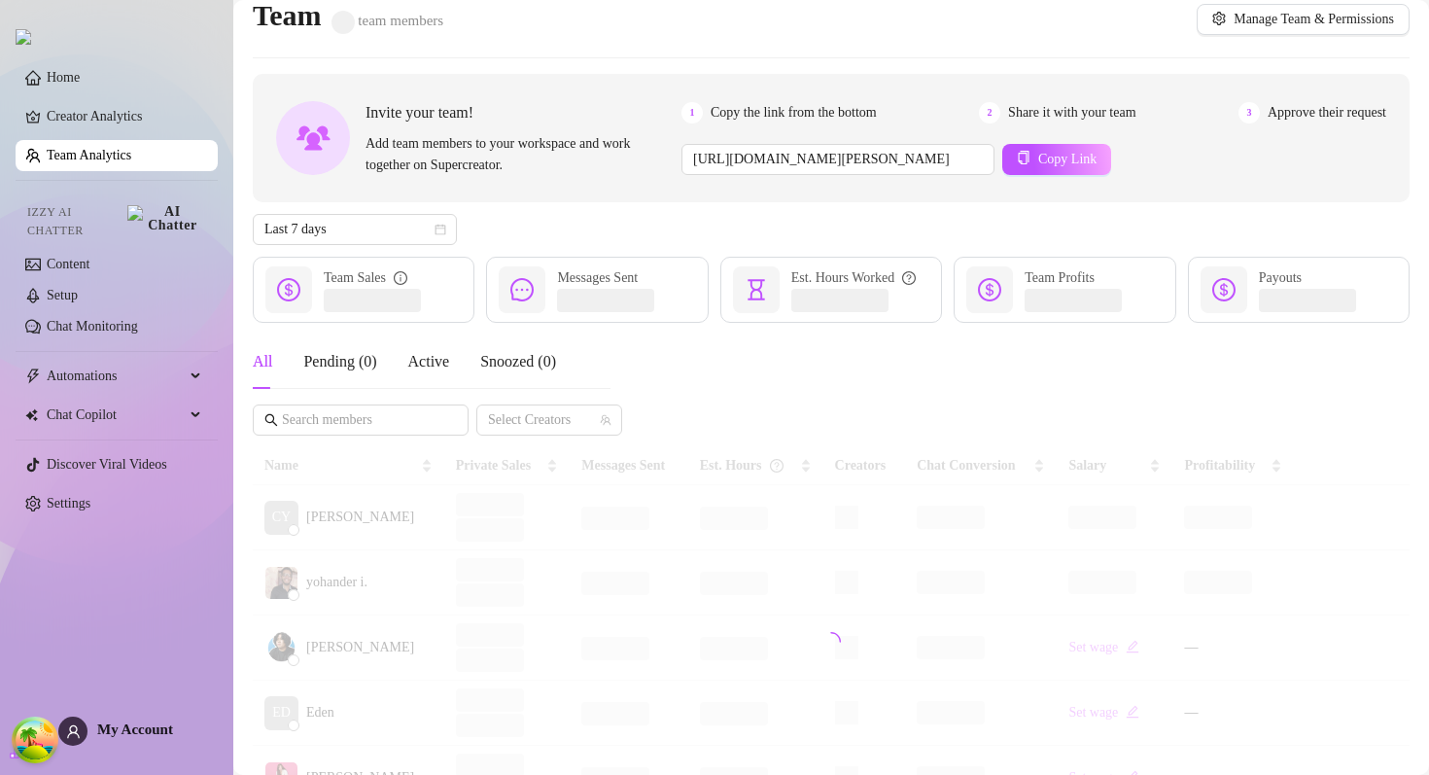
scroll to position [18, 0]
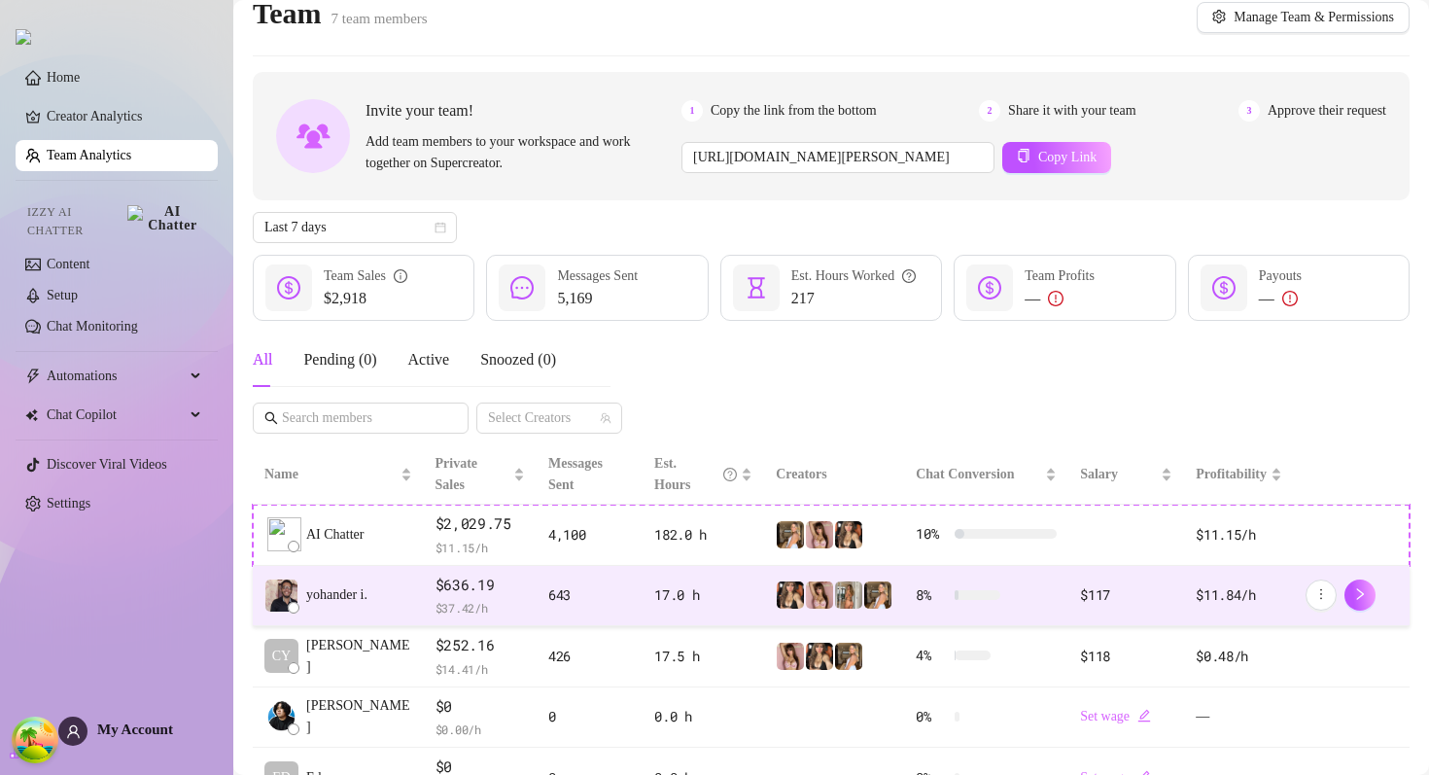
click at [382, 571] on td "yohander i." at bounding box center [338, 596] width 171 height 61
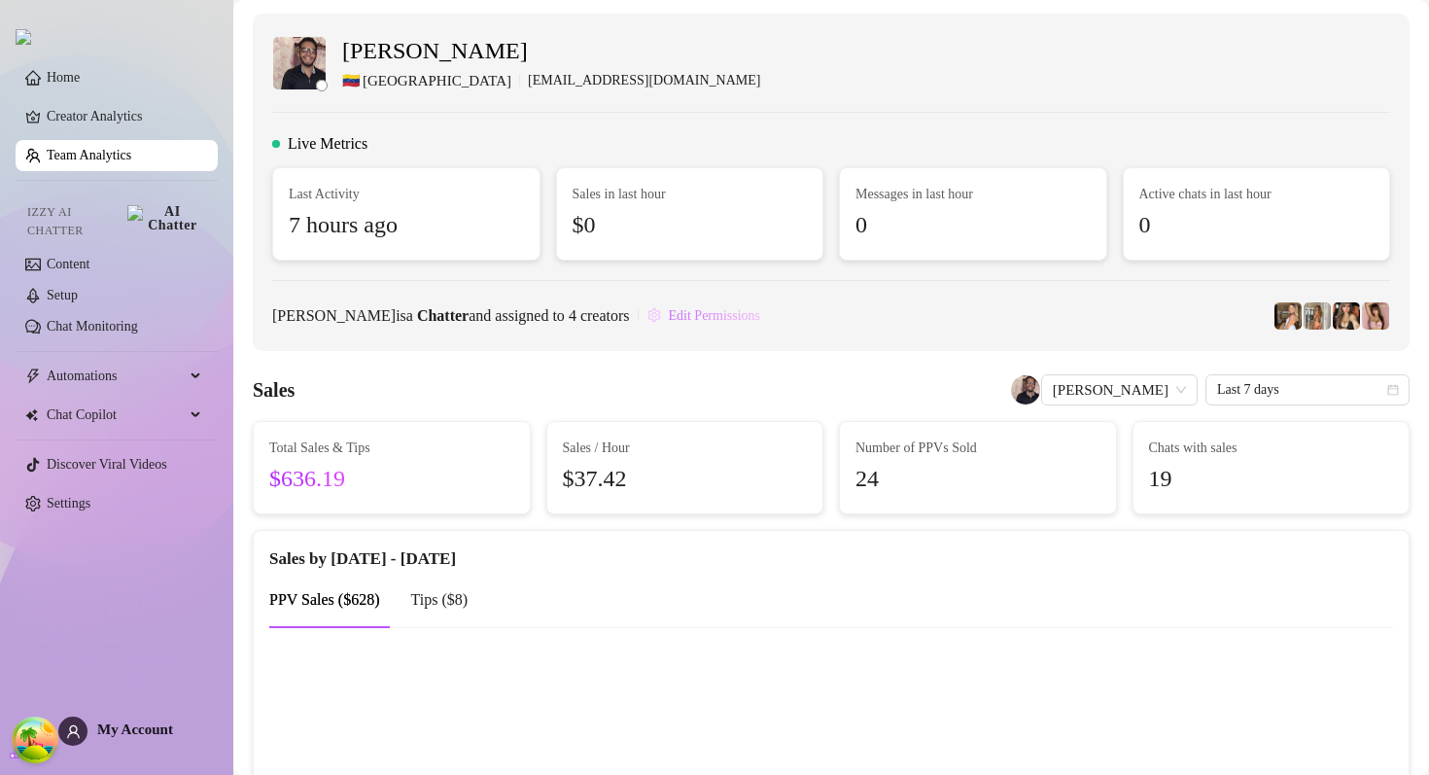
click at [761, 311] on span "Edit Permissions" at bounding box center [715, 316] width 92 height 16
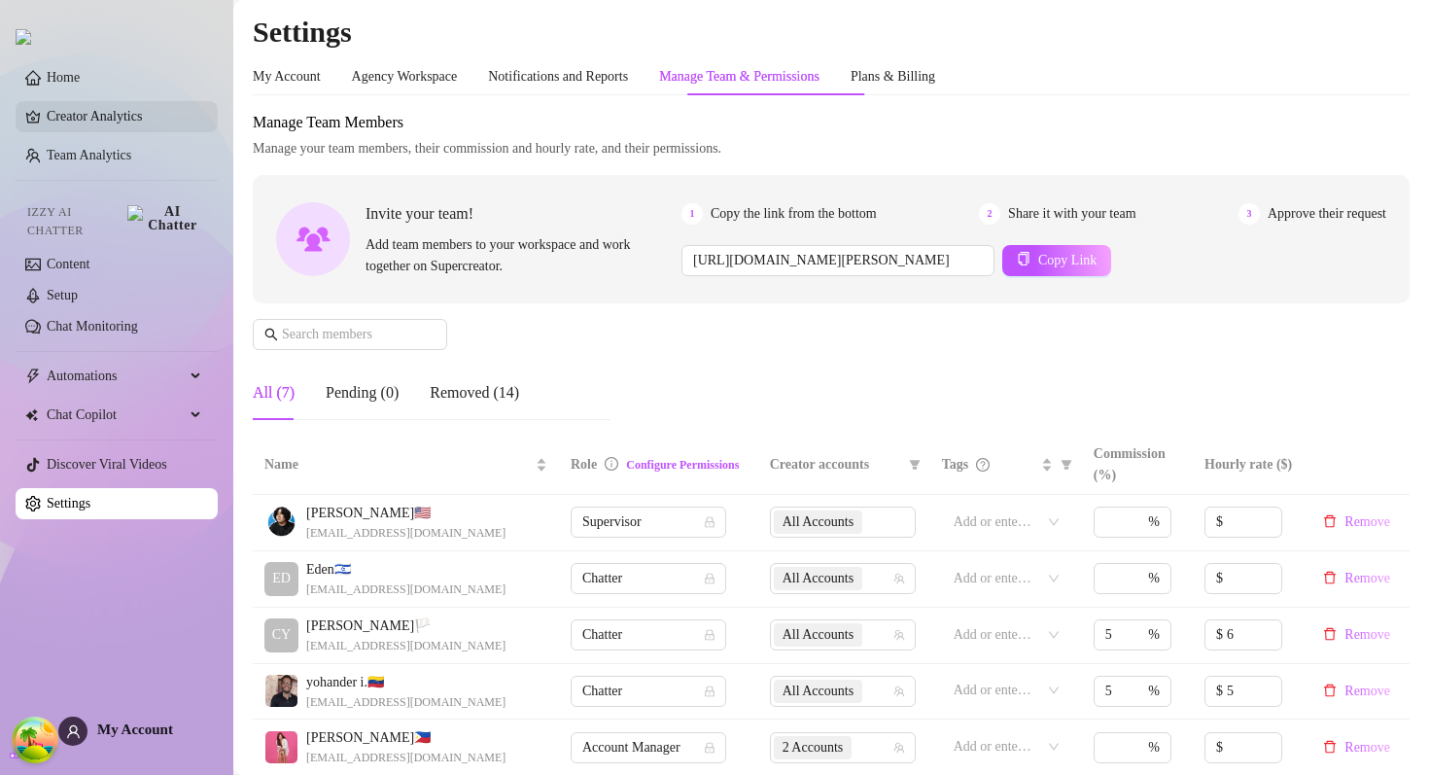
click at [133, 124] on link "Creator Analytics" at bounding box center [125, 116] width 156 height 31
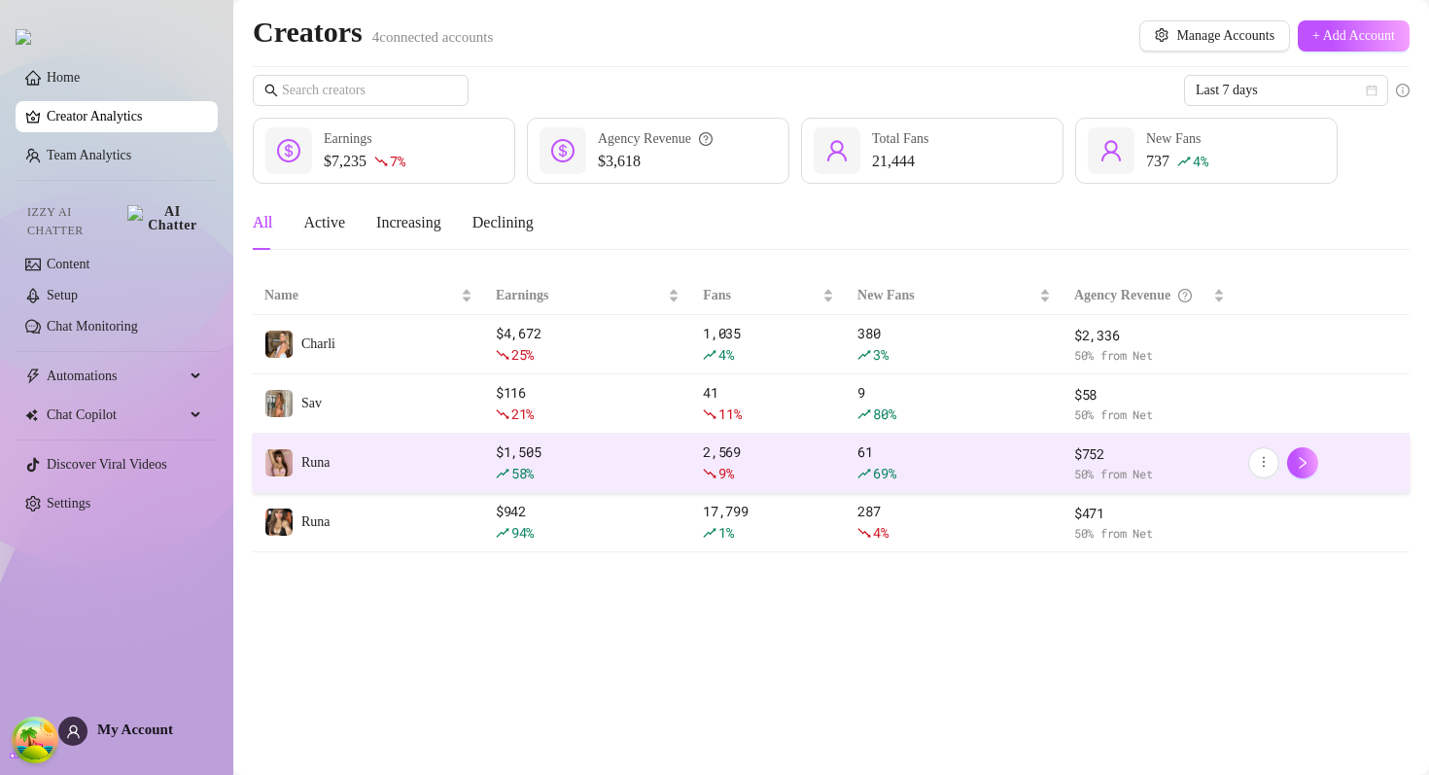
click at [415, 461] on td "Runa" at bounding box center [368, 462] width 231 height 59
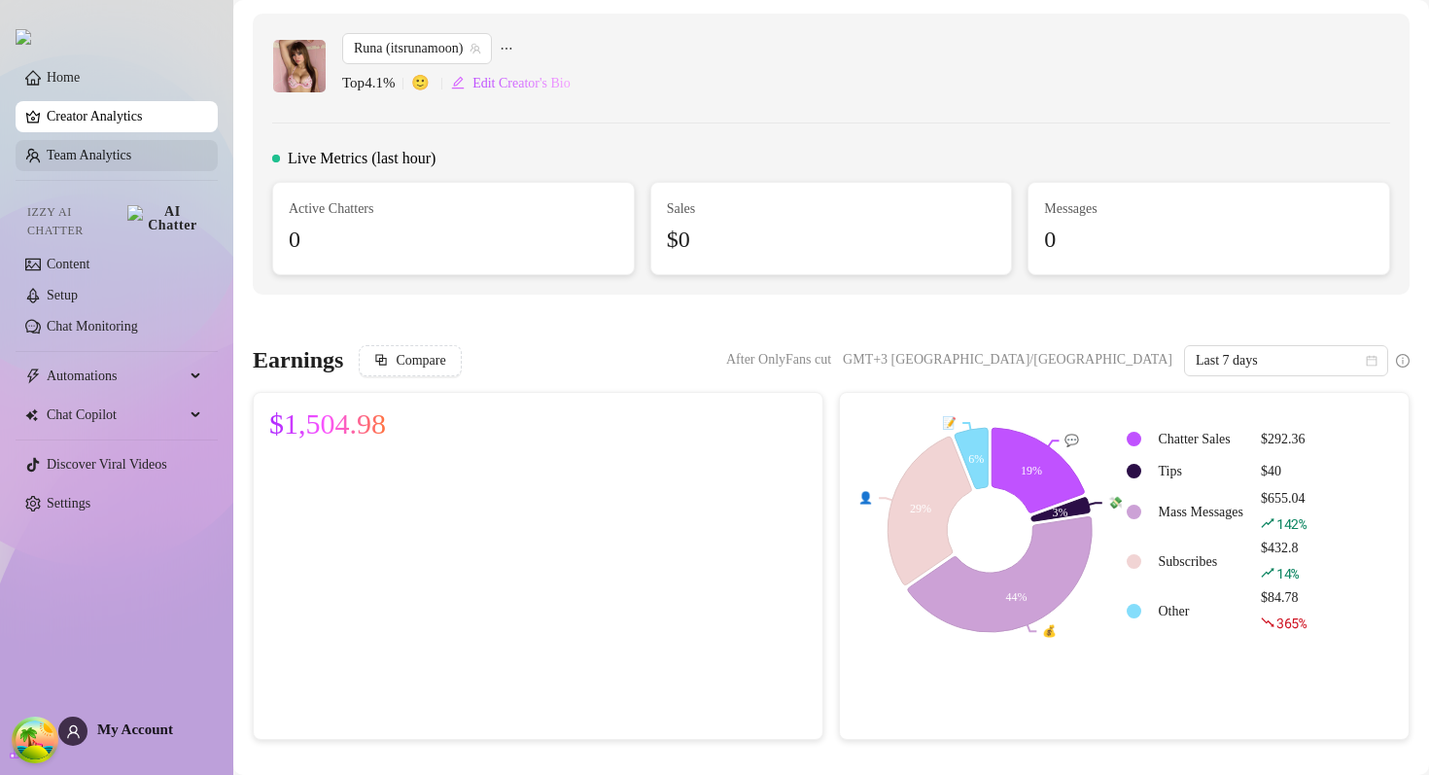
click at [129, 155] on link "Team Analytics" at bounding box center [89, 155] width 85 height 15
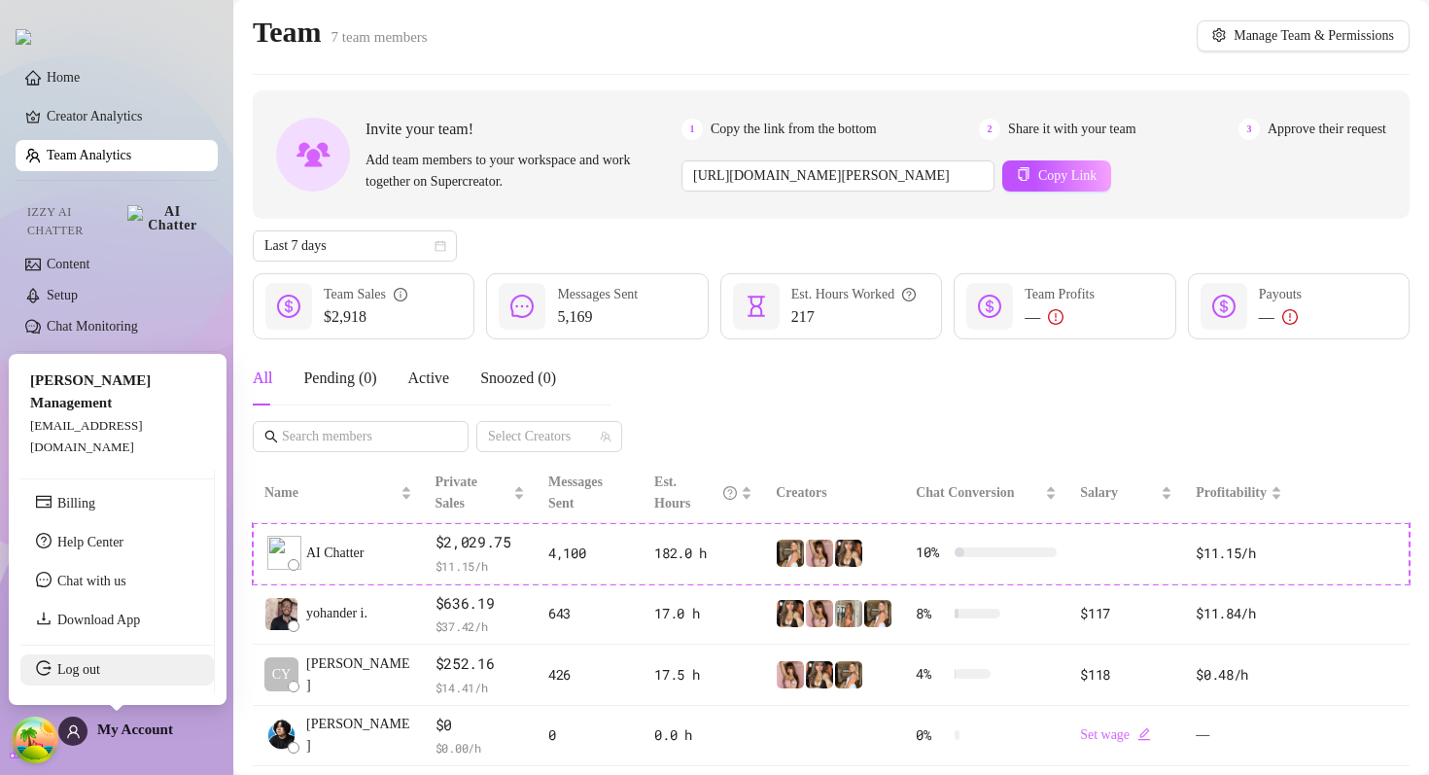
click at [100, 664] on link "Log out" at bounding box center [78, 669] width 43 height 15
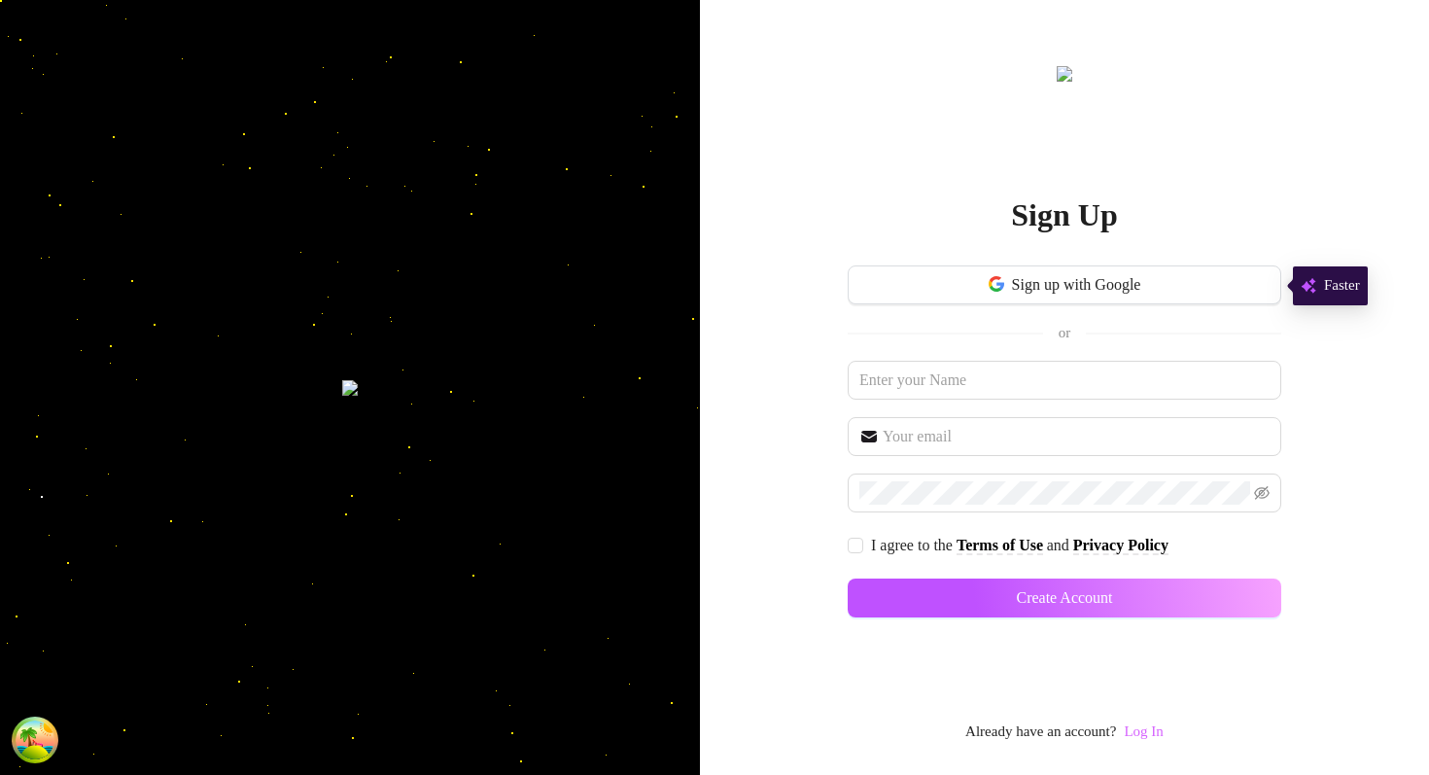
click at [1151, 729] on link "Log In" at bounding box center [1143, 731] width 39 height 16
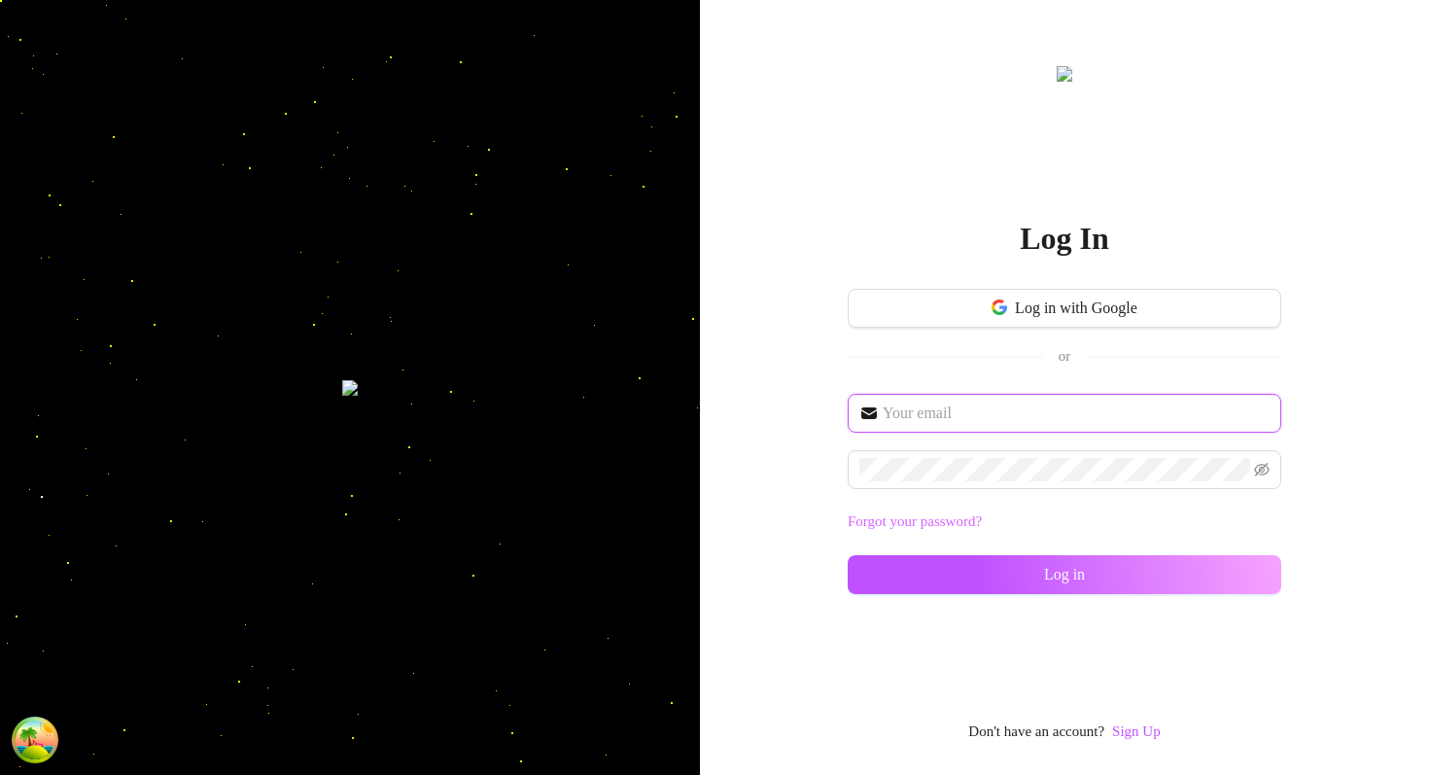
type input "[EMAIL_ADDRESS][DOMAIN_NAME]"
click at [904, 598] on div "[EMAIL_ADDRESS][DOMAIN_NAME] Forgot your password? Log in" at bounding box center [1064, 503] width 433 height 218
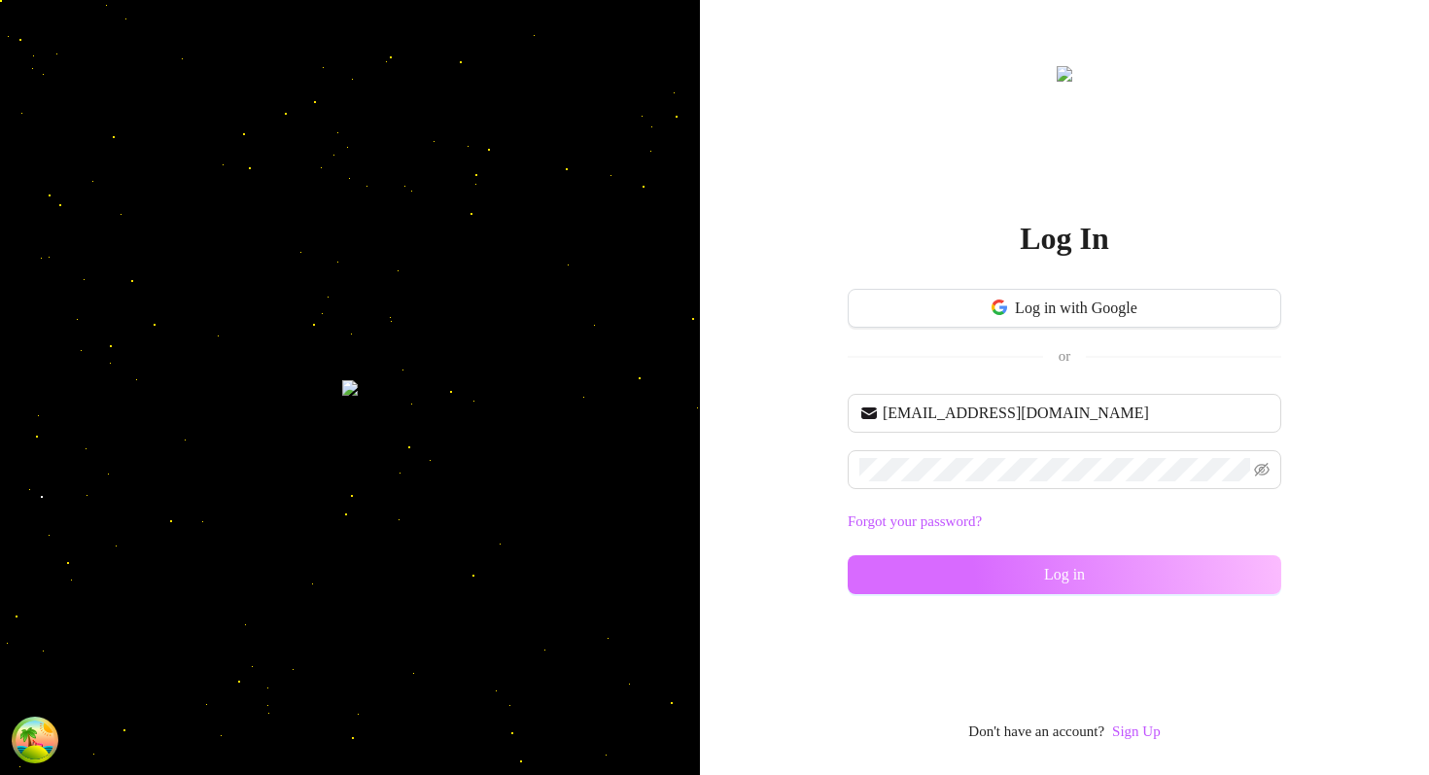
click at [904, 588] on button "Log in" at bounding box center [1064, 574] width 433 height 39
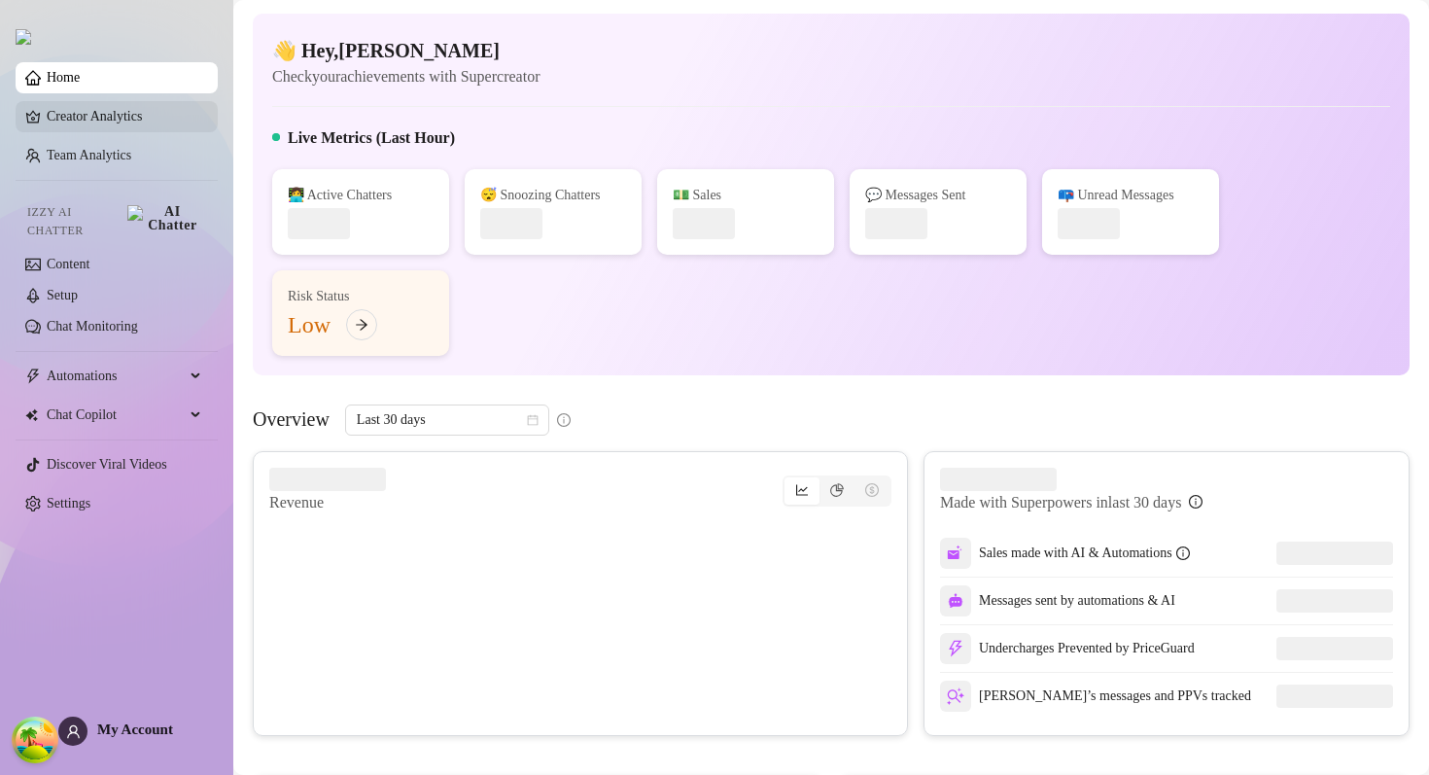
click at [146, 108] on link "Creator Analytics" at bounding box center [125, 116] width 156 height 31
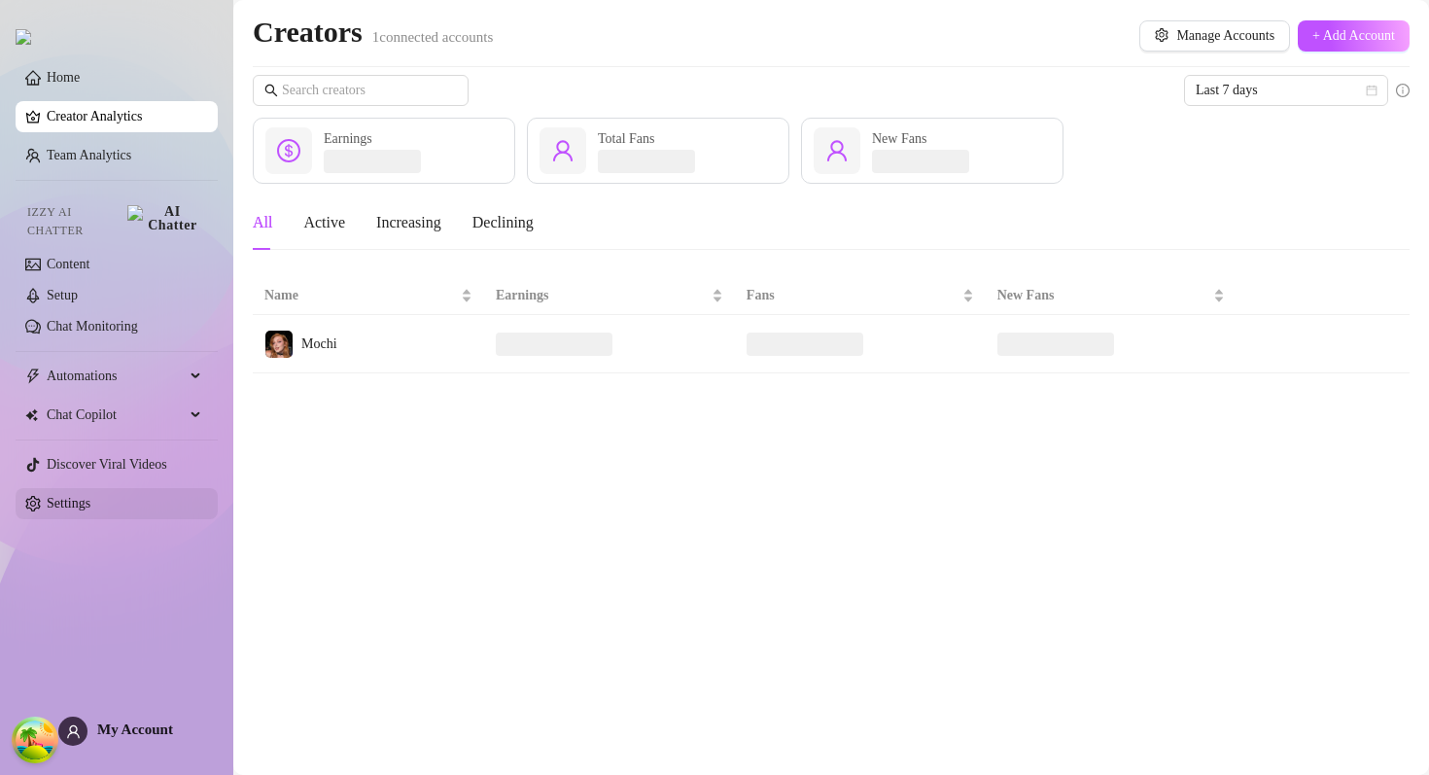
click at [90, 502] on link "Settings" at bounding box center [69, 503] width 44 height 15
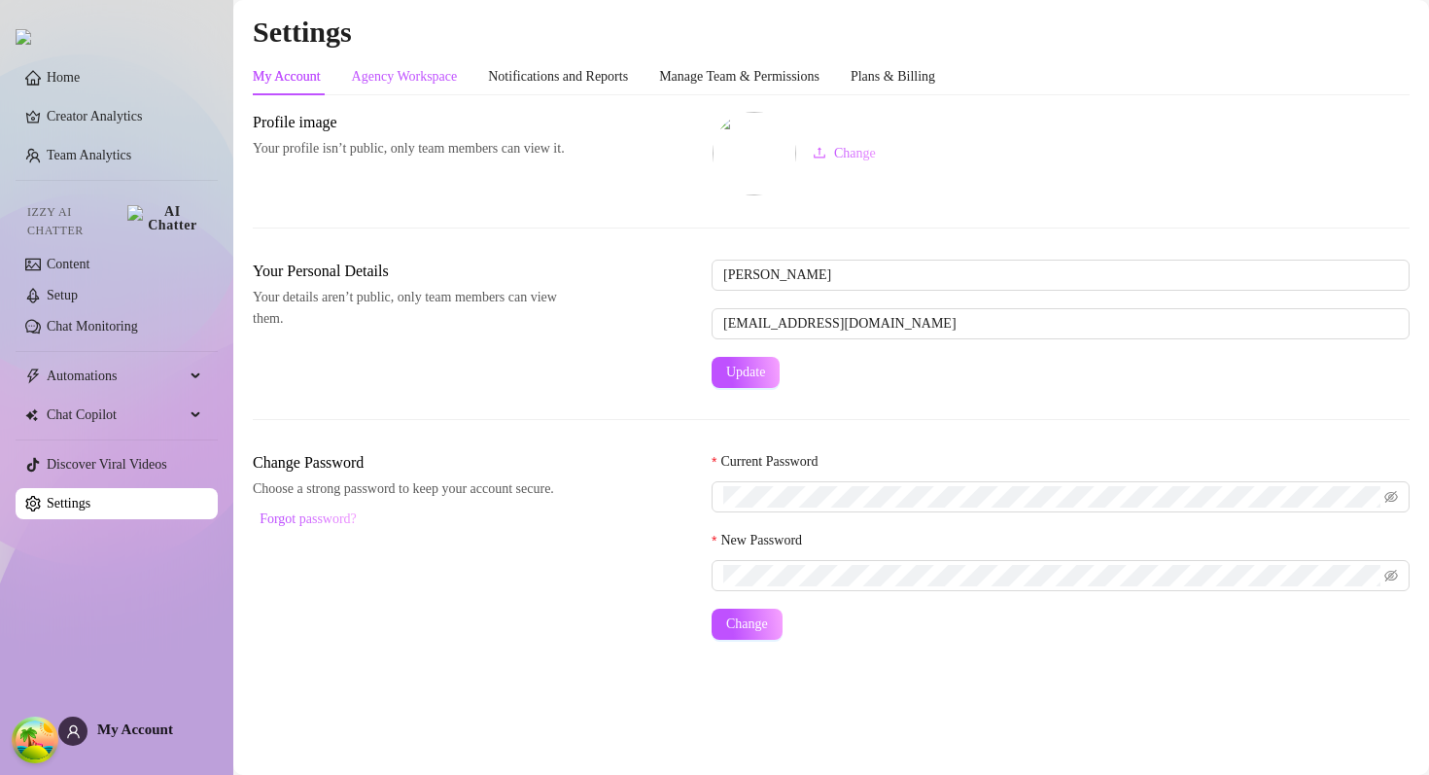
click at [367, 69] on div "Agency Workspace" at bounding box center [405, 76] width 106 height 21
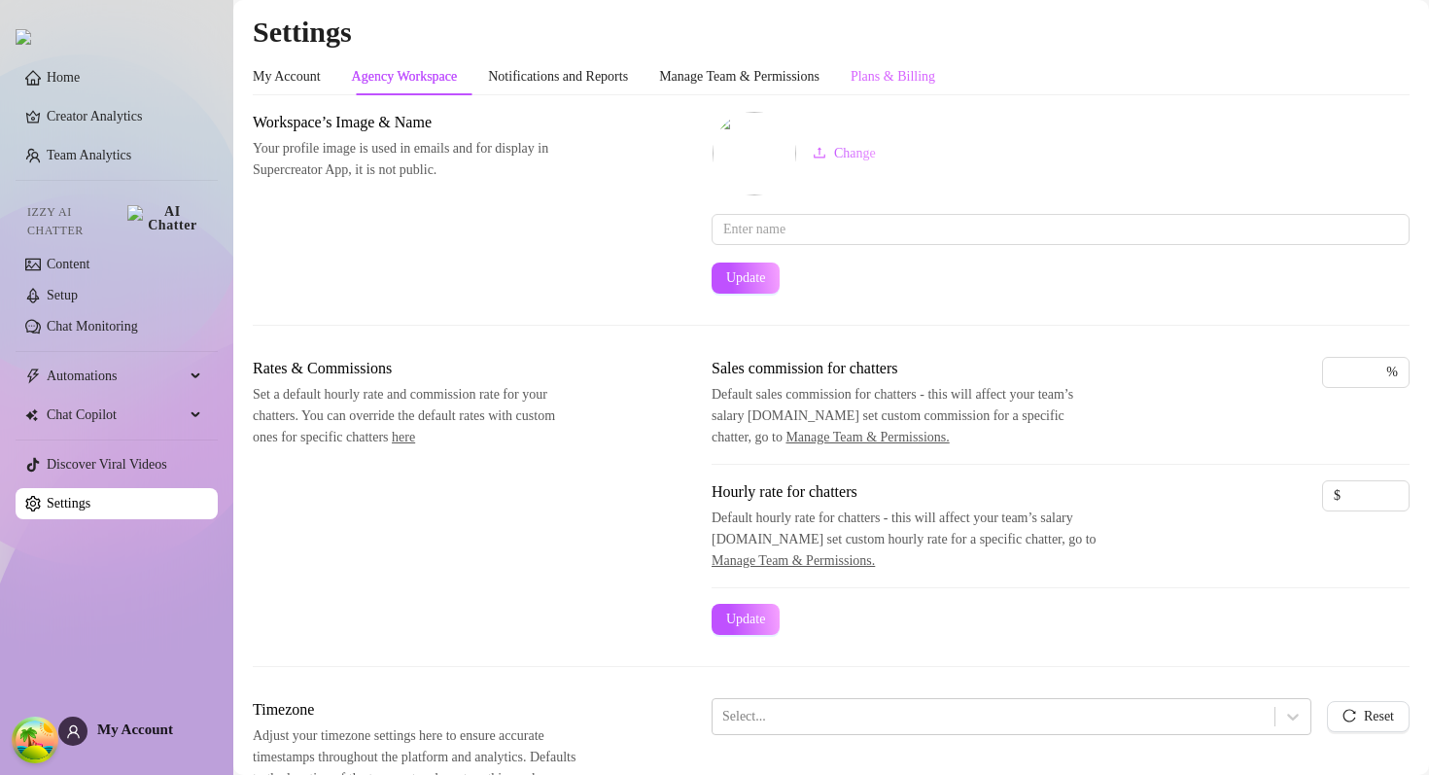
click at [935, 63] on div "Plans & Billing" at bounding box center [892, 76] width 85 height 37
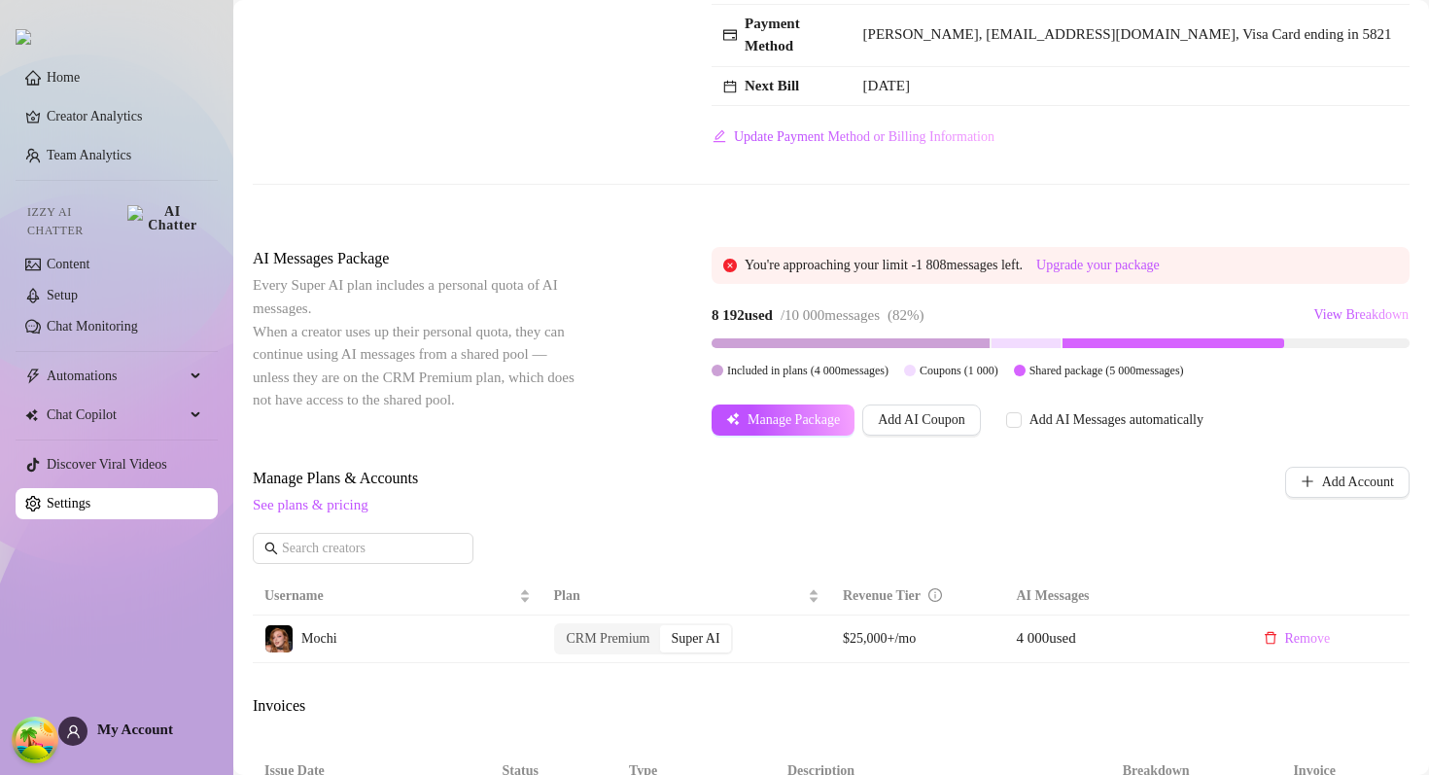
scroll to position [508, 0]
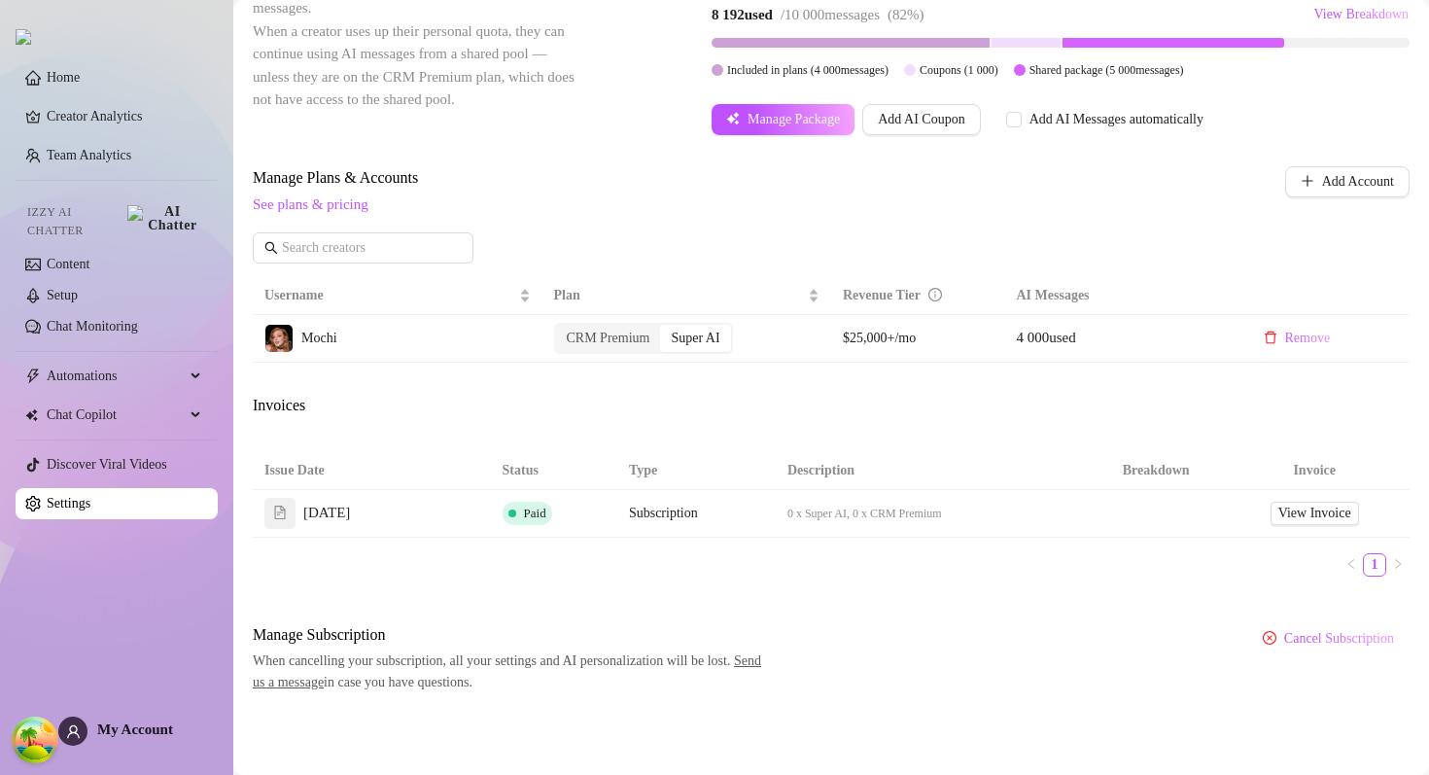
click at [896, 207] on span "See plans & pricing" at bounding box center [703, 204] width 900 height 23
click at [956, 195] on span "See plans & pricing" at bounding box center [703, 204] width 900 height 23
